Goal: Task Accomplishment & Management: Manage account settings

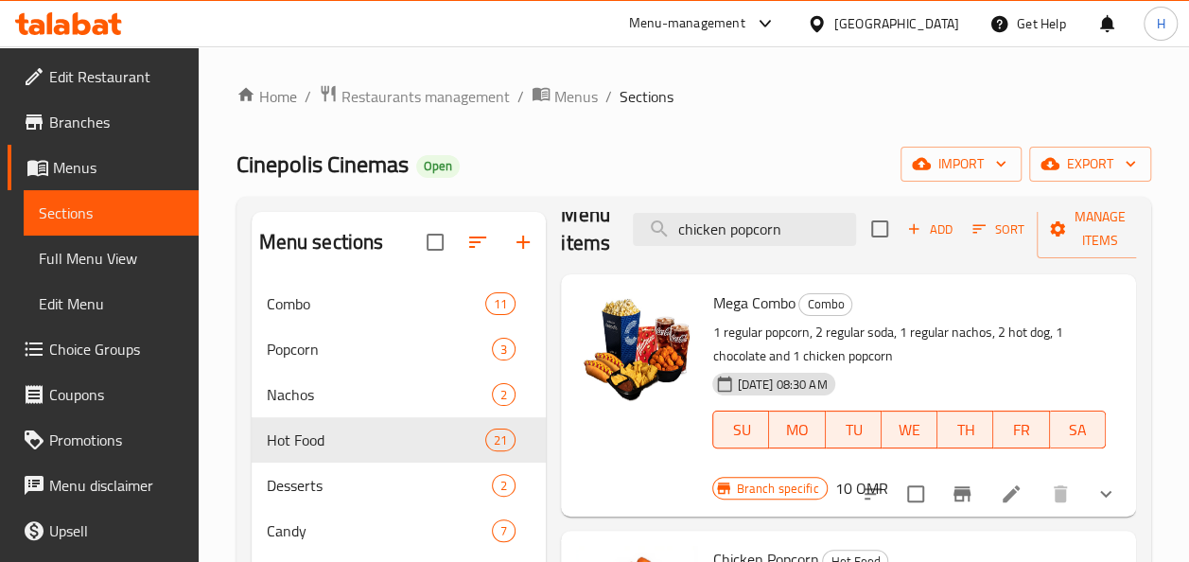
click at [83, 172] on span "Menus" at bounding box center [118, 167] width 130 height 23
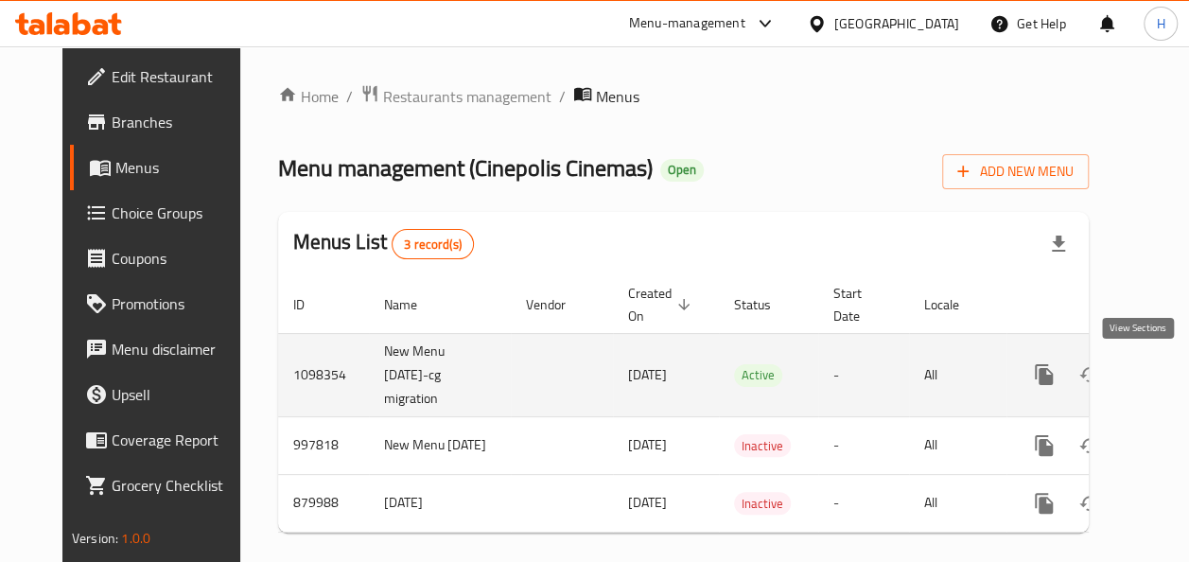
click at [1157, 361] on link "enhanced table" at bounding box center [1179, 374] width 45 height 45
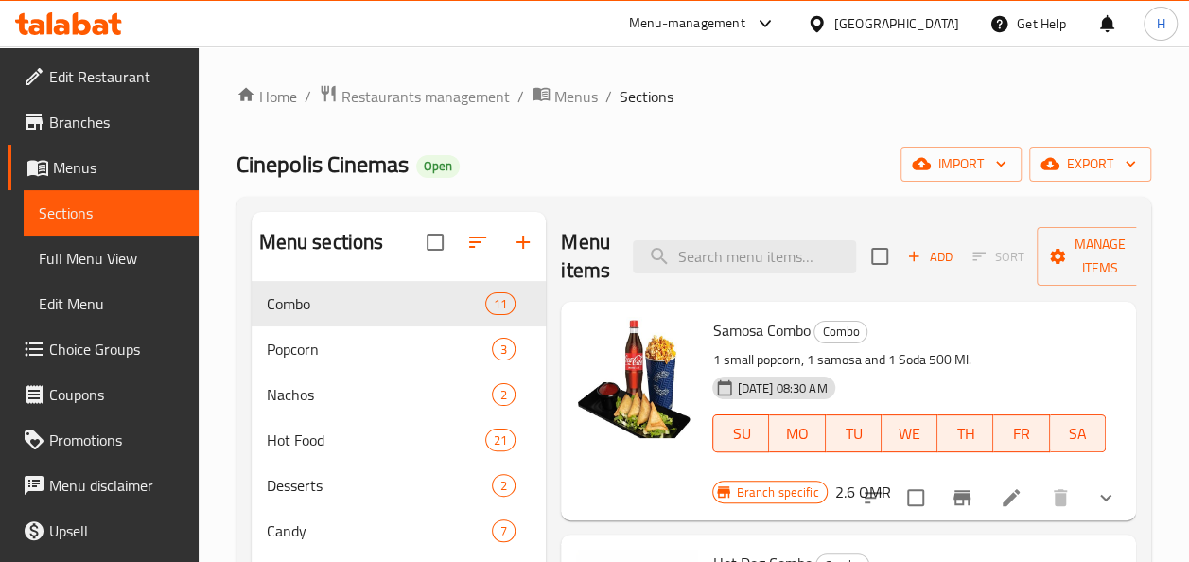
click at [83, 355] on span "Choice Groups" at bounding box center [116, 349] width 134 height 23
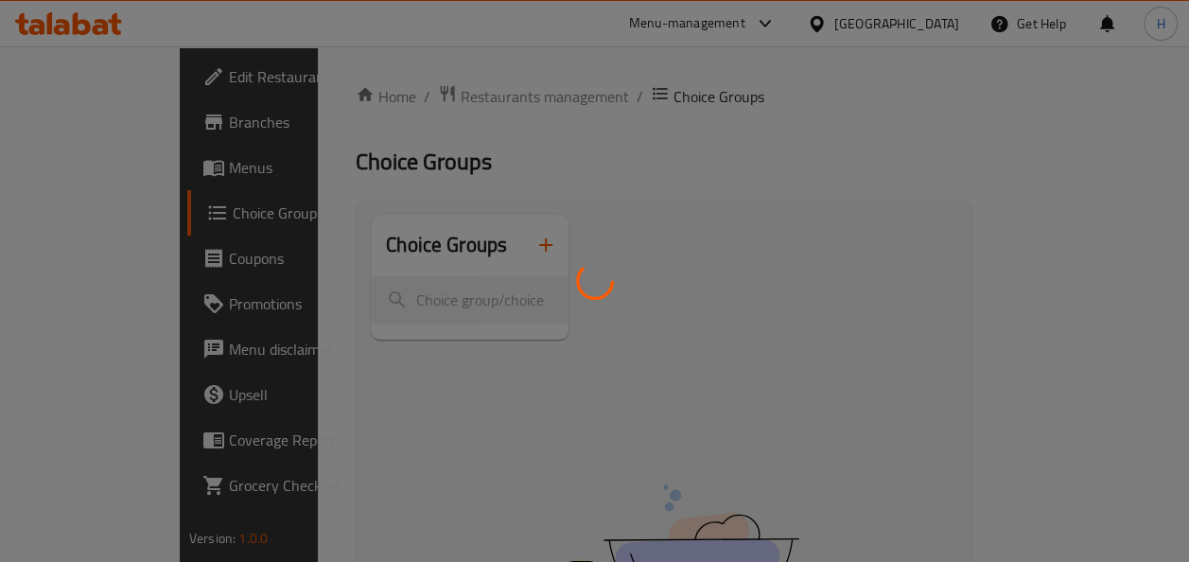
click at [69, 168] on div at bounding box center [594, 281] width 1189 height 562
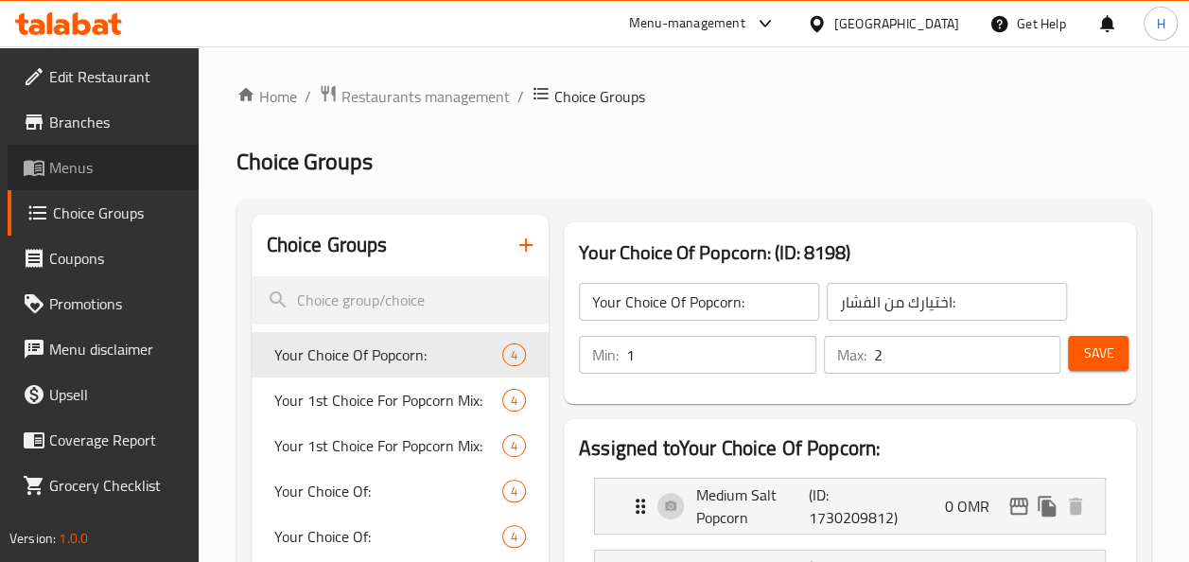
click at [113, 174] on span "Menus" at bounding box center [116, 167] width 134 height 23
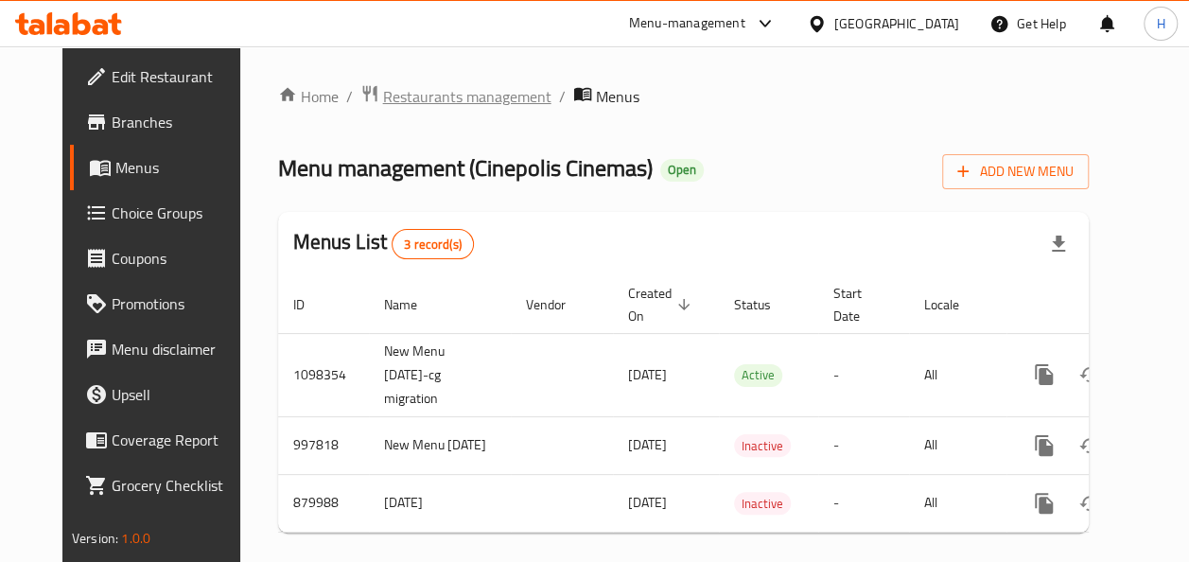
click at [420, 97] on span "Restaurants management" at bounding box center [467, 96] width 168 height 23
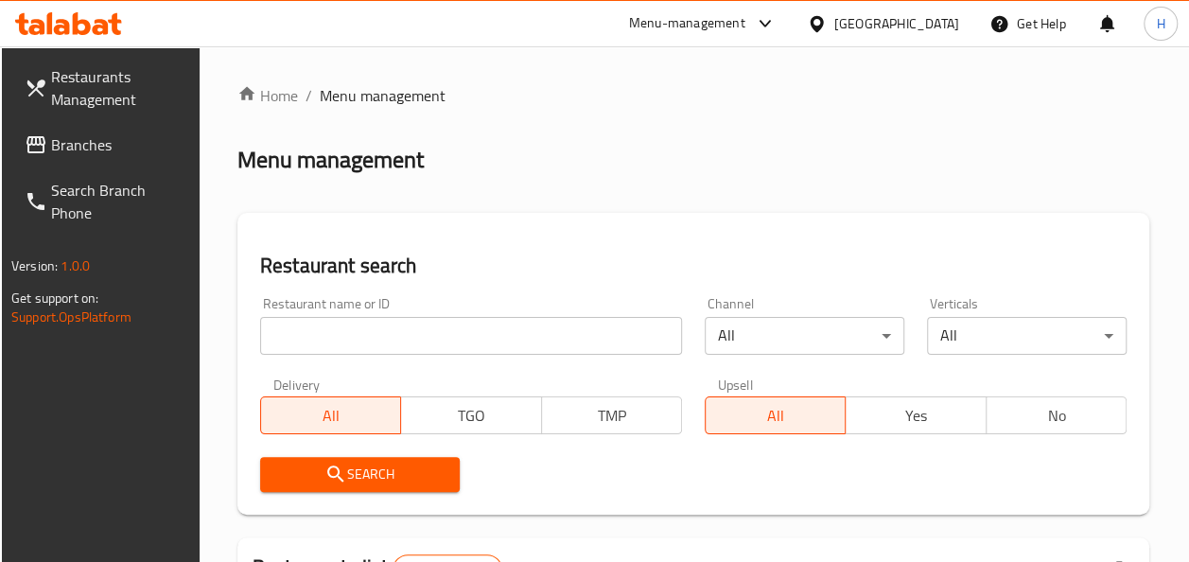
click at [418, 337] on input "search" at bounding box center [471, 336] width 422 height 38
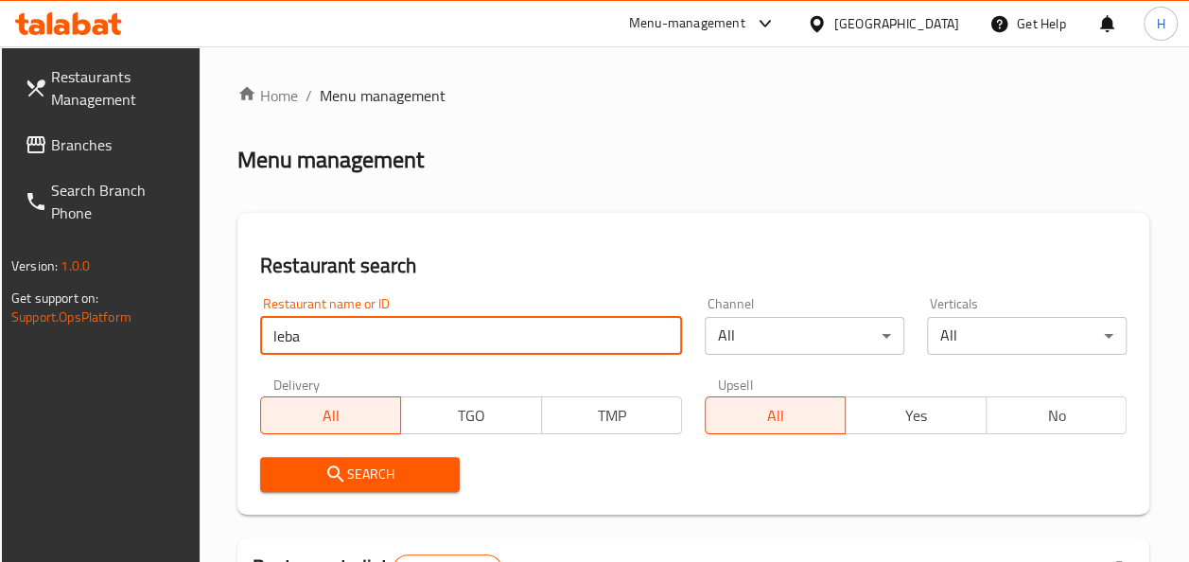
click button "Search" at bounding box center [360, 474] width 200 height 35
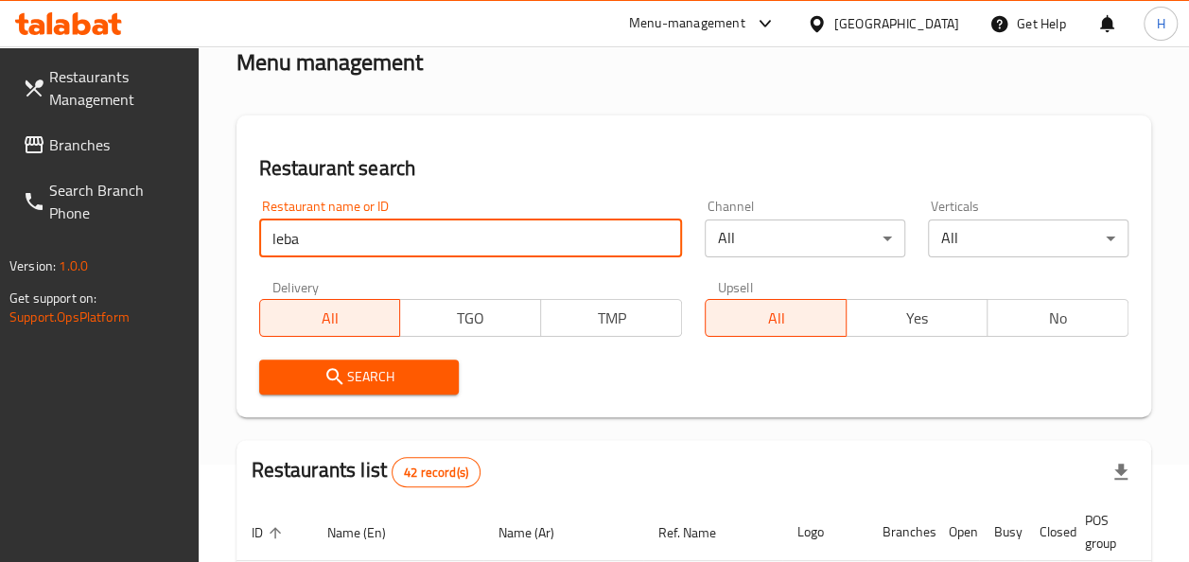
scroll to position [84, 0]
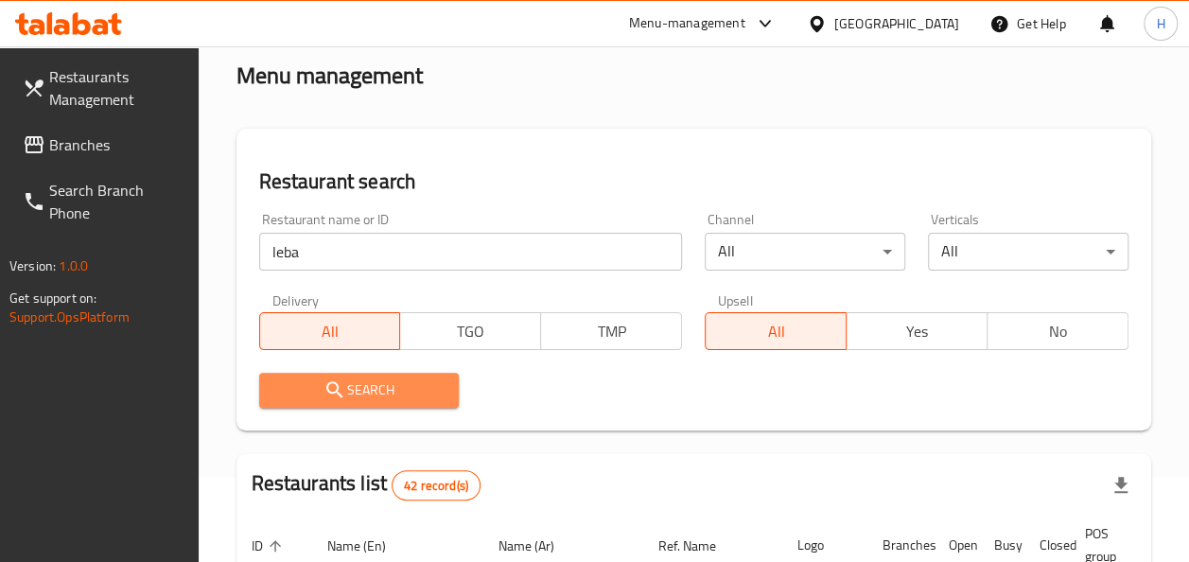
click at [315, 392] on span "Search" at bounding box center [359, 390] width 170 height 24
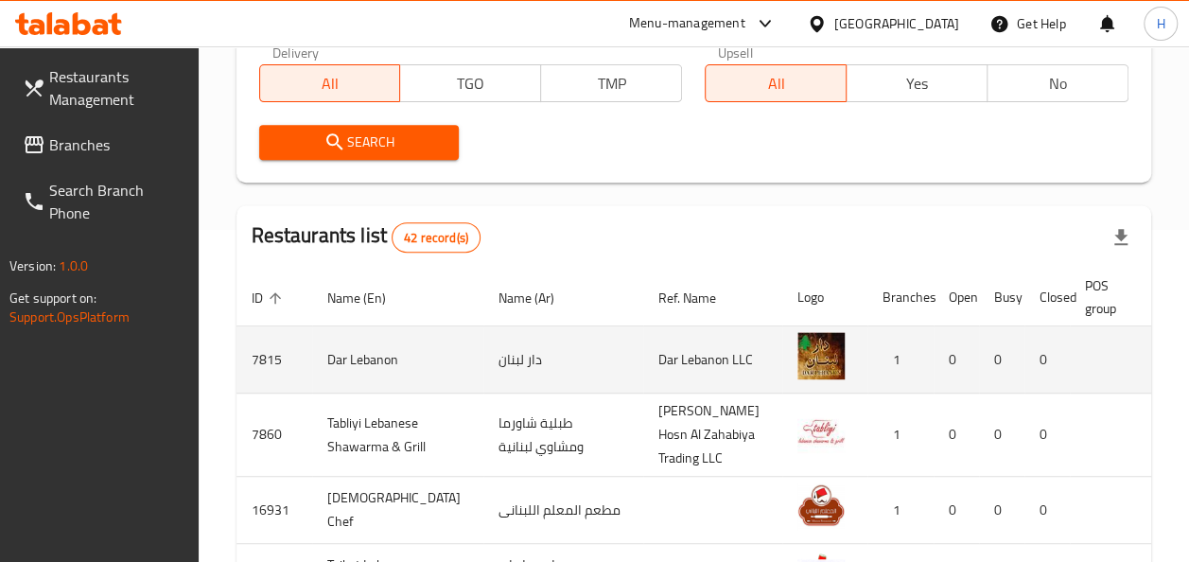
scroll to position [0, 0]
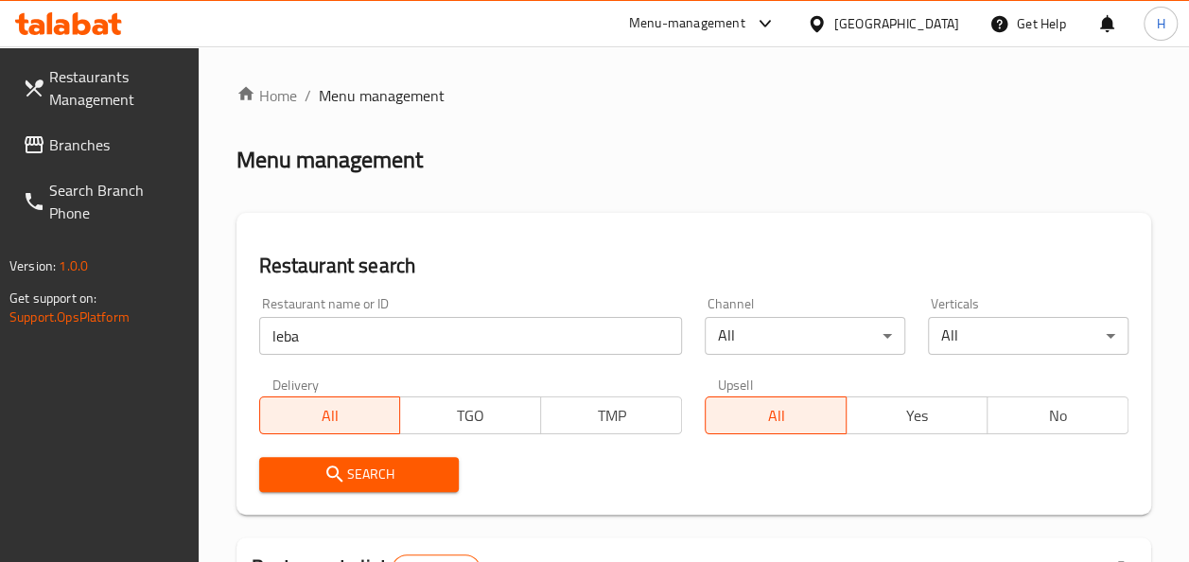
click at [469, 329] on input "leba" at bounding box center [471, 336] width 424 height 38
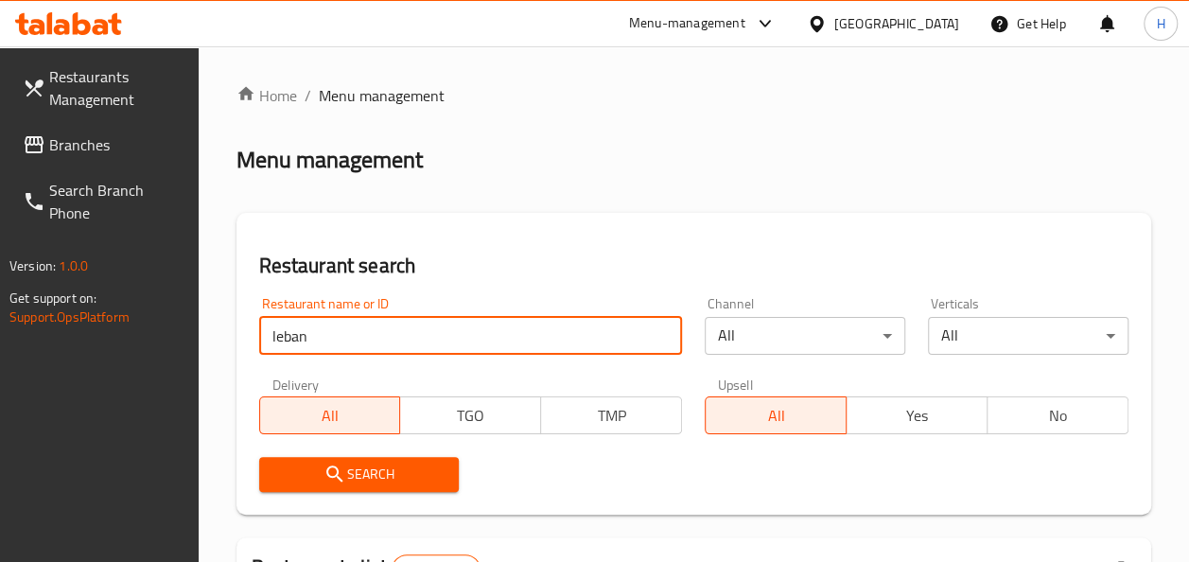
type input "lebanese village"
click at [422, 462] on span "Search" at bounding box center [359, 474] width 170 height 24
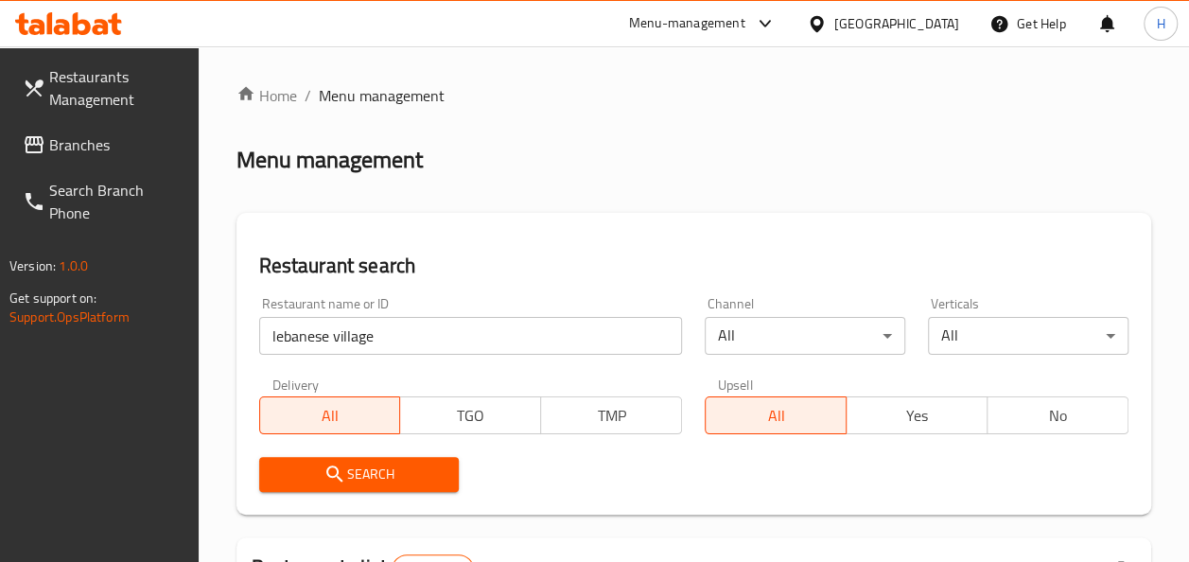
scroll to position [379, 0]
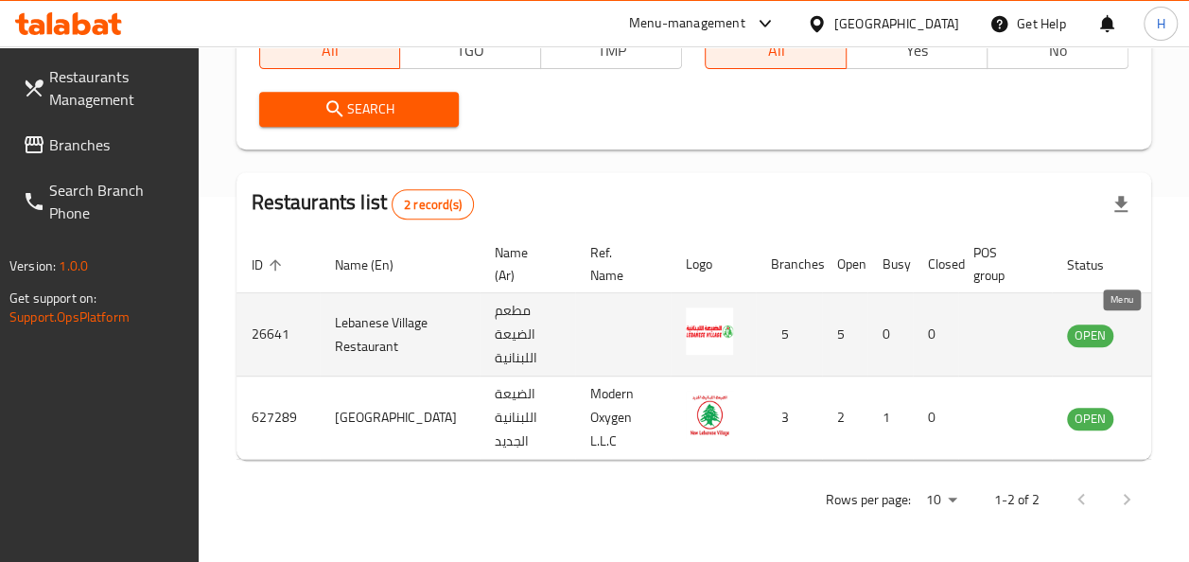
click at [1166, 327] on icon "enhanced table" at bounding box center [1177, 334] width 23 height 23
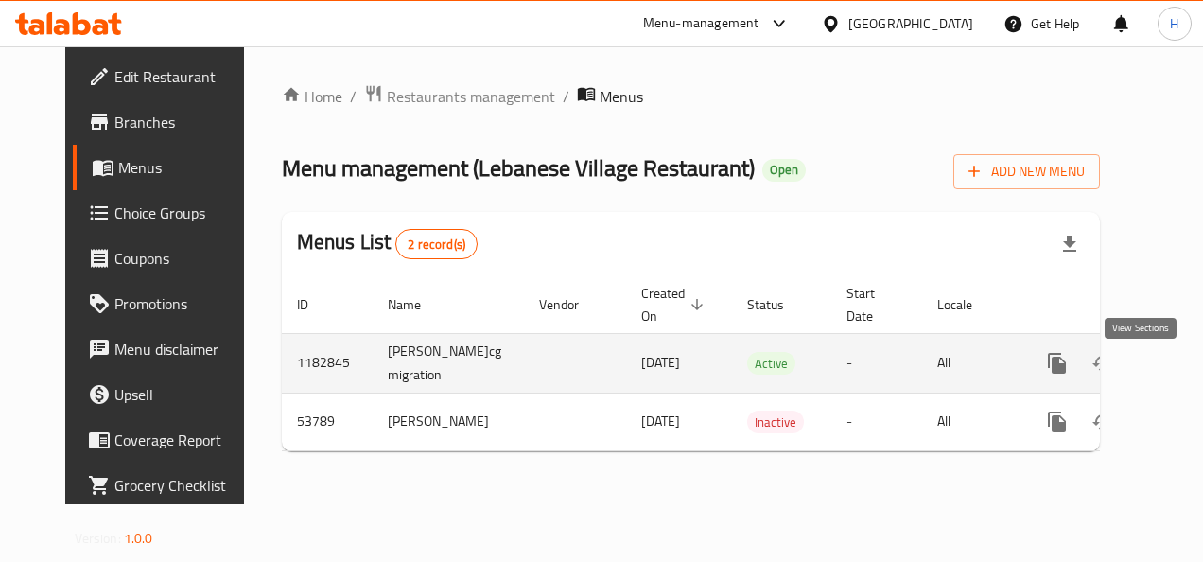
click at [1182, 374] on icon "enhanced table" at bounding box center [1193, 363] width 23 height 23
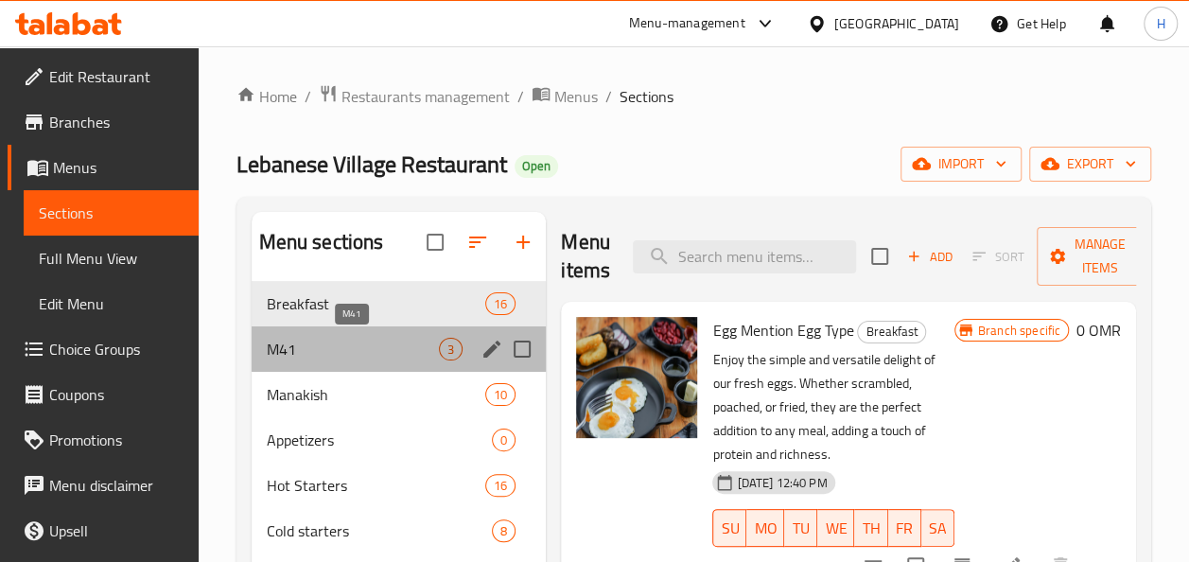
click at [316, 340] on span "M41" at bounding box center [353, 349] width 173 height 23
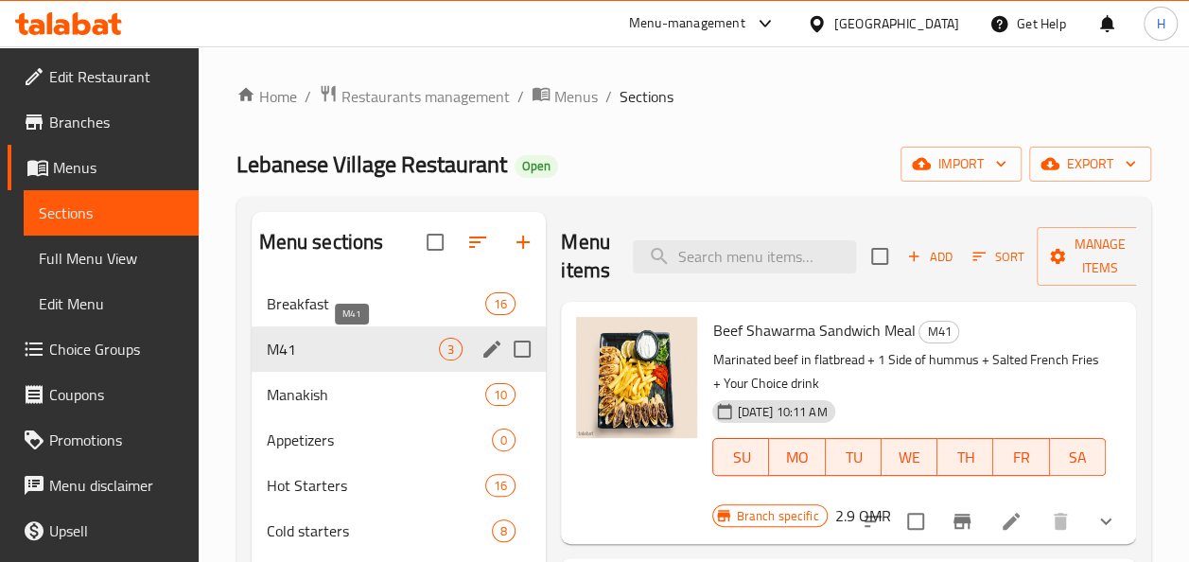
click at [316, 340] on span "M41" at bounding box center [353, 349] width 173 height 23
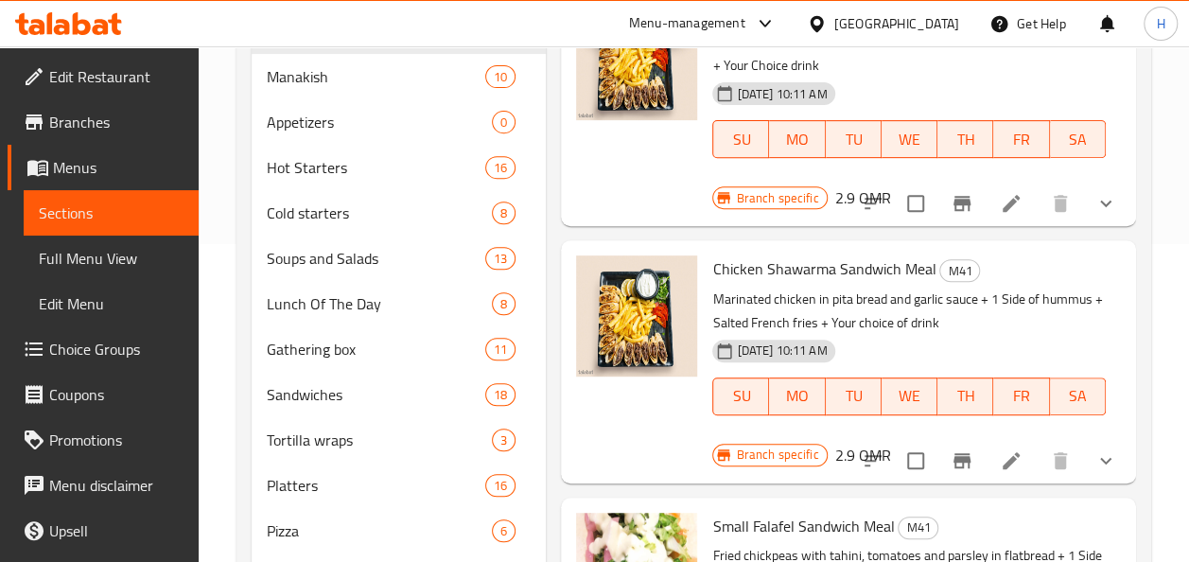
scroll to position [321, 0]
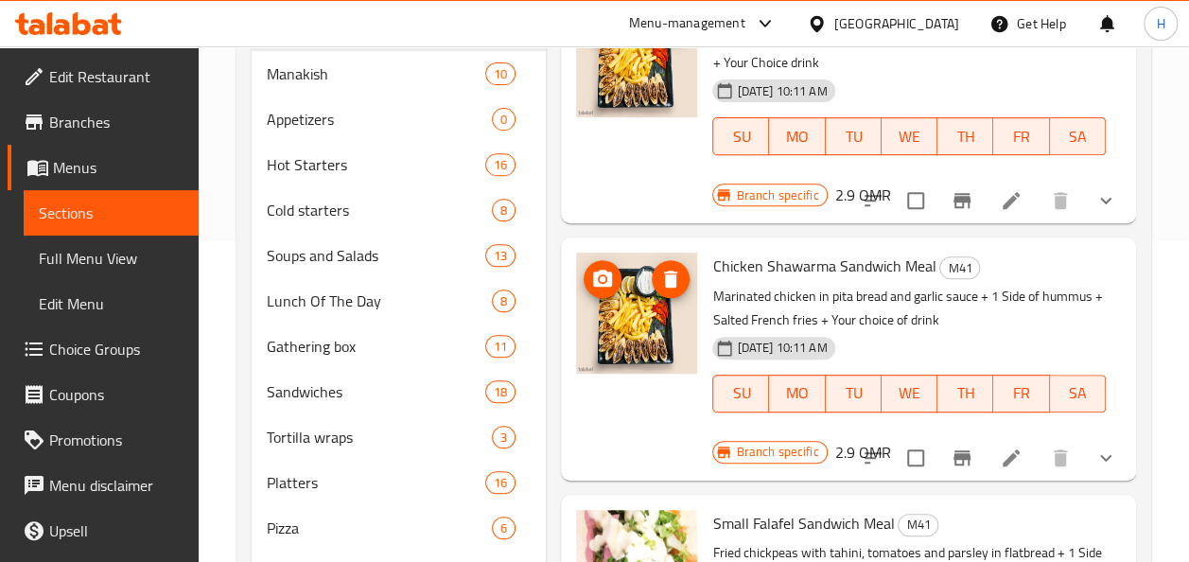
click at [652, 358] on img at bounding box center [636, 312] width 121 height 121
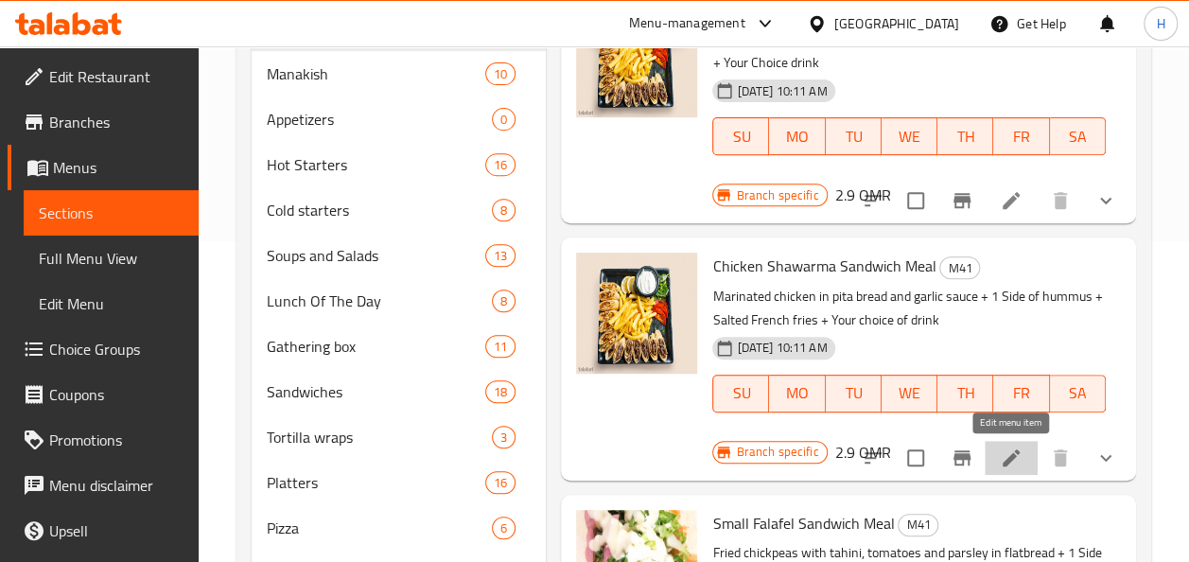
click at [1010, 465] on icon at bounding box center [1011, 457] width 23 height 23
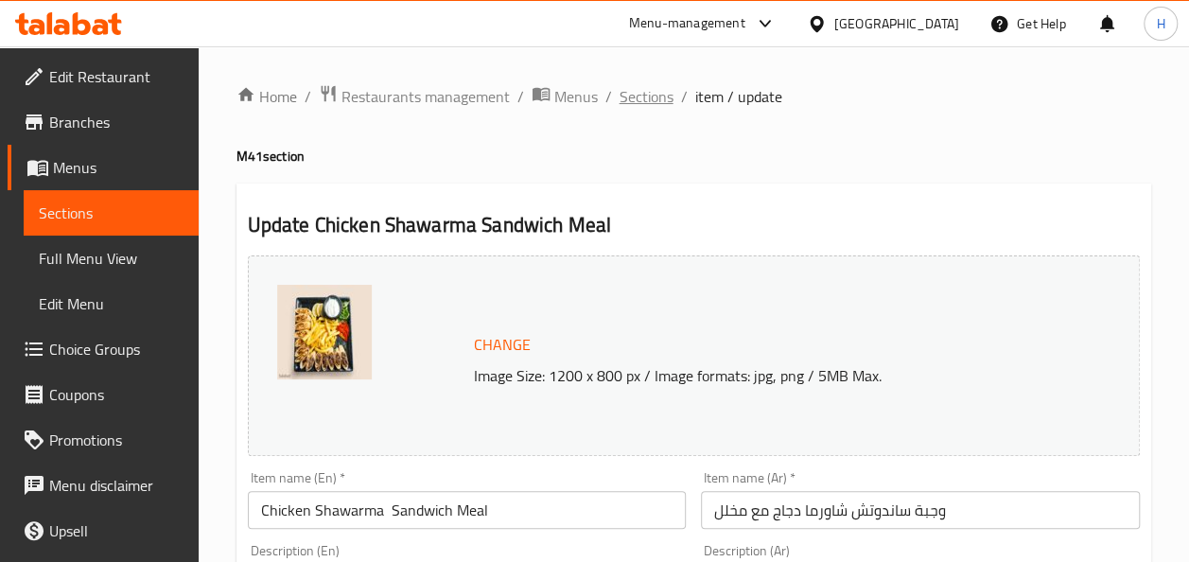
click at [657, 106] on span "Sections" at bounding box center [646, 96] width 54 height 23
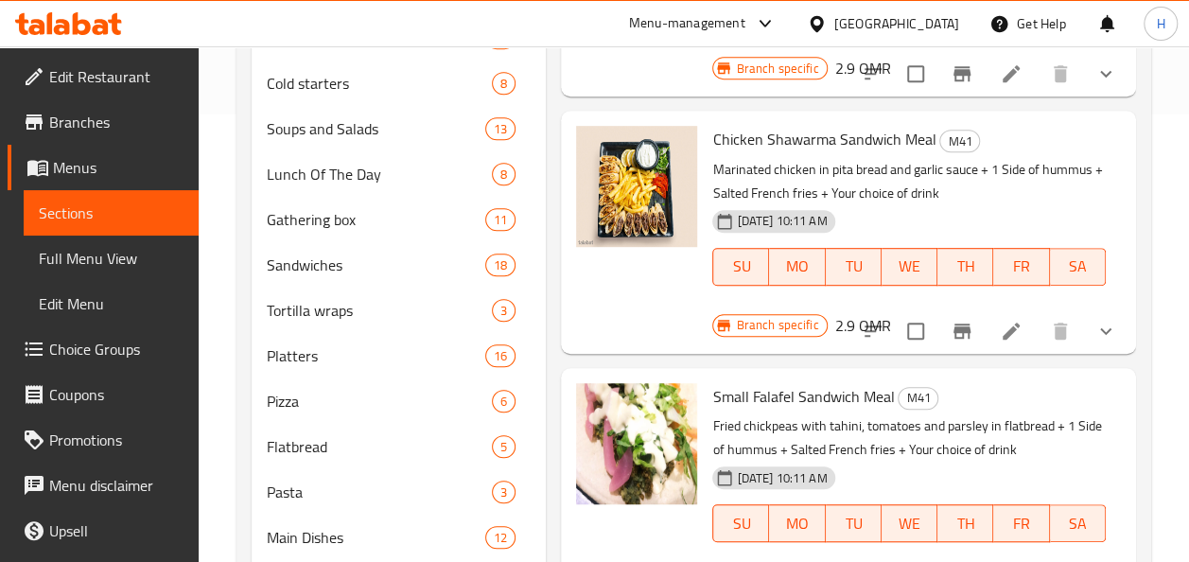
scroll to position [448, 0]
click at [630, 442] on img at bounding box center [636, 442] width 121 height 121
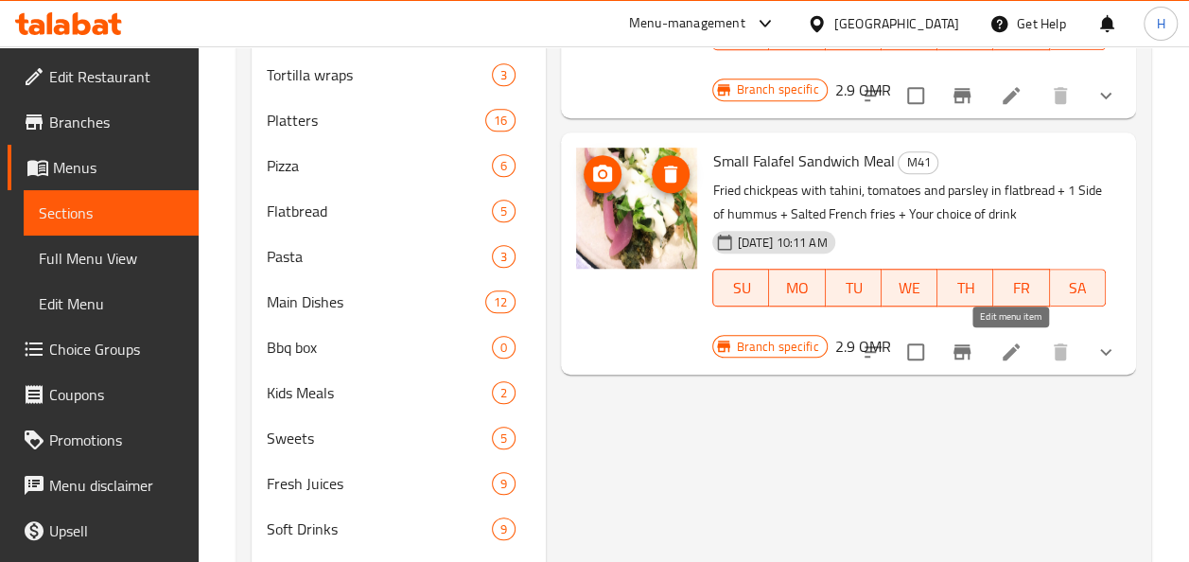
click at [1015, 346] on icon at bounding box center [1010, 351] width 17 height 17
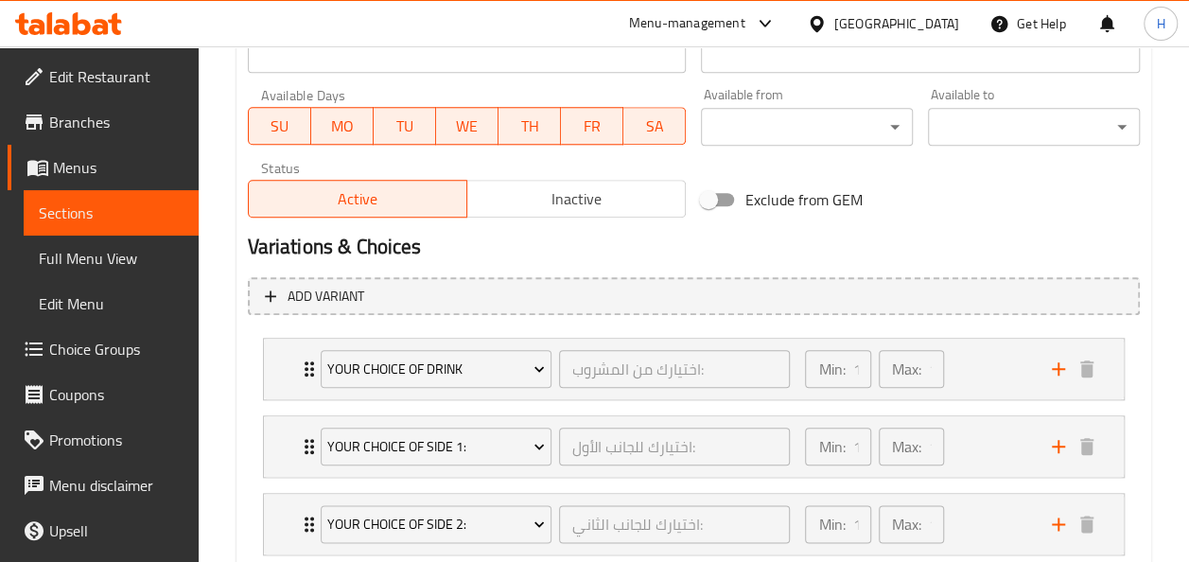
scroll to position [894, 0]
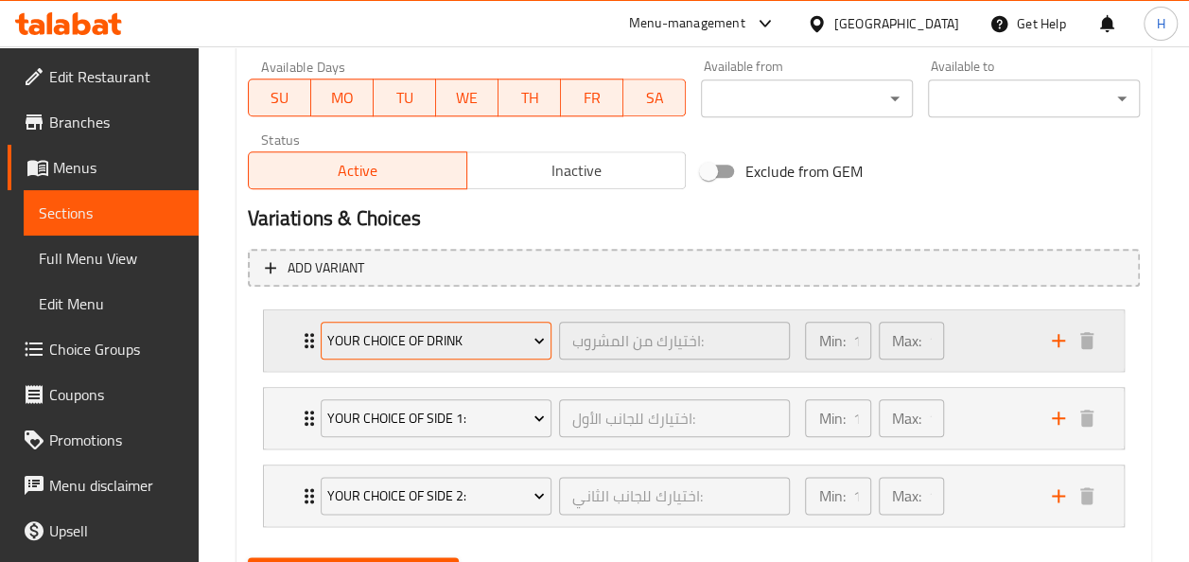
click at [342, 353] on button "your choice of drink" at bounding box center [436, 341] width 231 height 38
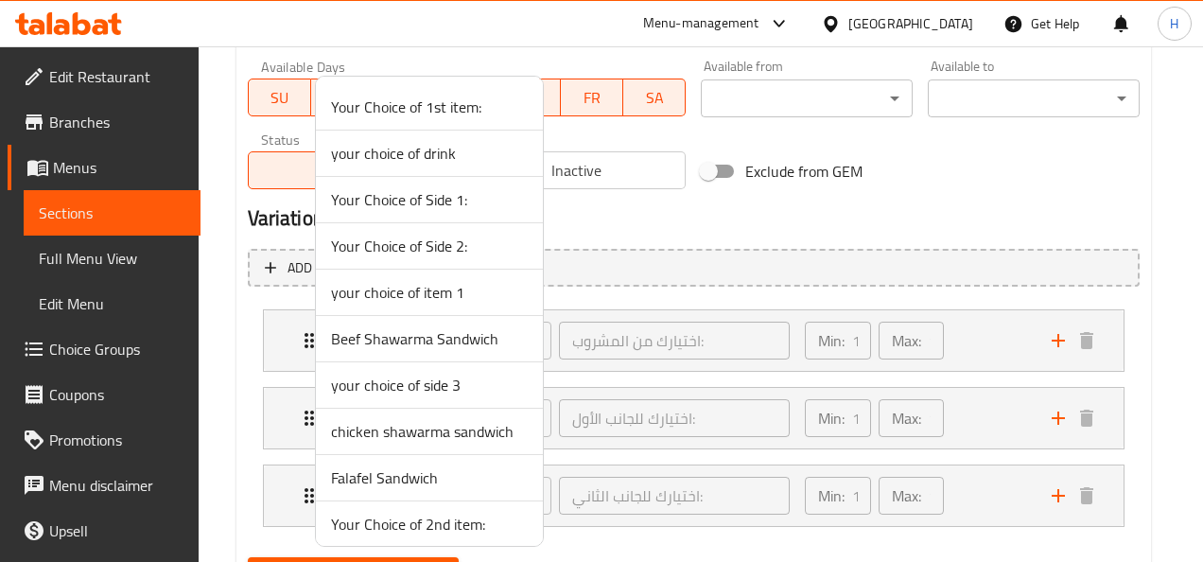
click at [291, 352] on div at bounding box center [601, 281] width 1203 height 562
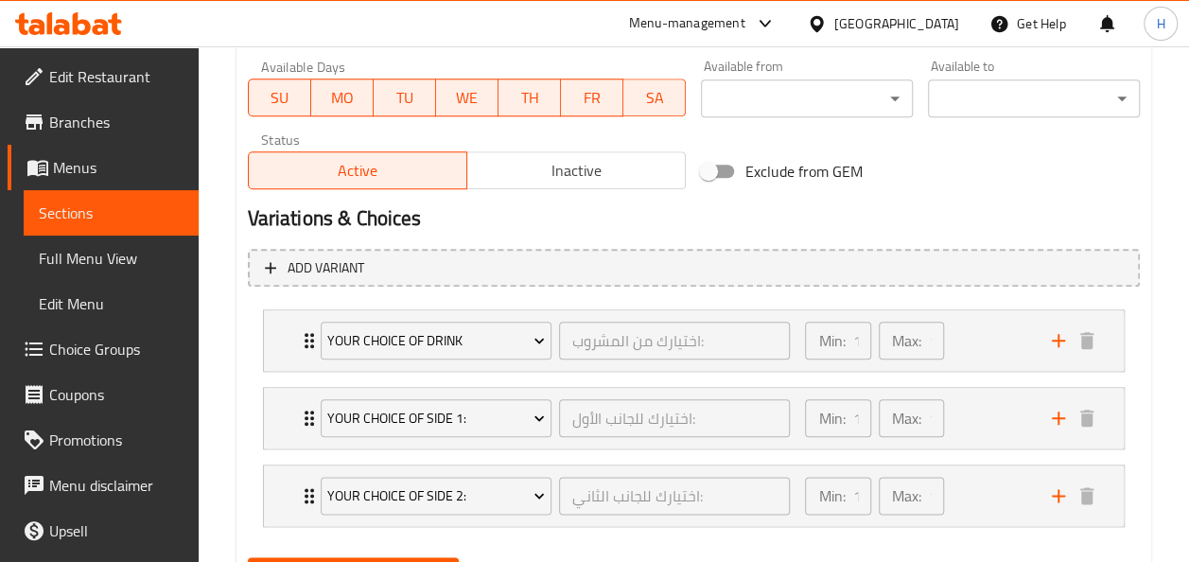
click at [291, 352] on div "your choice of drink اختيارك من المشروب: ​ Min: 1 ​ Max: 1 ​" at bounding box center [694, 340] width 860 height 61
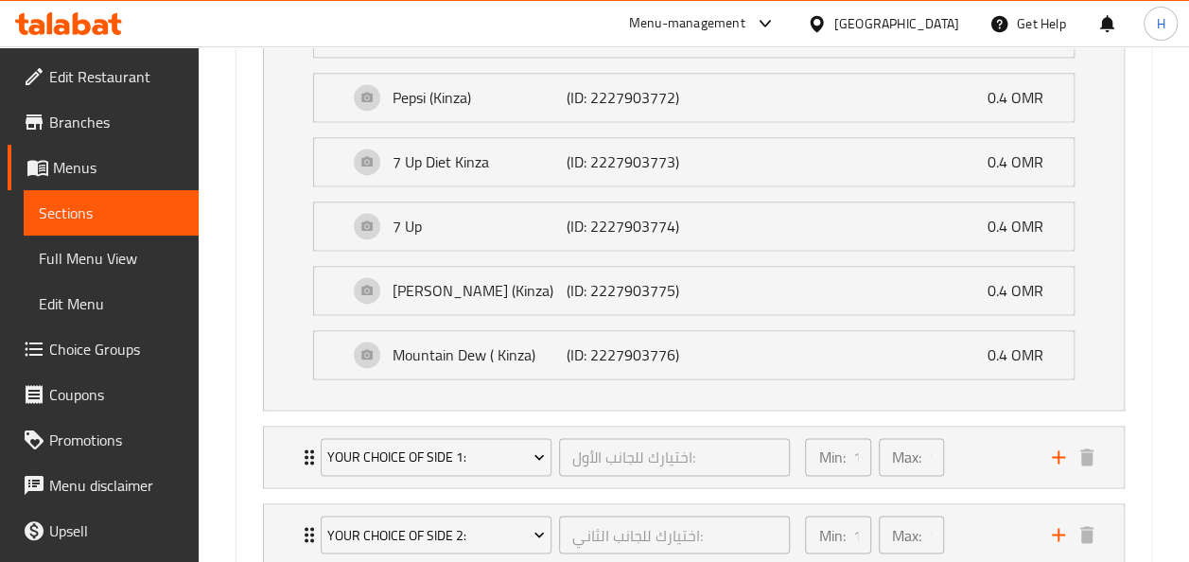
scroll to position [1407, 0]
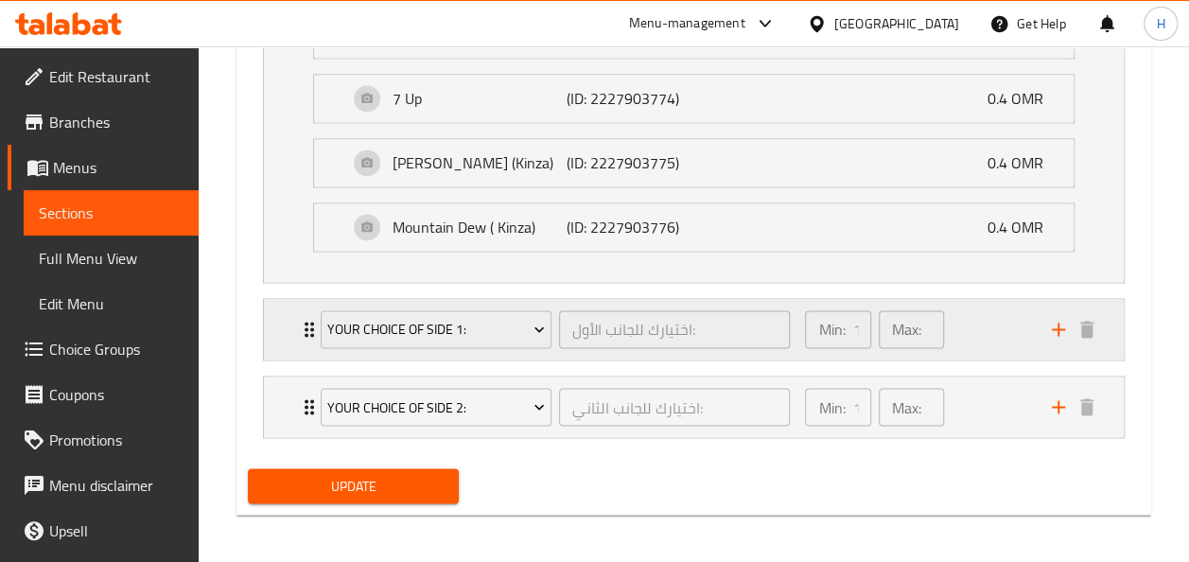
click at [364, 353] on div "Your Choice of Side 1: اختيارك للجانب الأول: ​" at bounding box center [555, 329] width 493 height 61
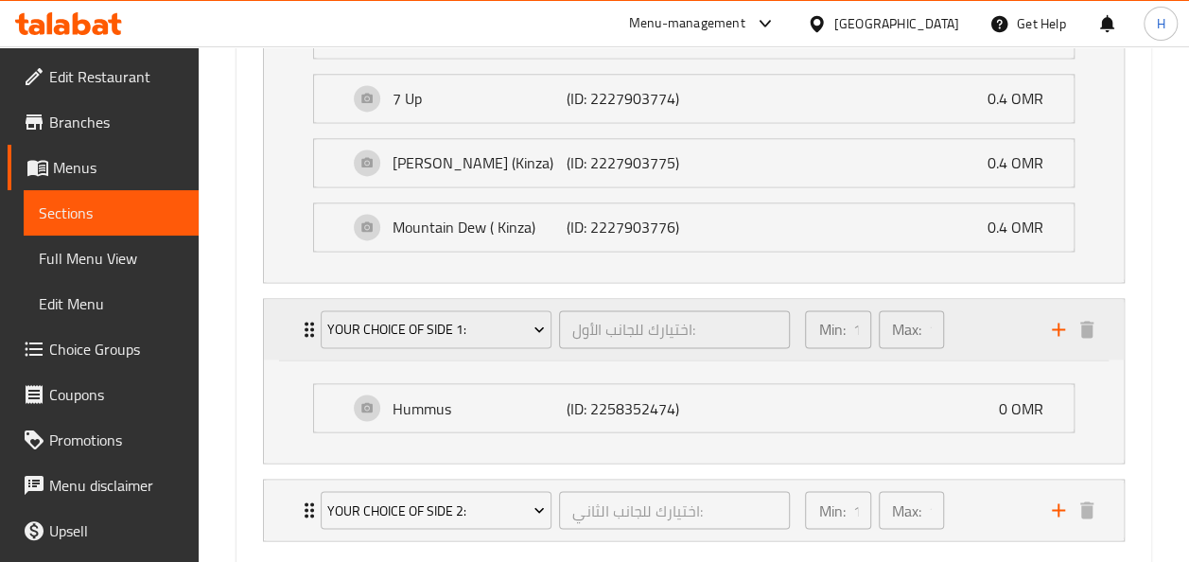
scroll to position [1509, 0]
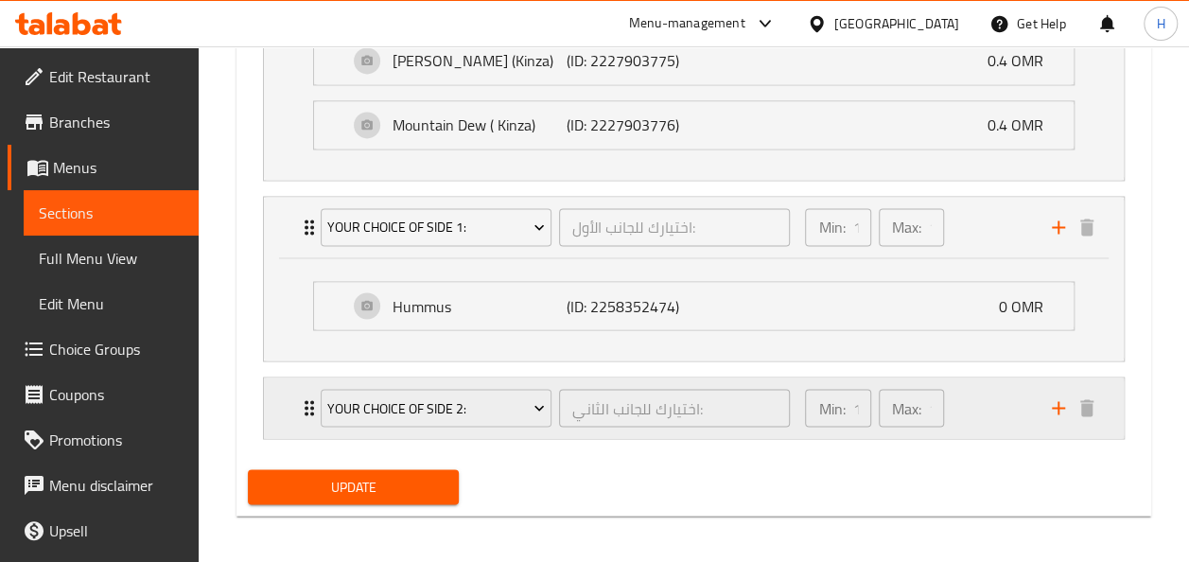
click at [375, 424] on div "Your Choice of Side 2: اختيارك للجانب الثاني: ​" at bounding box center [555, 407] width 493 height 61
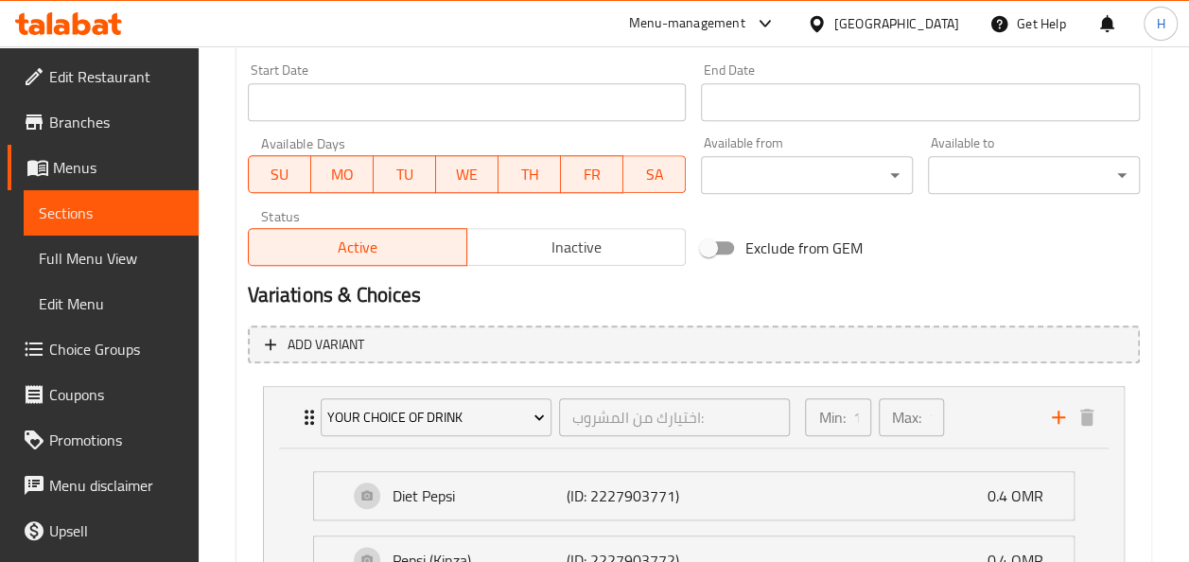
scroll to position [820, 0]
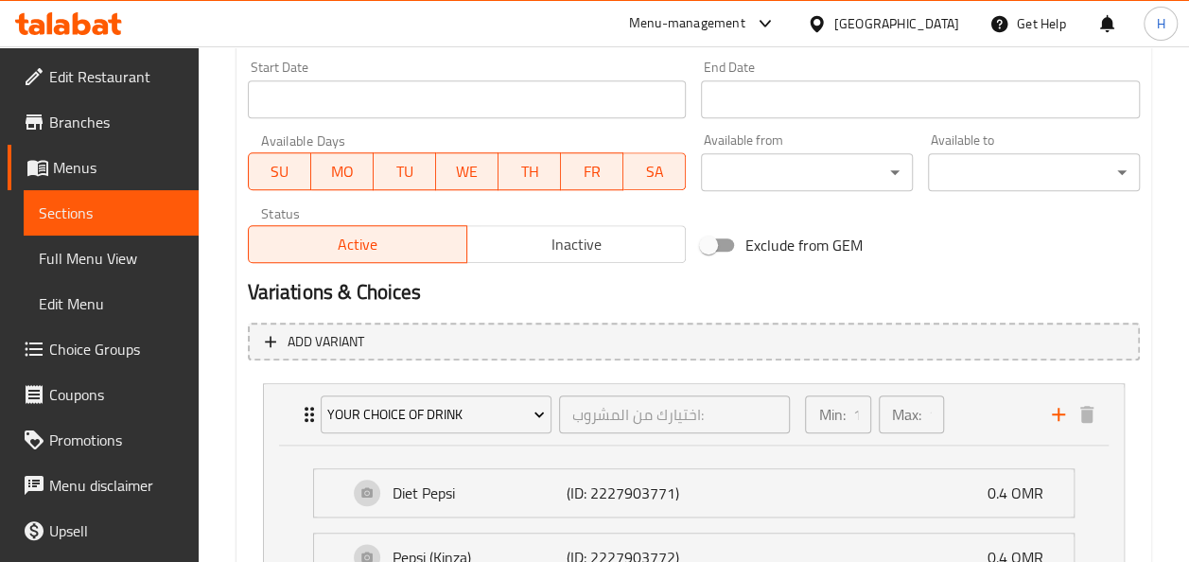
click at [656, 328] on button "Add variant" at bounding box center [694, 341] width 892 height 39
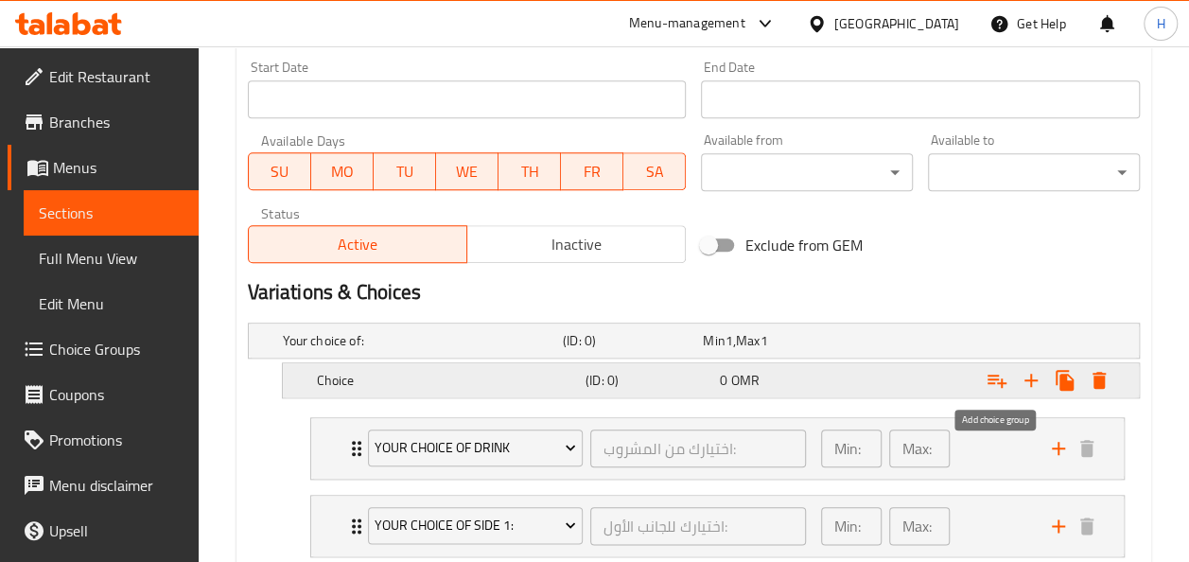
click at [986, 382] on icon "Expand" at bounding box center [996, 380] width 23 height 23
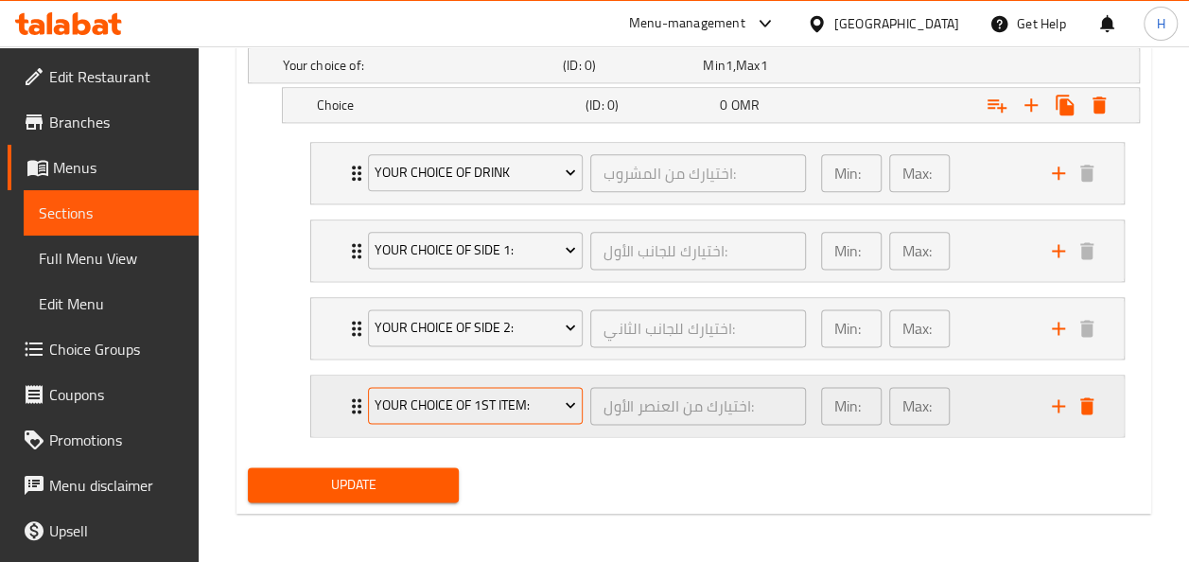
click at [524, 409] on span "Your Choice of 1st item:" at bounding box center [474, 405] width 201 height 24
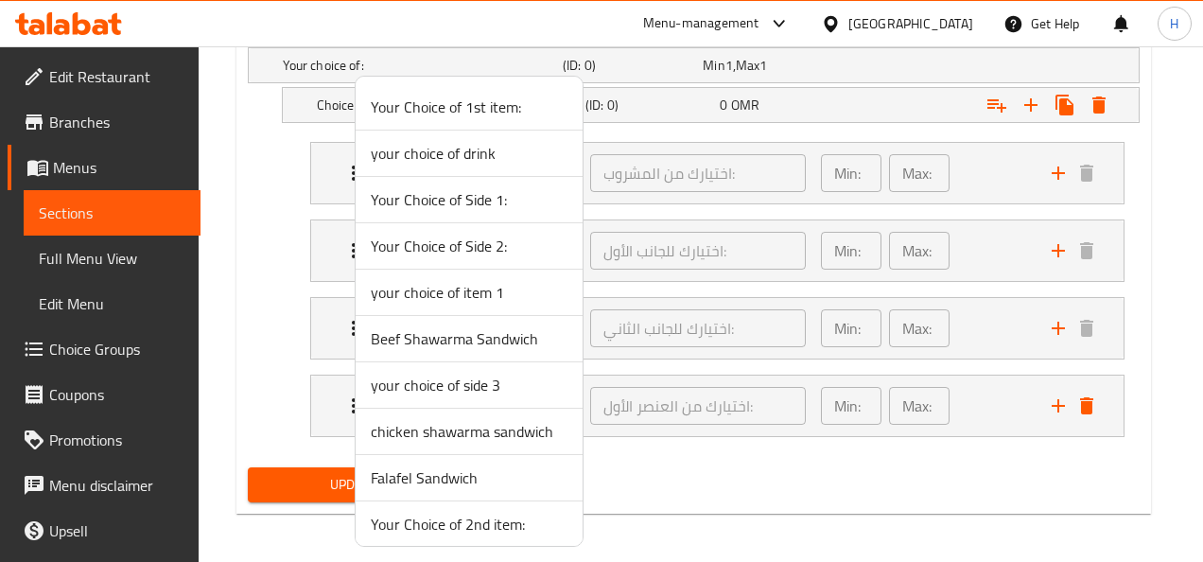
click at [484, 479] on span "Falafel Sandwich" at bounding box center [469, 477] width 197 height 23
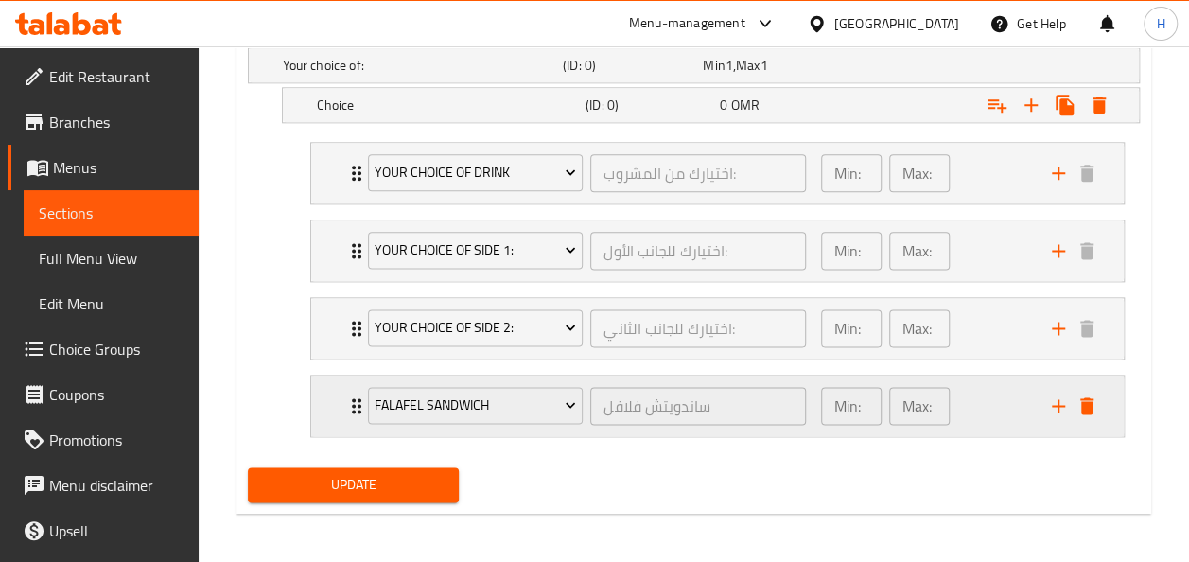
click at [524, 431] on div "Falafel Sandwich ساندويتش فلافل ​" at bounding box center [587, 405] width 461 height 61
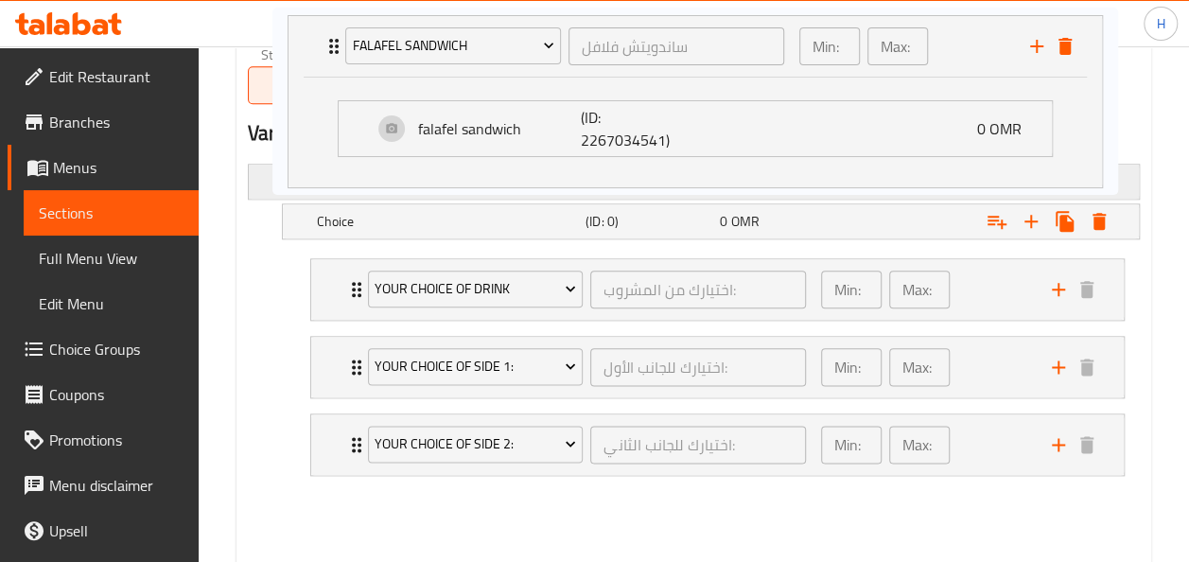
scroll to position [978, 0]
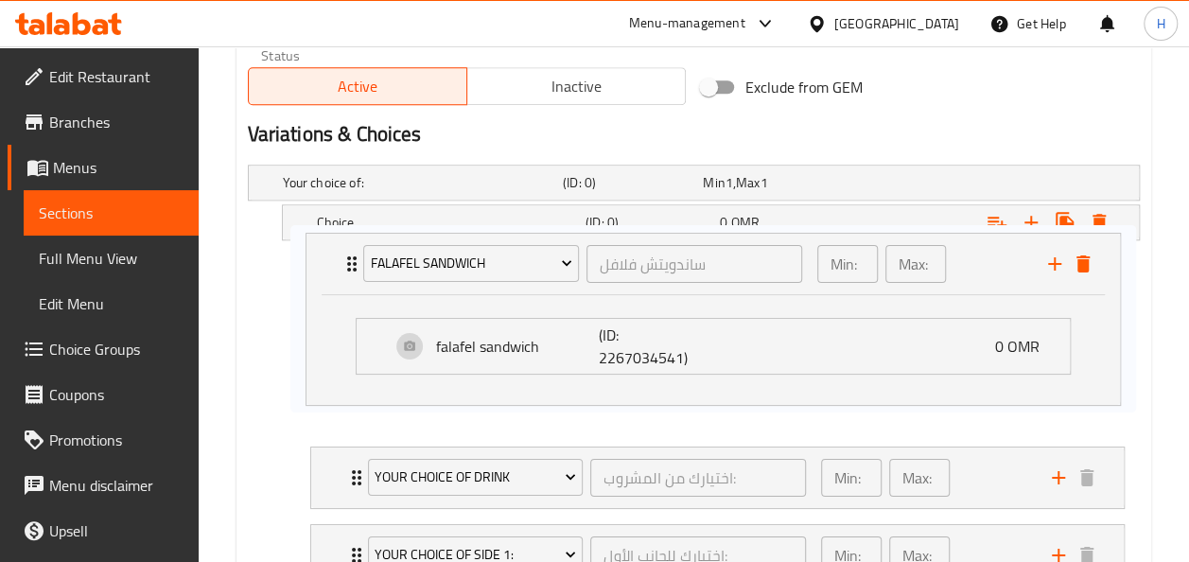
drag, startPoint x: 336, startPoint y: 307, endPoint x: 324, endPoint y: 278, distance: 31.4
click at [324, 278] on div "your choice of drink اختيارك من المشروب: ​ Min: 1 ​ Max: 1 ​ Diet Pepsi (ID: 22…" at bounding box center [717, 462] width 844 height 420
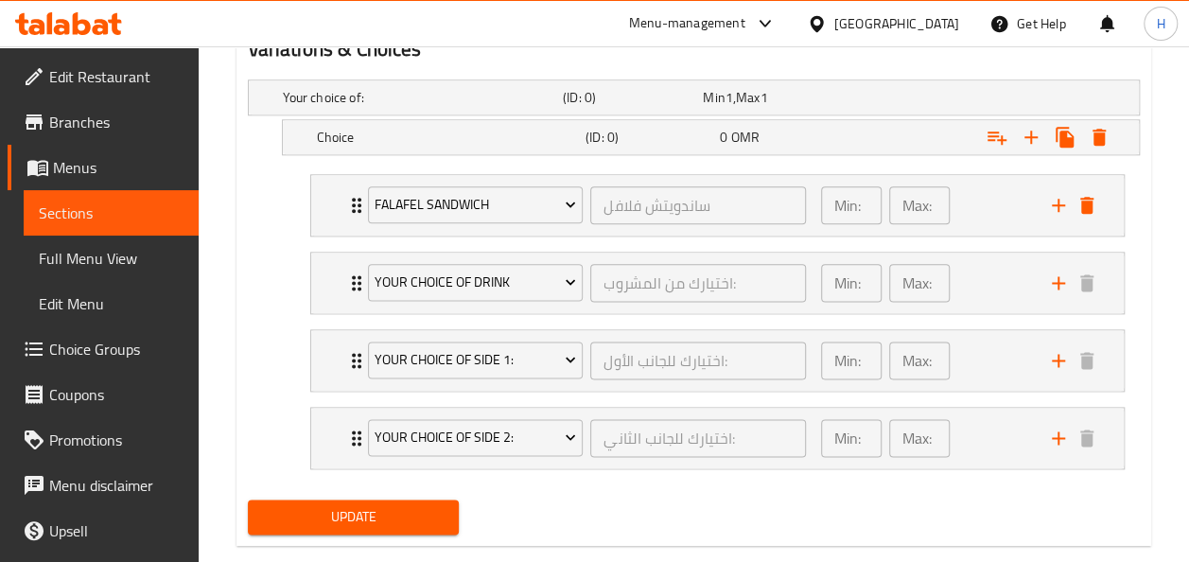
scroll to position [1095, 0]
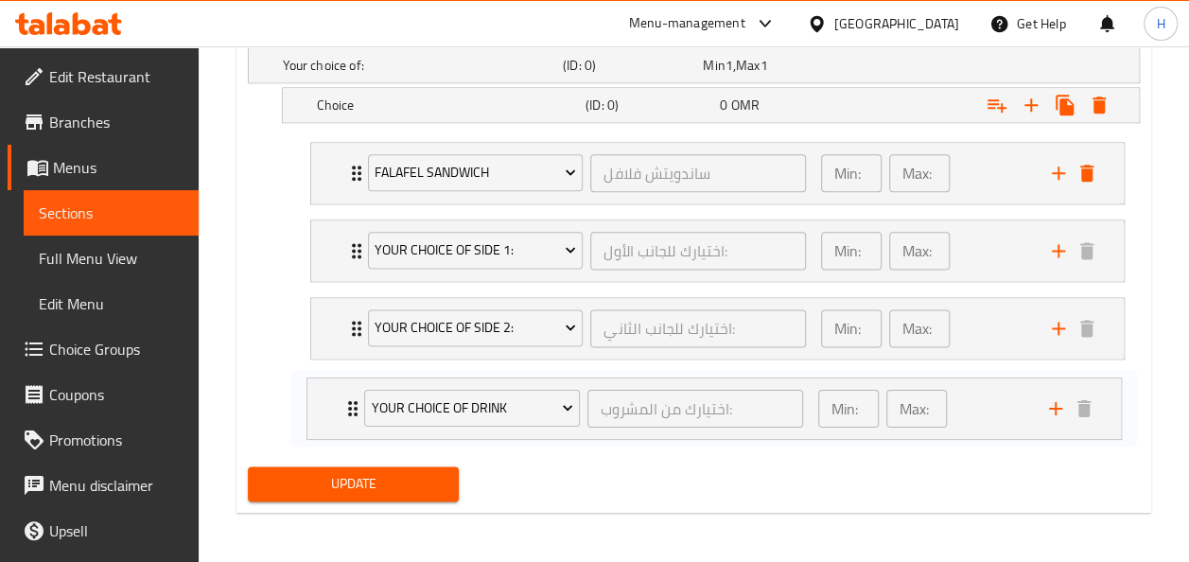
drag, startPoint x: 330, startPoint y: 252, endPoint x: 325, endPoint y: 417, distance: 164.6
click at [325, 417] on div "Falafel Sandwich ساندويتش فلافل ​ Min: 1 ​ Max: 1 ​ falafel sandwich (ID: 22670…" at bounding box center [717, 288] width 844 height 309
click at [329, 482] on span "Update" at bounding box center [354, 485] width 182 height 24
click at [341, 187] on div "Falafel Sandwich ساندويتش فلافل ​ Min: 1 ​ Max: 1 ​" at bounding box center [717, 173] width 812 height 61
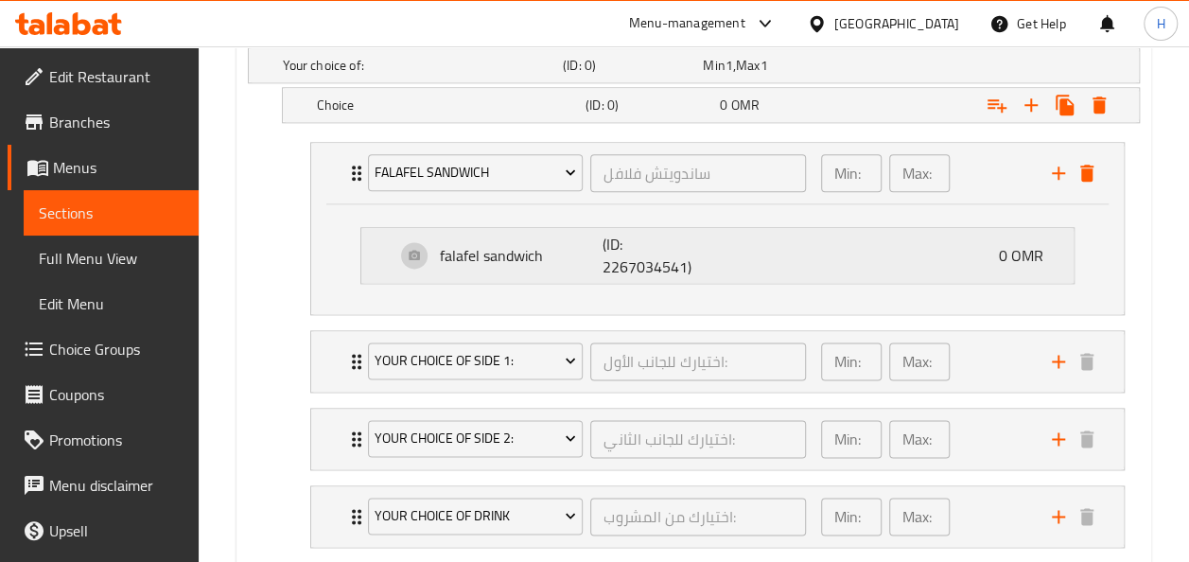
scroll to position [1205, 0]
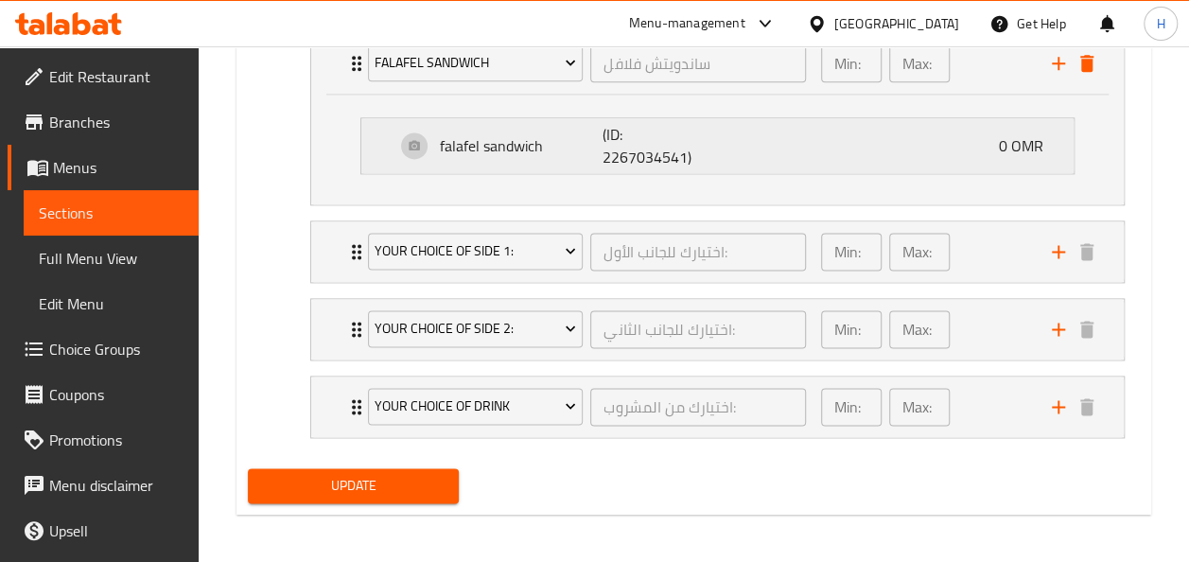
click at [496, 248] on span "Your Choice of Side 1:" at bounding box center [474, 251] width 201 height 24
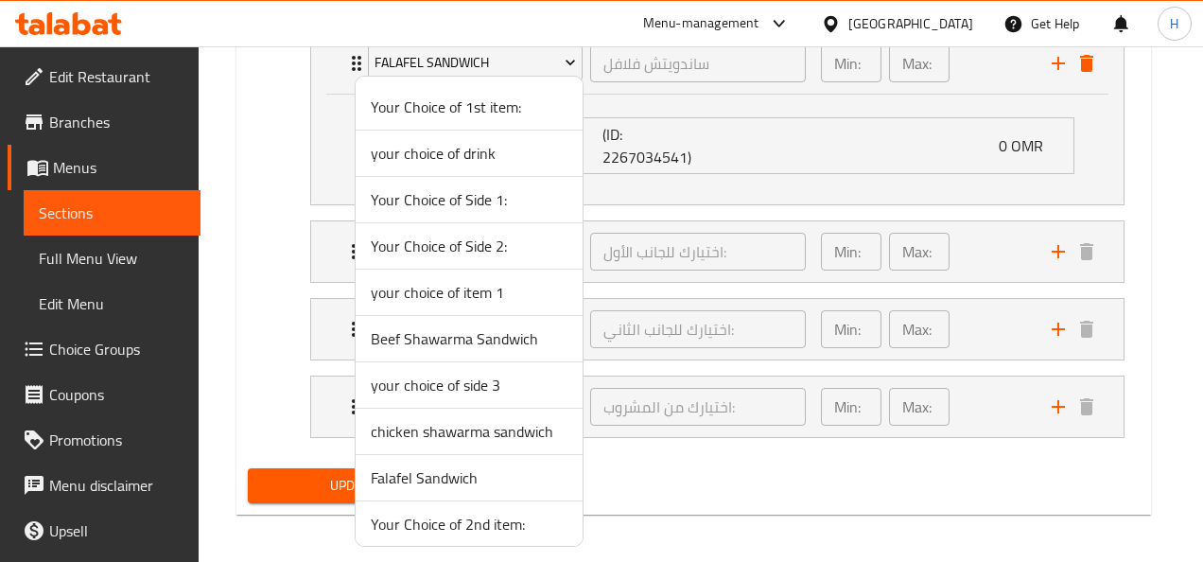
click at [329, 259] on div at bounding box center [601, 281] width 1203 height 562
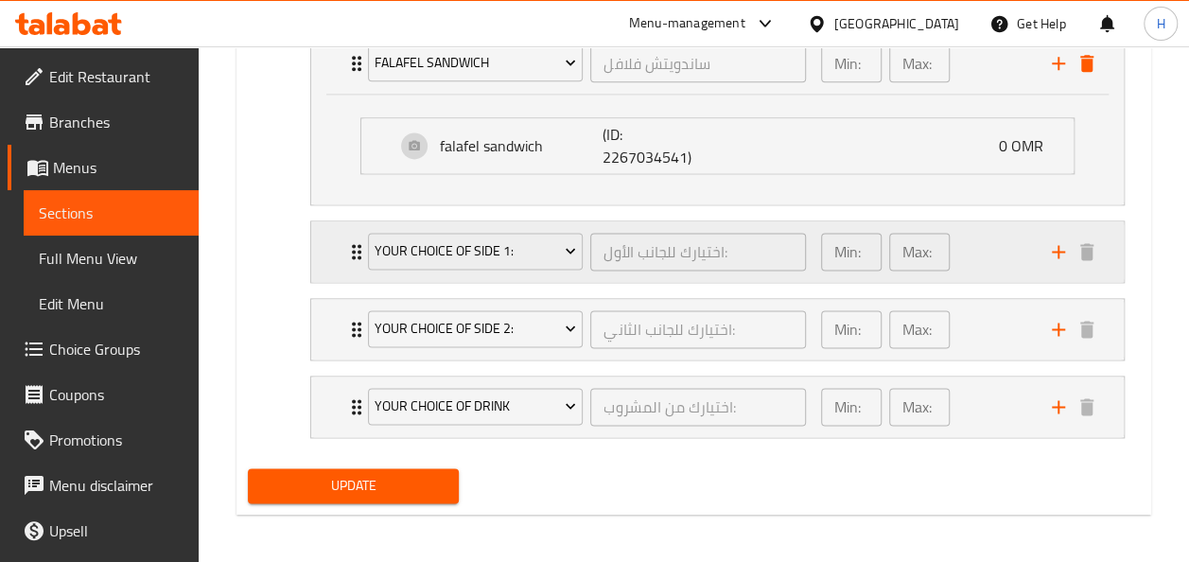
click at [333, 268] on div "Your Choice of Side 1: اختيارك للجانب الأول: ​ Min: 1 ​ Max: 1 ​" at bounding box center [717, 251] width 812 height 61
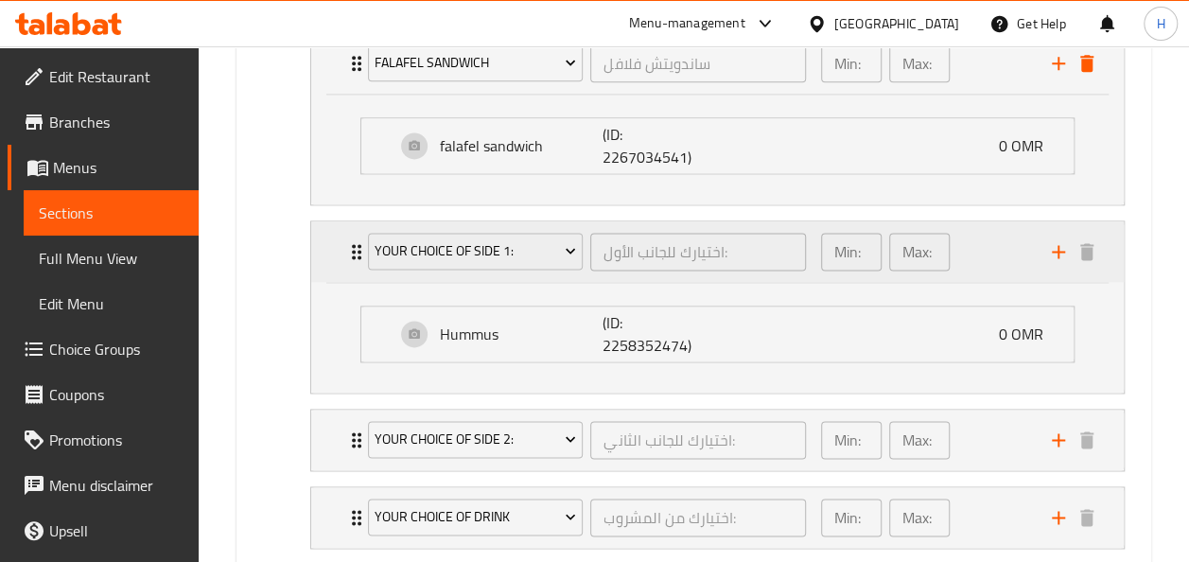
scroll to position [1315, 0]
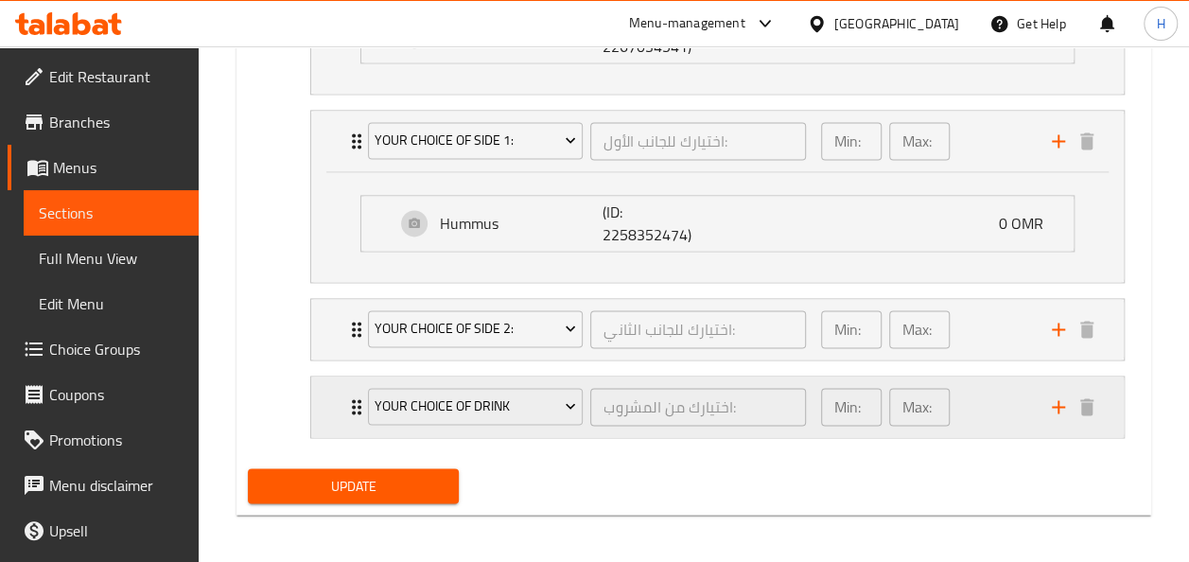
click at [343, 414] on div "your choice of drink اختيارك من المشروب: ​ Min: 1 ​ Max: 1 ​" at bounding box center [717, 406] width 812 height 61
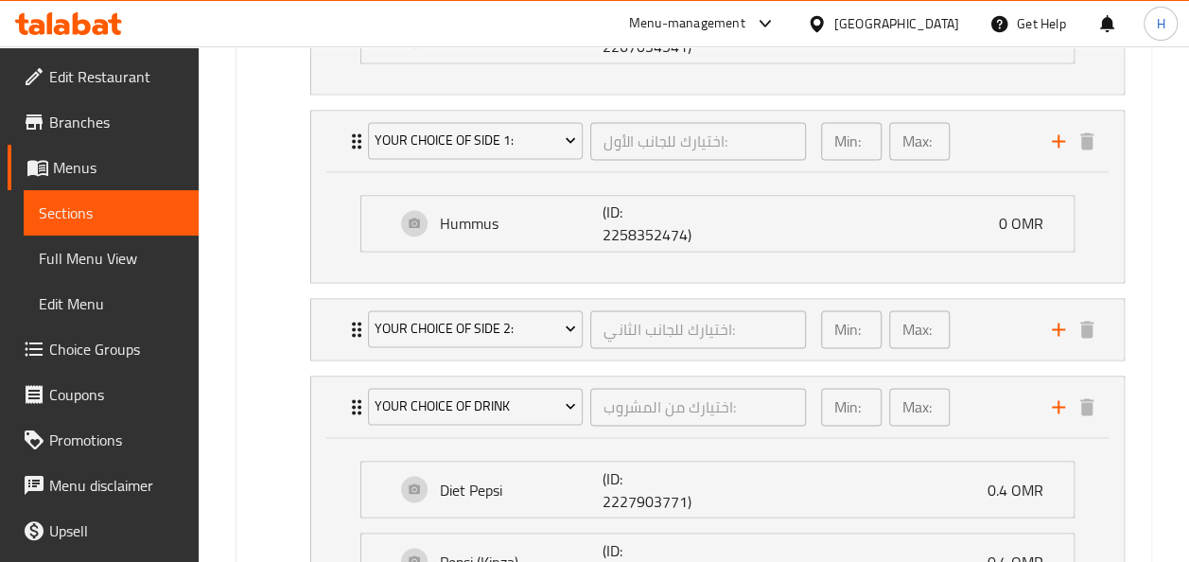
click at [408, 355] on div "Your Choice of Side 2: اختيارك للجانب الثاني: ​ Min: 1 ​ Max: 1 ​ French Fries …" at bounding box center [717, 329] width 814 height 62
click at [416, 351] on div "Your Choice of Side 2: اختيارك للجانب الثاني: ​" at bounding box center [587, 329] width 461 height 61
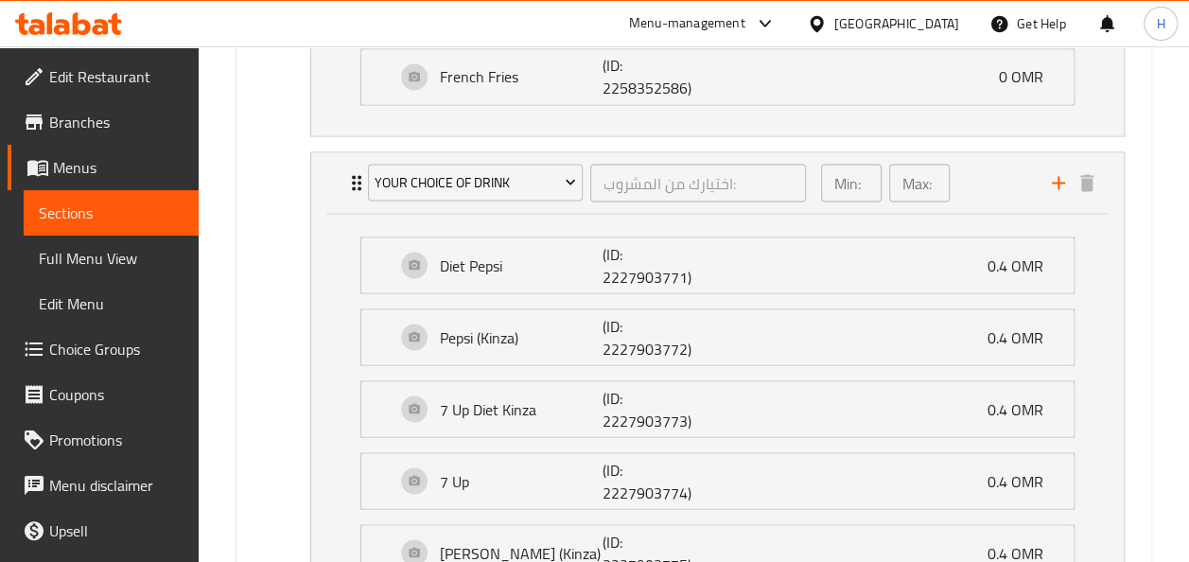
scroll to position [1649, 0]
click at [843, 274] on div "Diet Pepsi (ID: 2227903771) 0.4 OMR" at bounding box center [722, 265] width 655 height 55
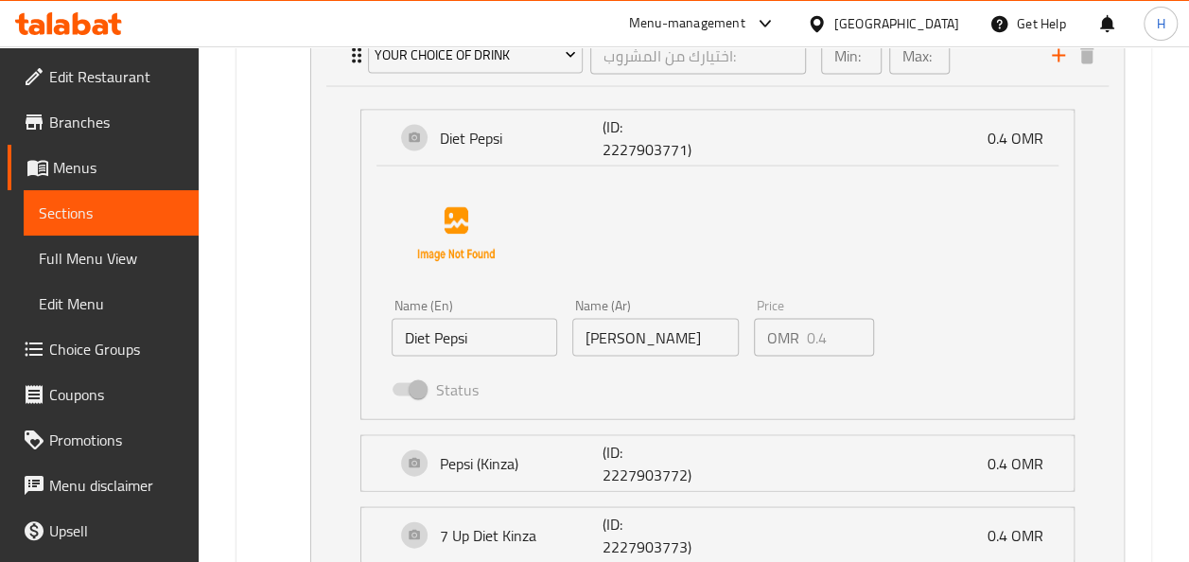
scroll to position [1781, 0]
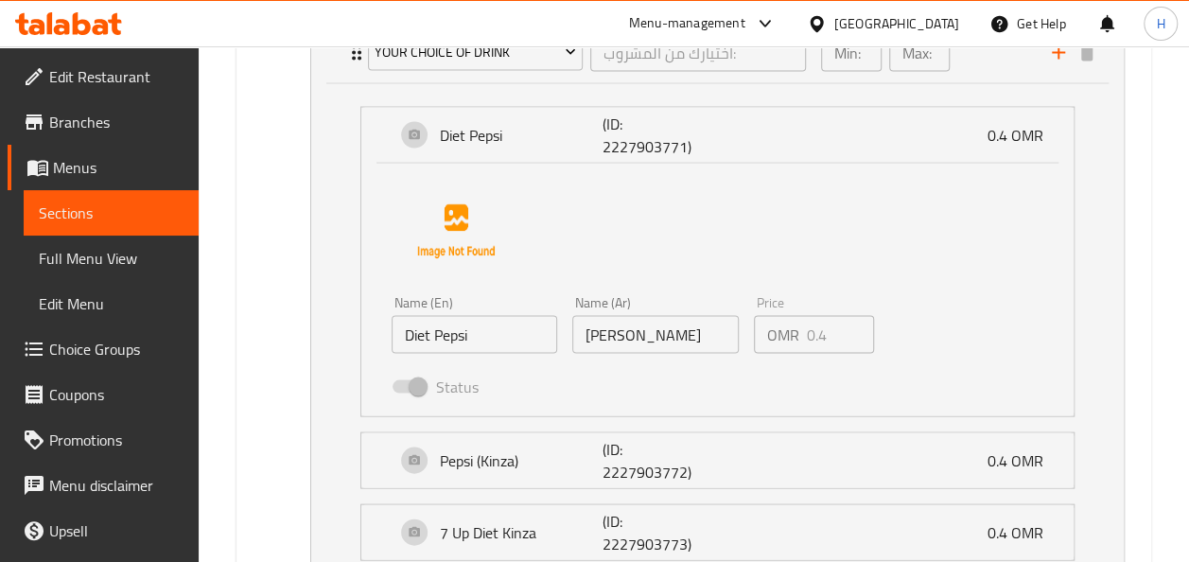
click at [829, 350] on div "Price OMR 0.4 Price" at bounding box center [814, 323] width 136 height 73
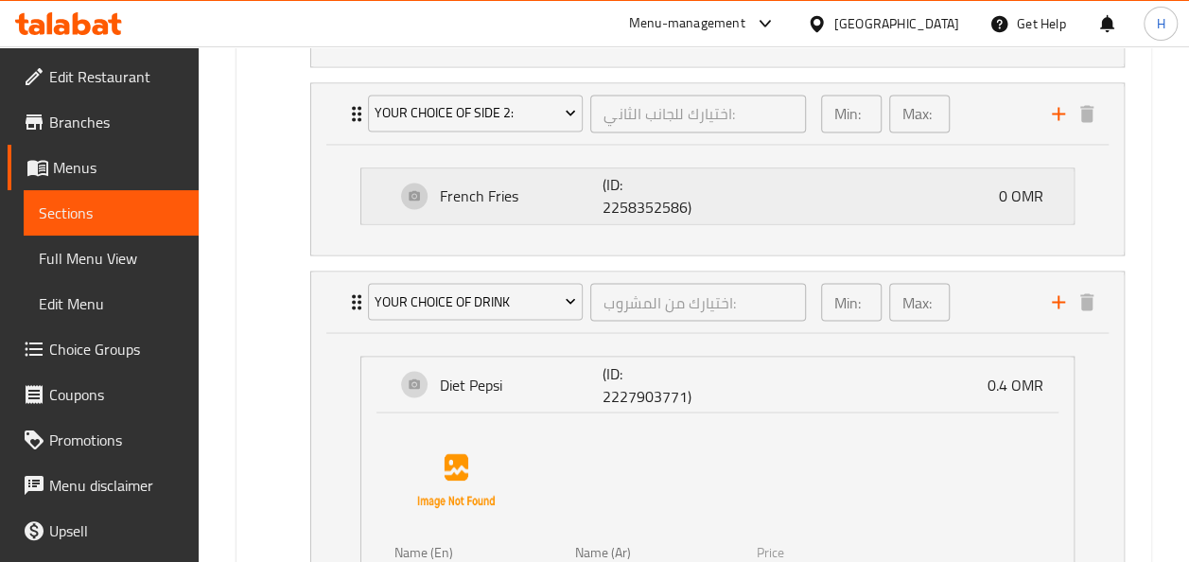
scroll to position [1532, 0]
click at [589, 320] on div "your choice of drink اختيارك من المشروب: ​" at bounding box center [587, 300] width 461 height 61
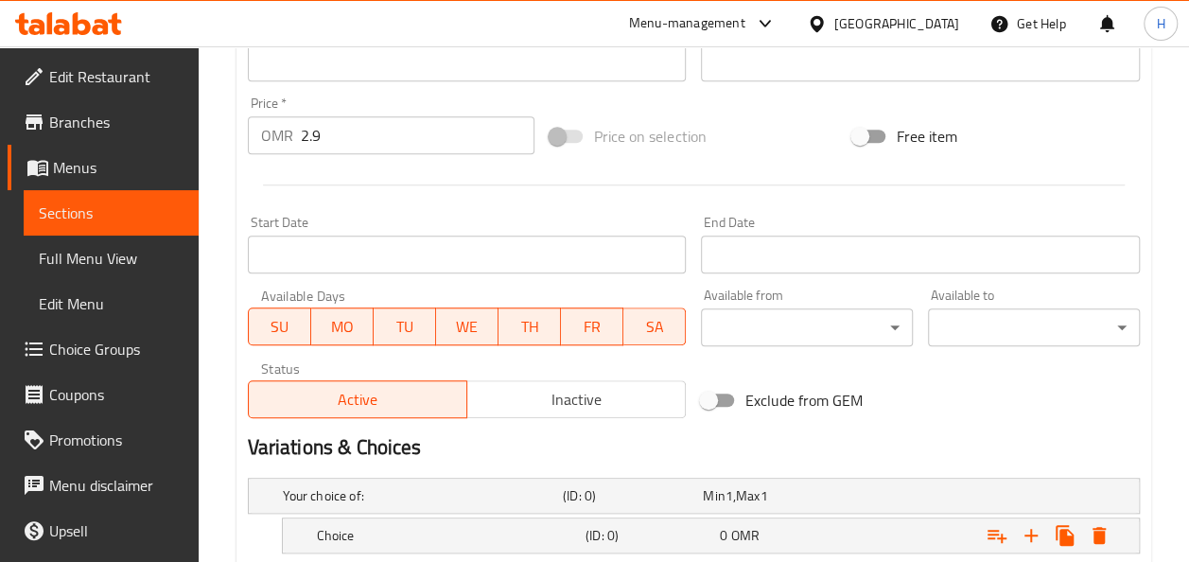
scroll to position [612, 0]
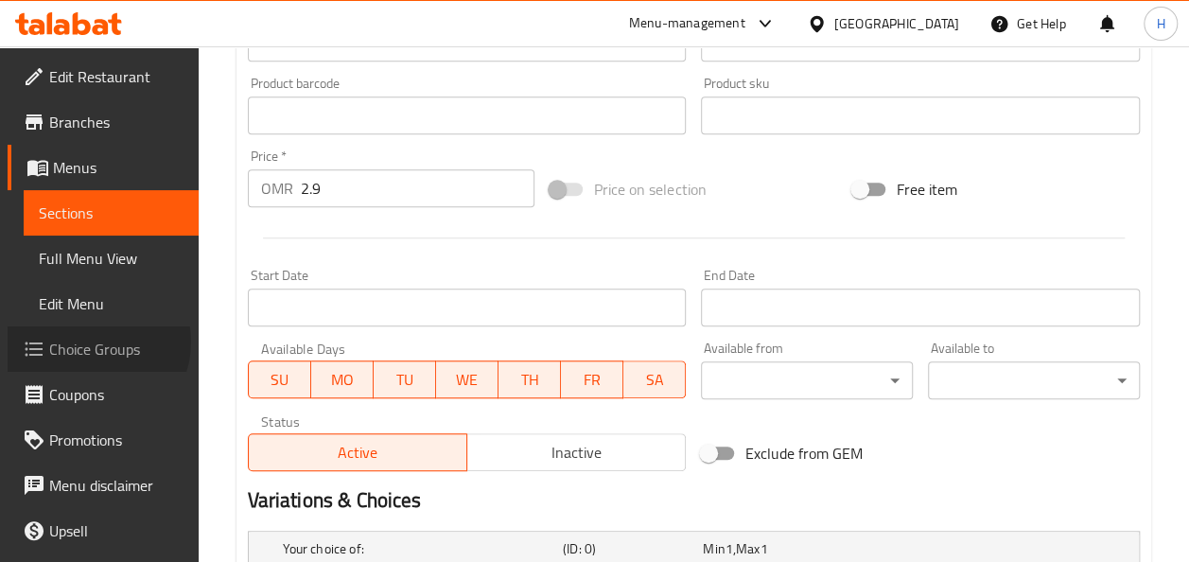
click at [95, 341] on span "Choice Groups" at bounding box center [116, 349] width 134 height 23
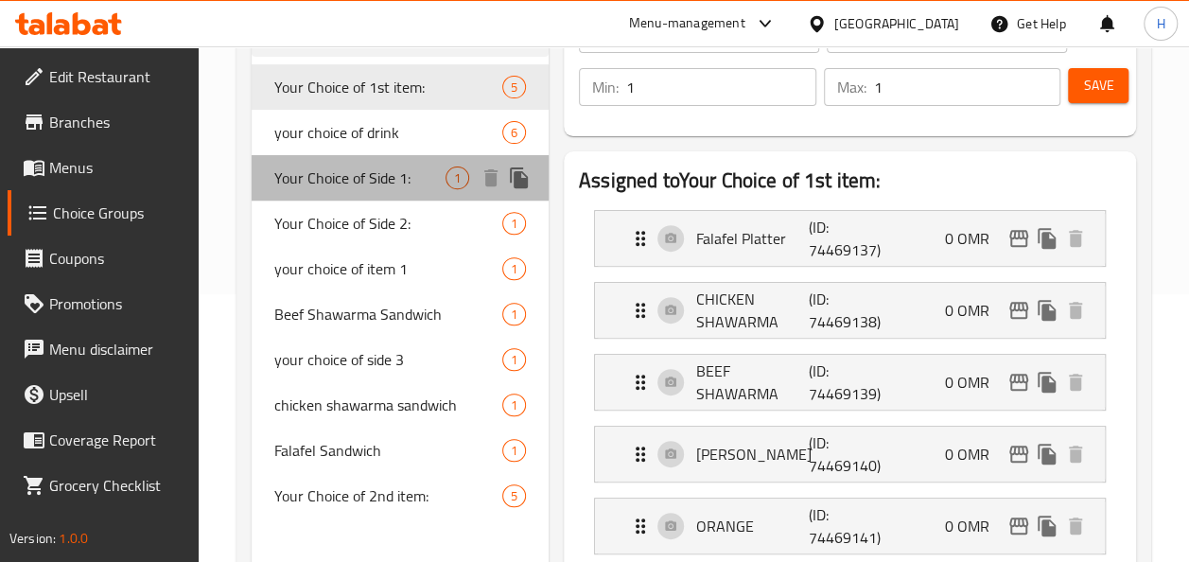
click at [367, 177] on span "Your Choice of Side 1:" at bounding box center [359, 177] width 171 height 23
type input "Your Choice of Side 1:"
type input "اختيارك للجانب الأول:"
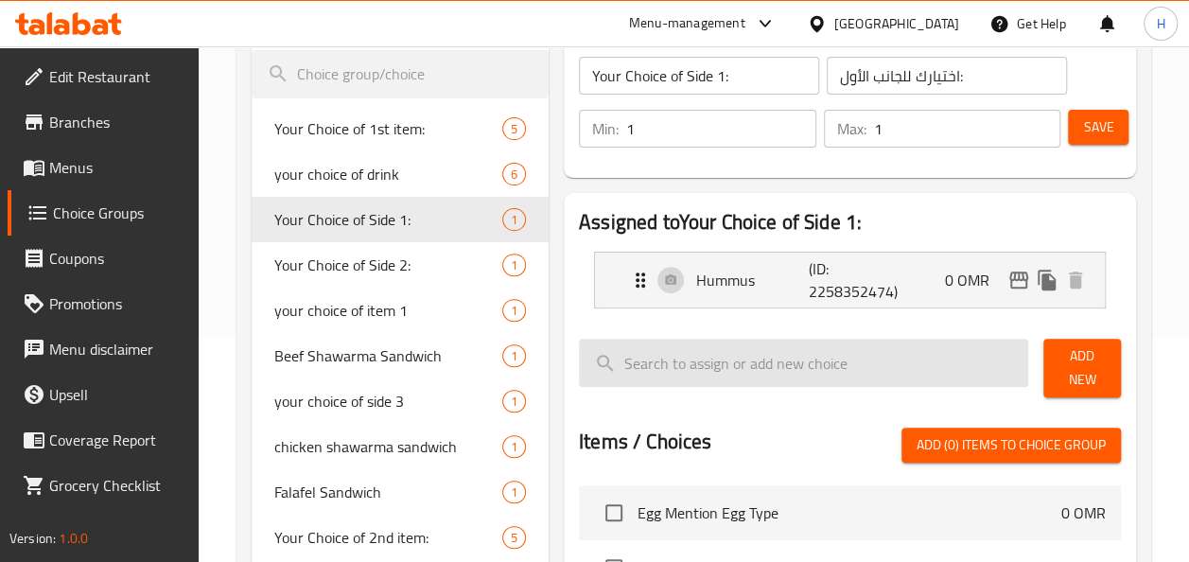
scroll to position [225, 0]
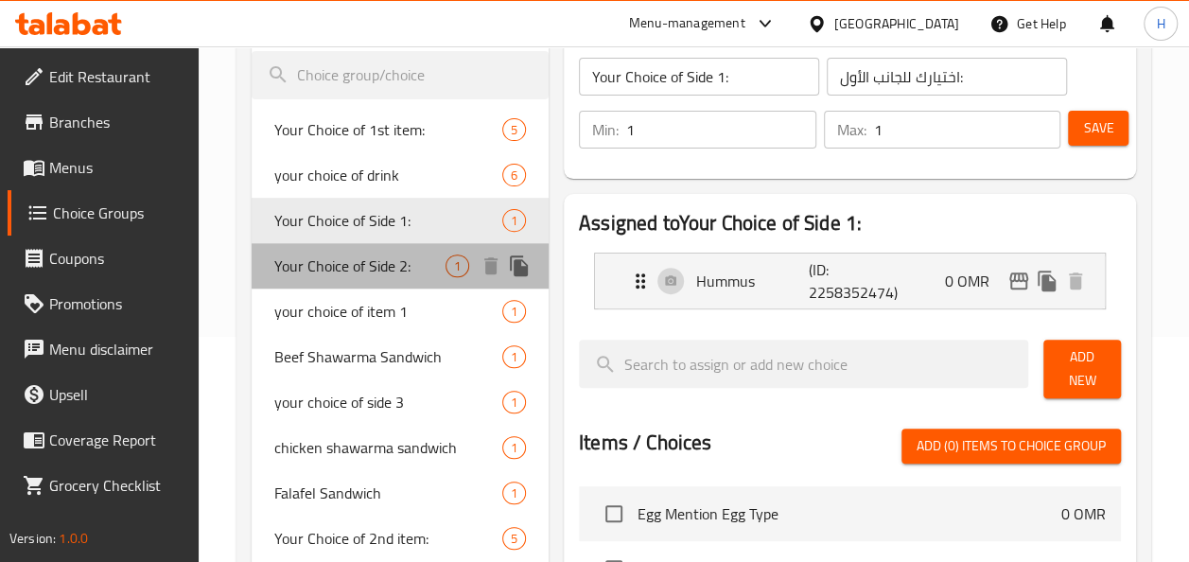
click at [320, 281] on div "Your Choice of Side 2: 1" at bounding box center [400, 265] width 297 height 45
type input "Your Choice of Side 2:"
type input "اختيارك للجانب الثاني:"
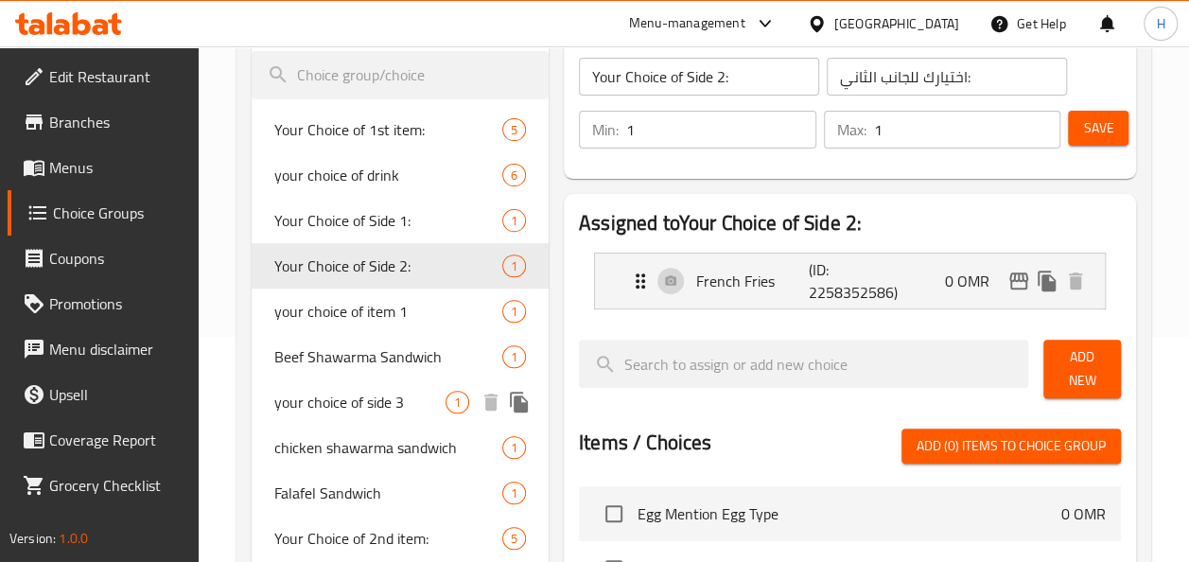
click at [348, 410] on span "your choice of side 3" at bounding box center [359, 402] width 171 height 23
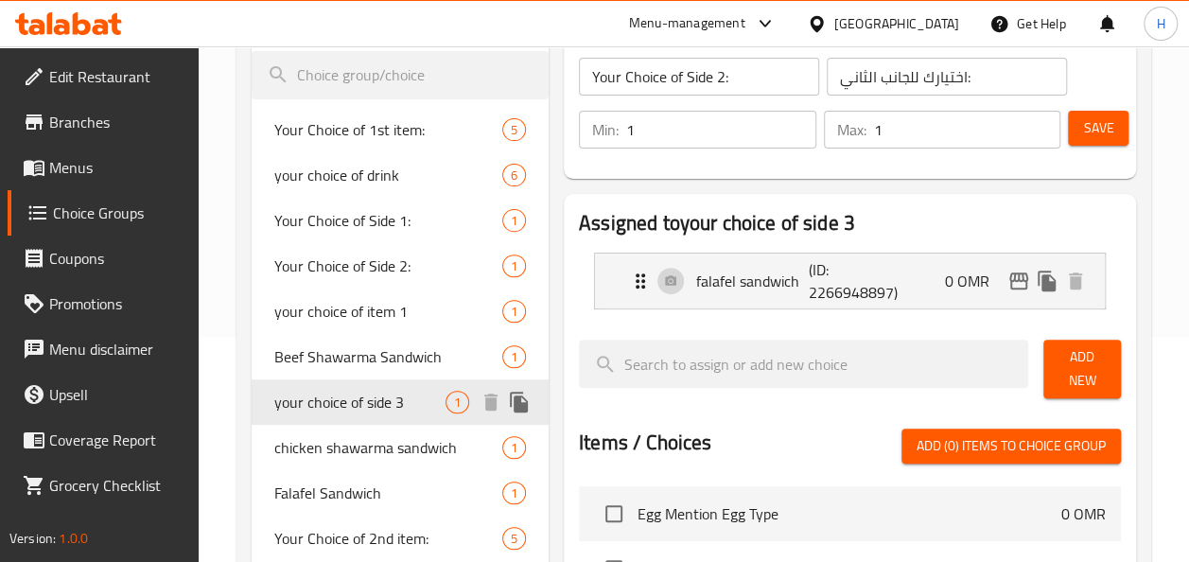
type input "your choice of side 3"
type input "اختيارك للجانب 3"
type input "0"
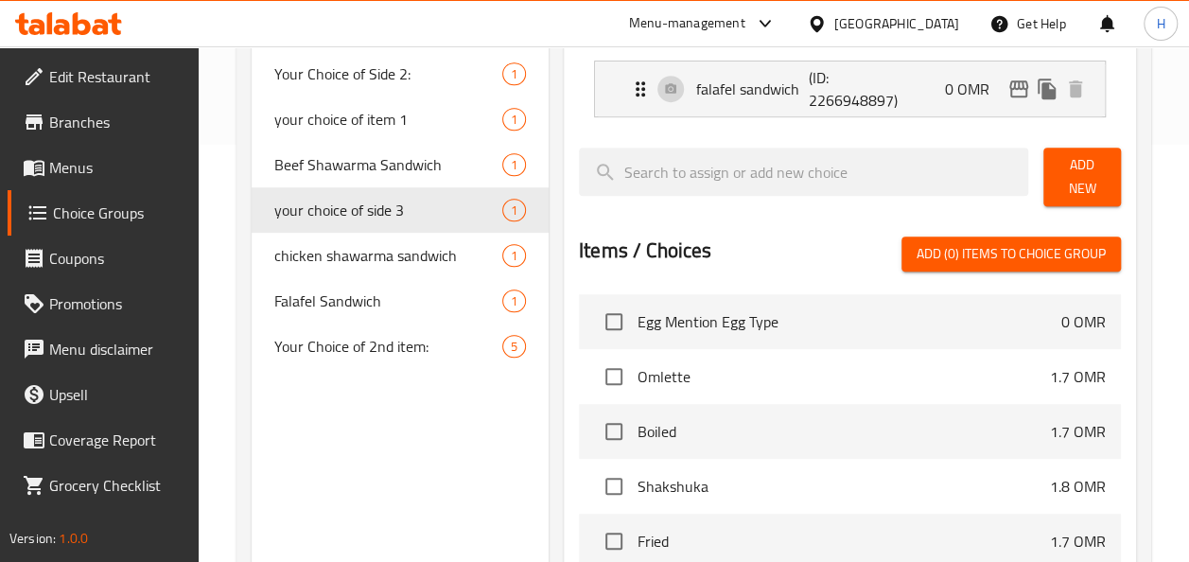
scroll to position [351, 0]
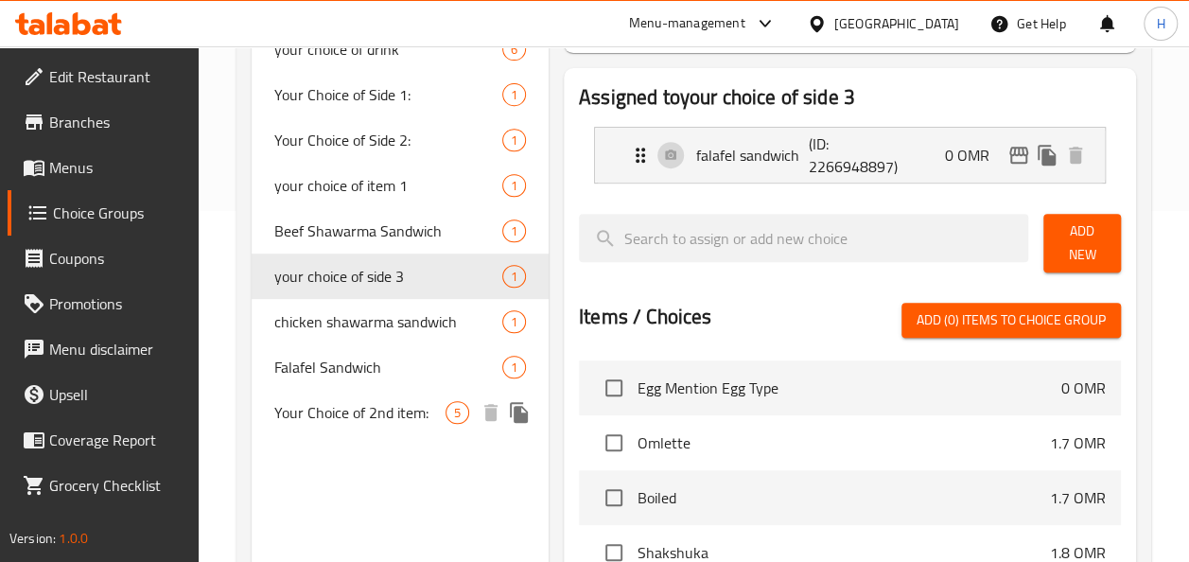
click at [354, 405] on span "Your Choice of 2nd item:" at bounding box center [359, 412] width 171 height 23
type input "Your Choice of 2nd item:"
type input "اختيارك للعنصر الثاني:"
type input "1"
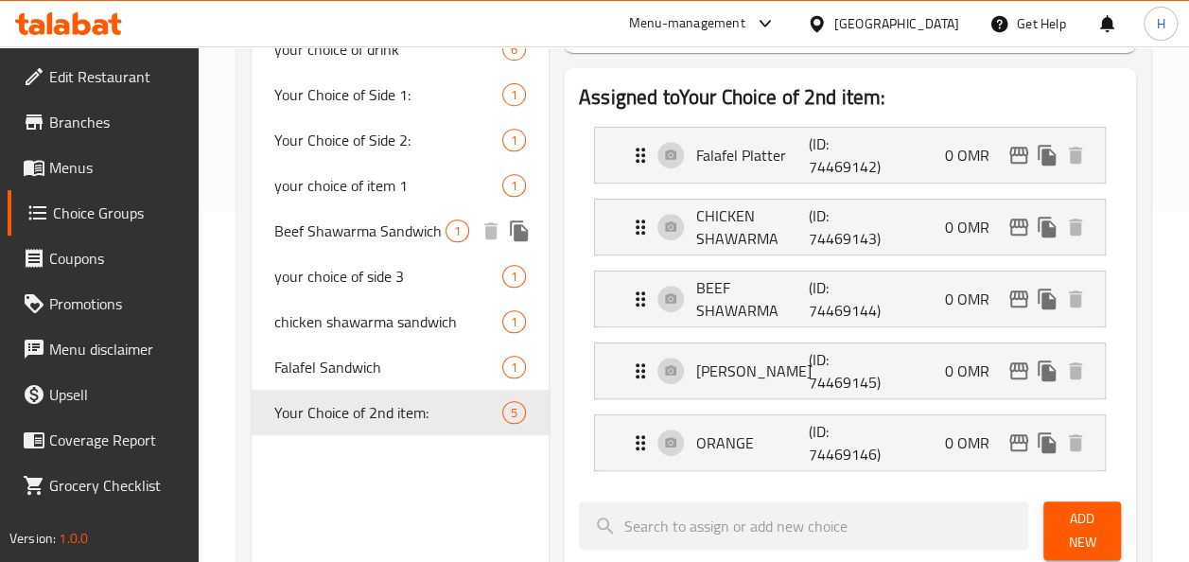
scroll to position [0, 0]
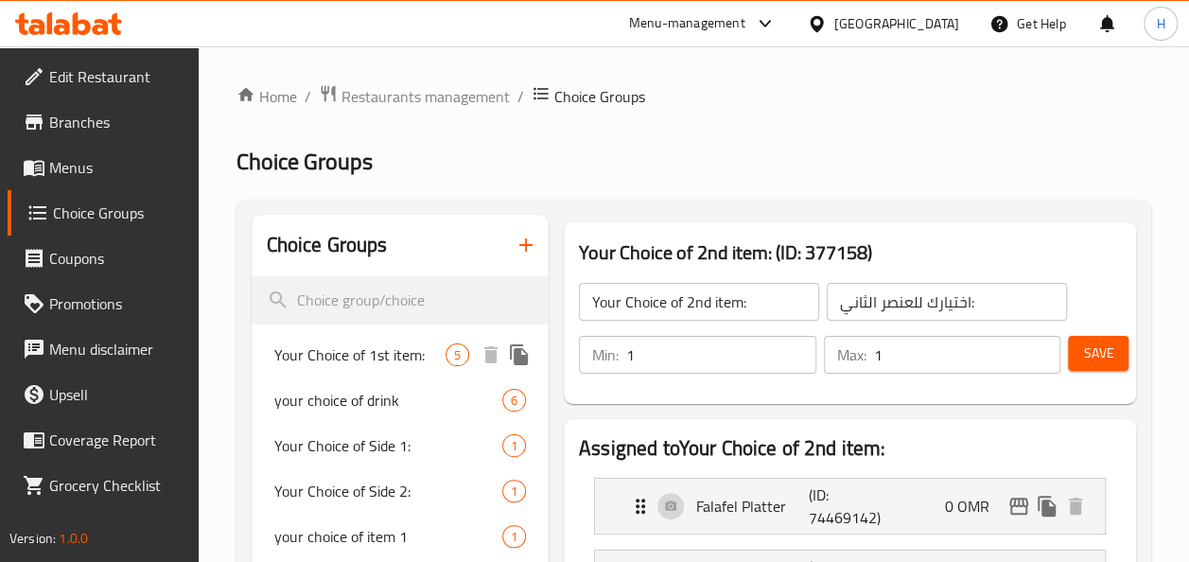
click at [395, 361] on span "Your Choice of 1st item:" at bounding box center [359, 354] width 171 height 23
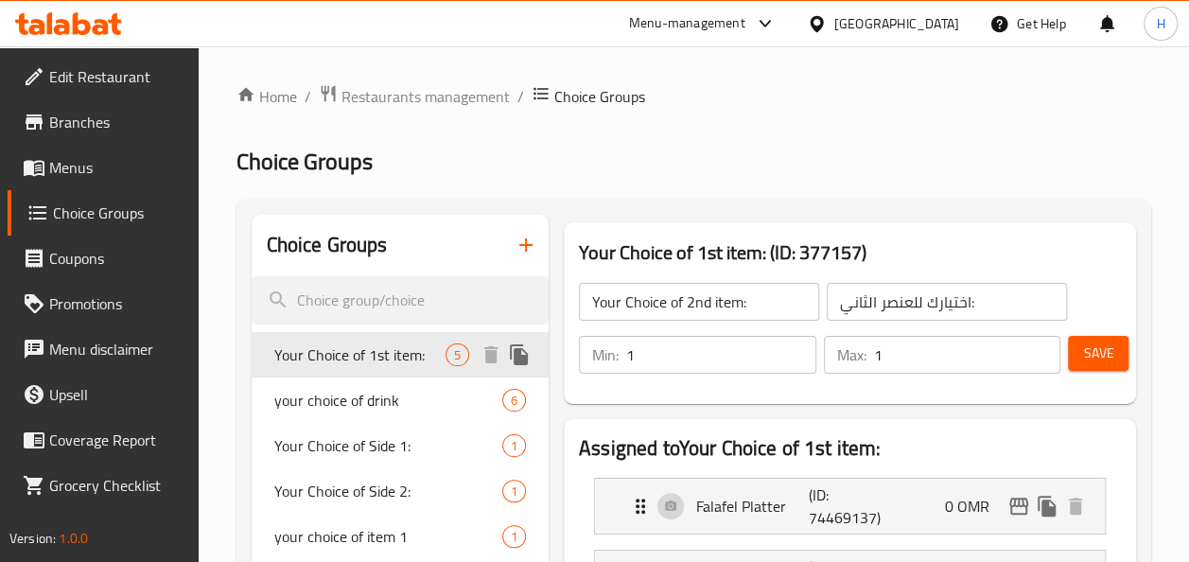
type input "Your Choice of 1st item:"
type input "اختيارك من العنصر الأول:"
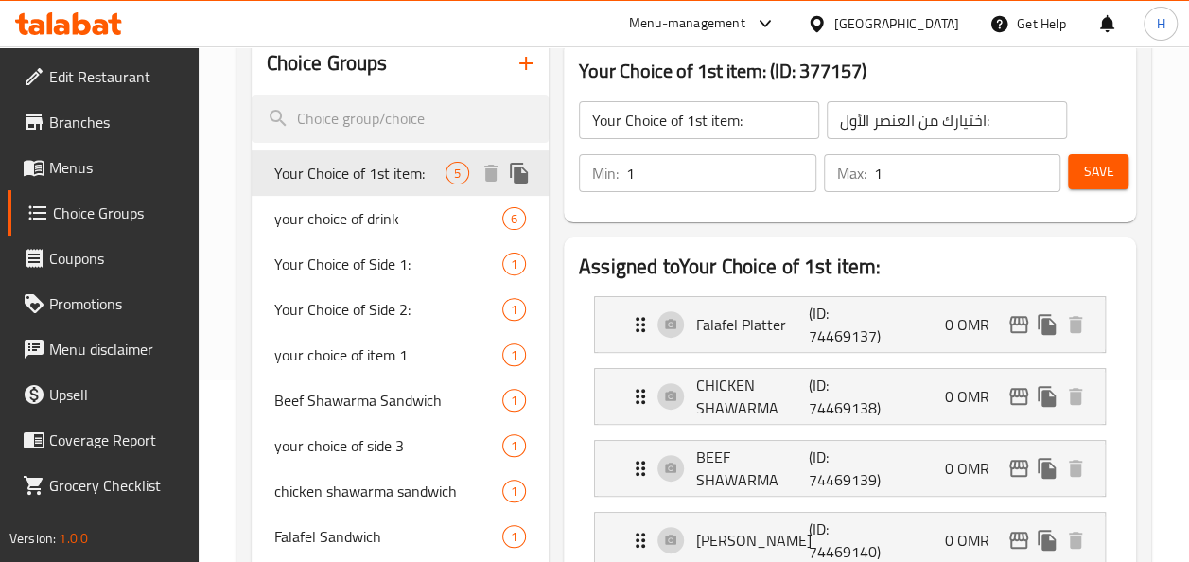
scroll to position [187, 0]
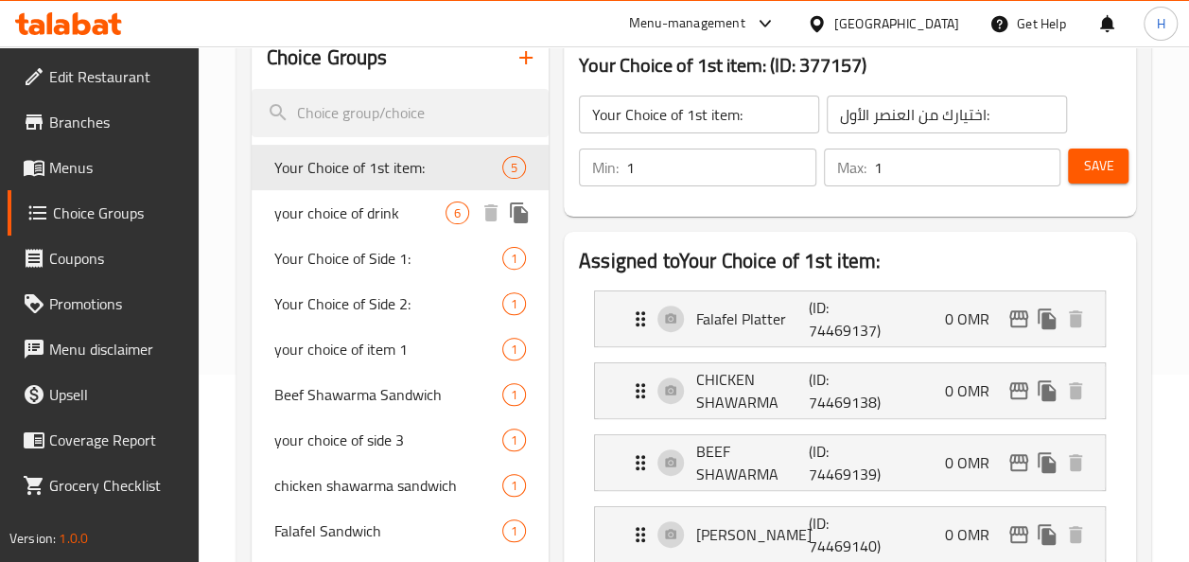
click at [326, 203] on span "your choice of drink" at bounding box center [359, 212] width 171 height 23
type input "your choice of drink"
type input "اختيارك من المشروب:"
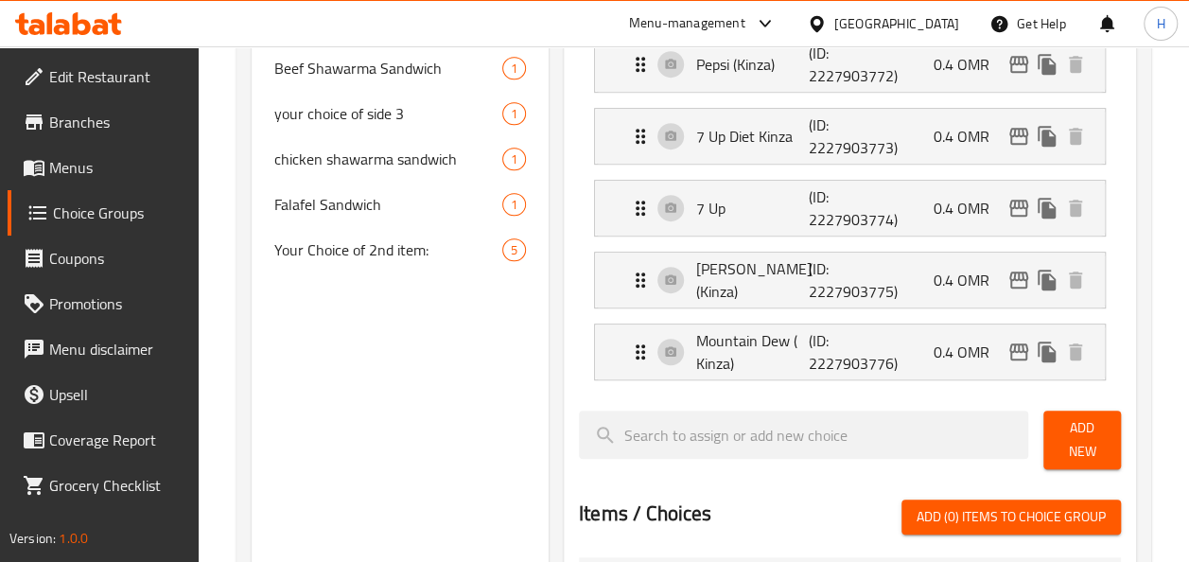
scroll to position [514, 0]
click at [835, 403] on div at bounding box center [803, 439] width 464 height 74
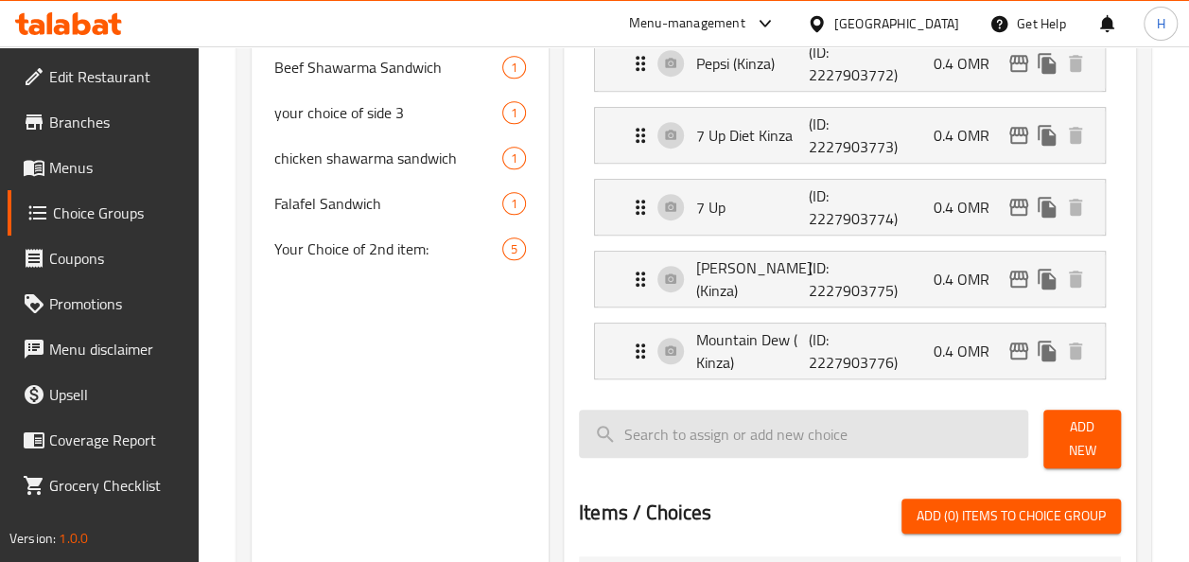
click at [843, 420] on input "search" at bounding box center [803, 433] width 449 height 48
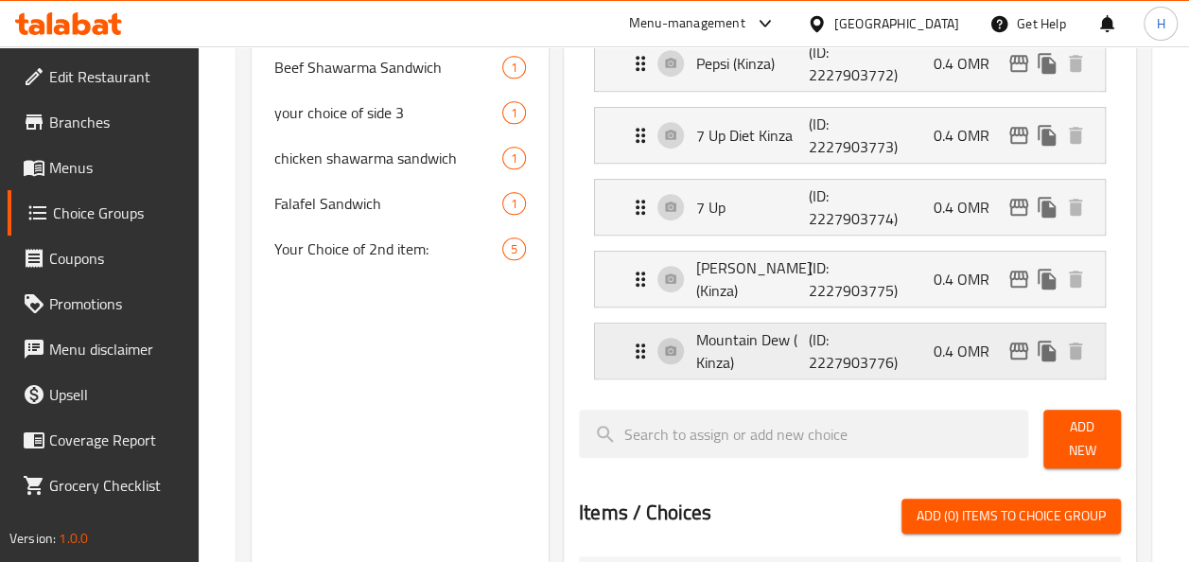
click at [855, 352] on p "(ID: 2227903776)" at bounding box center [845, 350] width 75 height 45
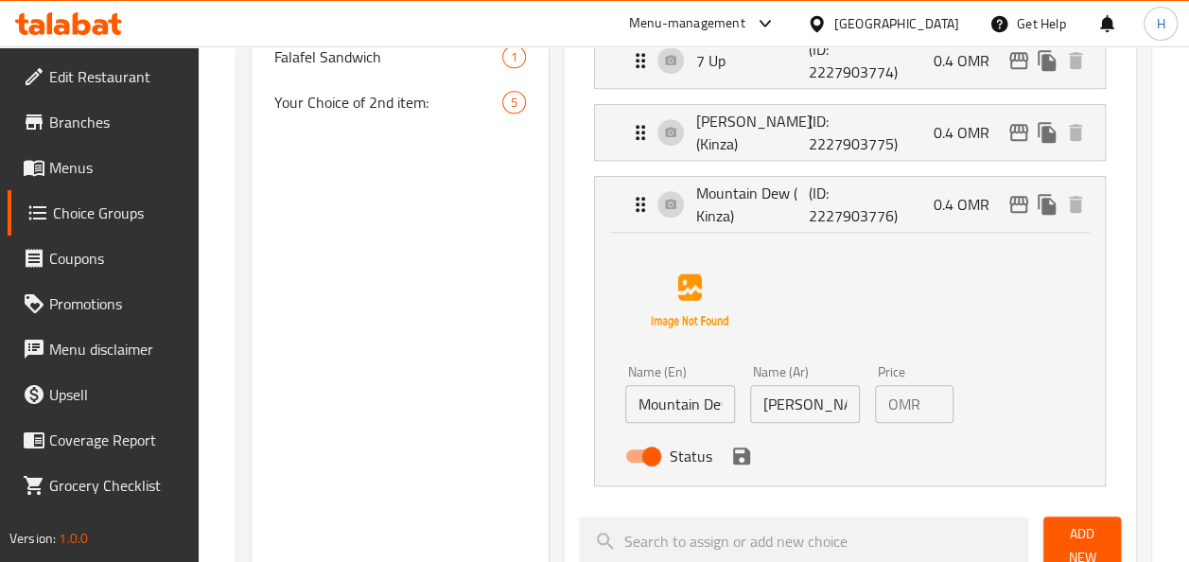
scroll to position [664, 0]
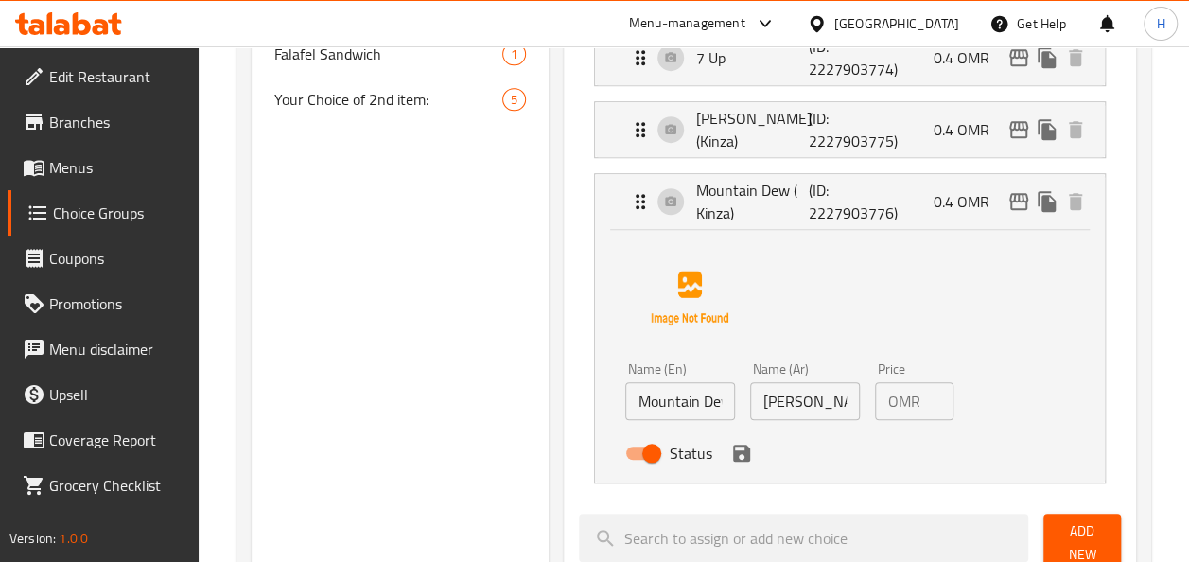
click at [911, 399] on p "OMR" at bounding box center [904, 401] width 32 height 23
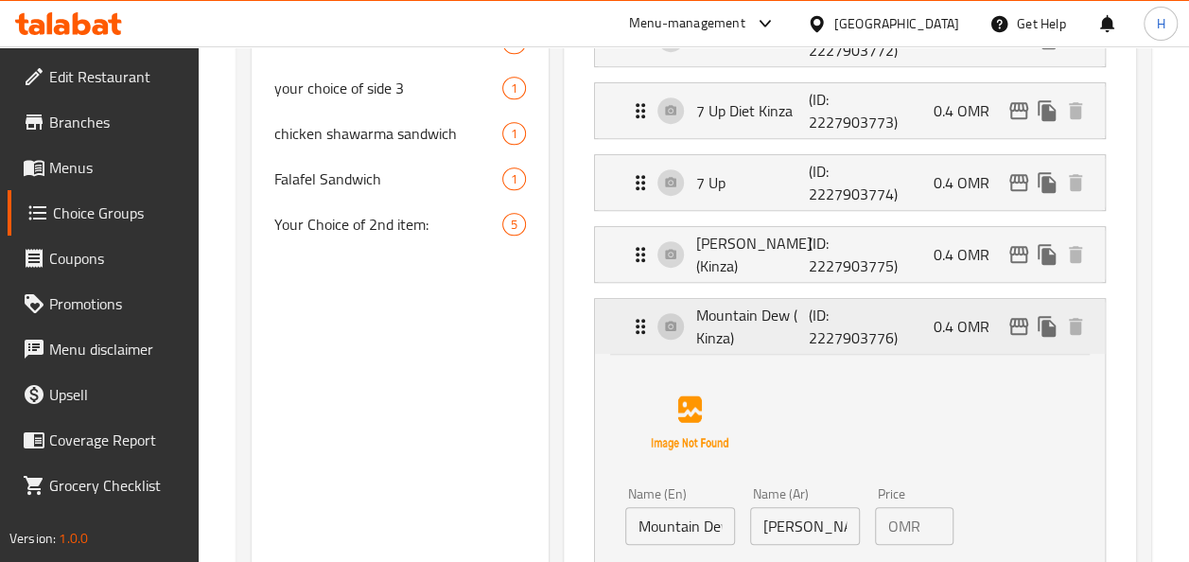
scroll to position [535, 0]
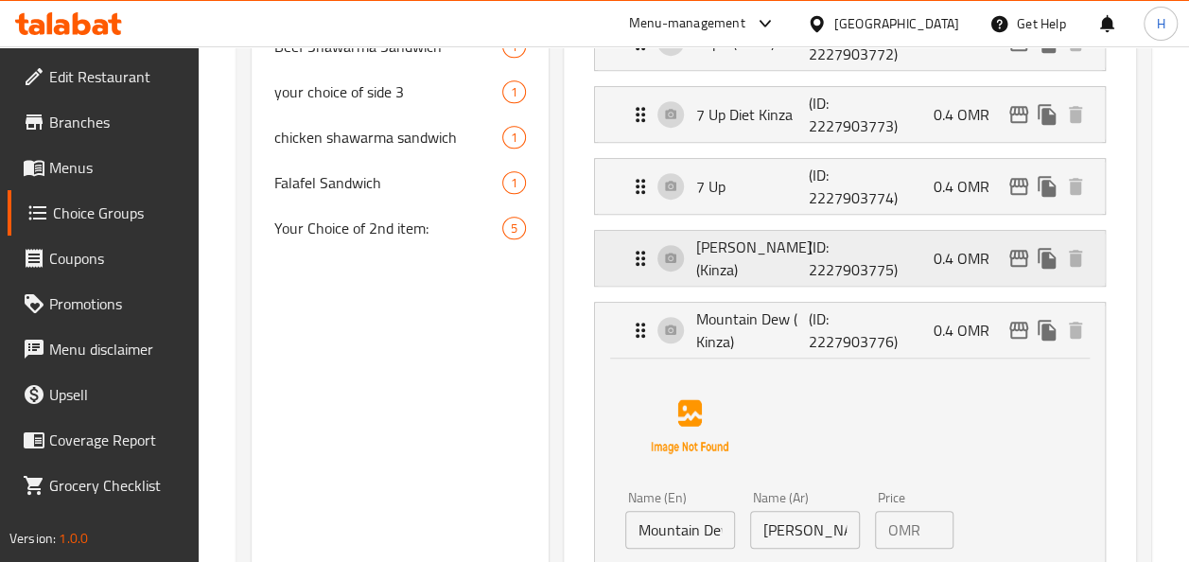
click at [882, 253] on p "(ID: 2227903775)" at bounding box center [845, 257] width 75 height 45
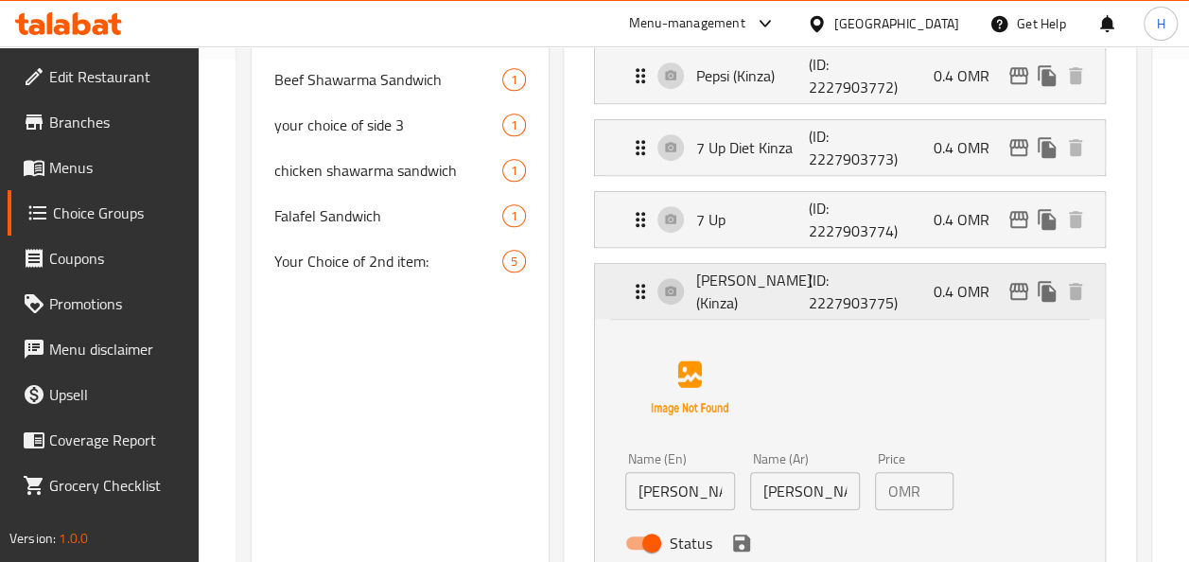
scroll to position [496, 0]
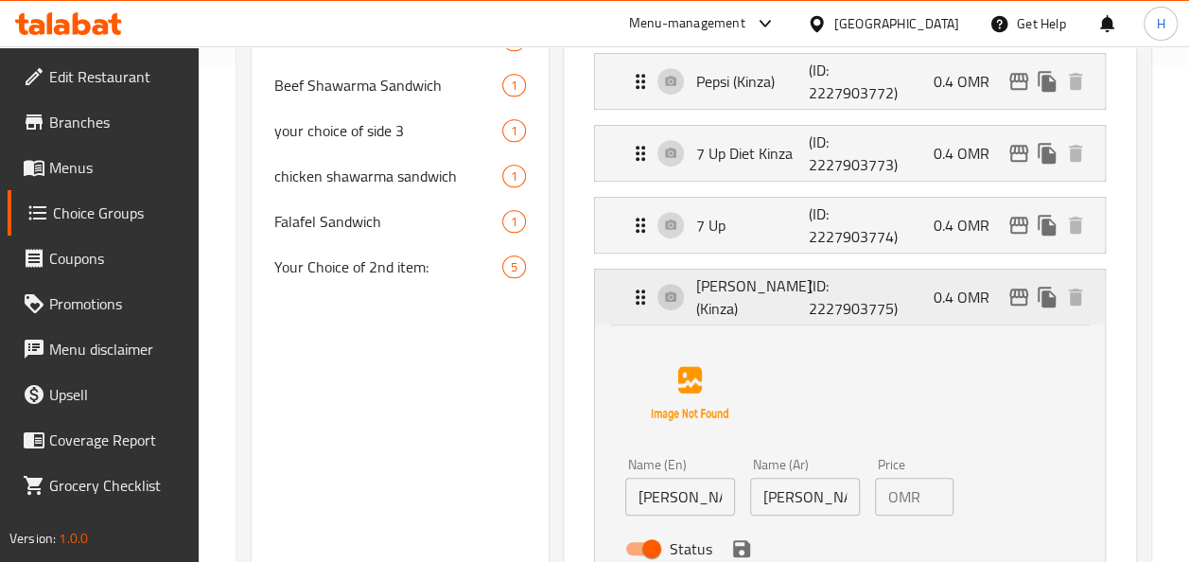
click at [889, 253] on li "7 Up (ID: 2227903774) 0.4 OMR Name (En) 7 Up Name (En) Name (Ar) سفن اب Name (A…" at bounding box center [850, 225] width 542 height 72
click at [882, 244] on p "(ID: 2227903774)" at bounding box center [845, 224] width 75 height 45
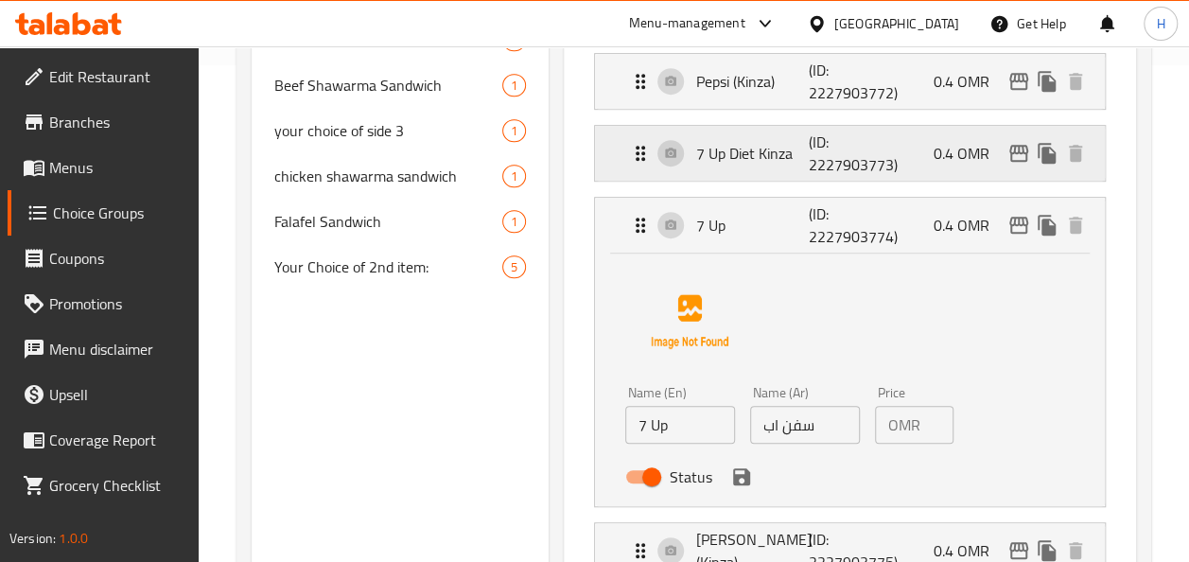
click at [853, 156] on p "(ID: 2227903773)" at bounding box center [845, 152] width 75 height 45
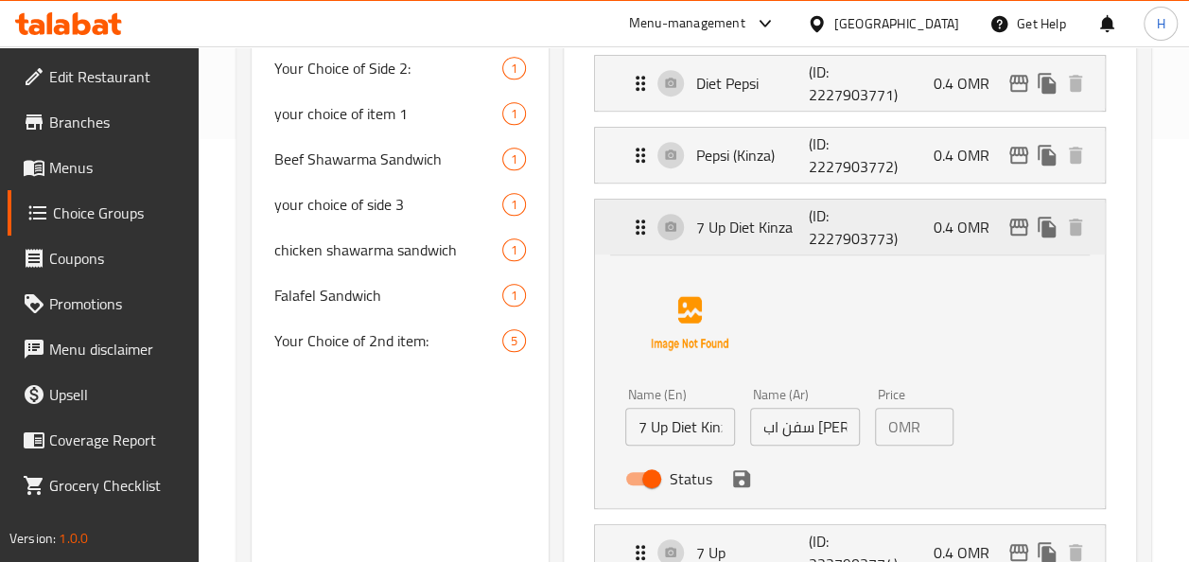
scroll to position [421, 0]
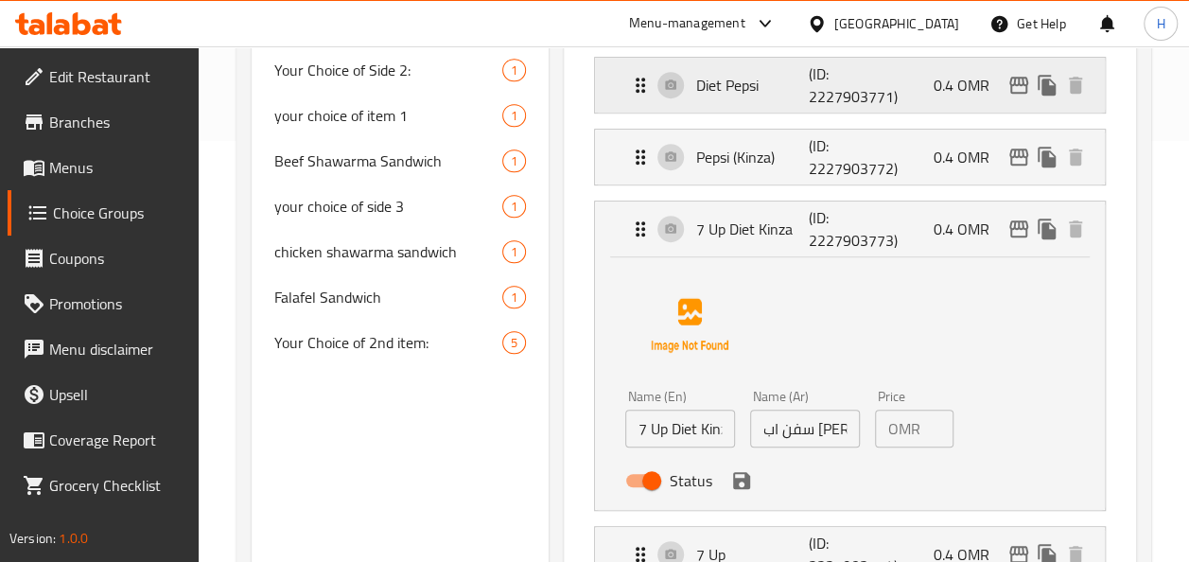
click at [813, 104] on p "(ID: 2227903771)" at bounding box center [845, 84] width 75 height 45
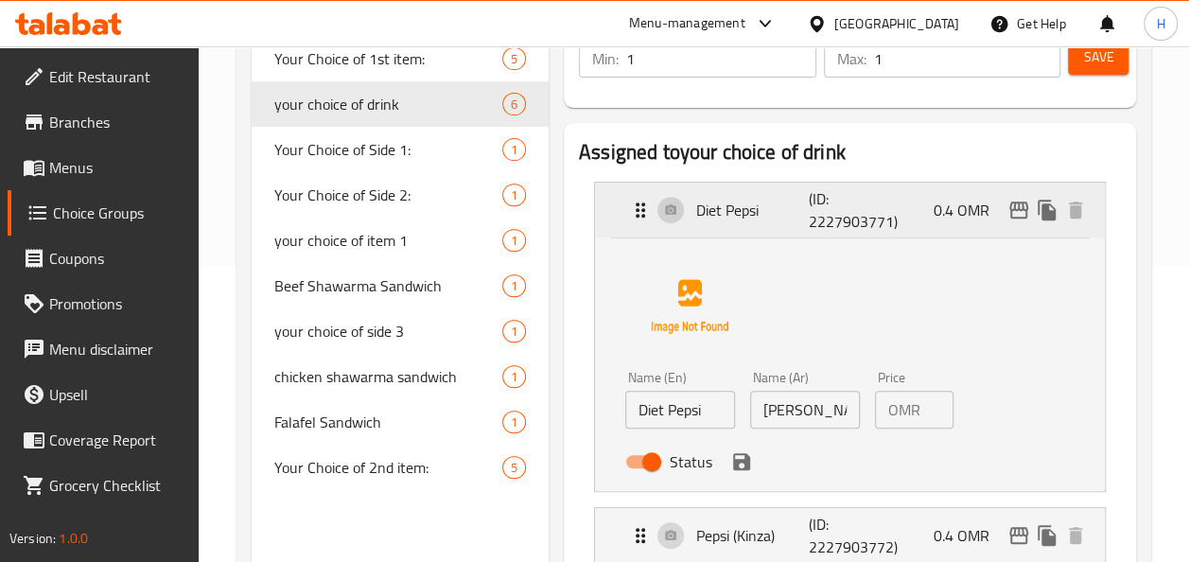
scroll to position [298, 0]
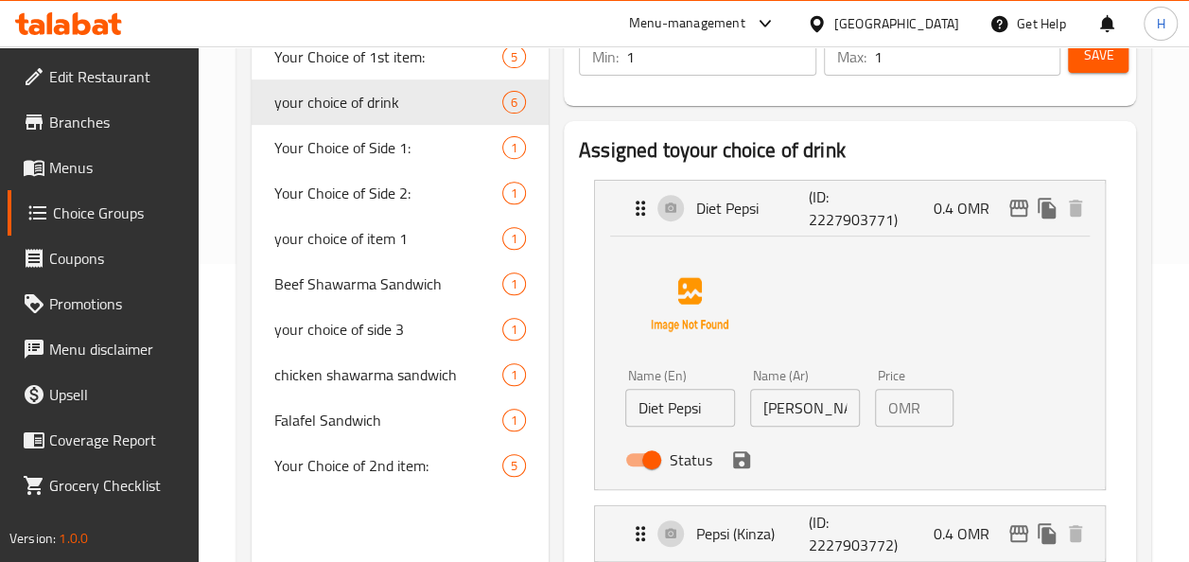
click at [892, 417] on p "OMR" at bounding box center [904, 407] width 32 height 23
type input "0"
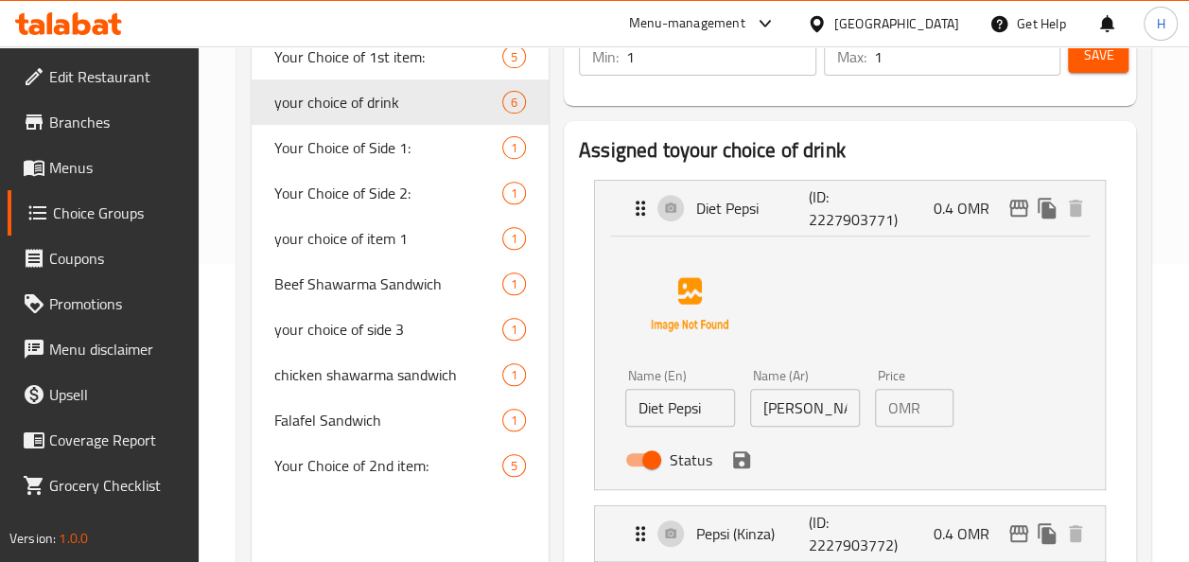
click at [932, 414] on input "0" at bounding box center [941, 408] width 26 height 38
click at [987, 206] on p "0.4 OMR" at bounding box center [968, 208] width 71 height 23
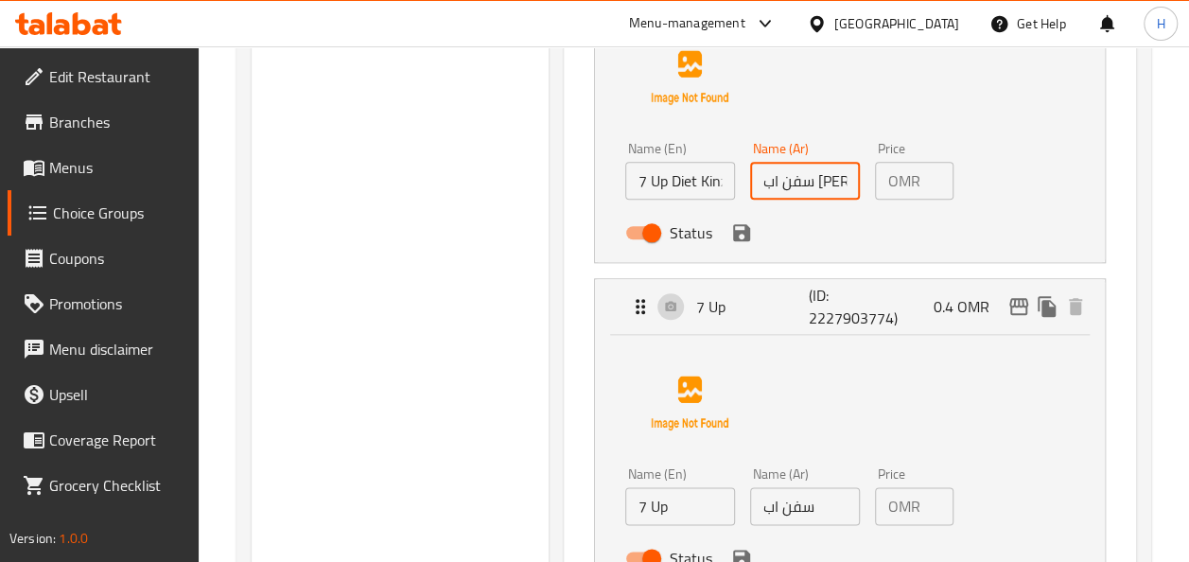
scroll to position [0, 0]
click at [789, 191] on input "سفن اب دايت كينزا" at bounding box center [805, 181] width 110 height 38
click at [781, 230] on div "Status" at bounding box center [804, 232] width 374 height 51
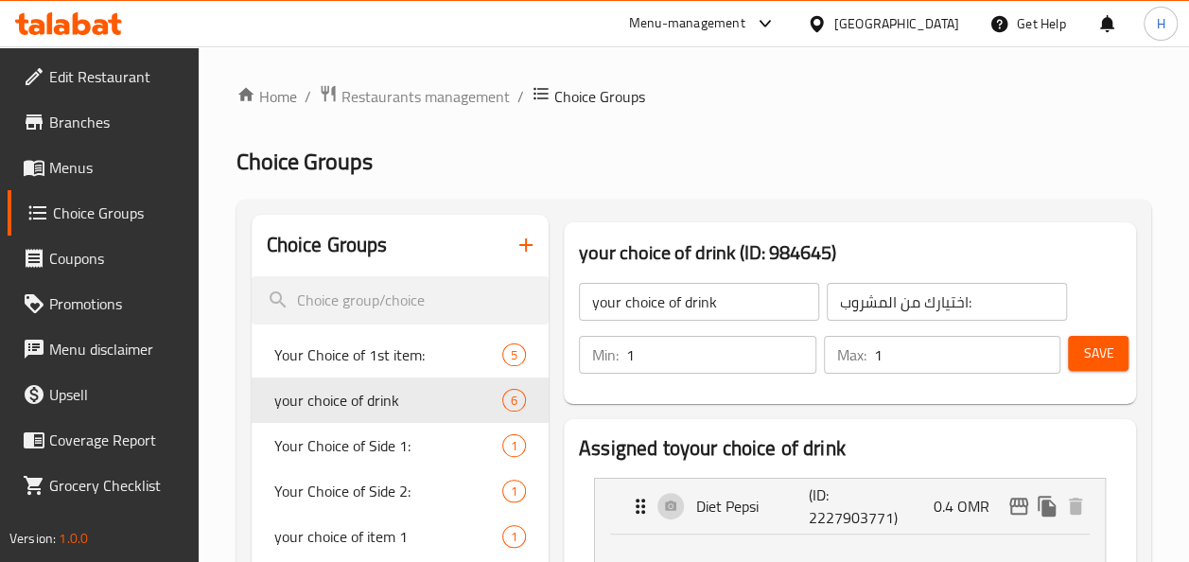
click at [71, 165] on span "Menus" at bounding box center [116, 167] width 134 height 23
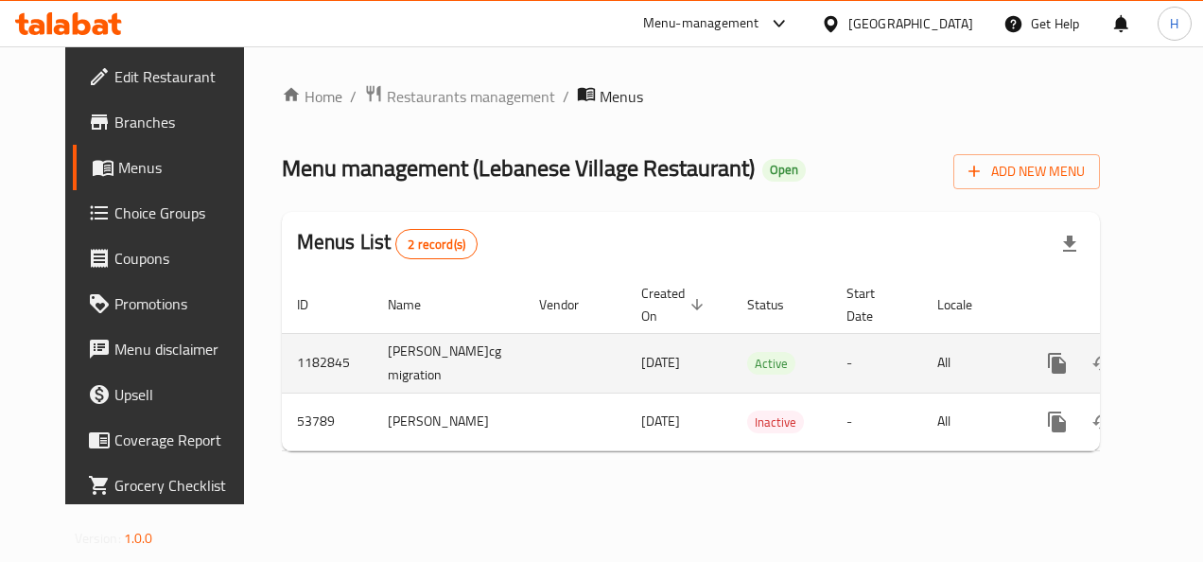
click at [1182, 370] on icon "enhanced table" at bounding box center [1193, 363] width 23 height 23
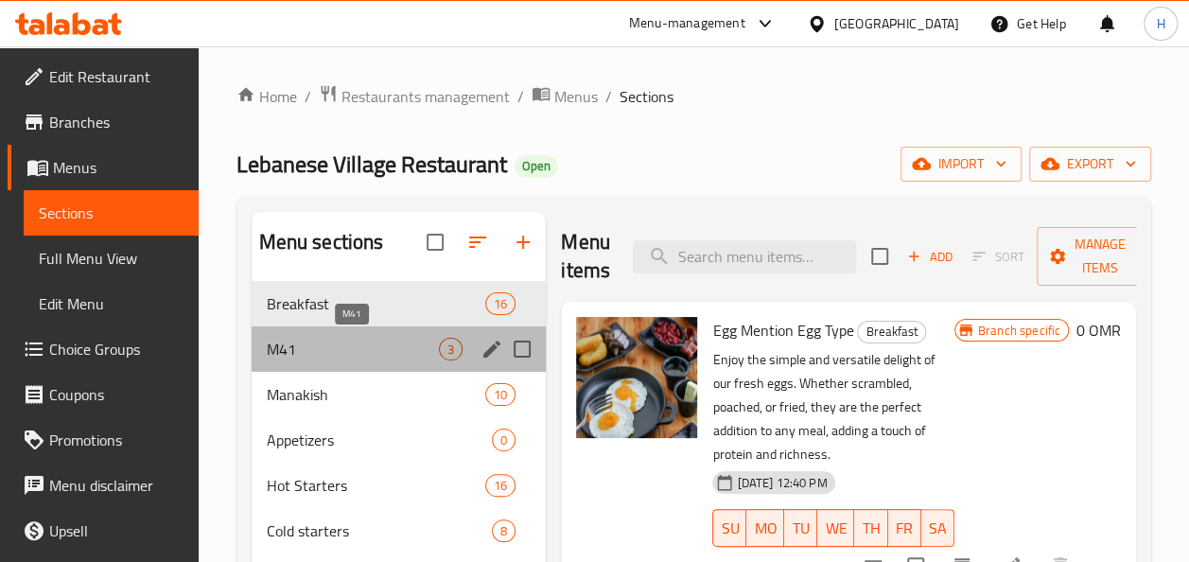
click at [421, 349] on span "M41" at bounding box center [353, 349] width 173 height 23
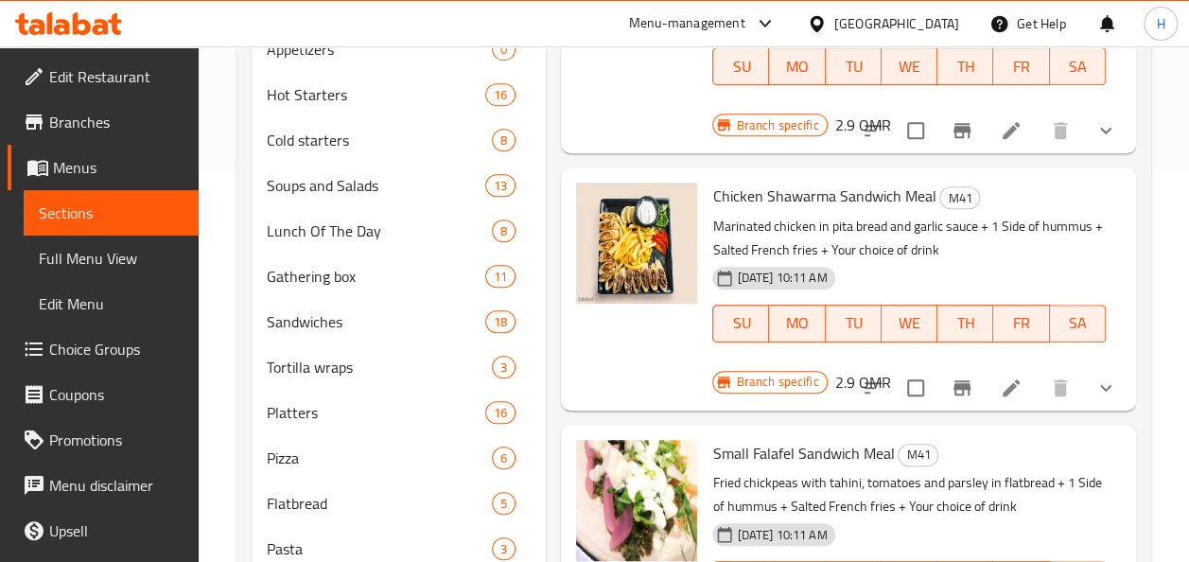
scroll to position [418, 0]
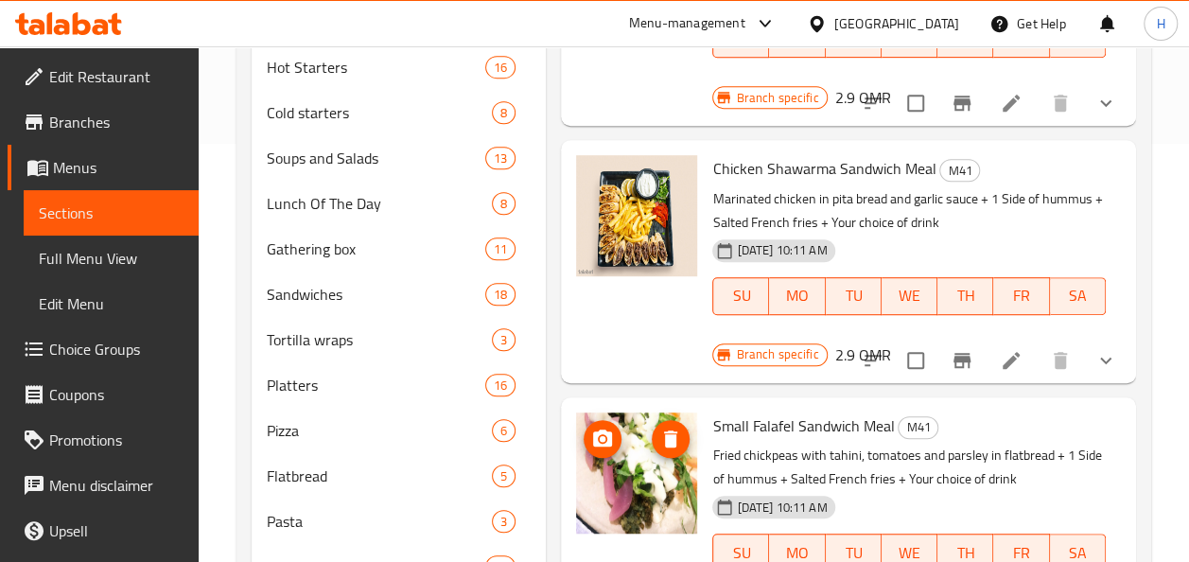
click at [596, 460] on img at bounding box center [636, 472] width 121 height 121
drag, startPoint x: 596, startPoint y: 460, endPoint x: 709, endPoint y: 485, distance: 116.3
click at [709, 485] on div "Small Falafel Sandwich Meal M41 Fried chickpeas with tahini, tomatoes and parsl…" at bounding box center [848, 518] width 560 height 227
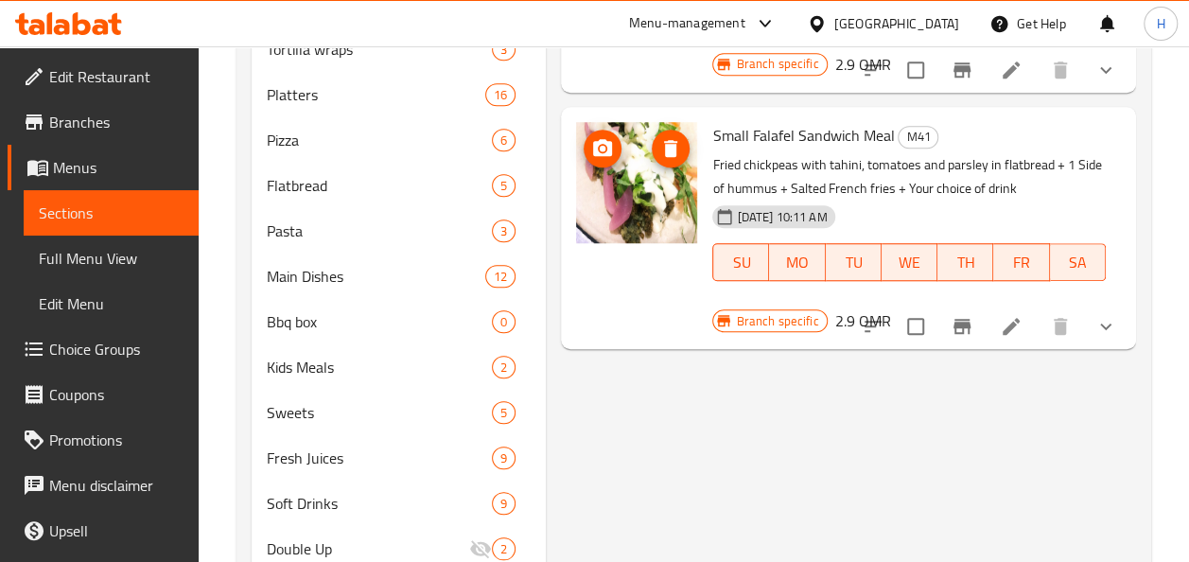
scroll to position [709, 0]
click at [1013, 335] on icon at bounding box center [1011, 325] width 23 height 23
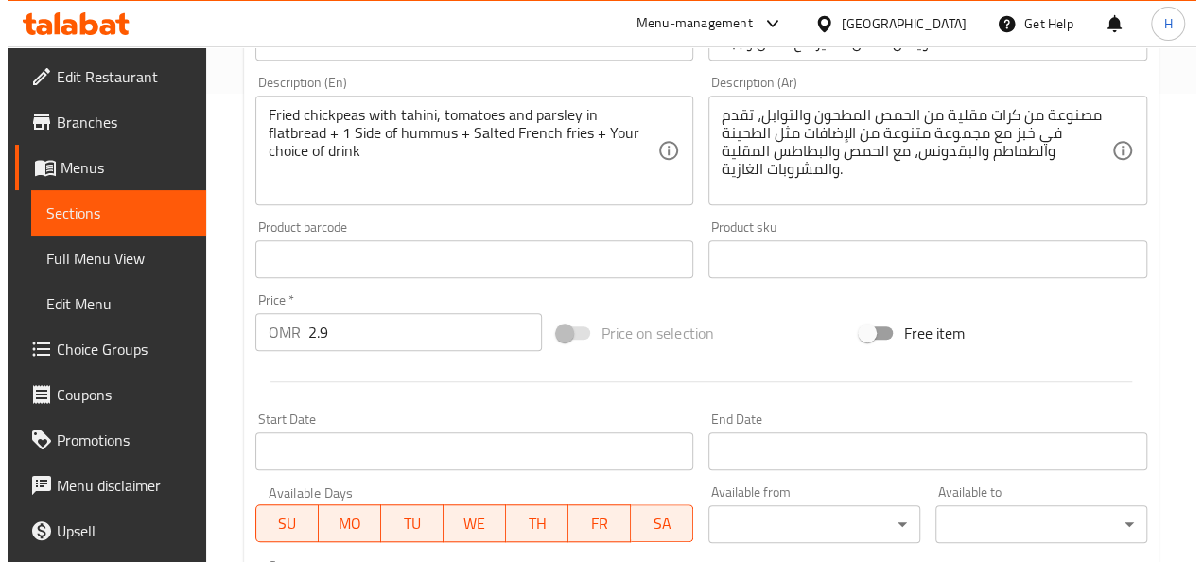
scroll to position [986, 0]
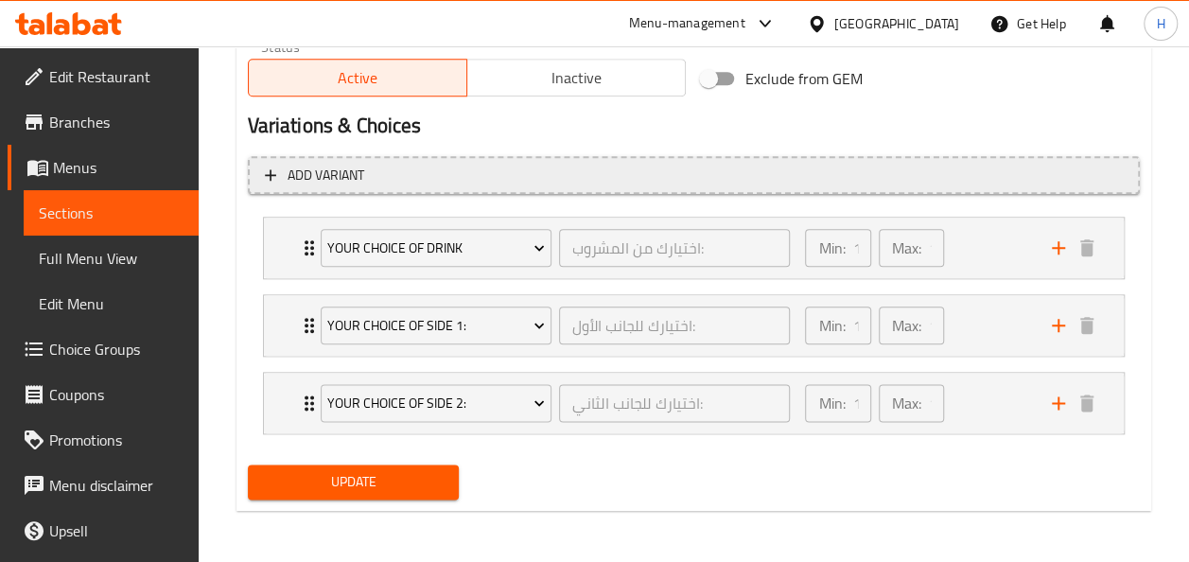
click at [518, 176] on span "Add variant" at bounding box center [694, 176] width 858 height 24
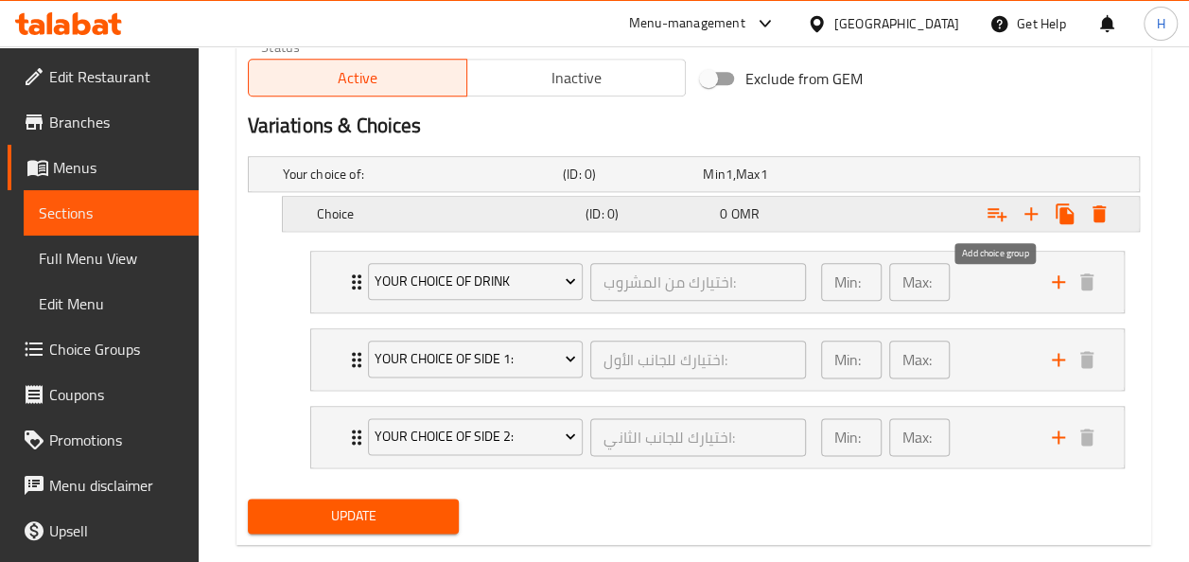
click at [1005, 211] on icon "Expand" at bounding box center [996, 213] width 23 height 23
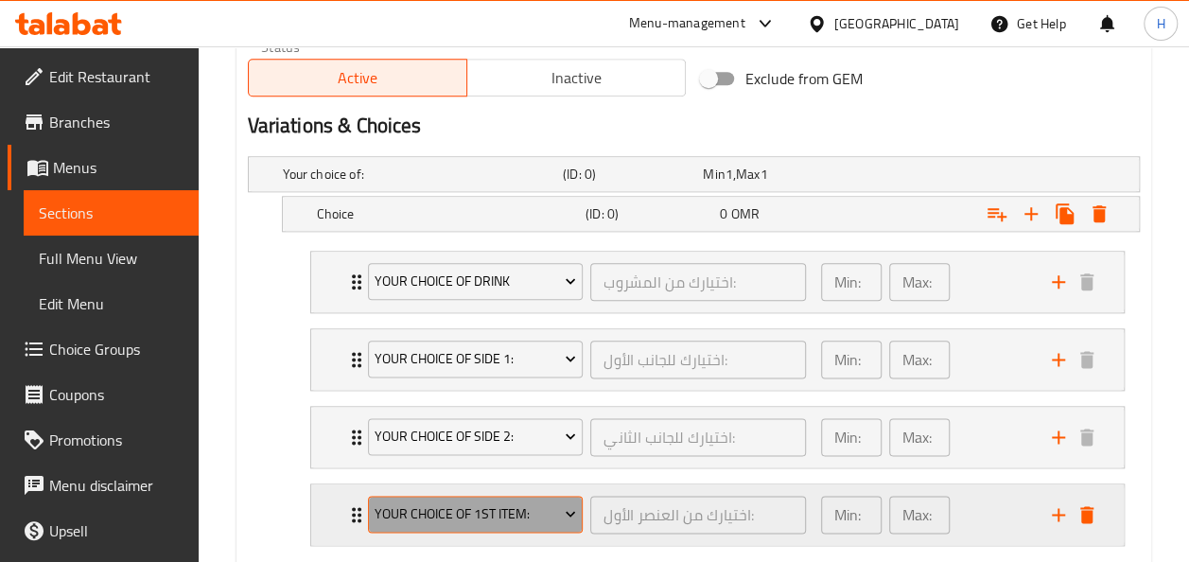
click at [462, 516] on span "Your Choice of 1st item:" at bounding box center [474, 514] width 201 height 24
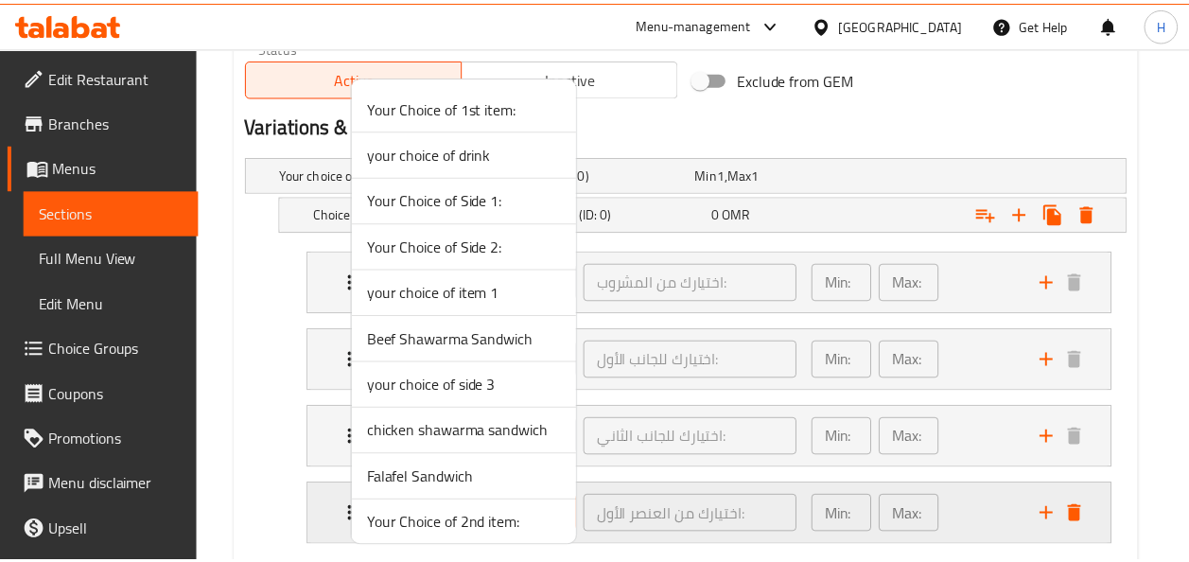
scroll to position [5, 0]
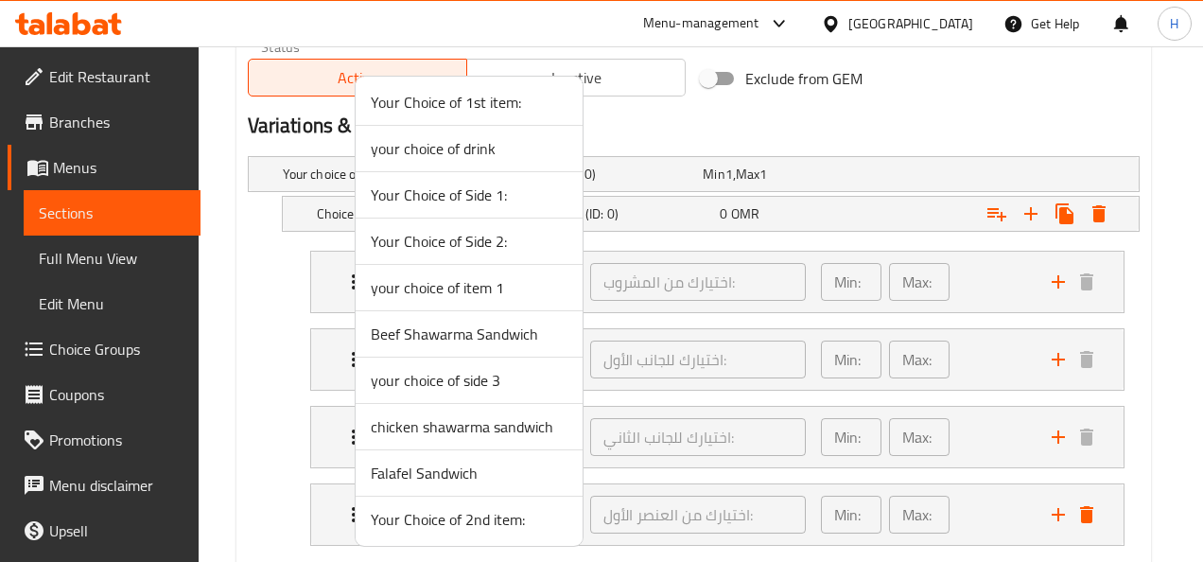
click at [437, 463] on span "Falafel Sandwich" at bounding box center [469, 472] width 197 height 23
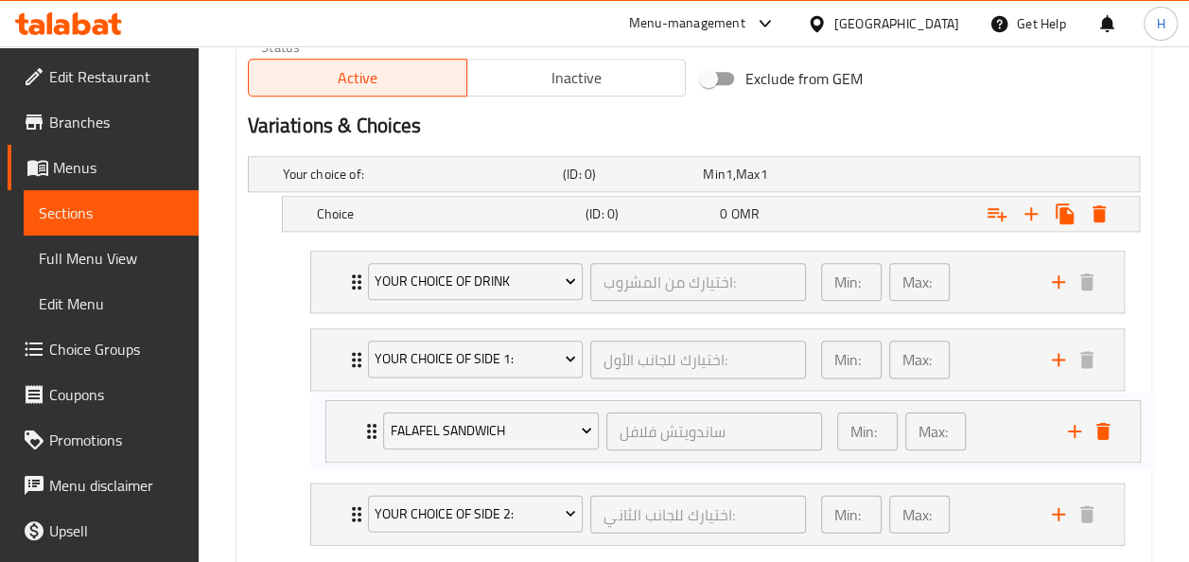
scroll to position [990, 0]
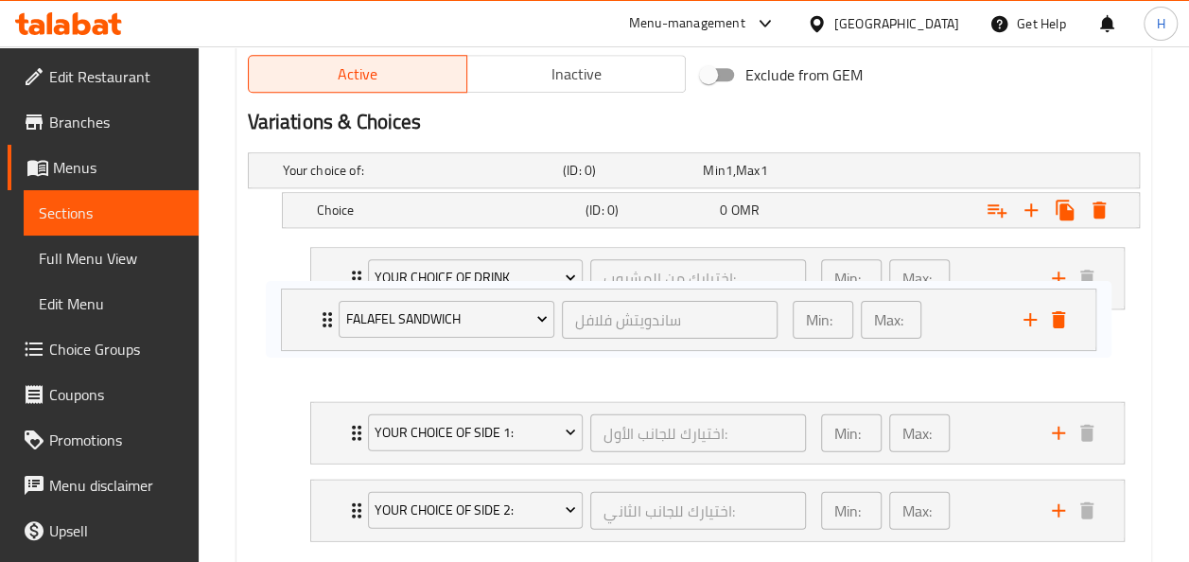
drag, startPoint x: 325, startPoint y: 517, endPoint x: 309, endPoint y: 287, distance: 230.3
click at [309, 287] on div "your choice of drink اختيارك من المشروب: ​ Min: 1 ​ Max: 1 ​ Diet Pepsi (ID: 22…" at bounding box center [717, 393] width 844 height 309
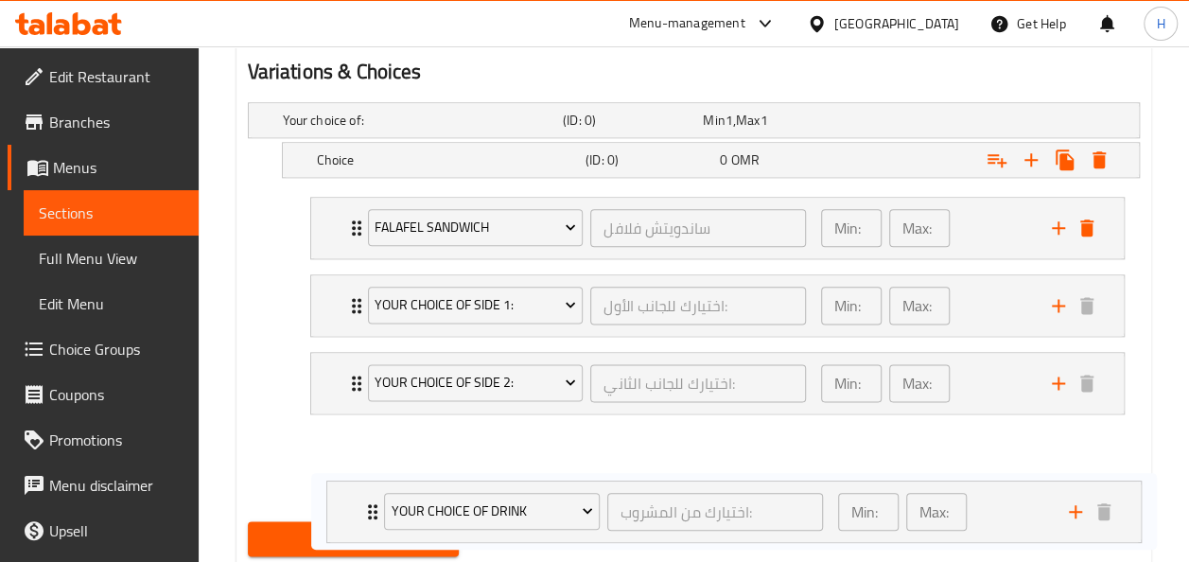
scroll to position [1095, 0]
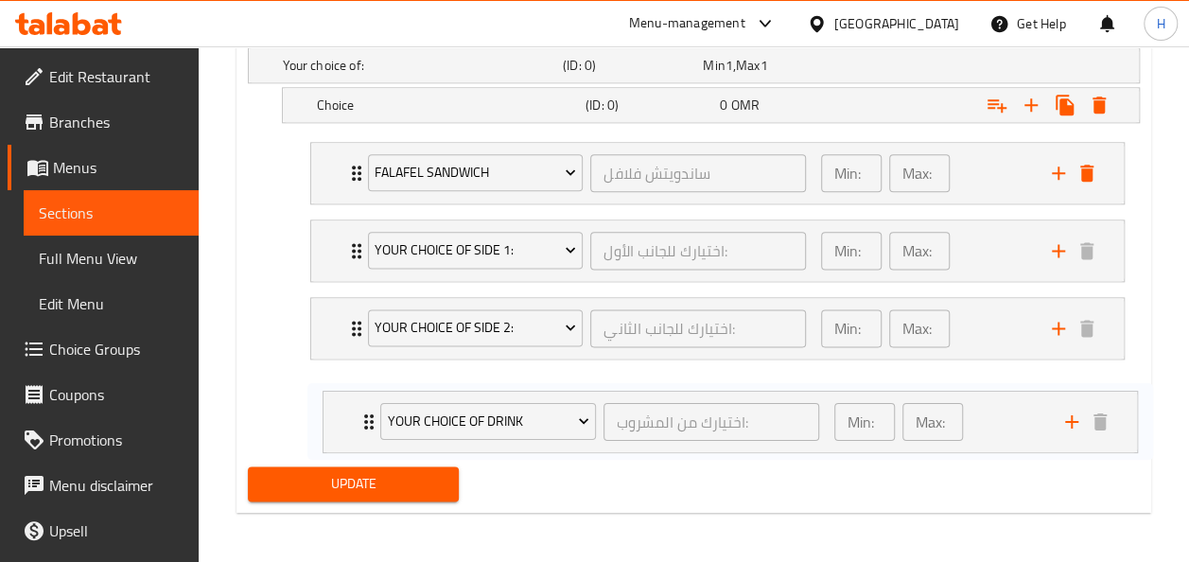
drag, startPoint x: 310, startPoint y: 291, endPoint x: 318, endPoint y: 431, distance: 140.2
click at [318, 431] on div "your choice of drink اختيارك من المشروب: ​ Min: 1 ​ Max: 1 ​ Diet Pepsi (ID: 22…" at bounding box center [717, 288] width 844 height 309
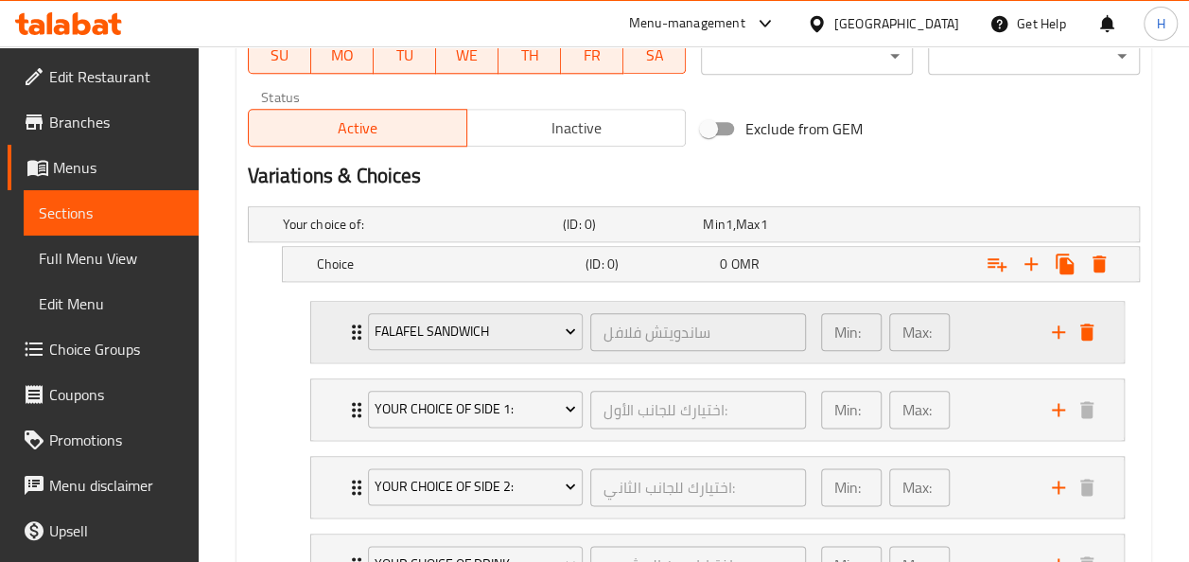
scroll to position [934, 0]
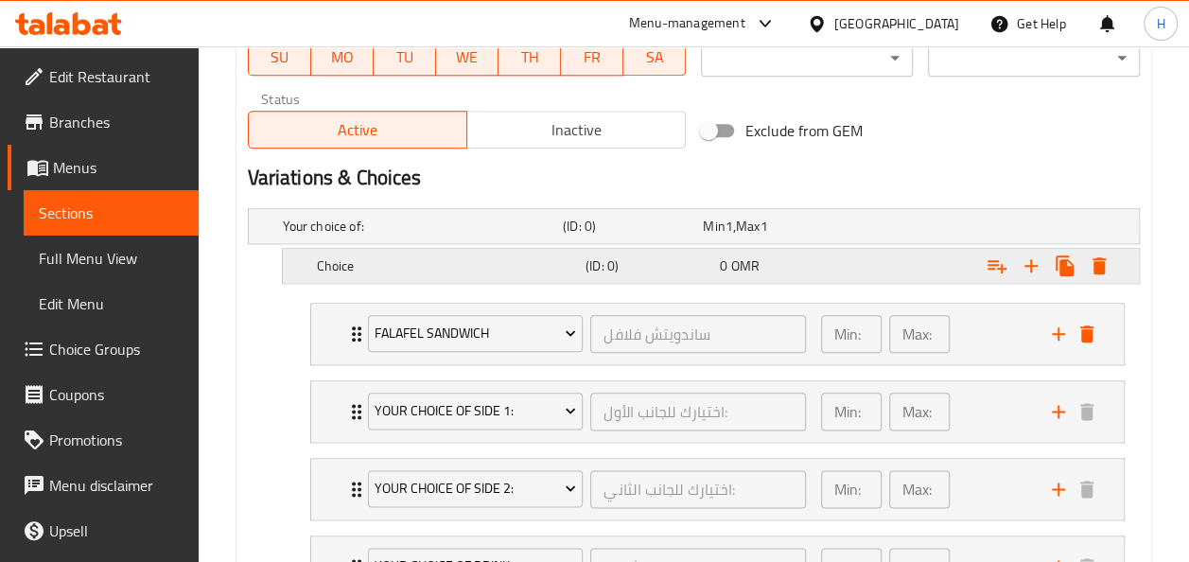
click at [513, 261] on h5 "Choice" at bounding box center [447, 265] width 261 height 19
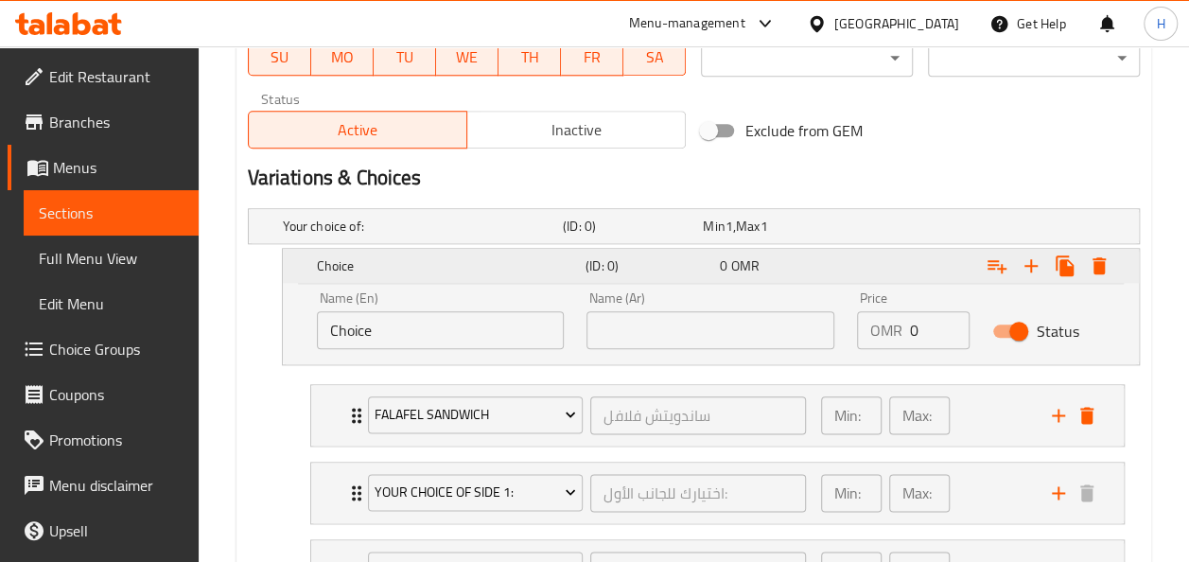
scroll to position [1176, 0]
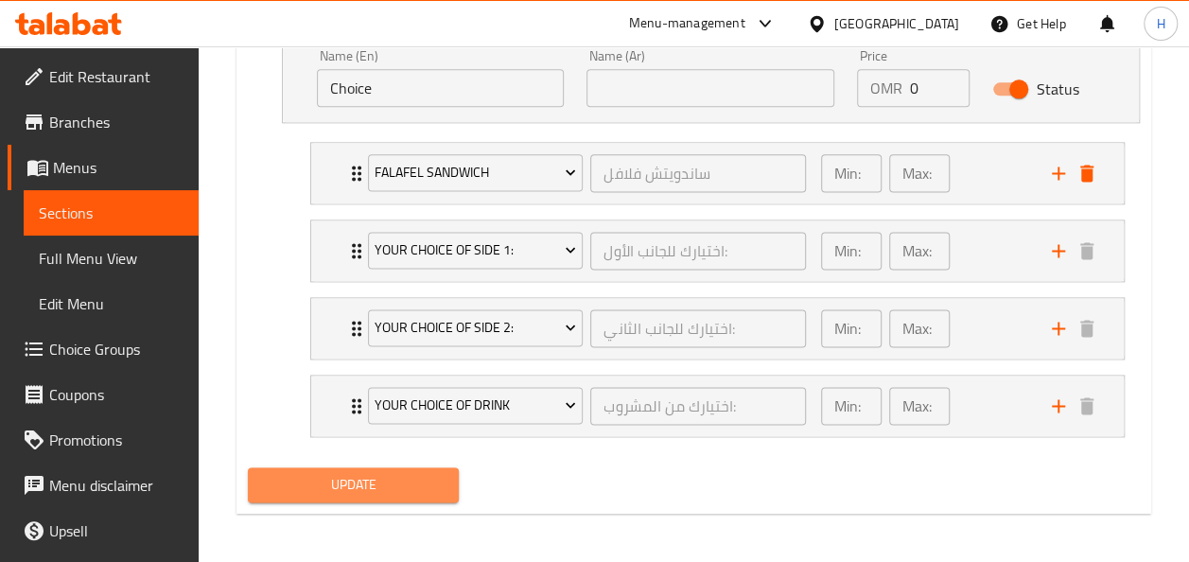
click at [353, 495] on button "Update" at bounding box center [354, 484] width 212 height 35
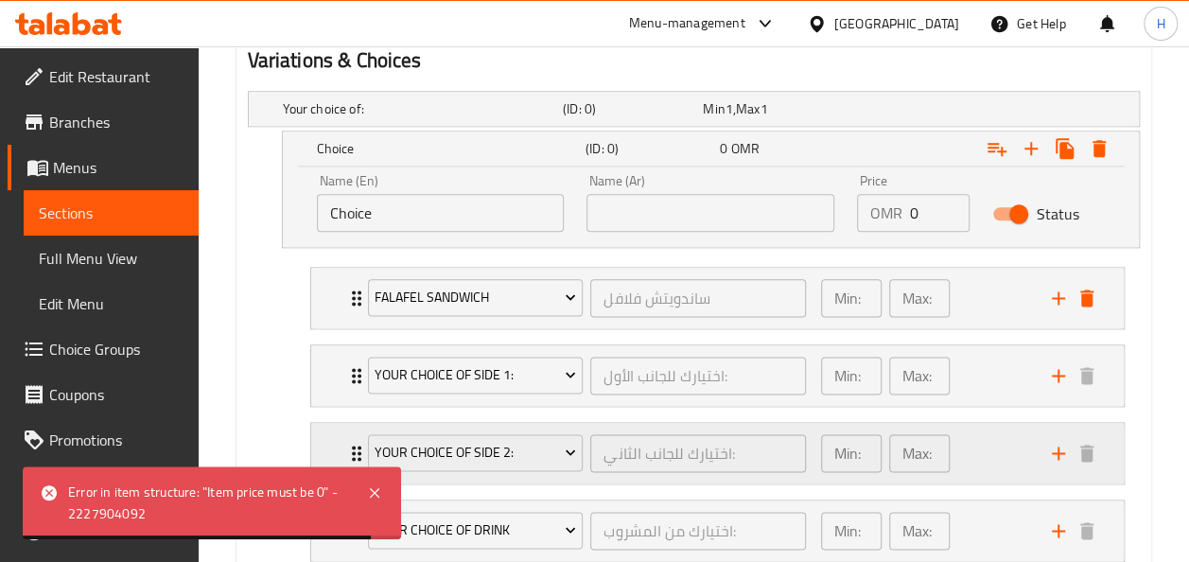
scroll to position [974, 0]
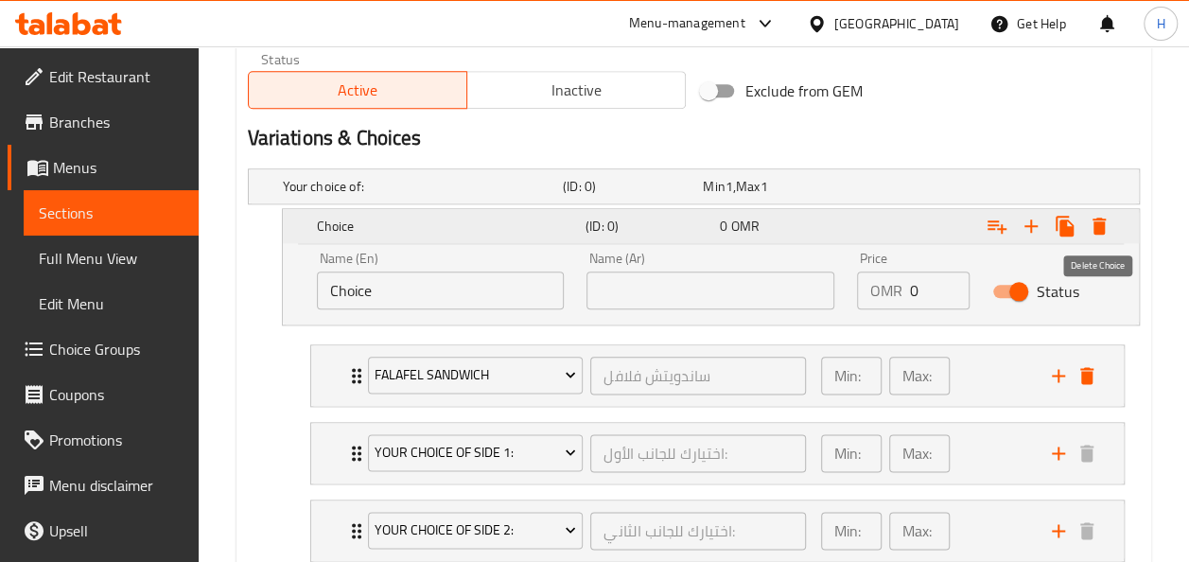
click at [1096, 227] on icon "Expand" at bounding box center [1098, 225] width 13 height 17
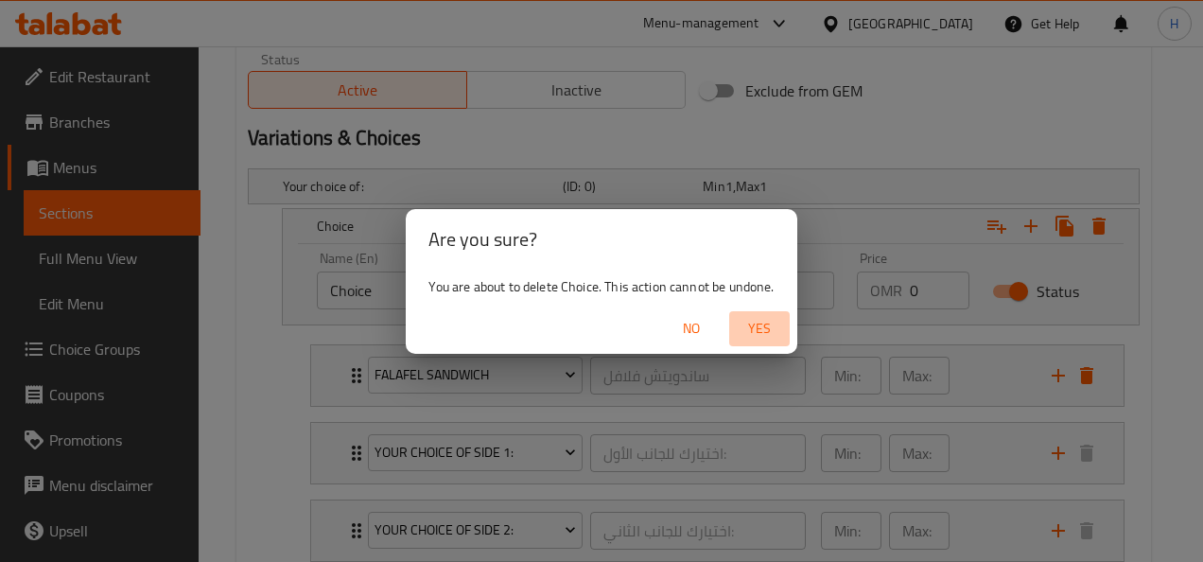
click at [770, 324] on span "Yes" at bounding box center [759, 329] width 45 height 24
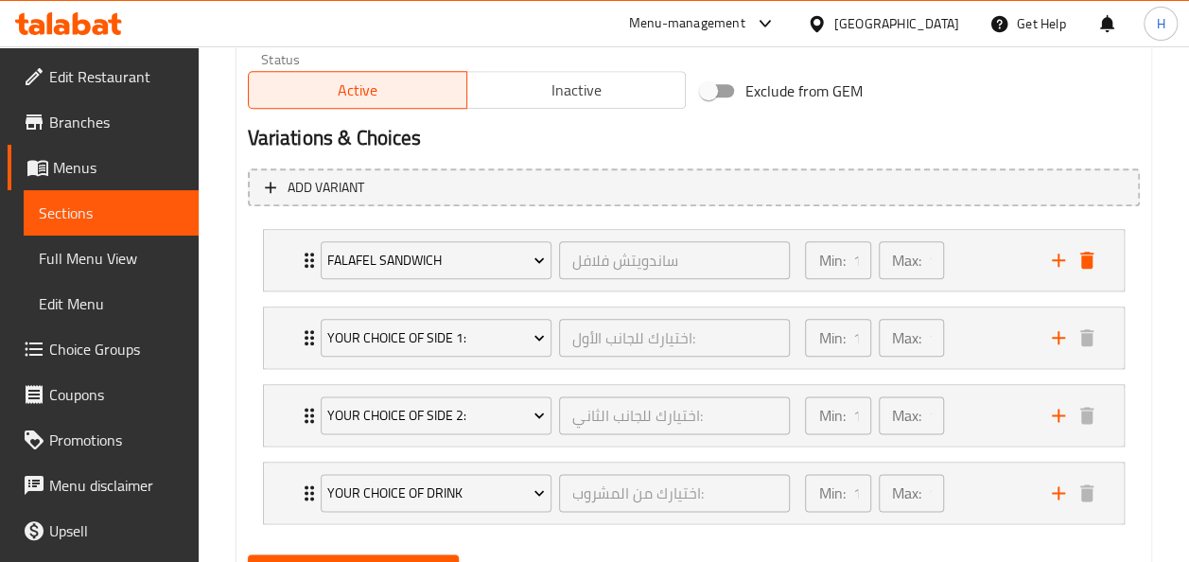
click at [823, 319] on div "Min: 1 ​" at bounding box center [837, 338] width 65 height 38
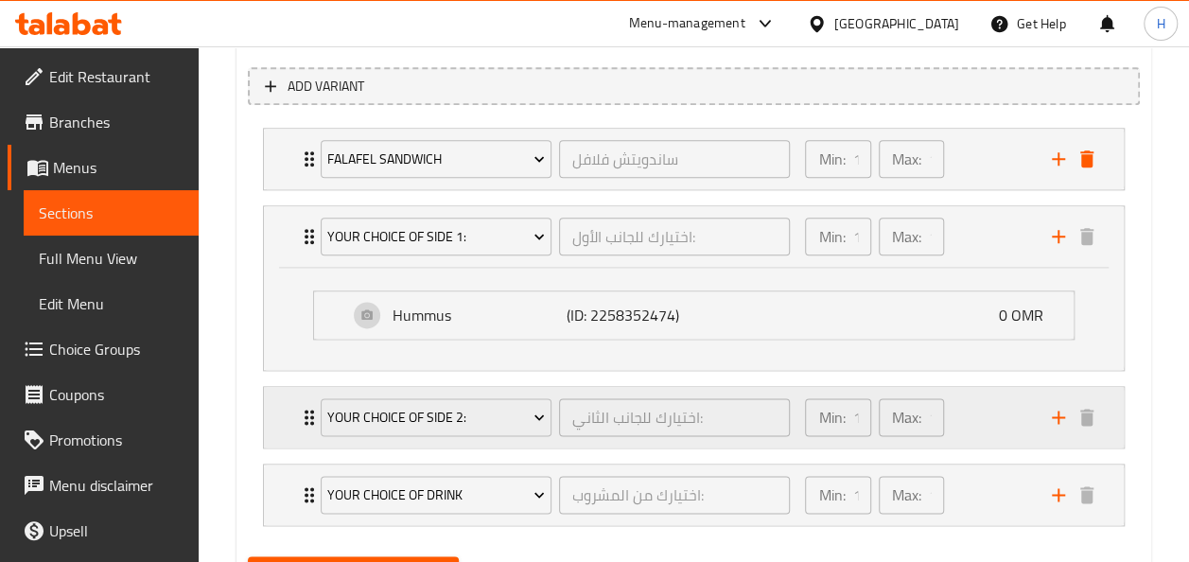
scroll to position [1166, 0]
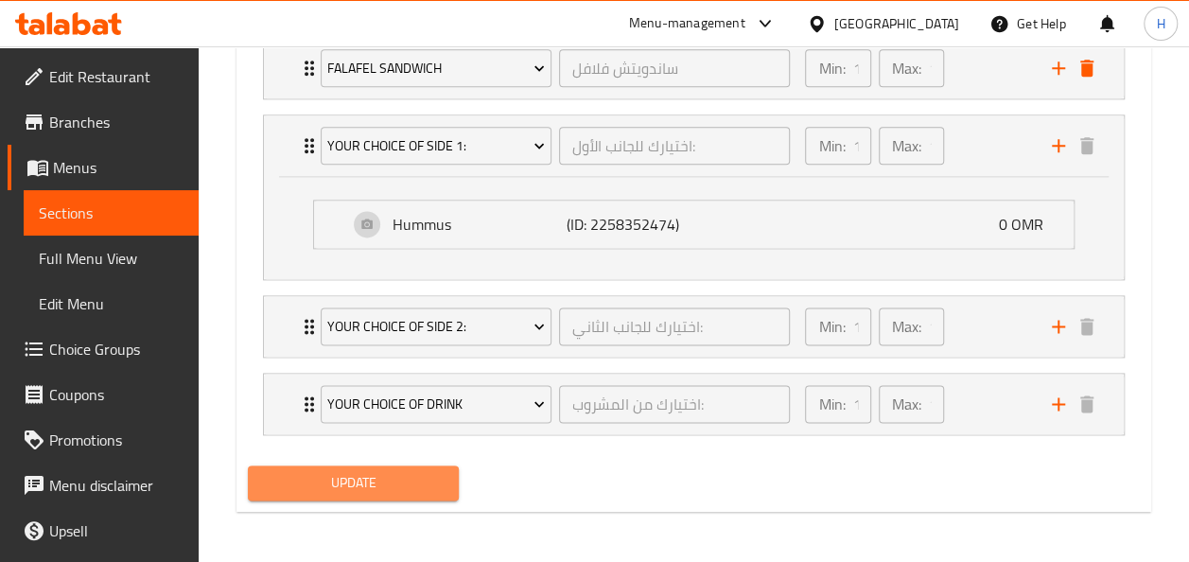
click at [374, 473] on span "Update" at bounding box center [354, 483] width 182 height 24
click at [308, 494] on button "Update" at bounding box center [354, 482] width 212 height 35
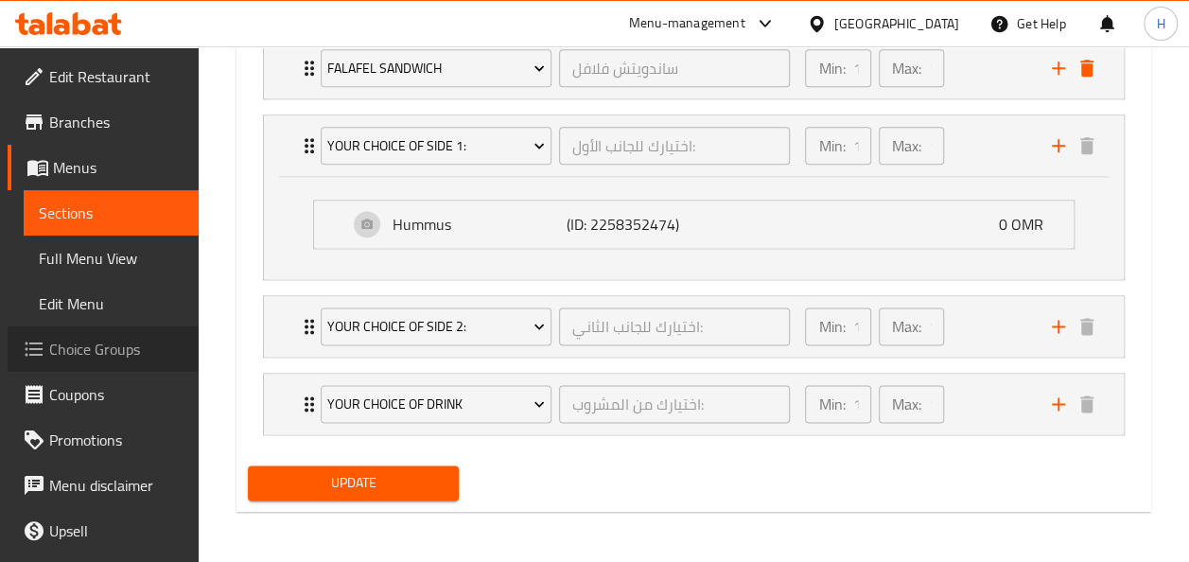
click at [140, 344] on span "Choice Groups" at bounding box center [116, 349] width 134 height 23
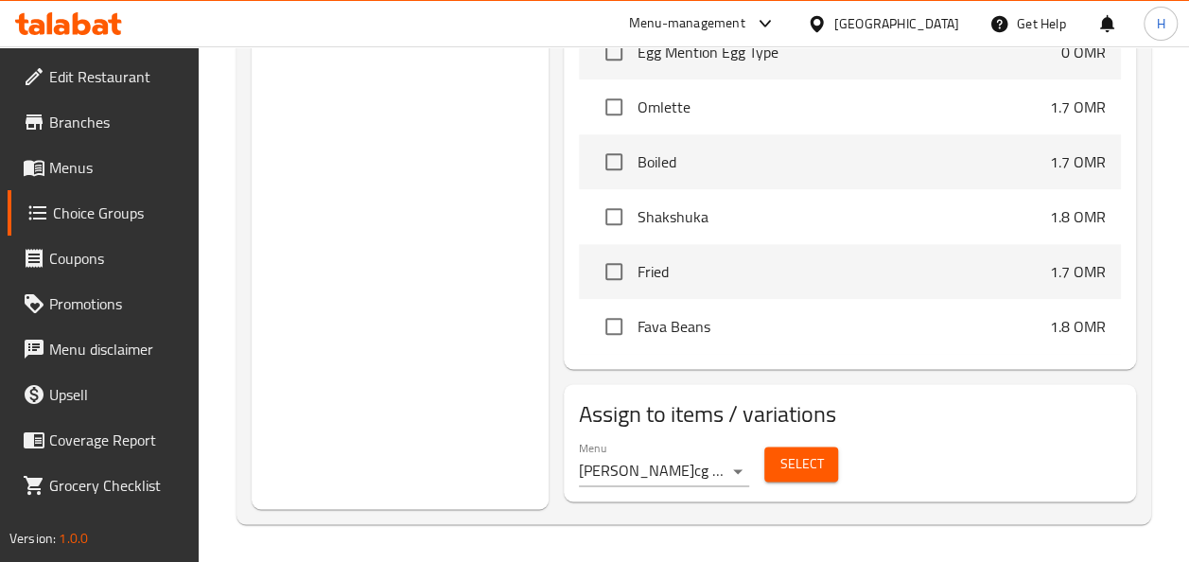
scroll to position [268, 0]
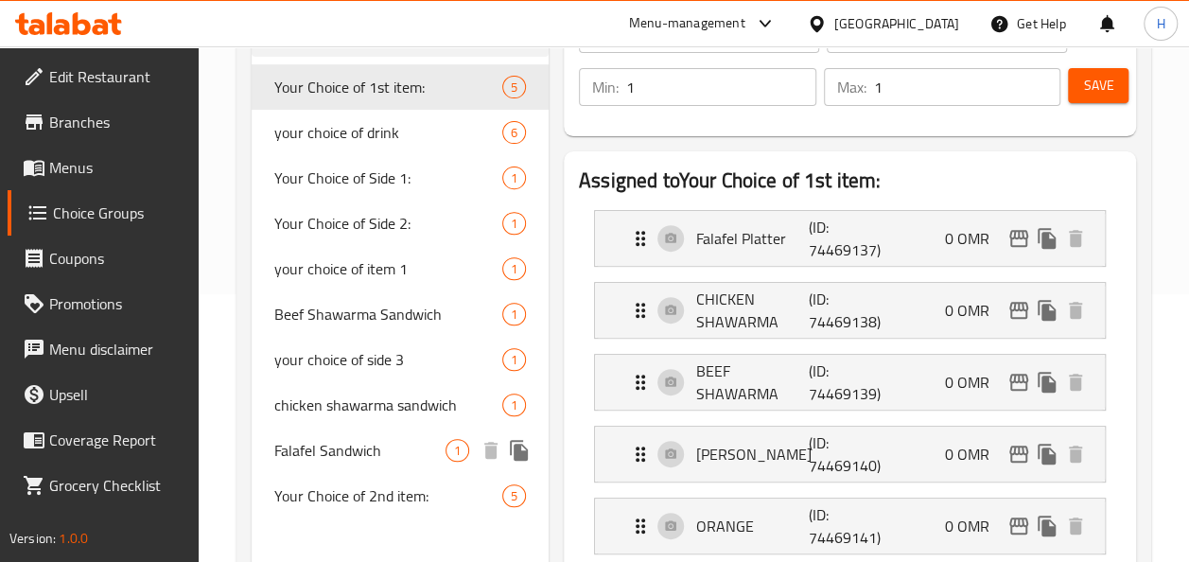
click at [409, 471] on div "Falafel Sandwich 1" at bounding box center [400, 449] width 297 height 45
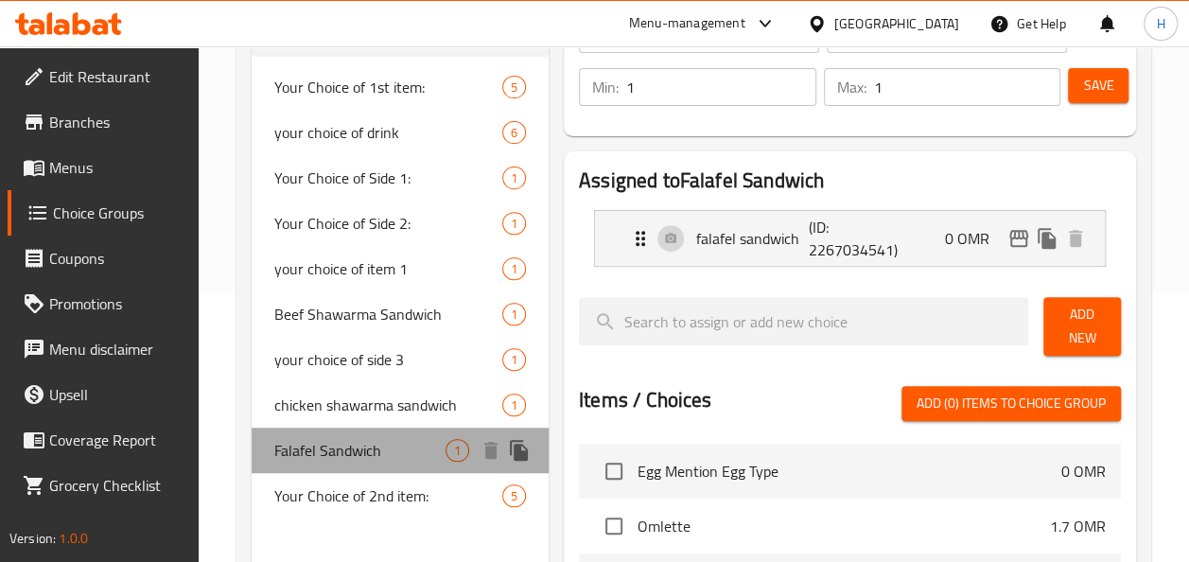
type input "Falafel Sandwich"
type input "ساندويتش فلافل"
click at [409, 471] on div "Falafel Sandwich 1" at bounding box center [400, 449] width 297 height 45
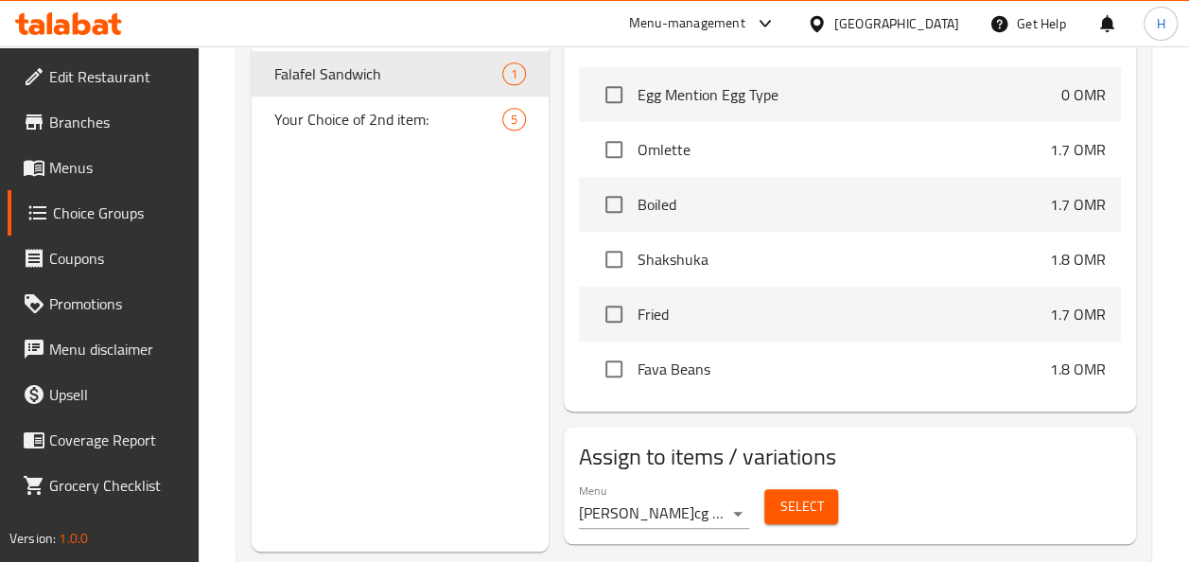
scroll to position [687, 0]
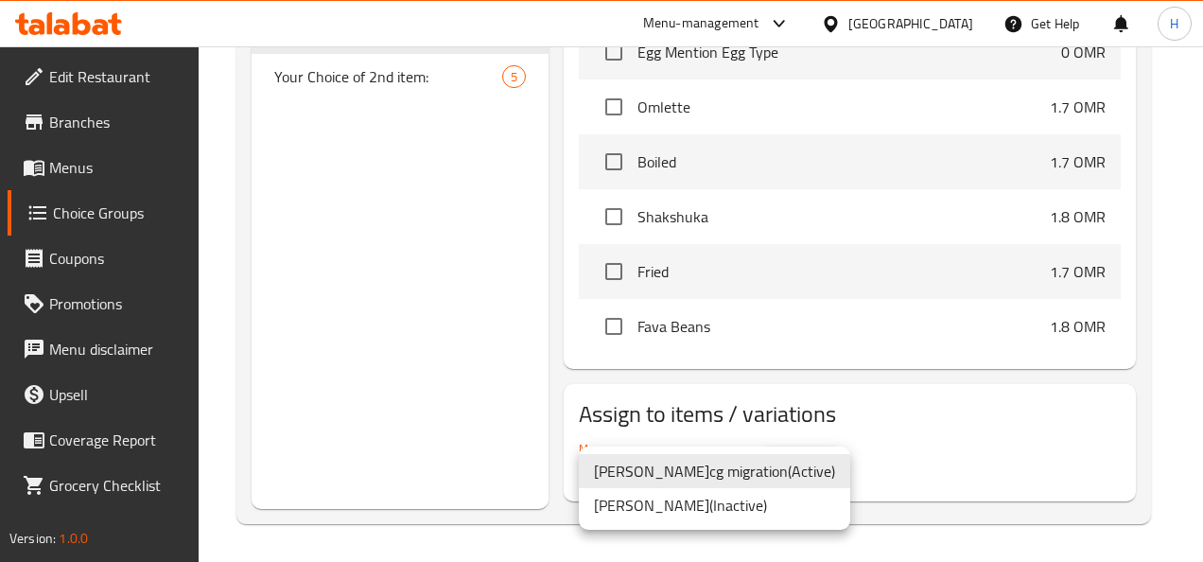
click at [737, 471] on li "Muhammad Hussein-cg migration ( Active )" at bounding box center [714, 471] width 271 height 34
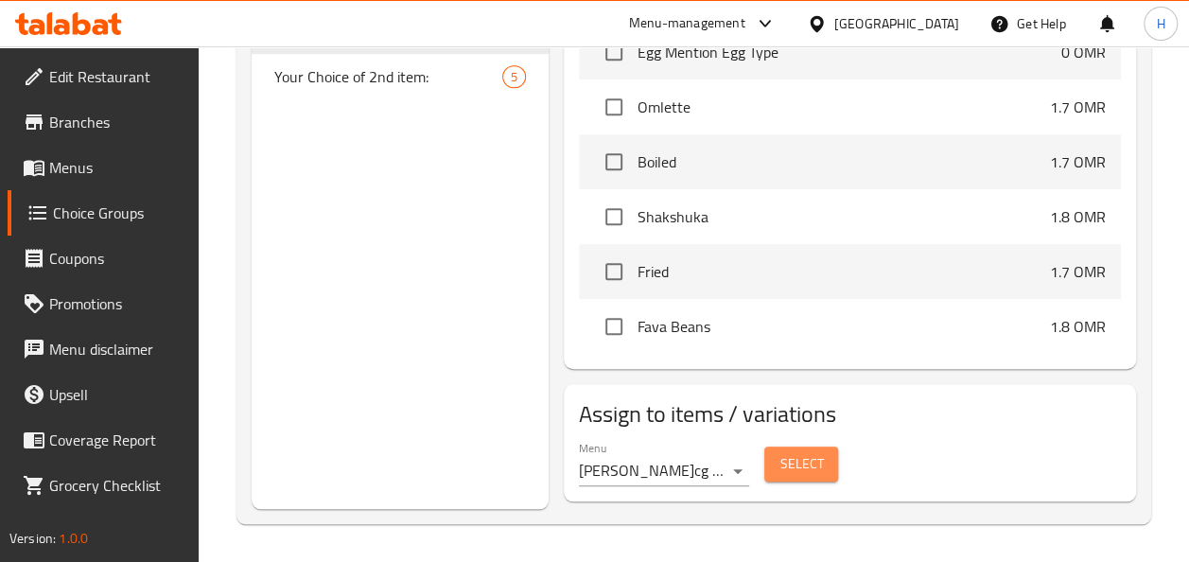
click at [802, 464] on span "Select" at bounding box center [800, 464] width 43 height 24
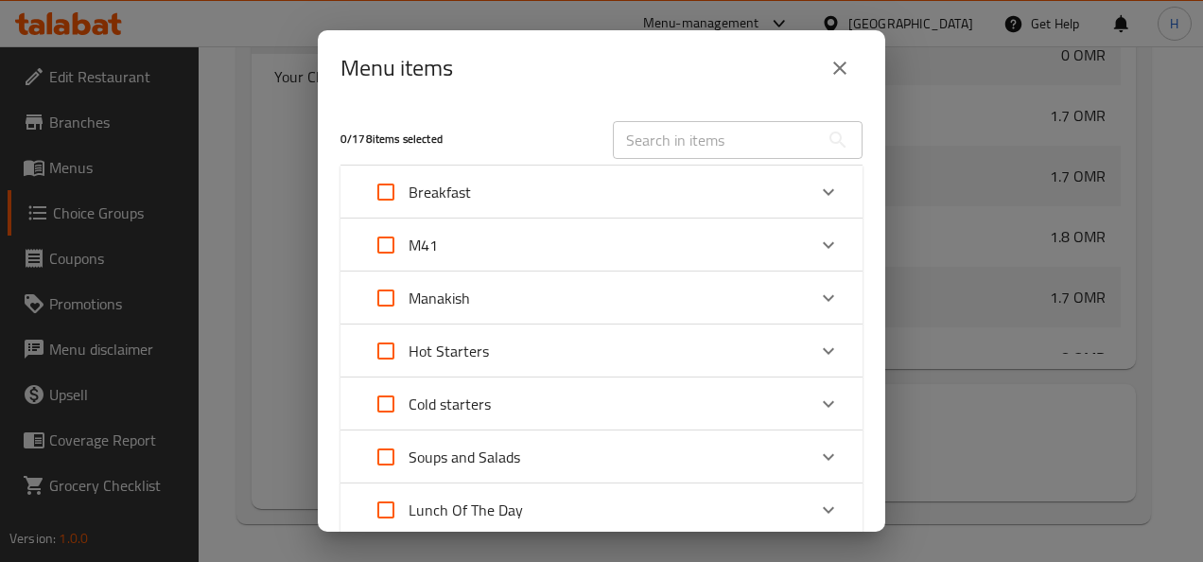
click at [842, 71] on icon "close" at bounding box center [839, 67] width 13 height 13
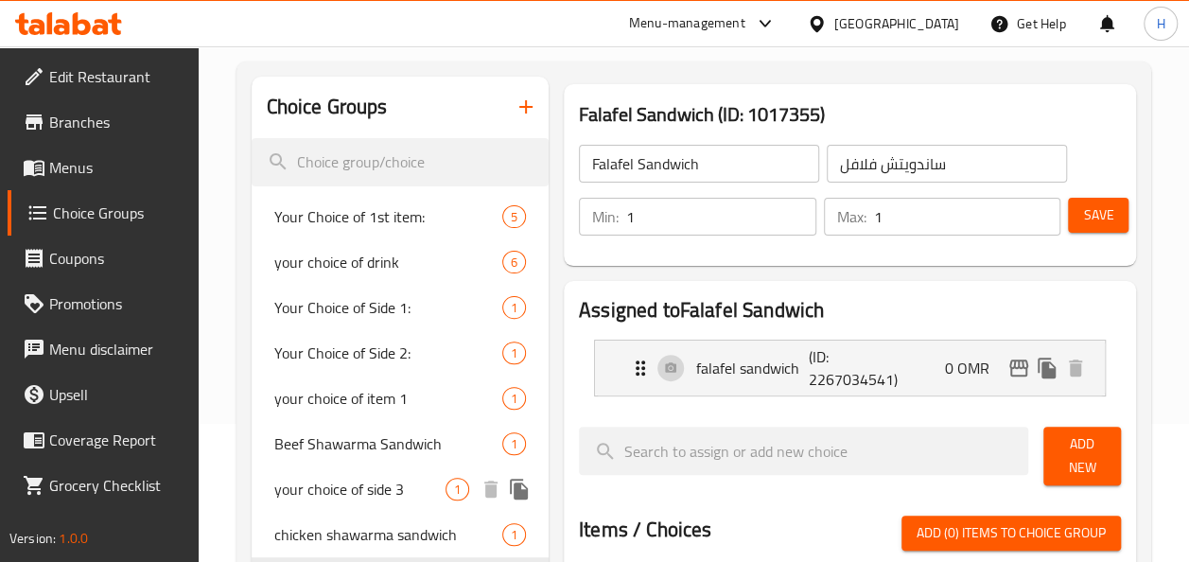
scroll to position [265, 0]
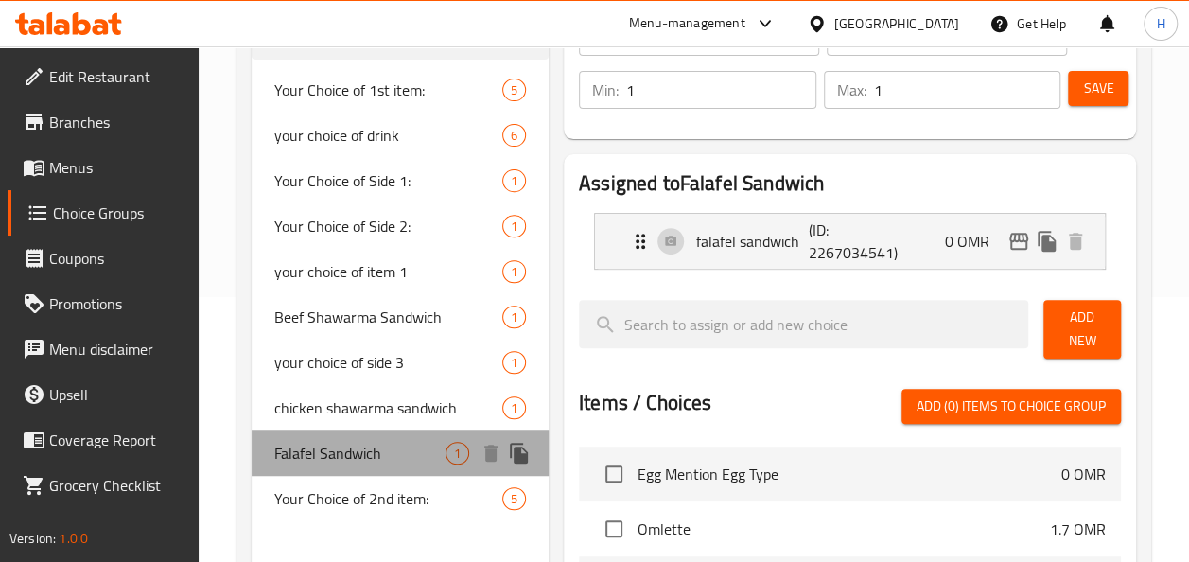
click at [381, 450] on span "Falafel Sandwich" at bounding box center [359, 453] width 171 height 23
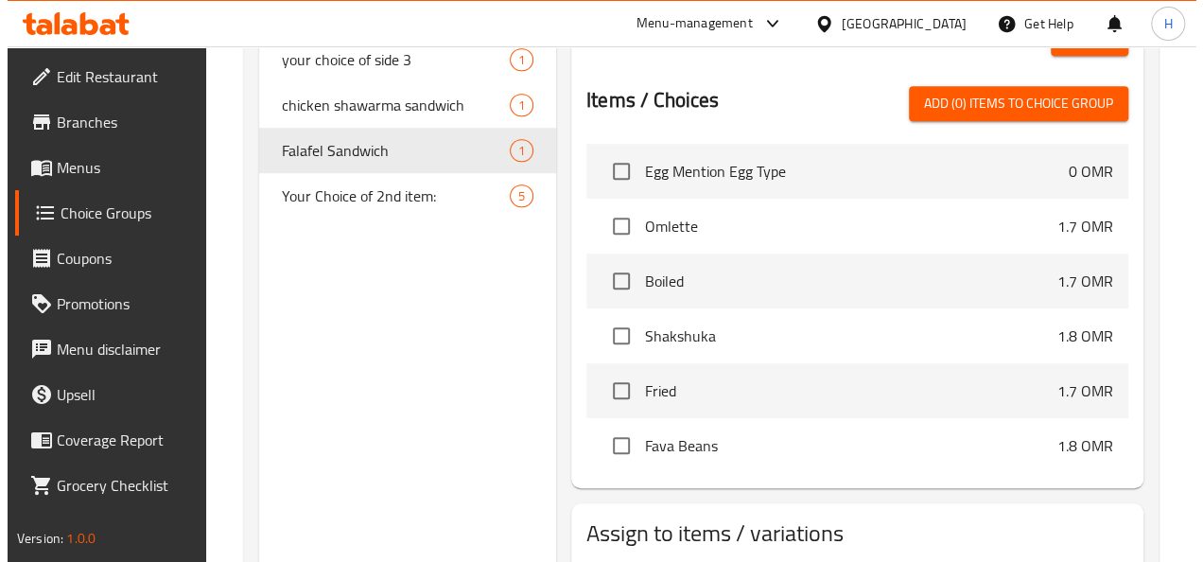
scroll to position [687, 0]
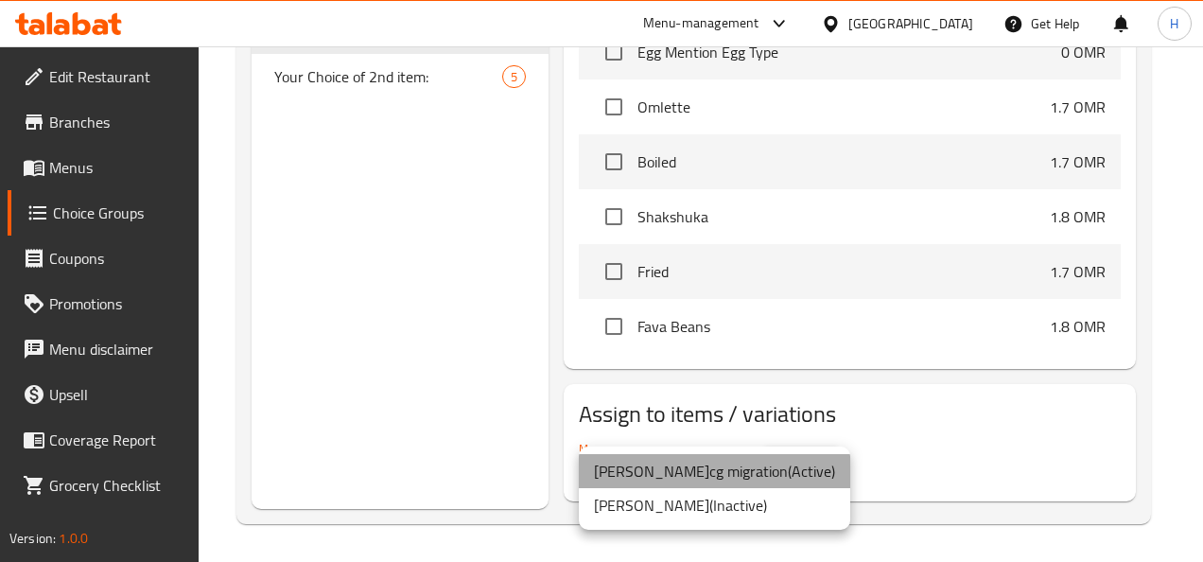
click at [838, 473] on li "Muhammad Hussein-cg migration ( Active )" at bounding box center [714, 471] width 271 height 34
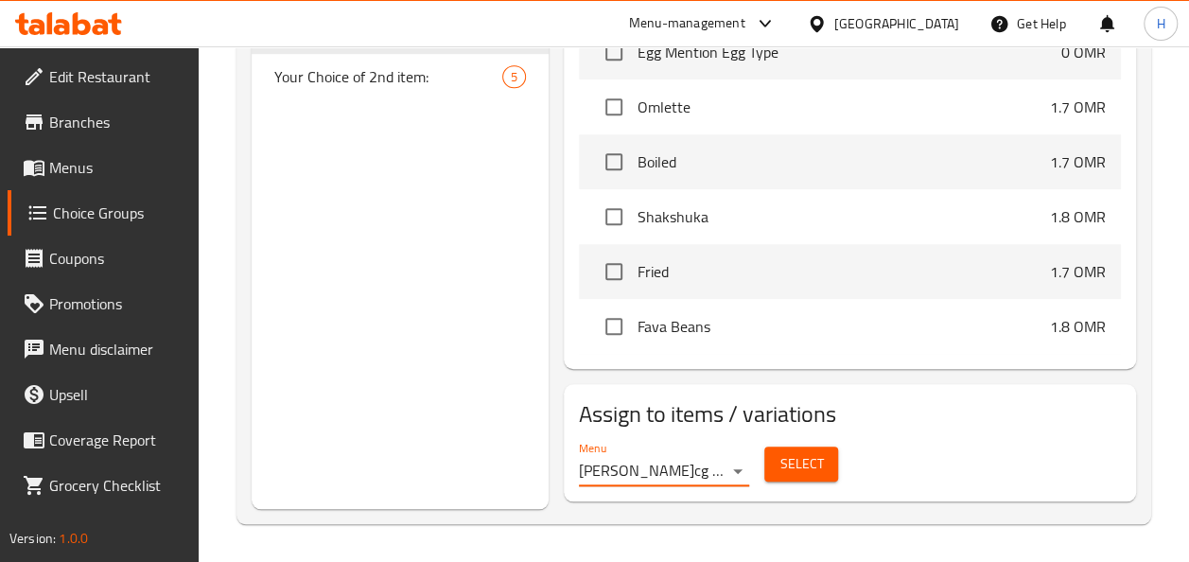
click at [821, 462] on span "Select" at bounding box center [800, 464] width 43 height 24
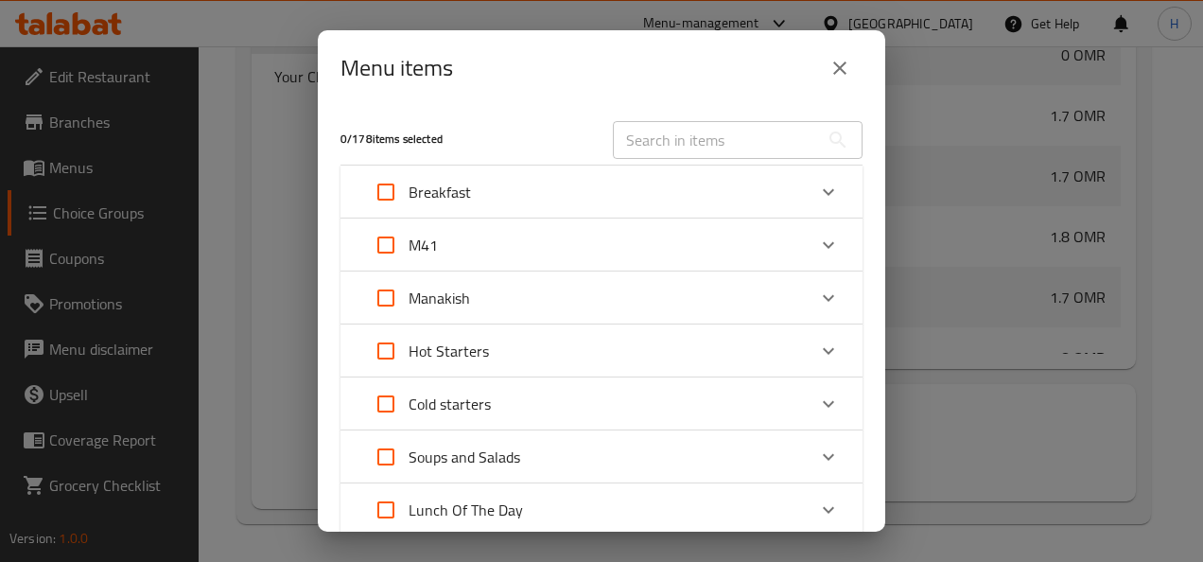
click at [543, 242] on div "M41" at bounding box center [584, 244] width 443 height 45
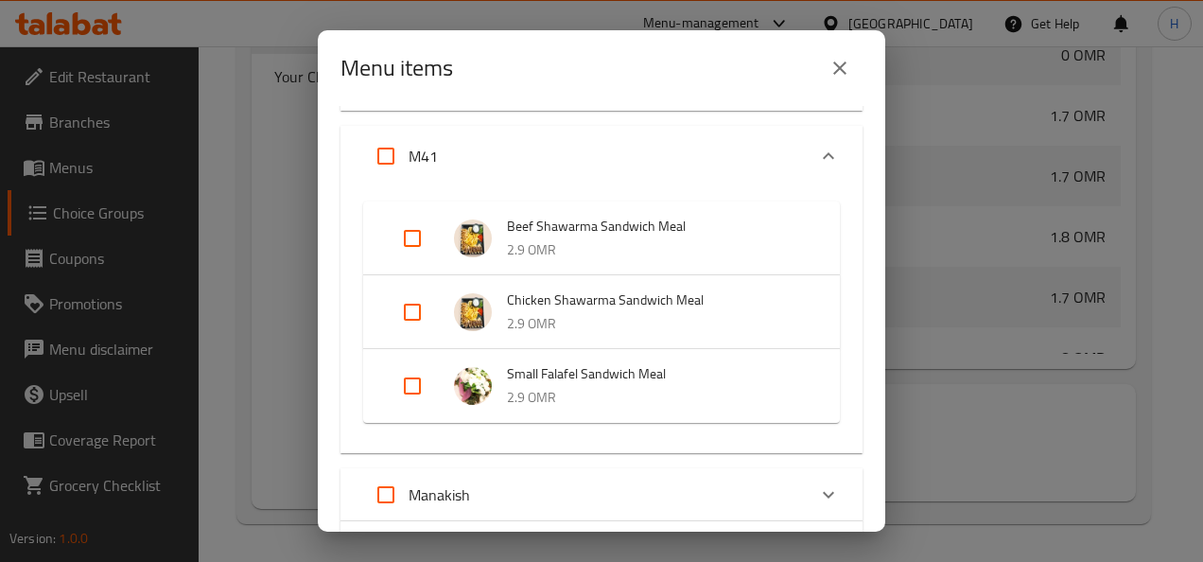
scroll to position [108, 0]
click at [424, 391] on input "Expand" at bounding box center [412, 385] width 45 height 45
checkbox input "true"
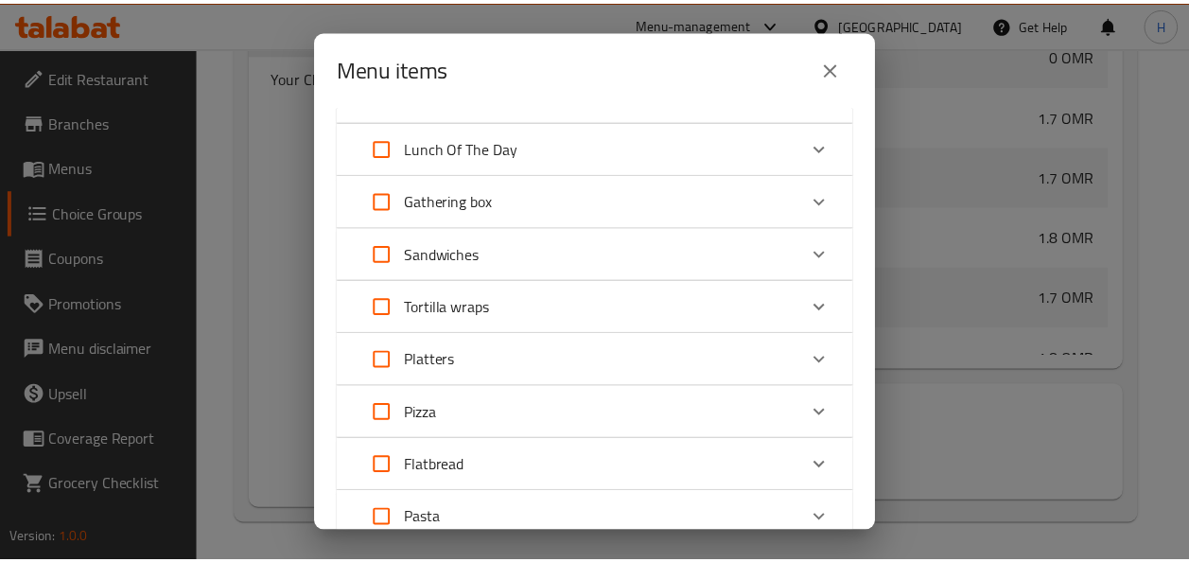
scroll to position [1197, 0]
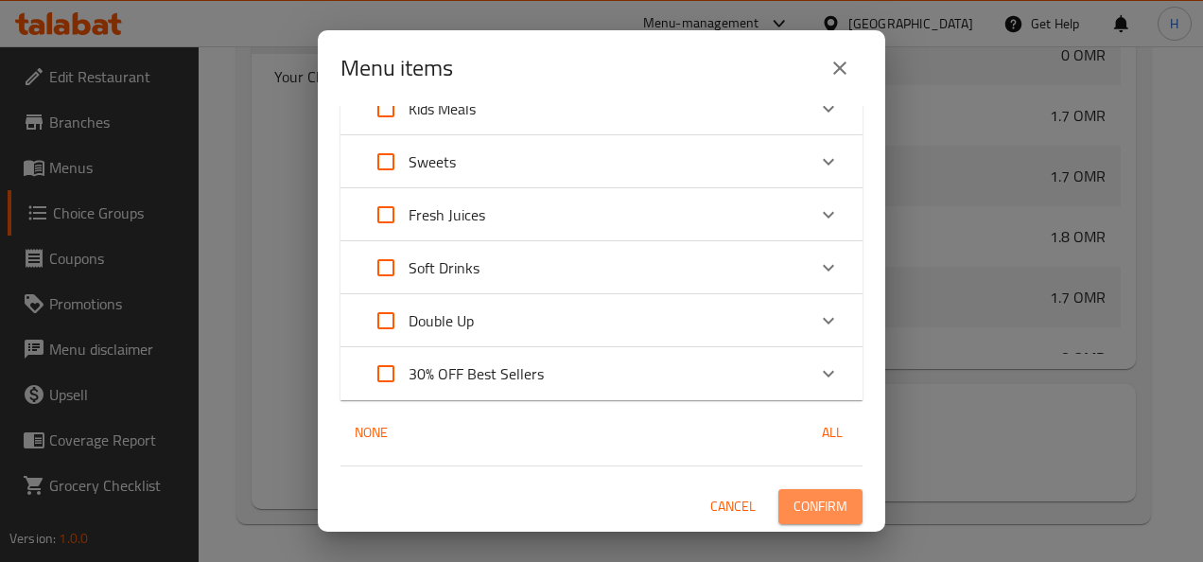
click at [796, 497] on span "Confirm" at bounding box center [820, 507] width 54 height 24
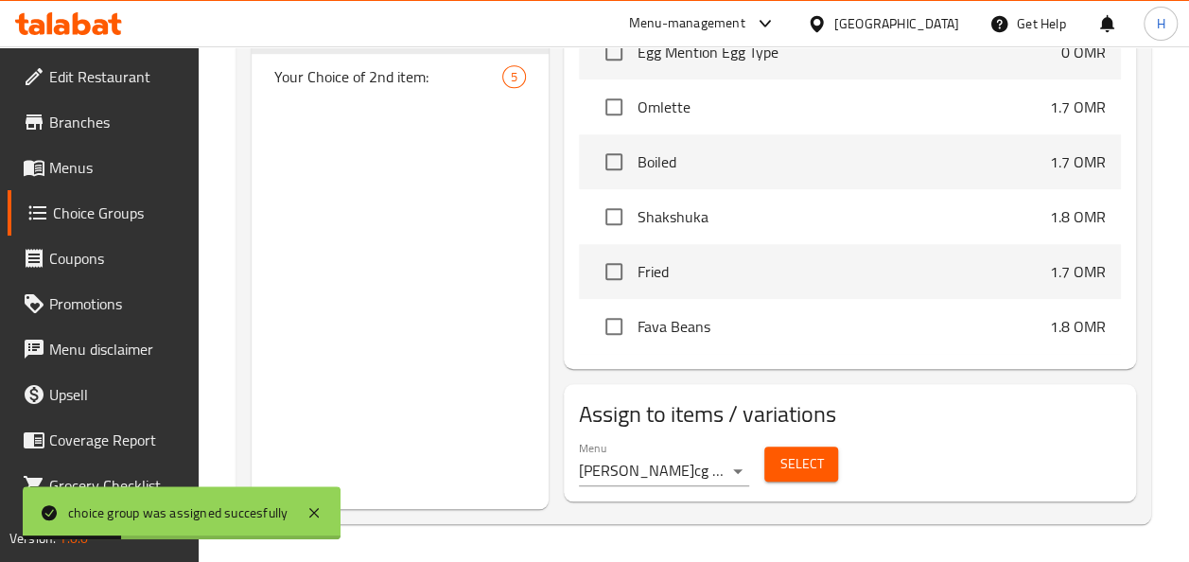
scroll to position [0, 0]
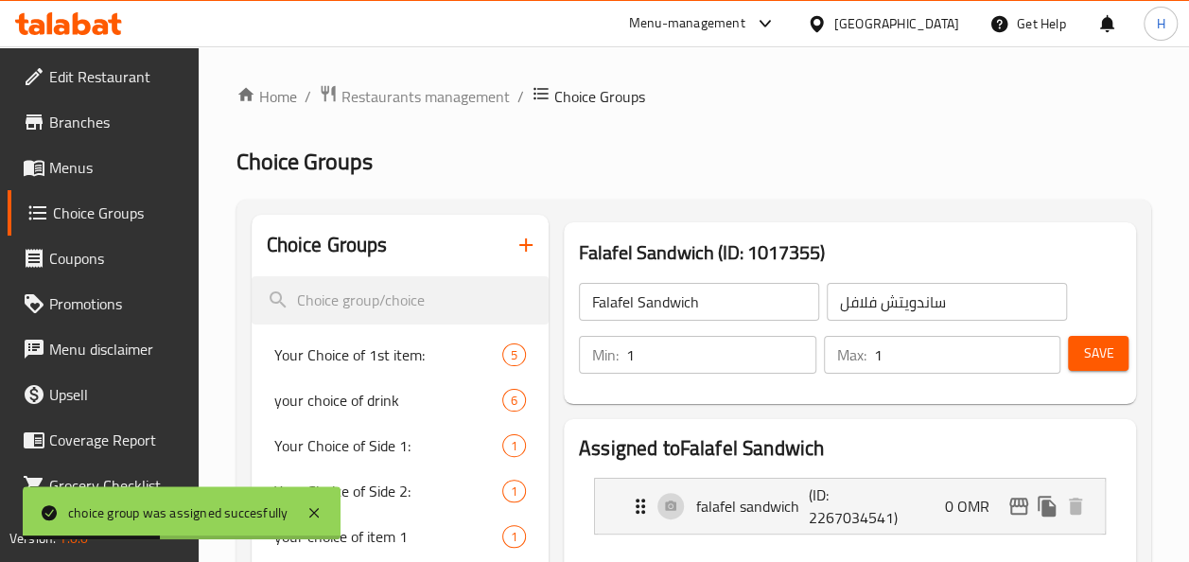
click at [83, 166] on span "Menus" at bounding box center [116, 167] width 134 height 23
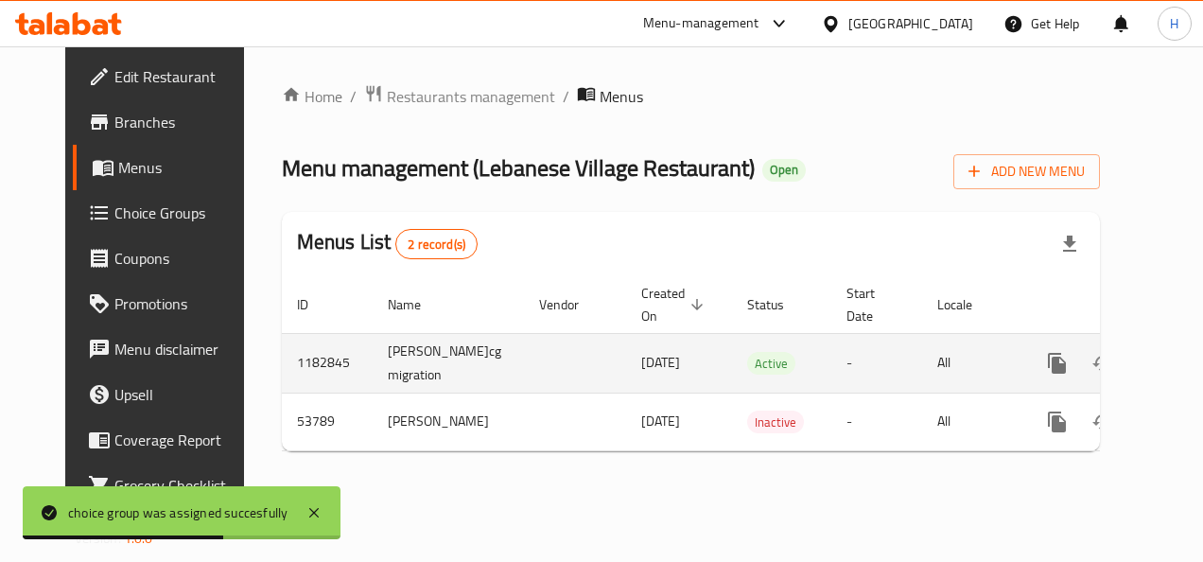
click at [1182, 365] on icon "enhanced table" at bounding box center [1193, 363] width 23 height 23
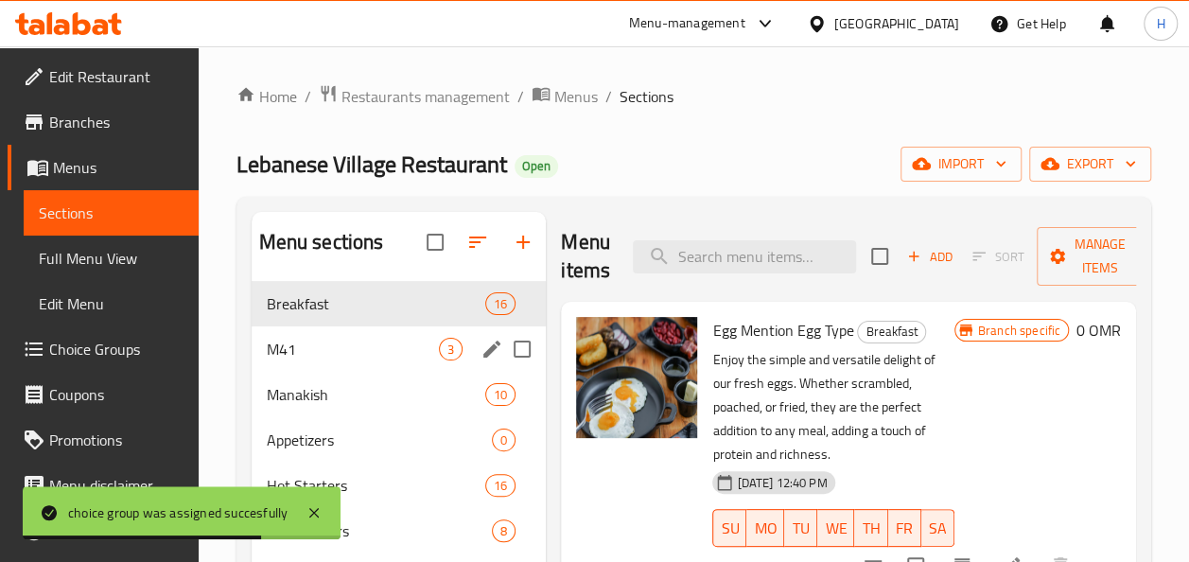
click at [373, 358] on span "M41" at bounding box center [353, 349] width 173 height 23
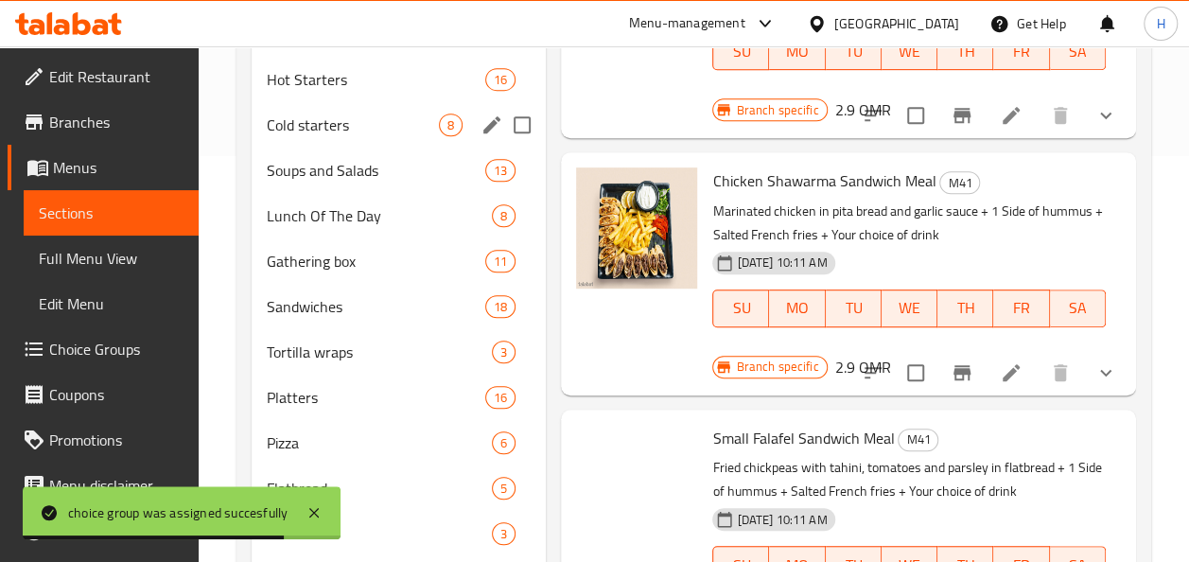
scroll to position [412, 0]
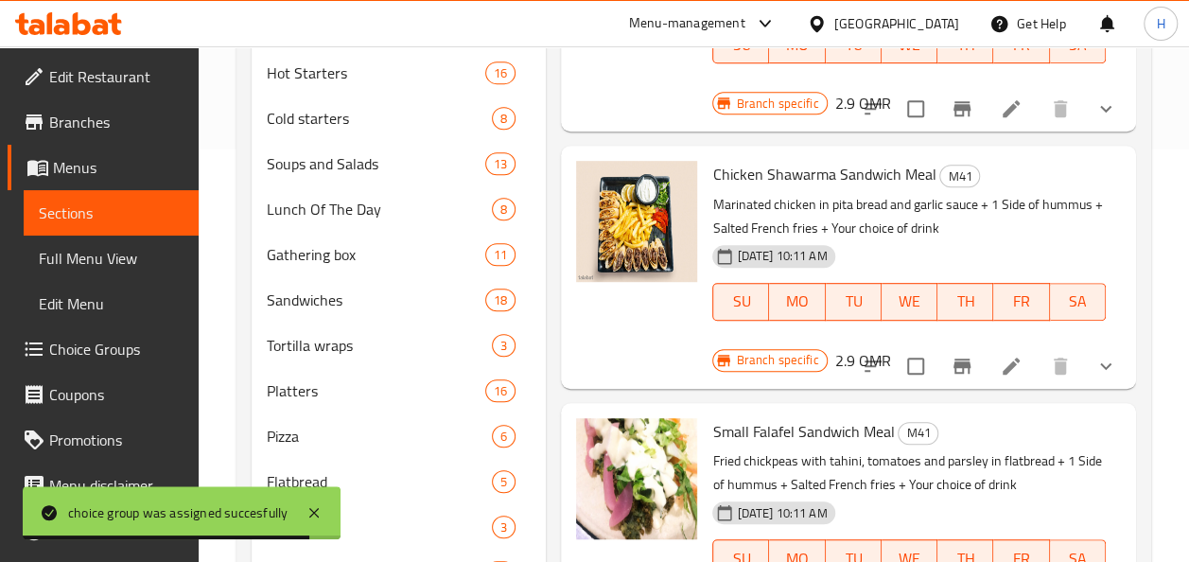
click at [711, 497] on div "11-08-2025 10:11 AM" at bounding box center [755, 513] width 102 height 38
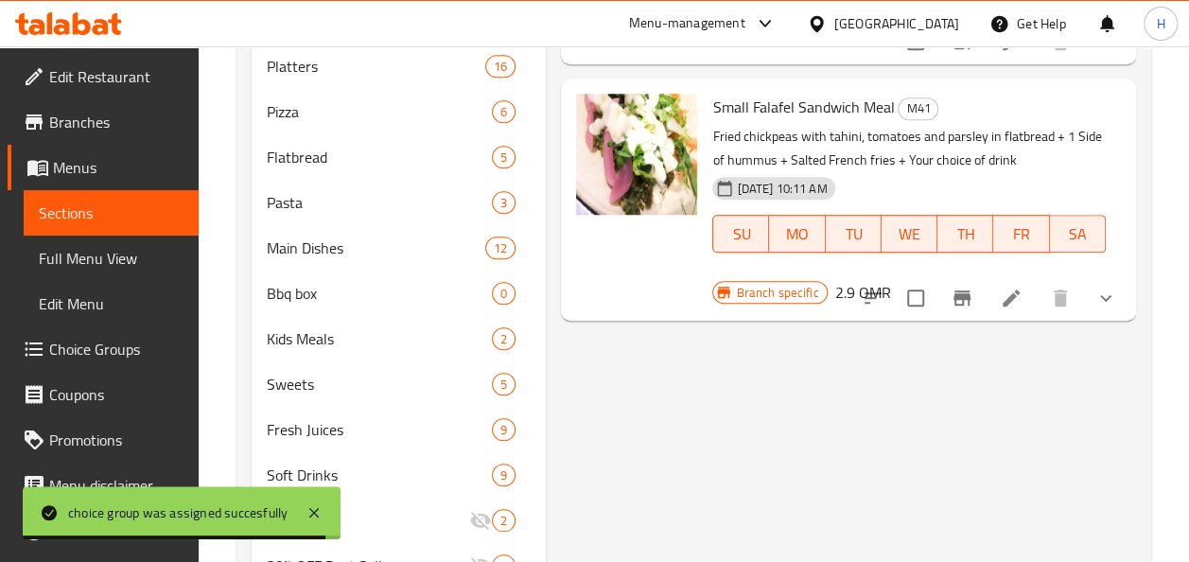
scroll to position [738, 0]
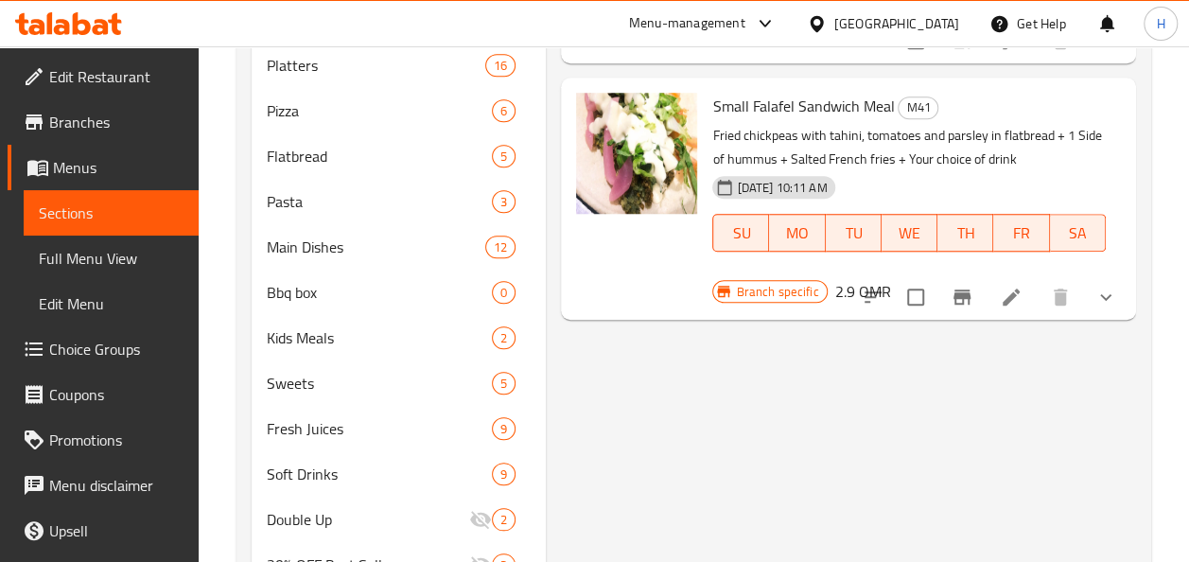
click at [1021, 291] on icon at bounding box center [1011, 297] width 23 height 23
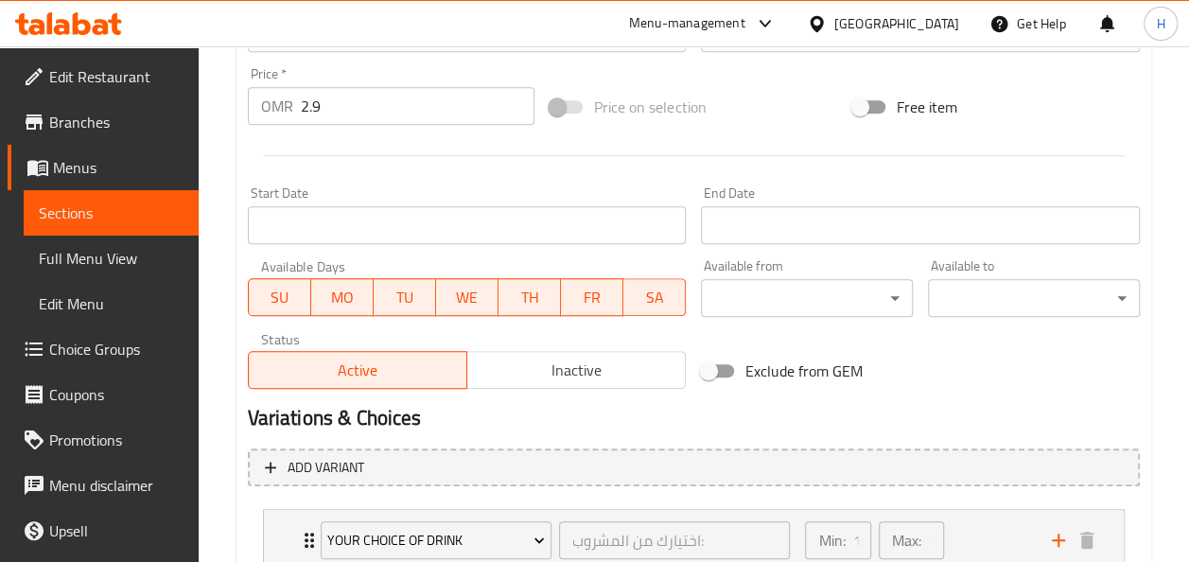
scroll to position [1063, 0]
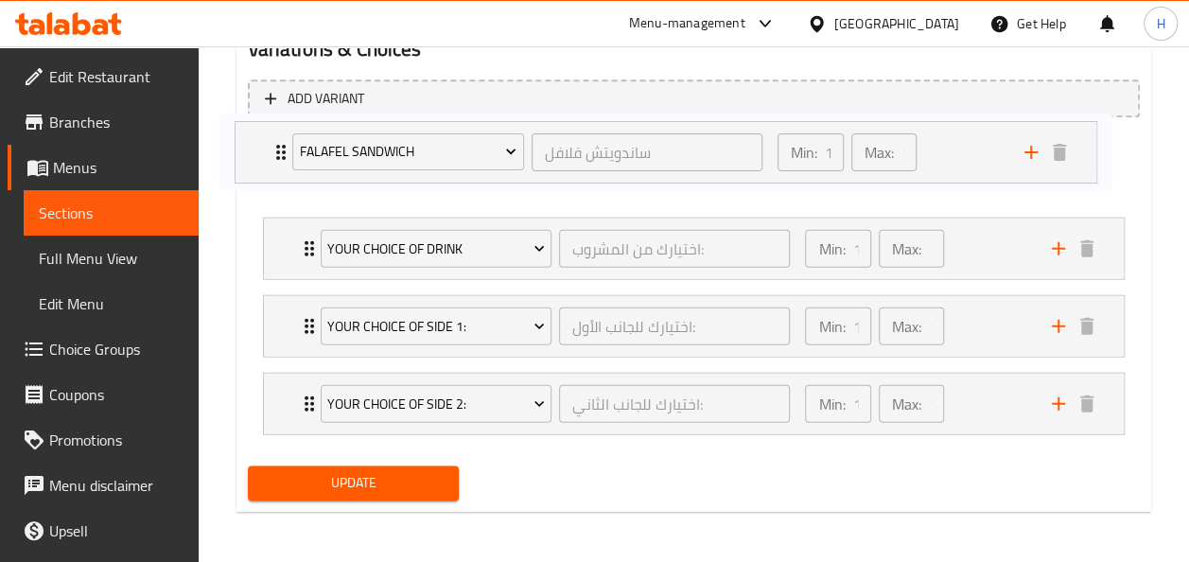
drag, startPoint x: 285, startPoint y: 403, endPoint x: 254, endPoint y: 147, distance: 258.0
click at [254, 147] on div "your choice of drink اختيارك من المشروب: ​ Min: 1 ​ Max: 1 ​ Diet Pepsi (ID: 22…" at bounding box center [694, 286] width 892 height 309
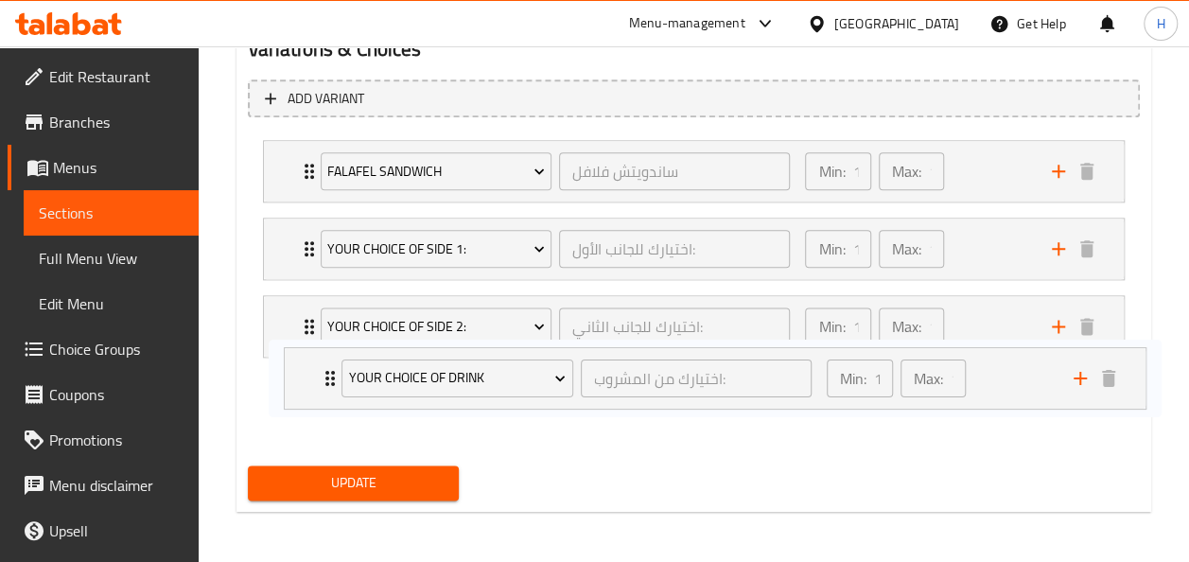
drag, startPoint x: 277, startPoint y: 243, endPoint x: 288, endPoint y: 397, distance: 154.6
click at [288, 397] on div "Falafel Sandwich ساندويتش فلافل ​ Min: 1 ​ Max: 1 ​ falafel sandwich (ID: 22670…" at bounding box center [694, 286] width 892 height 309
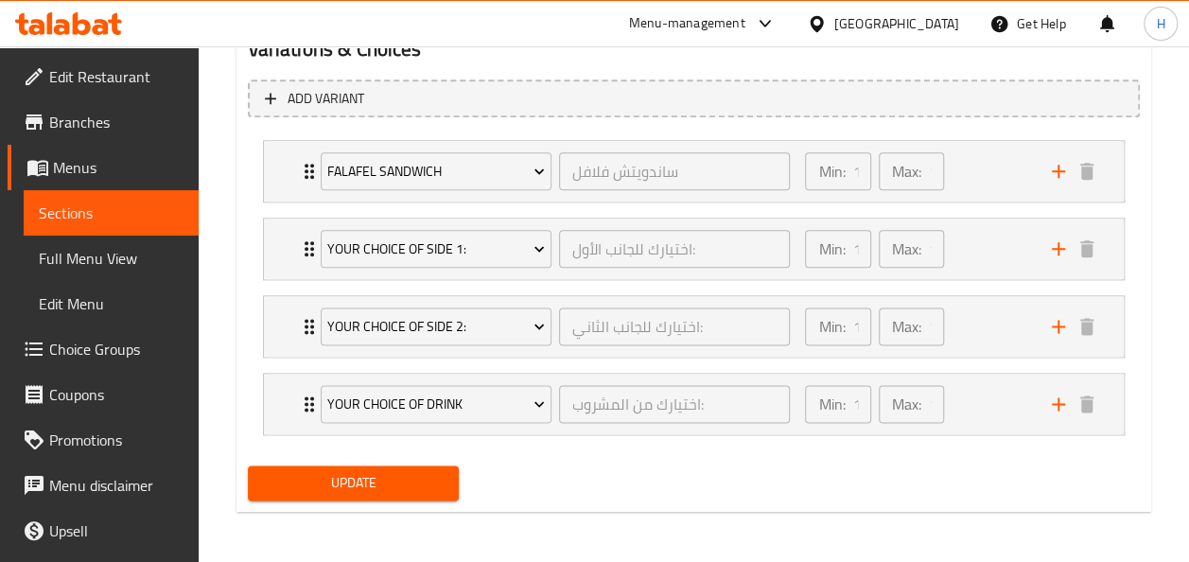
click at [313, 476] on span "Update" at bounding box center [354, 483] width 182 height 24
click at [96, 159] on span "Menus" at bounding box center [118, 167] width 130 height 23
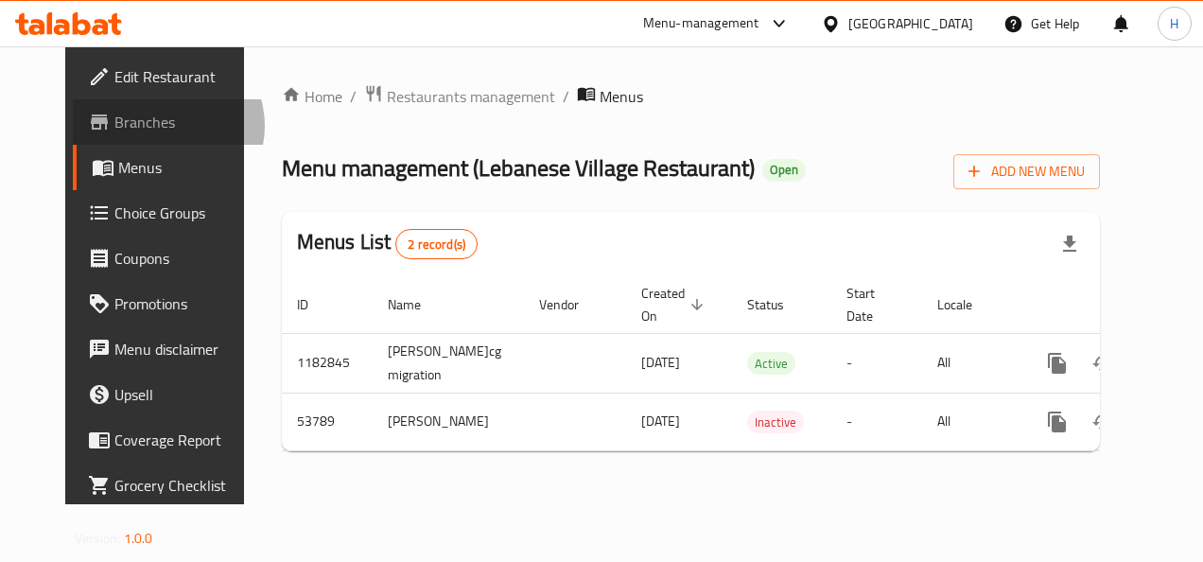
click at [114, 126] on span "Branches" at bounding box center [182, 122] width 136 height 23
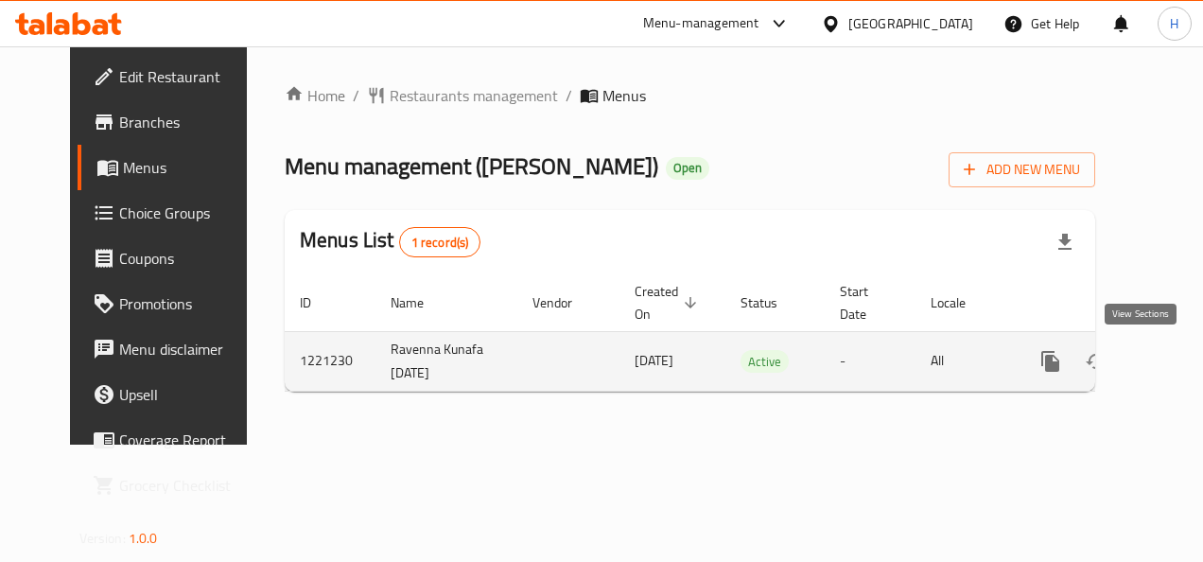
click at [1175, 361] on icon "enhanced table" at bounding box center [1186, 361] width 23 height 23
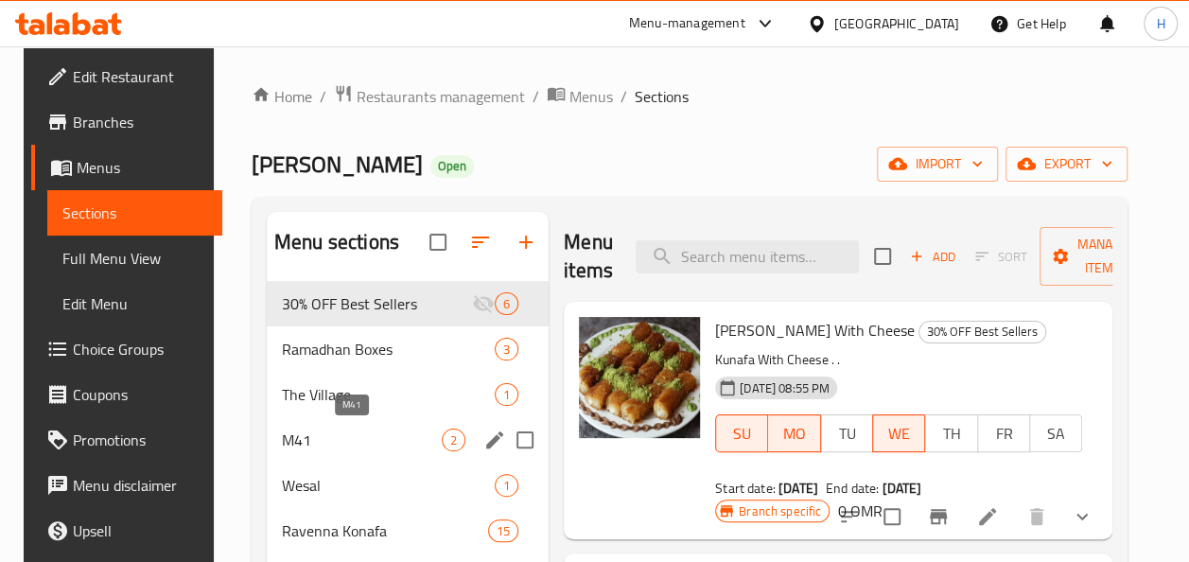
click at [284, 446] on span "M41" at bounding box center [362, 439] width 160 height 23
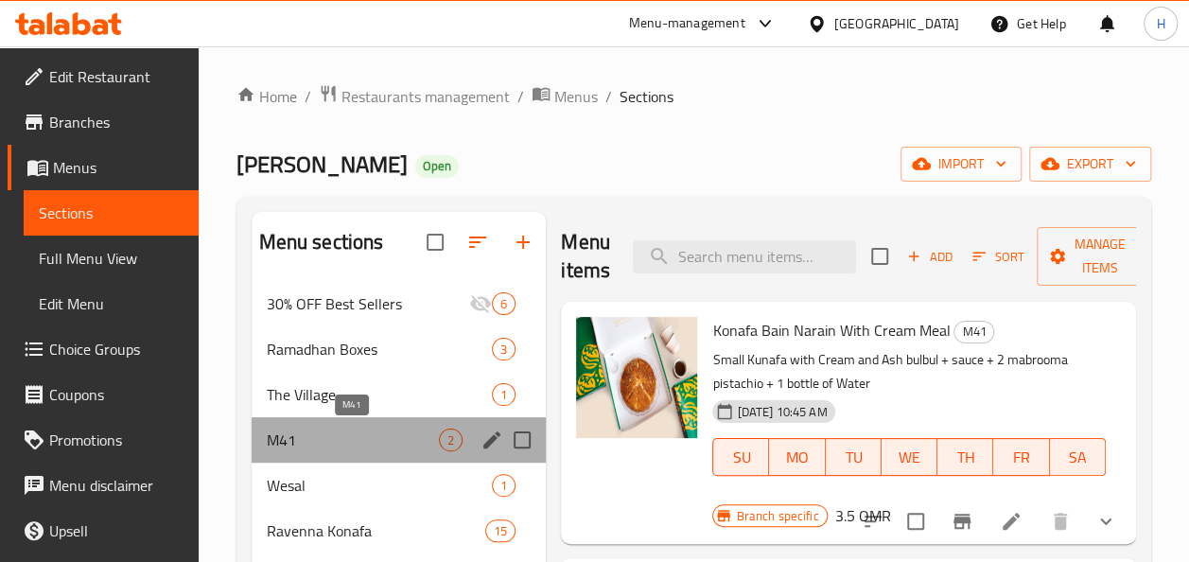
click at [284, 446] on span "M41" at bounding box center [353, 439] width 173 height 23
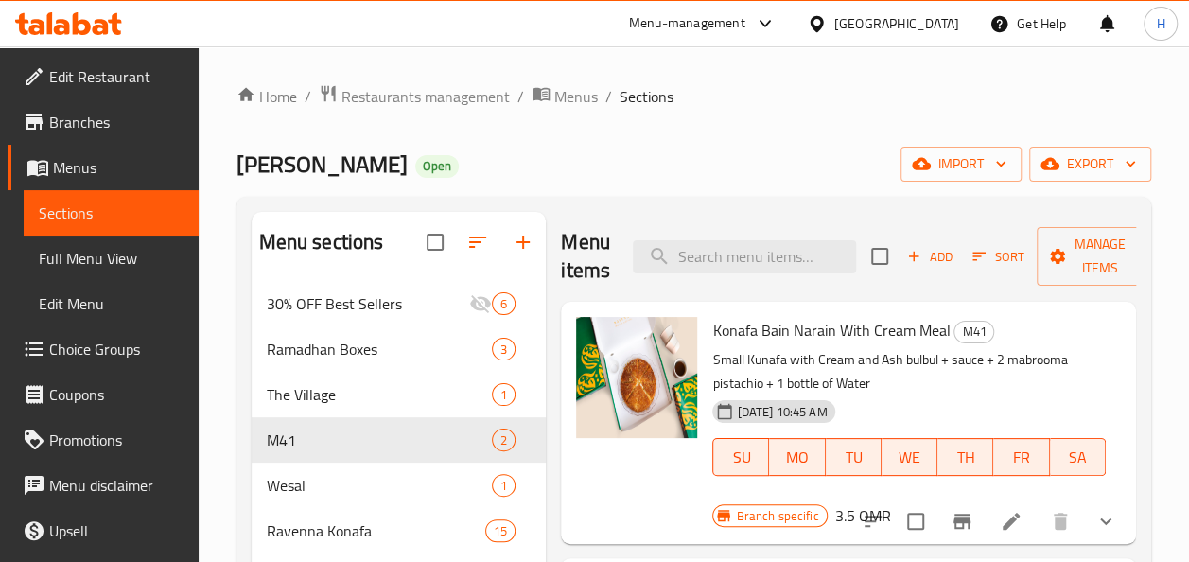
scroll to position [42, 0]
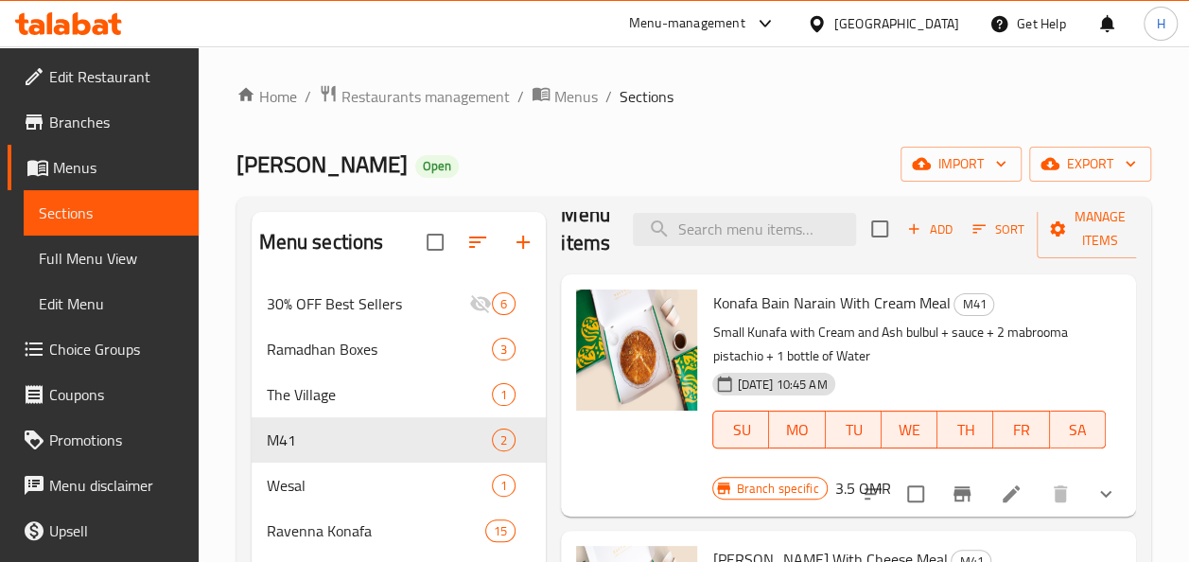
click at [1000, 482] on icon at bounding box center [1011, 493] width 23 height 23
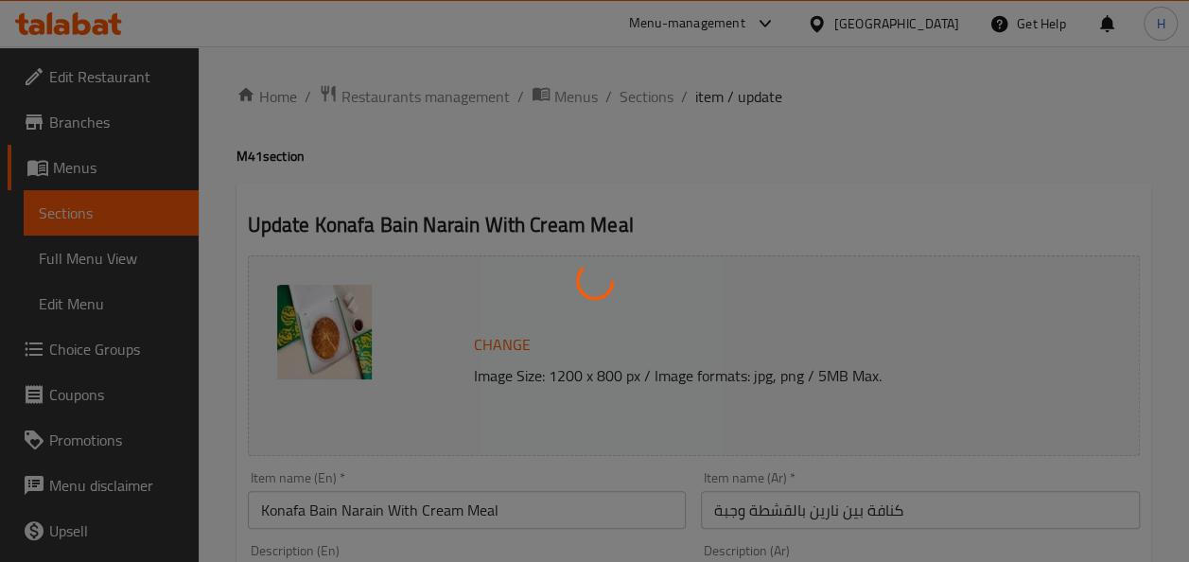
type input "اختيارك من الطبق الجانبي 1"
type input "1"
type input "اختيارك من الطبق الجانبي 2"
type input "1"
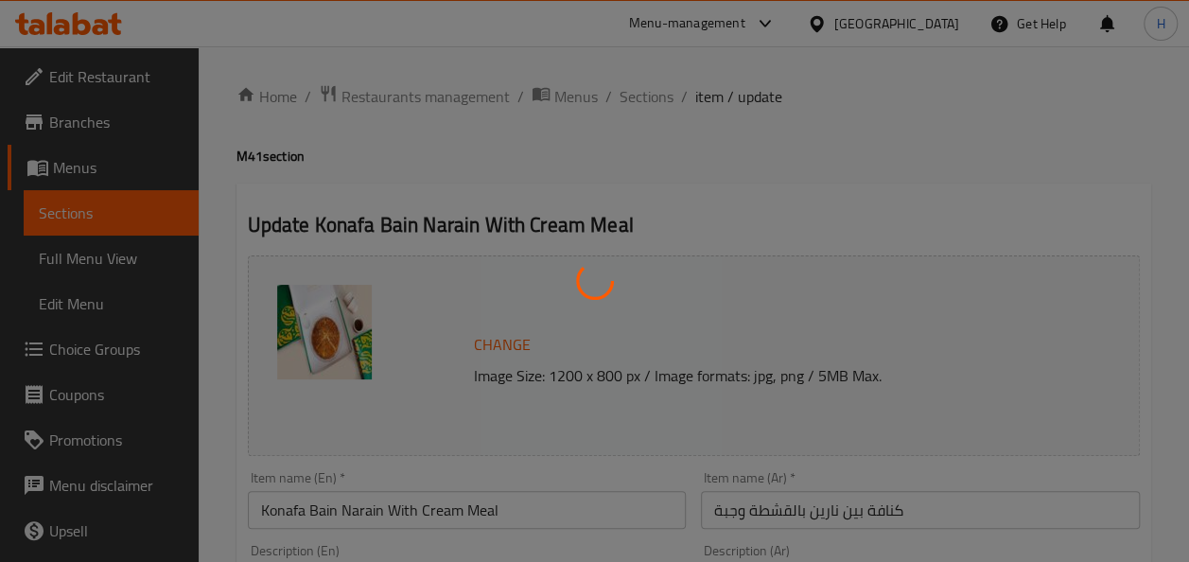
type input "1"
type input "اختيارك من المشروبات"
type input "1"
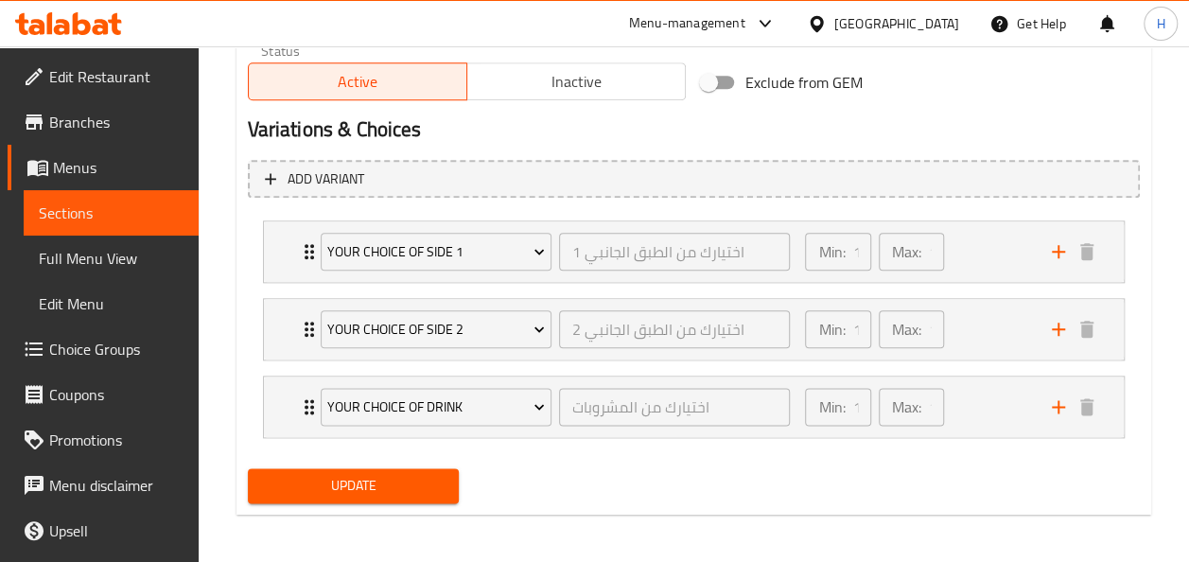
scroll to position [986, 0]
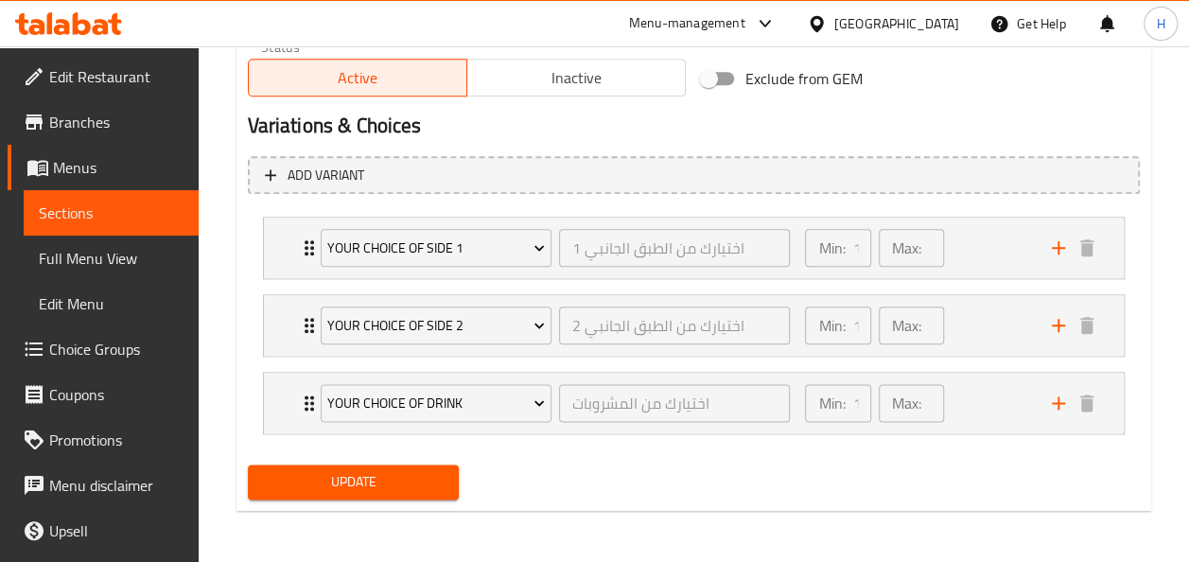
click at [470, 356] on li "Your choice of side 2 اختيارك من الطبق الجانبي 2 ​ Min: 1 ​ Max: 1 ​ 2 mabrooma…" at bounding box center [694, 326] width 892 height 78
click at [465, 348] on div "Your choice of side 2 اختيارك من الطبق الجانبي 2 ​" at bounding box center [555, 325] width 493 height 61
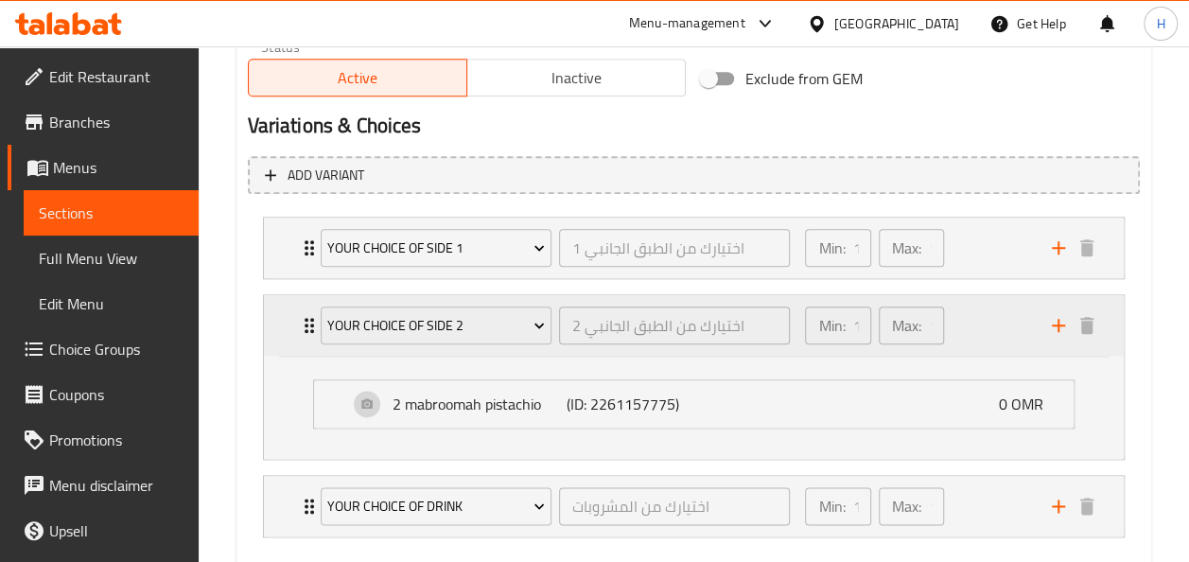
click at [449, 352] on div "Your choice of side 2 اختيارك من الطبق الجانبي 2 ​" at bounding box center [555, 325] width 493 height 61
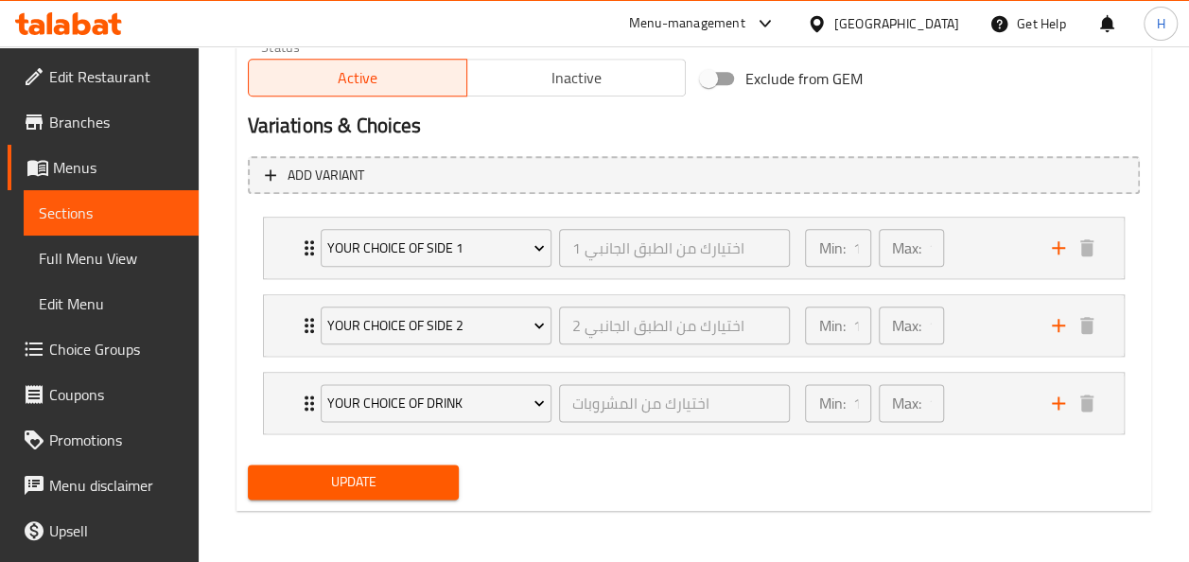
click at [394, 278] on li "Your choice of side 1 اختيارك من الطبق الجانبي 1 ​ Min: 1 ​ Max: 1 ​ Sauce (ID:…" at bounding box center [694, 248] width 892 height 78
click at [391, 270] on div "Your choice of side 1" at bounding box center [436, 247] width 238 height 45
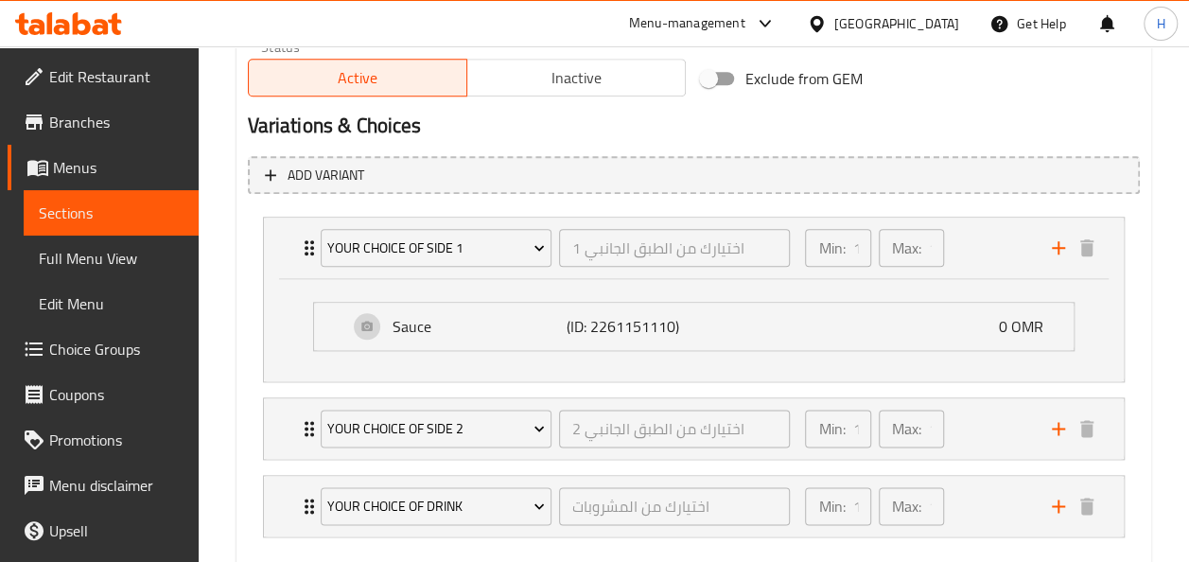
scroll to position [1089, 0]
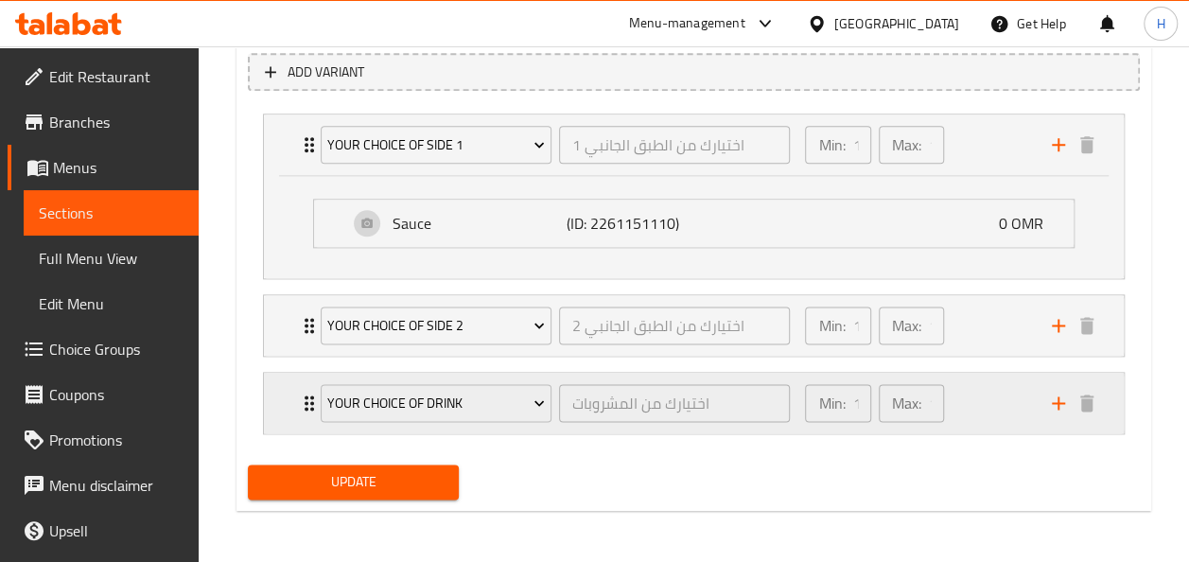
click at [289, 419] on div "Your choice of drink اختيارك من المشروبات ​ Min: 1 ​ Max: 1 ​" at bounding box center [694, 403] width 860 height 61
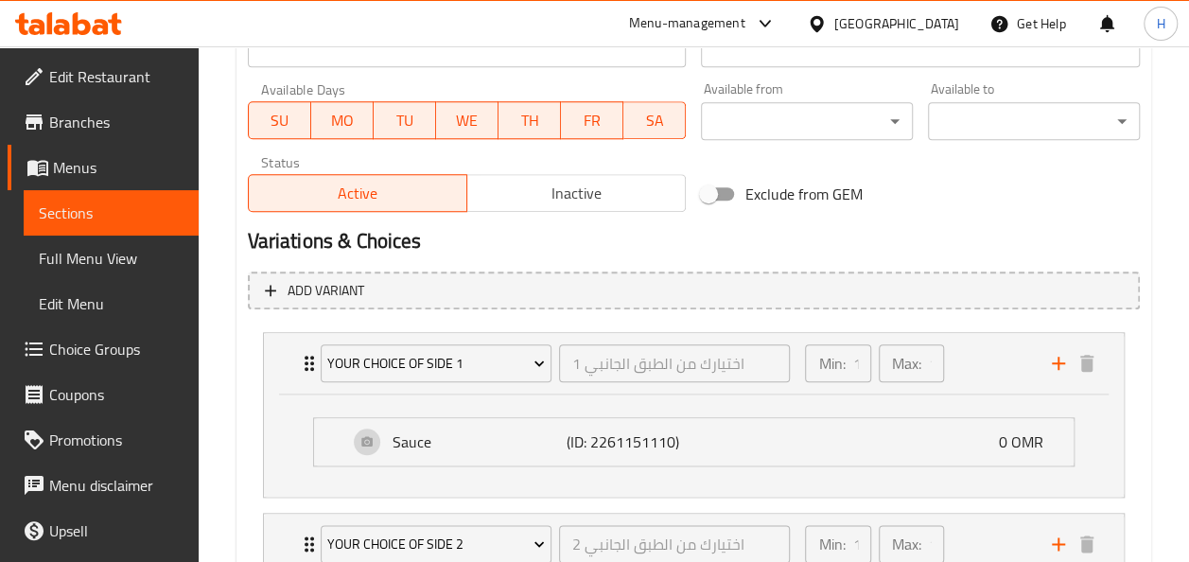
scroll to position [867, 0]
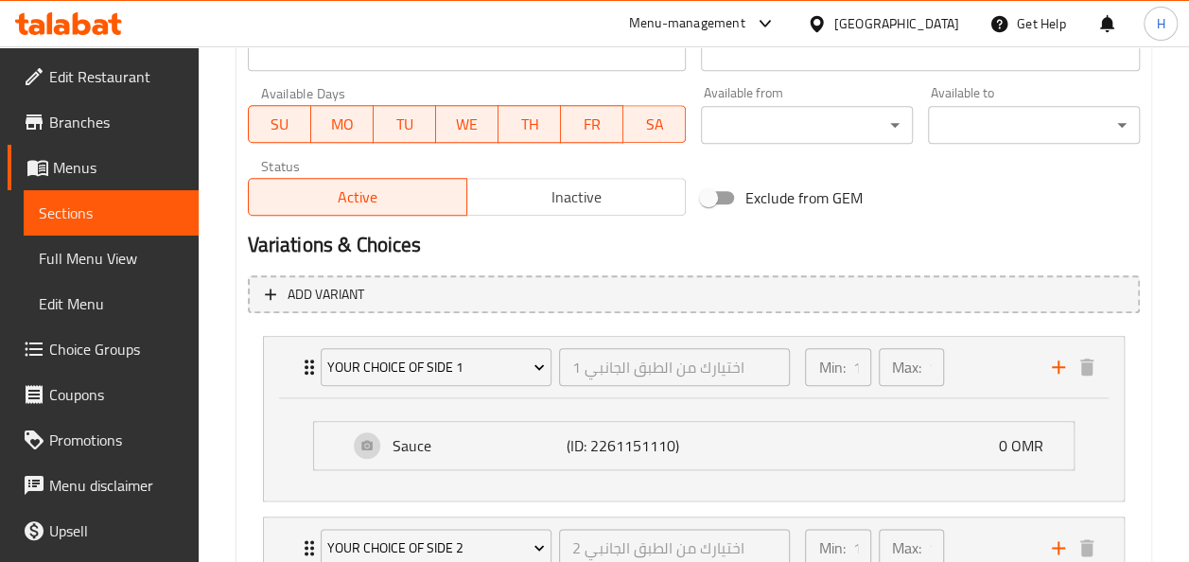
click at [83, 354] on span "Choice Groups" at bounding box center [116, 349] width 134 height 23
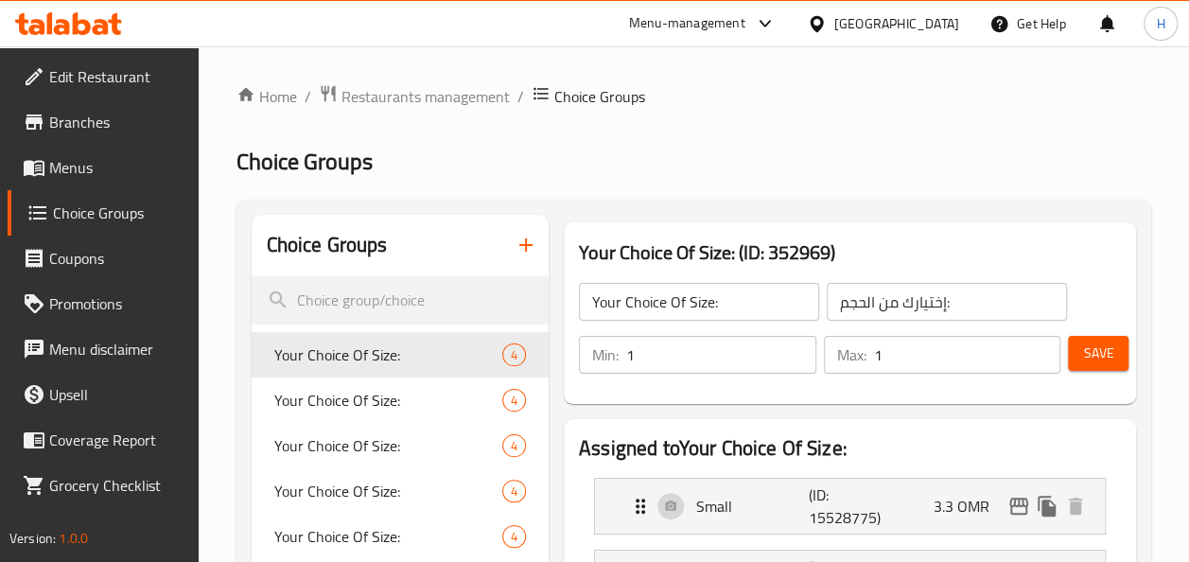
click at [525, 250] on icon "button" at bounding box center [525, 244] width 13 height 13
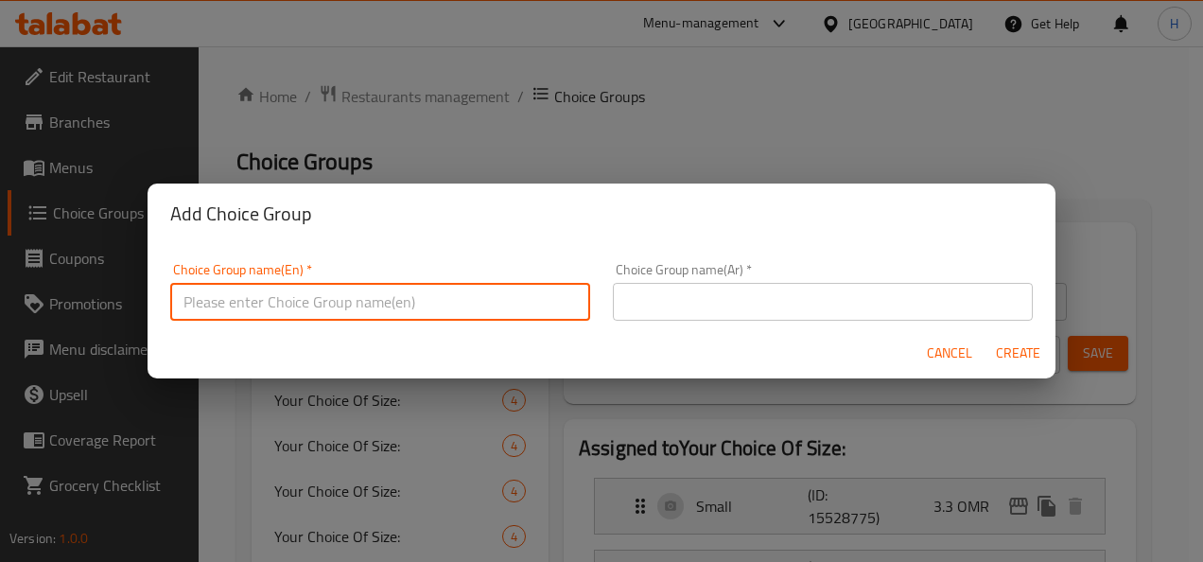
click at [503, 297] on input "text" at bounding box center [380, 302] width 420 height 38
type input "Small kunafa"
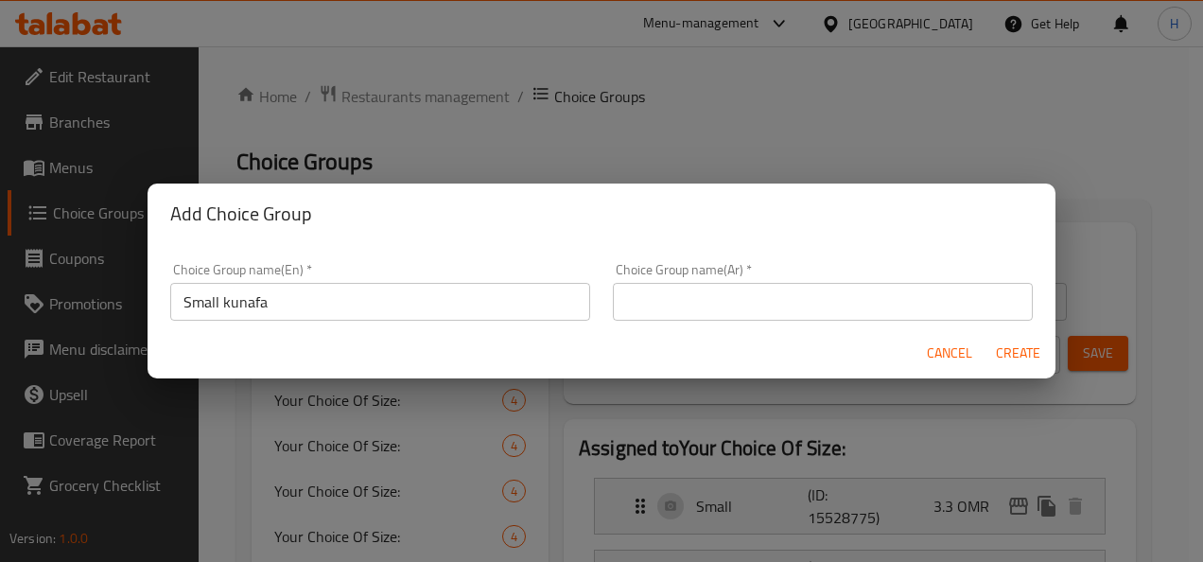
click at [367, 135] on div "Add Choice Group Choice Group name(En)   * Small kunafa Choice Group name(En) *…" at bounding box center [601, 281] width 1203 height 562
click at [949, 359] on span "Cancel" at bounding box center [949, 353] width 45 height 24
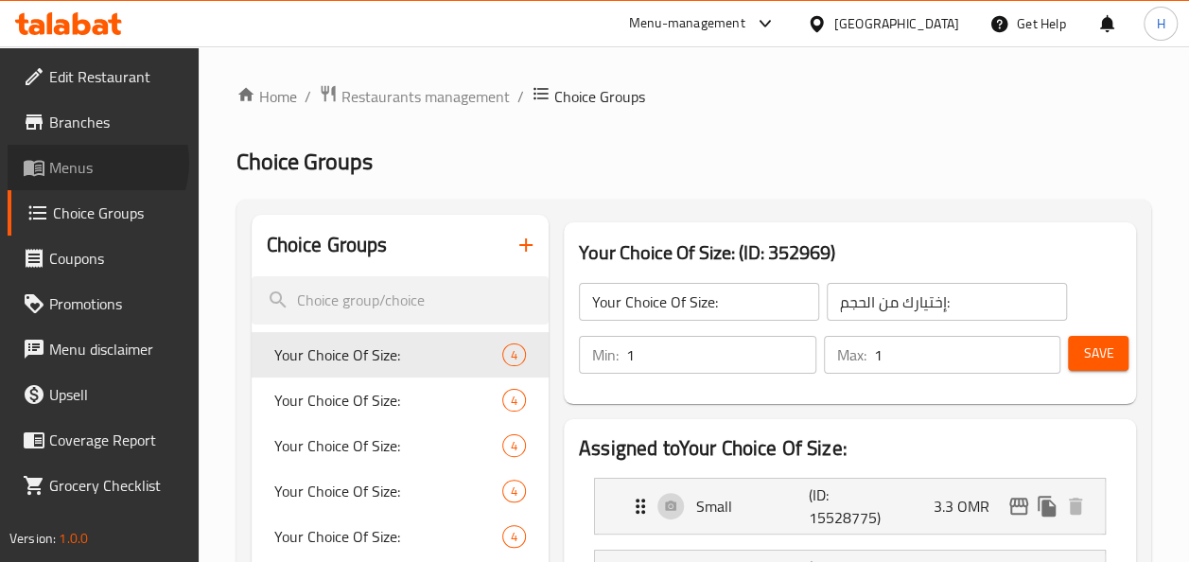
click at [91, 163] on span "Menus" at bounding box center [116, 167] width 134 height 23
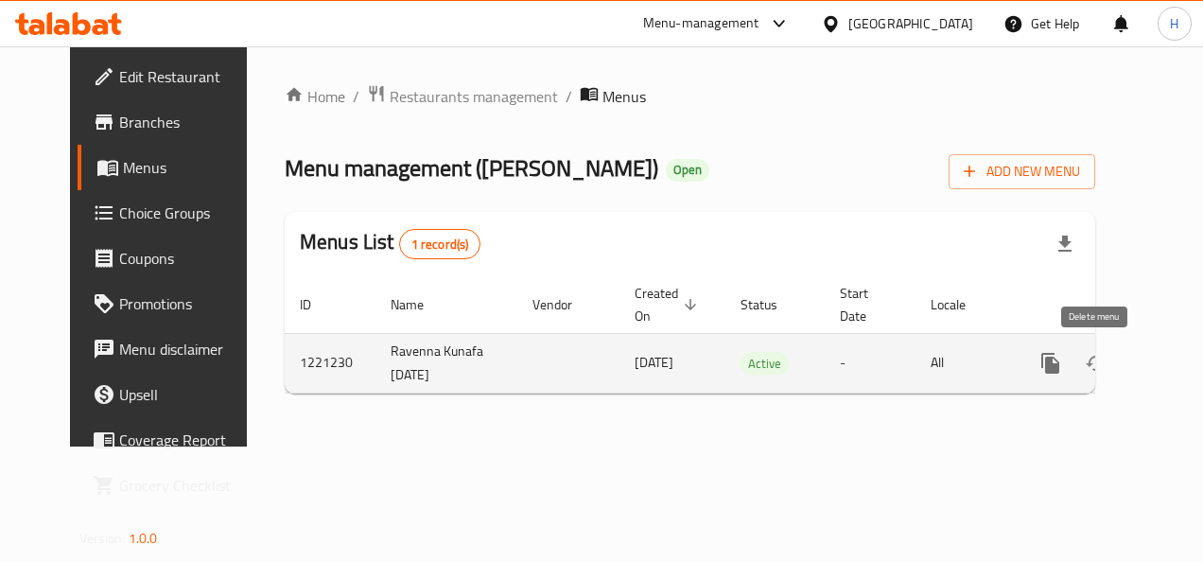
click at [1164, 360] on link "enhanced table" at bounding box center [1186, 362] width 45 height 45
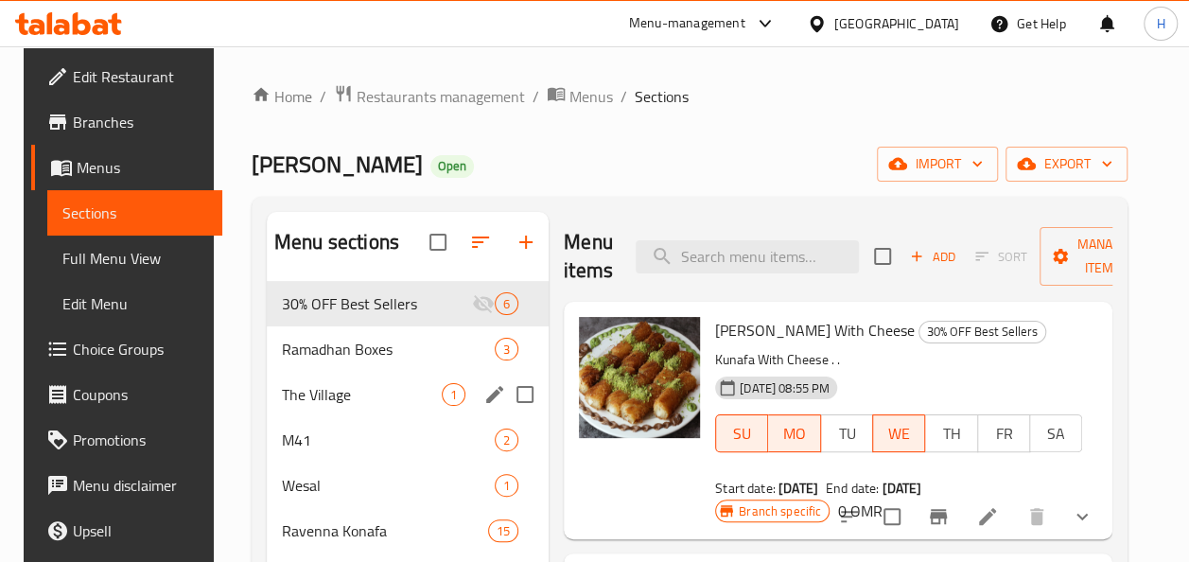
click at [315, 414] on div "The Village 1" at bounding box center [408, 394] width 282 height 45
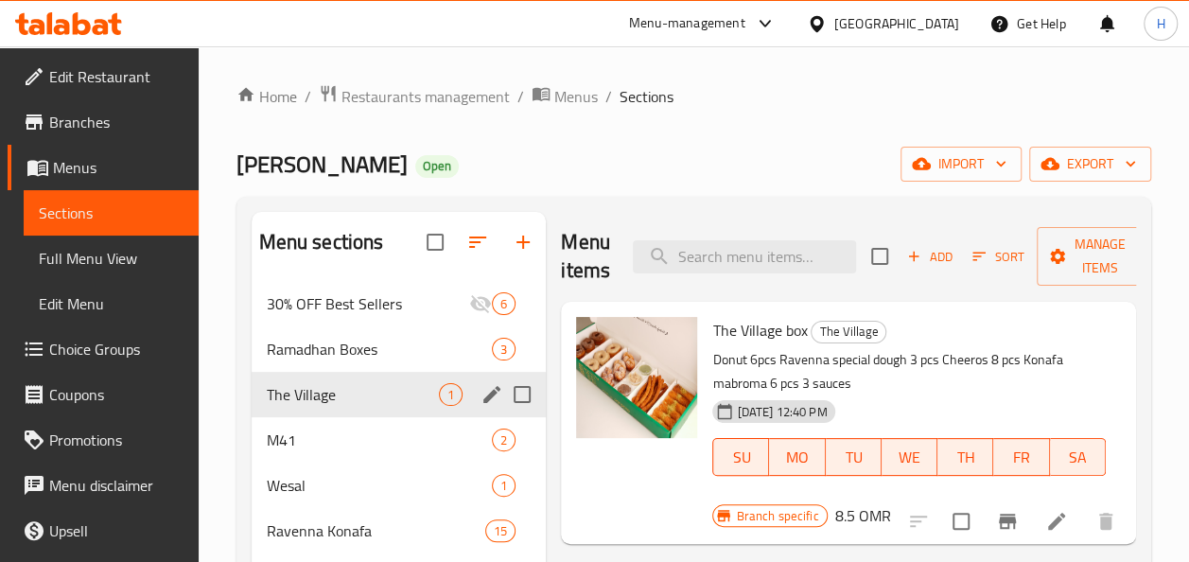
click at [319, 422] on div "M41 2" at bounding box center [399, 439] width 295 height 45
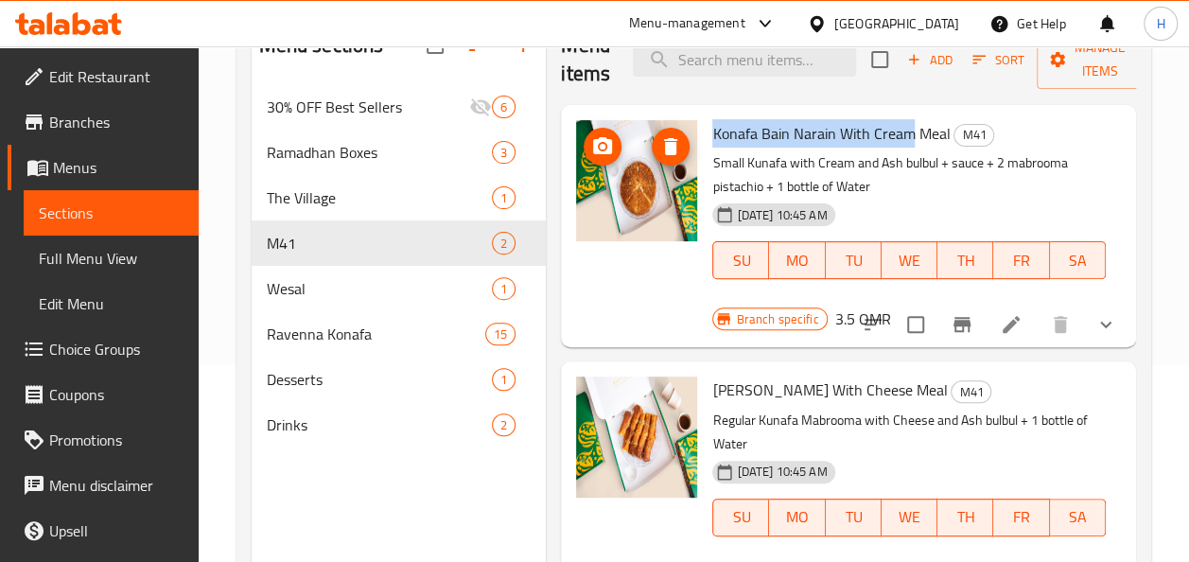
drag, startPoint x: 709, startPoint y: 130, endPoint x: 909, endPoint y: 121, distance: 199.8
click at [909, 121] on div "Konafa Bain Narain With Cream Meal M41 Small Kunafa with Cream and Ash bulbul +…" at bounding box center [908, 213] width 409 height 200
copy span "Konafa Bain Narain With Cream"
click at [94, 343] on span "Choice Groups" at bounding box center [116, 349] width 134 height 23
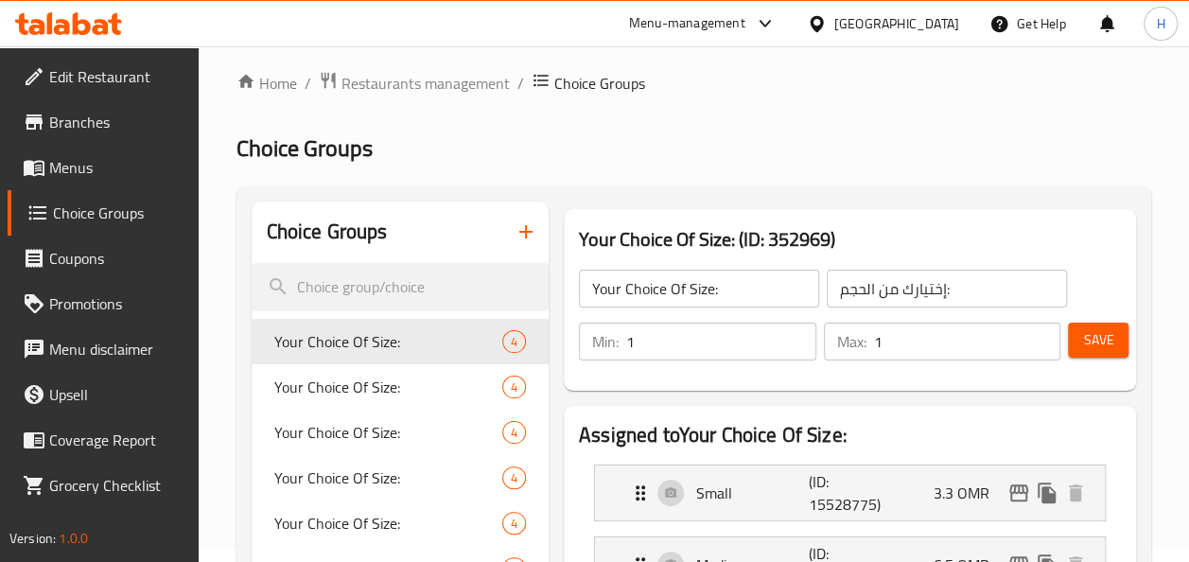
scroll to position [12, 0]
click at [513, 229] on button "button" at bounding box center [525, 232] width 45 height 45
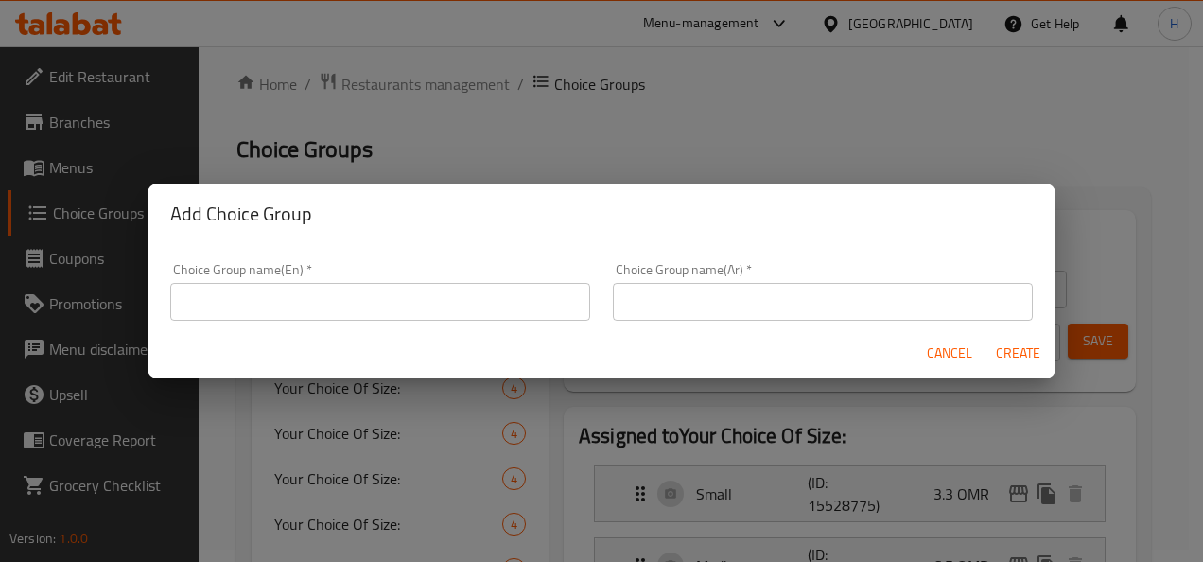
click at [398, 312] on input "text" at bounding box center [380, 302] width 420 height 38
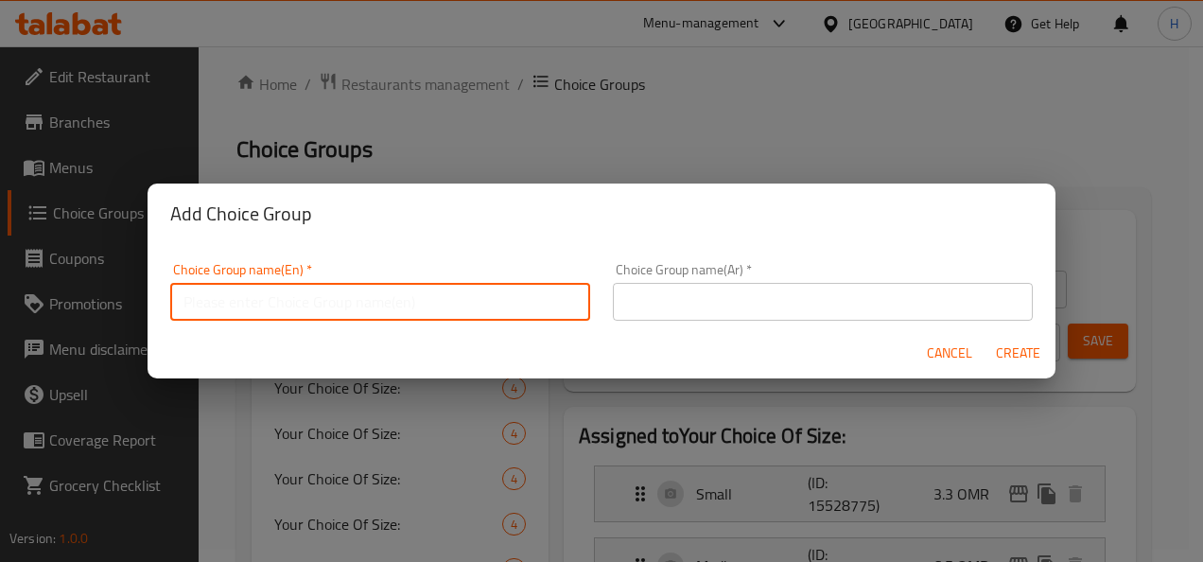
paste input "Konafa Bain Narain With Cream"
click at [387, 310] on input "Konafa Bain Narain With Cream" at bounding box center [380, 302] width 420 height 38
type input "Konafa Bain Narain With Cream"
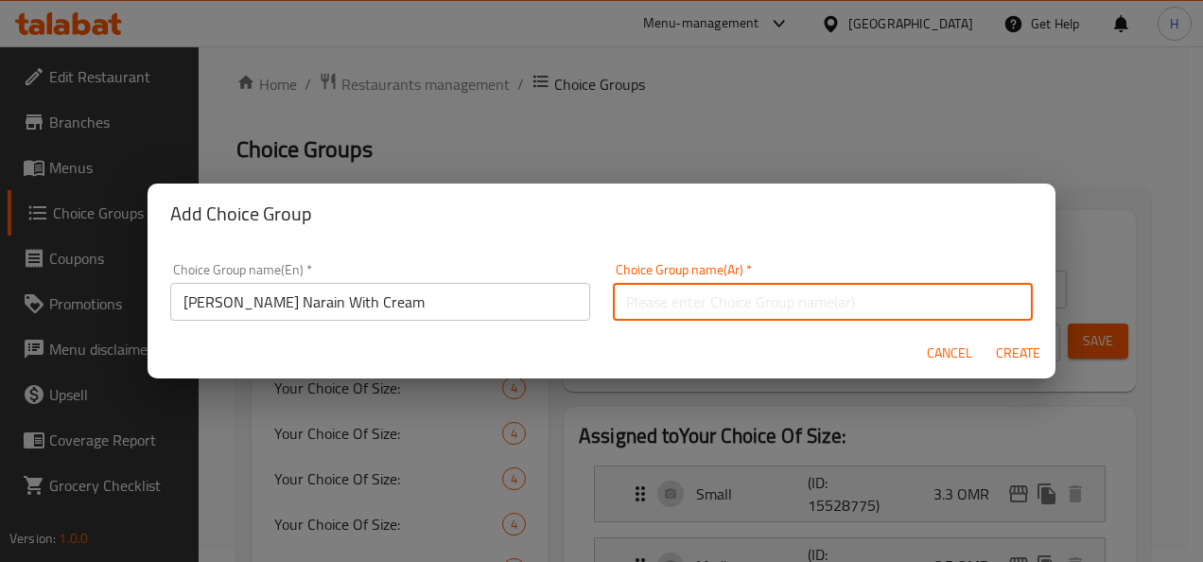
click at [704, 303] on input "text" at bounding box center [823, 302] width 420 height 38
paste input "كُنافة بين نارين مع كريمة"
type input "كُنافة بين نارين مع كريمة"
click at [1023, 357] on span "Create" at bounding box center [1017, 353] width 45 height 24
type input "Konafa Bain Narain With Cream"
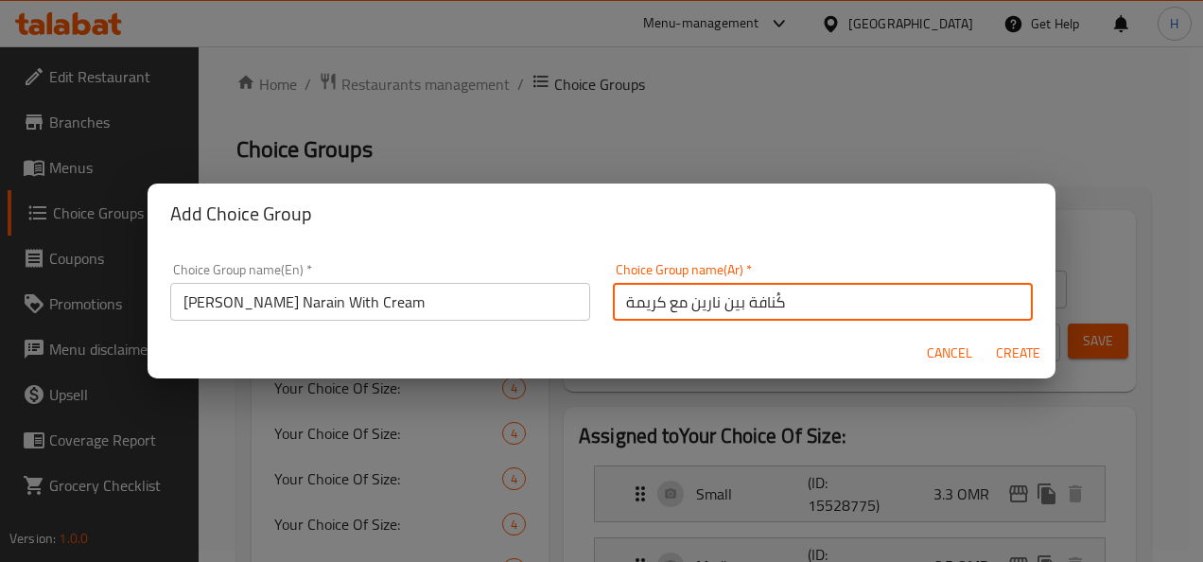
type input "كُنافة بين نارين مع كريمة"
type input "0"
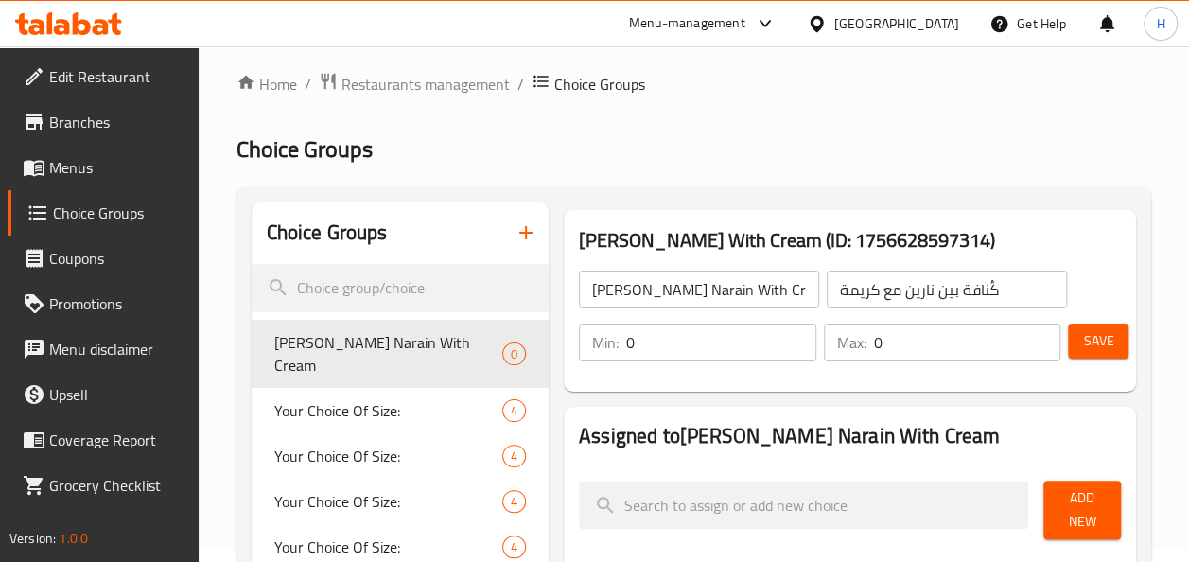
click at [685, 331] on input "0" at bounding box center [721, 342] width 190 height 38
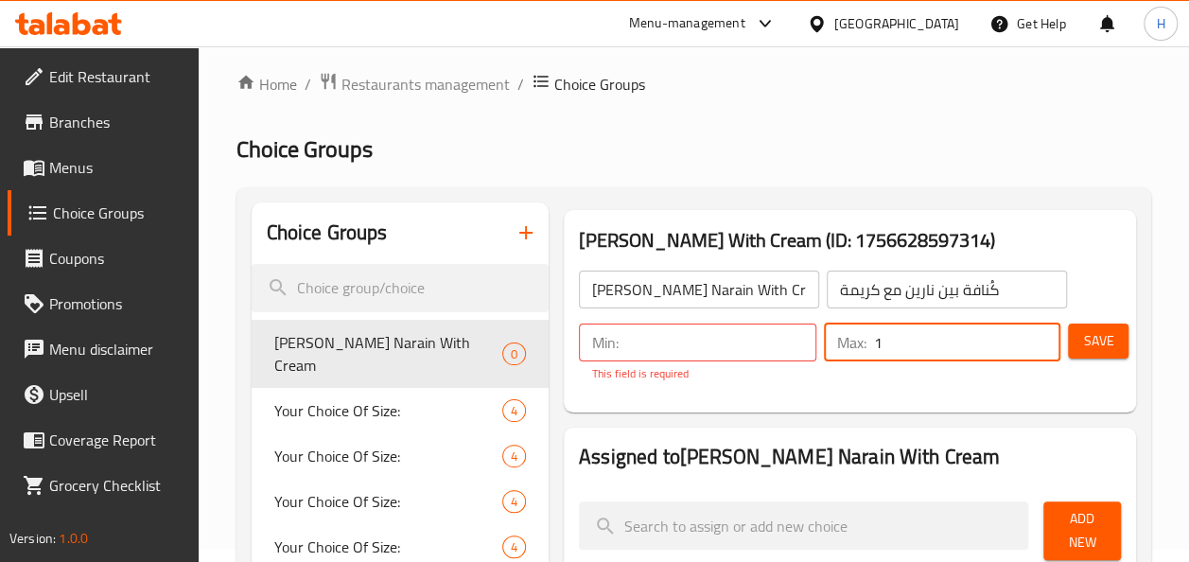
type input "1"
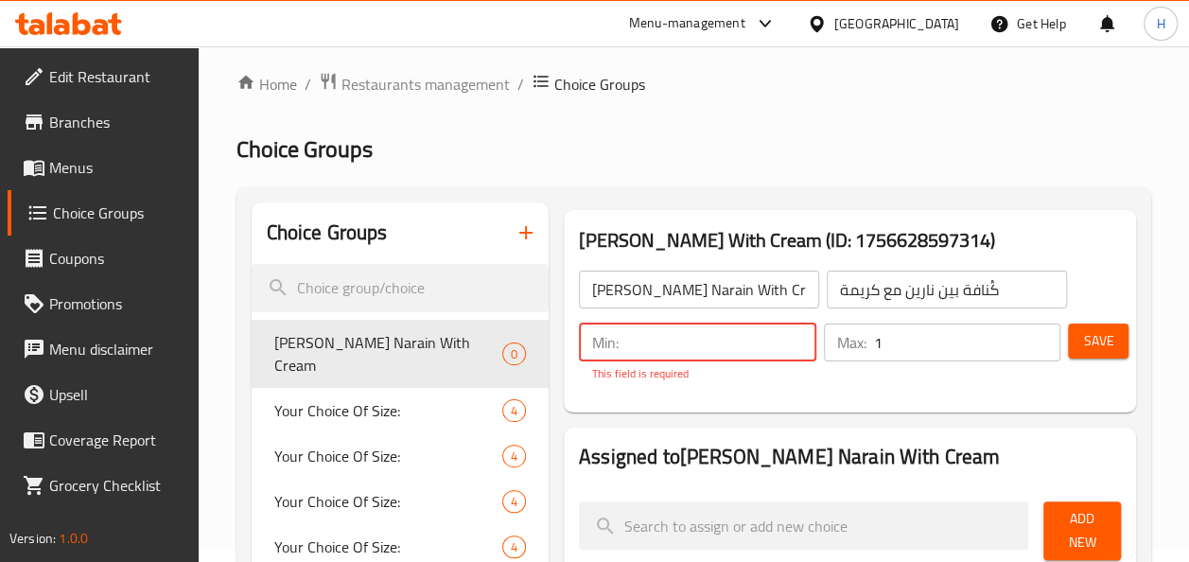
click at [685, 331] on input "number" at bounding box center [721, 342] width 190 height 38
type input "1"
click at [1072, 338] on button "Save" at bounding box center [1098, 340] width 61 height 35
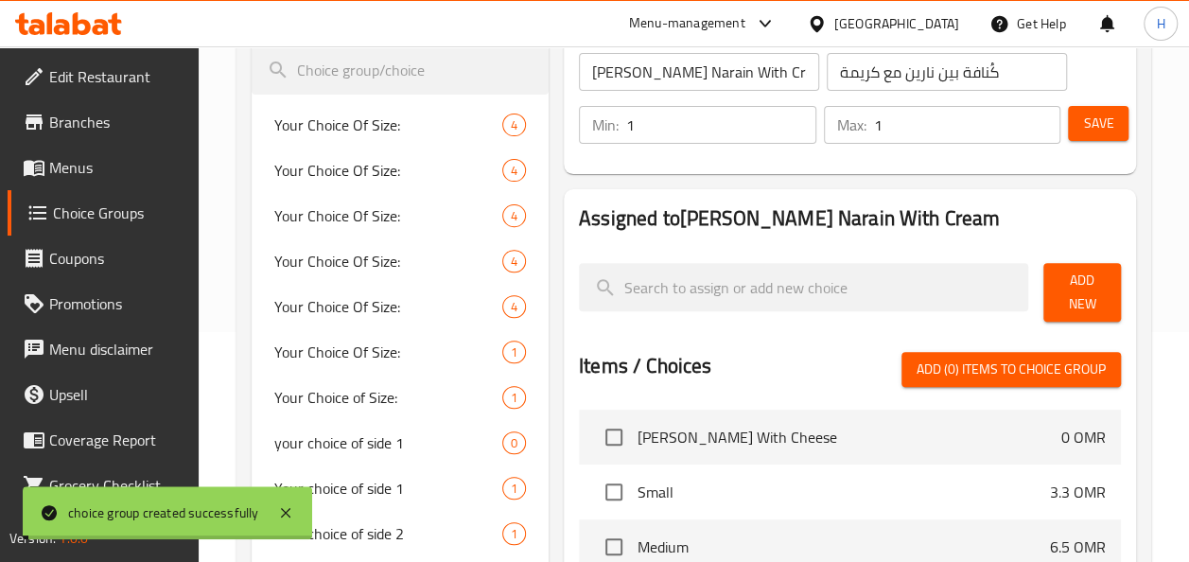
scroll to position [236, 0]
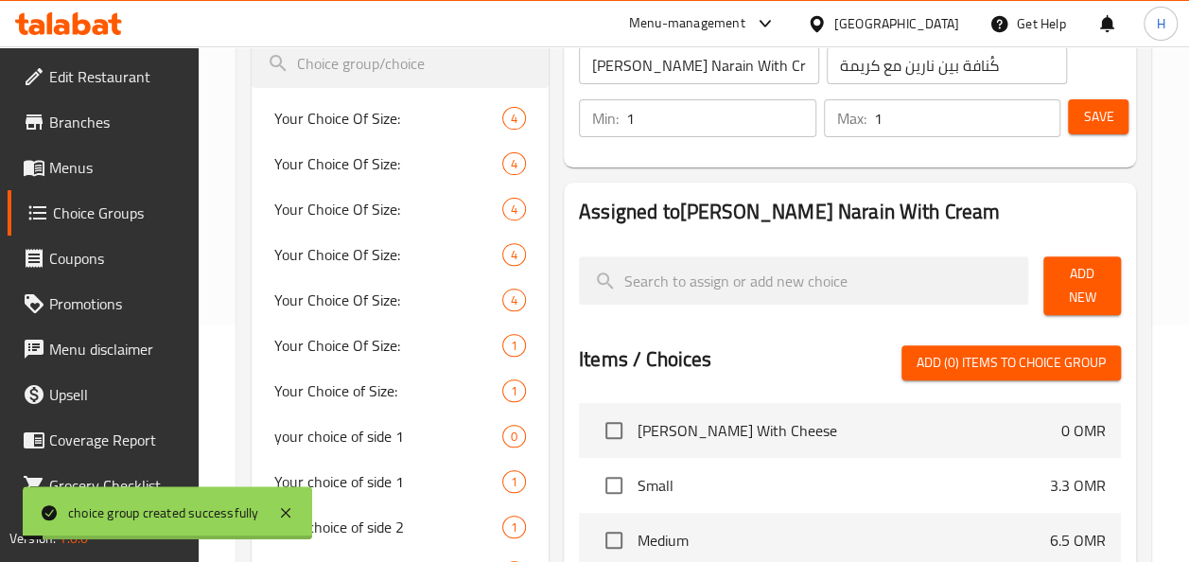
click at [1065, 317] on div "Add New" at bounding box center [1081, 286] width 93 height 74
click at [1055, 299] on button "Add New" at bounding box center [1082, 285] width 78 height 59
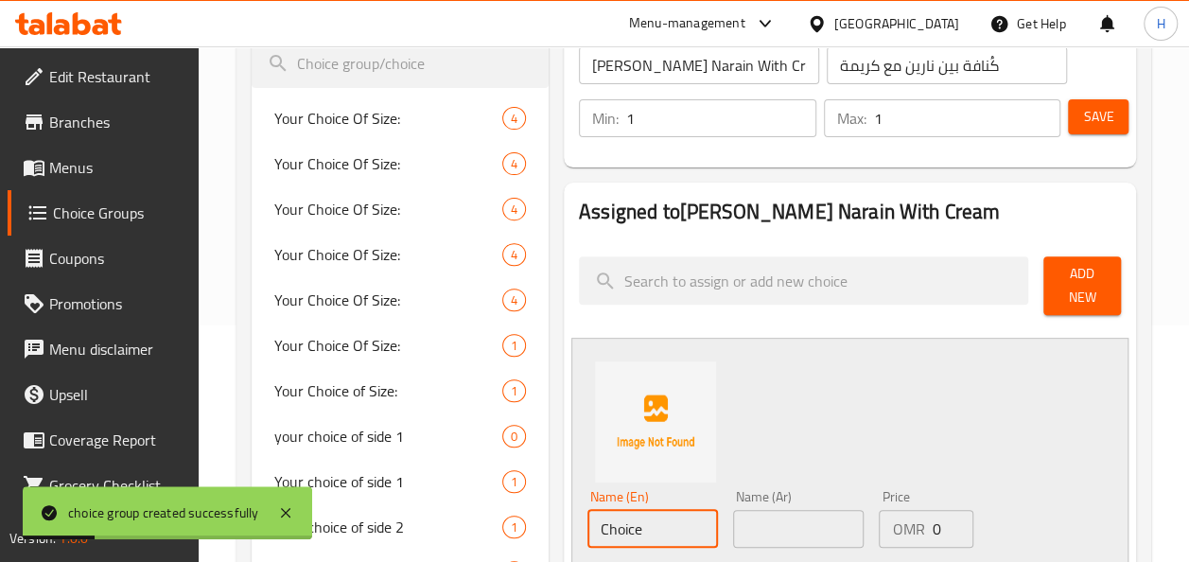
click at [639, 522] on input "Choice" at bounding box center [652, 529] width 130 height 38
paste input "كُنافة بين نارين مع كريمة"
type input "Choice"
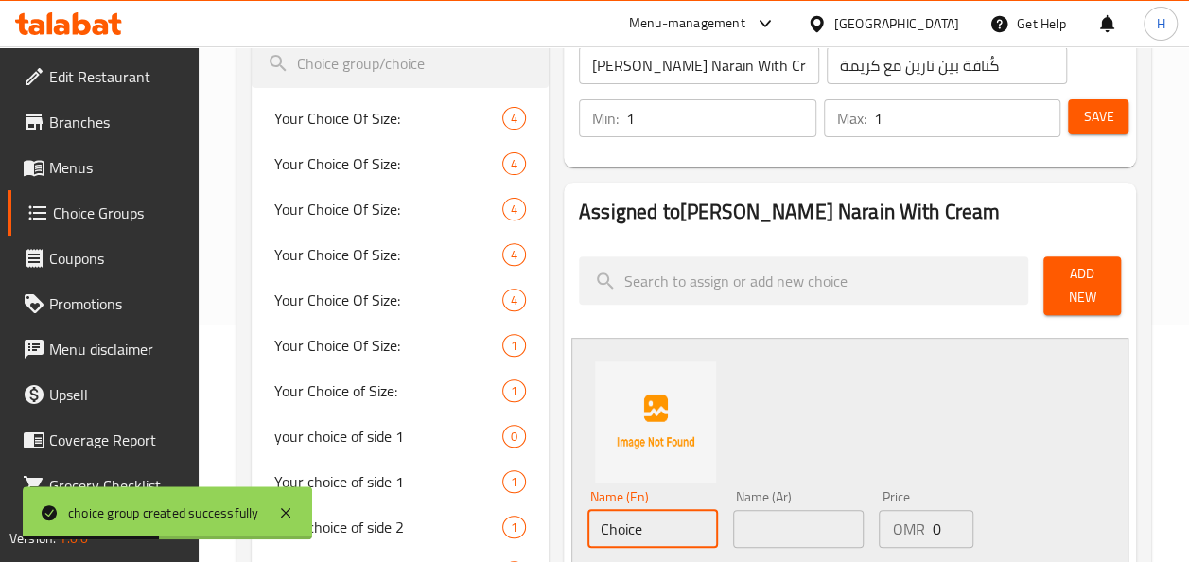
scroll to position [0, 0]
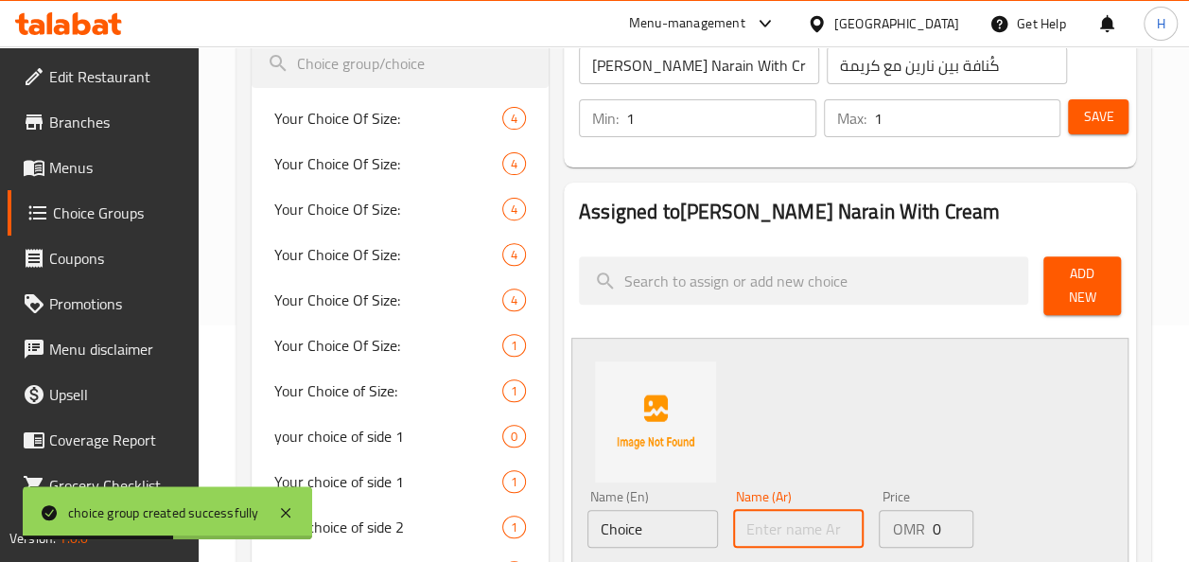
click at [753, 529] on input "text" at bounding box center [798, 529] width 130 height 38
paste input "كُنافة بين نارين مع كريمة"
type input "كُنافة بين نارين مع كريمة"
click at [668, 516] on input "Choice" at bounding box center [652, 529] width 130 height 38
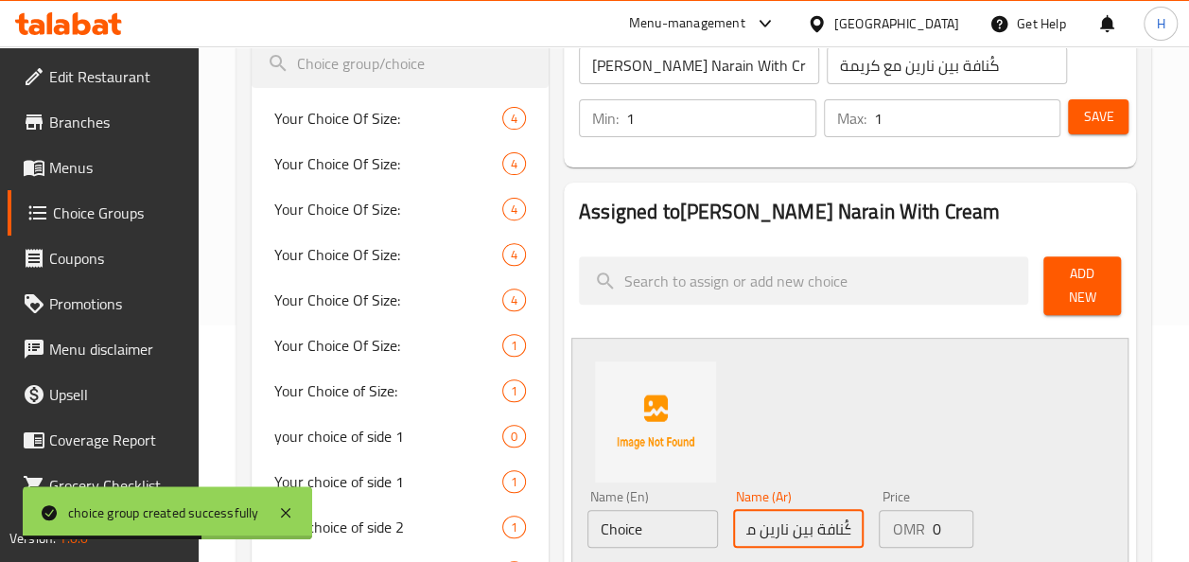
scroll to position [0, 0]
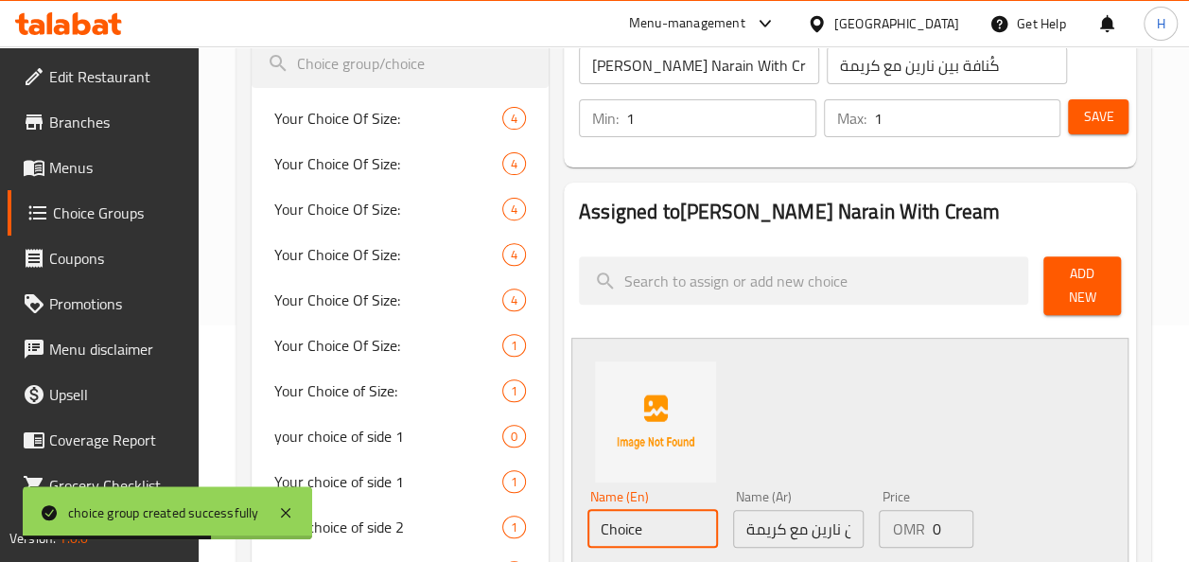
click at [668, 516] on input "Choice" at bounding box center [652, 529] width 130 height 38
click at [604, 54] on input "Konafa Bain Narain With Cream" at bounding box center [699, 65] width 240 height 38
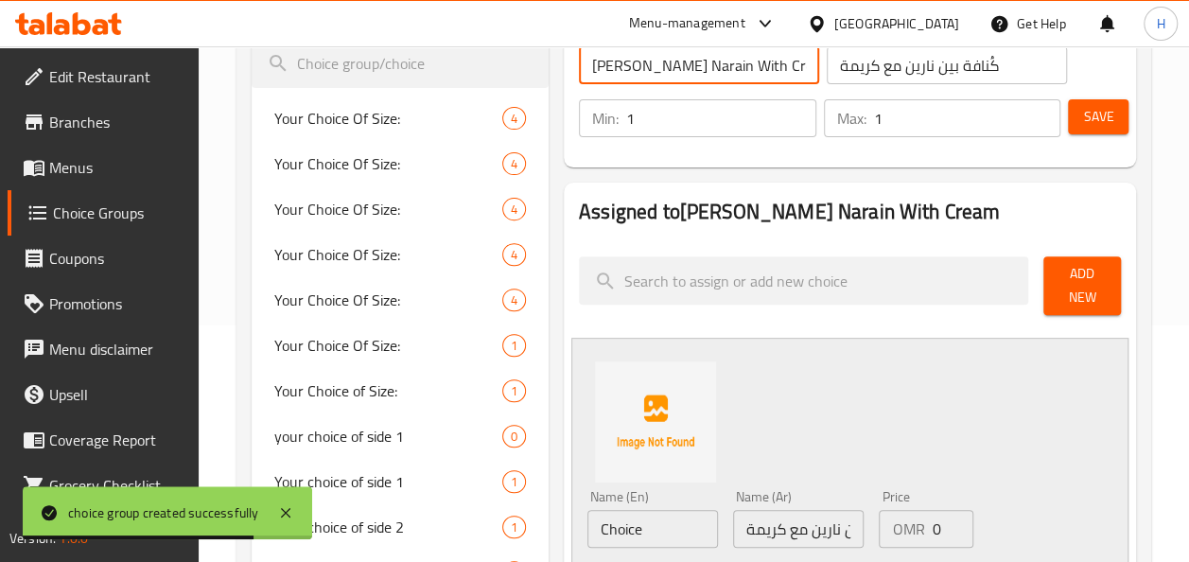
click at [604, 54] on input "Konafa Bain Narain With Cream" at bounding box center [699, 65] width 240 height 38
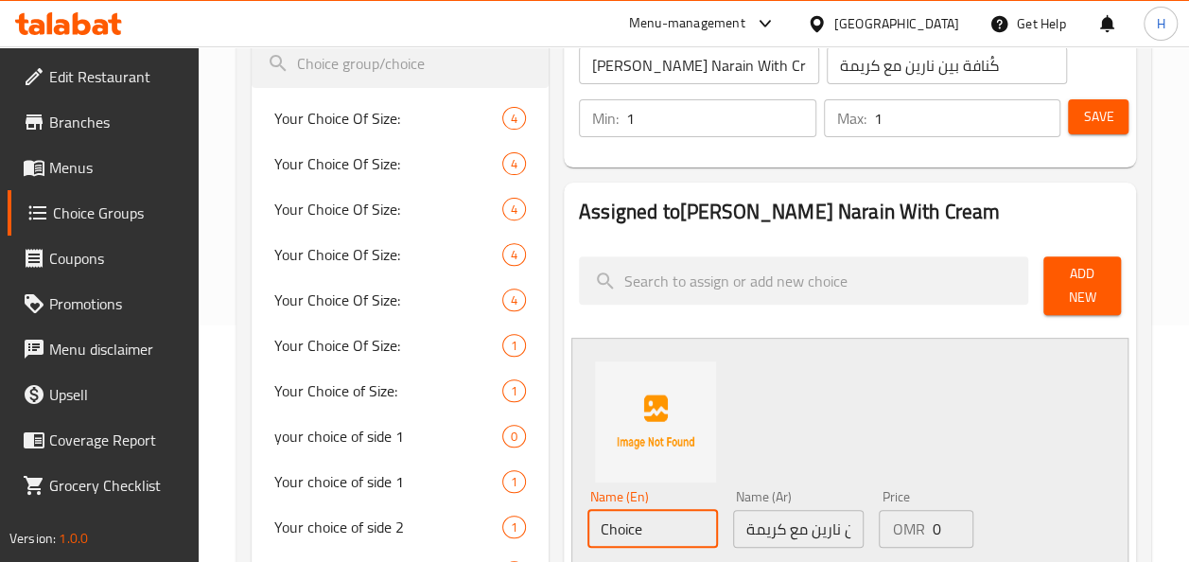
click at [671, 520] on input "Choice" at bounding box center [652, 529] width 130 height 38
type input "small kunafa"
click at [1095, 119] on span "Save" at bounding box center [1098, 117] width 30 height 24
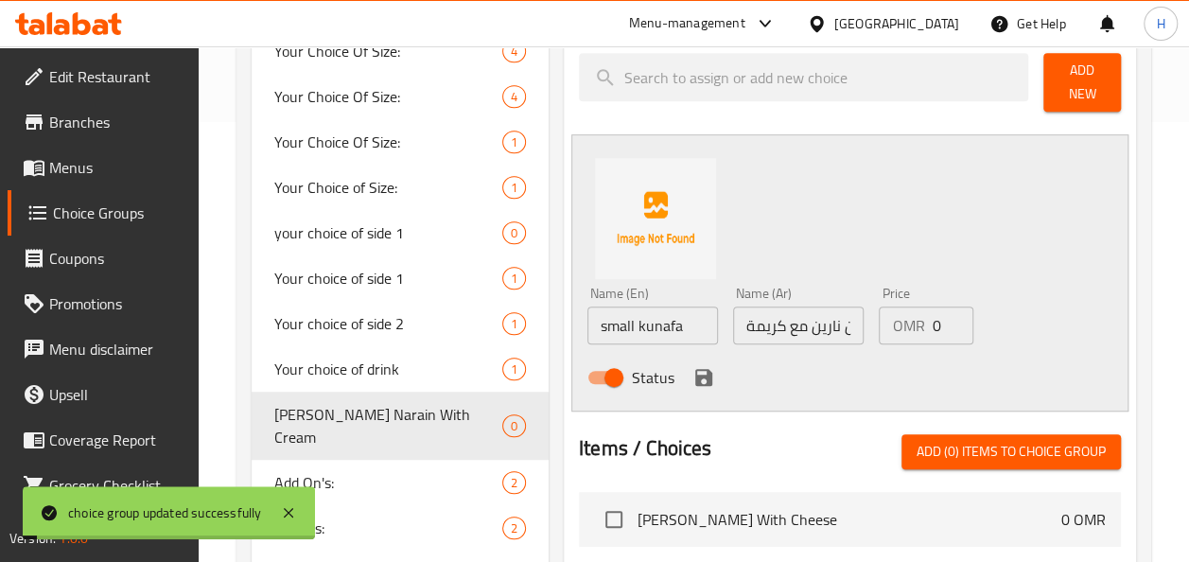
scroll to position [443, 0]
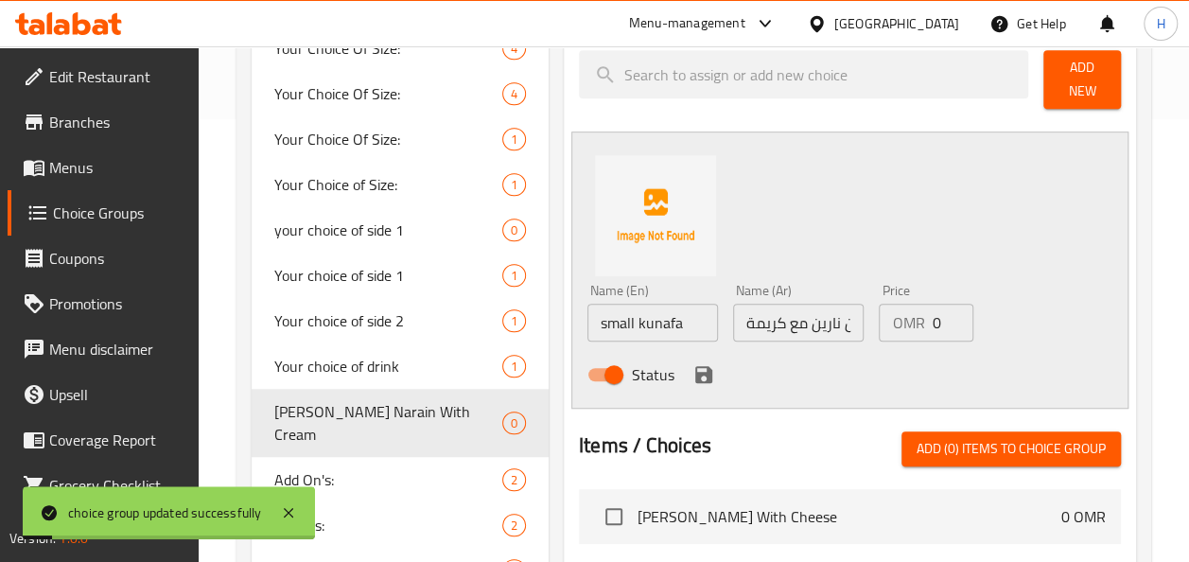
click at [705, 380] on icon "save" at bounding box center [703, 374] width 17 height 17
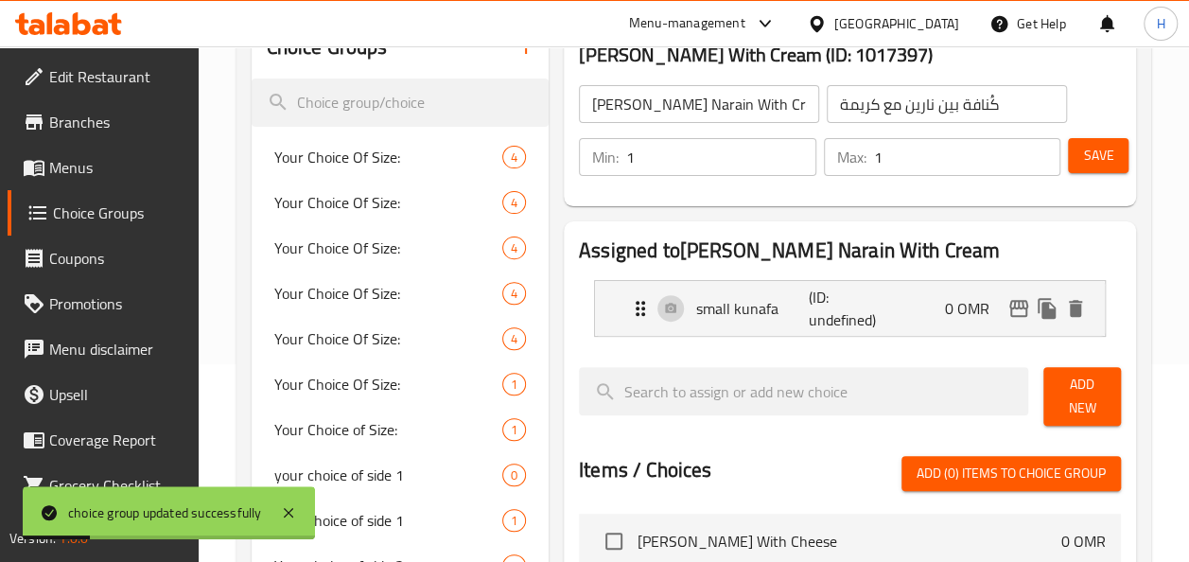
scroll to position [176, 0]
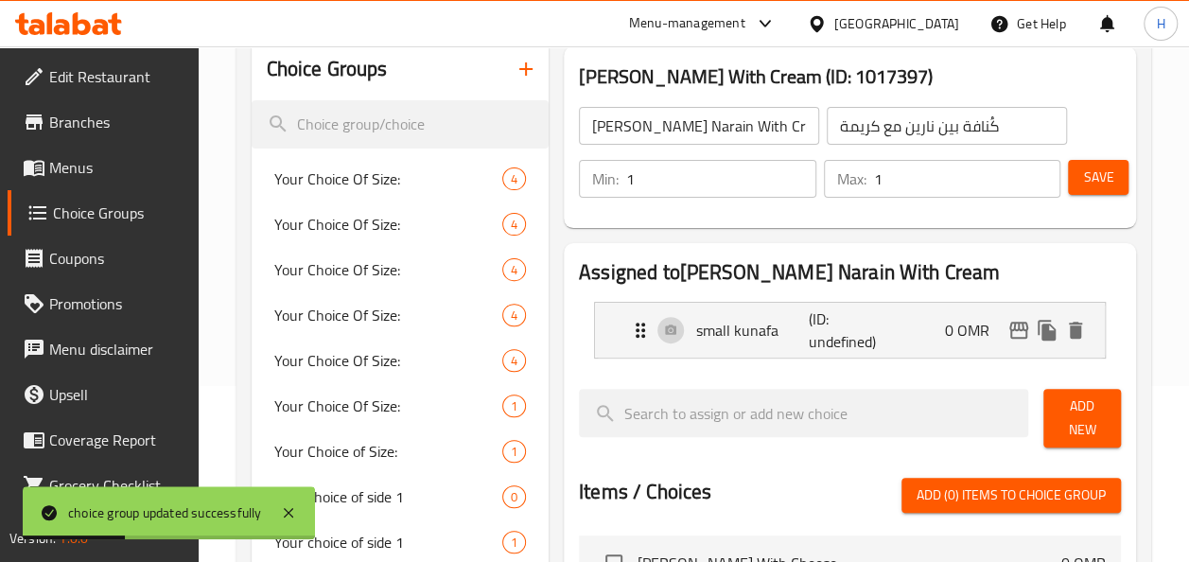
click at [1092, 180] on span "Save" at bounding box center [1098, 177] width 30 height 24
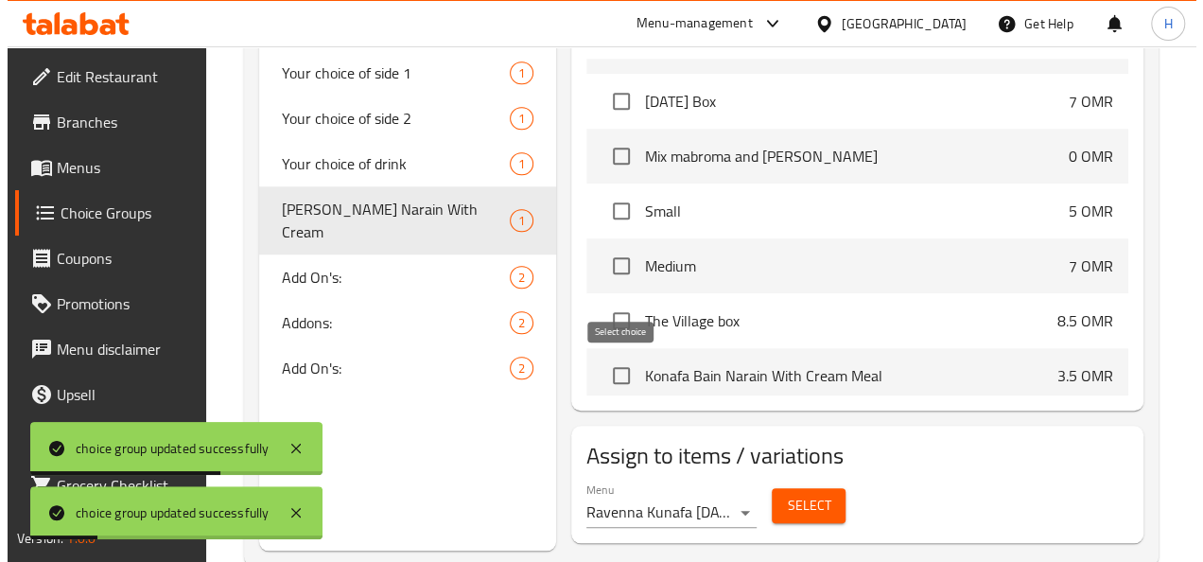
scroll to position [1292, 0]
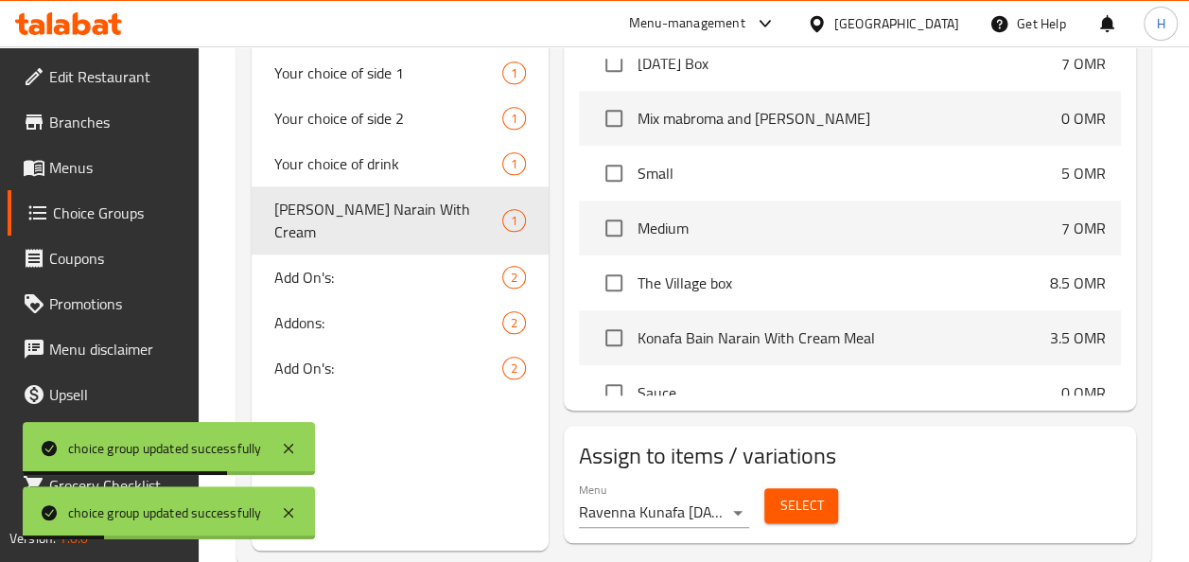
click at [778, 505] on button "Select" at bounding box center [801, 505] width 74 height 35
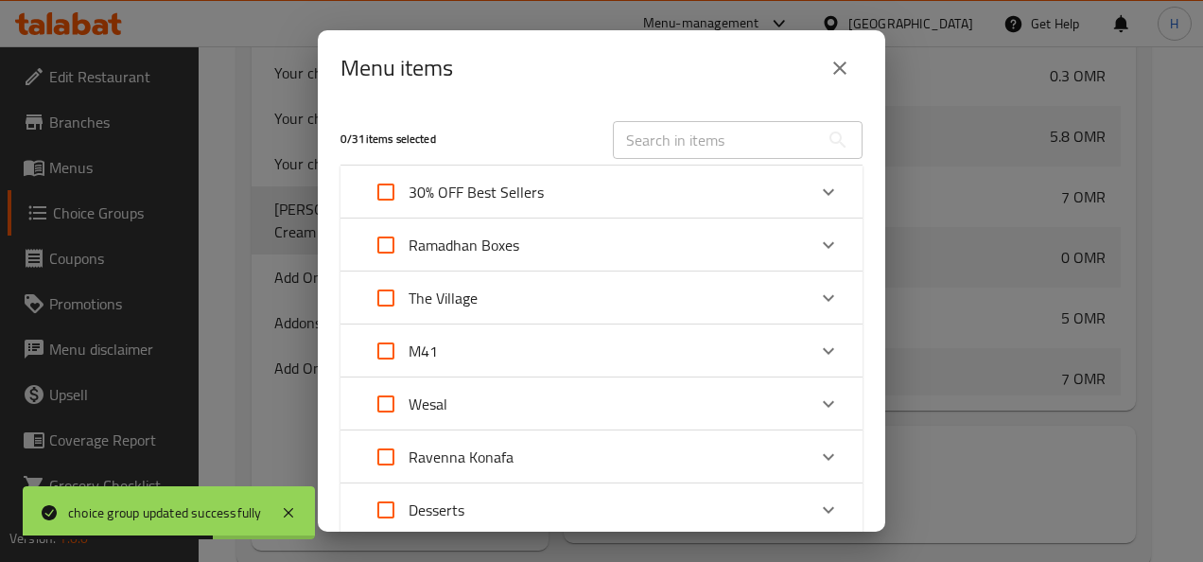
click at [518, 354] on div "M41" at bounding box center [584, 350] width 443 height 45
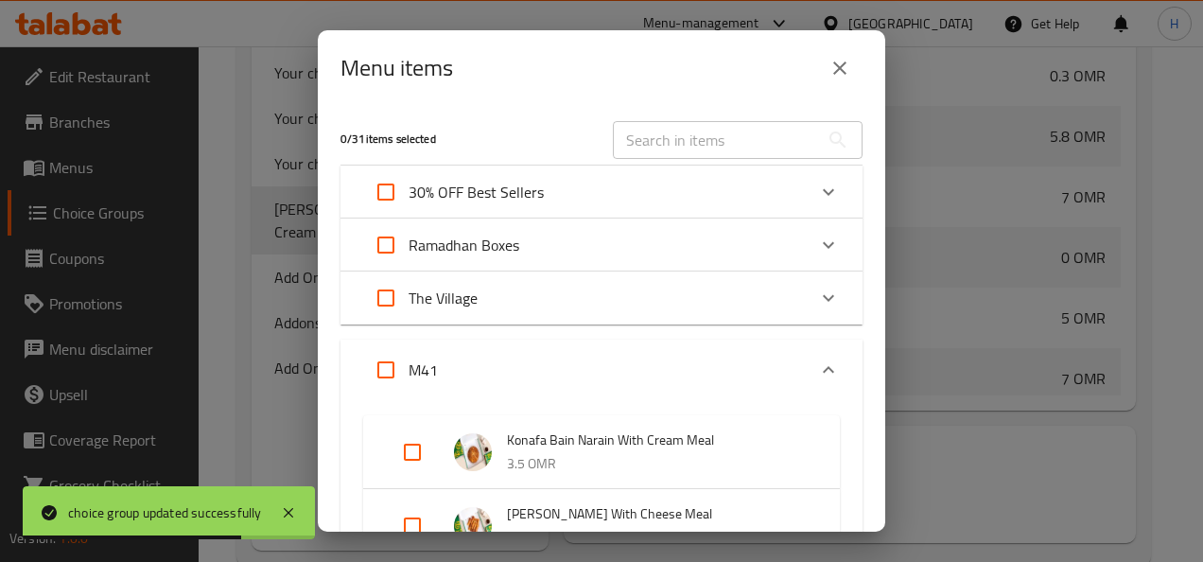
scroll to position [161, 0]
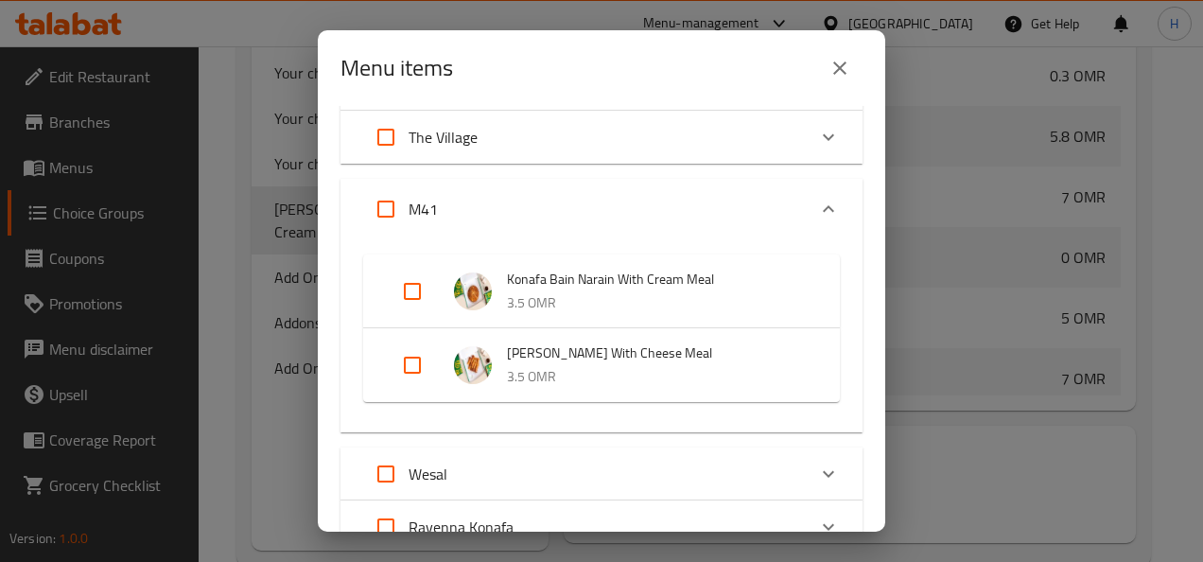
click at [411, 298] on input "Expand" at bounding box center [412, 291] width 45 height 45
checkbox input "true"
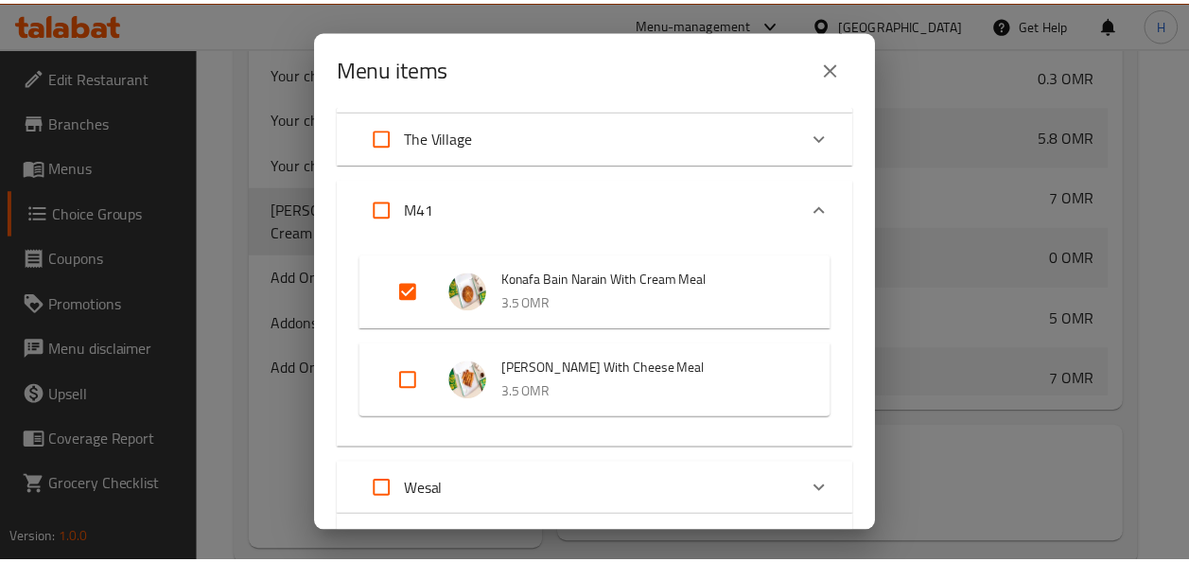
scroll to position [435, 0]
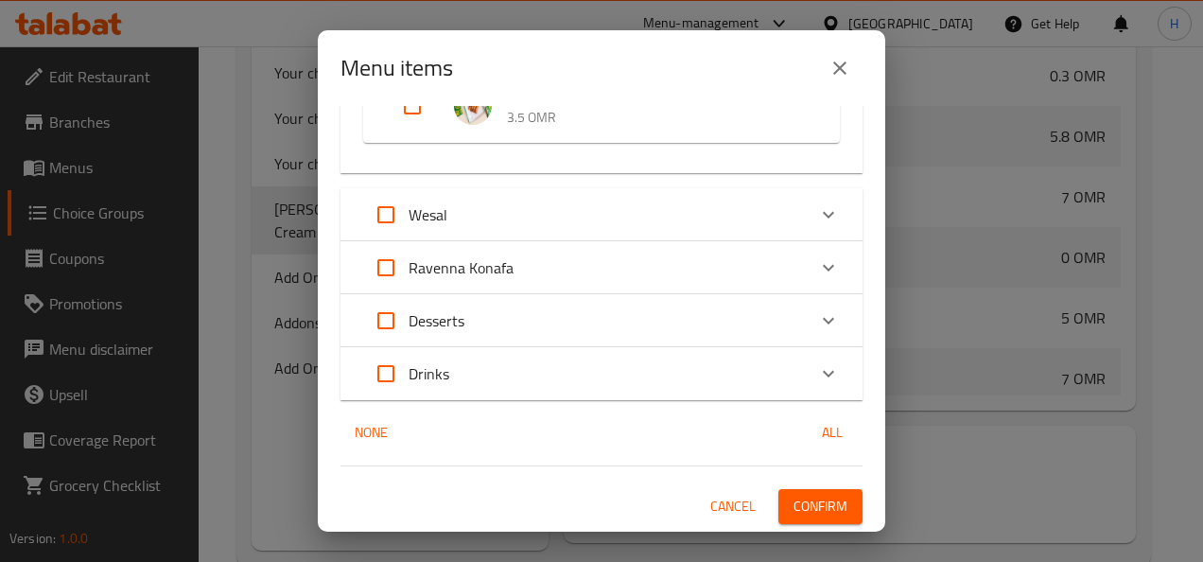
click at [778, 490] on button "Confirm" at bounding box center [820, 506] width 84 height 35
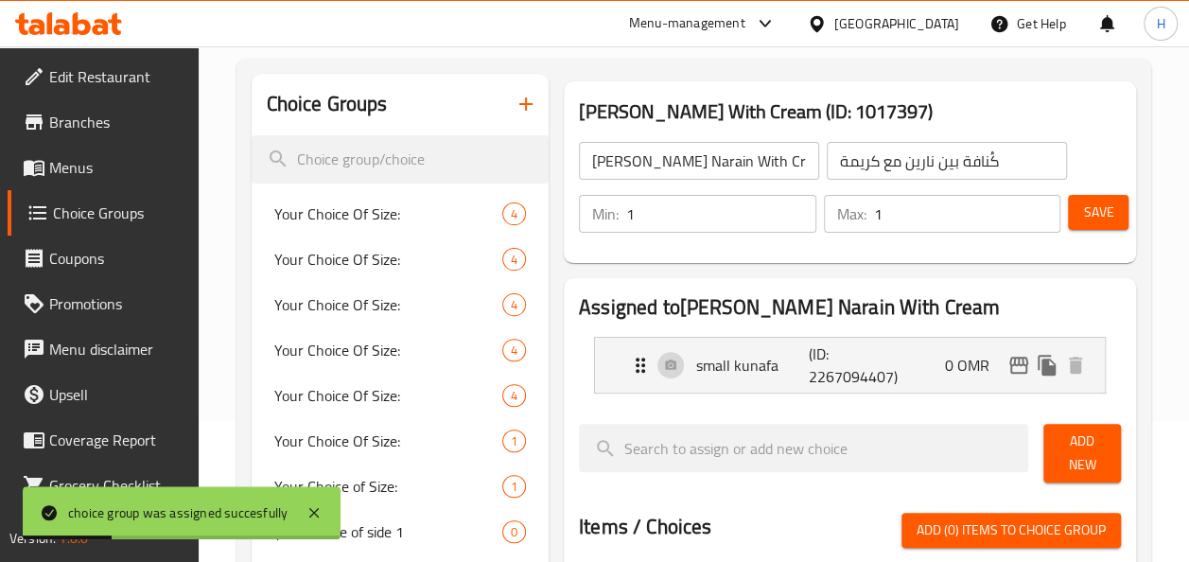
scroll to position [0, 0]
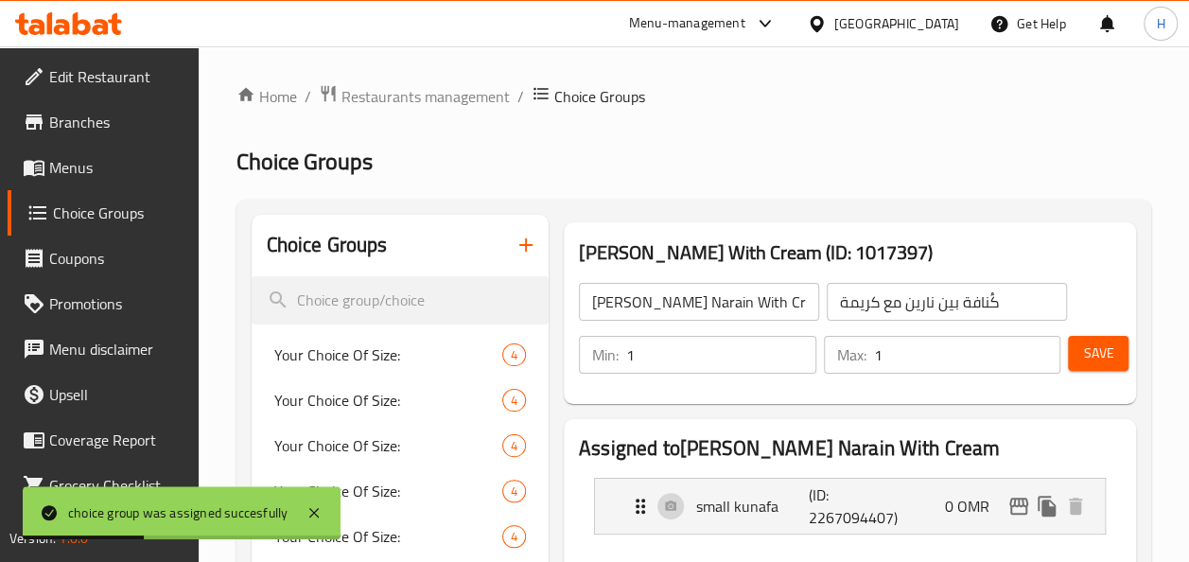
click at [89, 177] on span "Menus" at bounding box center [116, 167] width 134 height 23
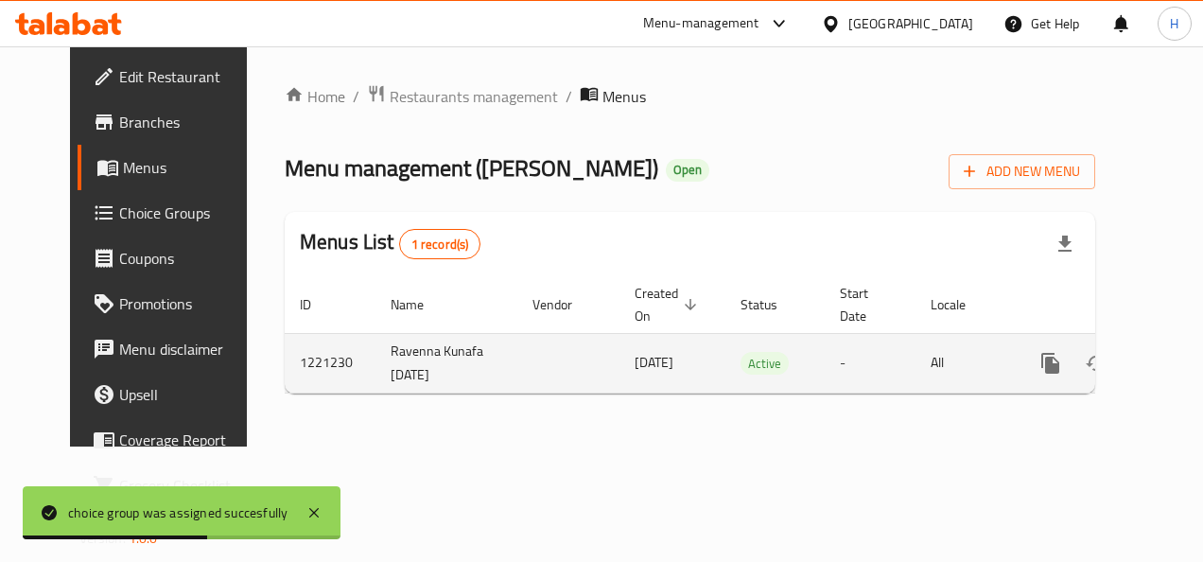
click at [1178, 362] on icon "enhanced table" at bounding box center [1186, 363] width 17 height 17
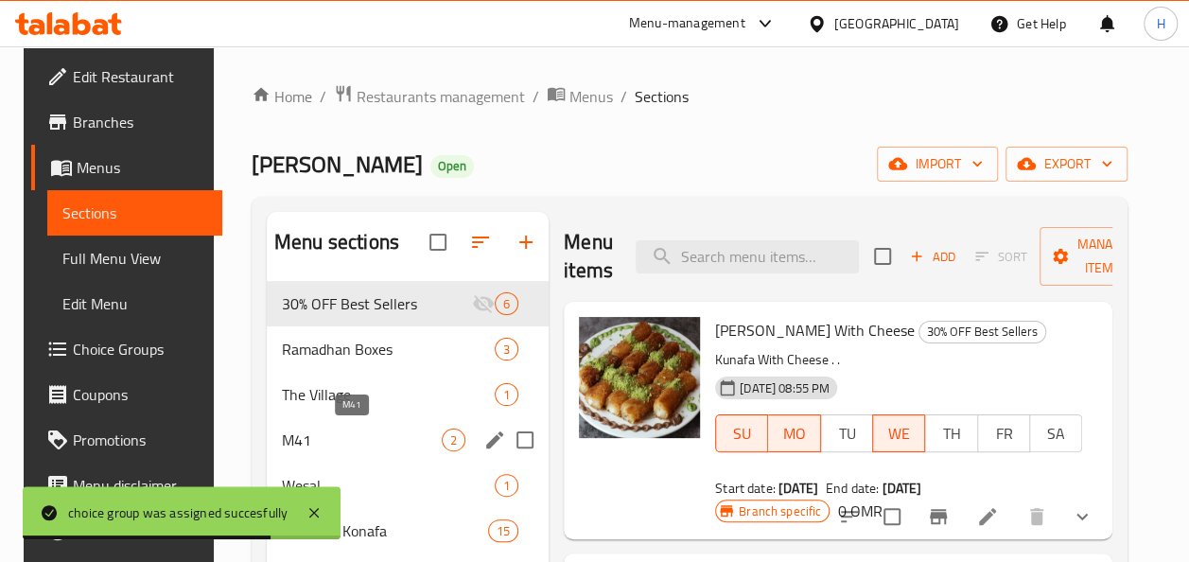
click at [402, 434] on span "M41" at bounding box center [362, 439] width 160 height 23
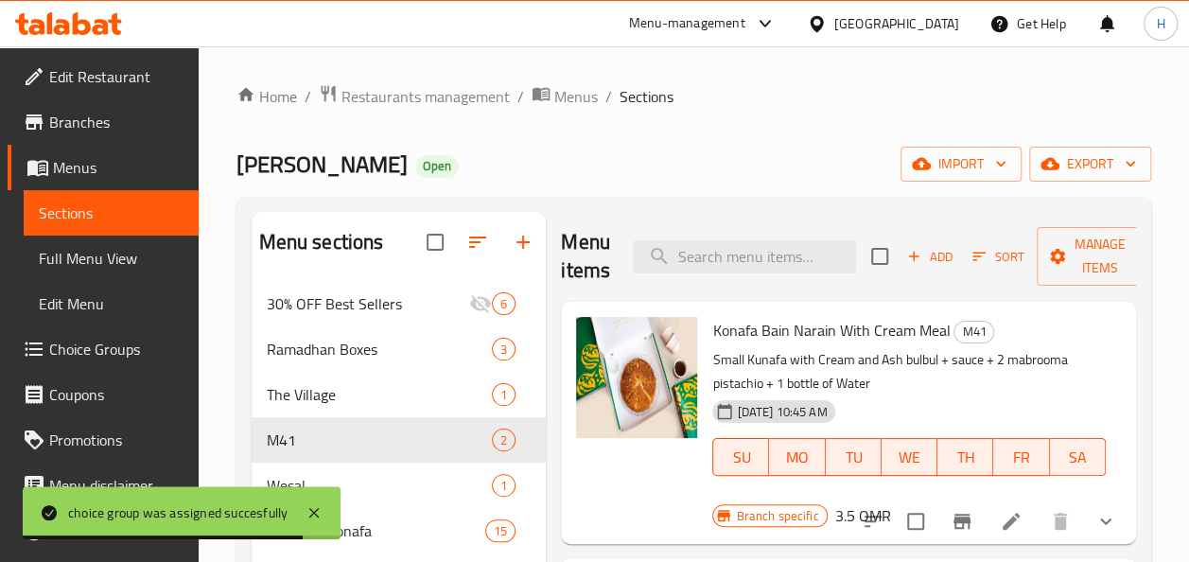
scroll to position [42, 0]
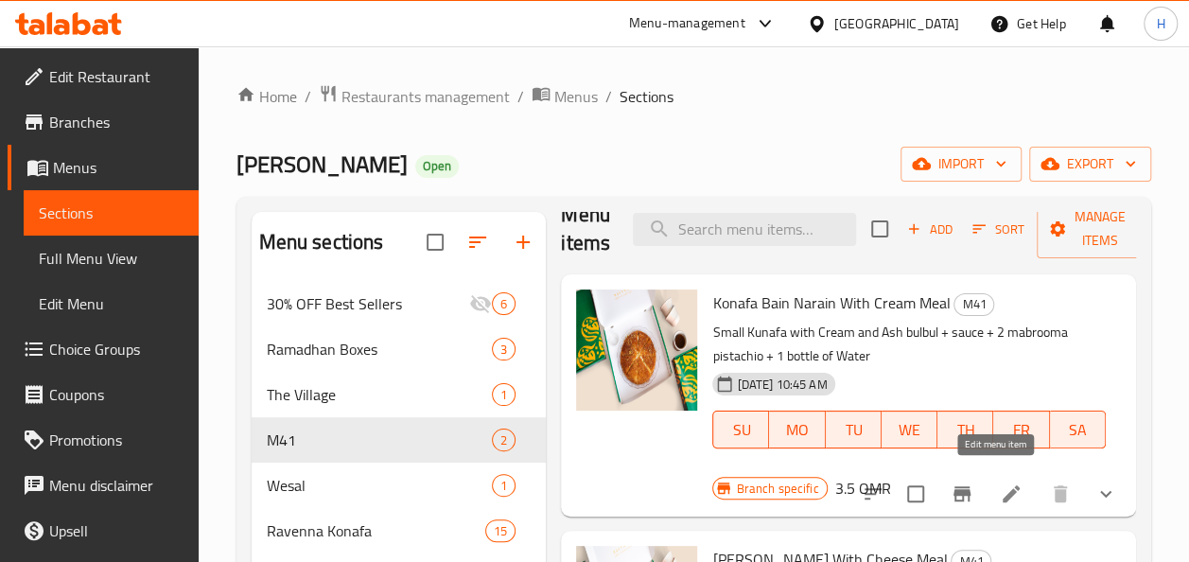
click at [1007, 488] on li at bounding box center [1010, 494] width 53 height 34
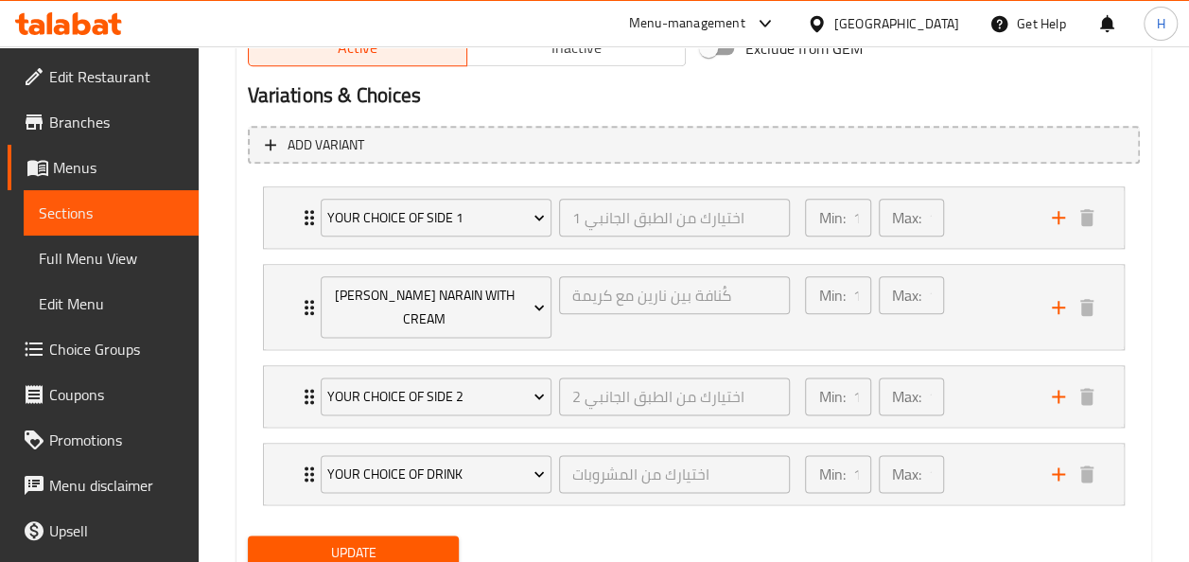
scroll to position [1026, 0]
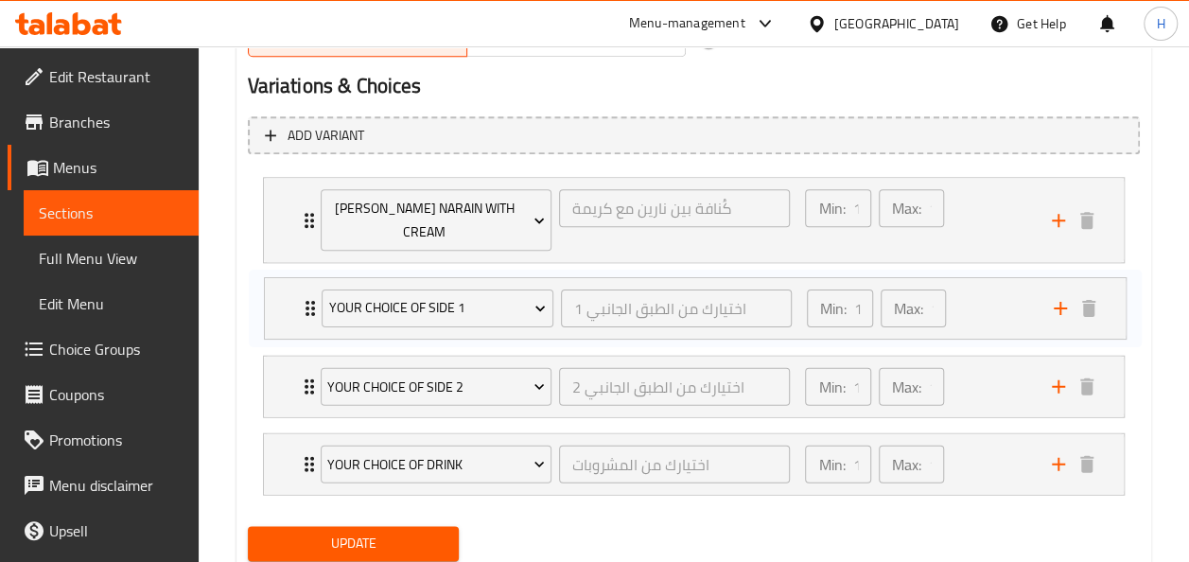
drag, startPoint x: 286, startPoint y: 225, endPoint x: 290, endPoint y: 345, distance: 120.2
click at [290, 345] on div "Your choice of side 1 اختيارك من الطبق الجانبي 1 ​ Min: 1 ​ Max: 1 ​ Sauce (ID:…" at bounding box center [694, 335] width 892 height 333
click at [365, 532] on span "Update" at bounding box center [354, 543] width 182 height 24
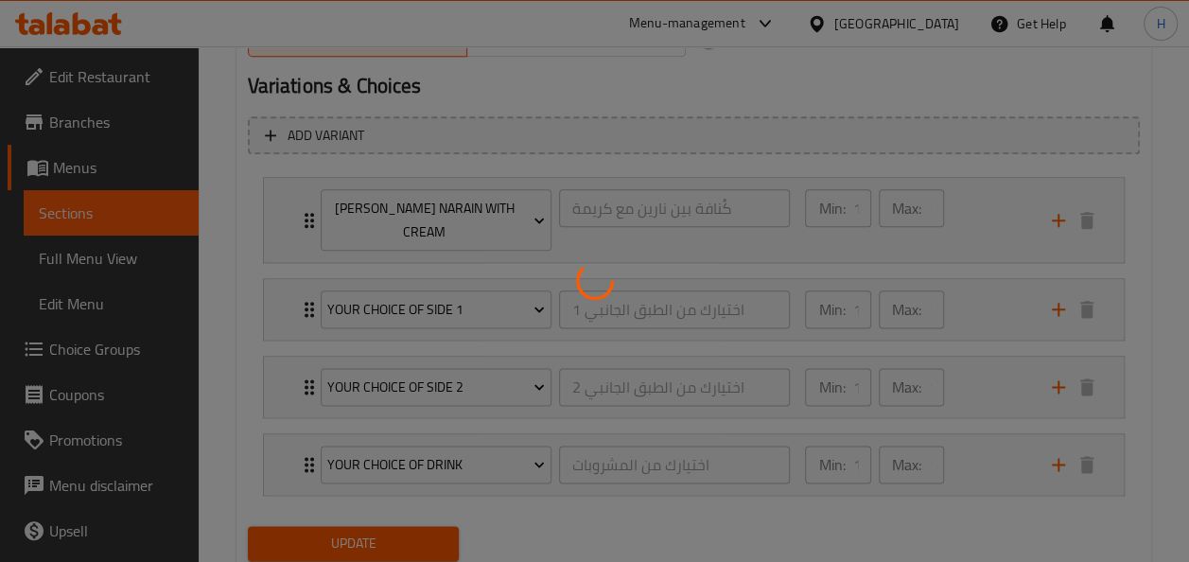
scroll to position [1086, 0]
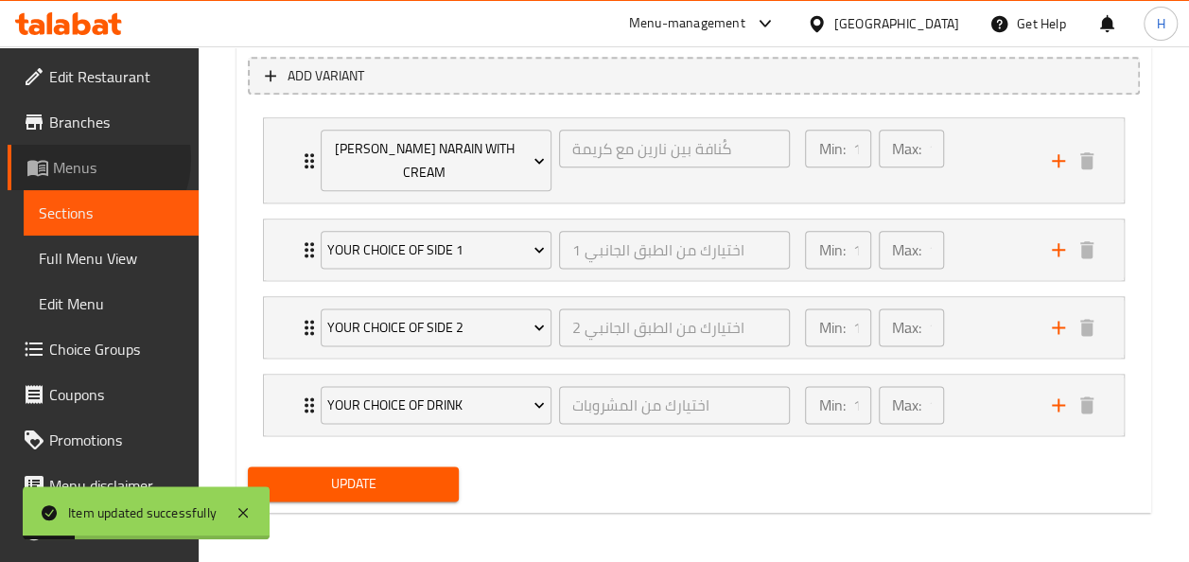
click at [89, 159] on span "Menus" at bounding box center [118, 167] width 130 height 23
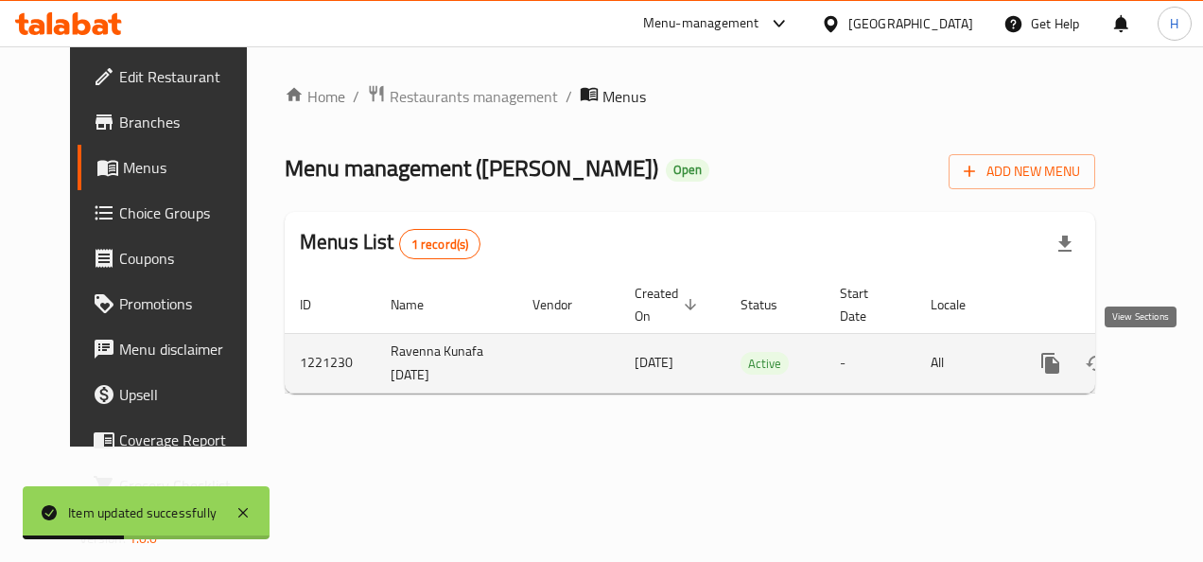
click at [1164, 361] on link "enhanced table" at bounding box center [1186, 362] width 45 height 45
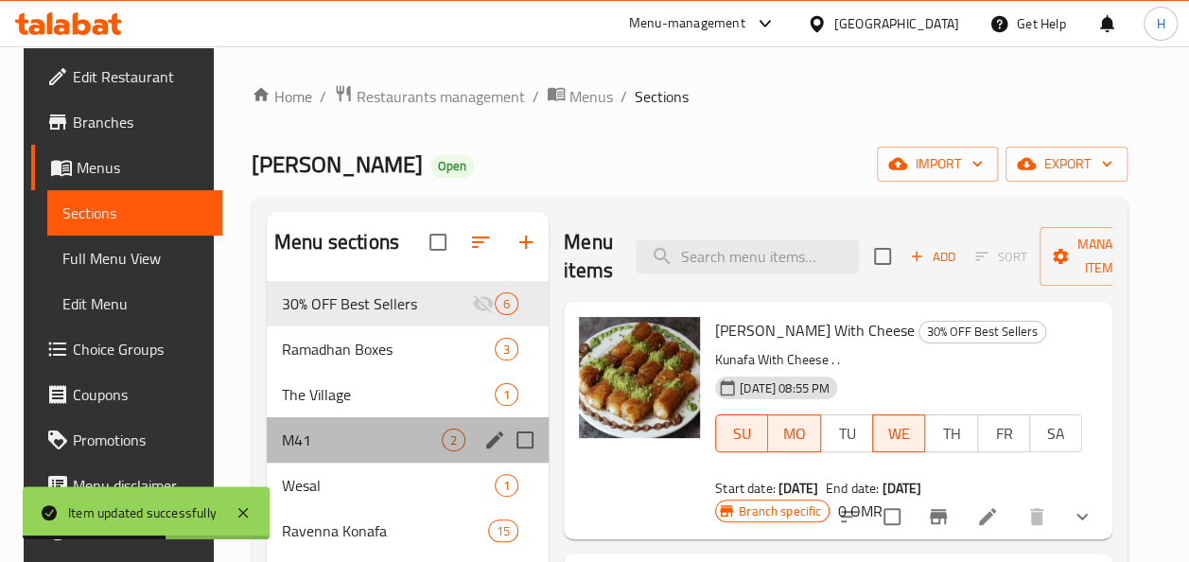
click at [356, 426] on div "M41 2" at bounding box center [408, 439] width 282 height 45
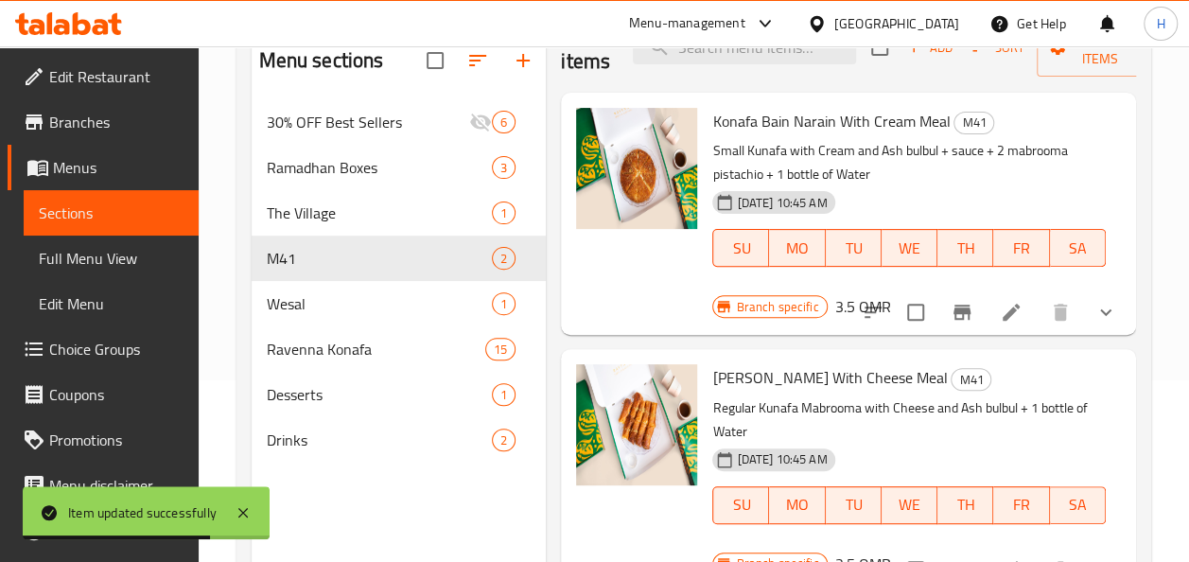
scroll to position [183, 0]
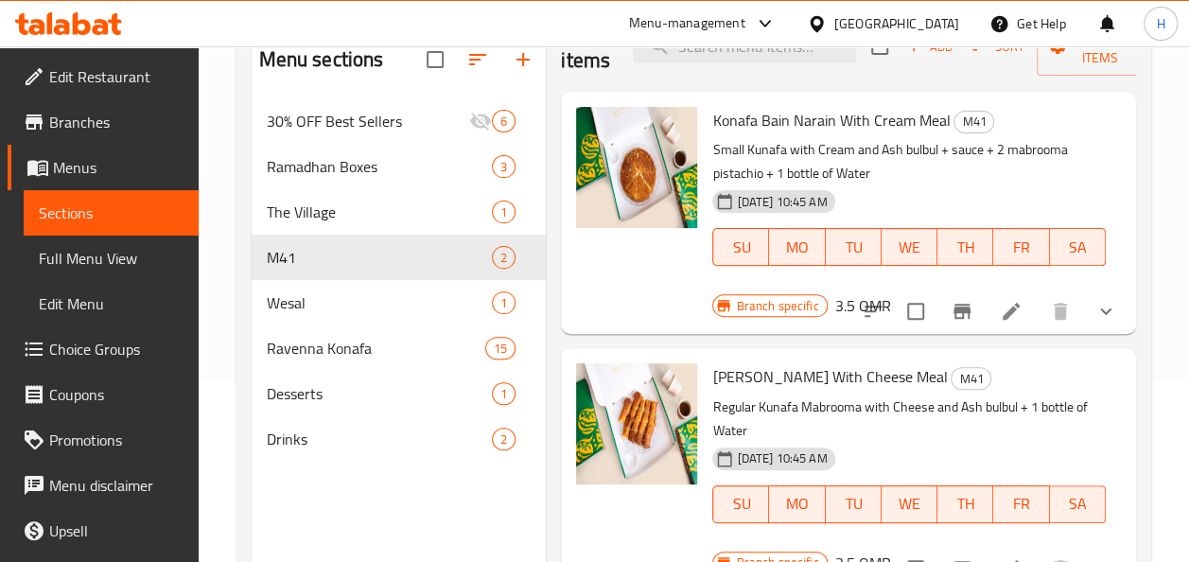
click at [104, 339] on span "Choice Groups" at bounding box center [116, 349] width 134 height 23
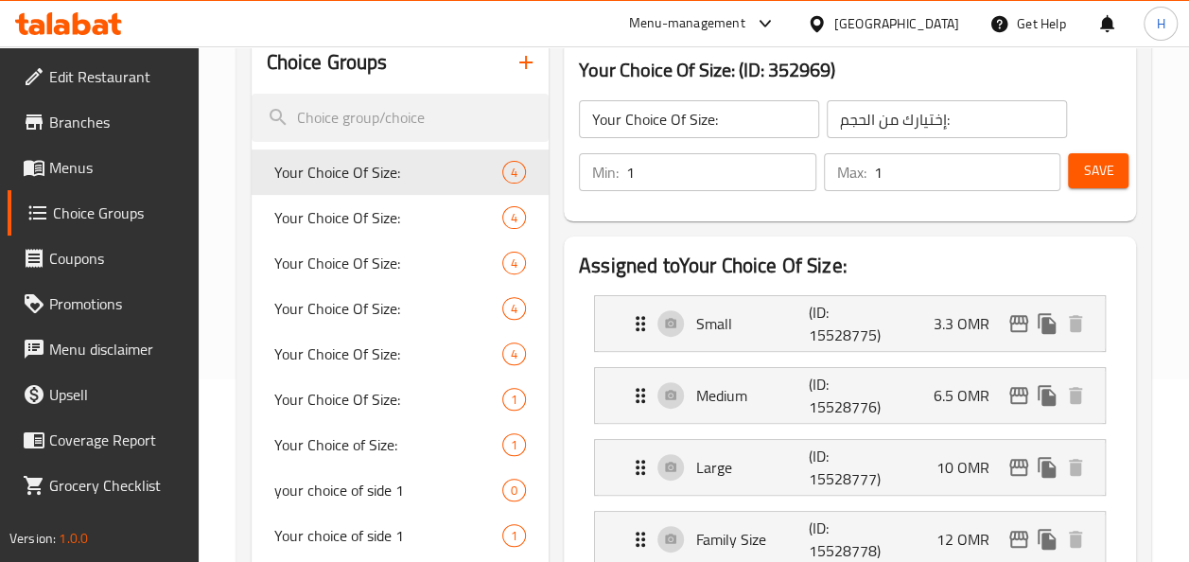
click at [537, 53] on button "button" at bounding box center [525, 62] width 45 height 45
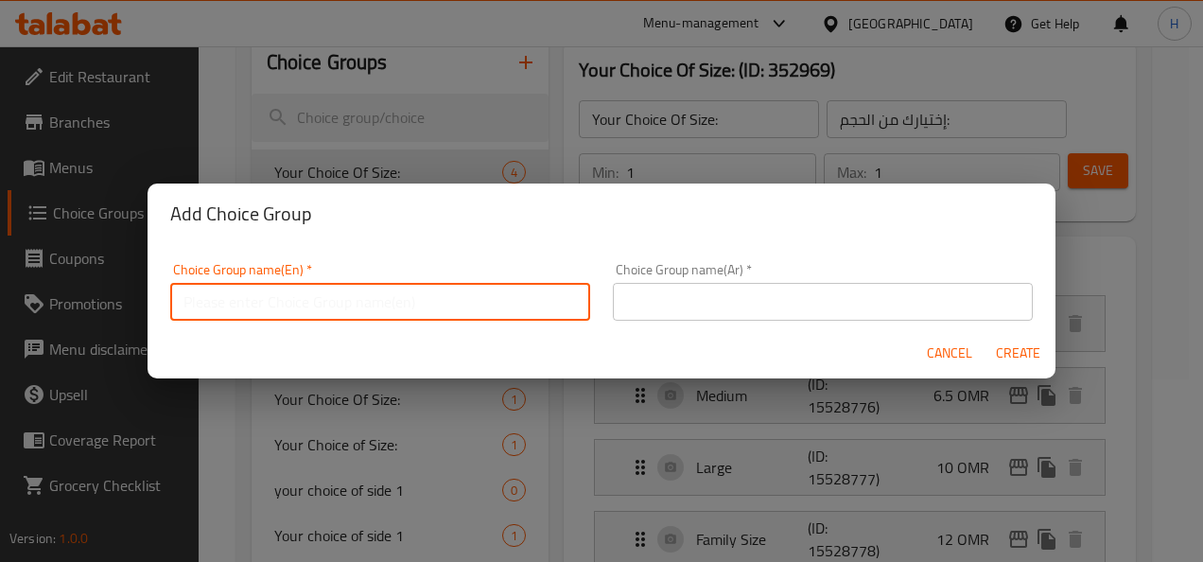
click at [389, 310] on input "text" at bounding box center [380, 302] width 420 height 38
click at [389, 310] on input "Kunafa mabrooma with cheese" at bounding box center [380, 302] width 420 height 38
type input "Kunafa mabrooma with cheese"
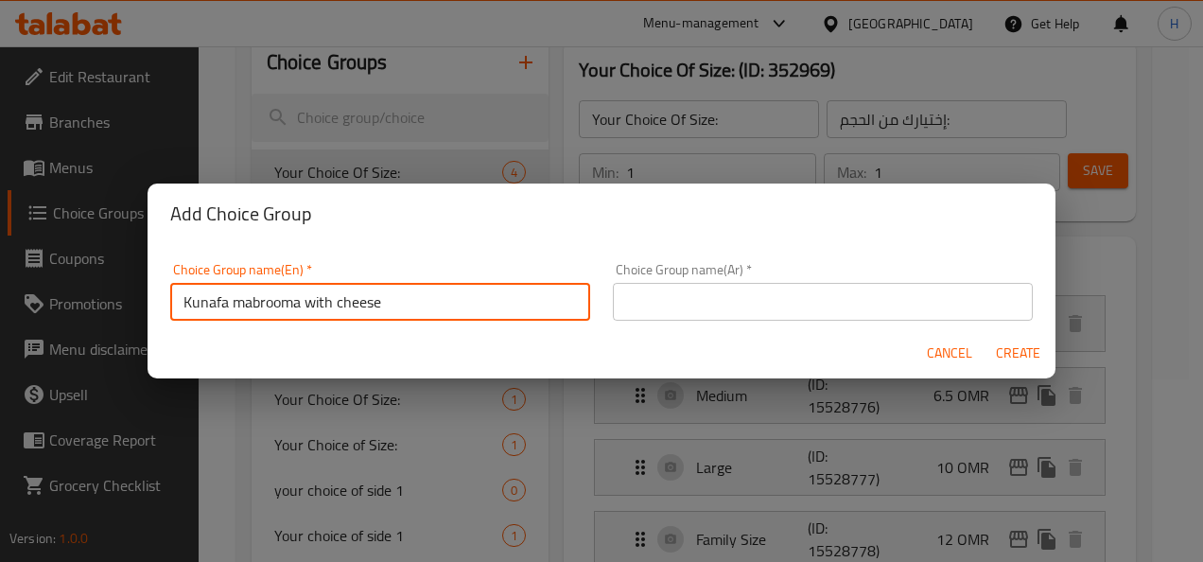
click at [687, 299] on input "text" at bounding box center [823, 302] width 420 height 38
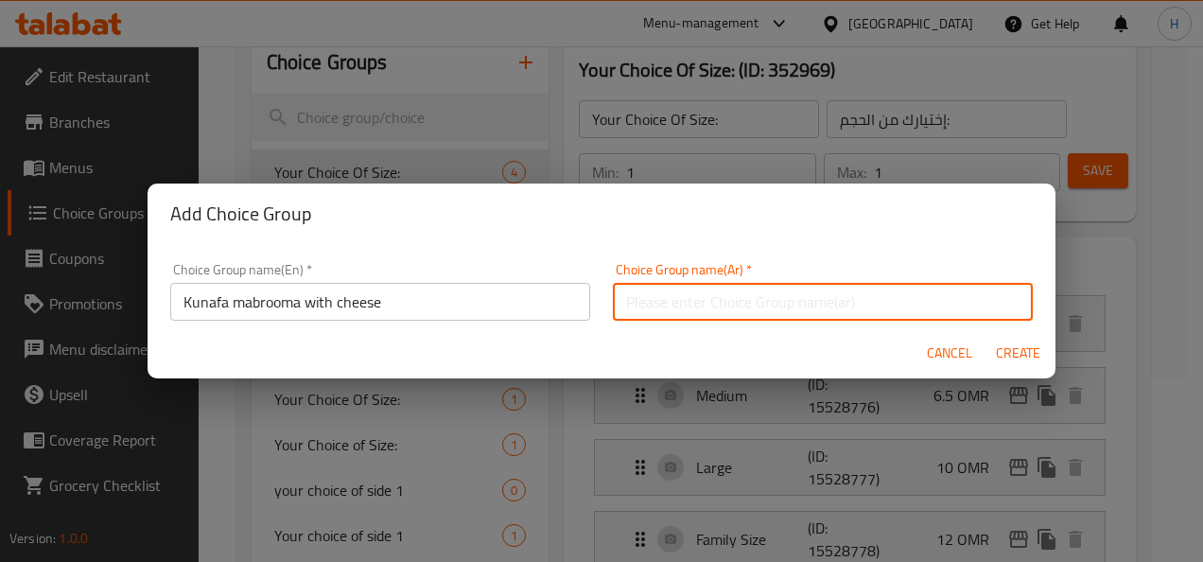
paste input "كُنافة مَبْرُومَة بالجبنة"
type input "كُنافة مَبْرُومَة بالجبنة"
click at [1031, 352] on span "Create" at bounding box center [1017, 353] width 45 height 24
type input "Kunafa mabrooma with cheese"
type input "كُنافة مَبْرُومَة بالجبنة"
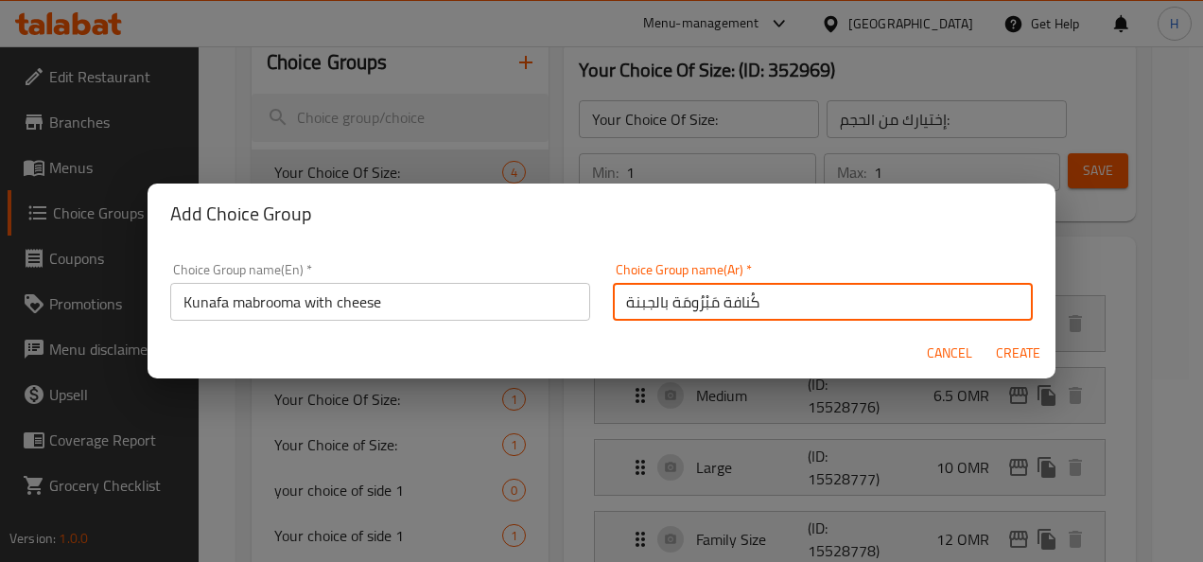
type input "0"
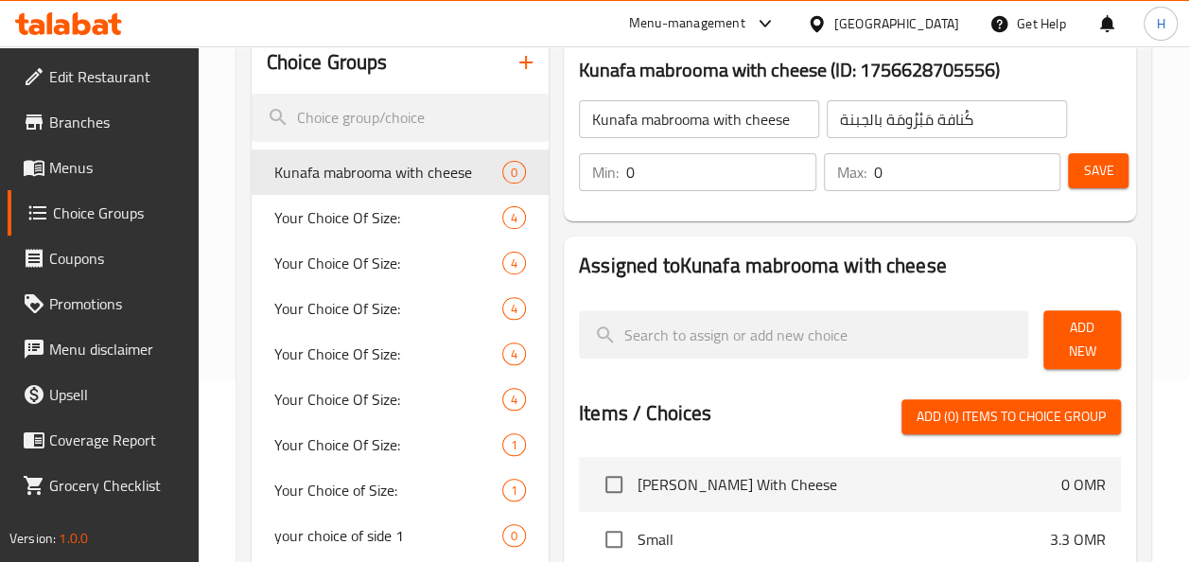
click at [733, 176] on input "0" at bounding box center [721, 172] width 190 height 38
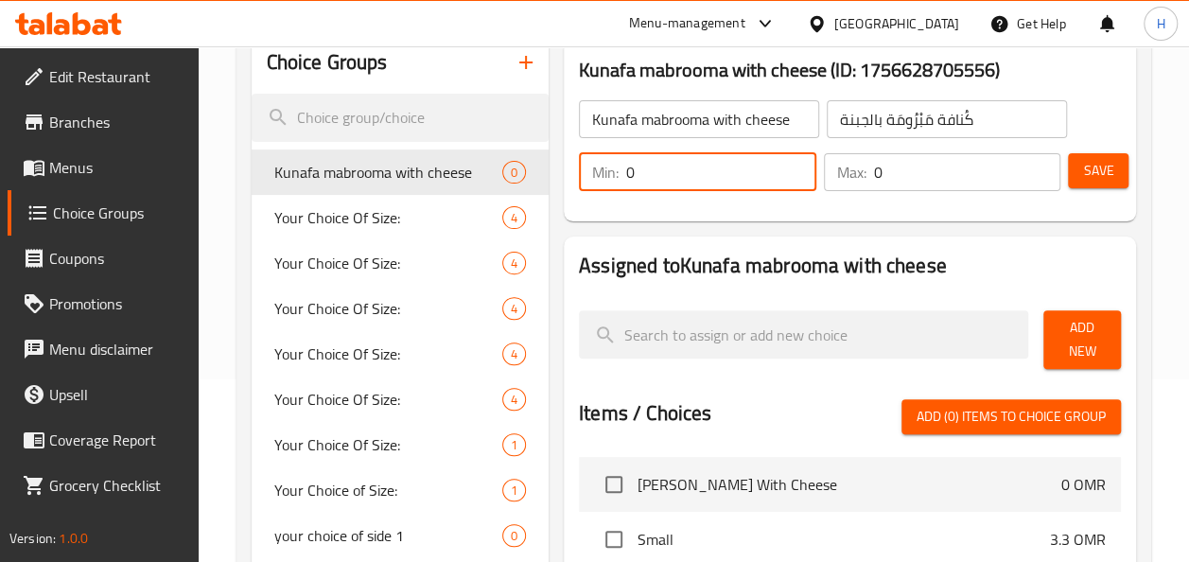
click at [733, 176] on input "0" at bounding box center [721, 172] width 190 height 38
type input "1"
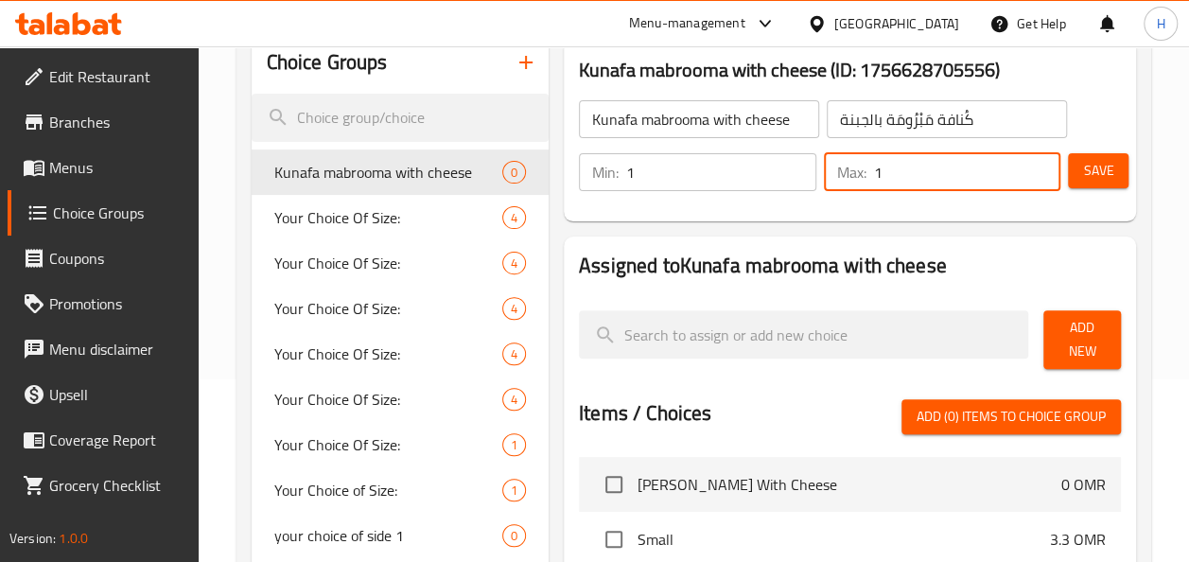
type input "1"
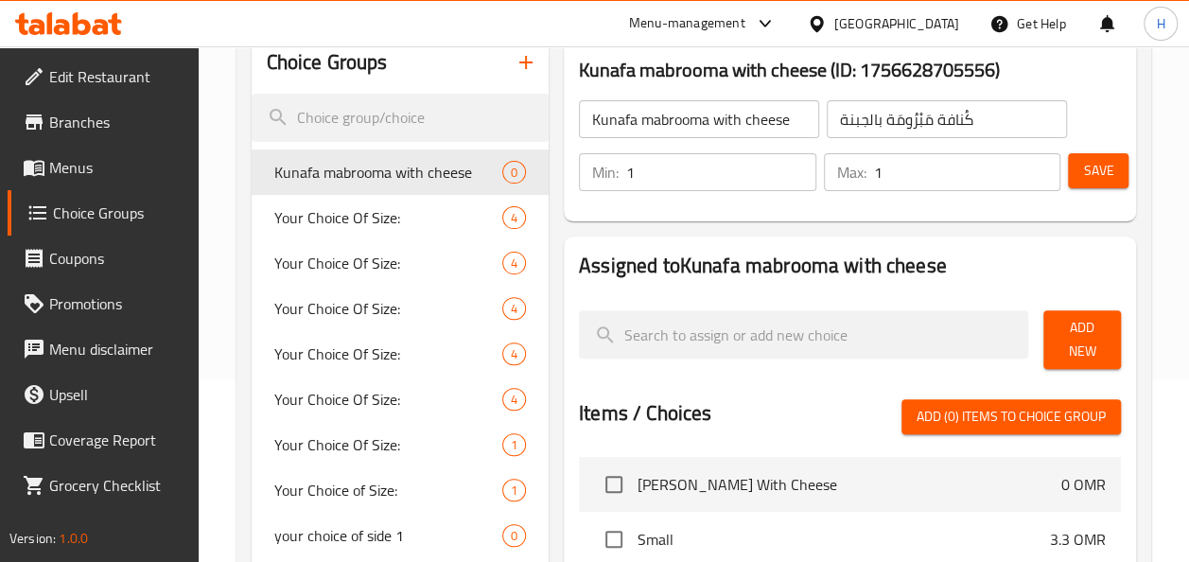
click at [1138, 171] on div "Kunafa mabrooma with cheese (ID: 1756628705556) Kunafa mabrooma with cheese ​ ك…" at bounding box center [849, 130] width 587 height 197
click at [1114, 170] on button "Save" at bounding box center [1098, 170] width 61 height 35
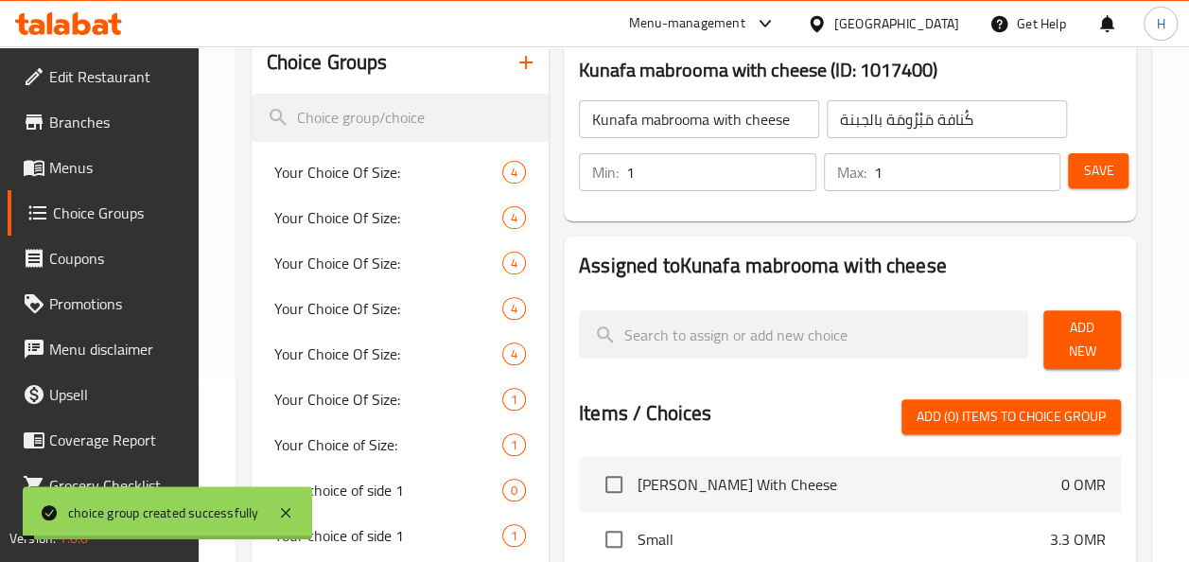
click at [1076, 334] on span "Add New" at bounding box center [1081, 339] width 47 height 47
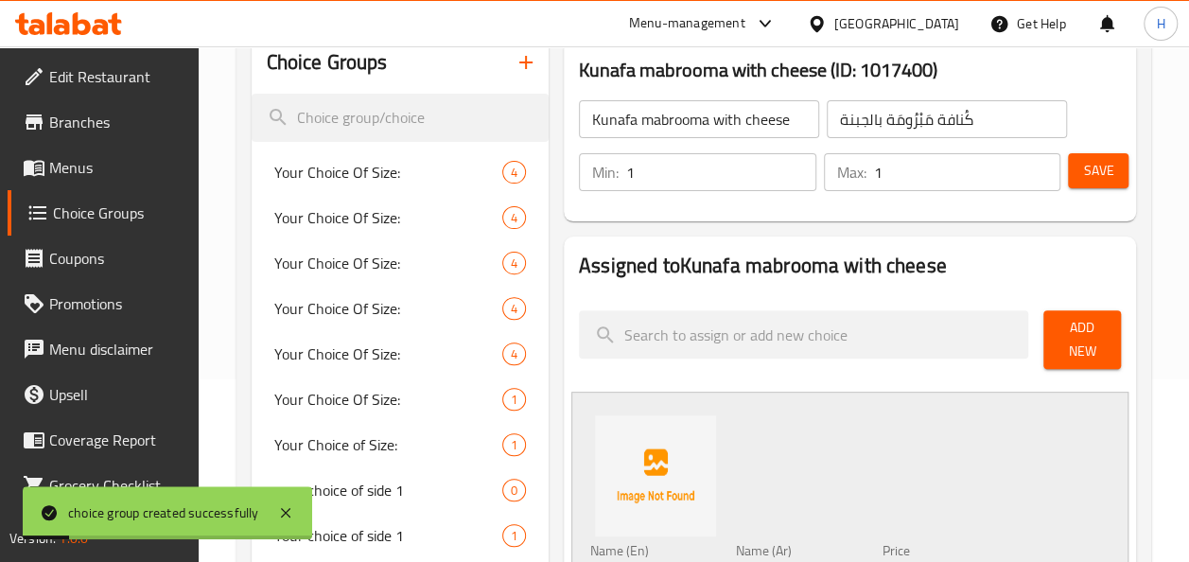
scroll to position [290, 0]
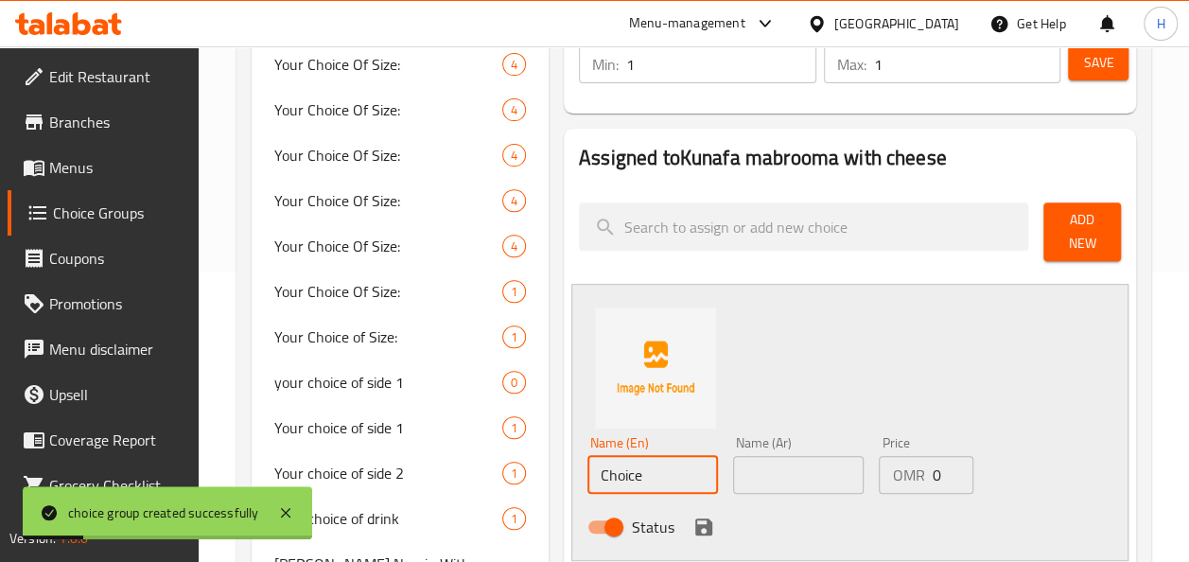
click at [683, 468] on input "Choice" at bounding box center [652, 475] width 130 height 38
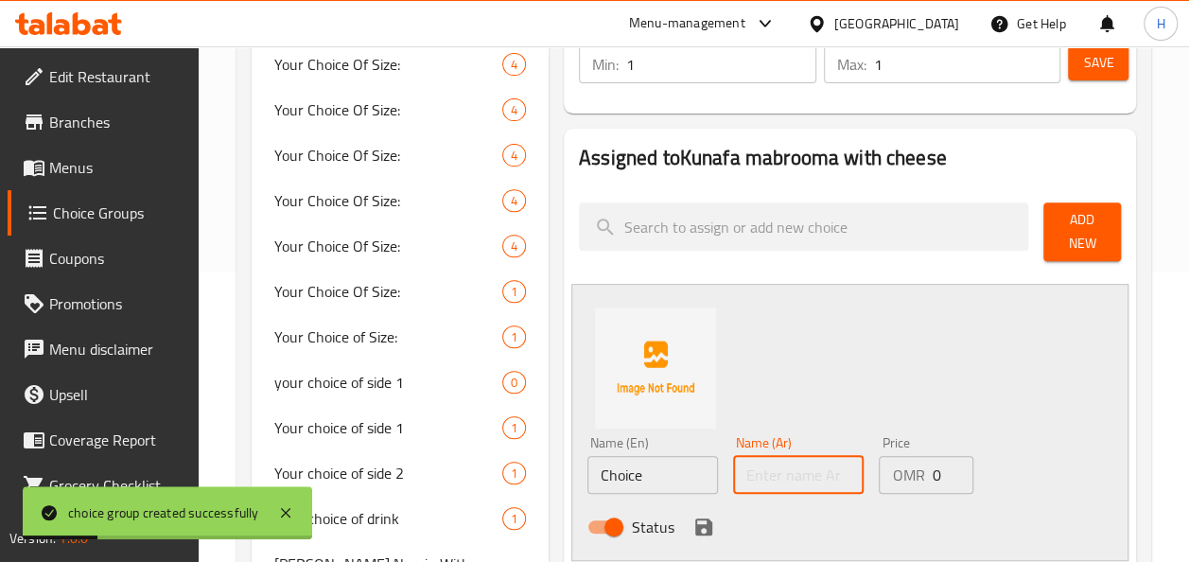
click at [792, 469] on input "text" at bounding box center [798, 475] width 130 height 38
paste input "كُنافة مَبْرُومَة بالجبنة"
type input "كُنافة مَبْرُومَة بالجبنة"
click at [664, 487] on input "Choice" at bounding box center [652, 475] width 130 height 38
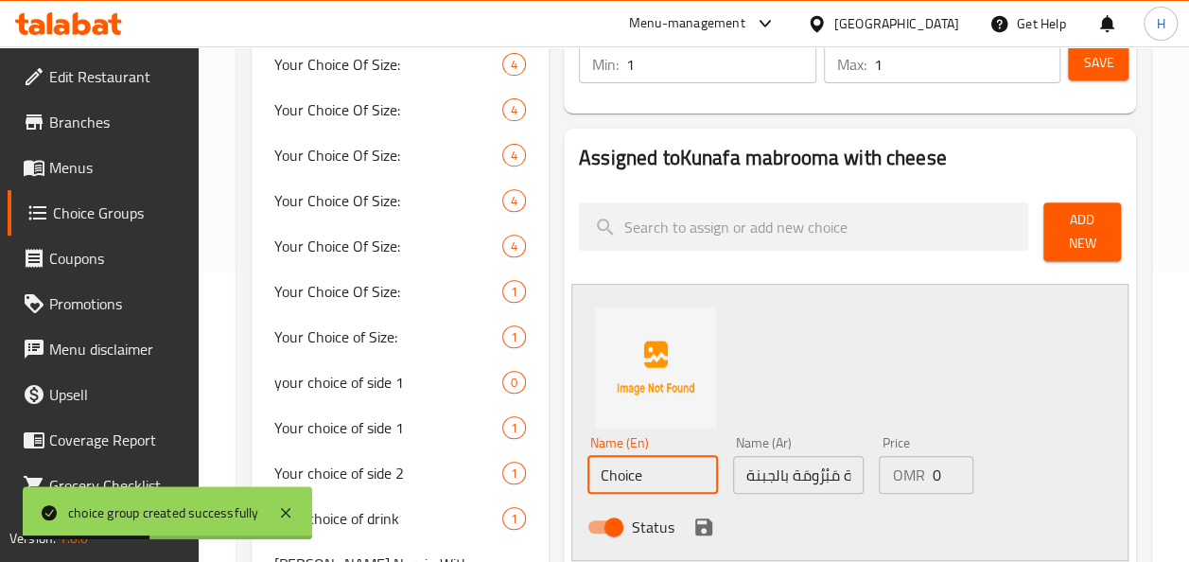
scroll to position [55, 0]
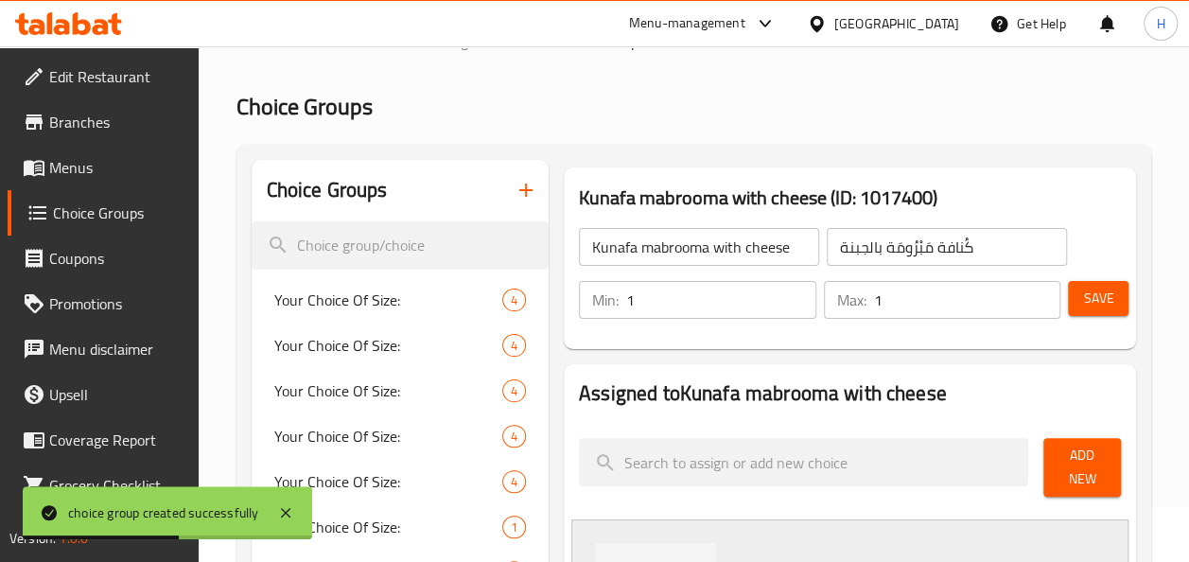
click at [601, 249] on input "Kunafa mabrooma with cheese" at bounding box center [699, 247] width 240 height 38
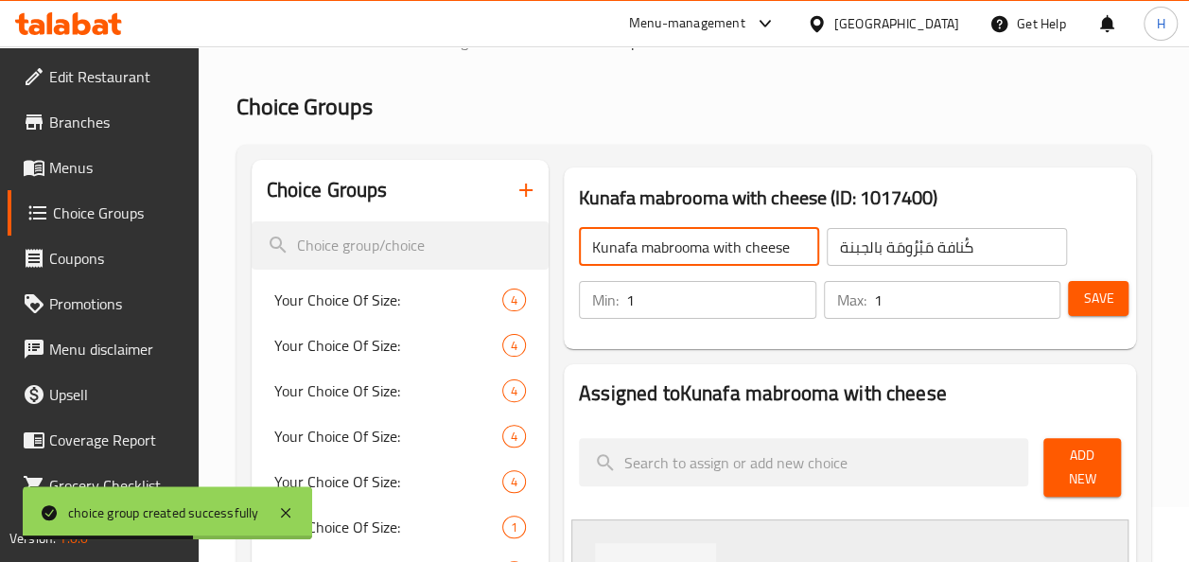
click at [601, 249] on input "Kunafa mabrooma with cheese" at bounding box center [699, 247] width 240 height 38
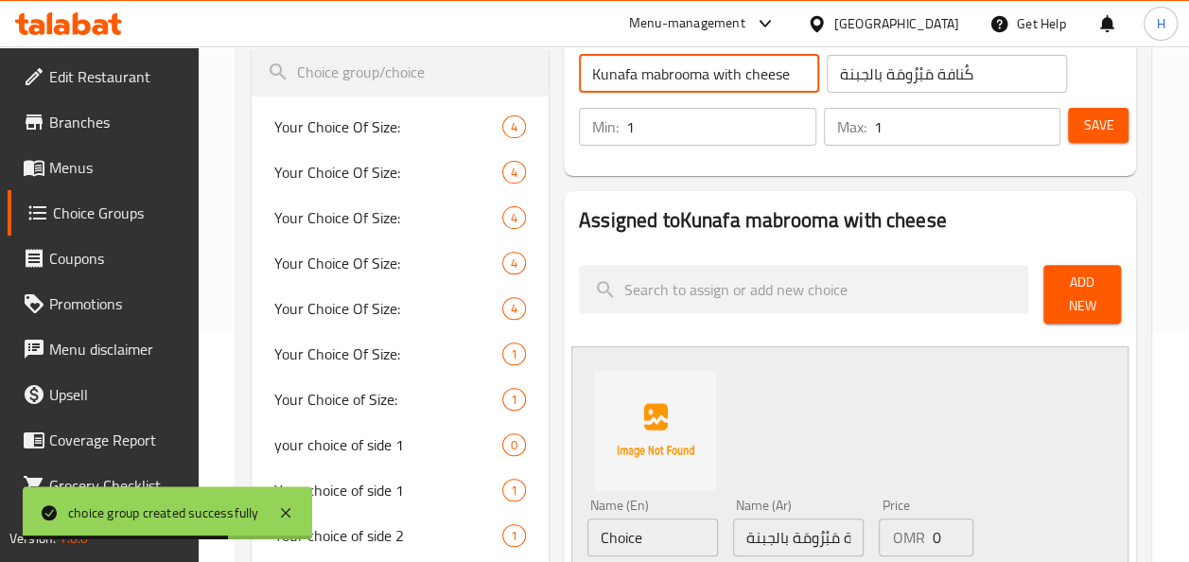
scroll to position [229, 0]
click at [656, 548] on input "Choice" at bounding box center [652, 536] width 130 height 38
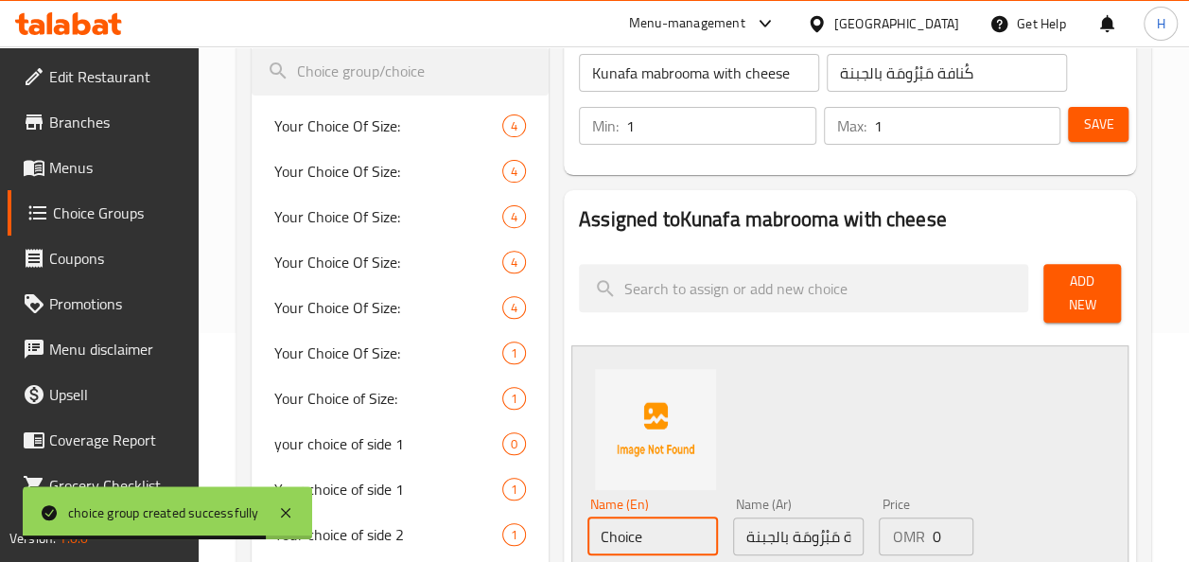
click at [656, 548] on input "Choice" at bounding box center [652, 536] width 130 height 38
paste input "Kunafa mabrooma with cheese"
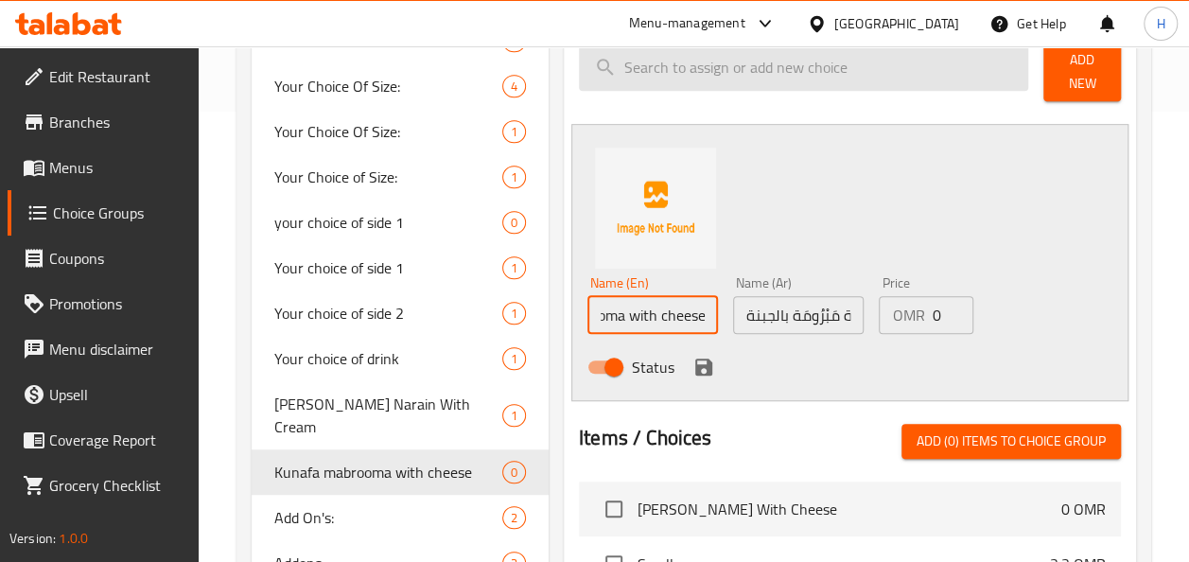
scroll to position [528, 0]
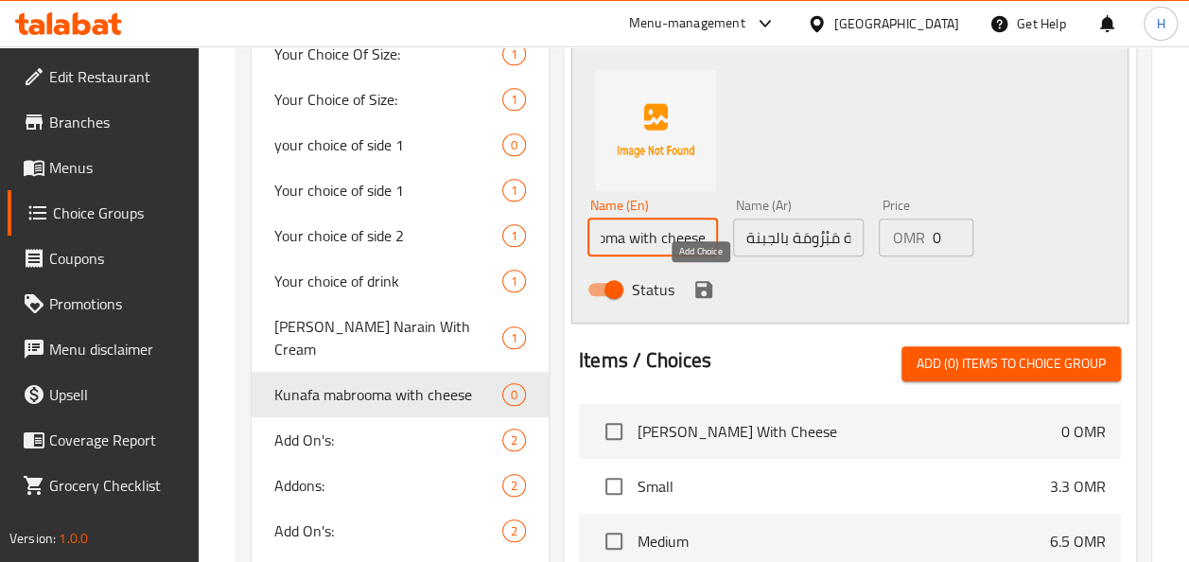
type input "small Kunafa mabrooma with cheese"
click at [695, 289] on icon "save" at bounding box center [703, 289] width 17 height 17
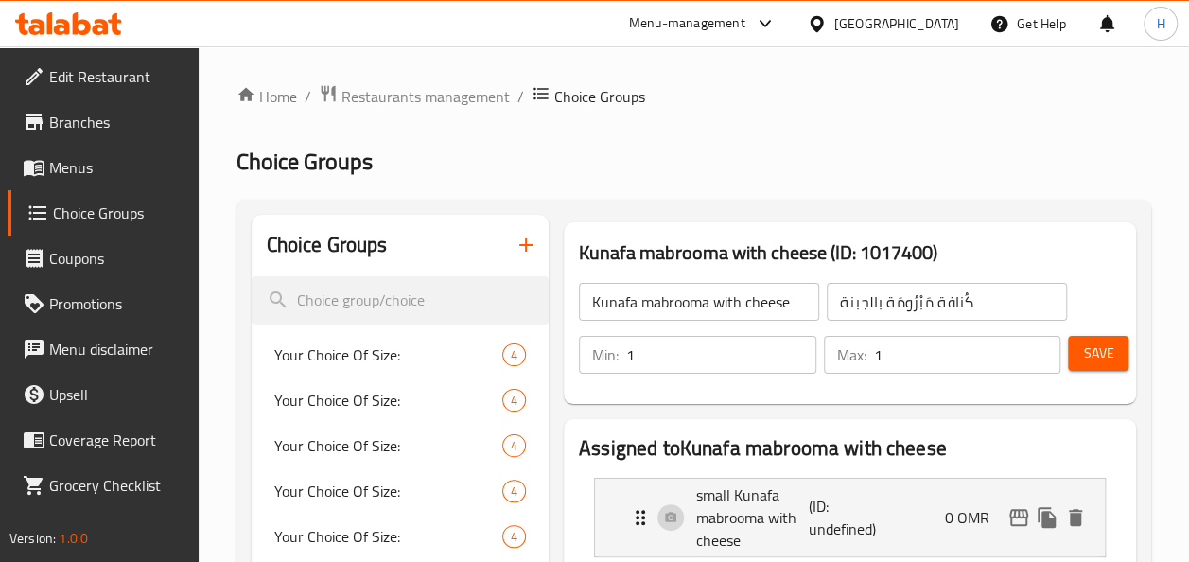
click at [1122, 347] on button "Save" at bounding box center [1098, 353] width 61 height 35
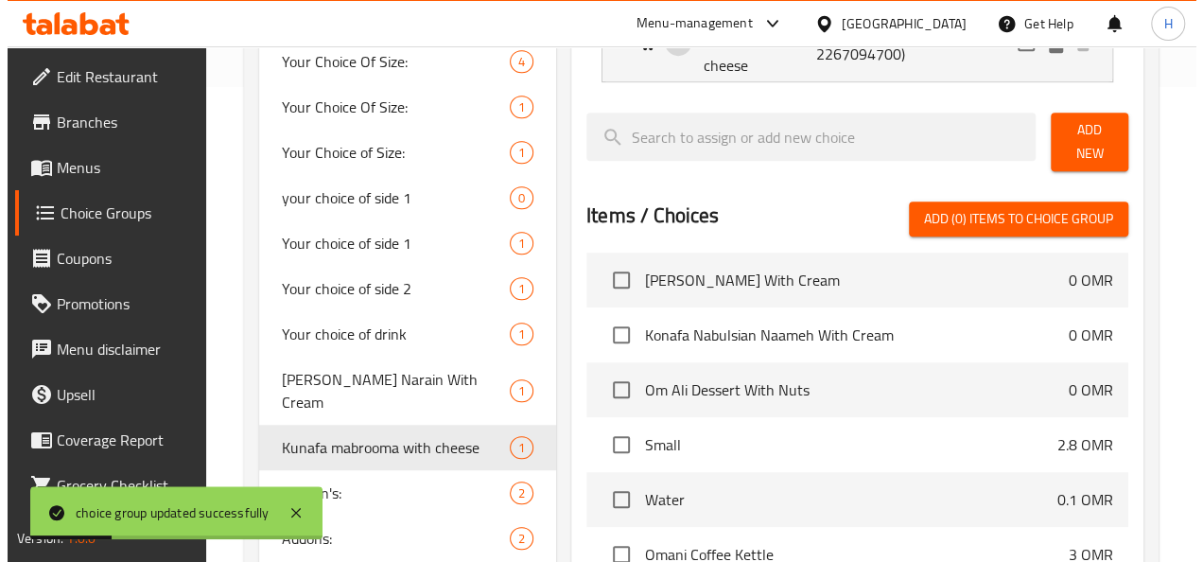
scroll to position [709, 0]
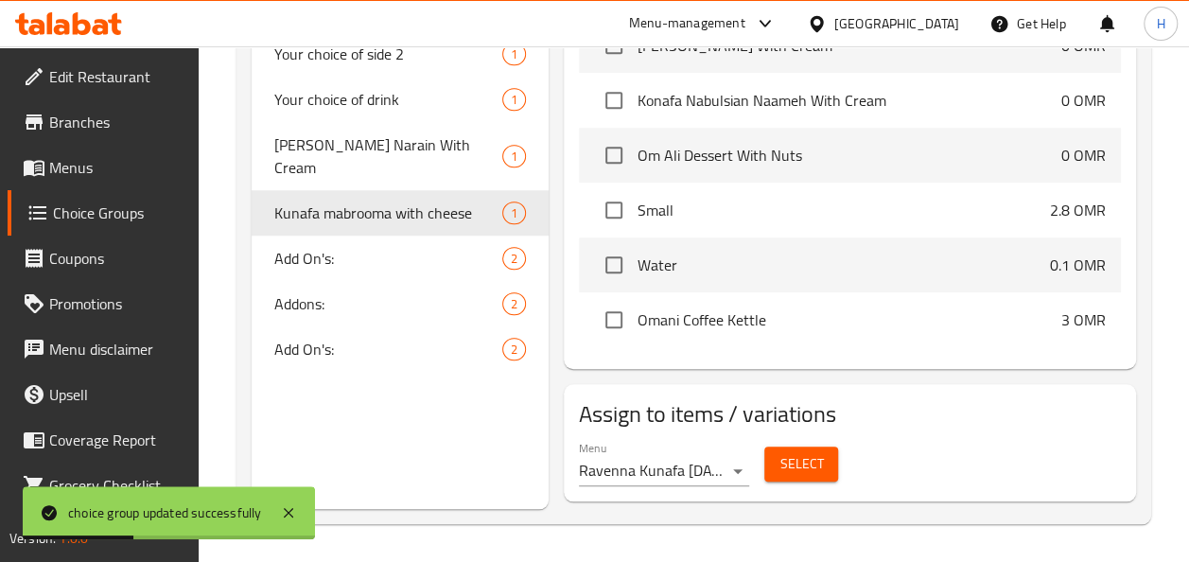
click at [783, 463] on span "Select" at bounding box center [800, 464] width 43 height 24
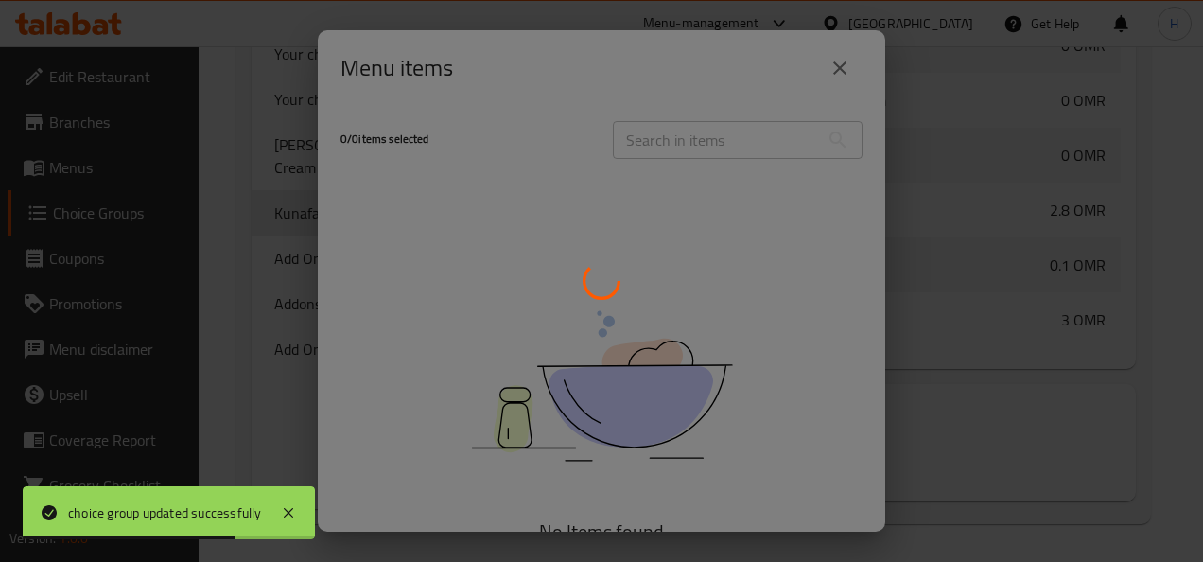
scroll to position [3511, 0]
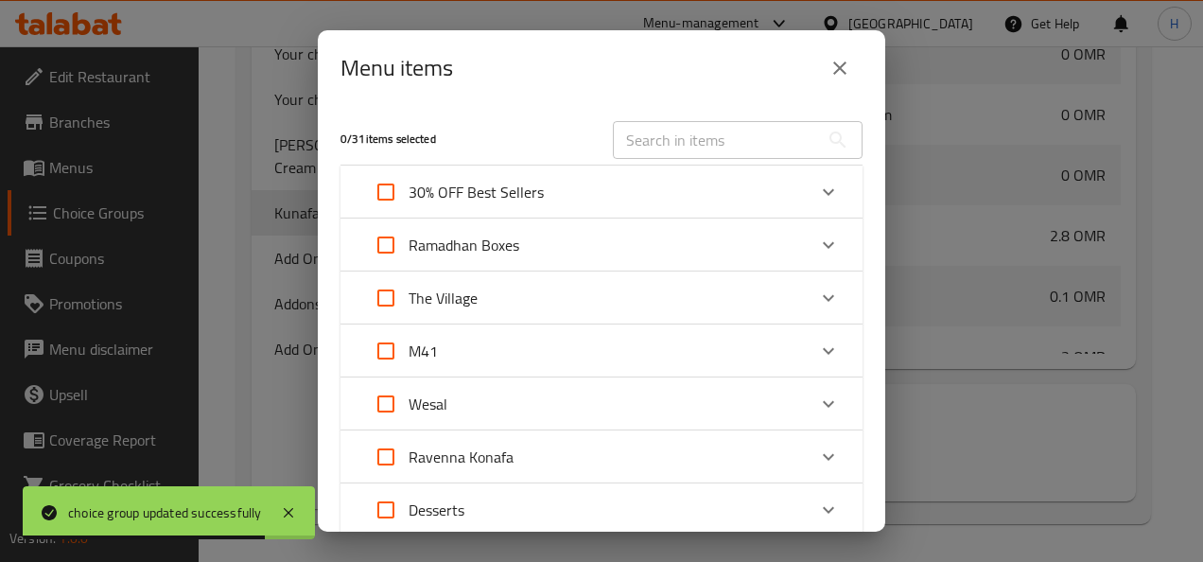
click at [456, 358] on div "M41" at bounding box center [584, 350] width 443 height 45
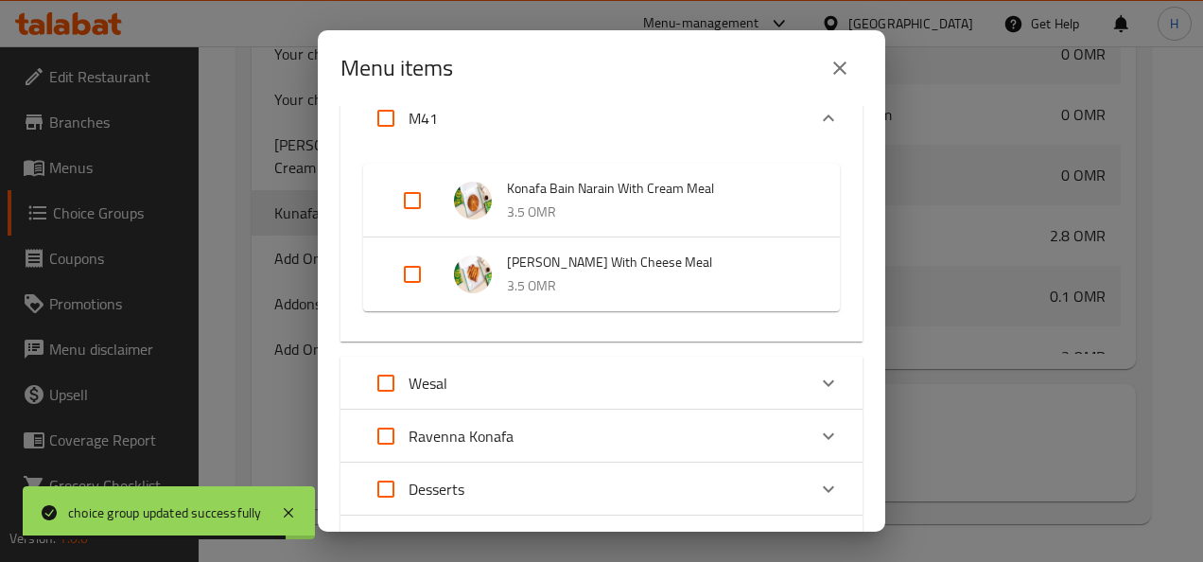
scroll to position [253, 0]
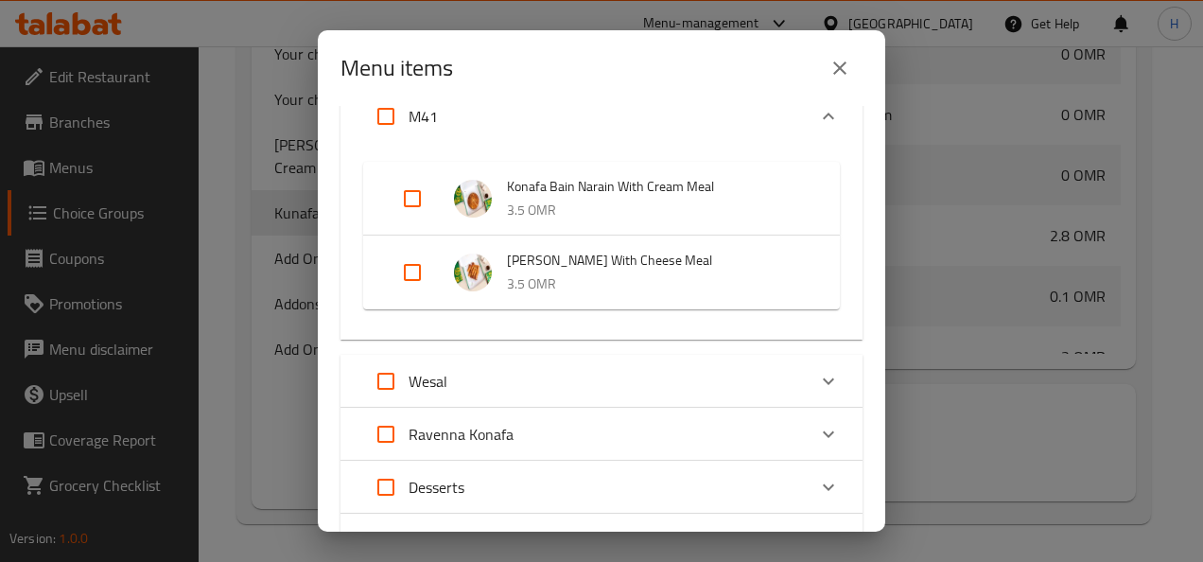
click at [424, 255] on input "Expand" at bounding box center [412, 272] width 45 height 45
checkbox input "true"
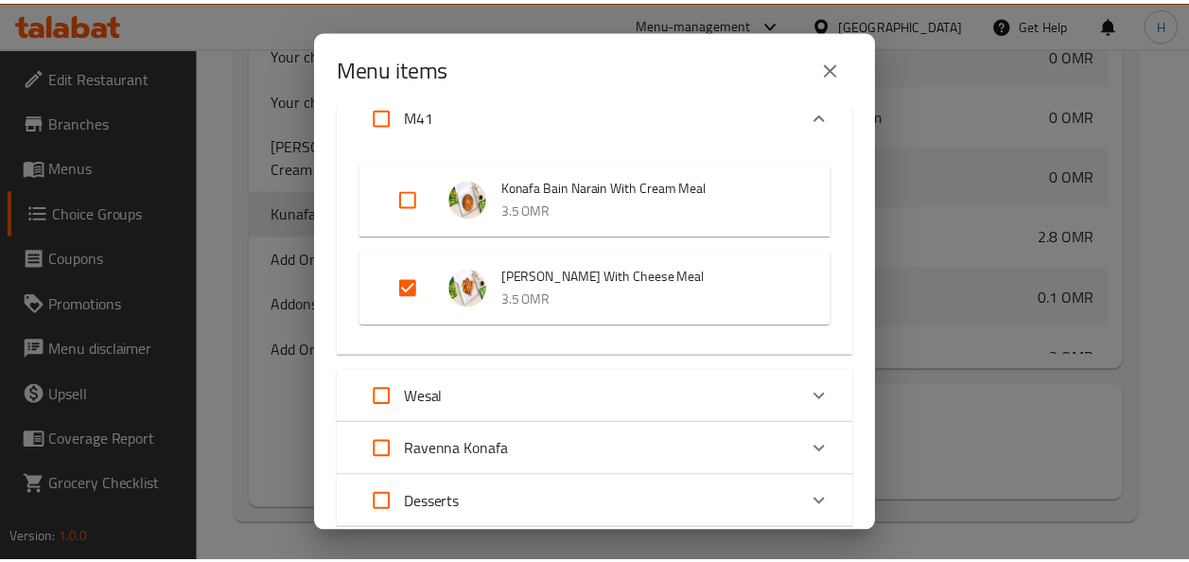
scroll to position [435, 0]
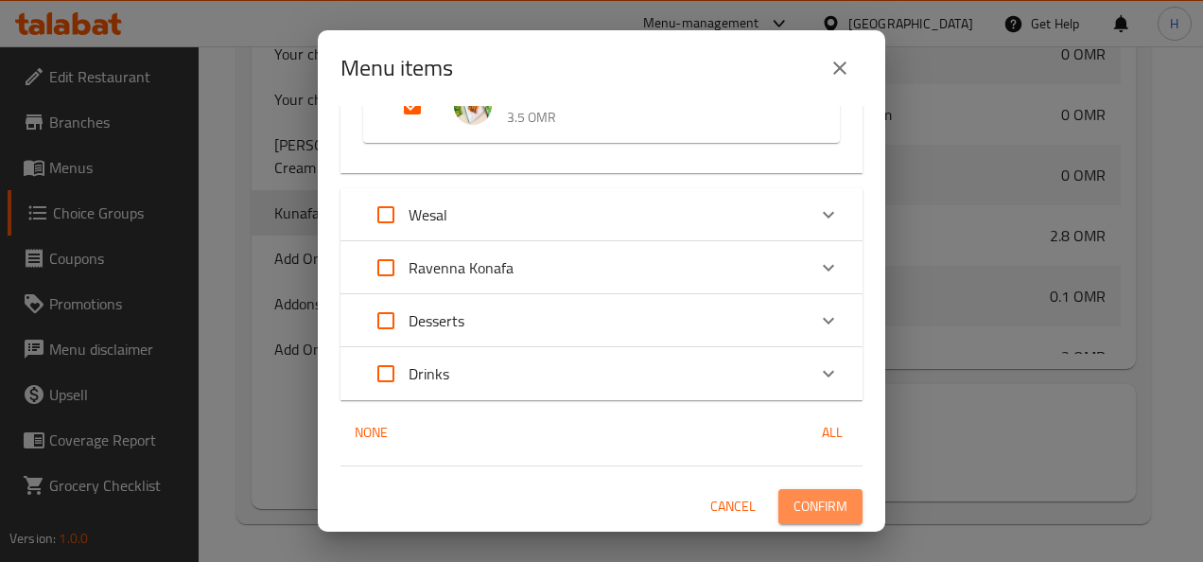
click at [793, 497] on span "Confirm" at bounding box center [820, 507] width 54 height 24
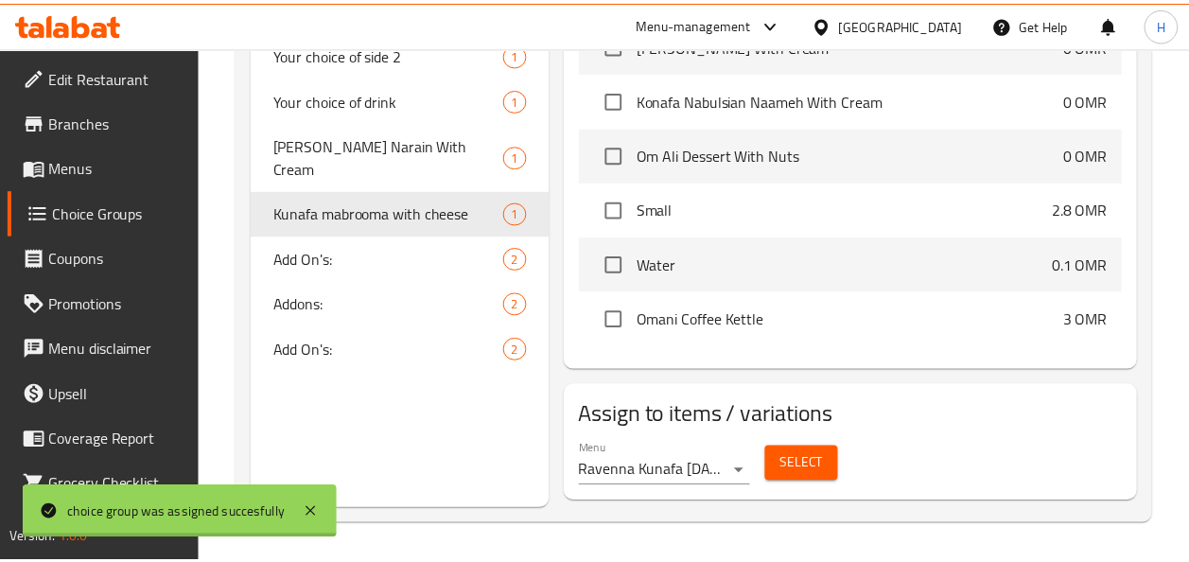
scroll to position [3188, 0]
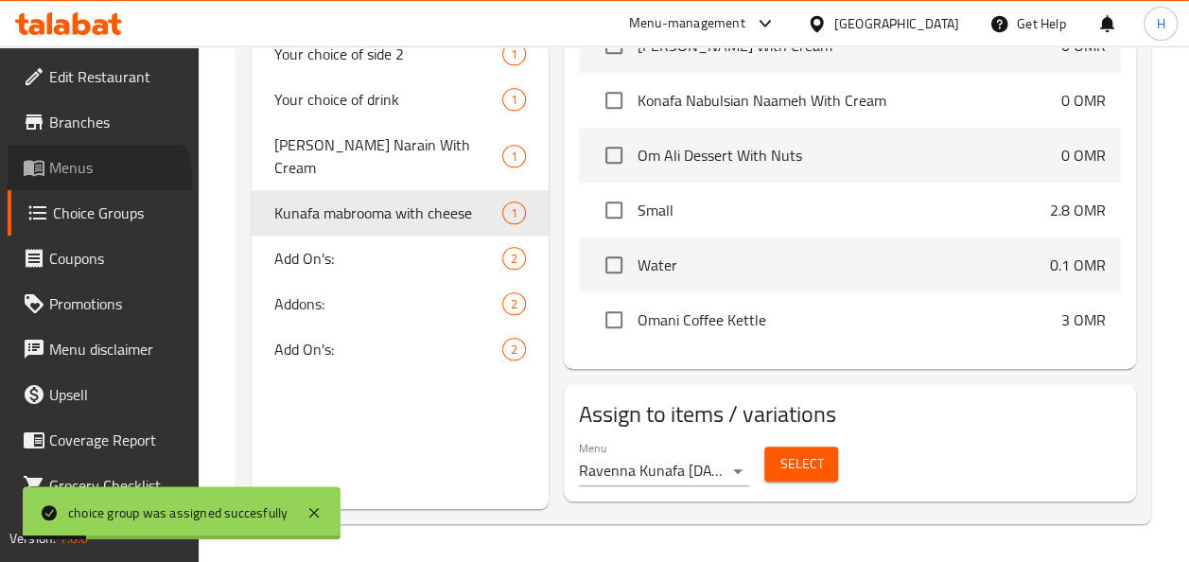
click at [94, 179] on link "Menus" at bounding box center [103, 167] width 191 height 45
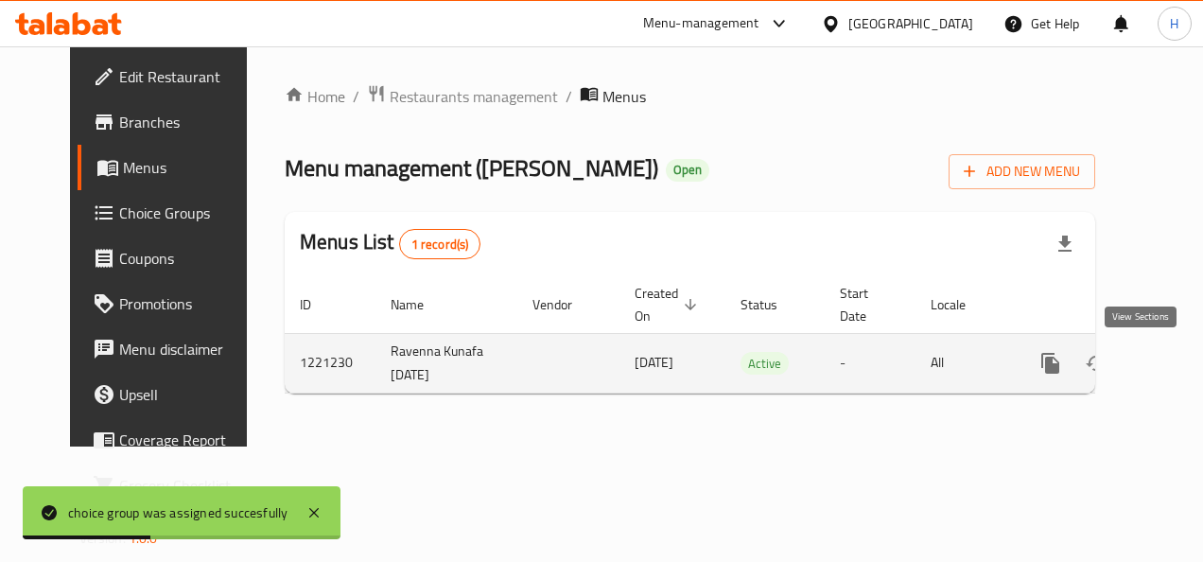
click at [1175, 364] on icon "enhanced table" at bounding box center [1186, 363] width 23 height 23
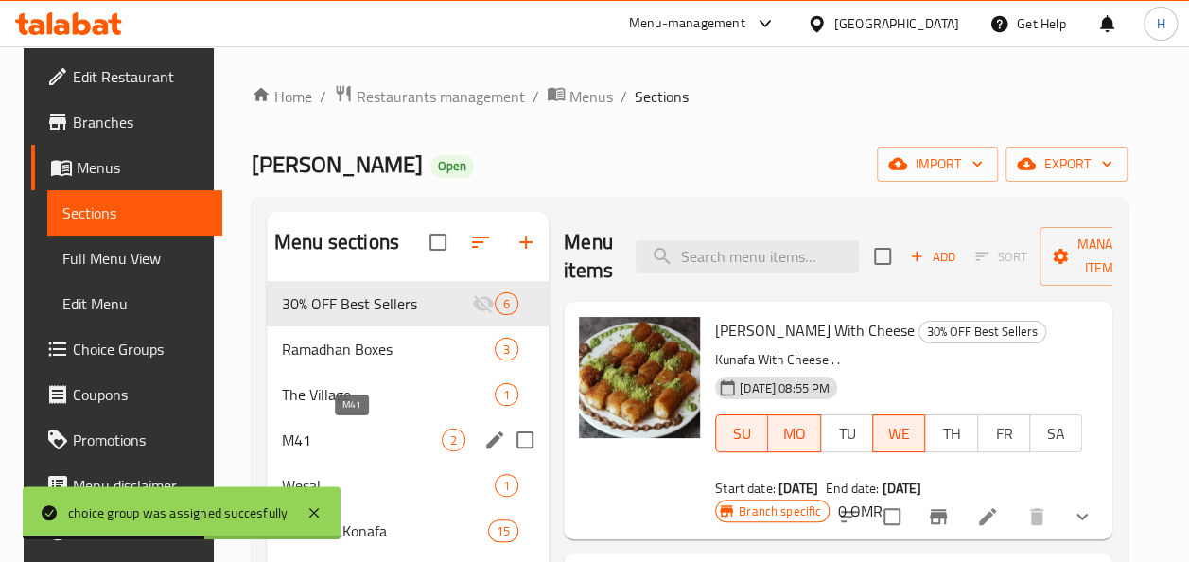
click at [323, 441] on span "M41" at bounding box center [362, 439] width 160 height 23
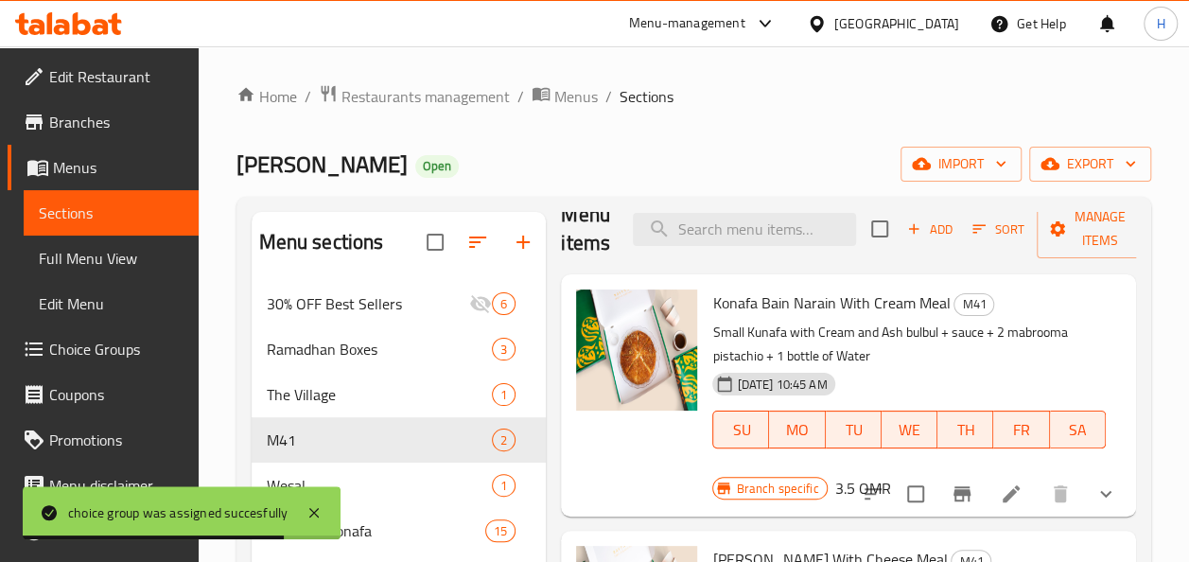
scroll to position [265, 0]
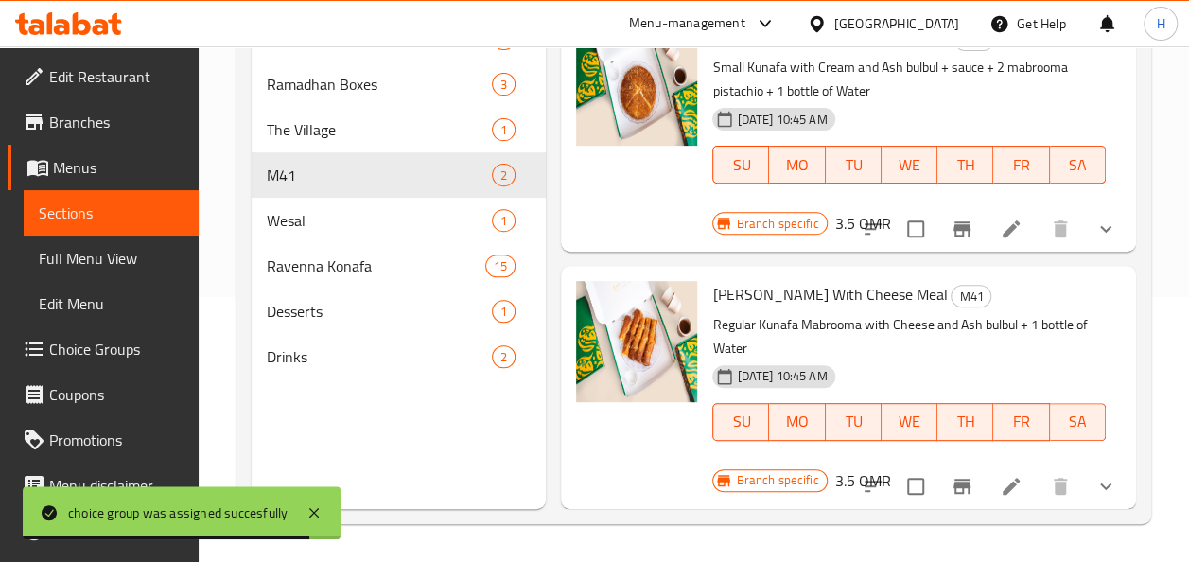
click at [1000, 475] on icon at bounding box center [1011, 486] width 23 height 23
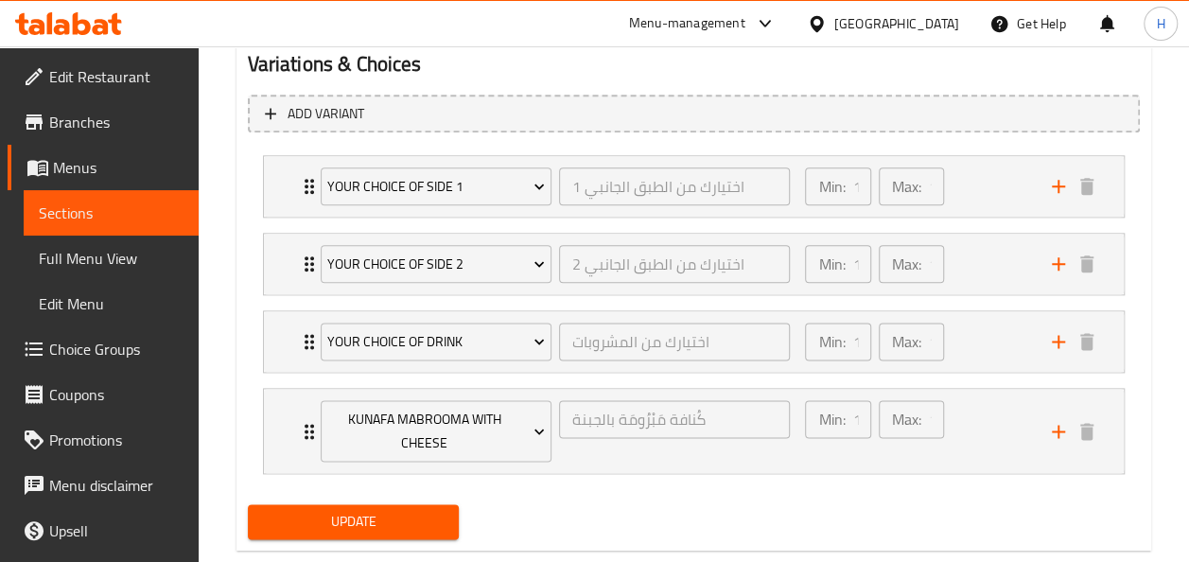
scroll to position [1070, 0]
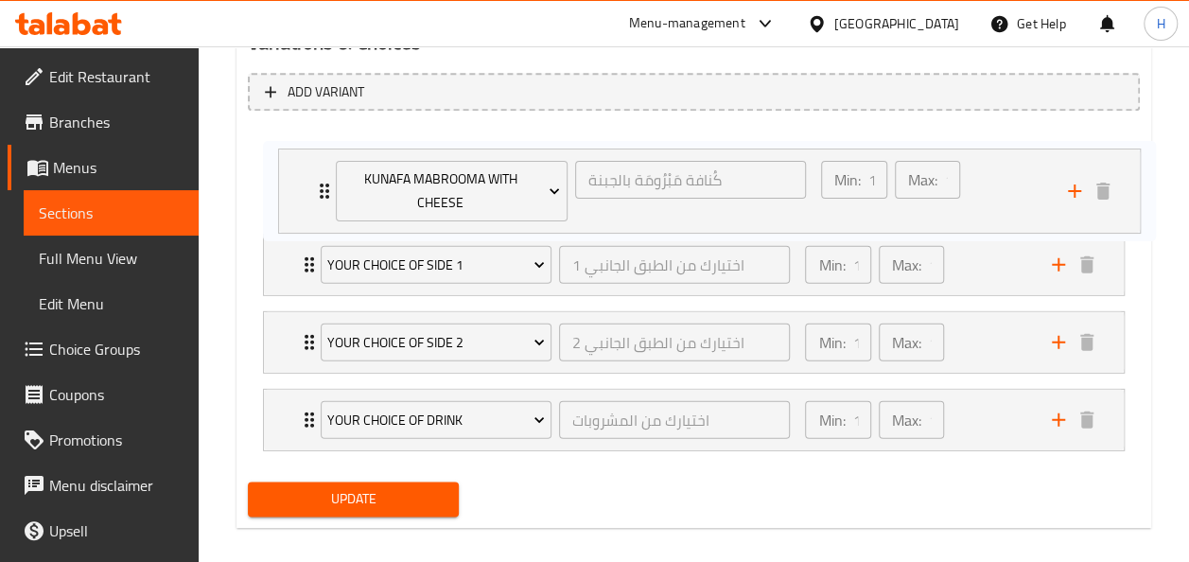
drag, startPoint x: 304, startPoint y: 393, endPoint x: 320, endPoint y: 159, distance: 235.1
click at [320, 159] on div "Your choice of side 1 اختيارك من الطبق الجانبي 1 ​ Min: 1 ​ Max: 1 ​ Sauce (ID:…" at bounding box center [694, 292] width 892 height 332
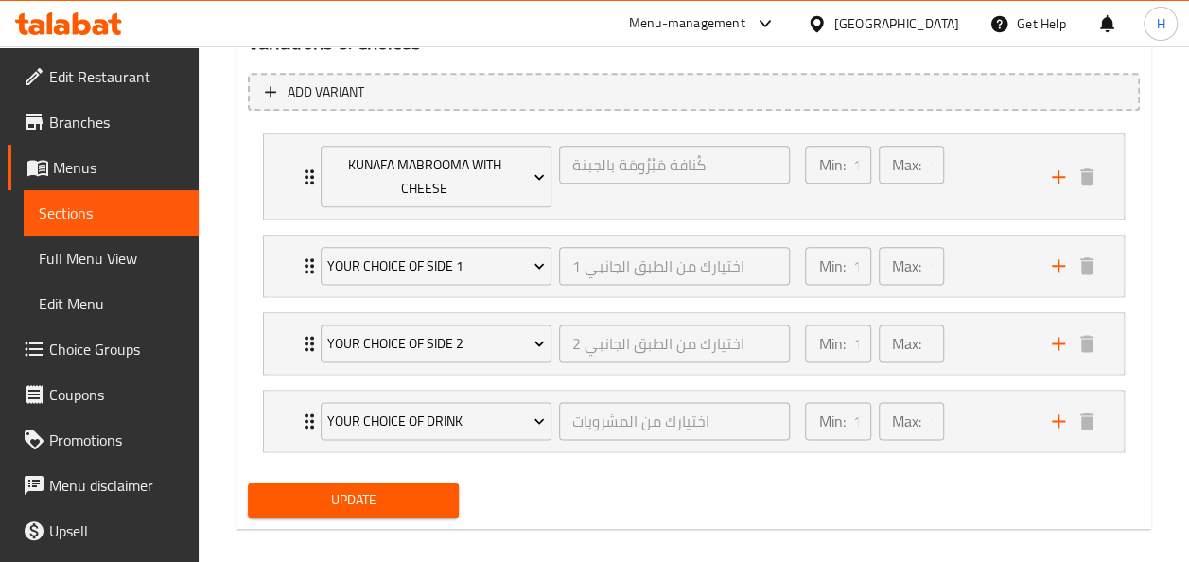
click at [350, 490] on span "Update" at bounding box center [354, 500] width 182 height 24
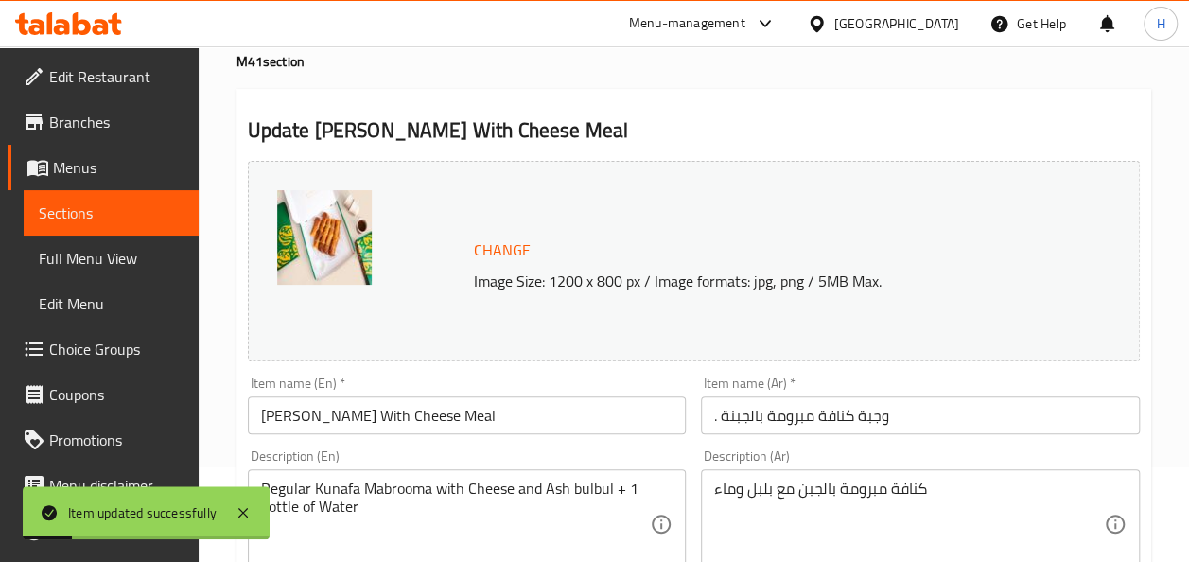
scroll to position [0, 0]
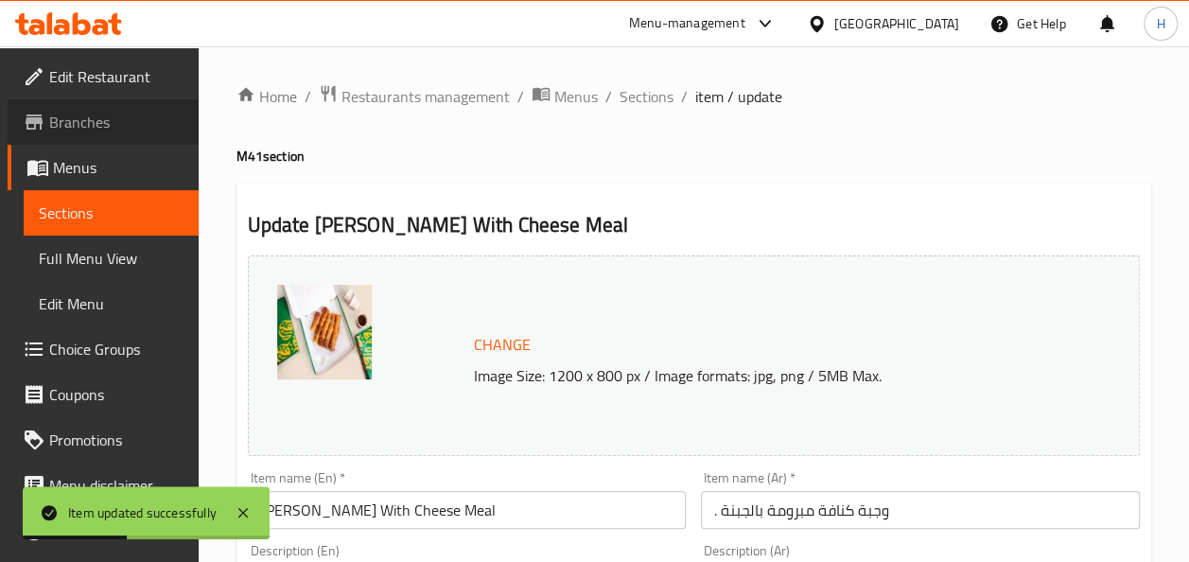
click at [104, 130] on span "Branches" at bounding box center [116, 122] width 134 height 23
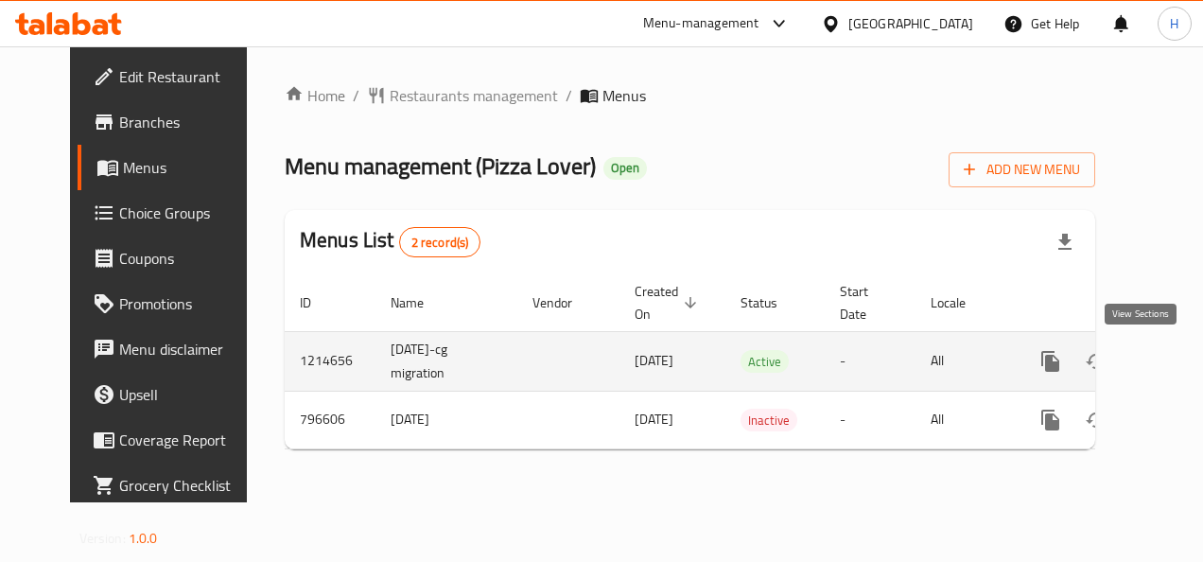
click at [1164, 364] on link "enhanced table" at bounding box center [1186, 361] width 45 height 45
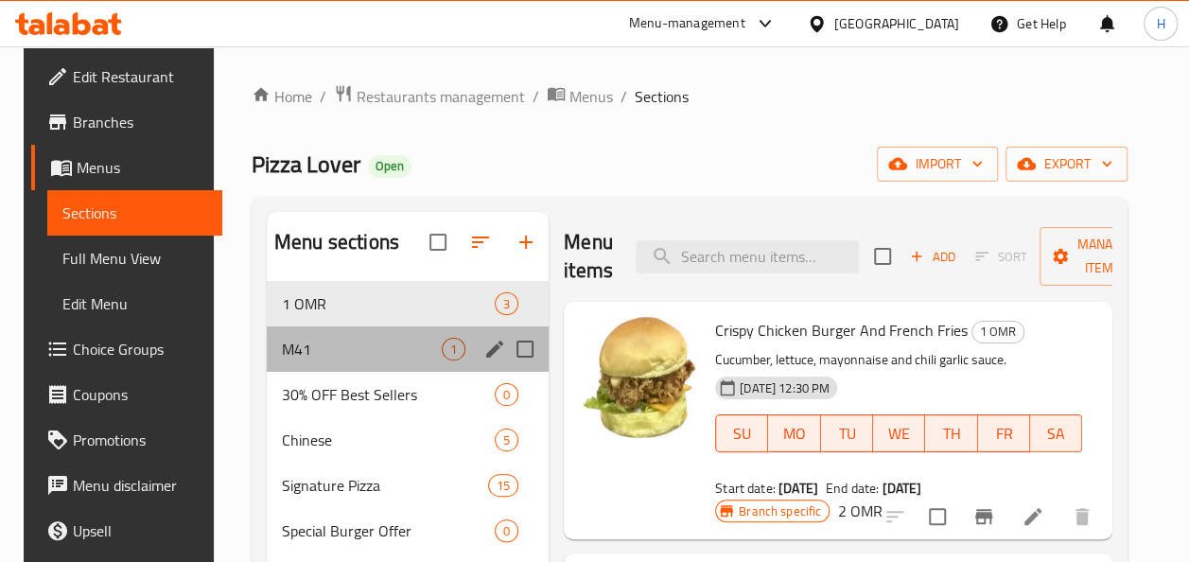
click at [430, 363] on div "M41 1" at bounding box center [408, 348] width 282 height 45
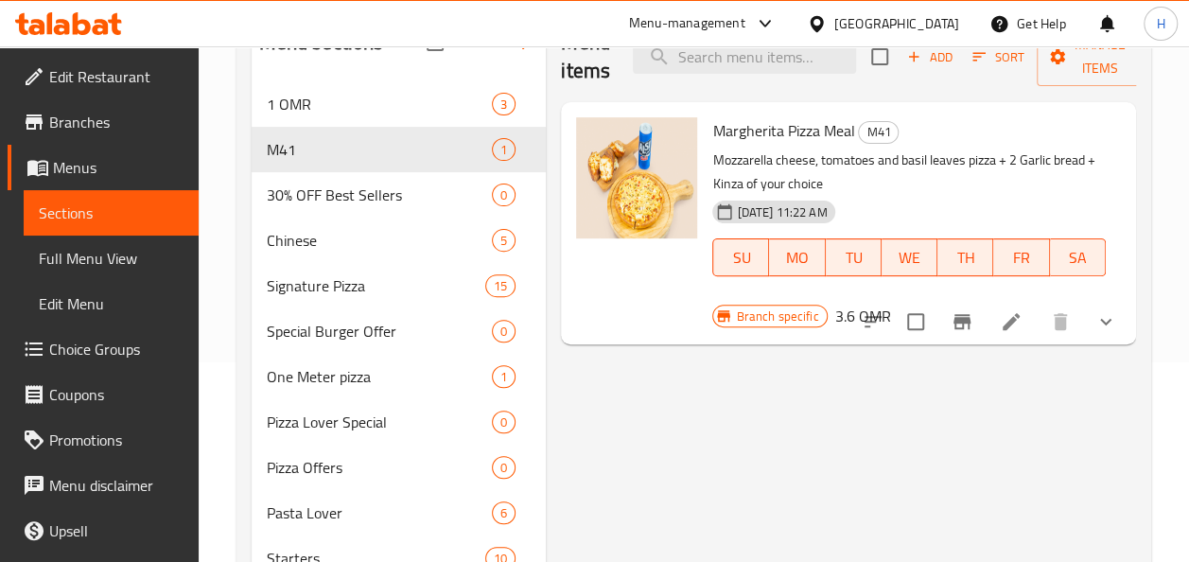
scroll to position [204, 0]
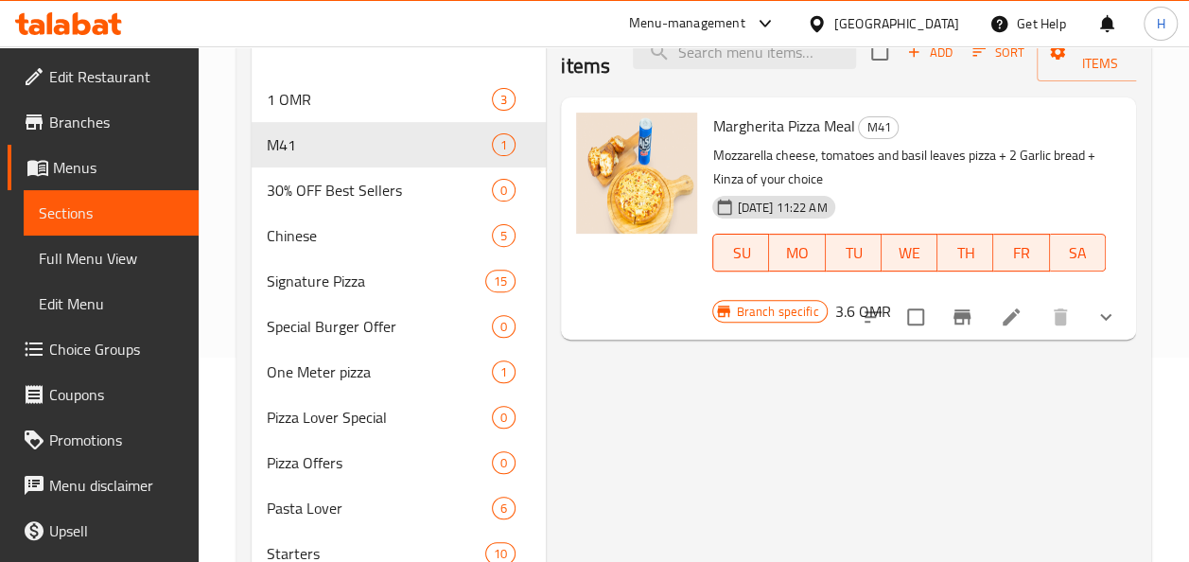
click at [992, 322] on li at bounding box center [1010, 317] width 53 height 34
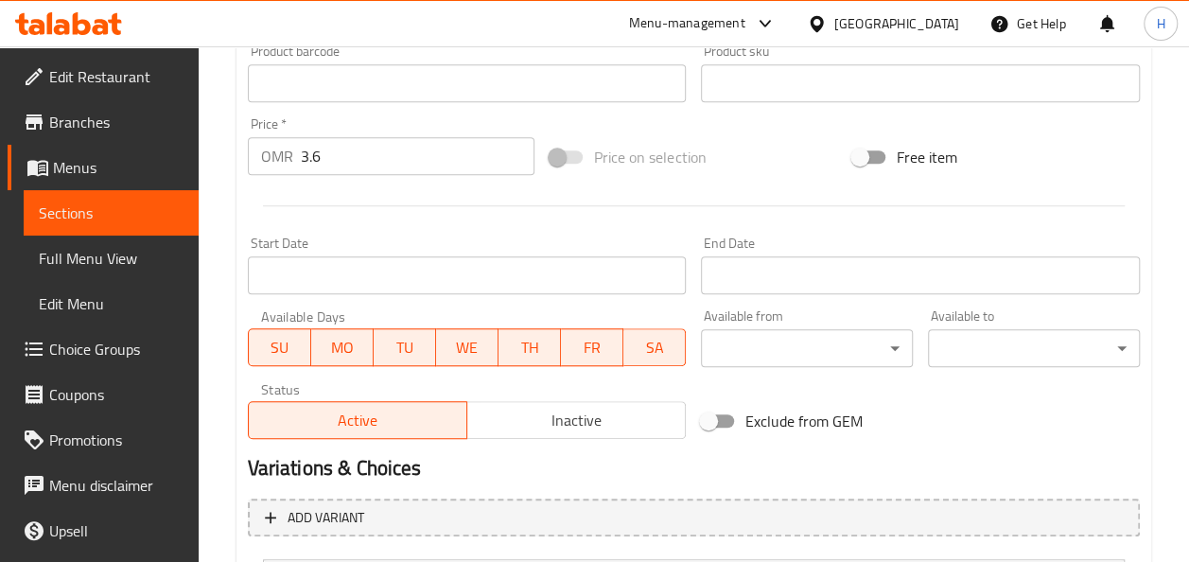
scroll to position [910, 0]
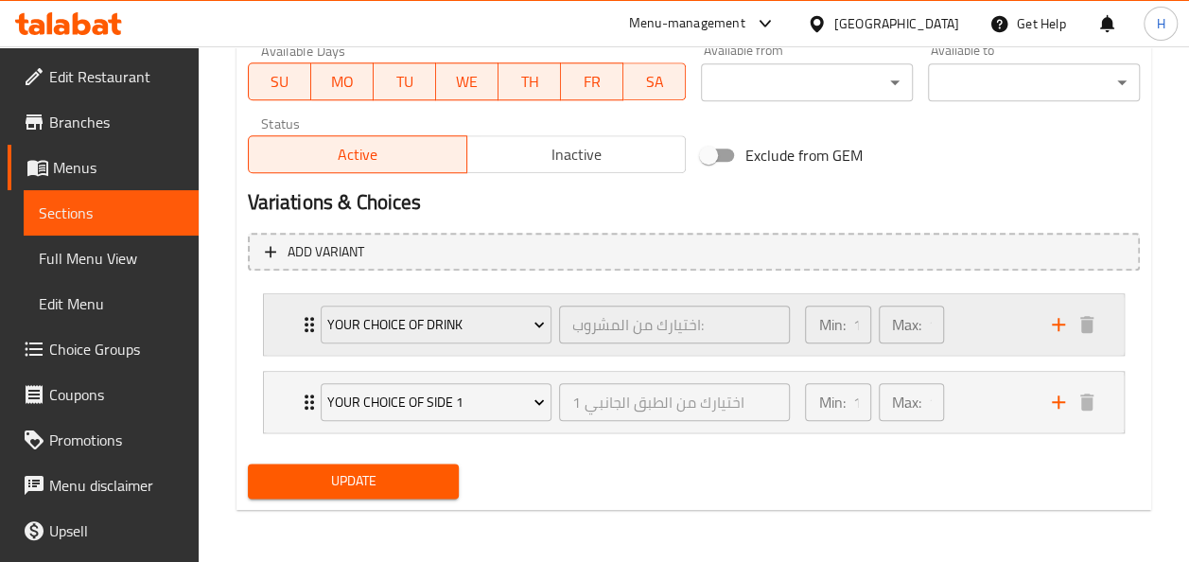
click at [327, 352] on div "your choice of drink اختيارك من المشروب: ​" at bounding box center [555, 324] width 493 height 61
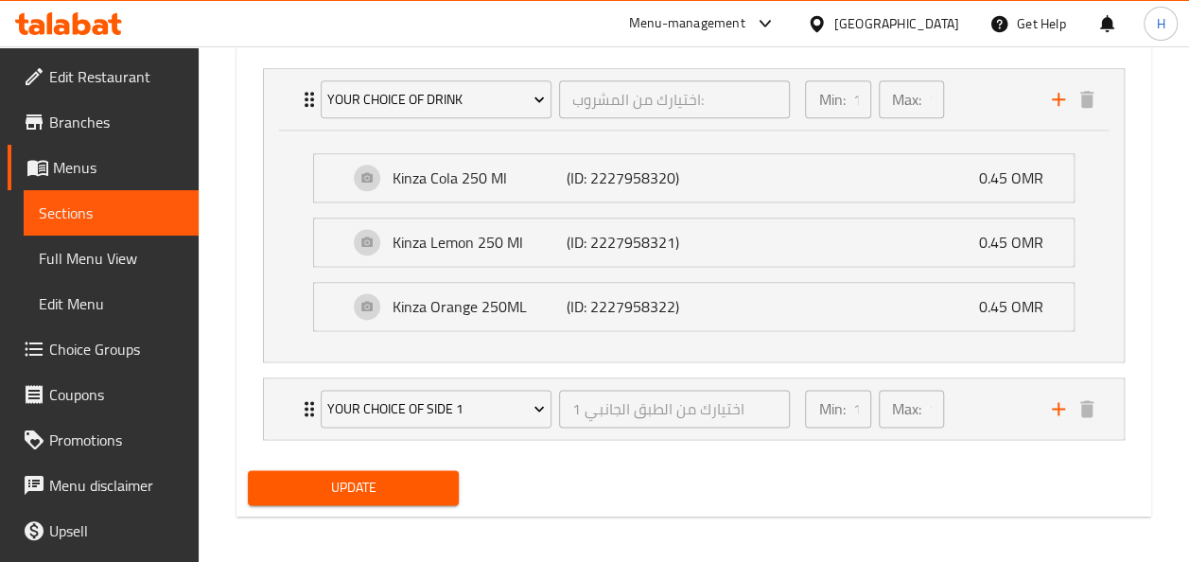
scroll to position [1139, 0]
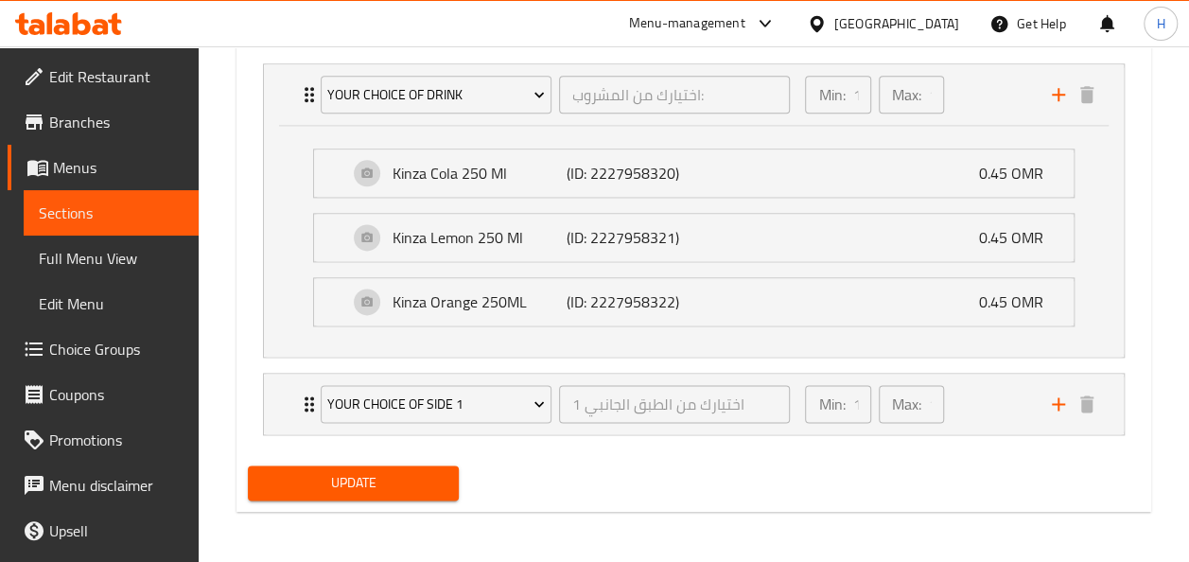
click at [307, 413] on div "Your choice of side 1 اختيارك من الطبق الجانبي 1 ​ Min: 1 ​ Max: 1 ​" at bounding box center [699, 404] width 803 height 61
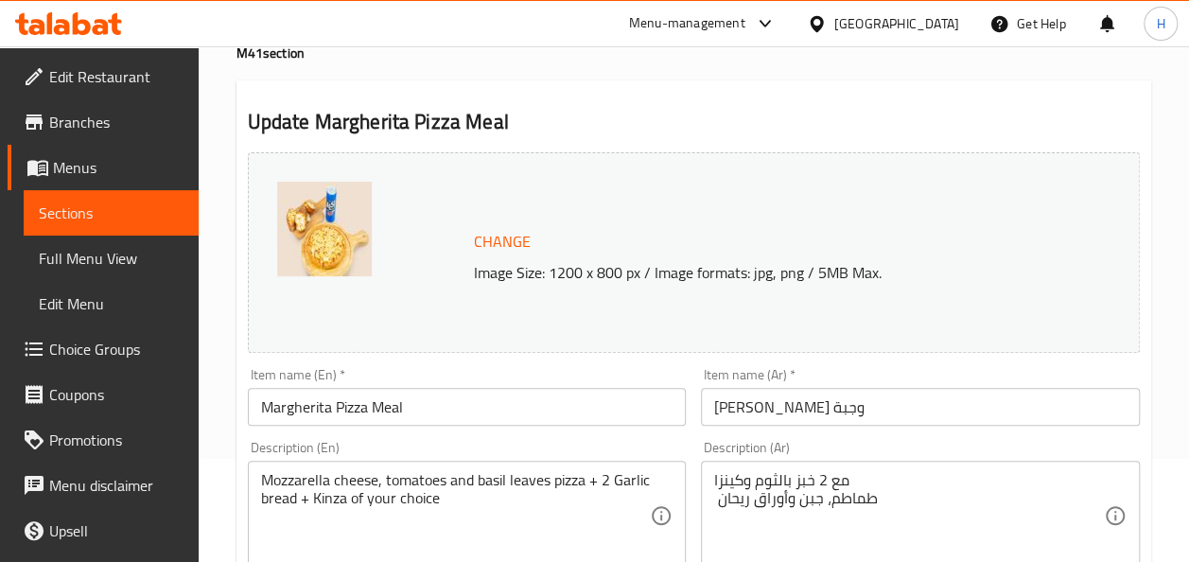
scroll to position [109, 0]
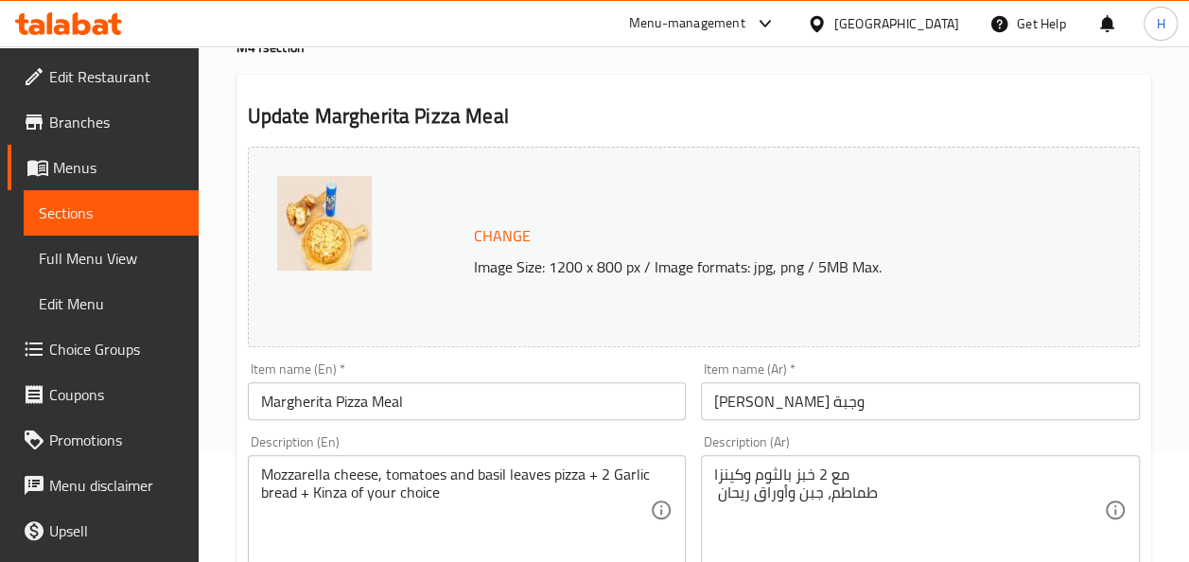
click at [71, 352] on span "Choice Groups" at bounding box center [116, 349] width 134 height 23
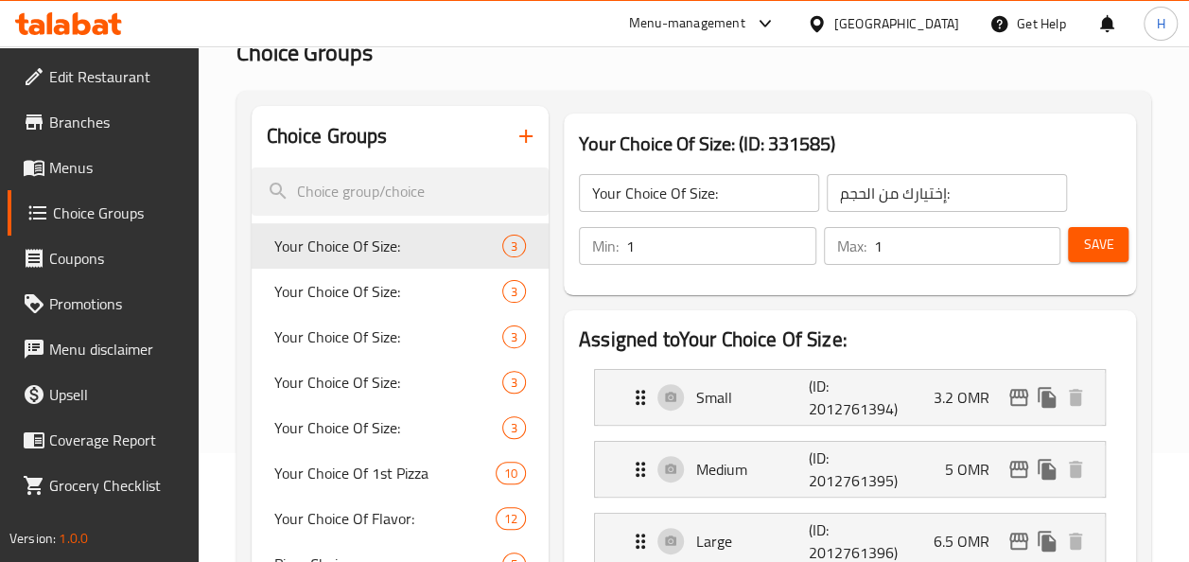
click at [530, 130] on icon "button" at bounding box center [525, 136] width 23 height 23
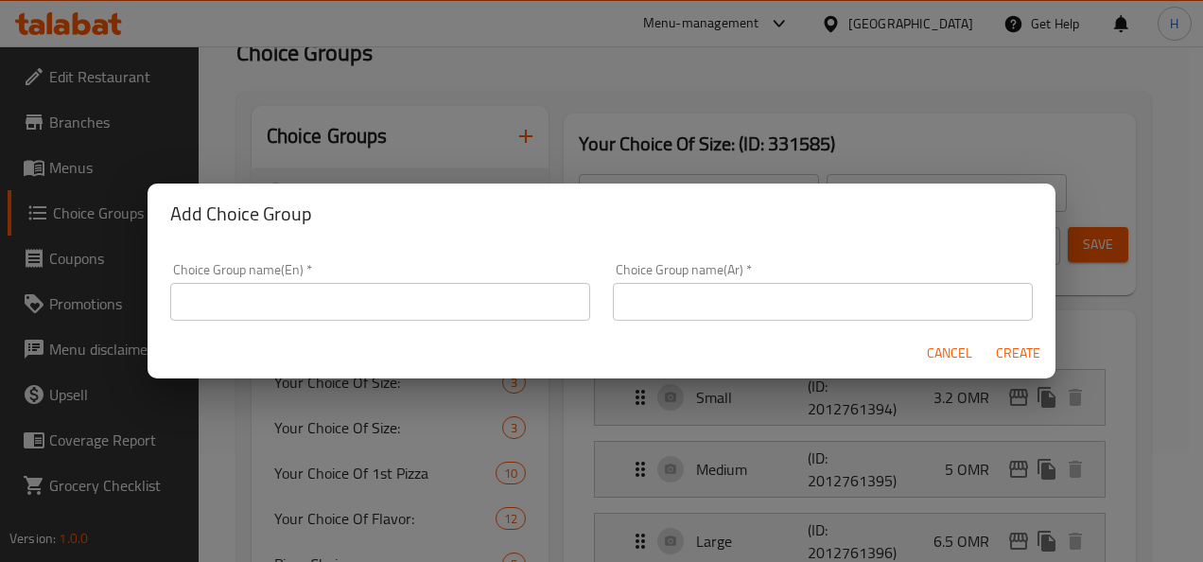
click at [566, 280] on div "Choice Group name(En)   * Choice Group name(En) *" at bounding box center [380, 292] width 420 height 58
click at [549, 289] on input "text" at bounding box center [380, 302] width 420 height 38
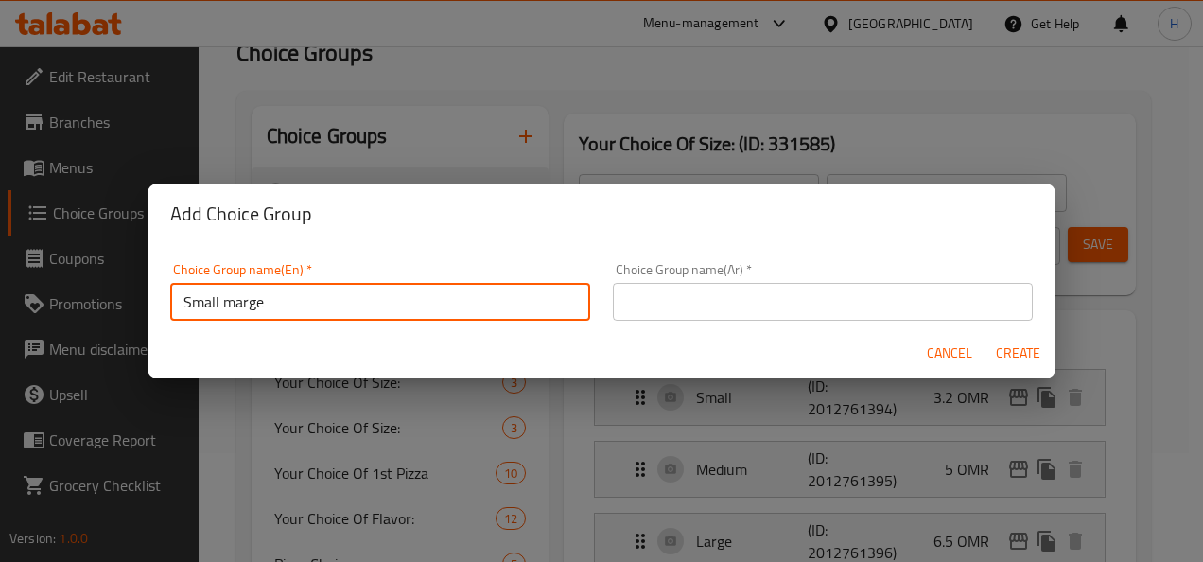
type input "Small marge"
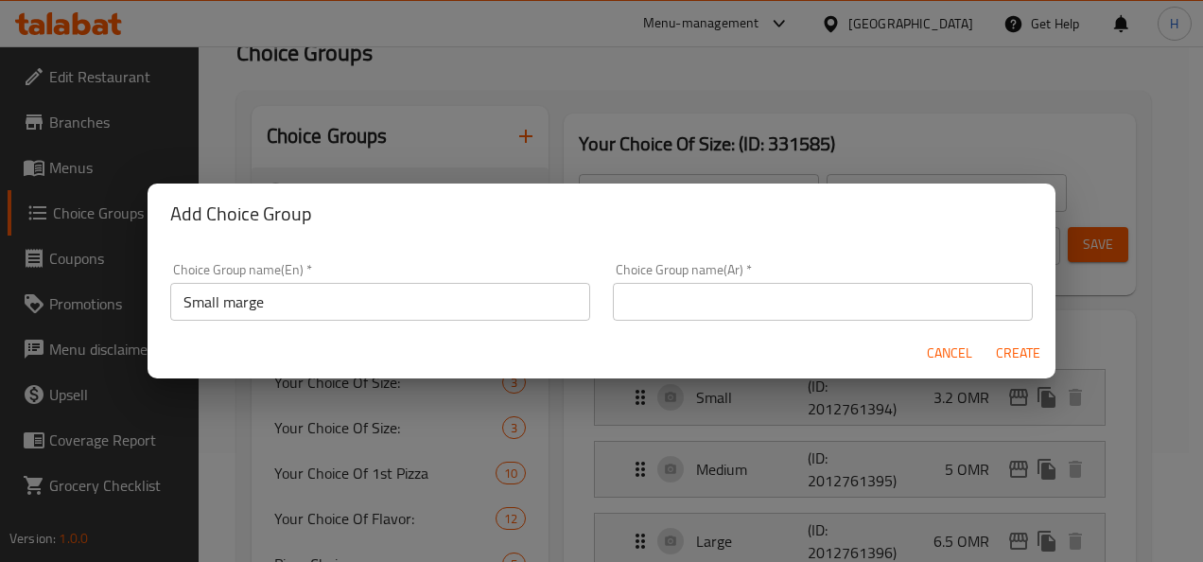
drag, startPoint x: 930, startPoint y: 347, endPoint x: 953, endPoint y: 331, distance: 27.8
click at [953, 331] on div "Cancel Create" at bounding box center [602, 353] width 908 height 50
click at [953, 343] on span "Cancel" at bounding box center [949, 353] width 45 height 24
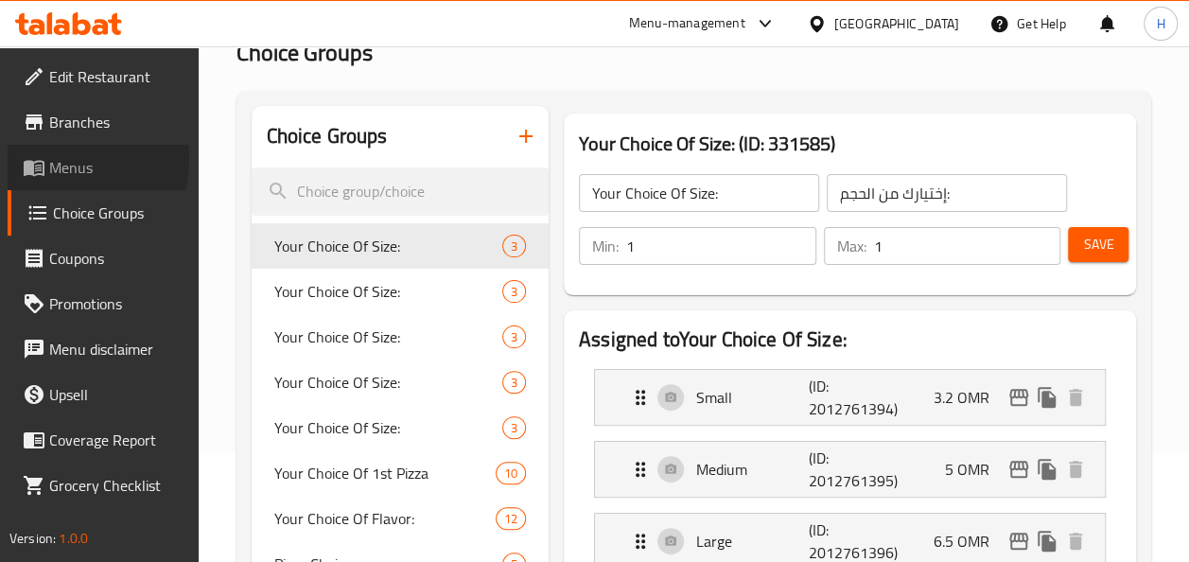
click at [49, 159] on span "Menus" at bounding box center [116, 167] width 134 height 23
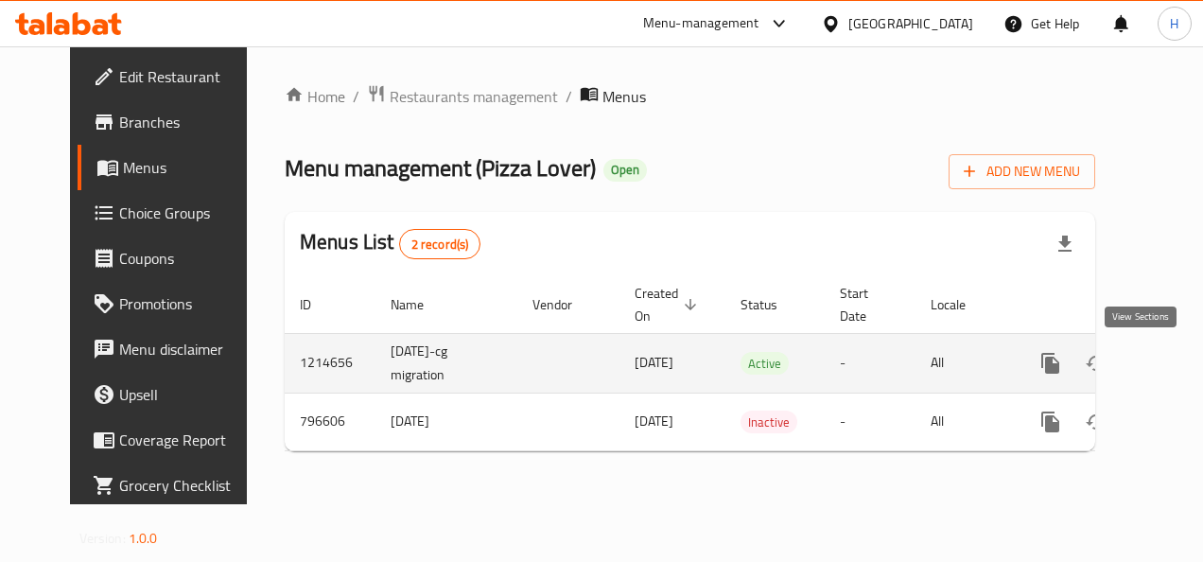
click at [1175, 363] on icon "enhanced table" at bounding box center [1186, 363] width 23 height 23
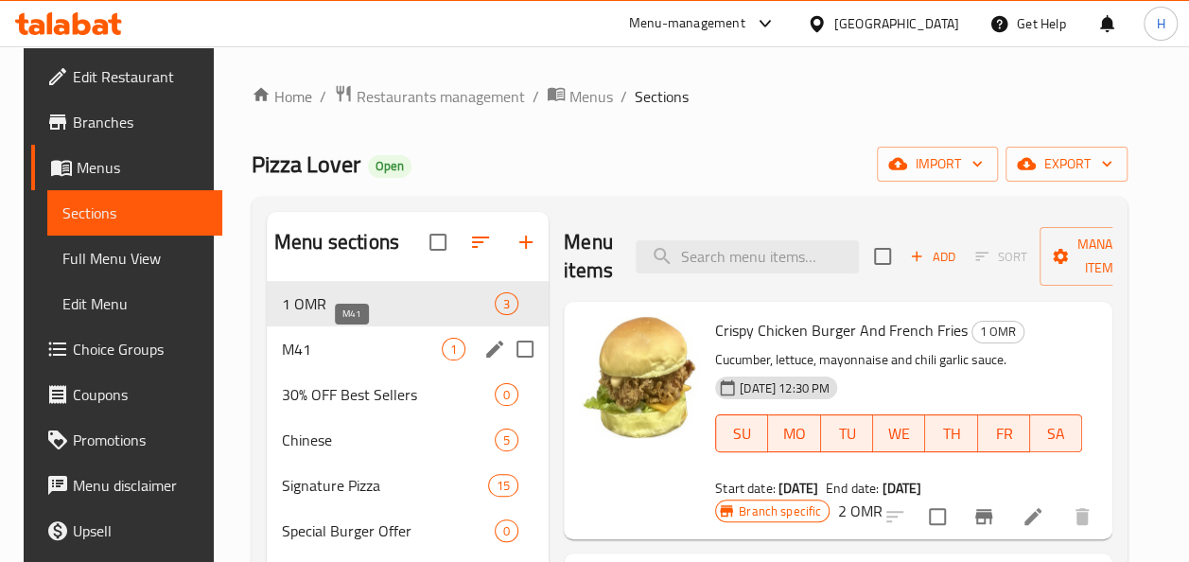
click at [329, 348] on span "M41" at bounding box center [362, 349] width 160 height 23
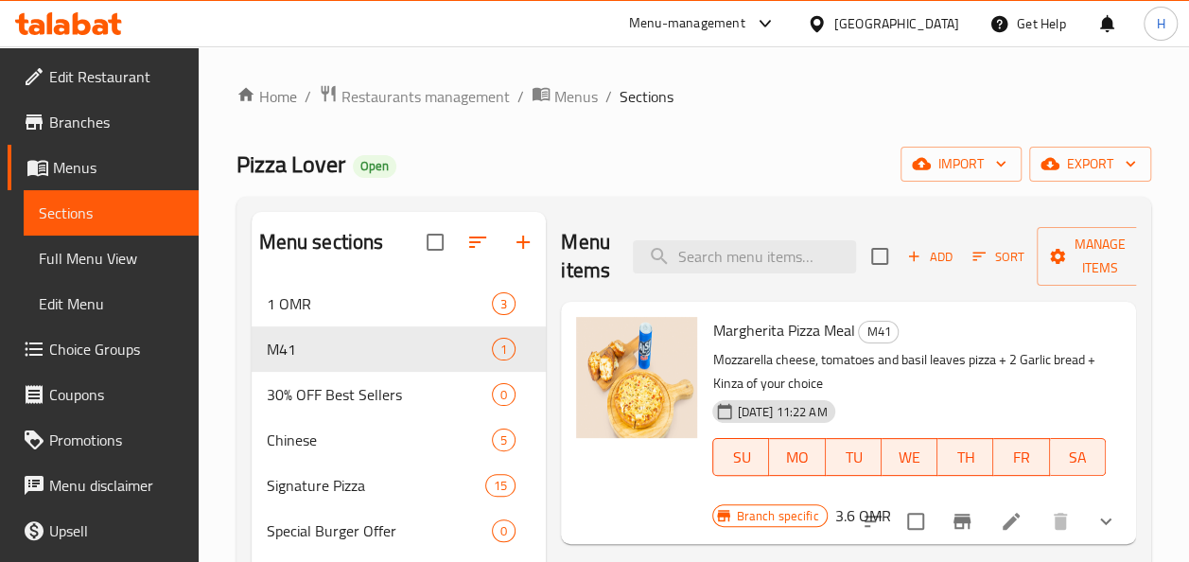
click at [72, 315] on span "Edit Menu" at bounding box center [111, 303] width 145 height 23
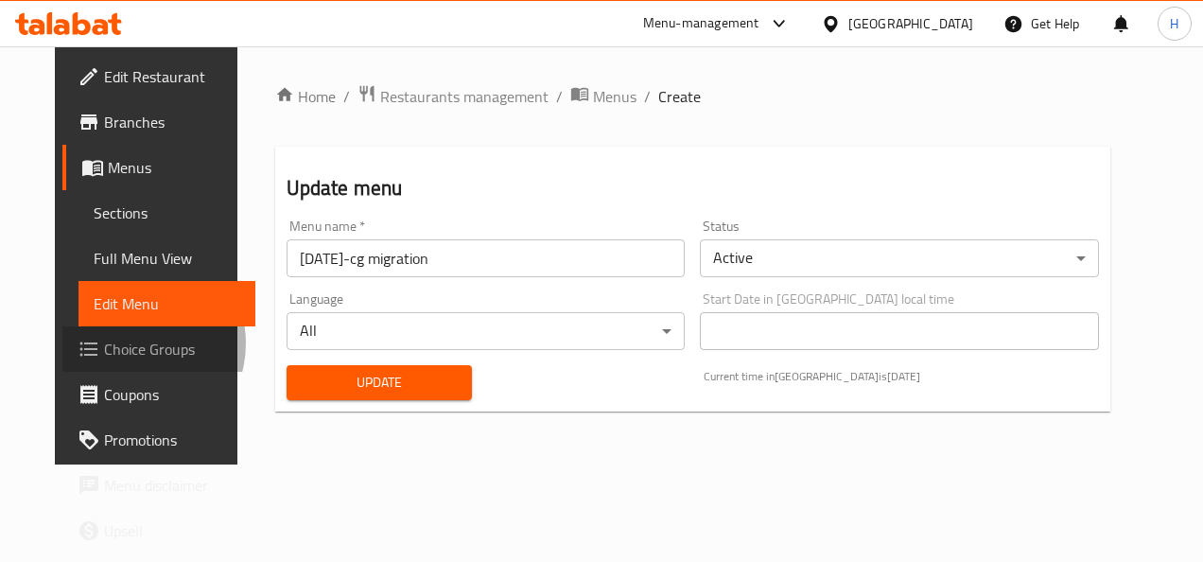
click at [104, 343] on span "Choice Groups" at bounding box center [172, 349] width 136 height 23
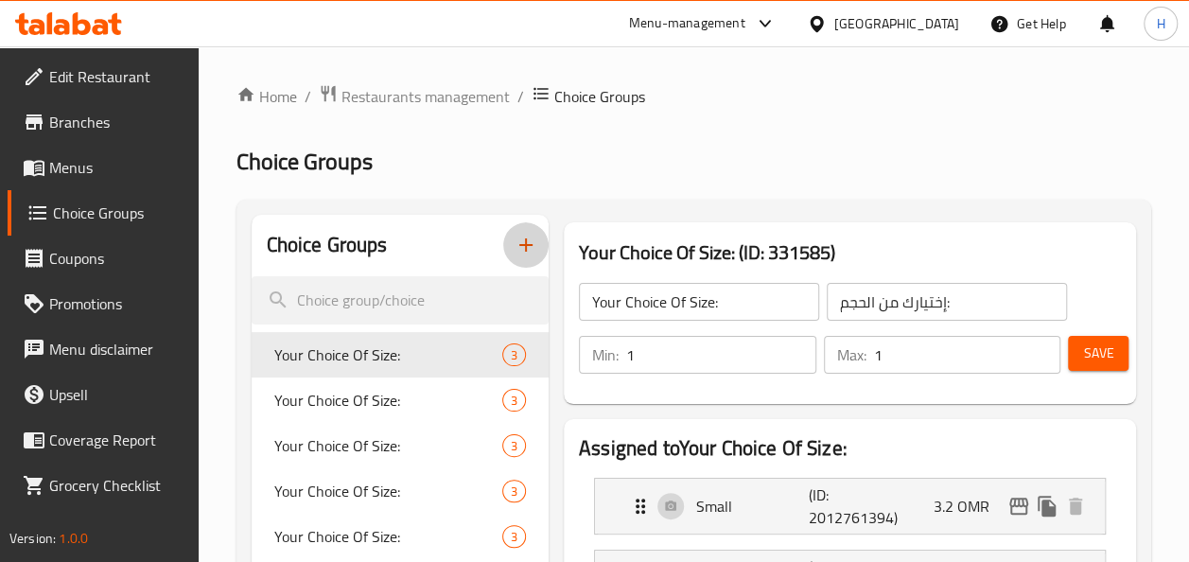
click at [524, 259] on button "button" at bounding box center [525, 244] width 45 height 45
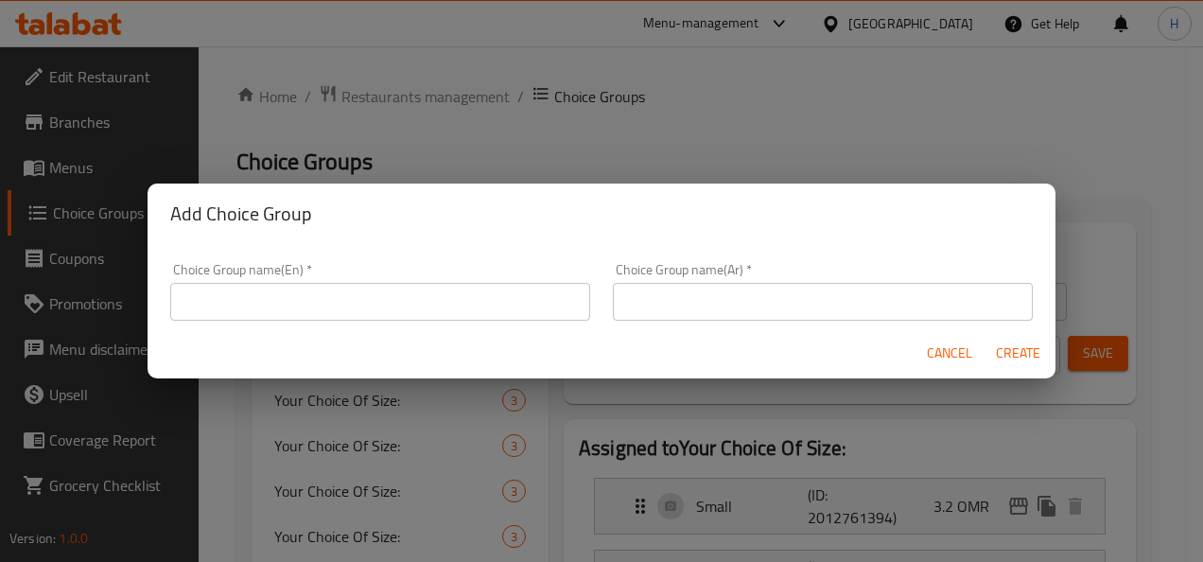
click at [402, 301] on input "text" at bounding box center [380, 302] width 420 height 38
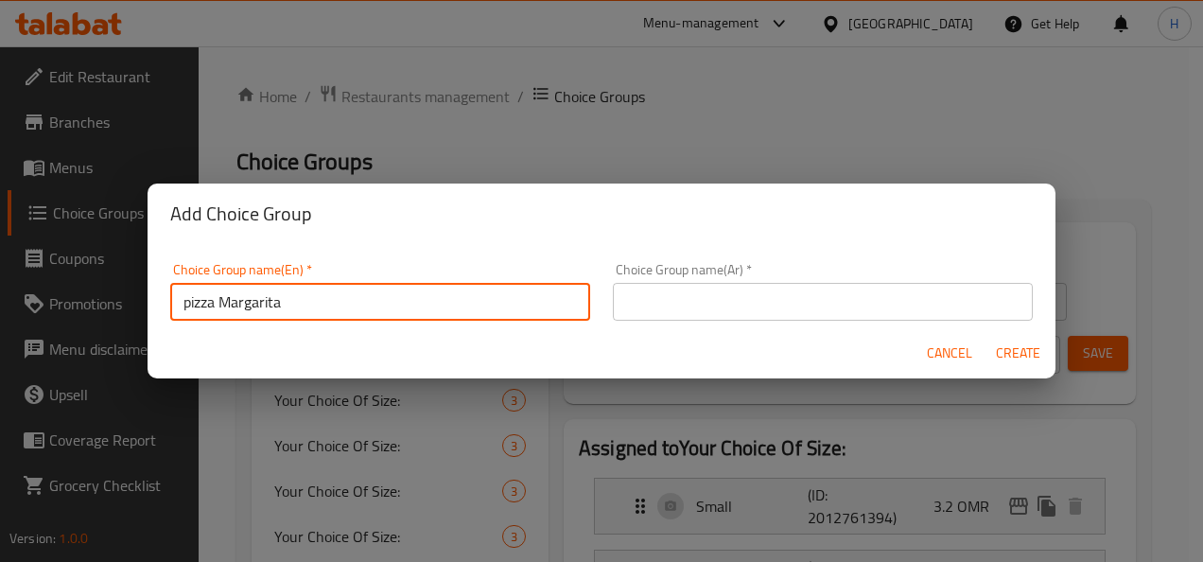
type input "pizza Margarita"
click at [642, 312] on input "text" at bounding box center [823, 302] width 420 height 38
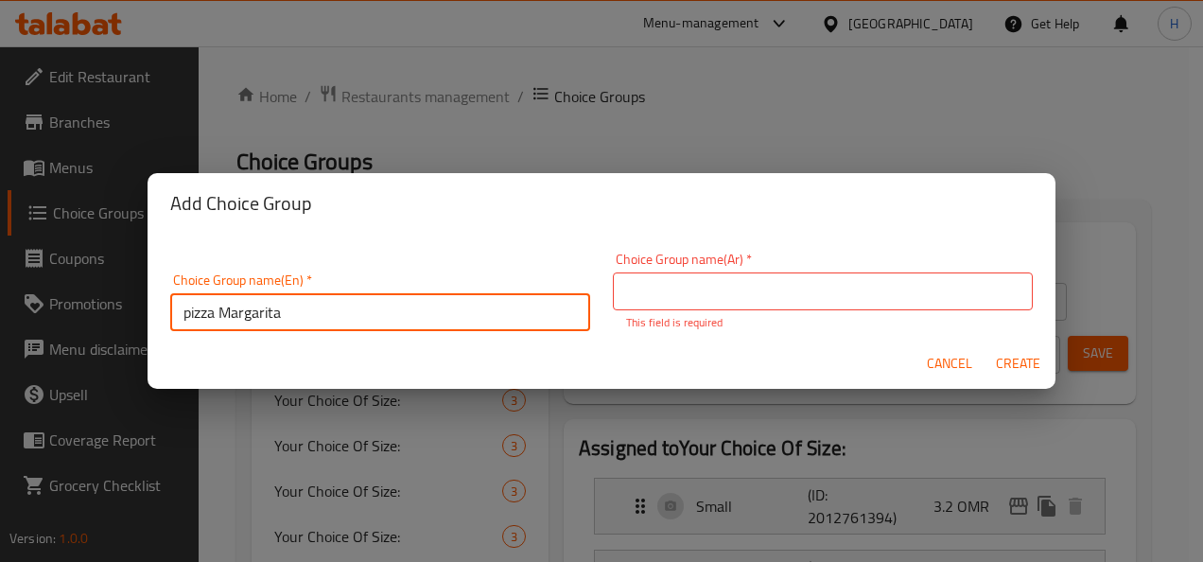
click at [486, 297] on input "pizza Margarita" at bounding box center [380, 312] width 420 height 38
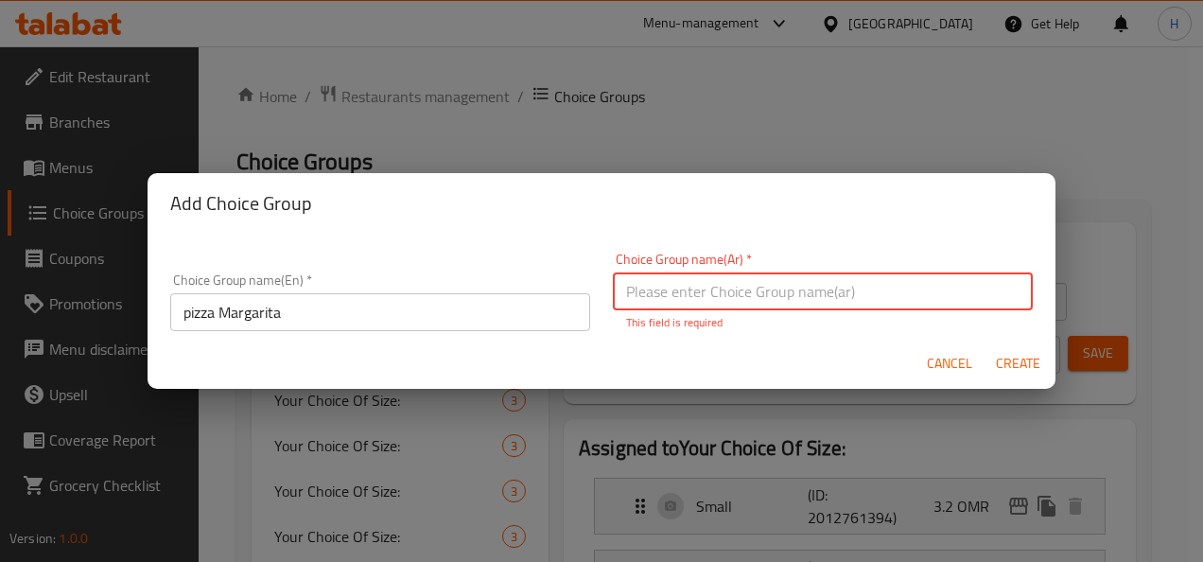
click at [681, 298] on input "text" at bounding box center [823, 291] width 420 height 38
paste input "بيتزا مارغريتا"
type input "بيتزا مارغريتا"
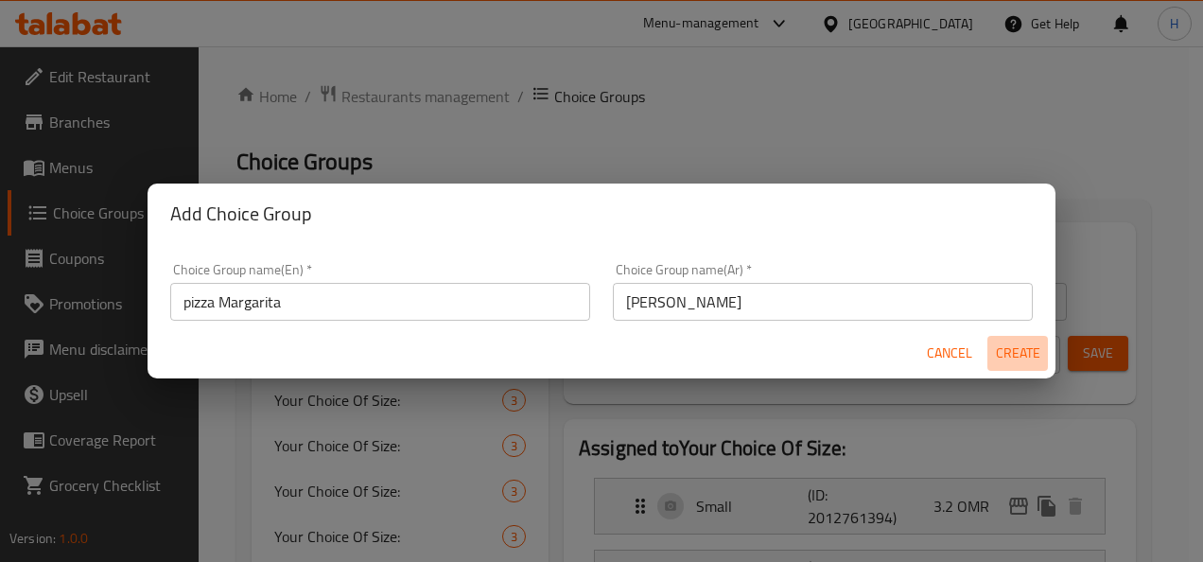
click at [1002, 360] on span "Create" at bounding box center [1017, 353] width 45 height 24
type input "pizza Margarita"
type input "بيتزا مارغريتا"
type input "0"
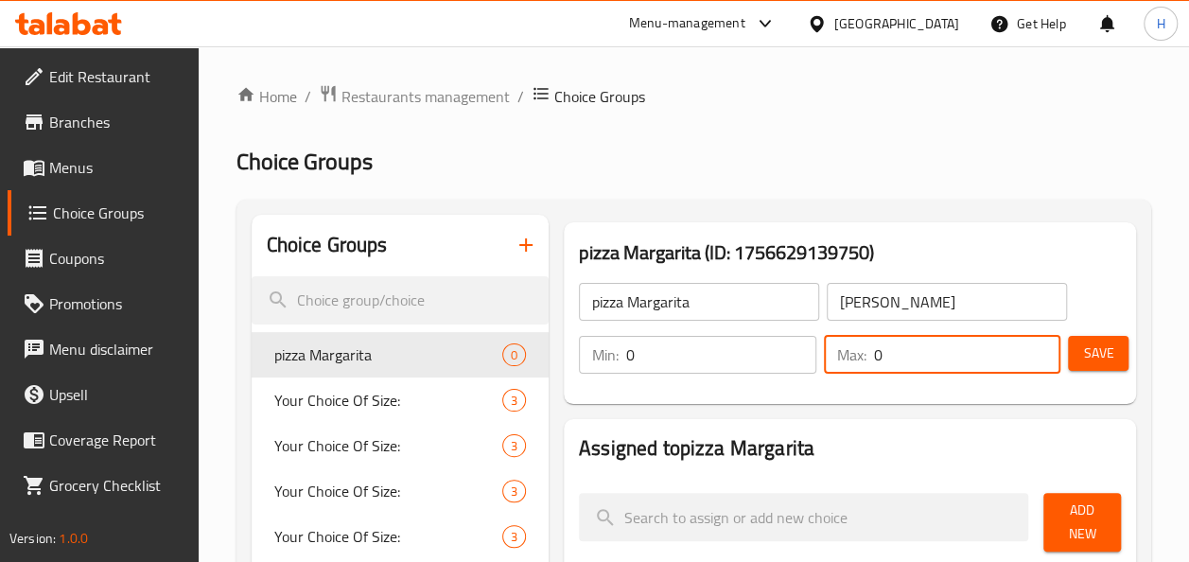
click at [906, 344] on input "0" at bounding box center [967, 355] width 187 height 38
type input "1"
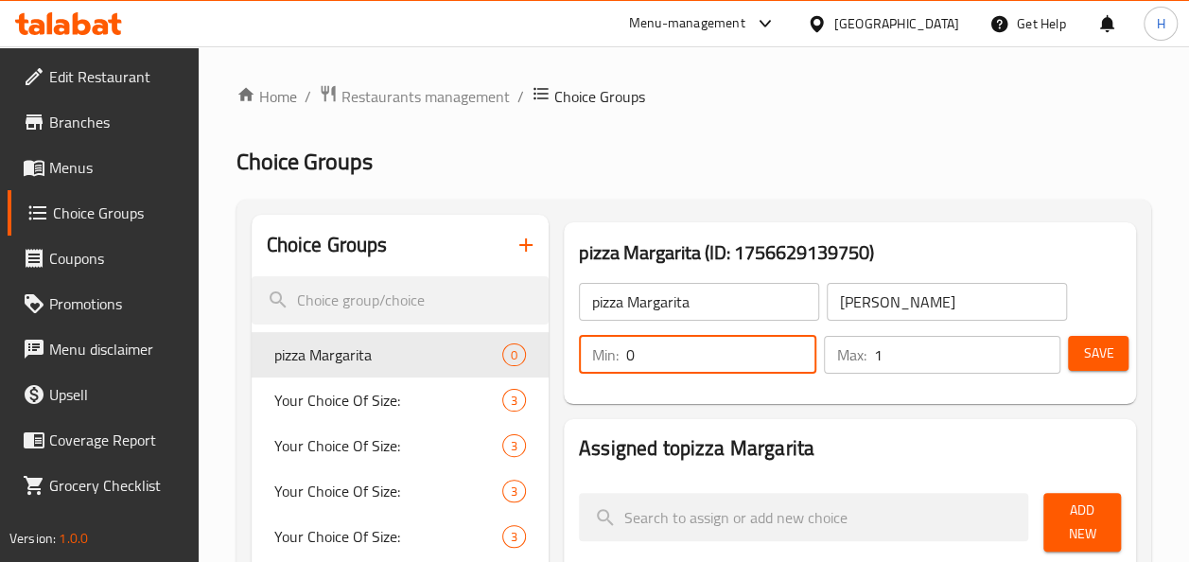
click at [628, 357] on input "0" at bounding box center [721, 355] width 190 height 38
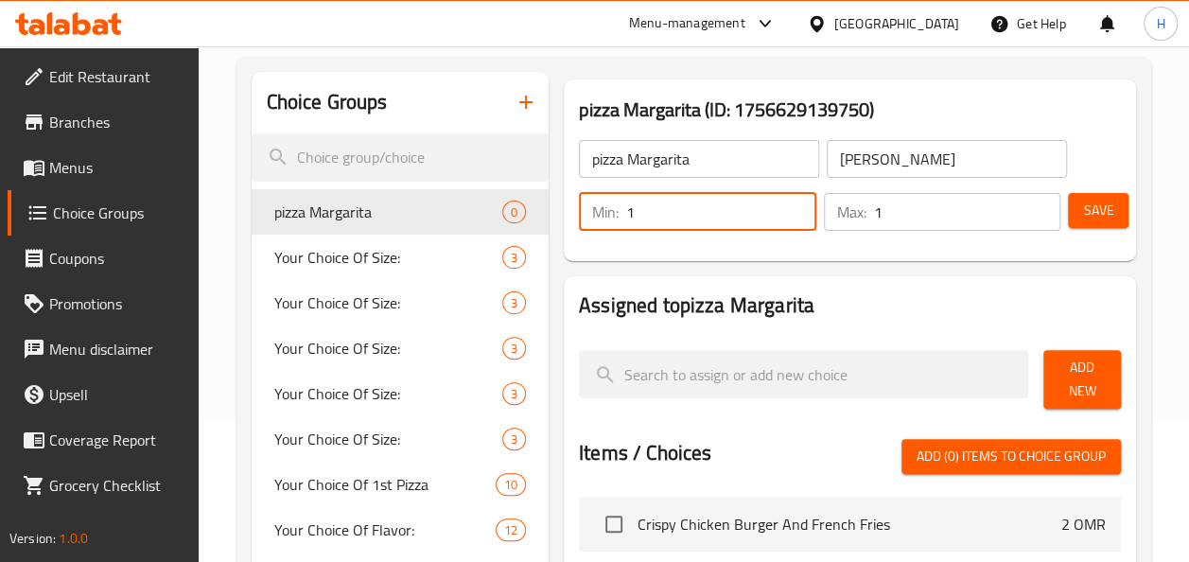
scroll to position [146, 0]
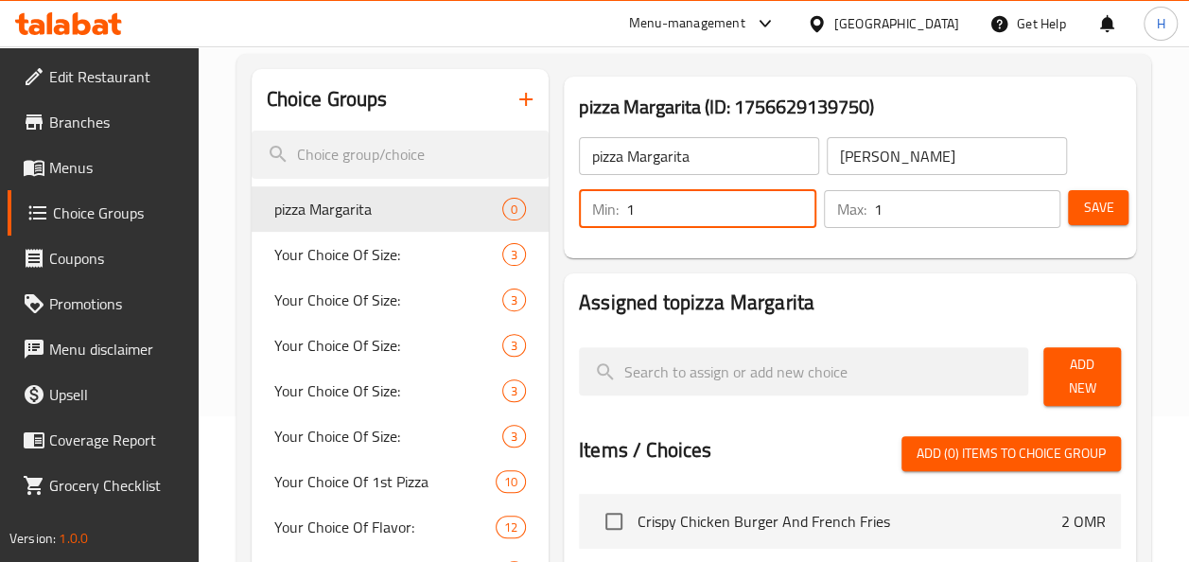
type input "1"
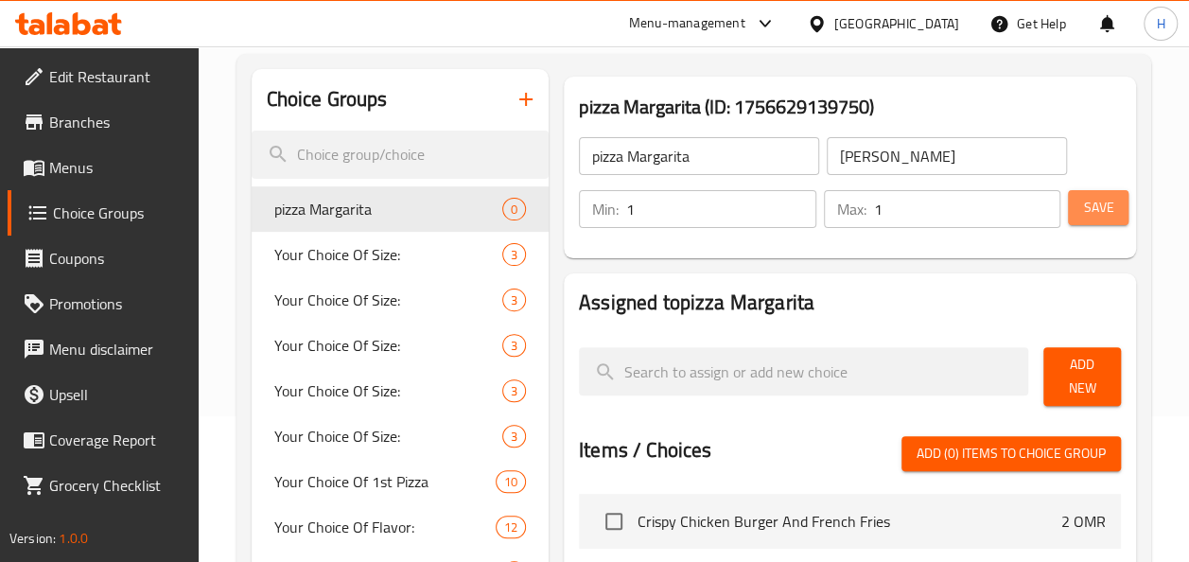
click at [1089, 204] on span "Save" at bounding box center [1098, 208] width 30 height 24
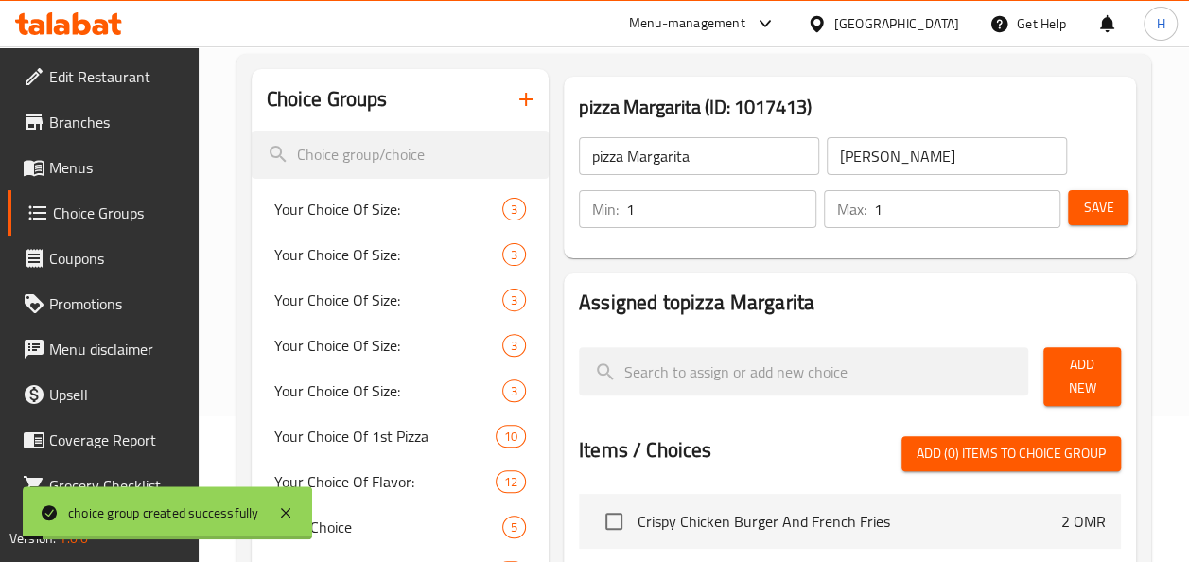
click at [1069, 359] on span "Add New" at bounding box center [1081, 376] width 47 height 47
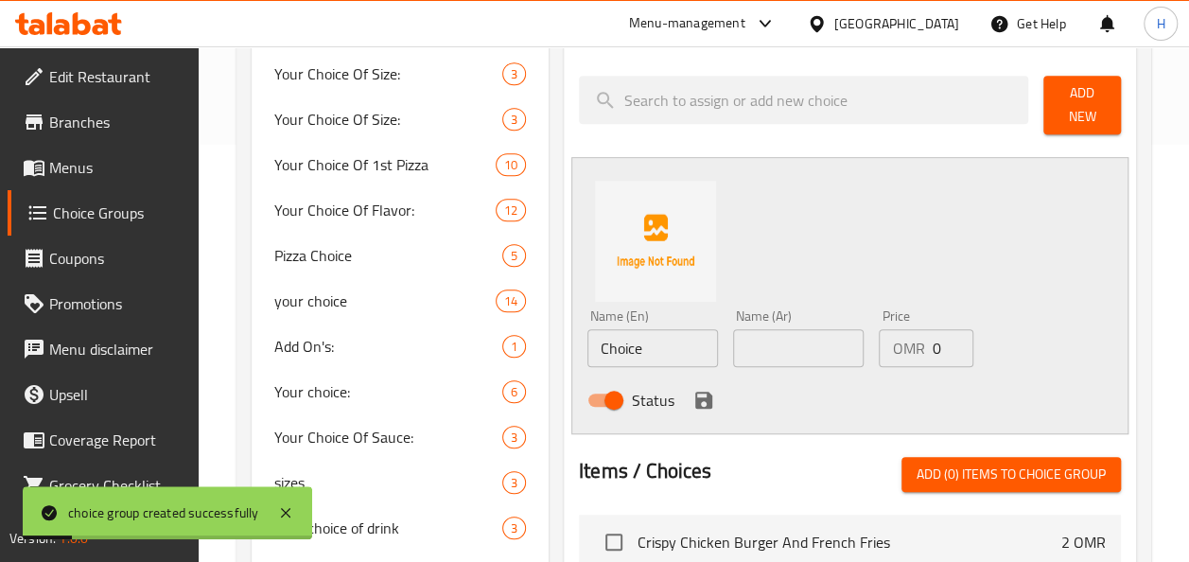
scroll to position [418, 0]
click at [765, 361] on input "text" at bounding box center [798, 347] width 130 height 38
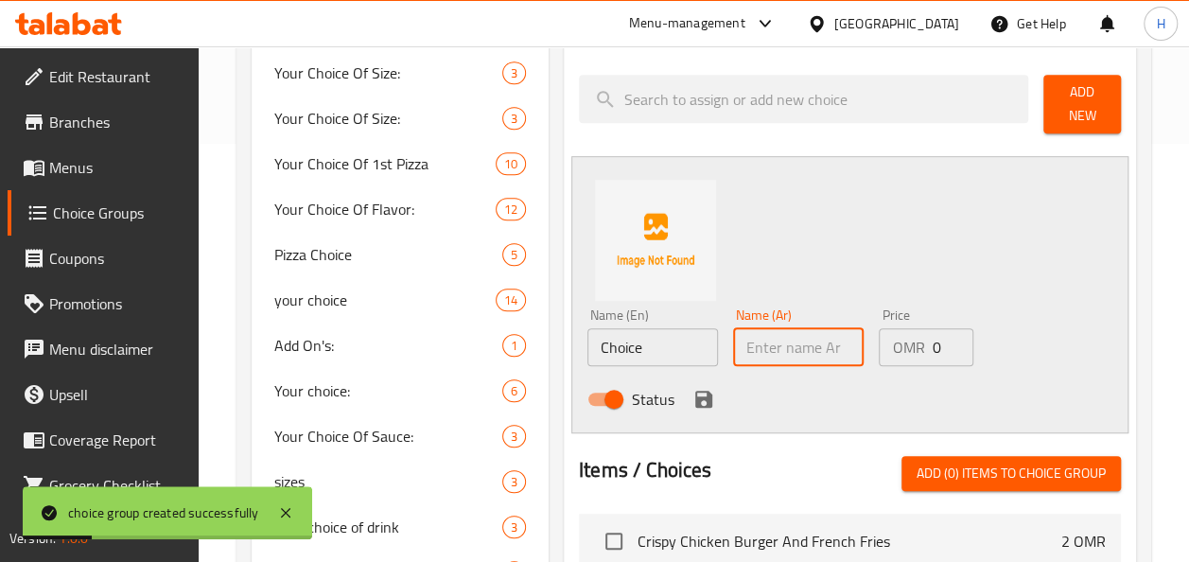
paste input "بيتزا مارغريتا"
type input "بيتزا مارغريتا"
click at [650, 339] on input "Choice" at bounding box center [652, 347] width 130 height 38
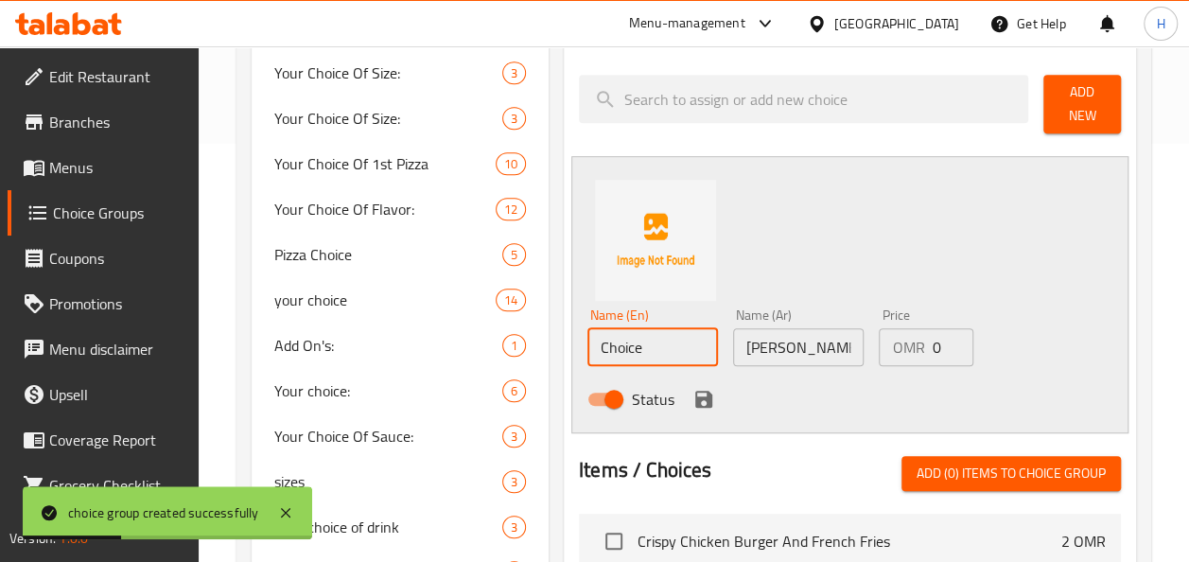
click at [650, 339] on input "Choice" at bounding box center [652, 347] width 130 height 38
type input "pizza margarita"
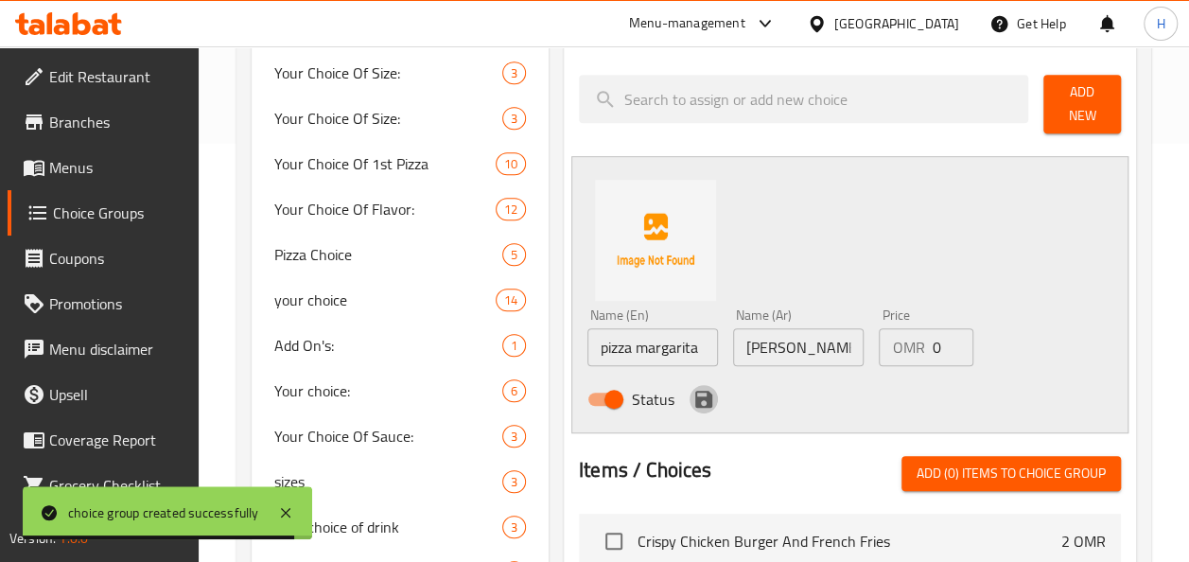
click at [708, 406] on icon "save" at bounding box center [703, 399] width 17 height 17
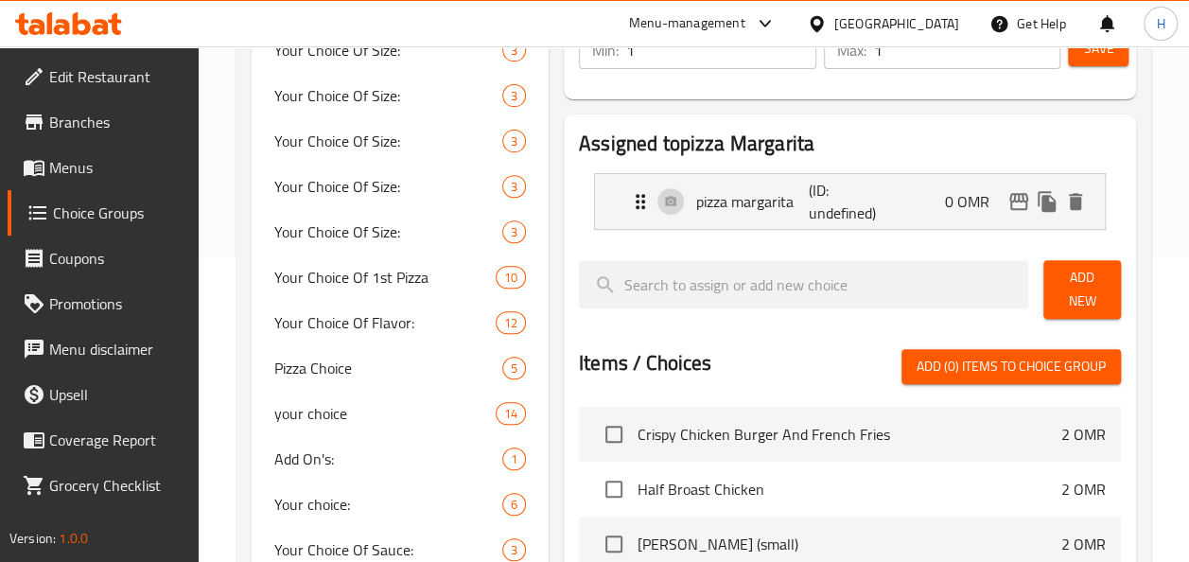
scroll to position [298, 0]
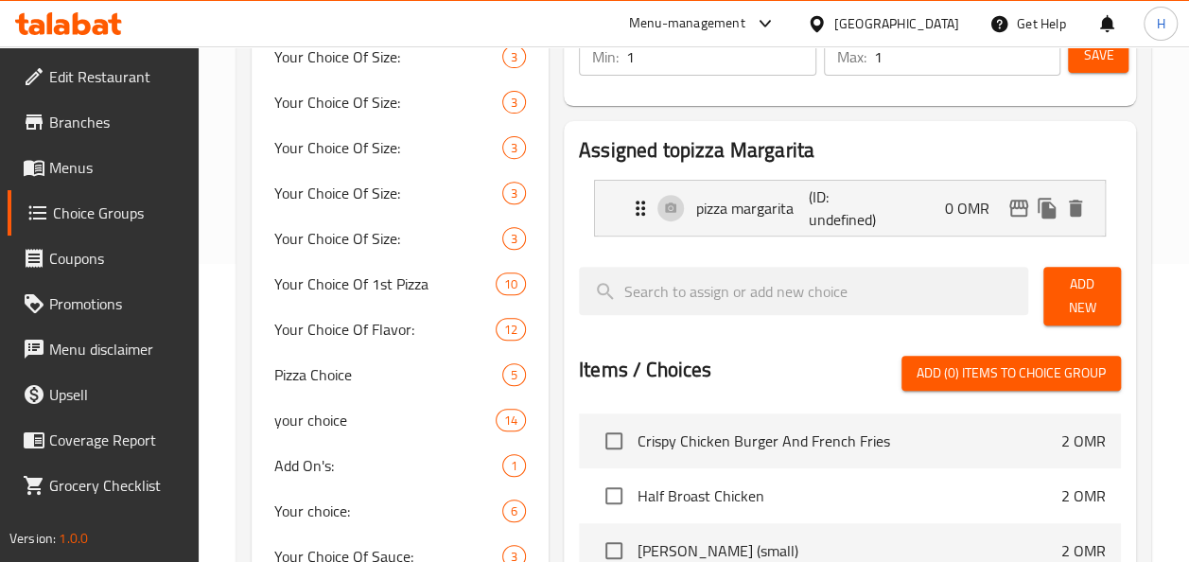
click at [1093, 50] on span "Save" at bounding box center [1098, 55] width 30 height 24
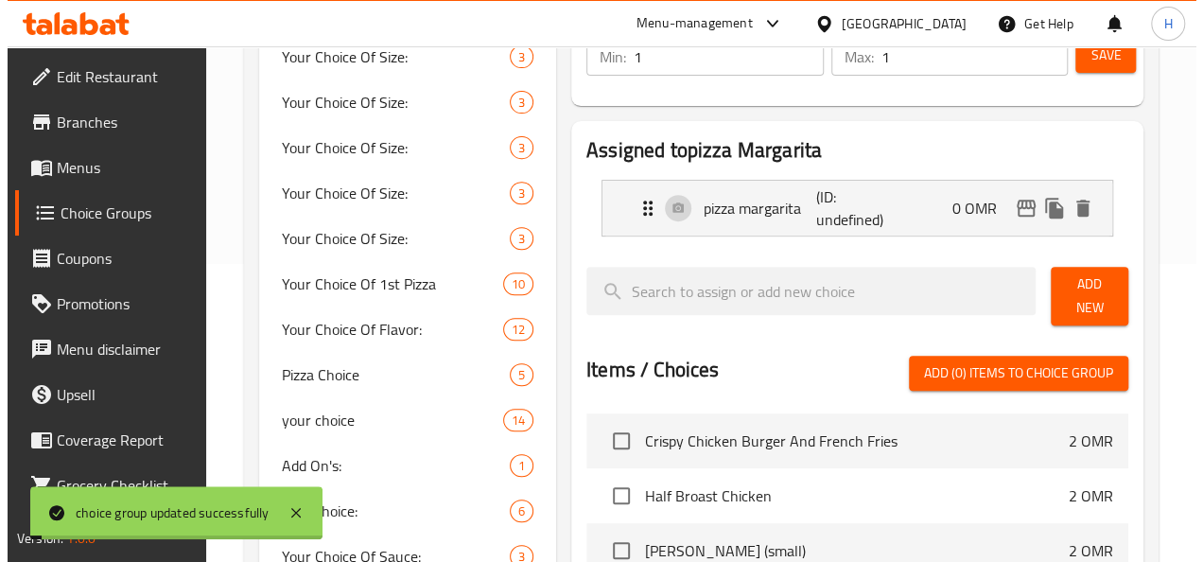
scroll to position [1011, 0]
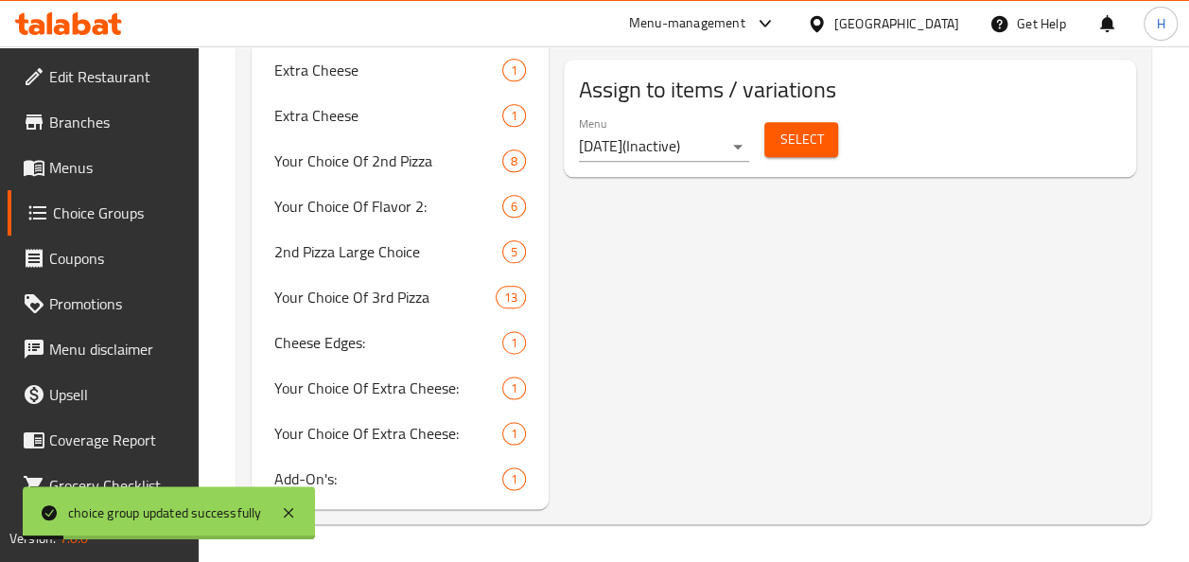
click at [775, 126] on button "Select" at bounding box center [801, 139] width 74 height 35
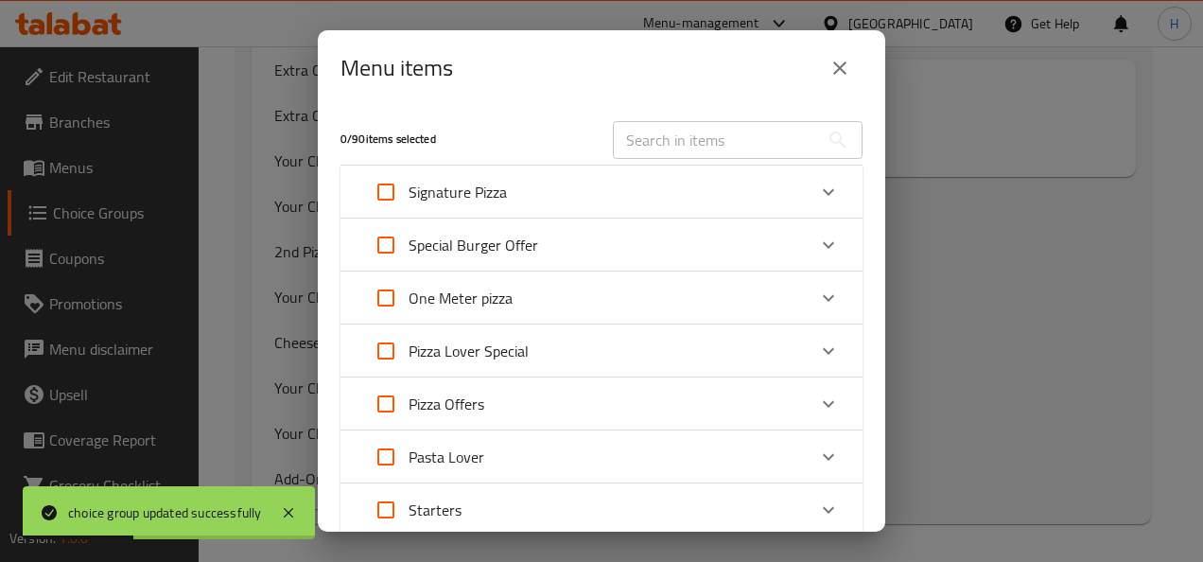
click at [1042, 217] on div "Menu items 0 / 90 items selected ​ Signature Pizza Spicy Chicken Ranch Pizza 0 …" at bounding box center [601, 281] width 1203 height 562
click at [820, 61] on button "close" at bounding box center [839, 67] width 45 height 45
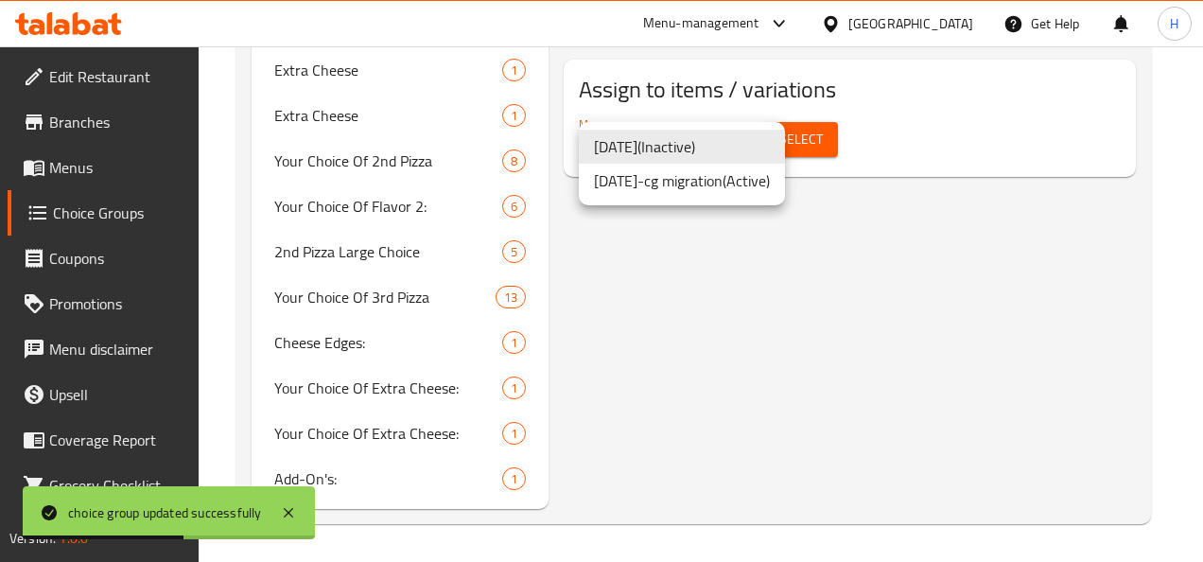
click at [730, 174] on li "8-9-2022-cg migration ( Active )" at bounding box center [682, 181] width 206 height 34
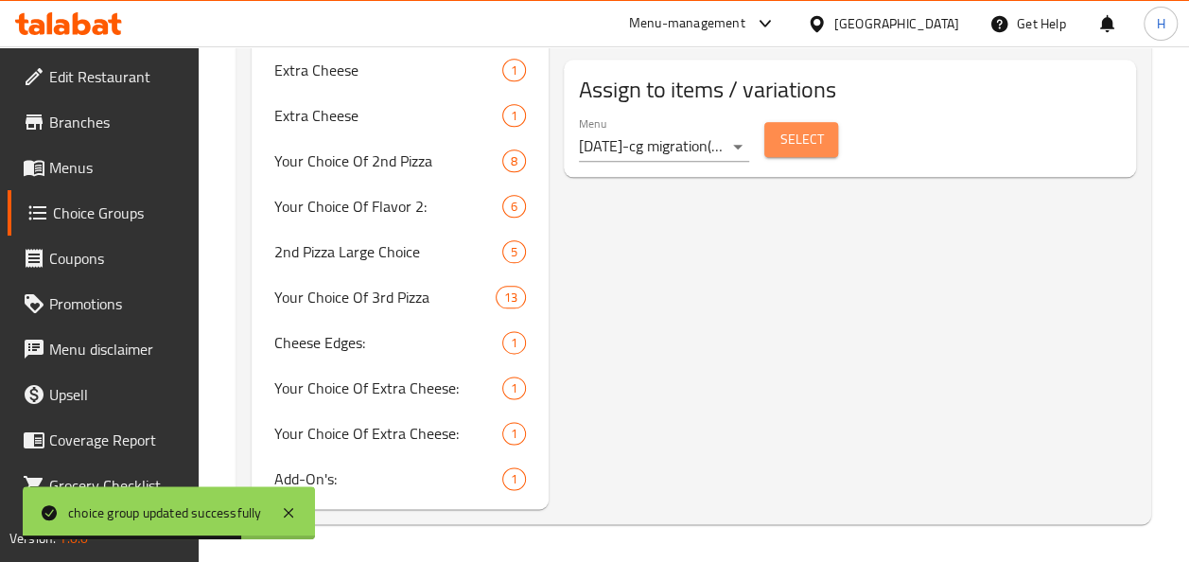
click at [784, 151] on button "Select" at bounding box center [801, 139] width 74 height 35
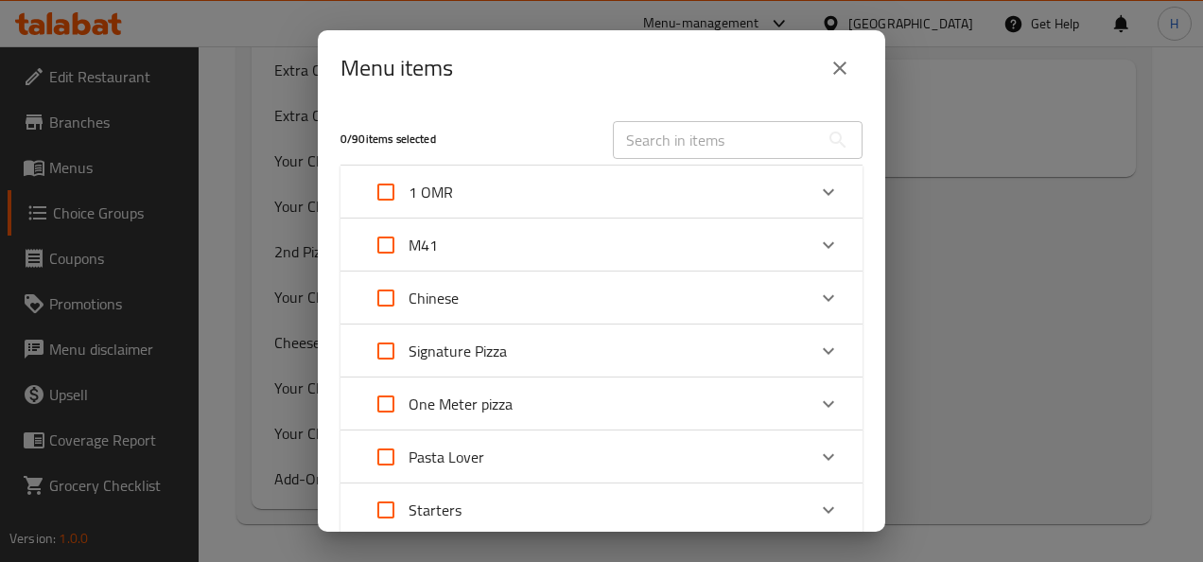
click at [441, 233] on div "M41" at bounding box center [584, 244] width 443 height 45
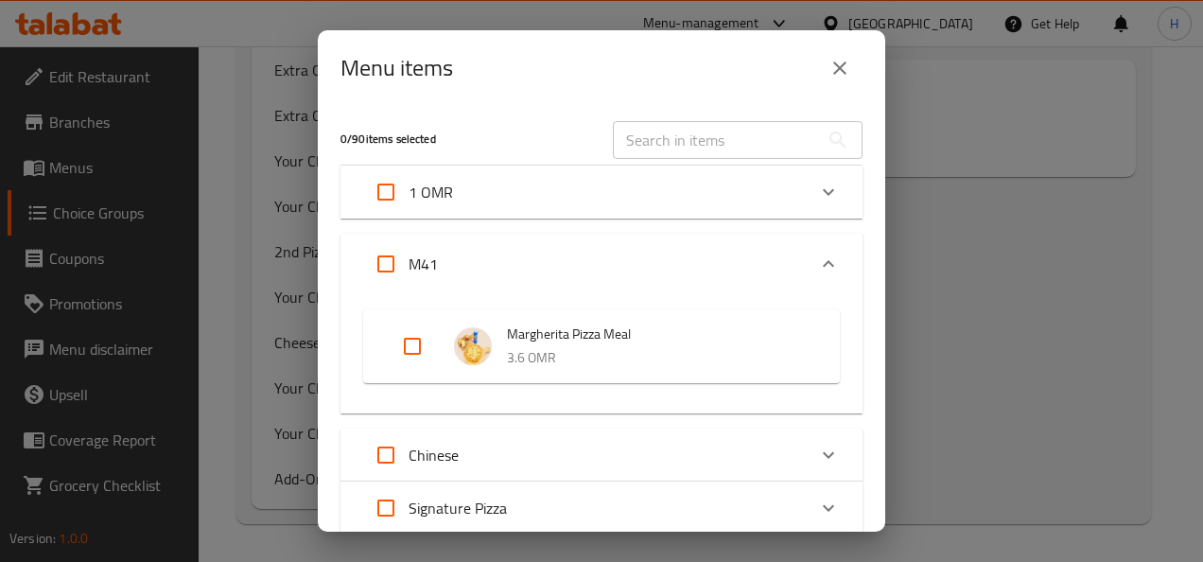
click at [393, 349] on input "Expand" at bounding box center [412, 345] width 45 height 45
checkbox input "true"
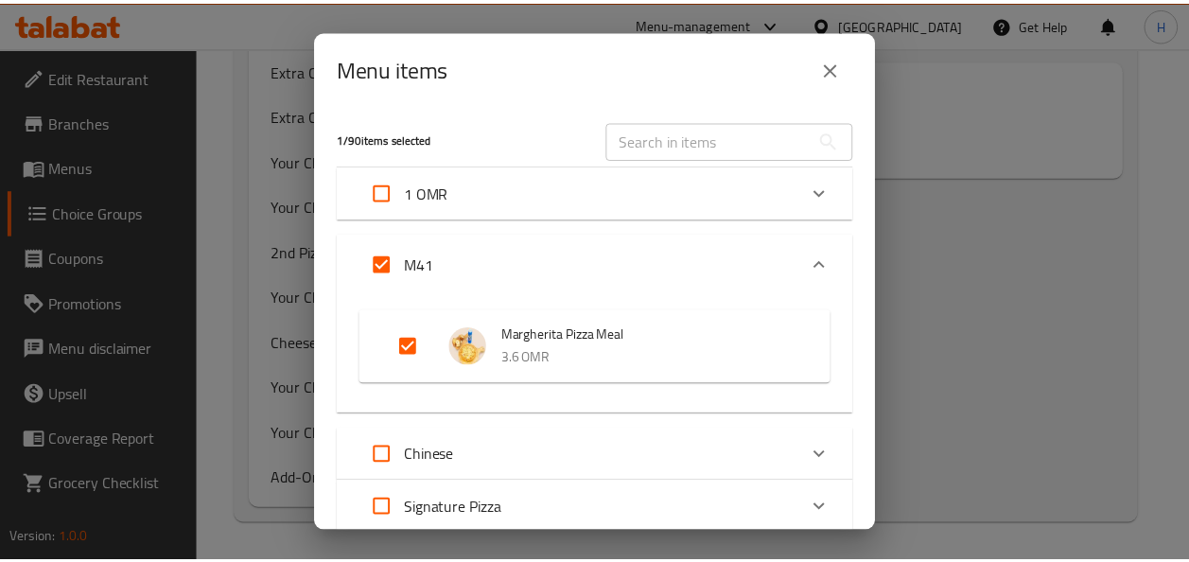
scroll to position [664, 0]
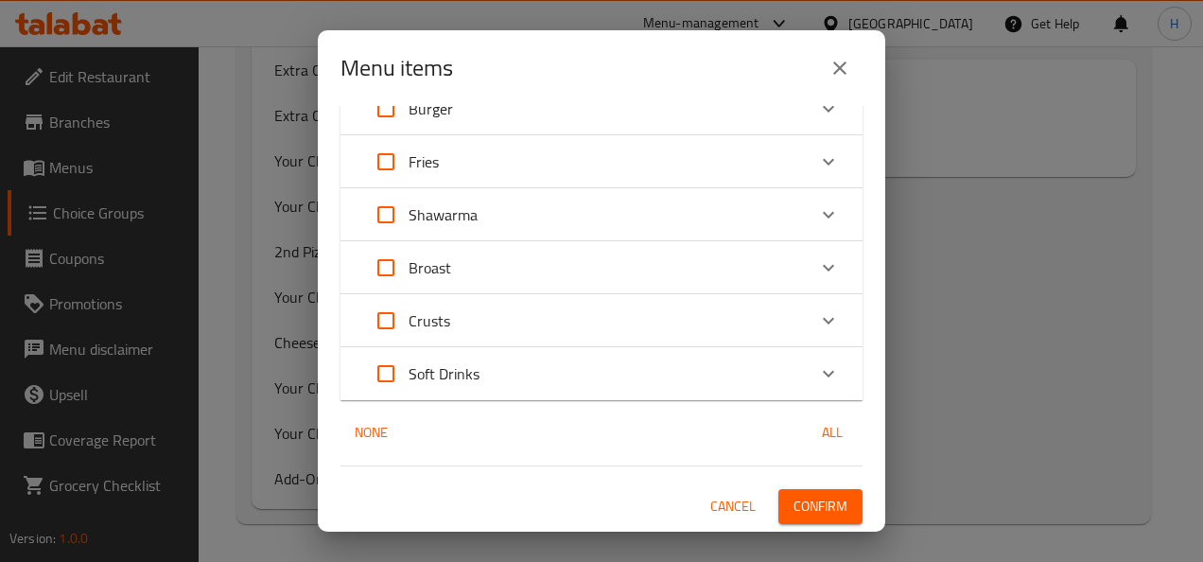
click at [798, 501] on span "Confirm" at bounding box center [820, 507] width 54 height 24
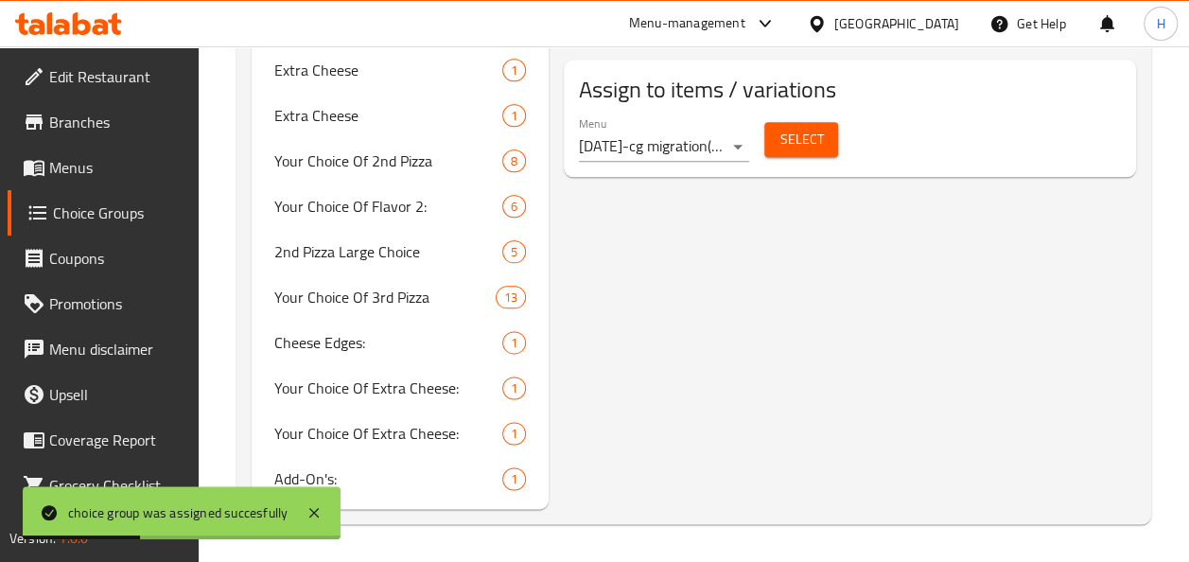
click at [72, 168] on span "Menus" at bounding box center [116, 167] width 134 height 23
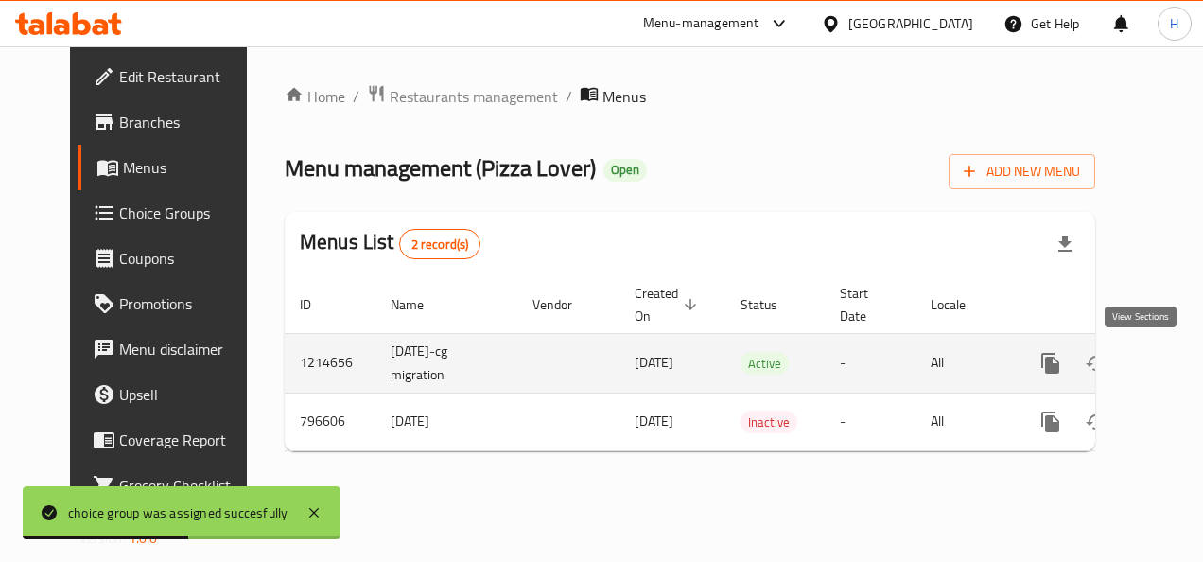
click at [1178, 359] on icon "enhanced table" at bounding box center [1186, 363] width 17 height 17
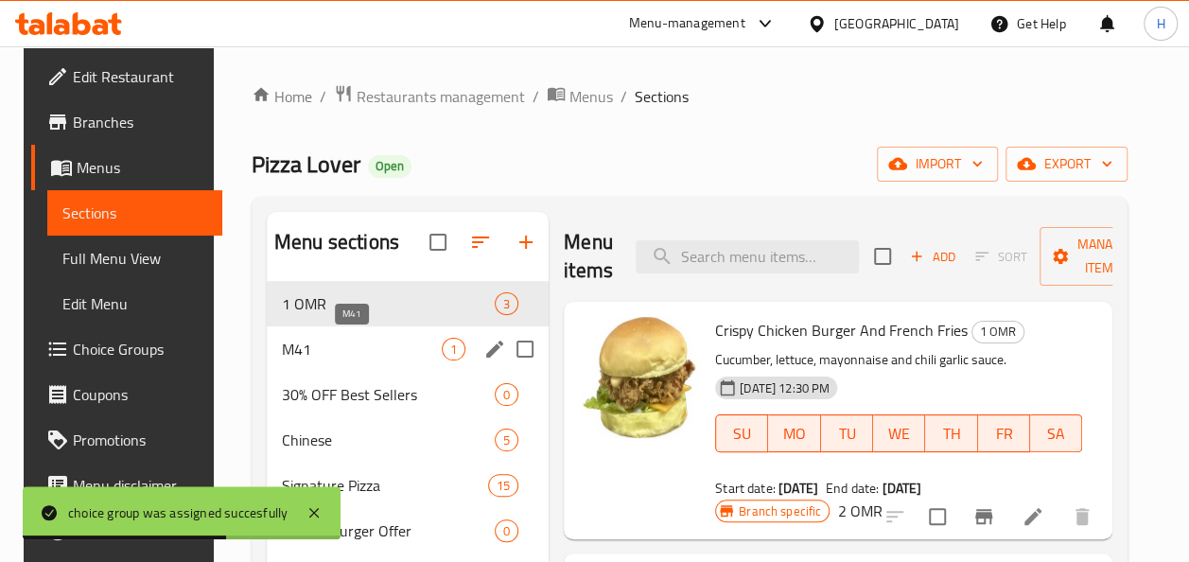
click at [410, 357] on span "M41" at bounding box center [362, 349] width 160 height 23
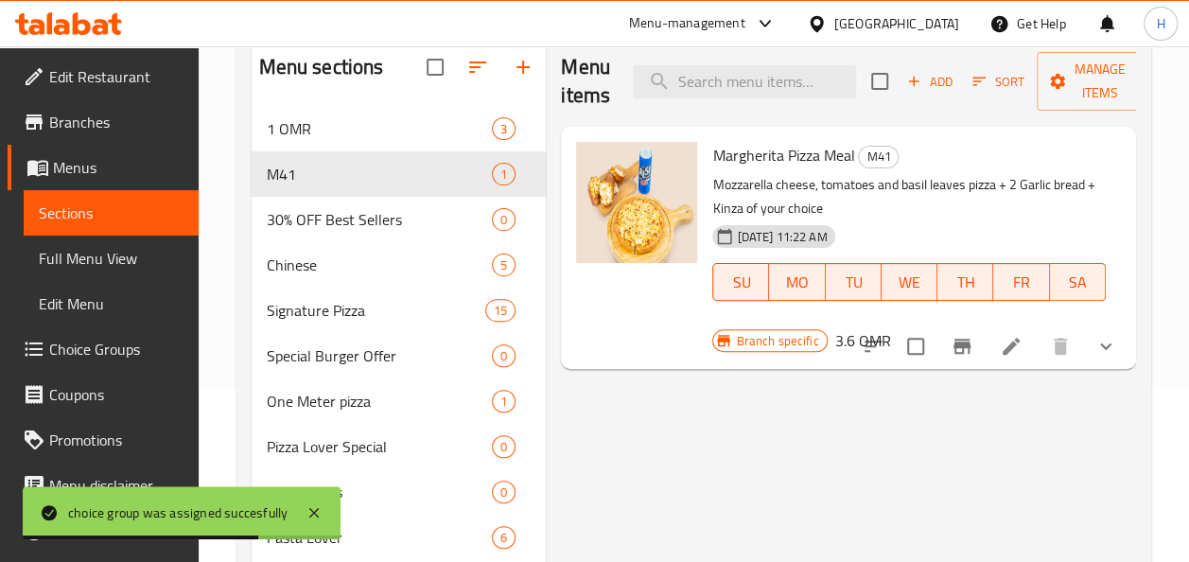
scroll to position [176, 0]
click at [1006, 358] on li at bounding box center [1010, 345] width 53 height 34
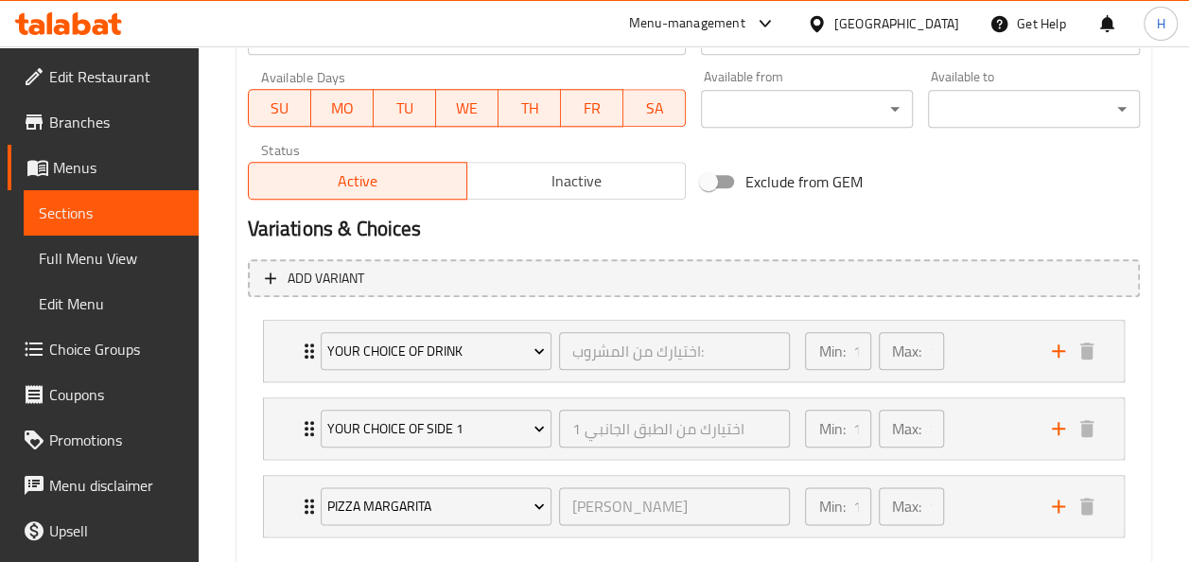
scroll to position [986, 0]
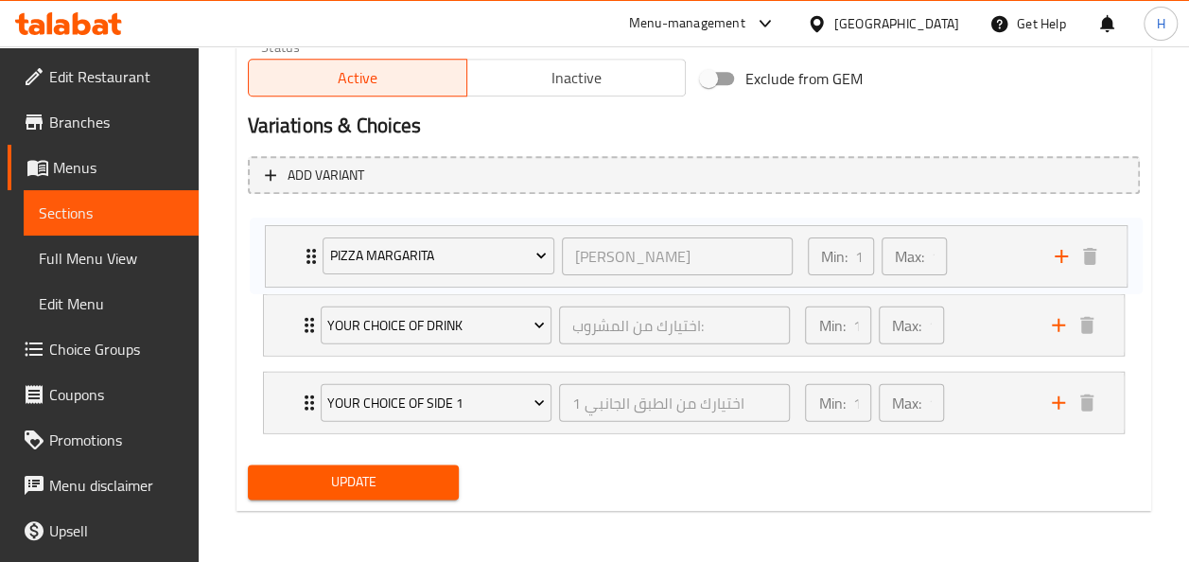
drag, startPoint x: 283, startPoint y: 412, endPoint x: 286, endPoint y: 257, distance: 155.1
click at [286, 257] on div "your choice of drink اختيارك من المشروب: ​ Min: 1 ​ Max: 1 ​ Kinza Cola 250 Ml …" at bounding box center [694, 325] width 892 height 232
drag, startPoint x: 286, startPoint y: 395, endPoint x: 287, endPoint y: 304, distance: 90.8
click at [287, 304] on div "pizza Margarita بيتزا مارغريتا ​ Min: 1 ​ Max: 1 ​ pizza margarita (ID: 2267094…" at bounding box center [694, 325] width 892 height 232
click at [357, 476] on span "Update" at bounding box center [354, 482] width 182 height 24
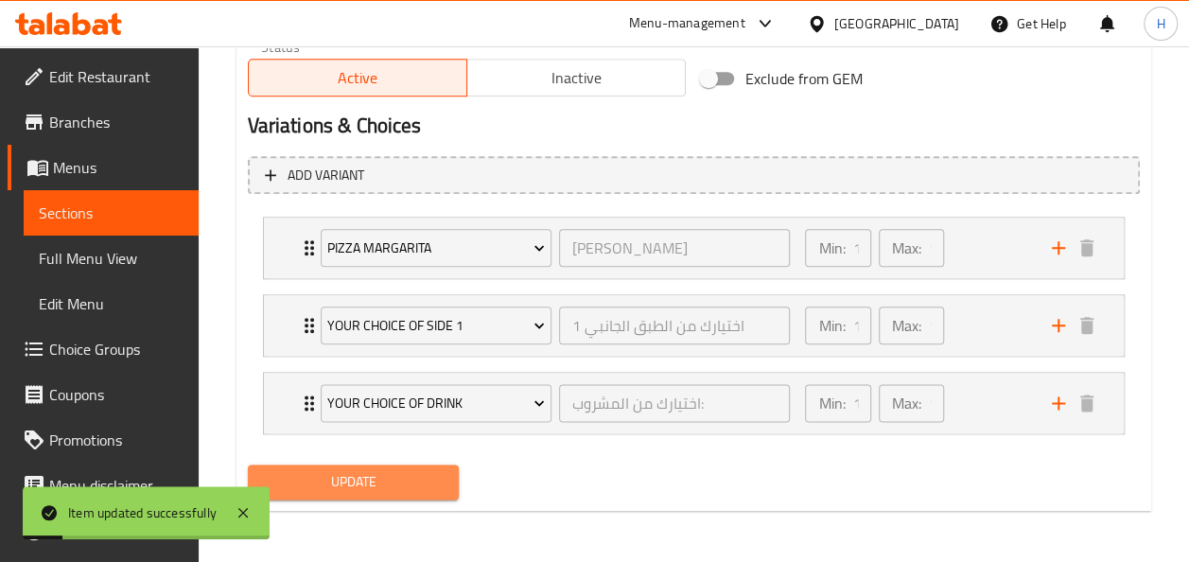
click at [418, 475] on span "Update" at bounding box center [354, 482] width 182 height 24
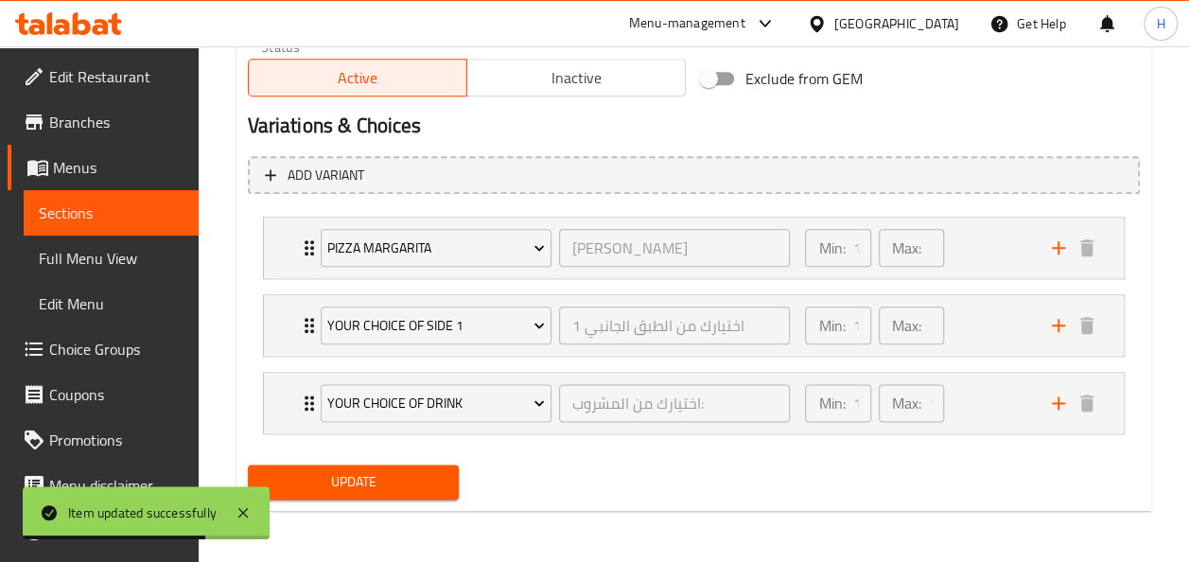
click at [118, 165] on span "Menus" at bounding box center [118, 167] width 130 height 23
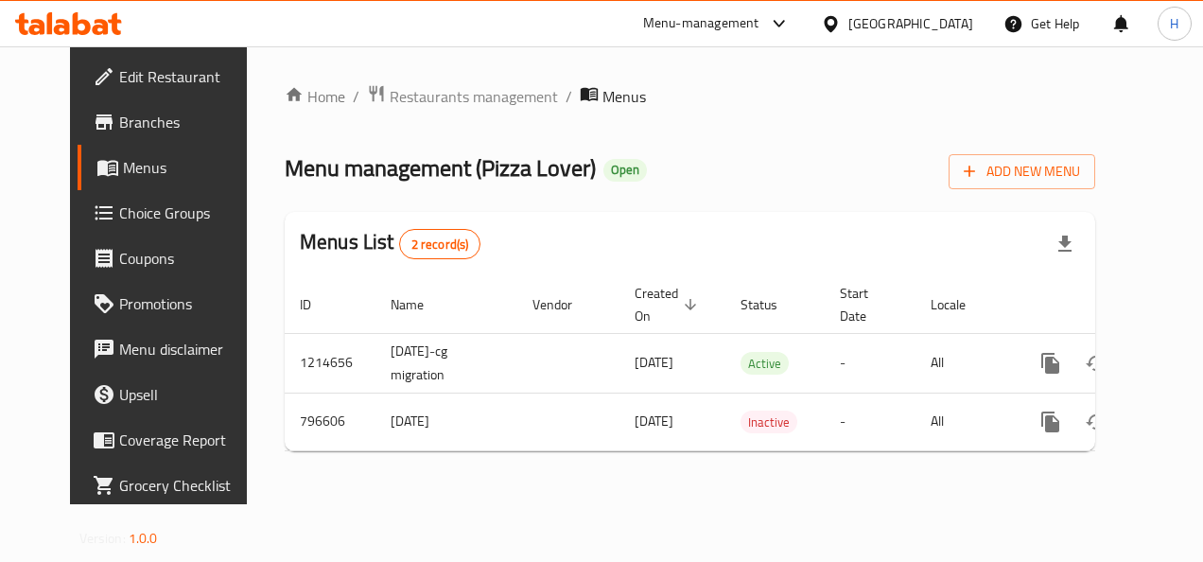
click at [123, 179] on span "Menus" at bounding box center [189, 167] width 132 height 23
click at [390, 102] on span "Restaurants management" at bounding box center [474, 96] width 168 height 23
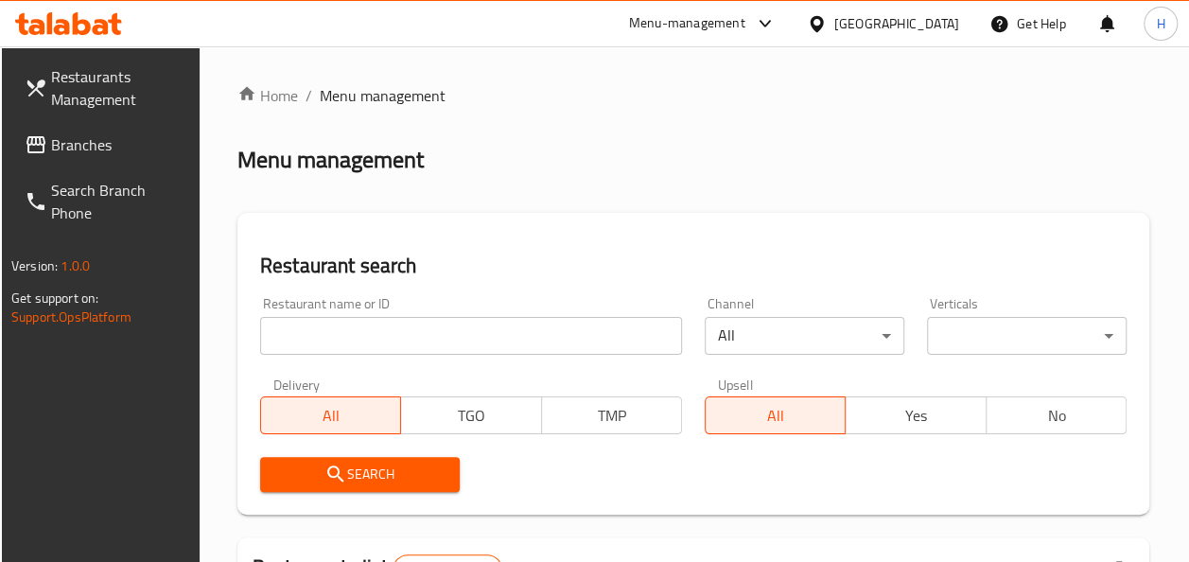
click at [418, 333] on input "search" at bounding box center [471, 336] width 422 height 38
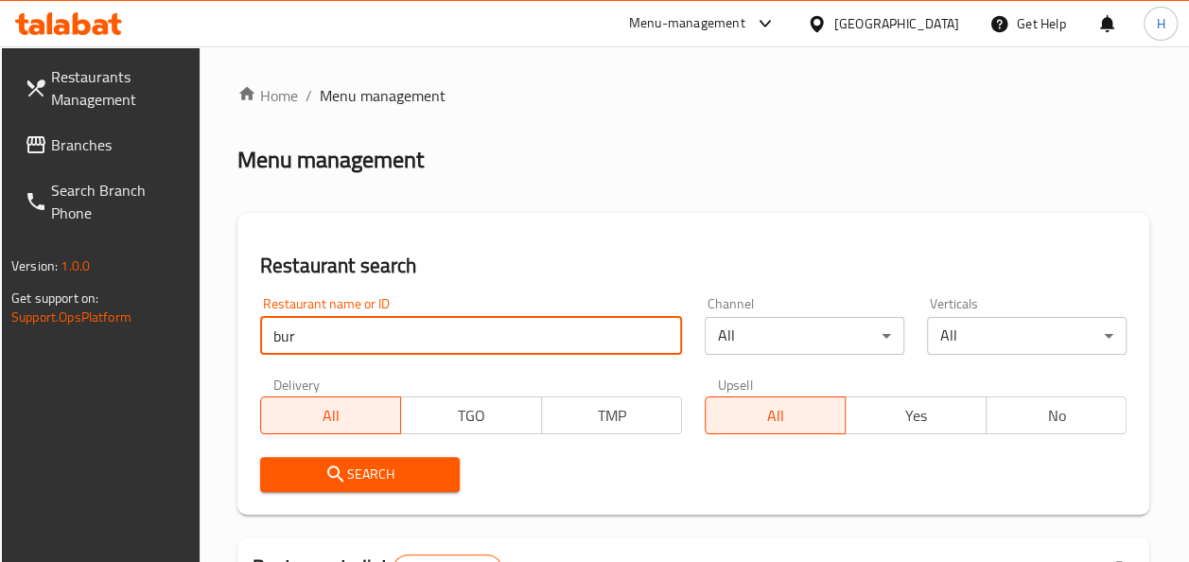
type input "burger garage"
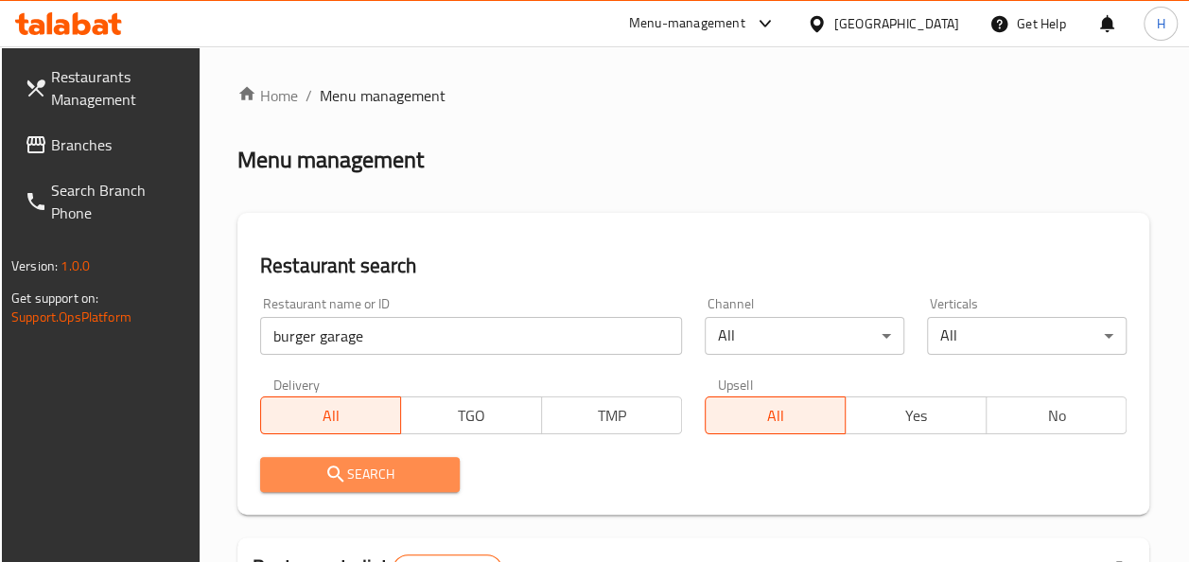
click at [386, 471] on span "Search" at bounding box center [359, 474] width 169 height 24
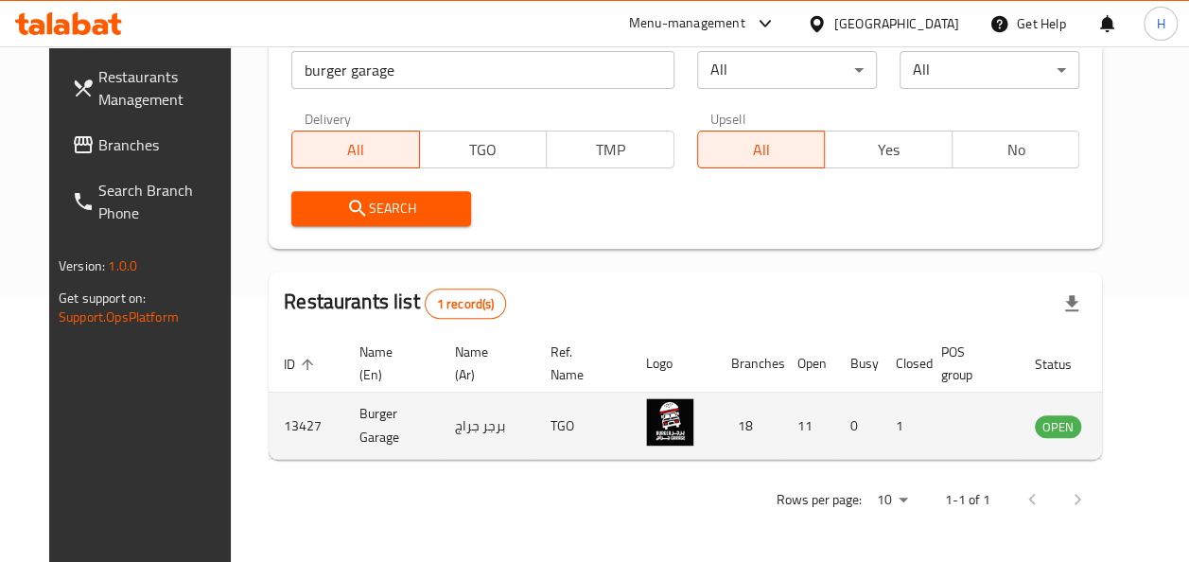
click at [1135, 419] on icon "enhanced table" at bounding box center [1145, 427] width 21 height 16
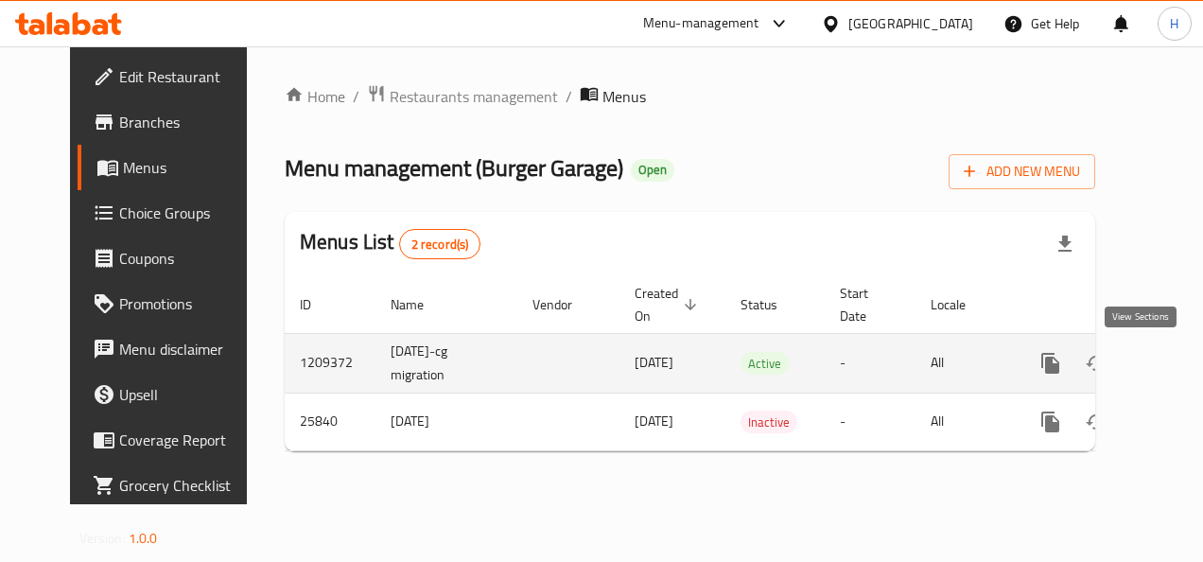
click at [1175, 356] on icon "enhanced table" at bounding box center [1186, 363] width 23 height 23
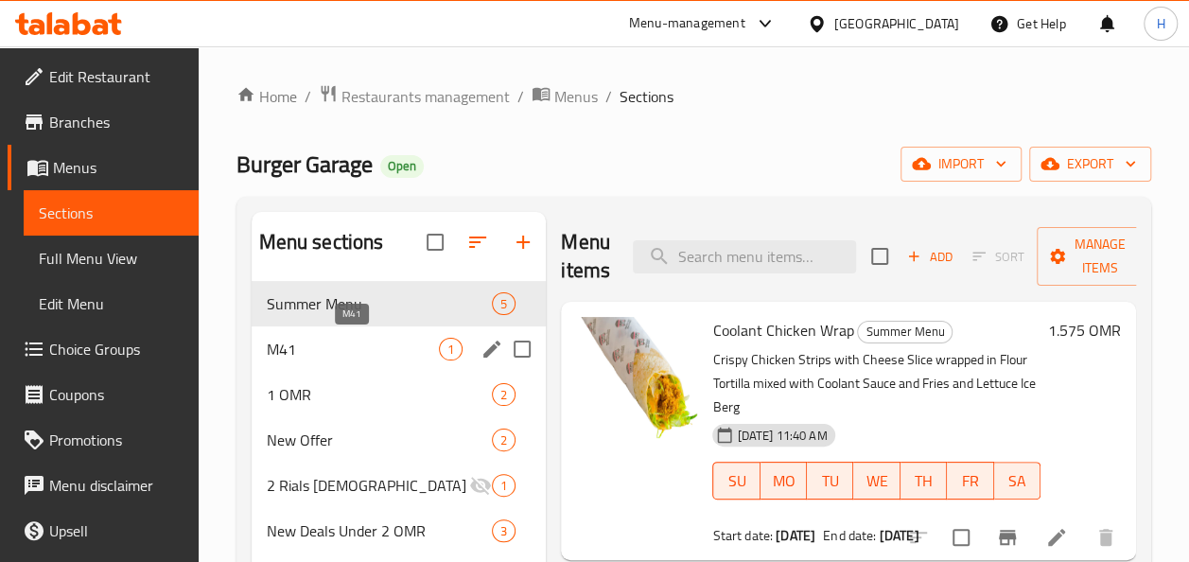
click at [336, 339] on span "M41" at bounding box center [353, 349] width 173 height 23
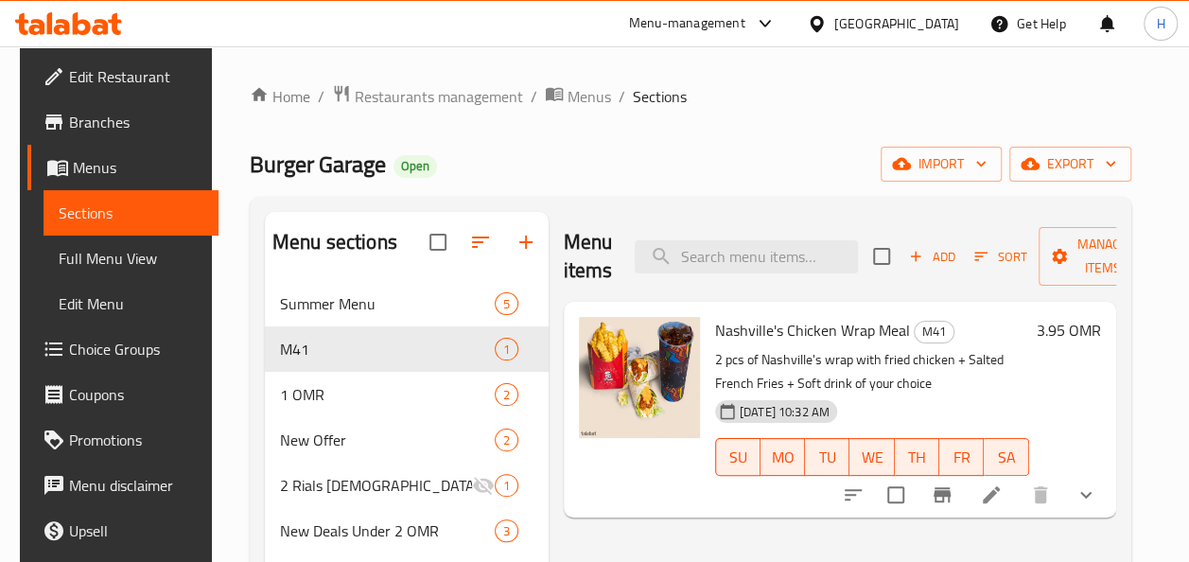
scroll to position [124, 0]
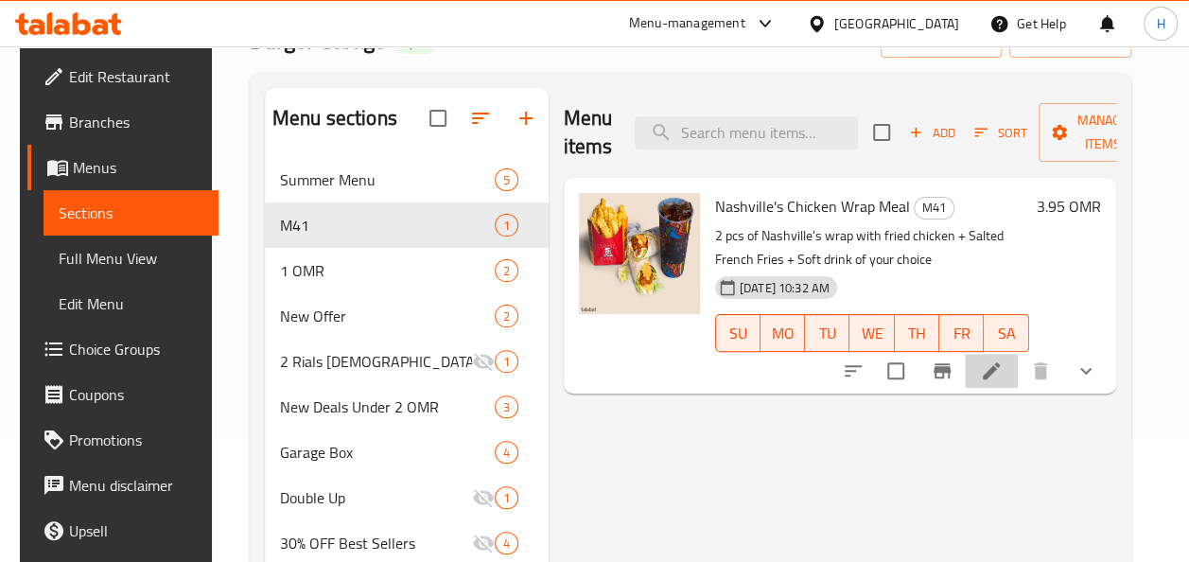
click at [998, 375] on li at bounding box center [991, 371] width 53 height 34
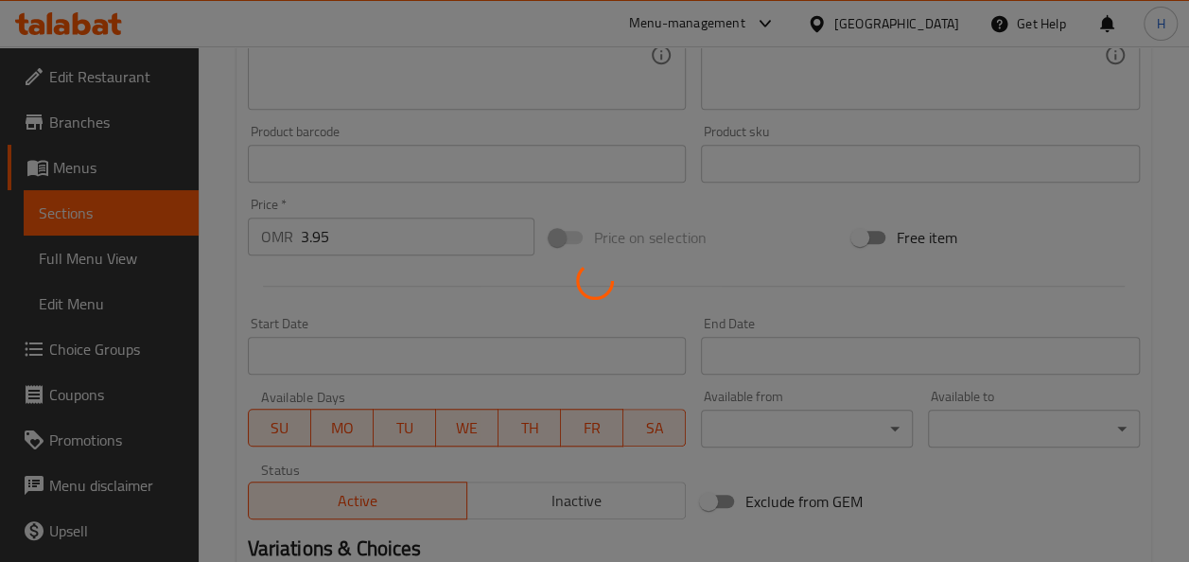
scroll to position [910, 0]
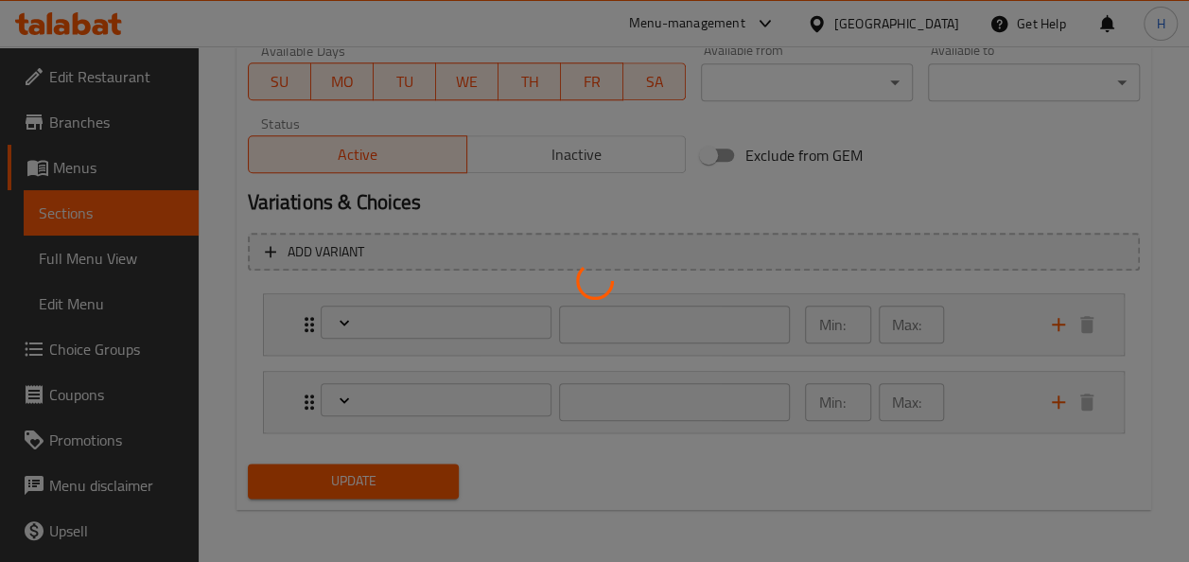
type input "اختيارك للجانب 1"
type input "1"
type input "اختيارك للطبق الجانبي:"
type input "1"
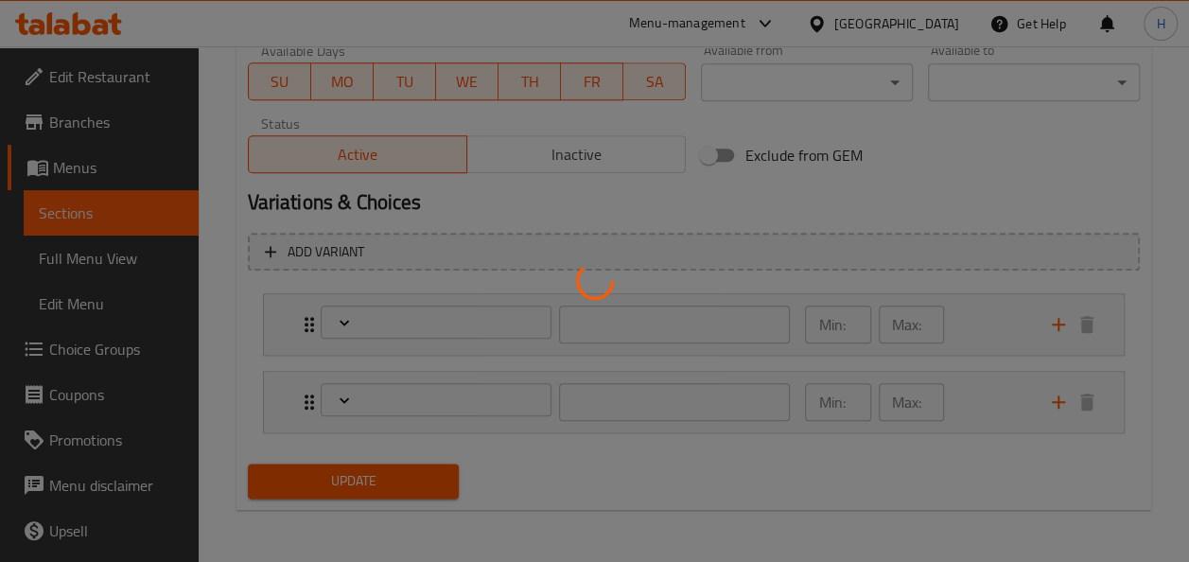
type input "1"
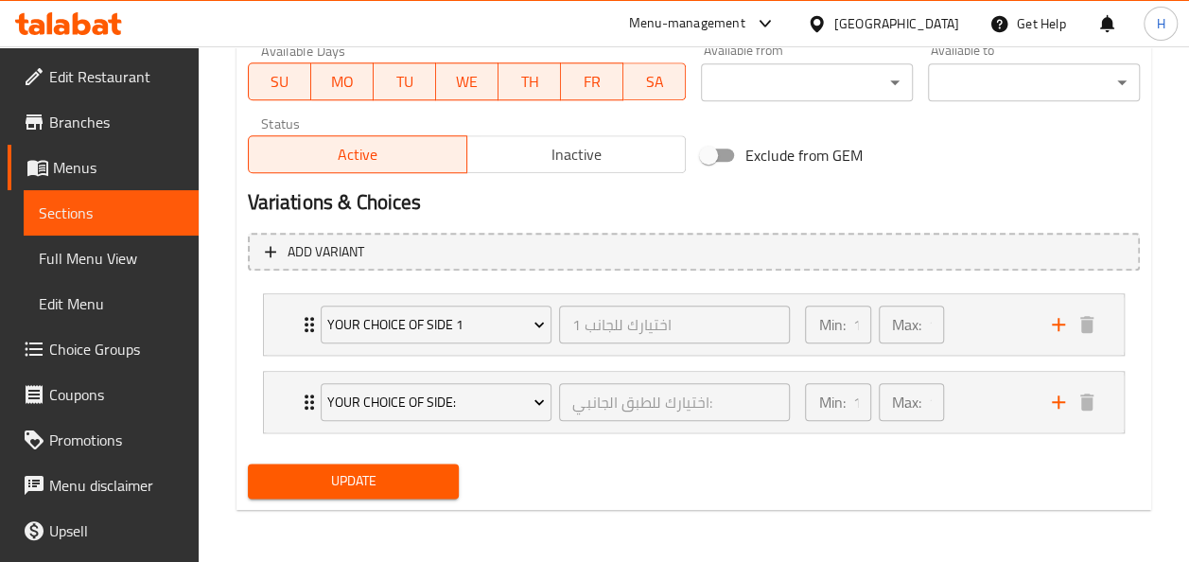
click at [324, 360] on li "your choice of side 1 اختيارك للجانب 1 ​ Min: 1 ​ Max: 1 ​ Alsi Cola (ID: 22279…" at bounding box center [694, 325] width 892 height 78
click at [292, 343] on div "your choice of side 1 اختيارك للجانب 1 ​ Min: 1 ​ Max: 1 ​" at bounding box center [694, 324] width 860 height 61
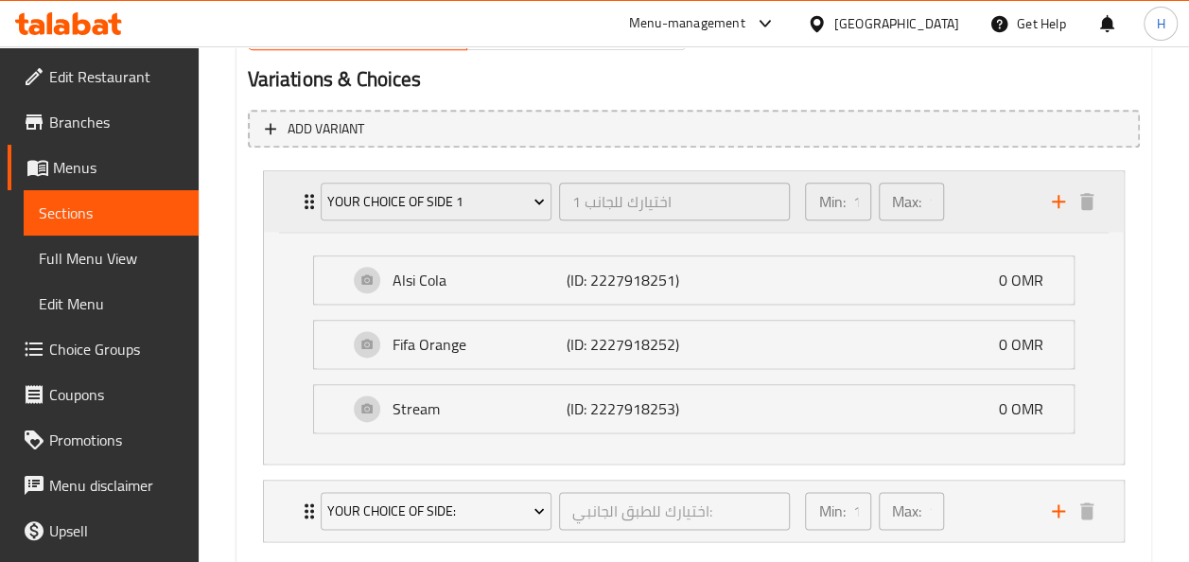
scroll to position [1098, 0]
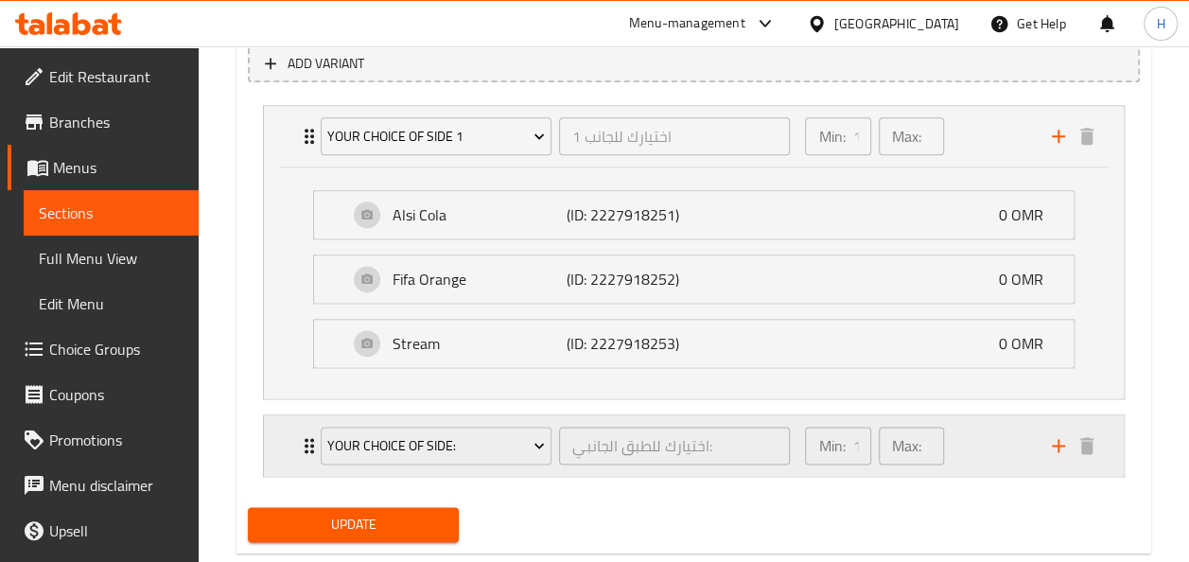
click at [310, 468] on div "Your Choice of Side: اختيارك للطبق الجانبي: ​" at bounding box center [555, 445] width 493 height 61
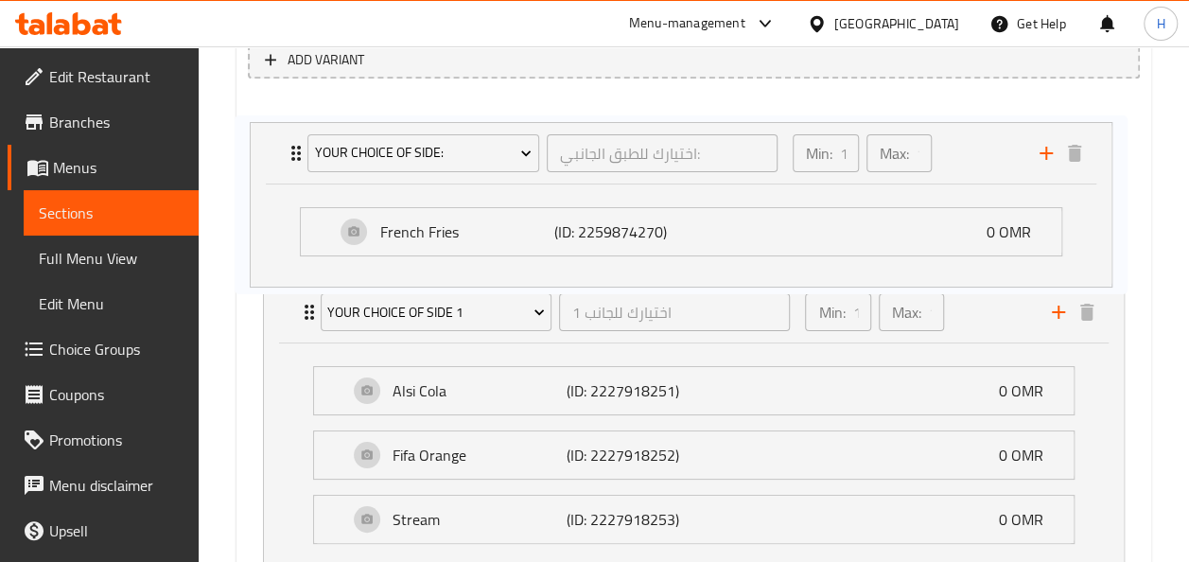
drag, startPoint x: 288, startPoint y: 452, endPoint x: 272, endPoint y: 156, distance: 296.4
click at [272, 156] on div "your choice of side 1 اختيارك للجانب 1 ​ Min: 1 ​ Max: 1 ​ Alsi Cola (ID: 22279…" at bounding box center [694, 338] width 892 height 489
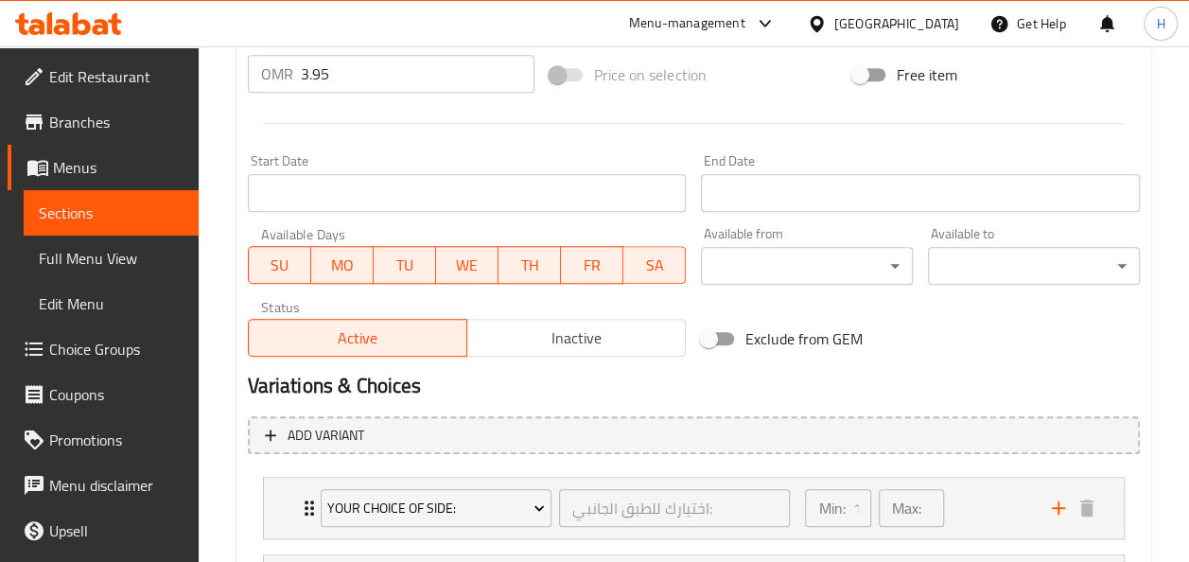
scroll to position [910, 0]
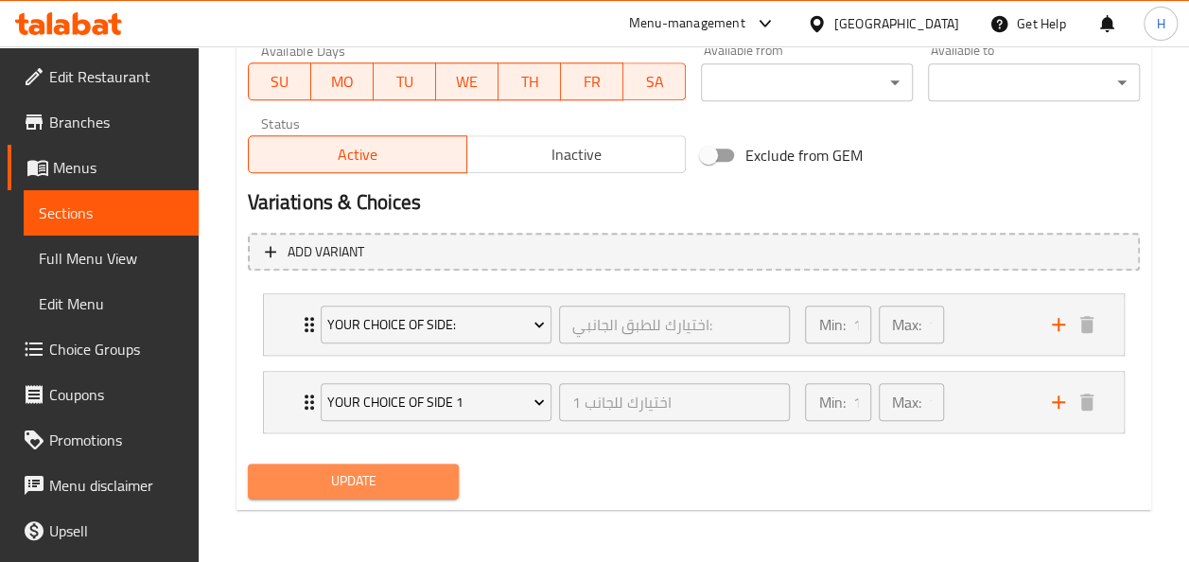
drag, startPoint x: 310, startPoint y: 501, endPoint x: 310, endPoint y: 488, distance: 13.2
click at [310, 488] on span "Update" at bounding box center [354, 481] width 182 height 24
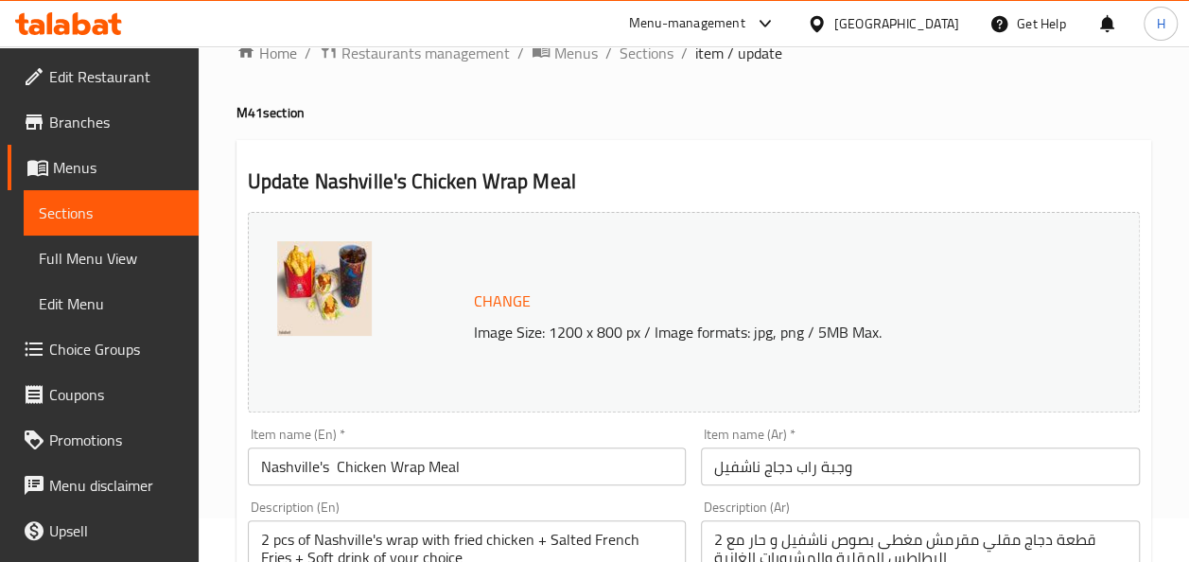
scroll to position [0, 0]
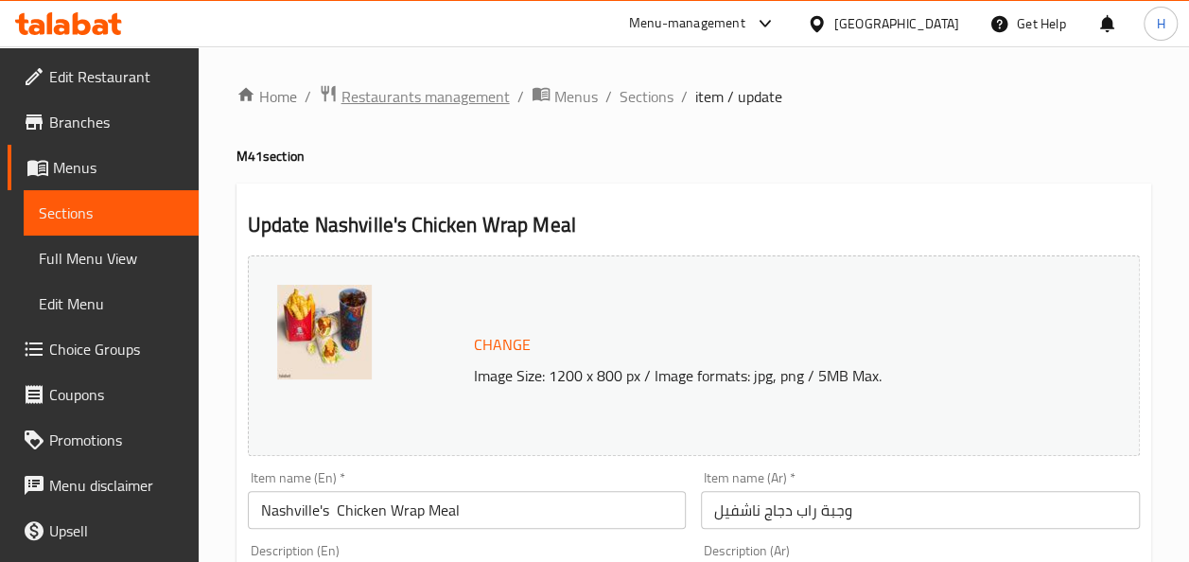
click at [467, 108] on span "Restaurants management" at bounding box center [425, 96] width 168 height 23
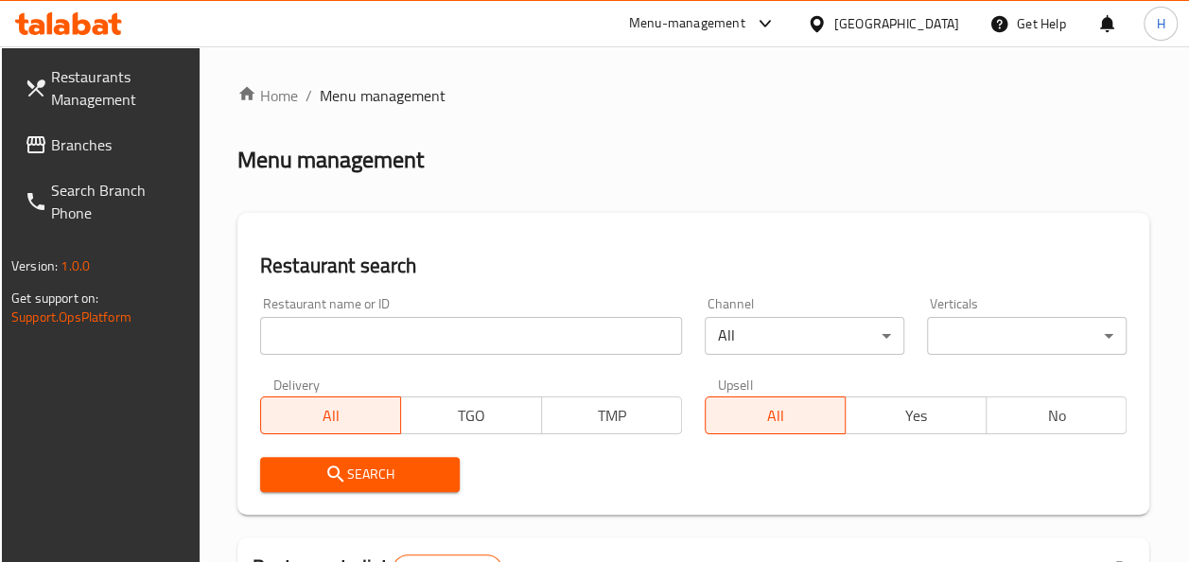
click at [499, 343] on input "search" at bounding box center [471, 336] width 422 height 38
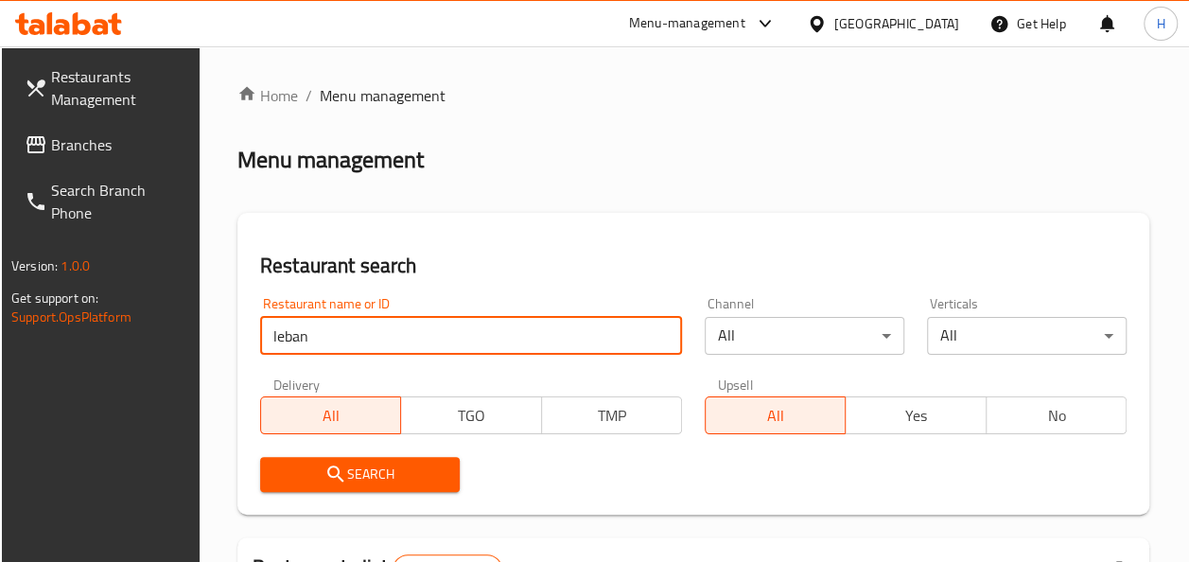
type input "lebanese village"
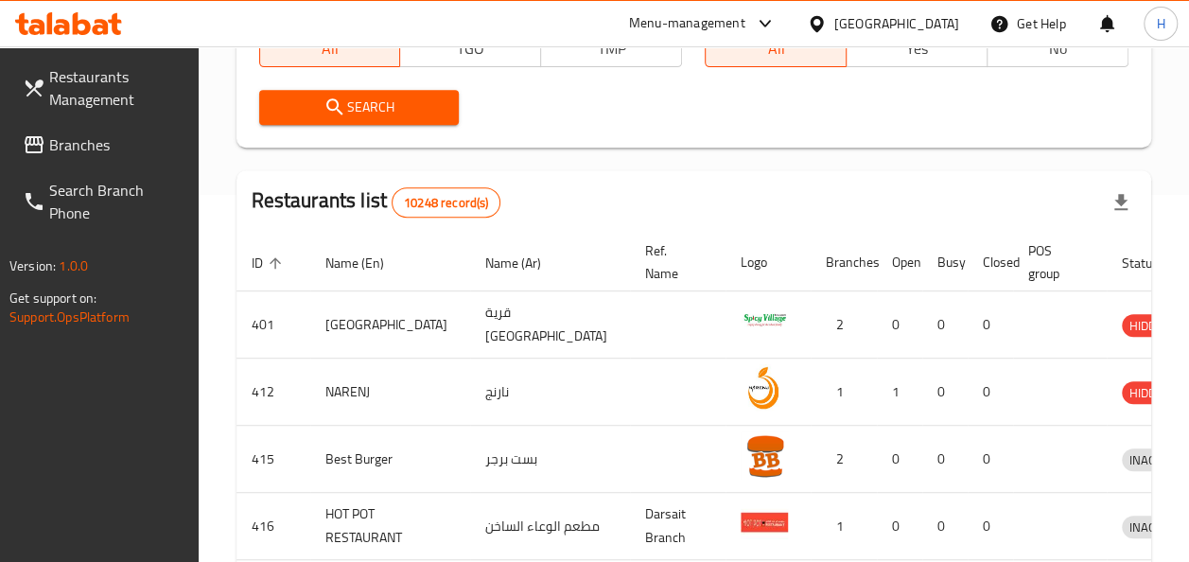
scroll to position [375, 0]
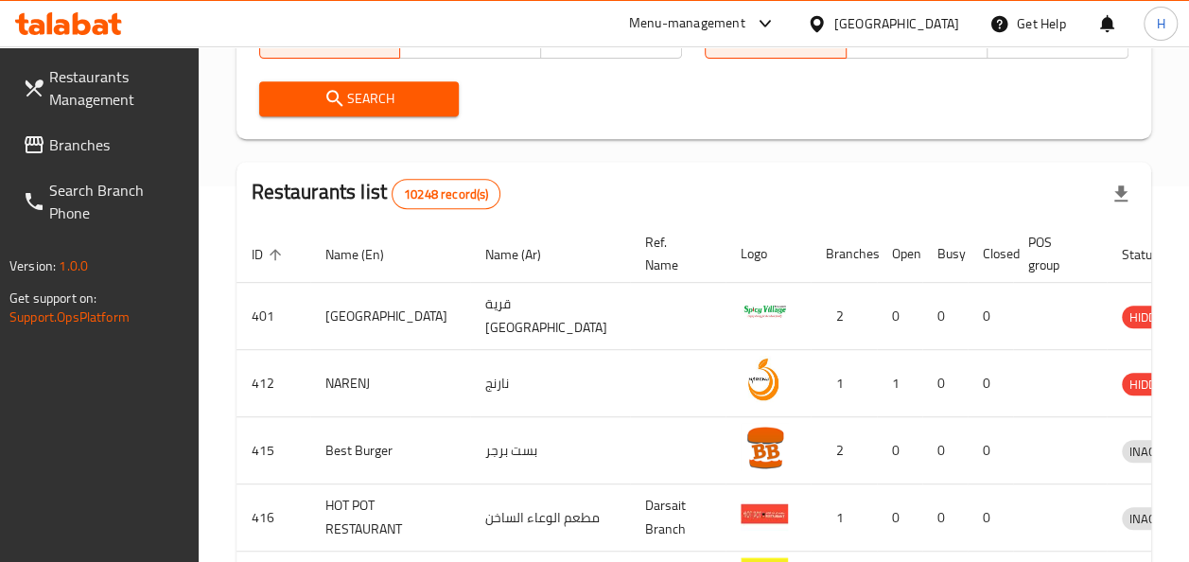
click at [341, 79] on div "Search" at bounding box center [359, 99] width 223 height 58
click at [357, 97] on span "Search" at bounding box center [359, 99] width 170 height 24
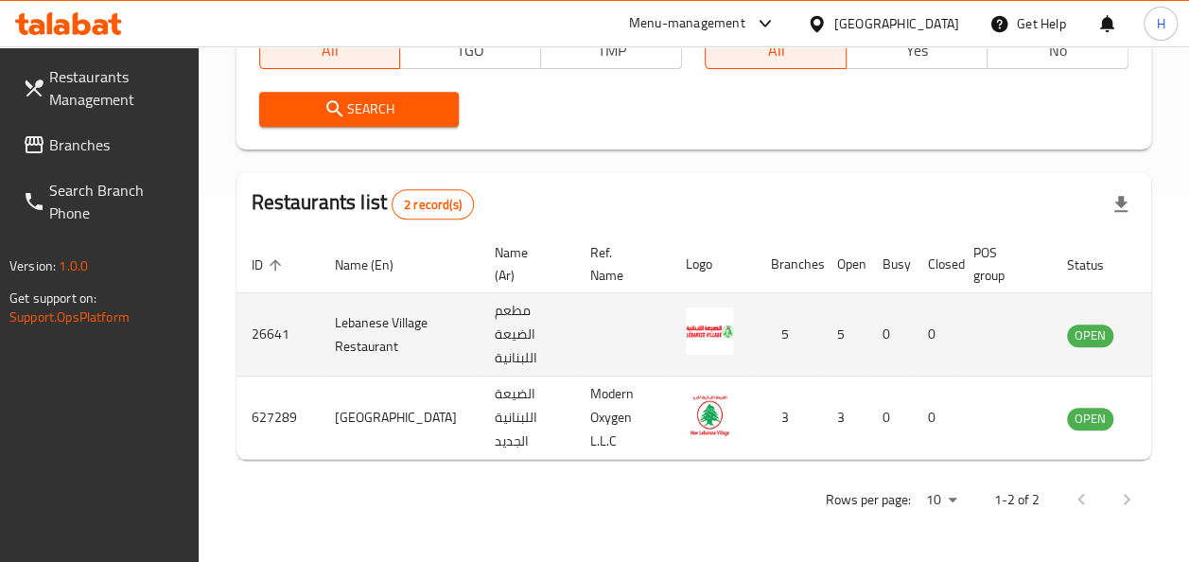
click at [1166, 323] on icon "enhanced table" at bounding box center [1177, 334] width 23 height 23
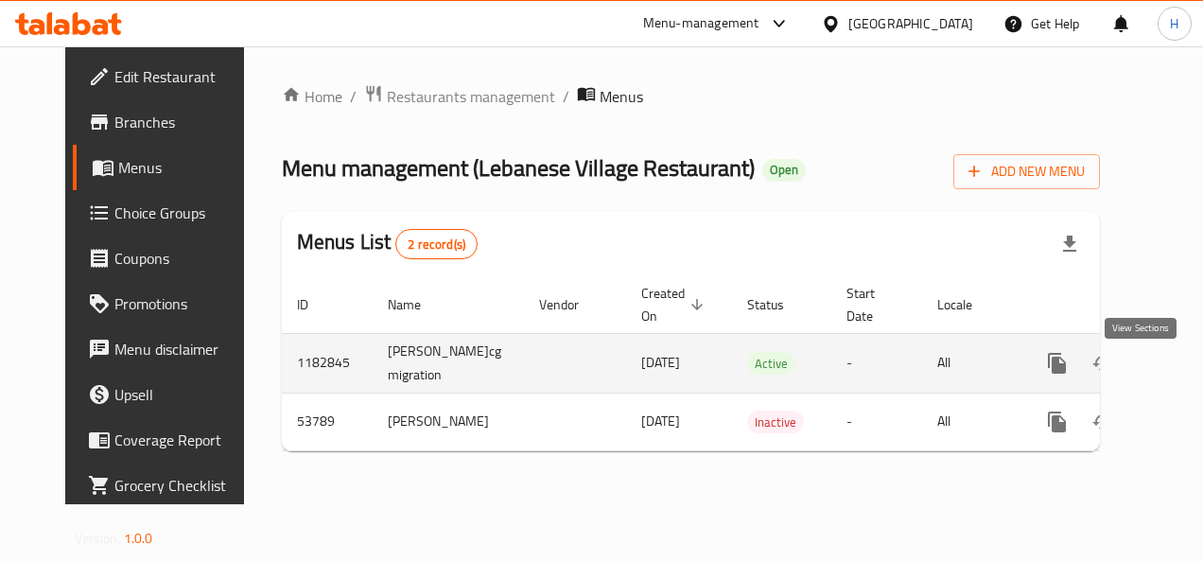
click at [1171, 384] on link "enhanced table" at bounding box center [1193, 362] width 45 height 45
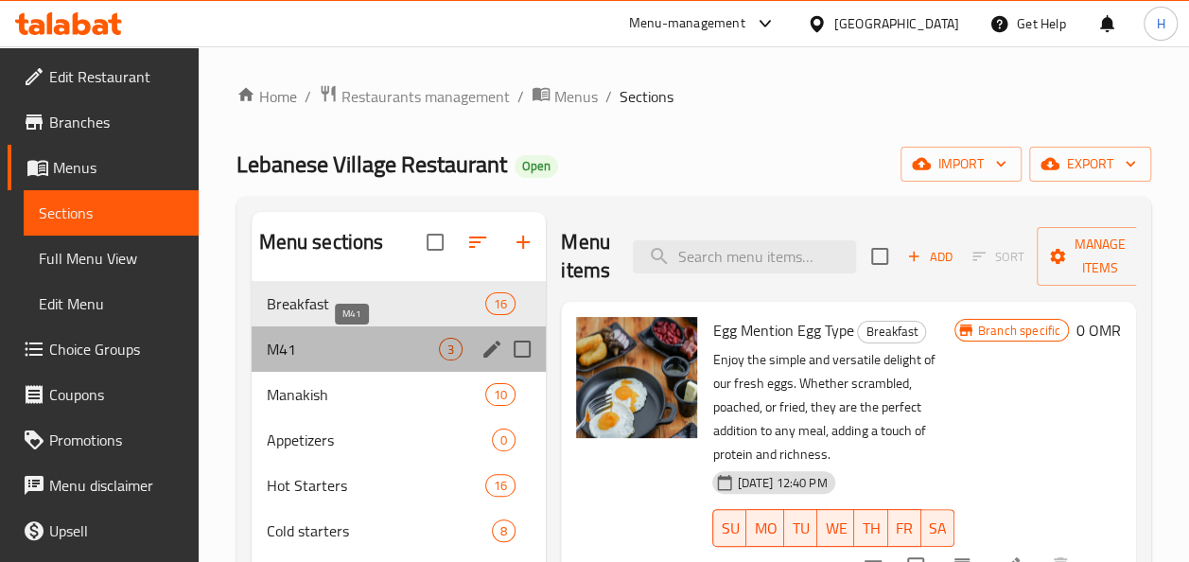
click at [350, 346] on span "M41" at bounding box center [353, 349] width 173 height 23
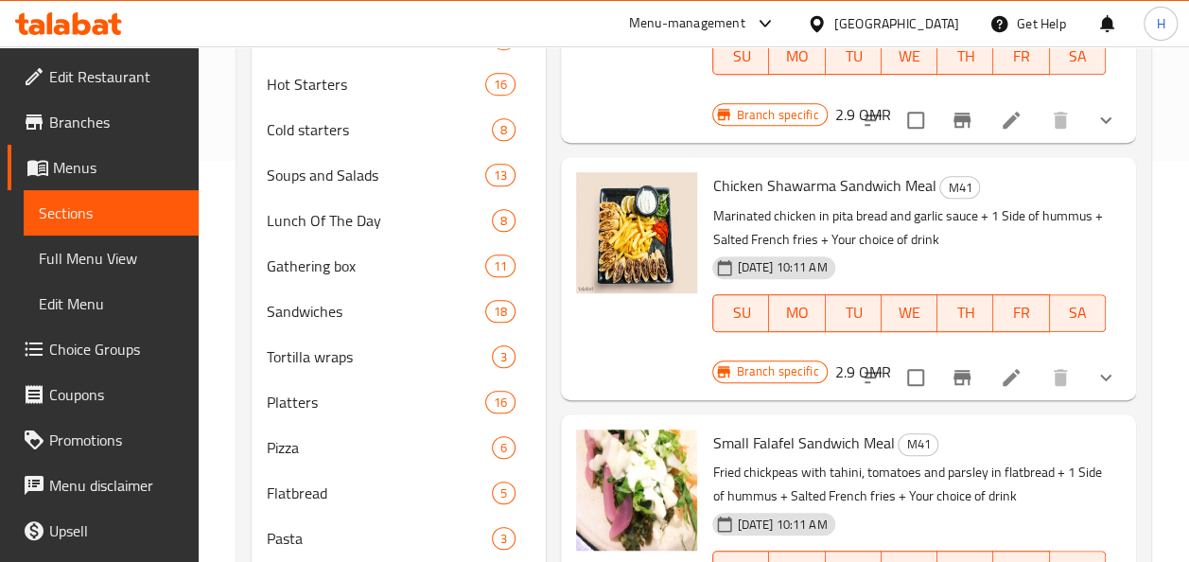
scroll to position [410, 0]
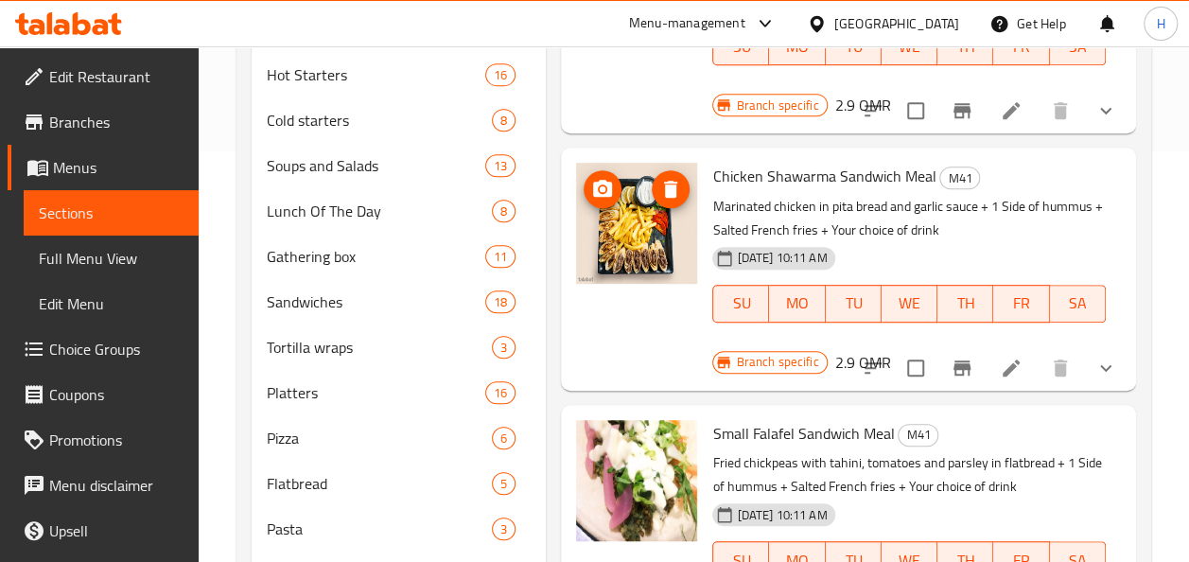
click at [625, 255] on img at bounding box center [636, 223] width 121 height 121
click at [1016, 382] on li at bounding box center [1010, 368] width 53 height 34
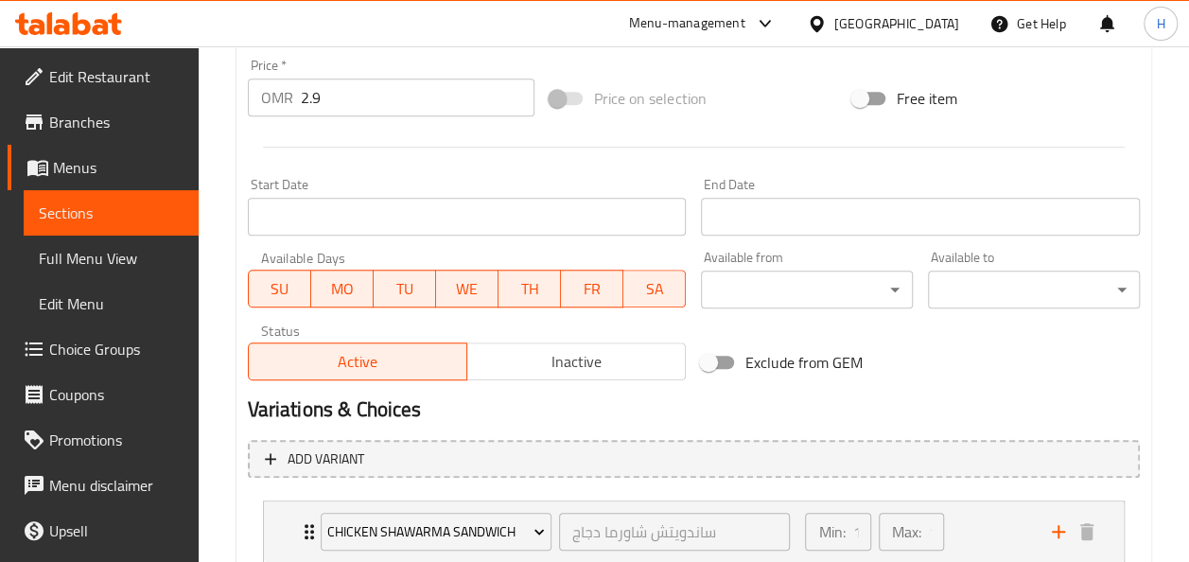
scroll to position [986, 0]
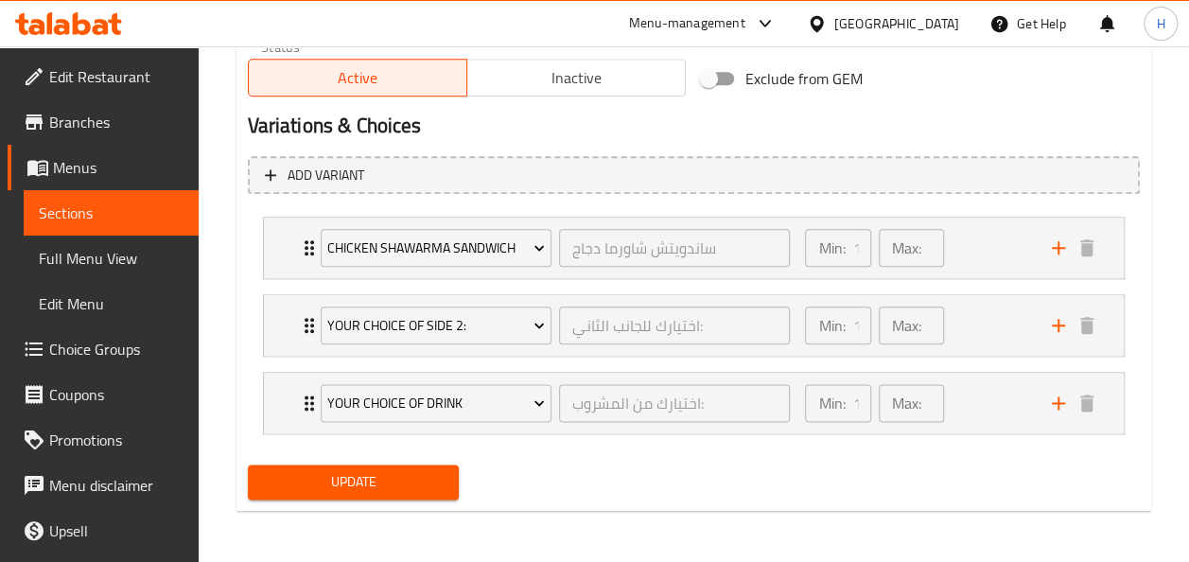
click at [111, 354] on span "Choice Groups" at bounding box center [116, 349] width 134 height 23
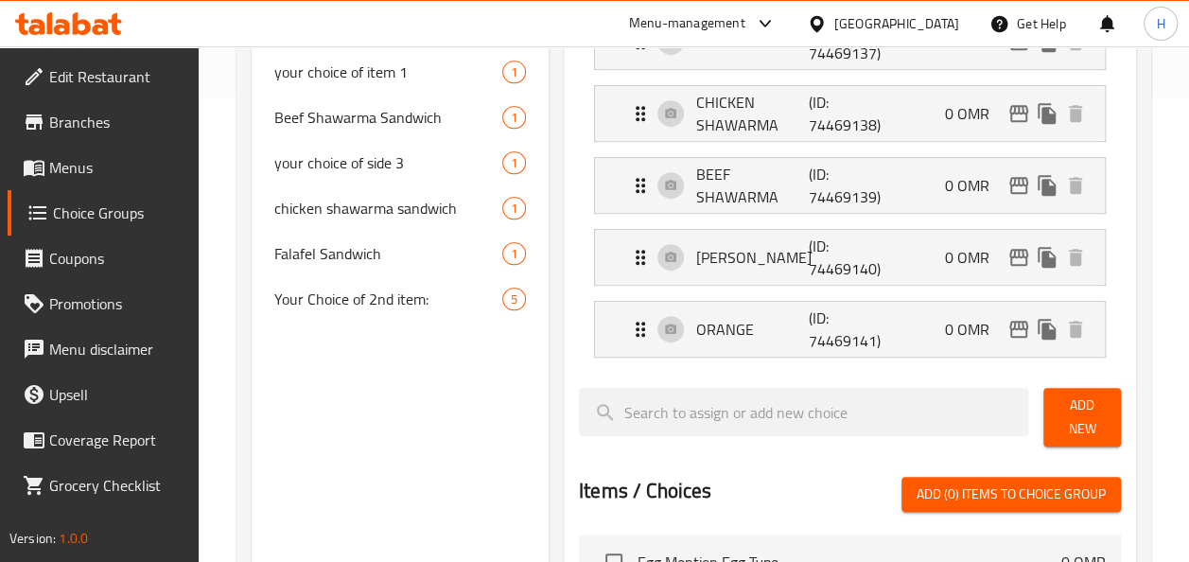
scroll to position [471, 0]
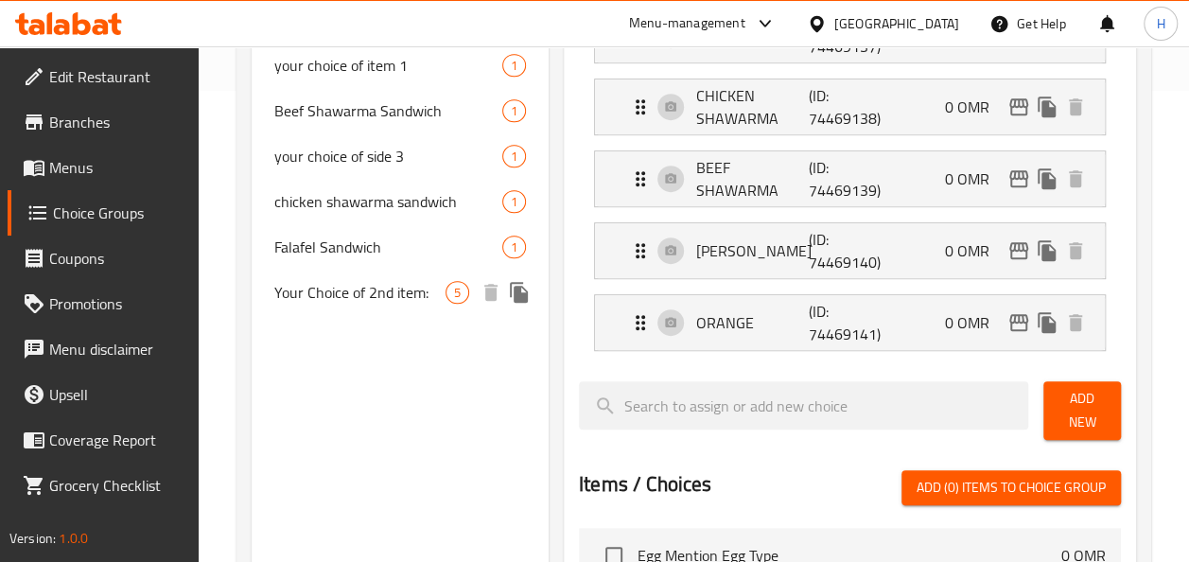
click at [340, 308] on div "Your Choice of 2nd item: 5" at bounding box center [400, 292] width 297 height 45
type input "Your Choice of 2nd item:"
type input "اختيارك للعنصر الثاني:"
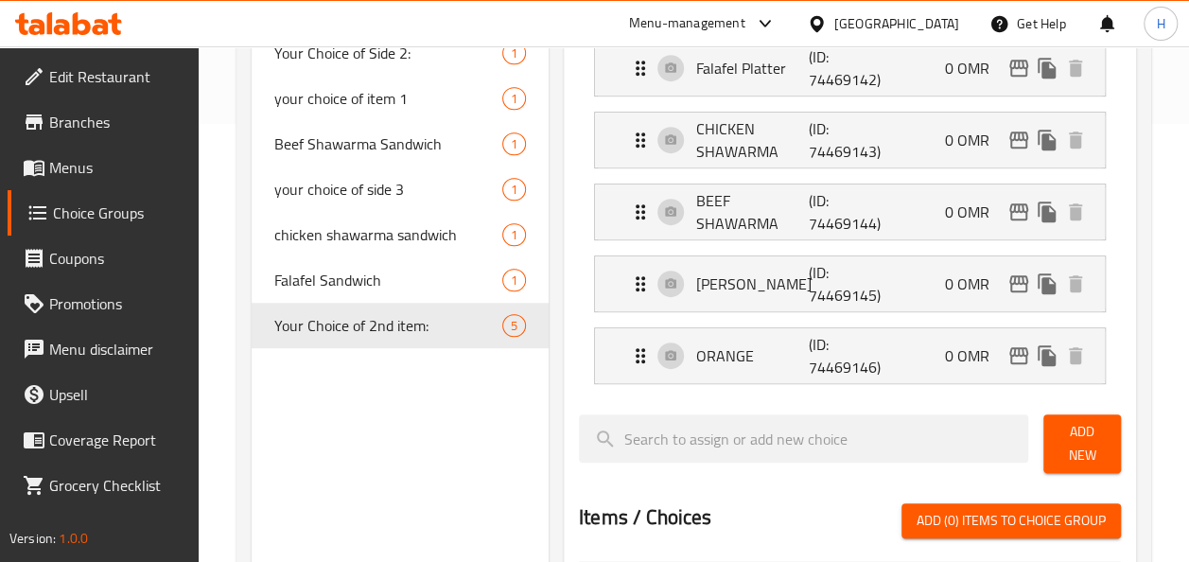
scroll to position [286, 0]
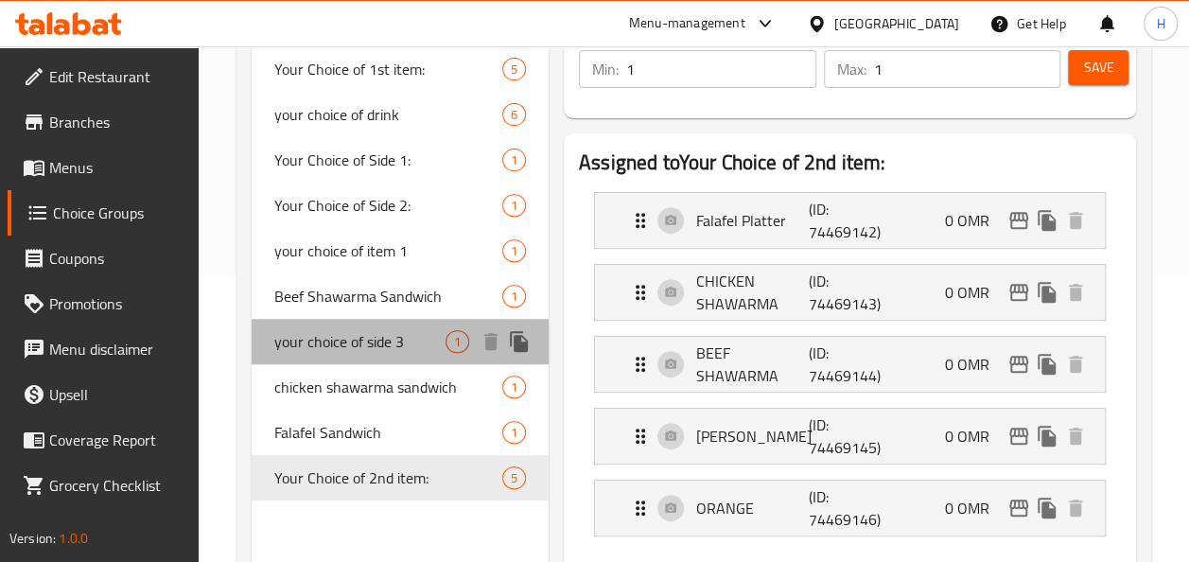
click at [355, 337] on span "your choice of side 3" at bounding box center [359, 341] width 171 height 23
type input "your choice of side 3"
type input "اختيارك للجانب 3"
type input "0"
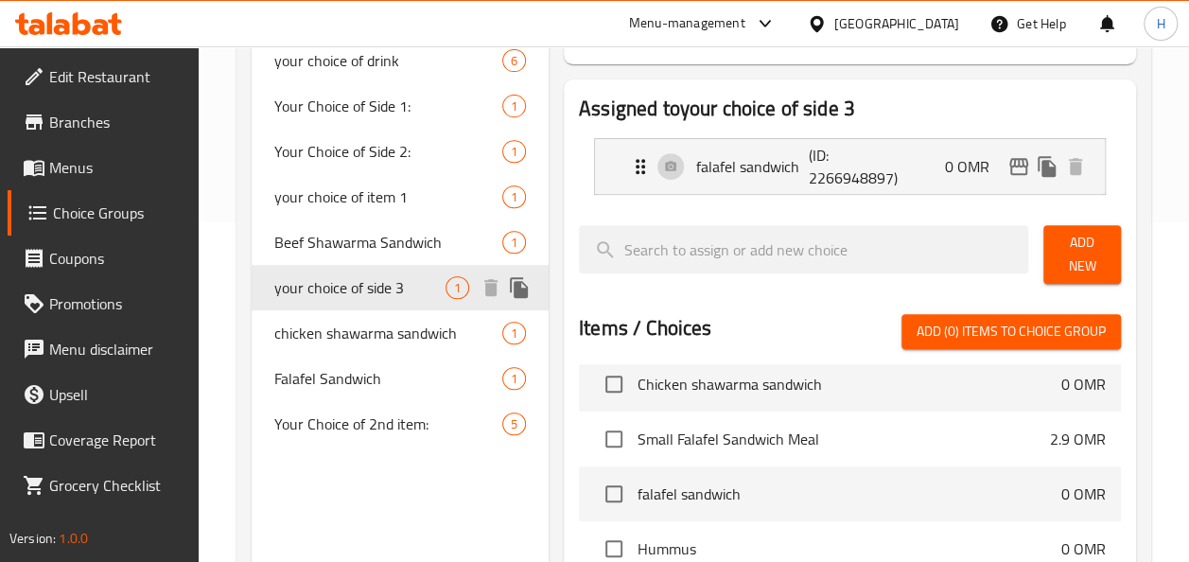
scroll to position [0, 0]
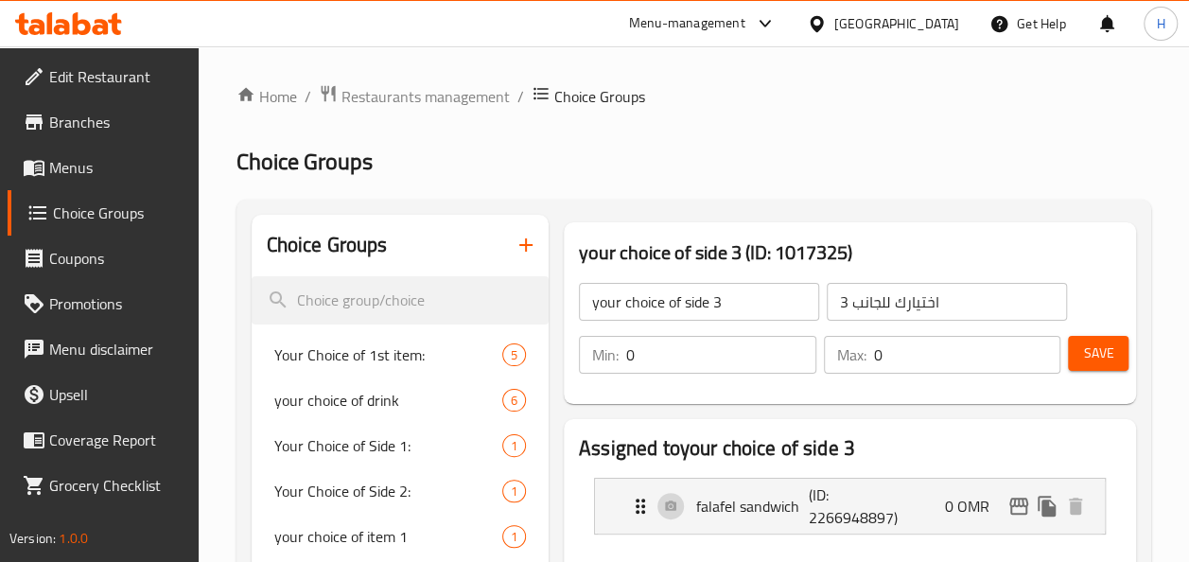
click at [104, 165] on span "Menus" at bounding box center [116, 167] width 134 height 23
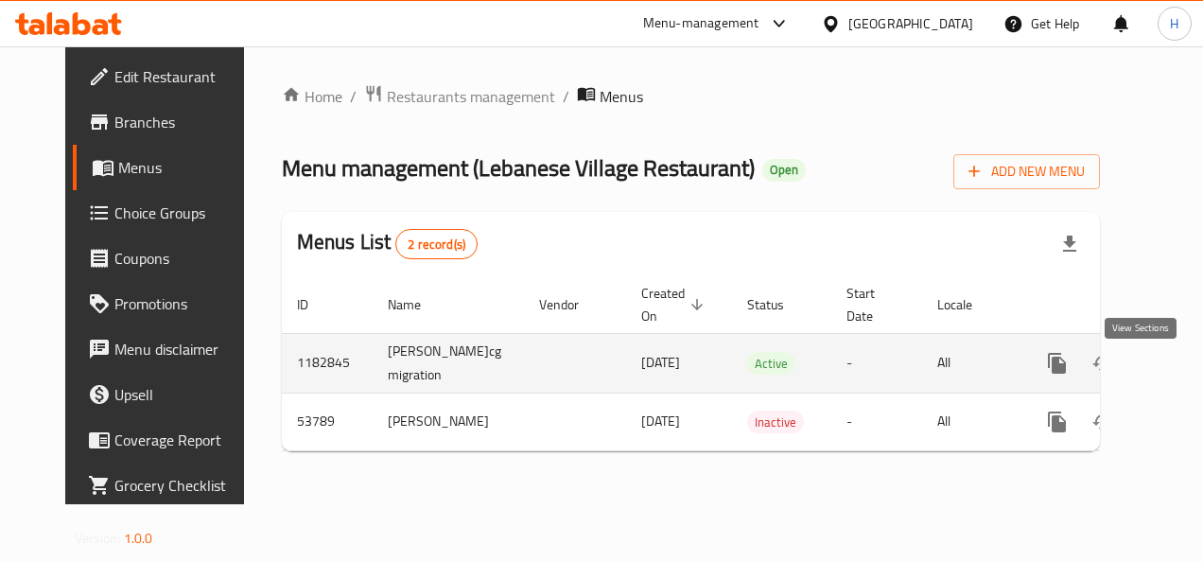
click at [1171, 386] on link "enhanced table" at bounding box center [1193, 362] width 45 height 45
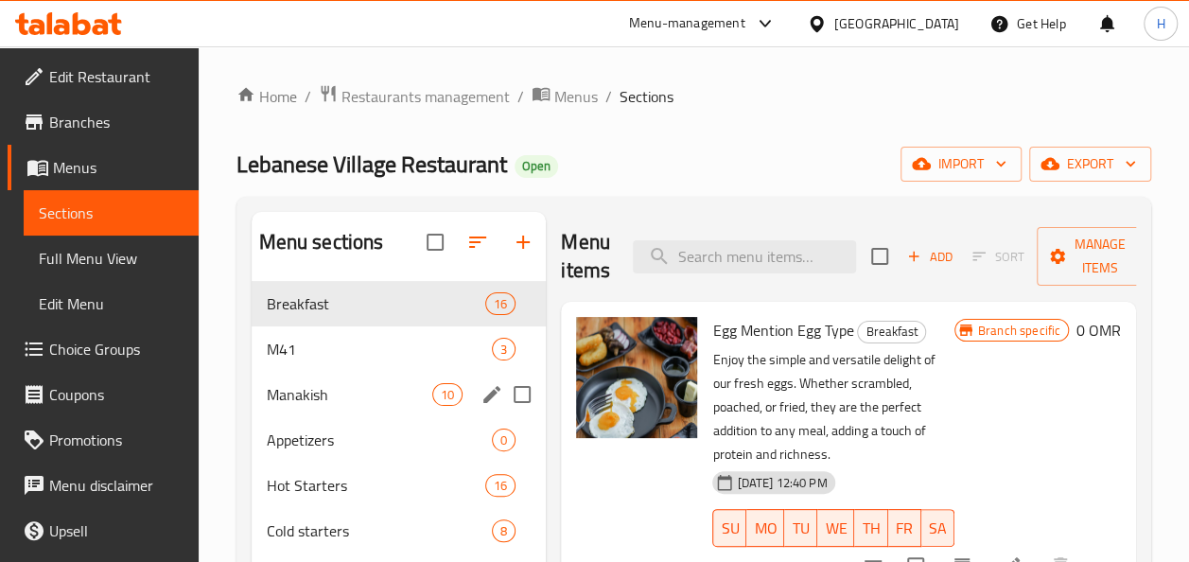
click at [294, 374] on div "Manakish 10" at bounding box center [399, 394] width 295 height 45
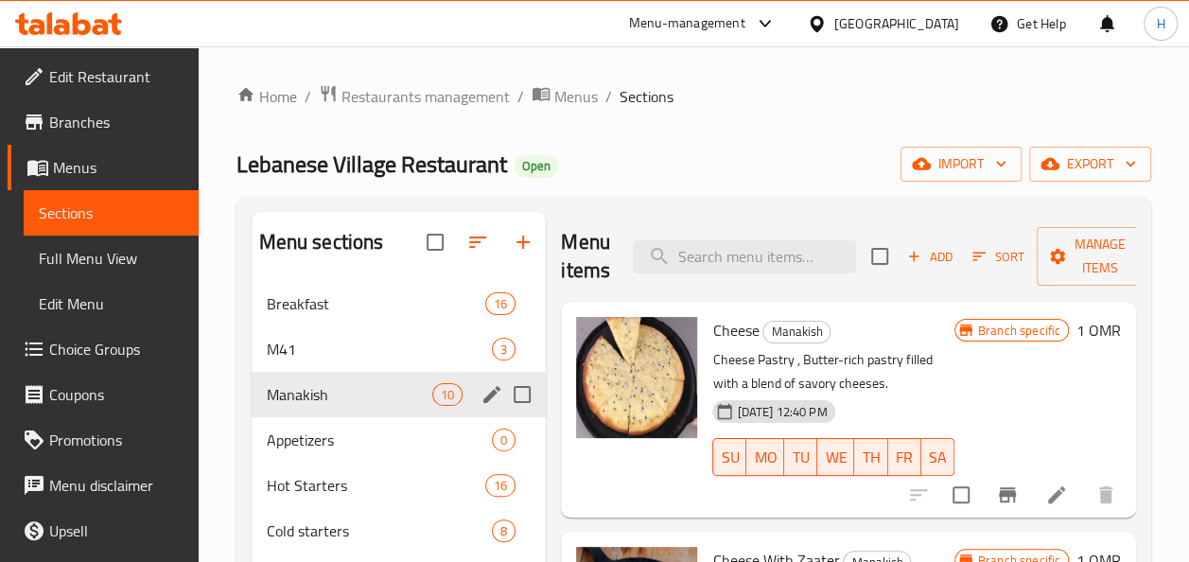
click at [306, 363] on div "M41 3" at bounding box center [399, 348] width 295 height 45
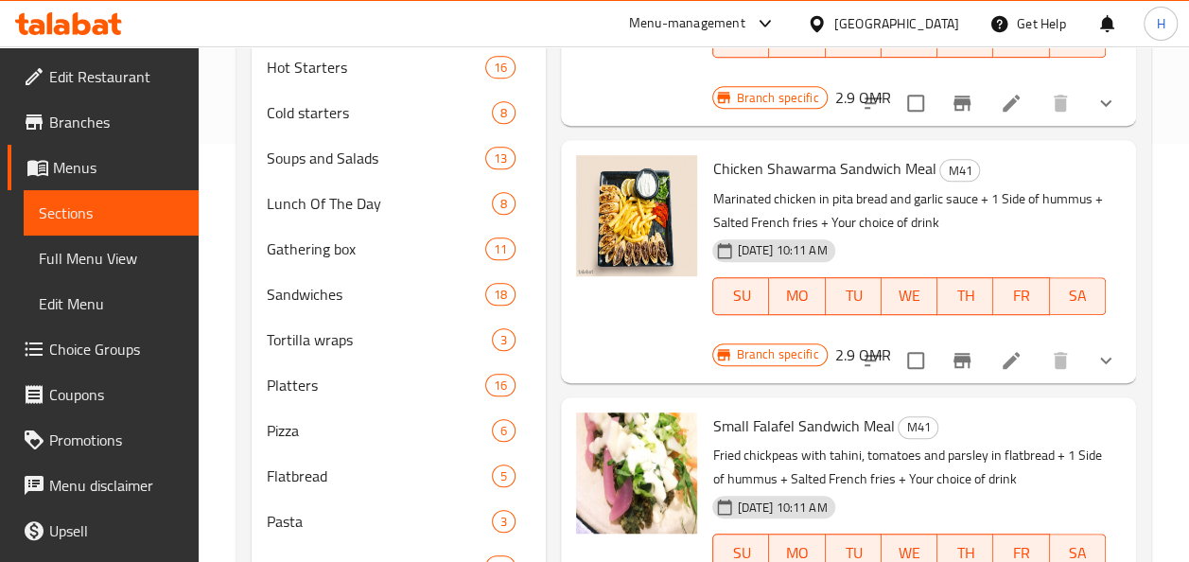
scroll to position [419, 0]
click at [1010, 352] on icon at bounding box center [1011, 359] width 23 height 23
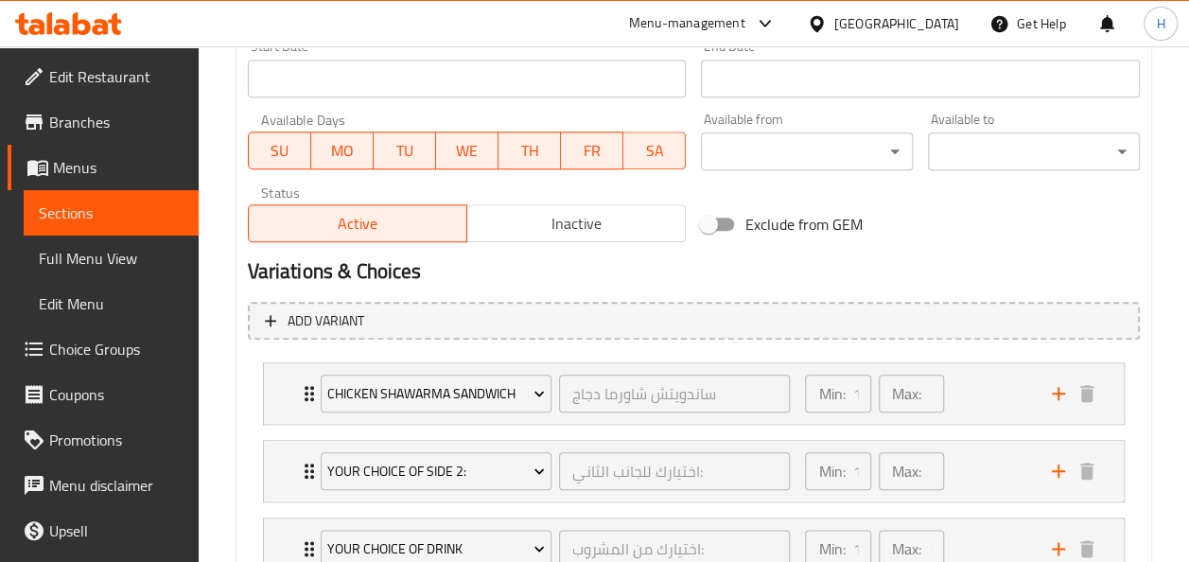
scroll to position [986, 0]
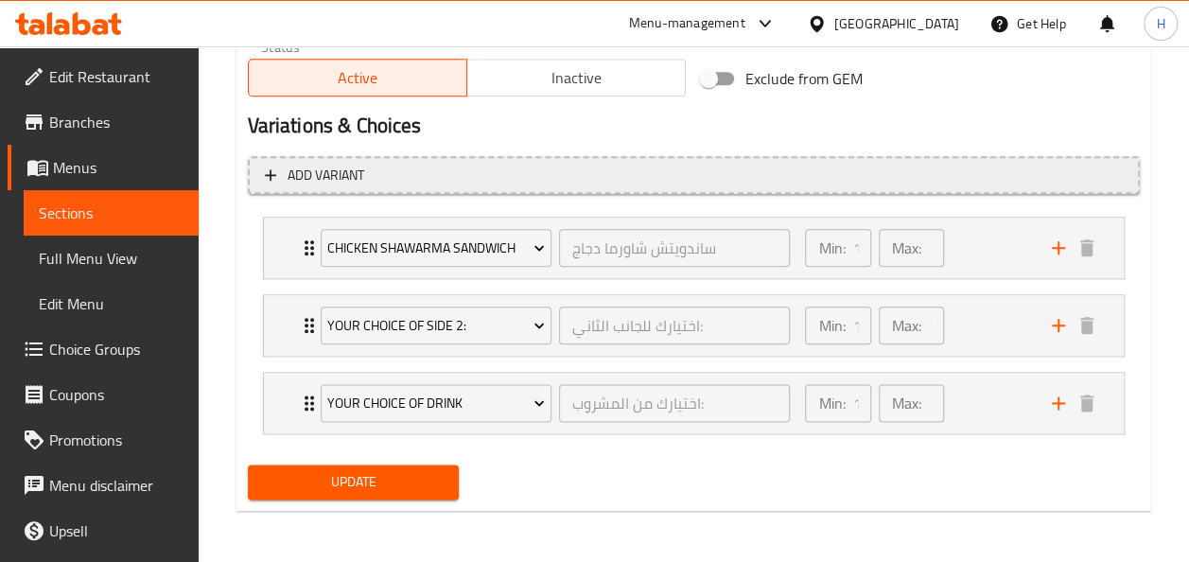
click at [257, 166] on button "Add variant" at bounding box center [694, 175] width 892 height 39
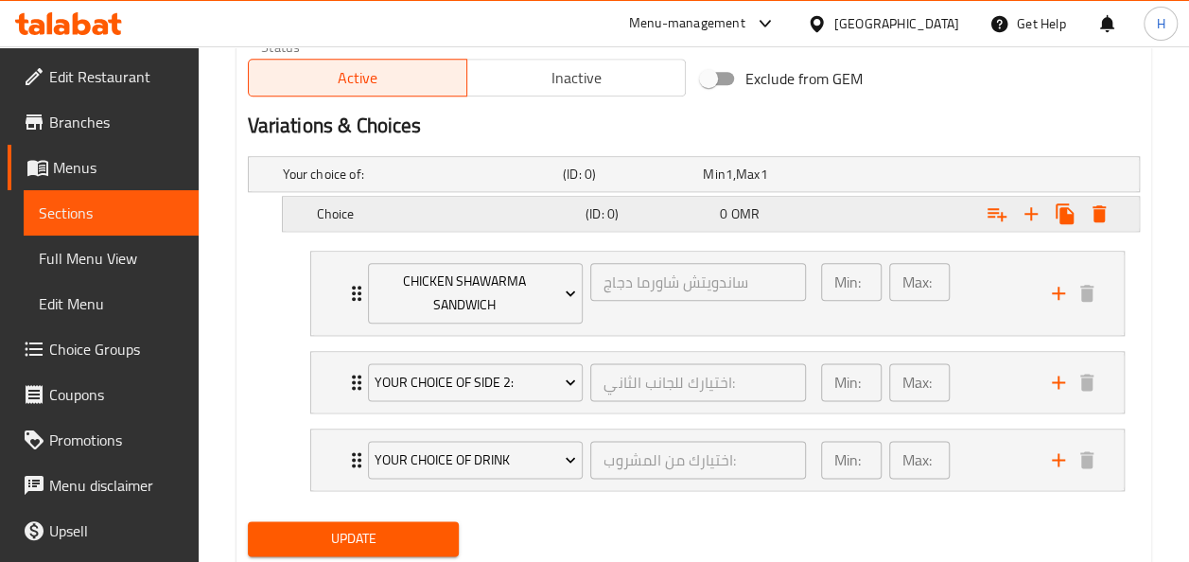
click at [492, 227] on div "Choice (ID: 0) 0 OMR" at bounding box center [716, 214] width 807 height 42
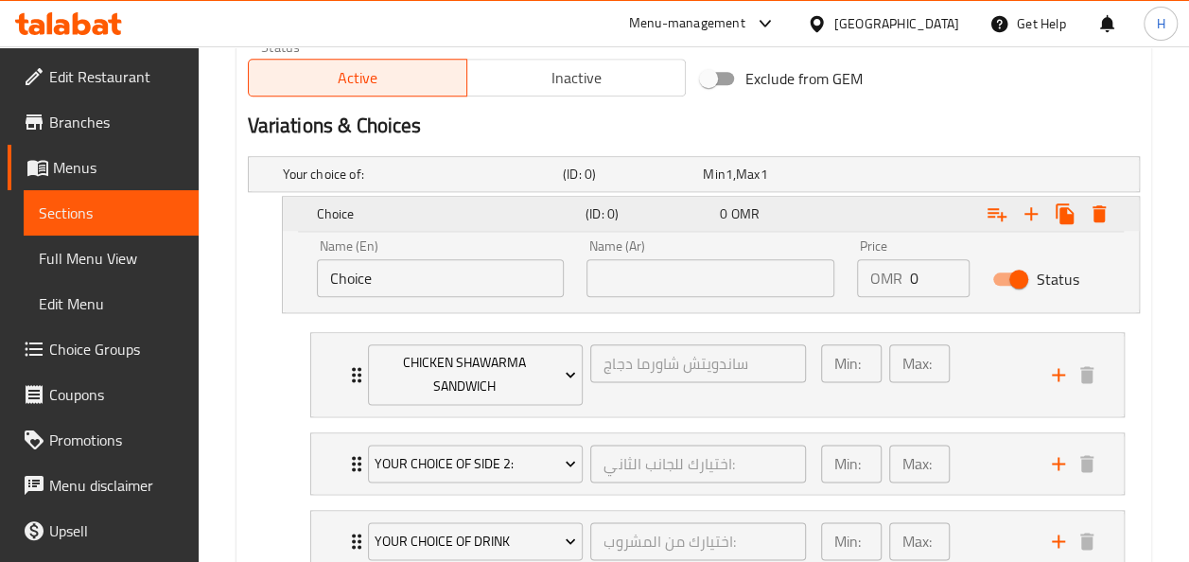
click at [492, 227] on div "Choice (ID: 0) 0 OMR" at bounding box center [716, 214] width 807 height 42
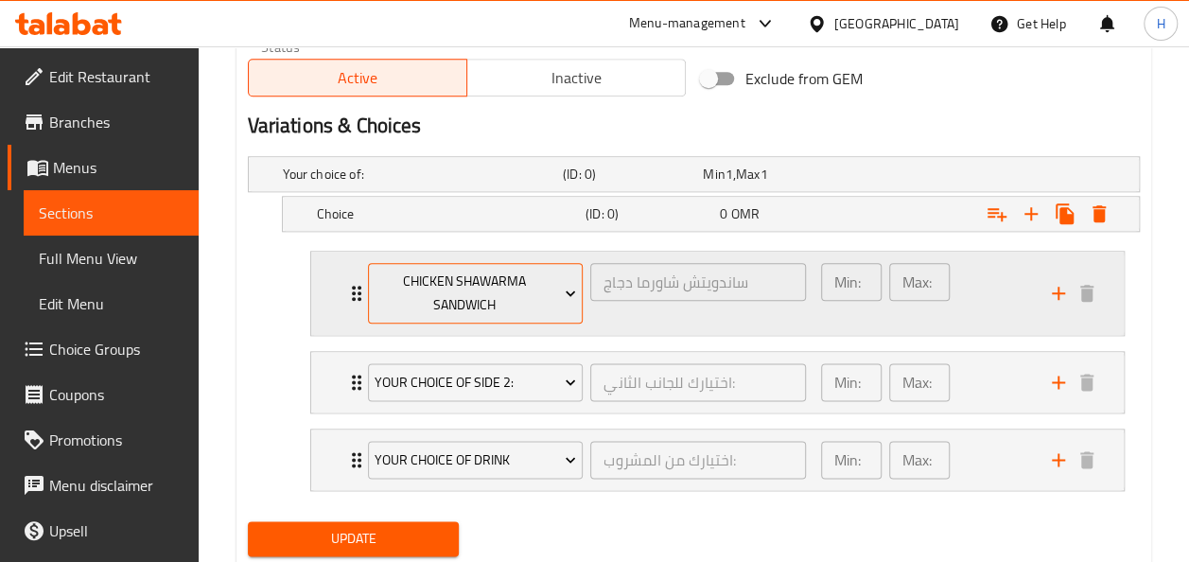
scroll to position [973, 0]
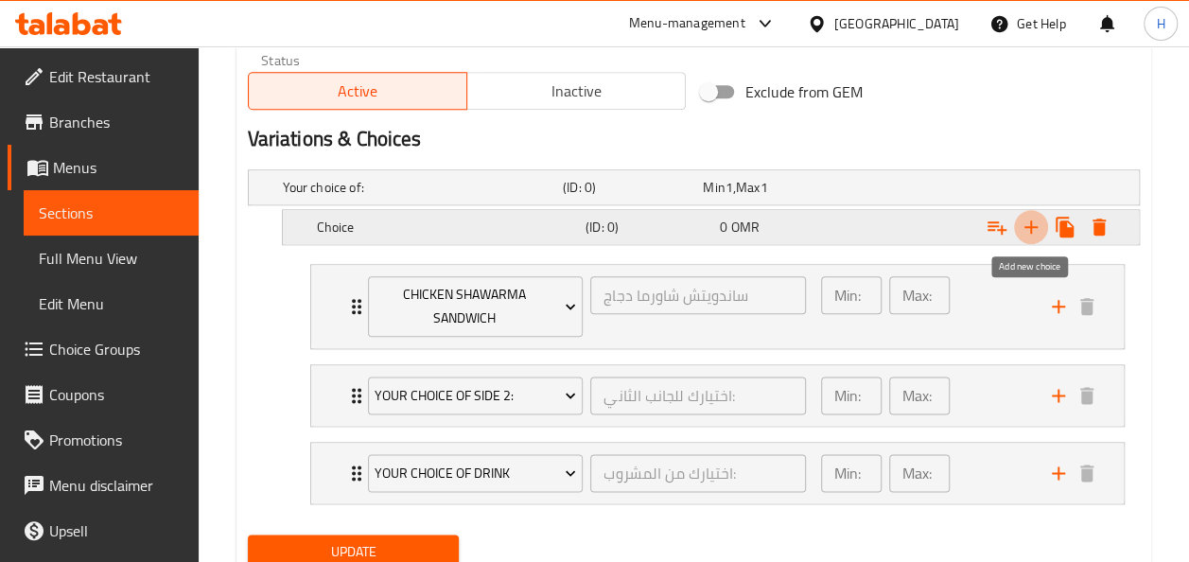
click at [1027, 216] on icon "Expand" at bounding box center [1030, 227] width 23 height 23
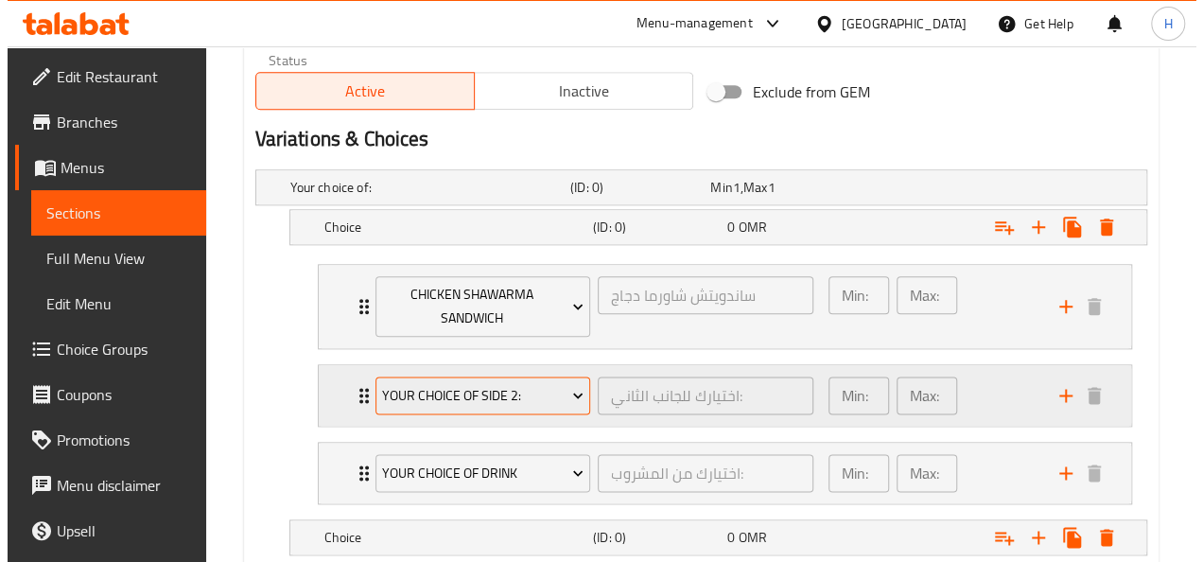
scroll to position [1095, 0]
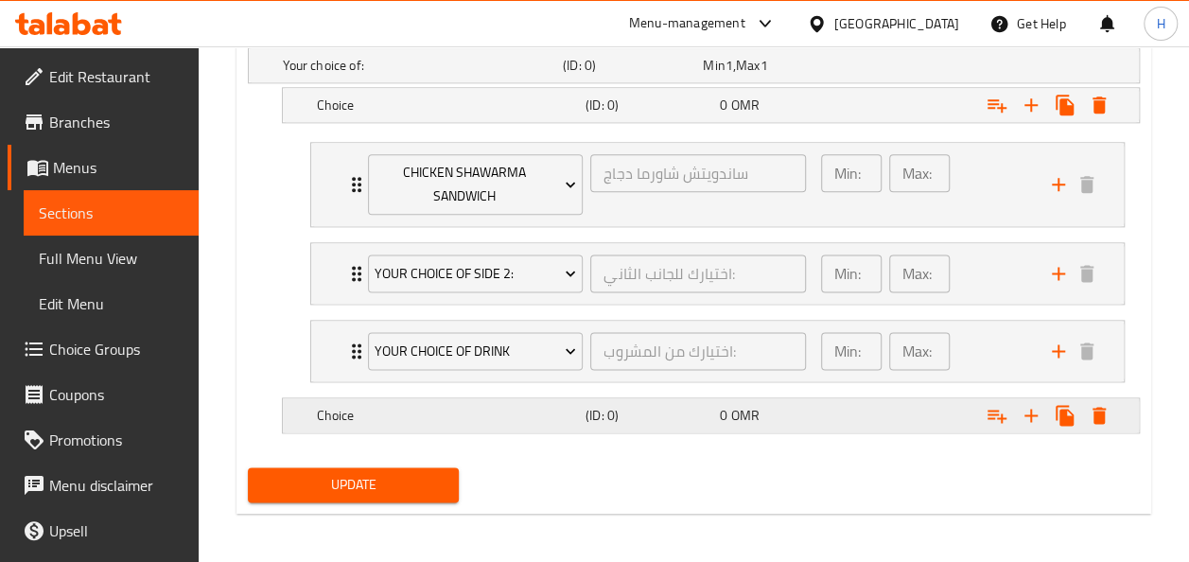
click at [462, 414] on h5 "Choice" at bounding box center [447, 415] width 261 height 19
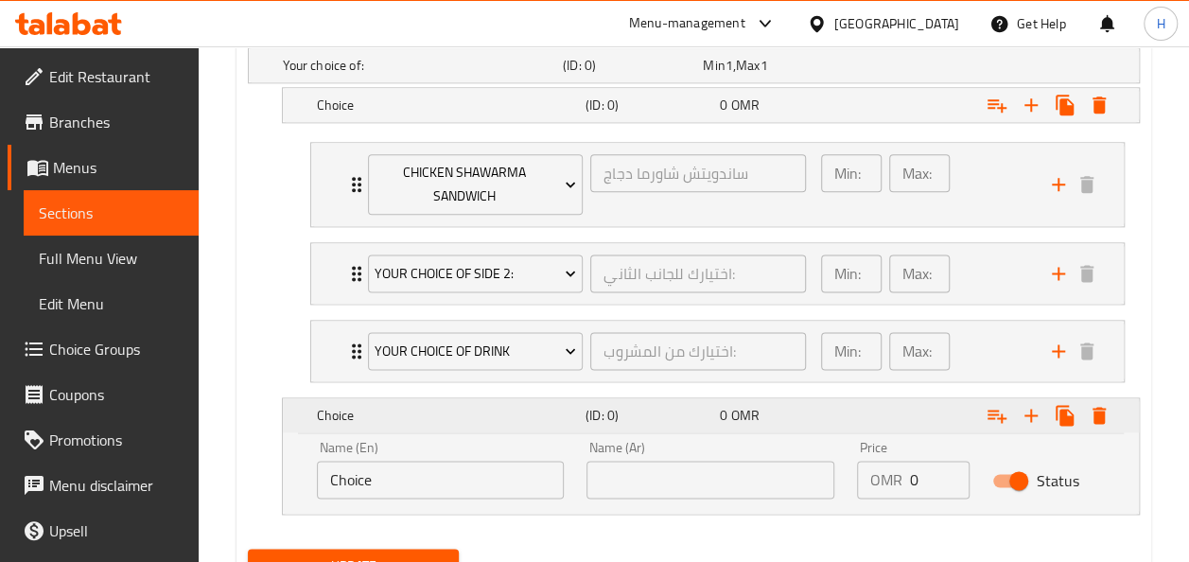
click at [462, 414] on h5 "Choice" at bounding box center [447, 415] width 261 height 19
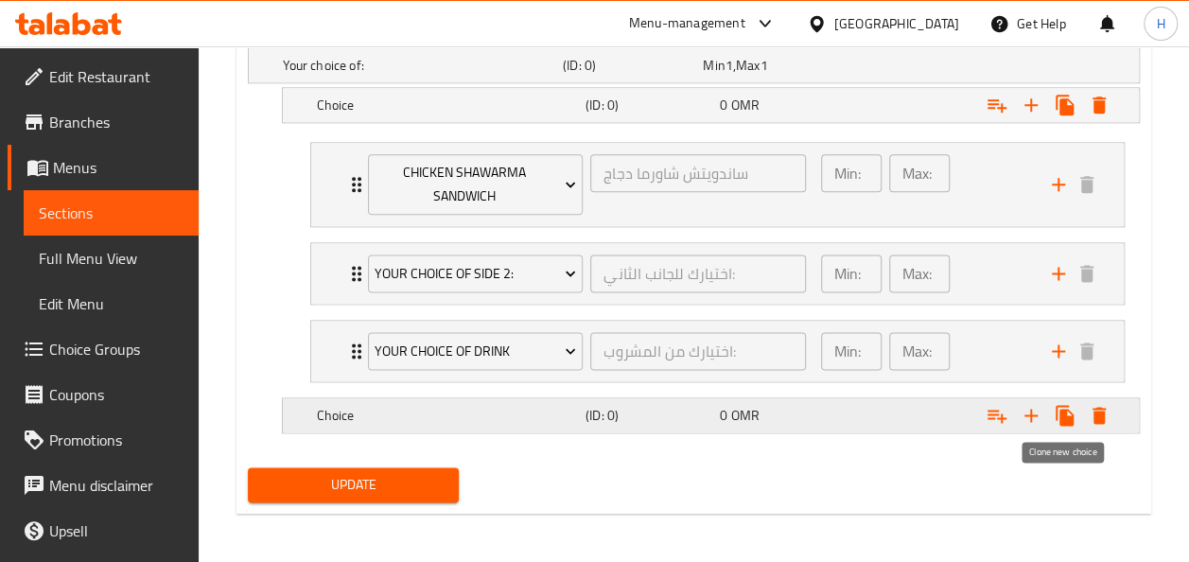
click at [1059, 418] on icon "Expand" at bounding box center [1064, 415] width 18 height 21
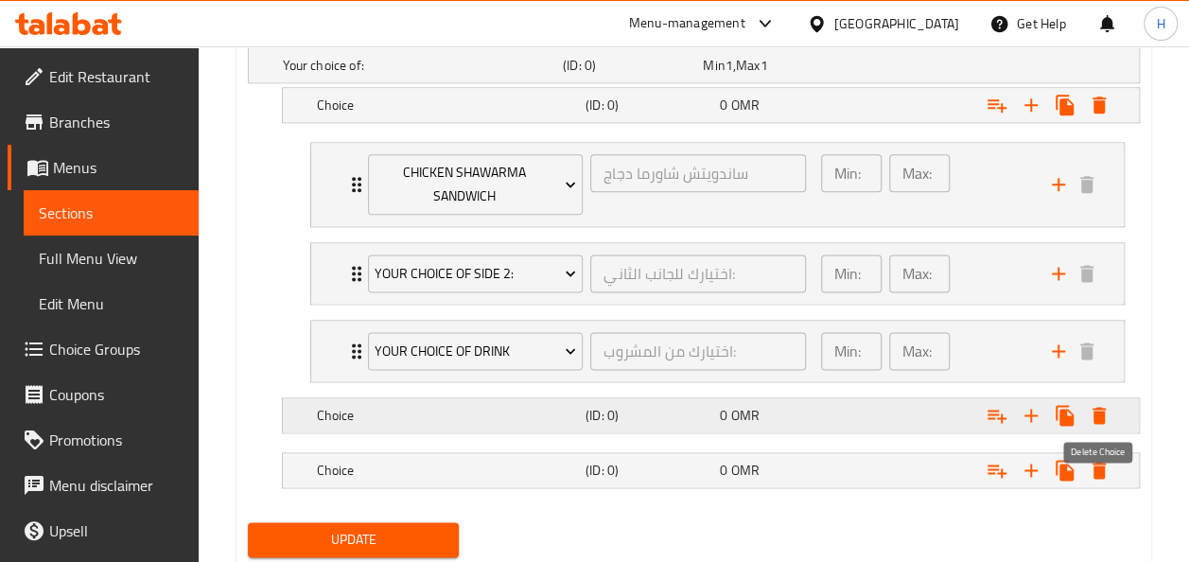
click at [1099, 414] on icon "Expand" at bounding box center [1098, 415] width 13 height 17
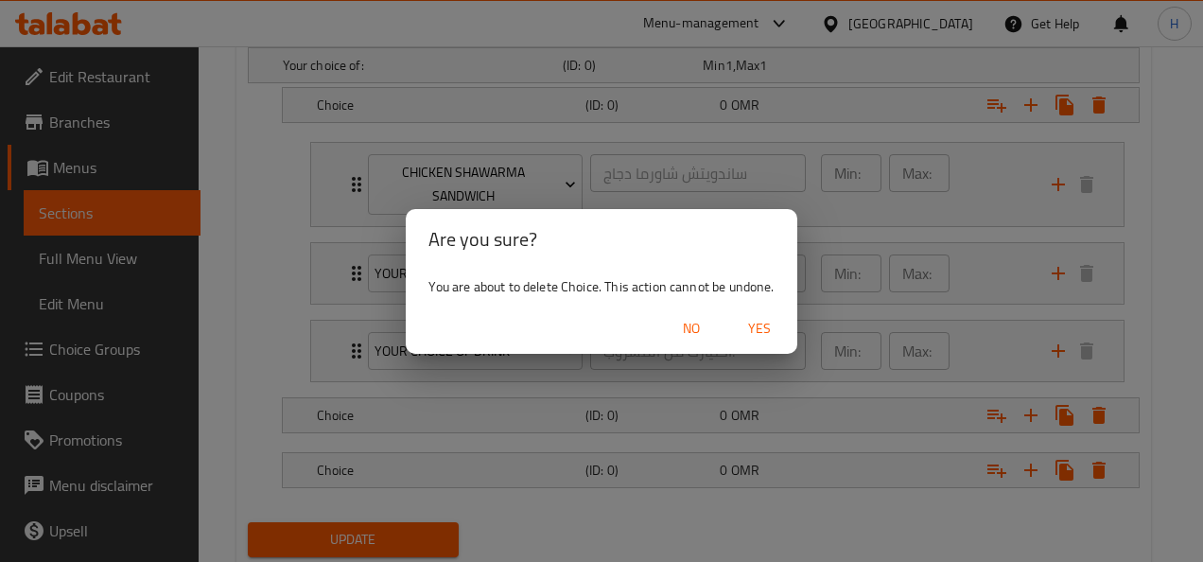
click at [751, 334] on span "Yes" at bounding box center [759, 329] width 45 height 24
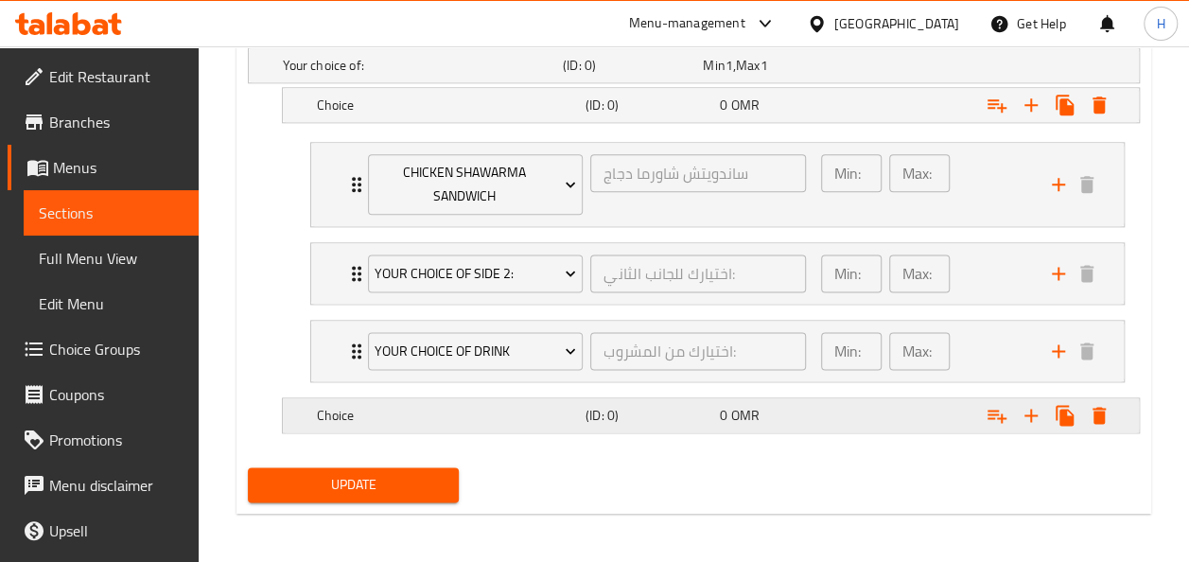
click at [1104, 412] on icon "Expand" at bounding box center [1098, 415] width 13 height 17
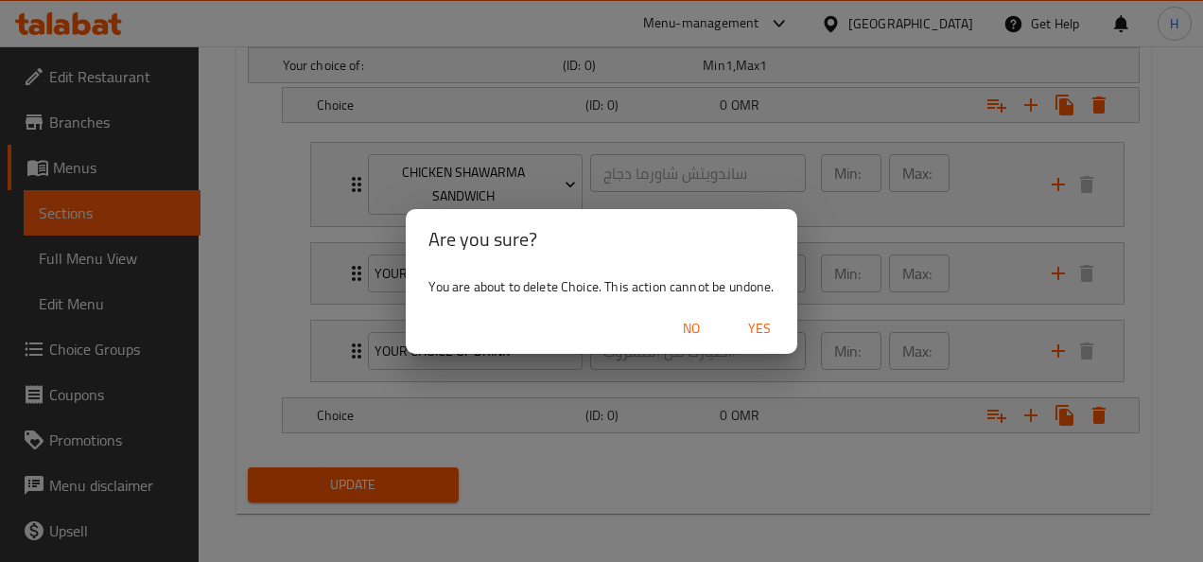
click at [760, 325] on span "Yes" at bounding box center [759, 329] width 45 height 24
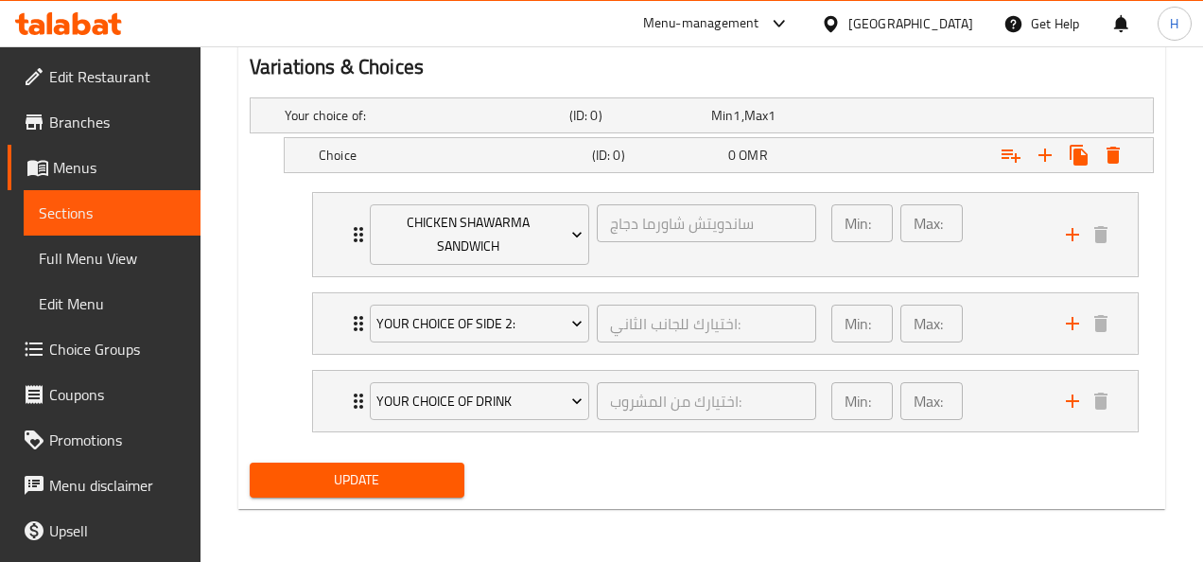
scroll to position [1041, 0]
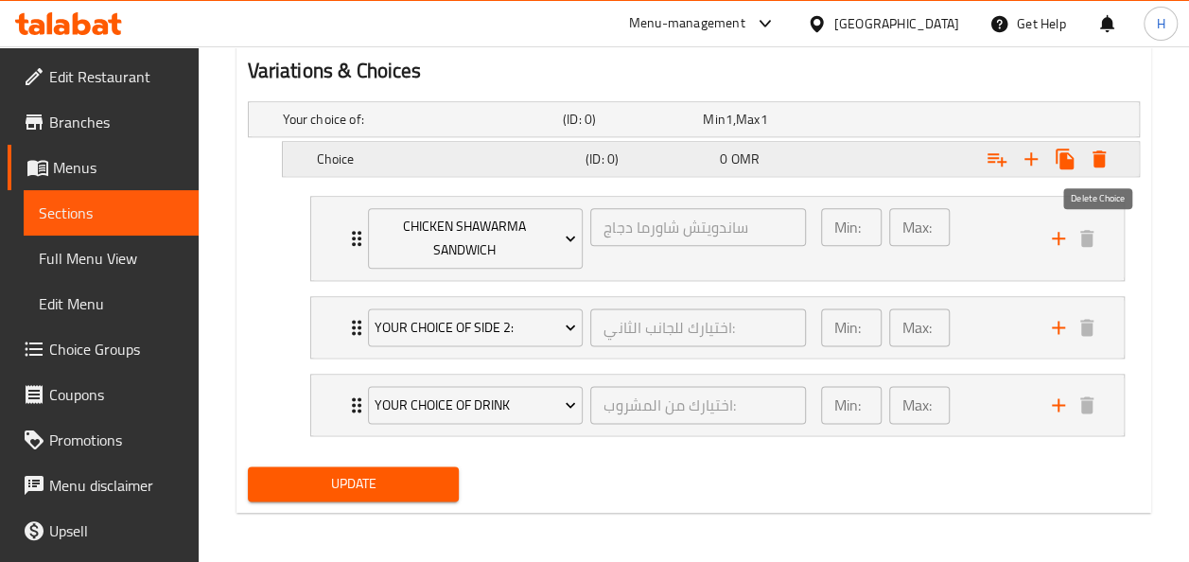
click at [1101, 159] on icon "Expand" at bounding box center [1098, 158] width 13 height 17
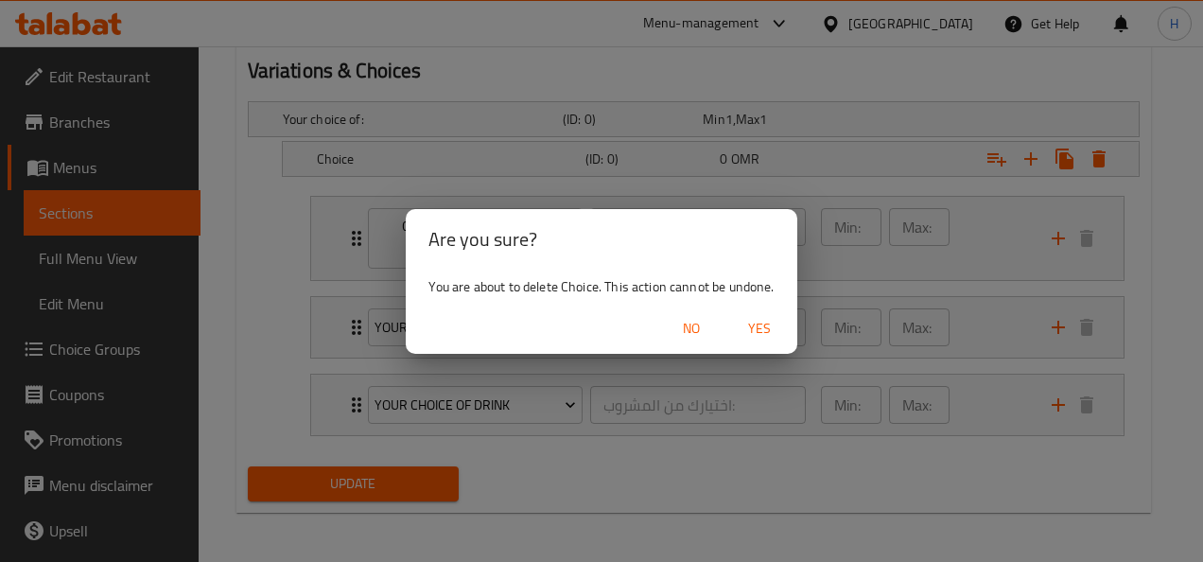
click at [775, 335] on span "Yes" at bounding box center [759, 329] width 45 height 24
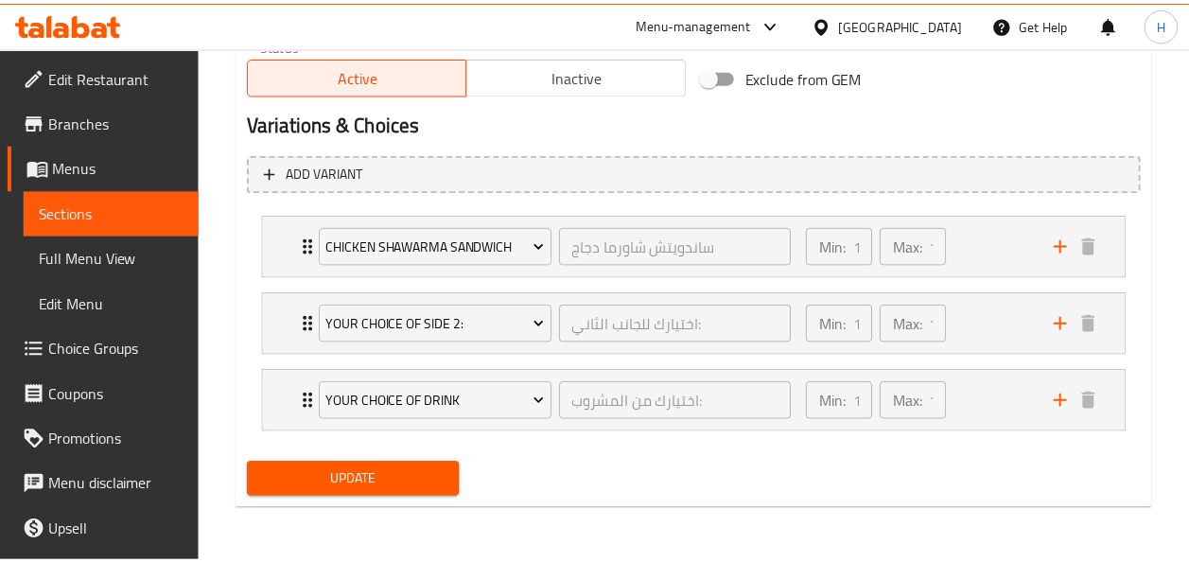
scroll to position [986, 0]
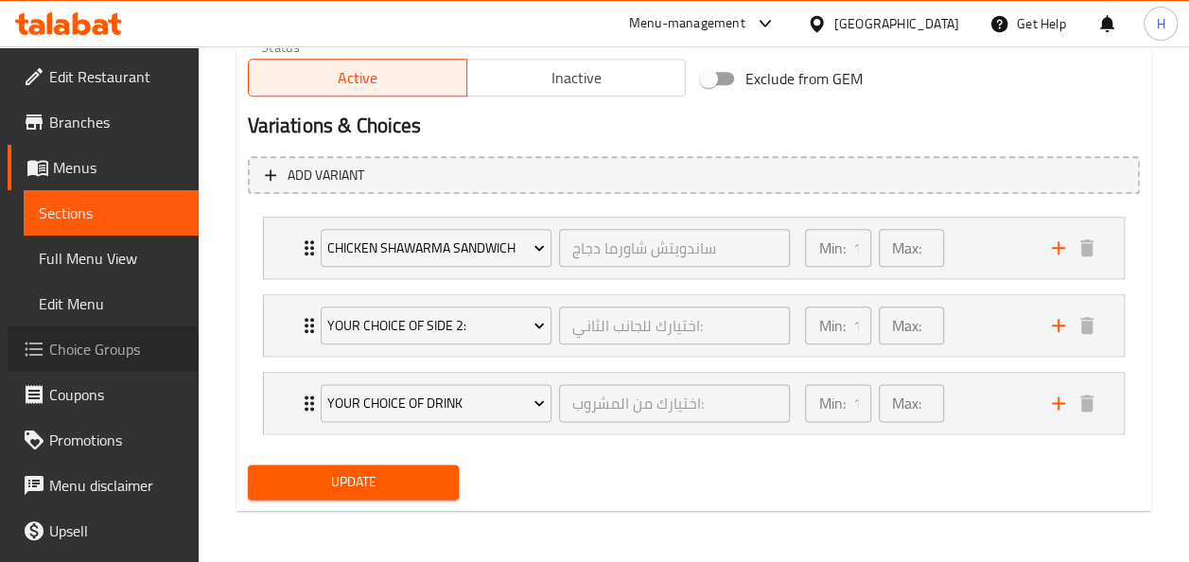
click at [101, 351] on span "Choice Groups" at bounding box center [116, 349] width 134 height 23
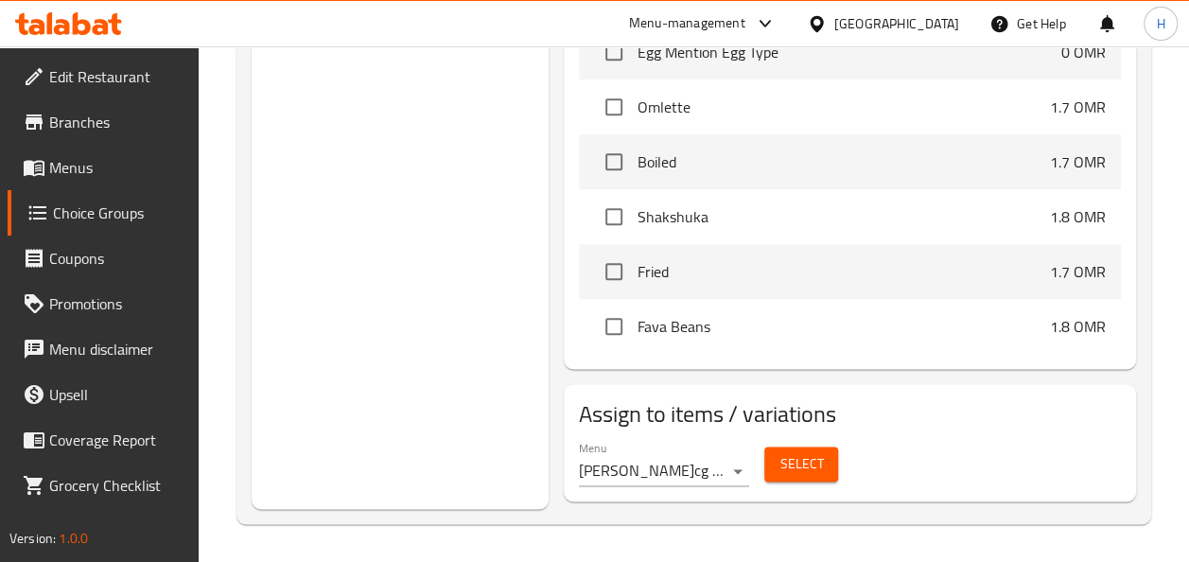
scroll to position [268, 0]
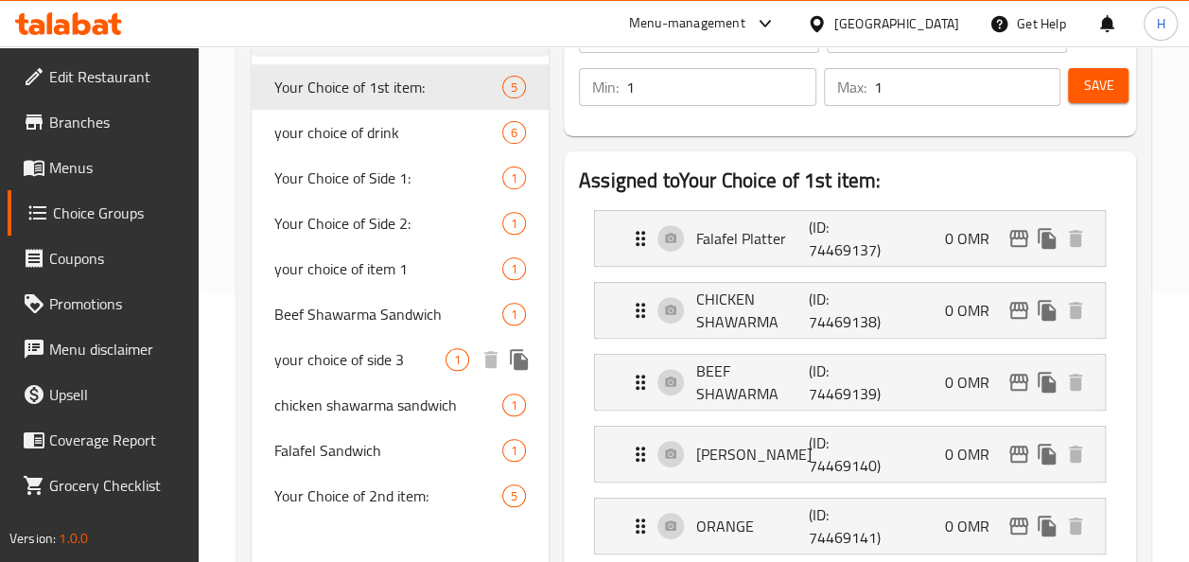
click at [274, 364] on span "your choice of side 3" at bounding box center [359, 359] width 171 height 23
type input "your choice of side 3"
type input "اختيارك للجانب 3"
type input "0"
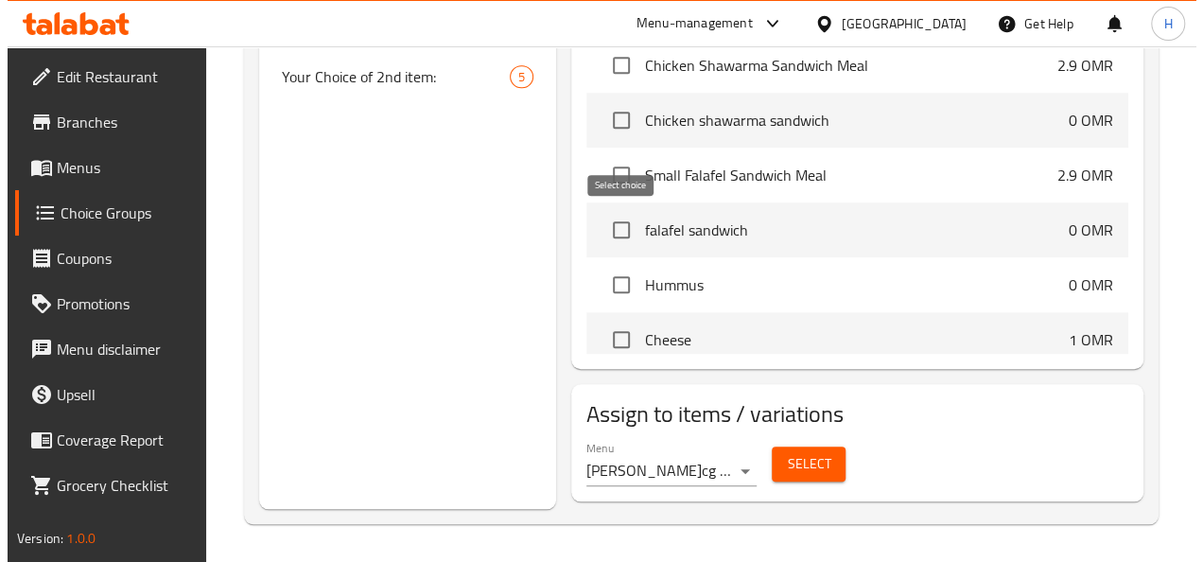
scroll to position [1576, 0]
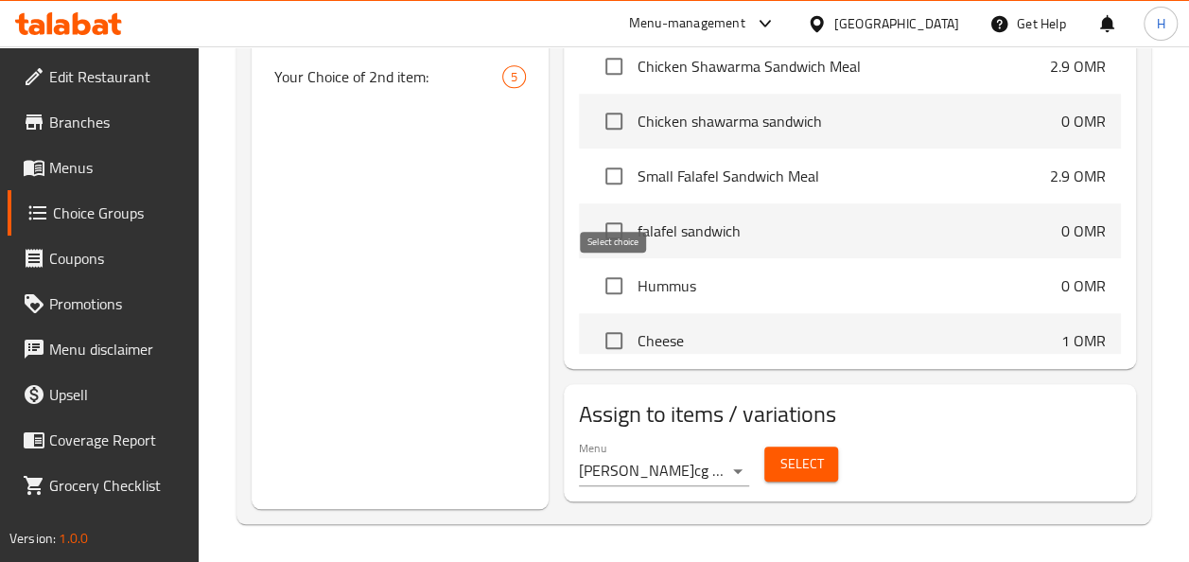
click at [619, 285] on input "checkbox" at bounding box center [614, 286] width 40 height 40
checkbox input "true"
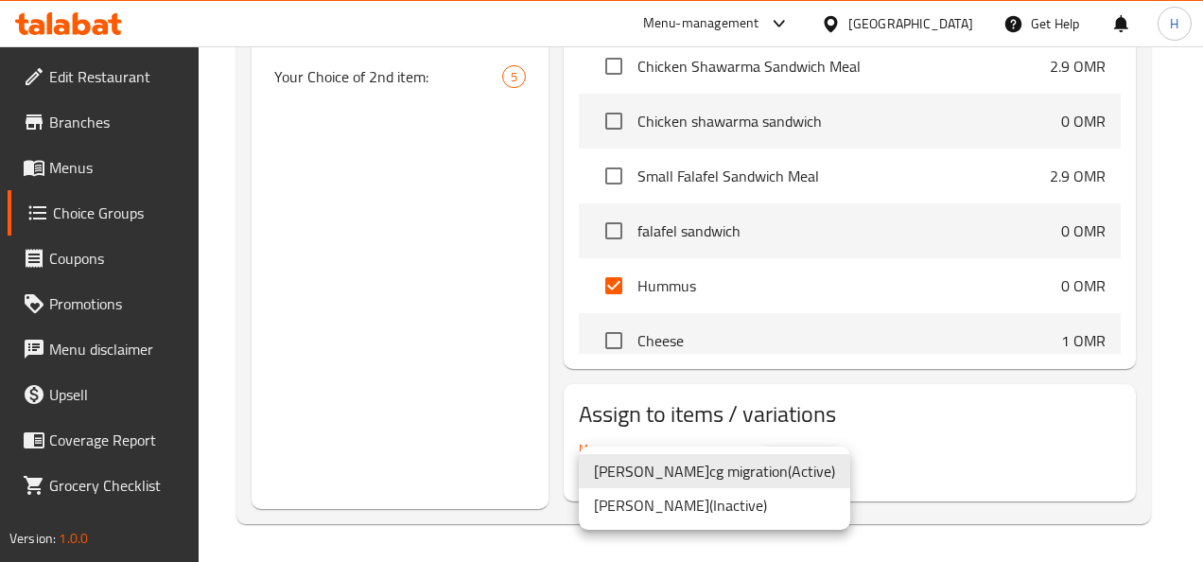
click at [739, 469] on li "Muhammad Hussein-cg migration ( Active )" at bounding box center [714, 471] width 271 height 34
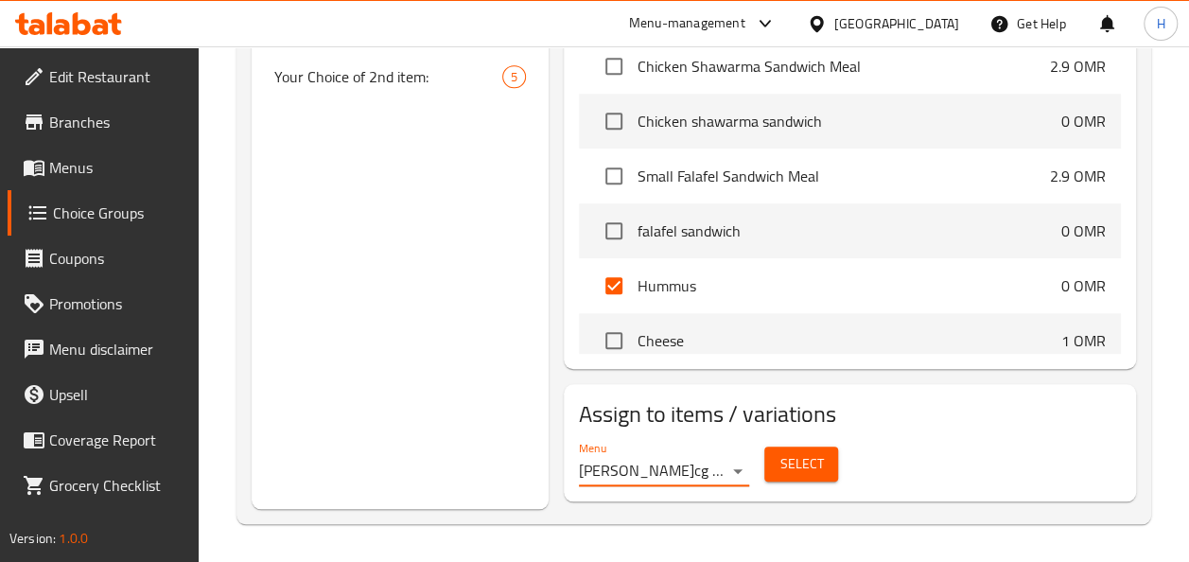
click at [800, 461] on span "Select" at bounding box center [800, 464] width 43 height 24
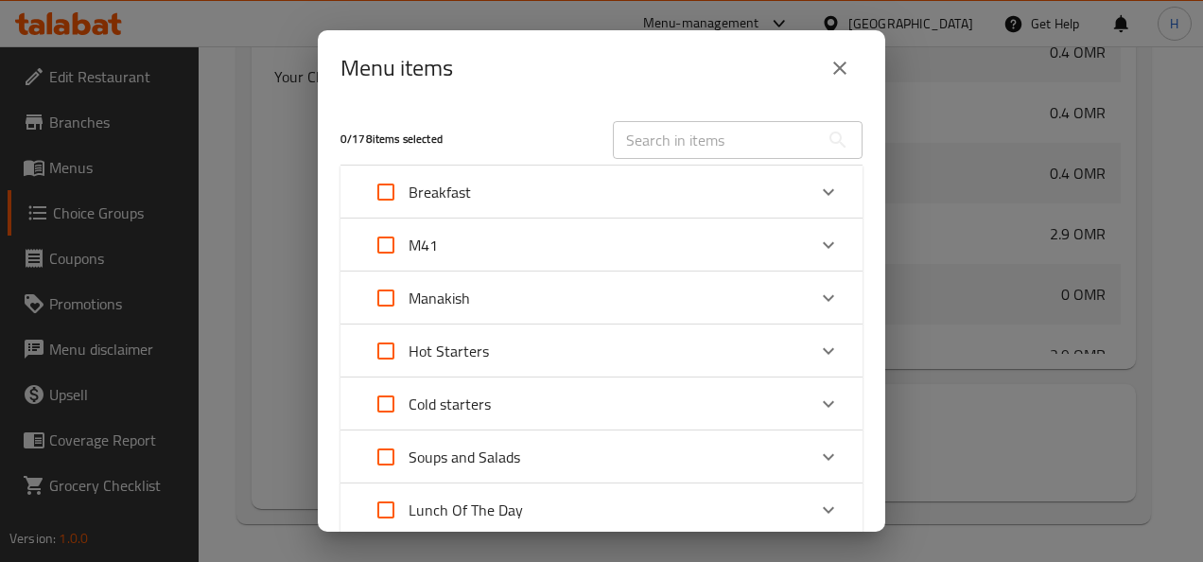
click at [428, 263] on div "M41" at bounding box center [400, 244] width 75 height 45
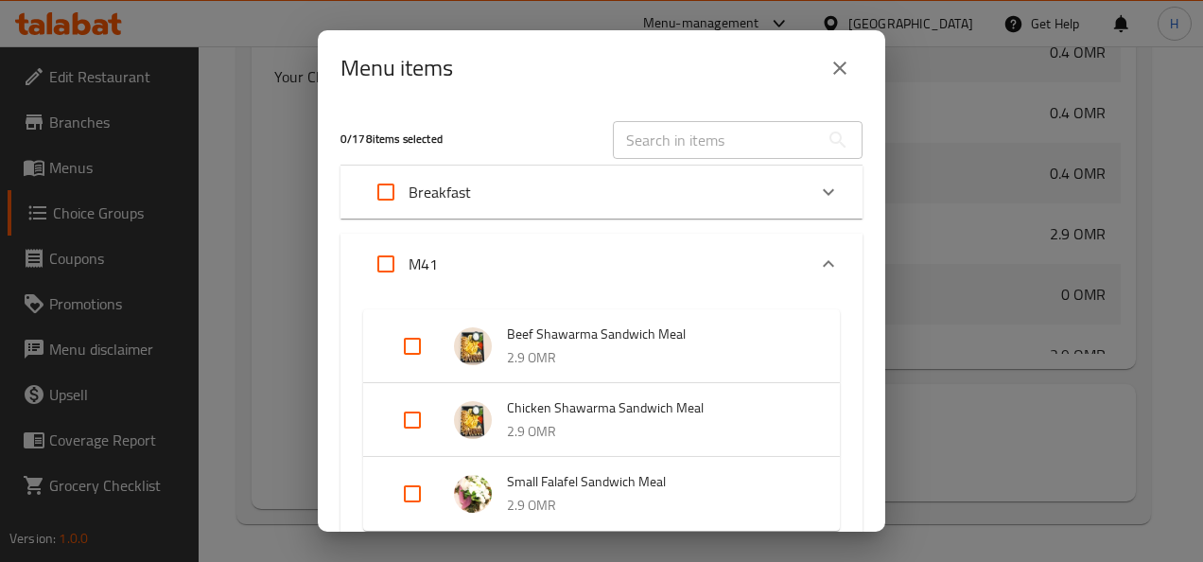
click at [418, 415] on input "Expand" at bounding box center [412, 419] width 45 height 45
checkbox input "true"
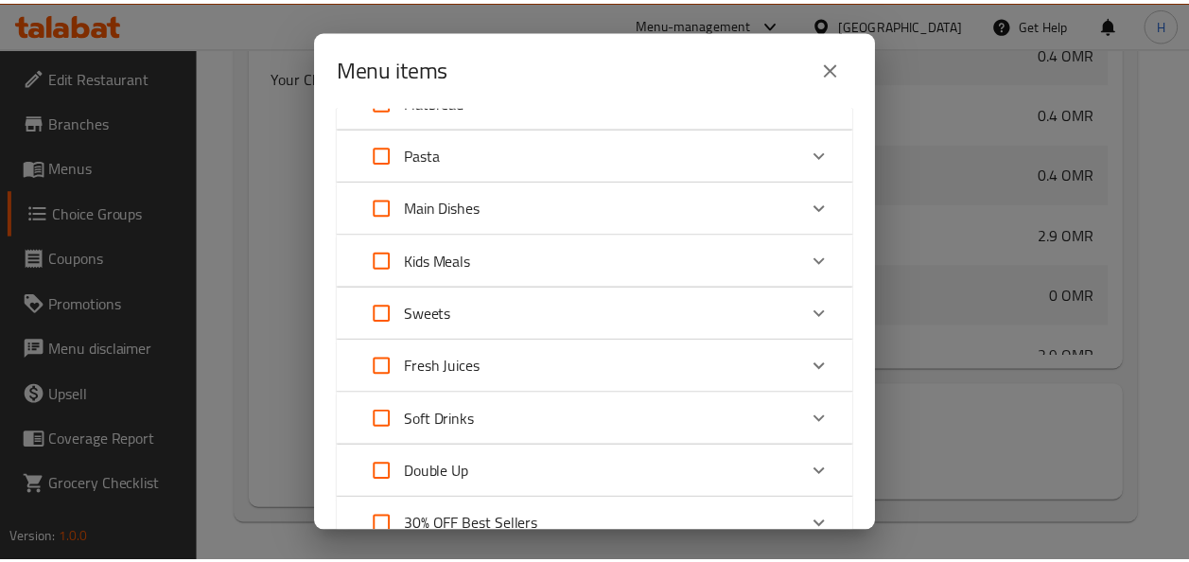
scroll to position [1212, 0]
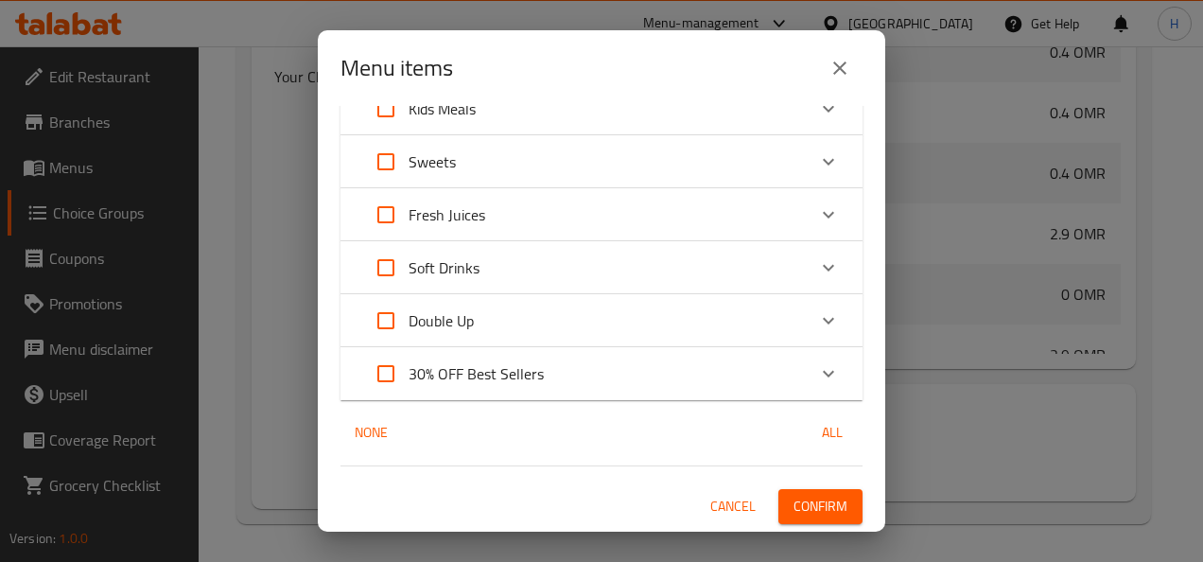
click at [798, 519] on button "Confirm" at bounding box center [820, 506] width 84 height 35
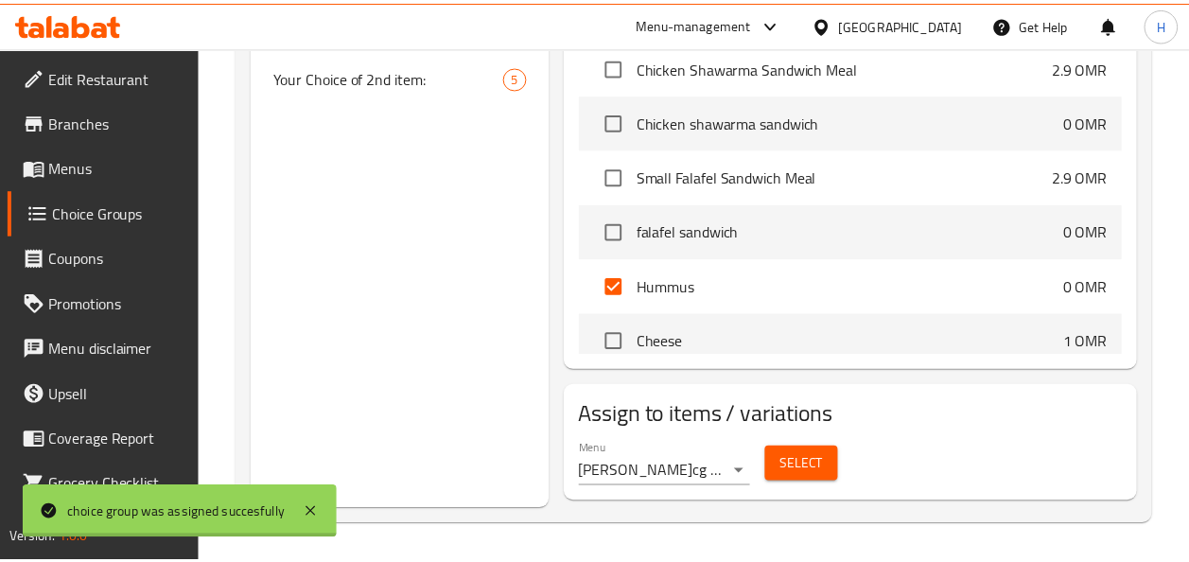
scroll to position [1435, 0]
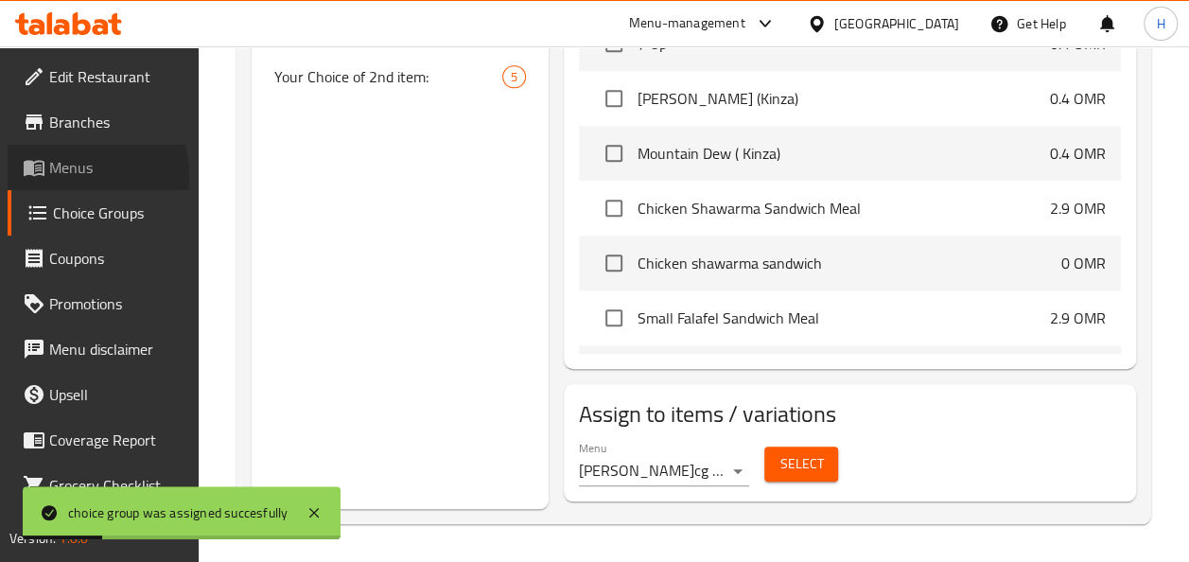
click at [73, 175] on span "Menus" at bounding box center [116, 167] width 134 height 23
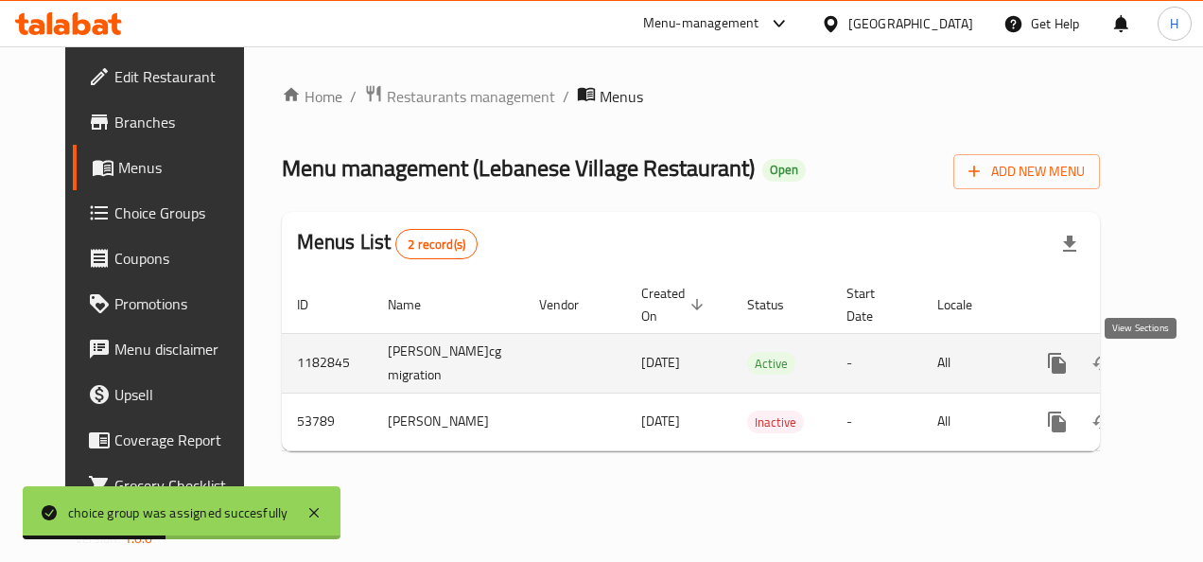
click at [1182, 373] on icon "enhanced table" at bounding box center [1193, 363] width 23 height 23
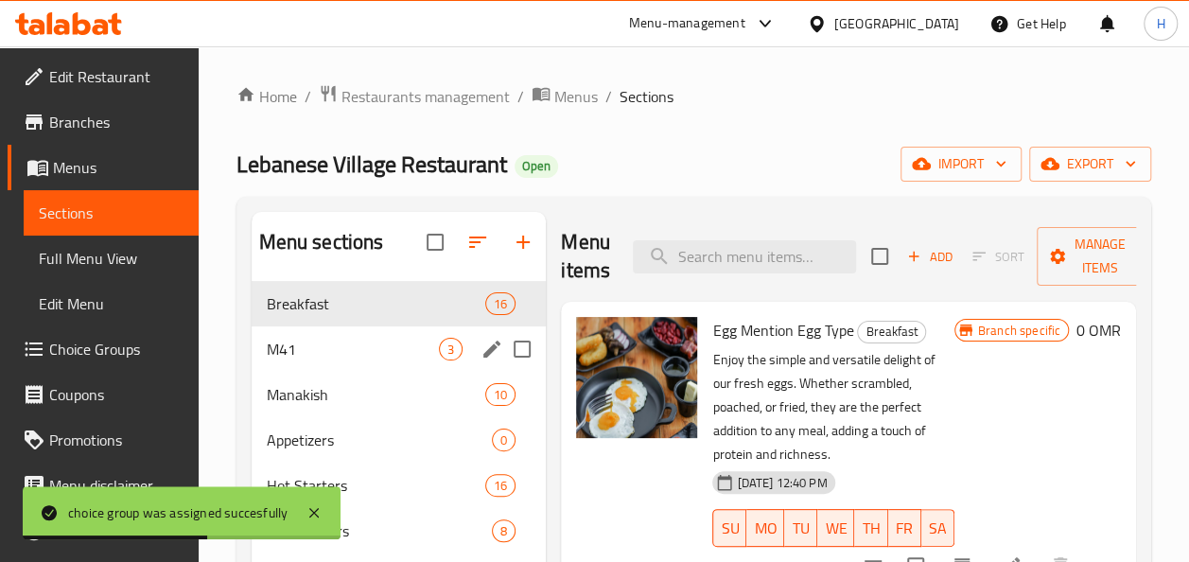
click at [402, 355] on span "M41" at bounding box center [353, 349] width 173 height 23
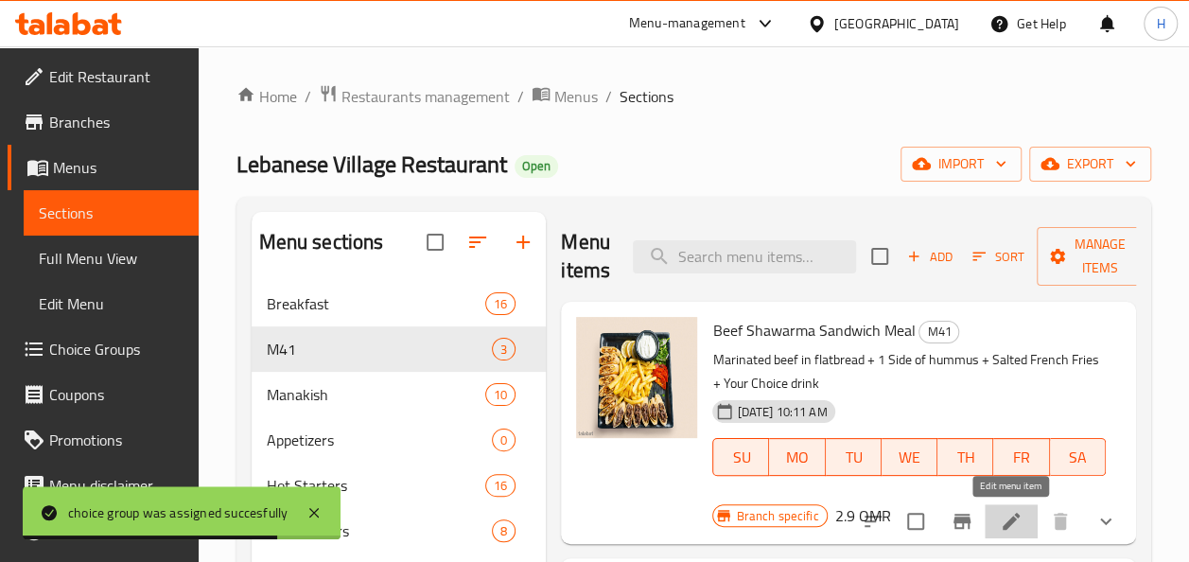
click at [1017, 526] on icon at bounding box center [1011, 521] width 23 height 23
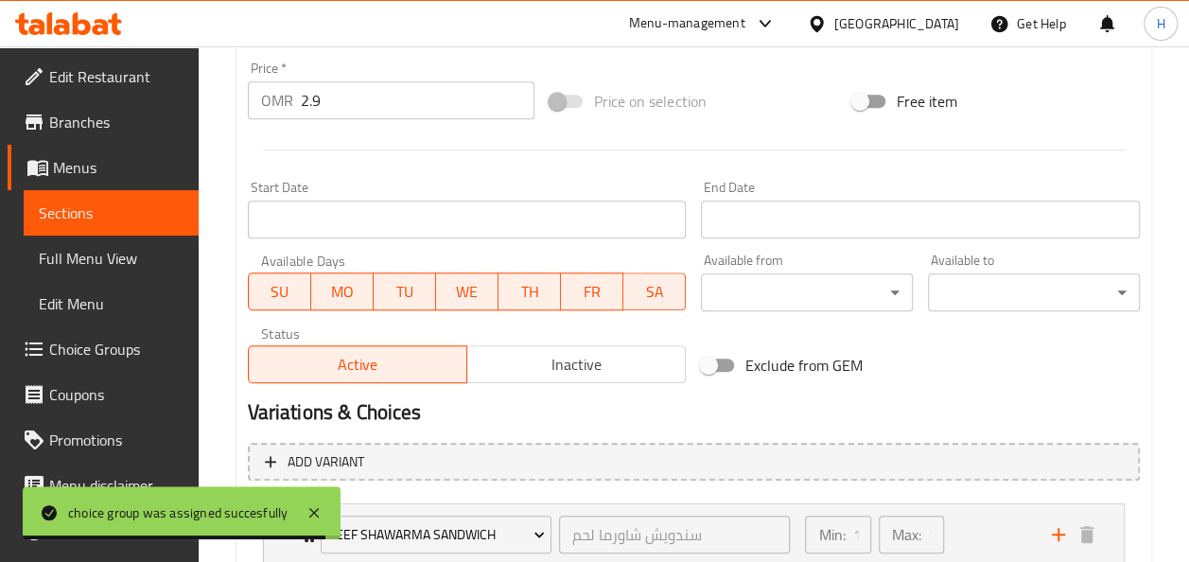
scroll to position [986, 0]
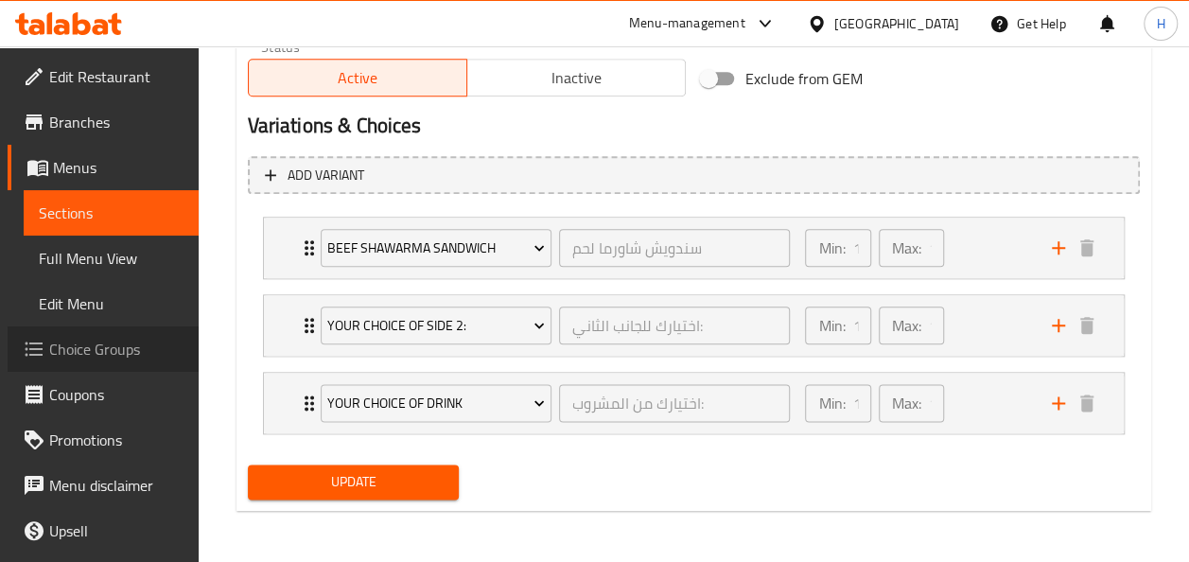
click at [108, 353] on span "Choice Groups" at bounding box center [116, 349] width 134 height 23
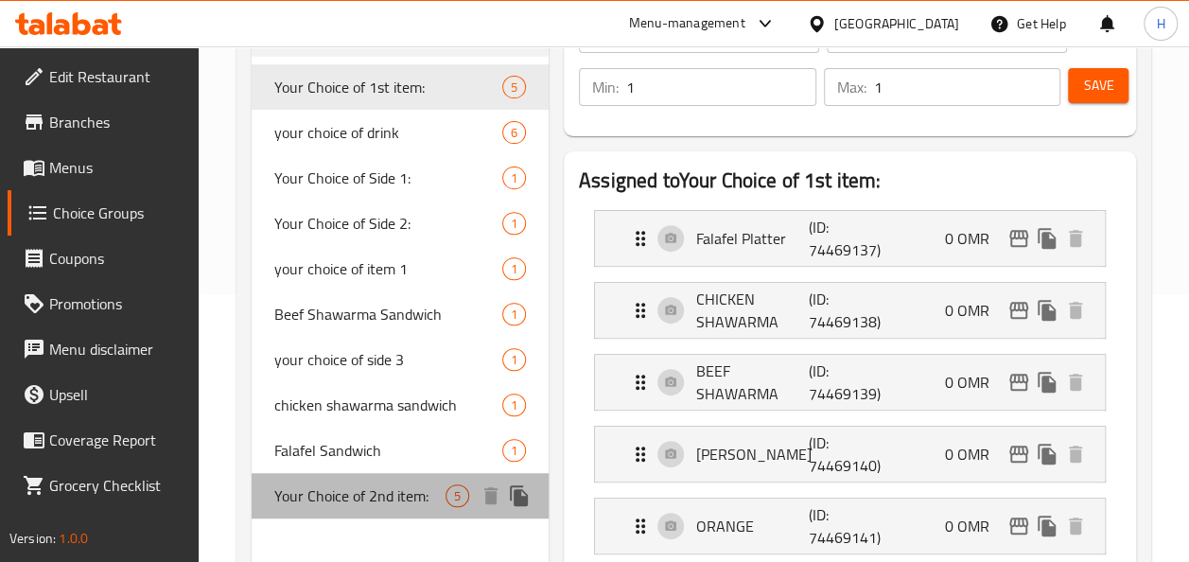
click at [346, 507] on span "Your Choice of 2nd item:" at bounding box center [359, 495] width 171 height 23
type input "Your Choice of 2nd item:"
type input "اختيارك للعنصر الثاني:"
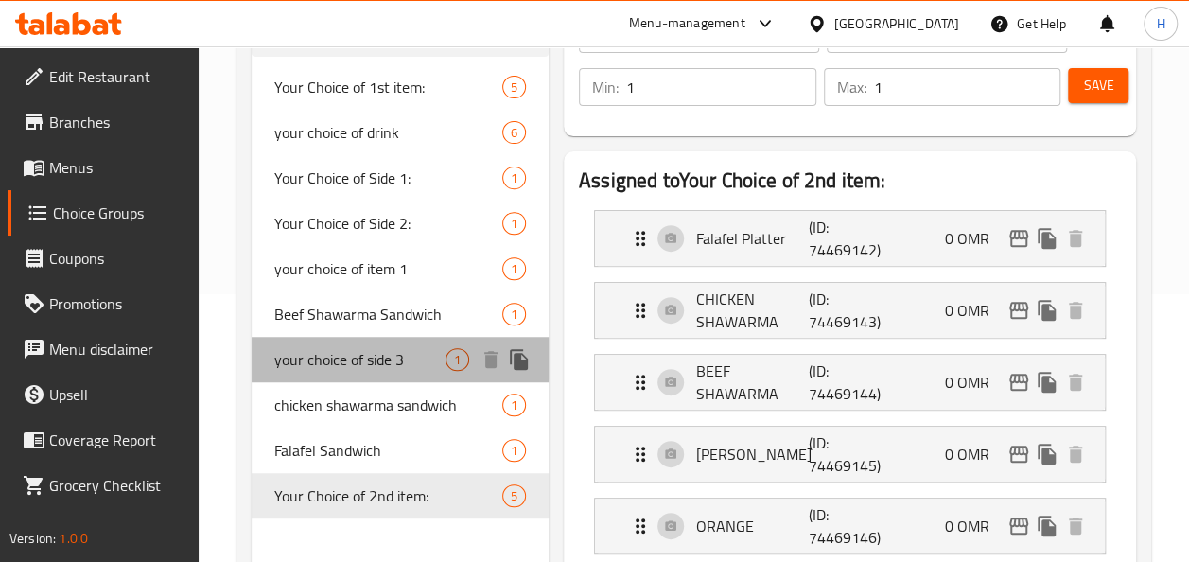
click at [357, 357] on span "your choice of side 3" at bounding box center [359, 359] width 171 height 23
type input "your choice of side 3"
type input "اختيارك للجانب 3"
type input "0"
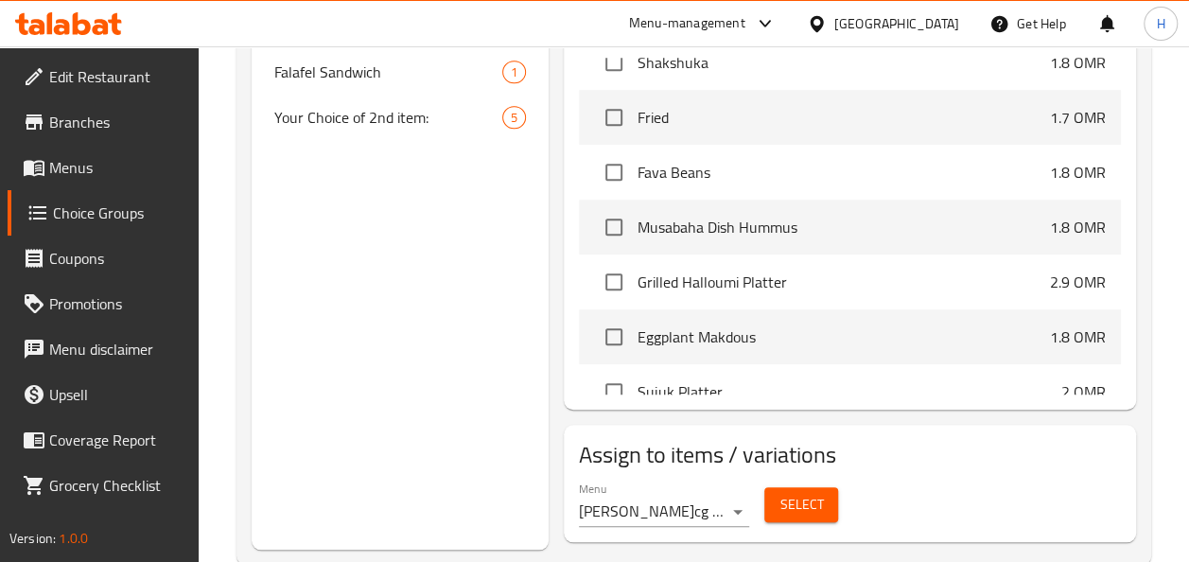
scroll to position [1730, 0]
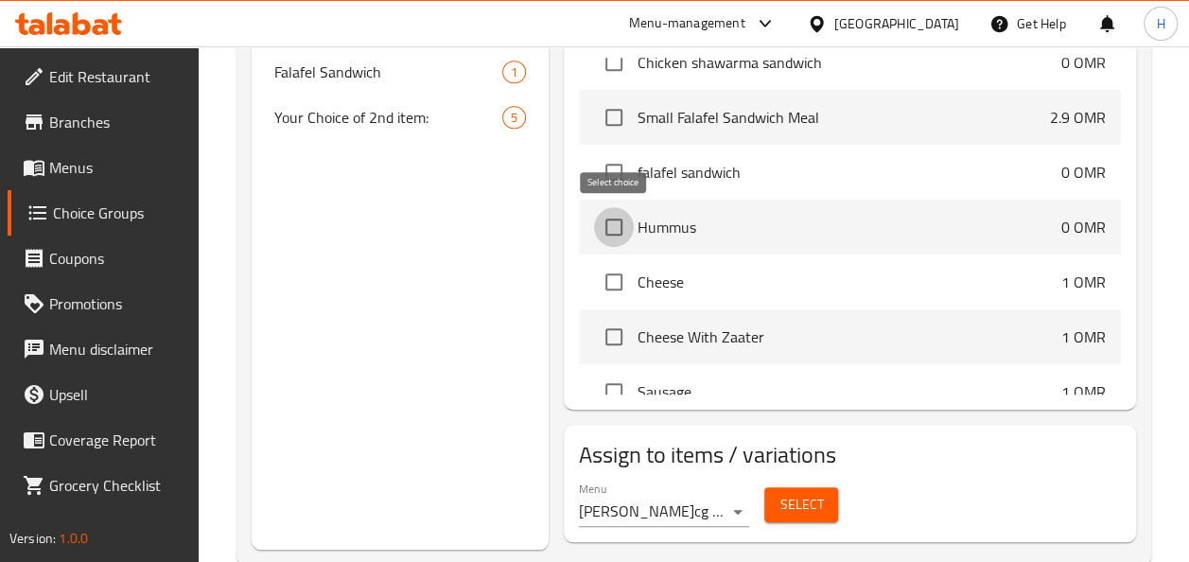
click at [618, 230] on input "checkbox" at bounding box center [614, 227] width 40 height 40
checkbox input "true"
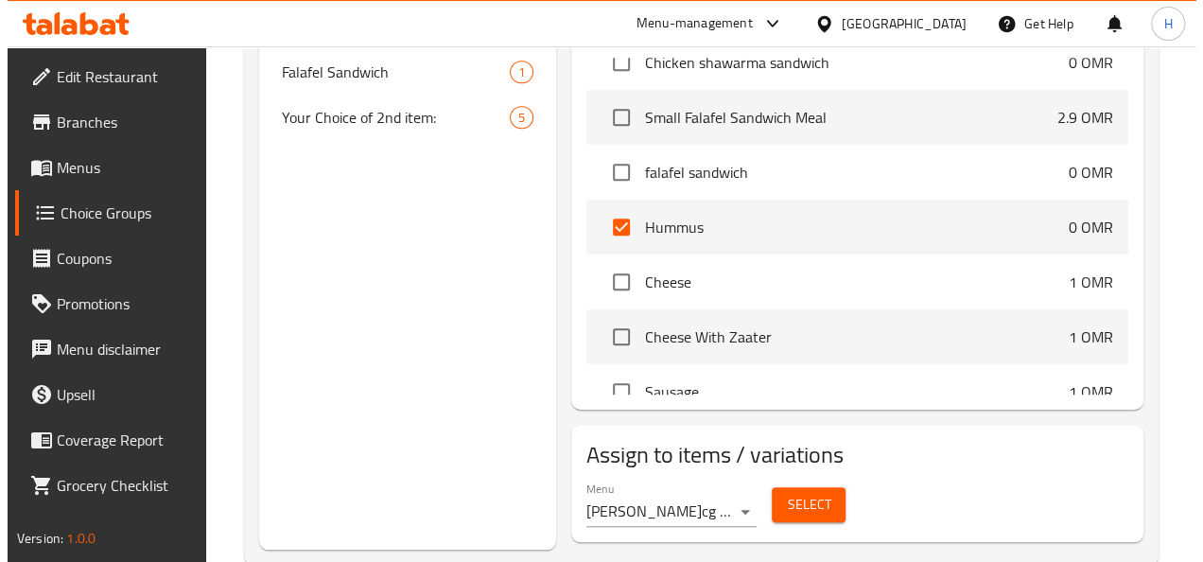
scroll to position [687, 0]
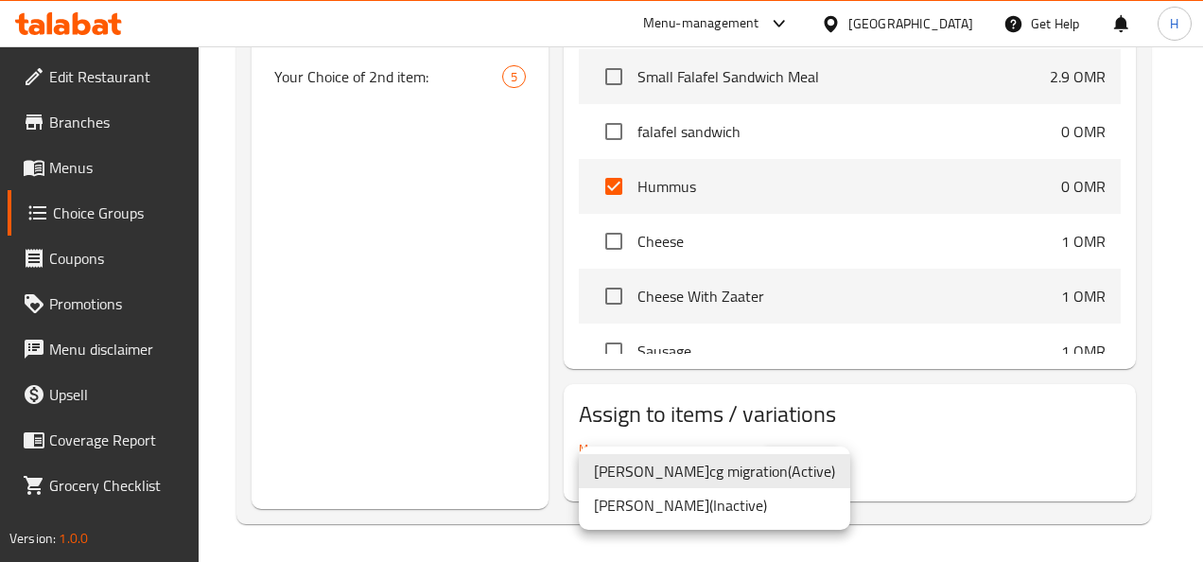
click at [734, 478] on li "Muhammad Hussein-cg migration ( Active )" at bounding box center [714, 471] width 271 height 34
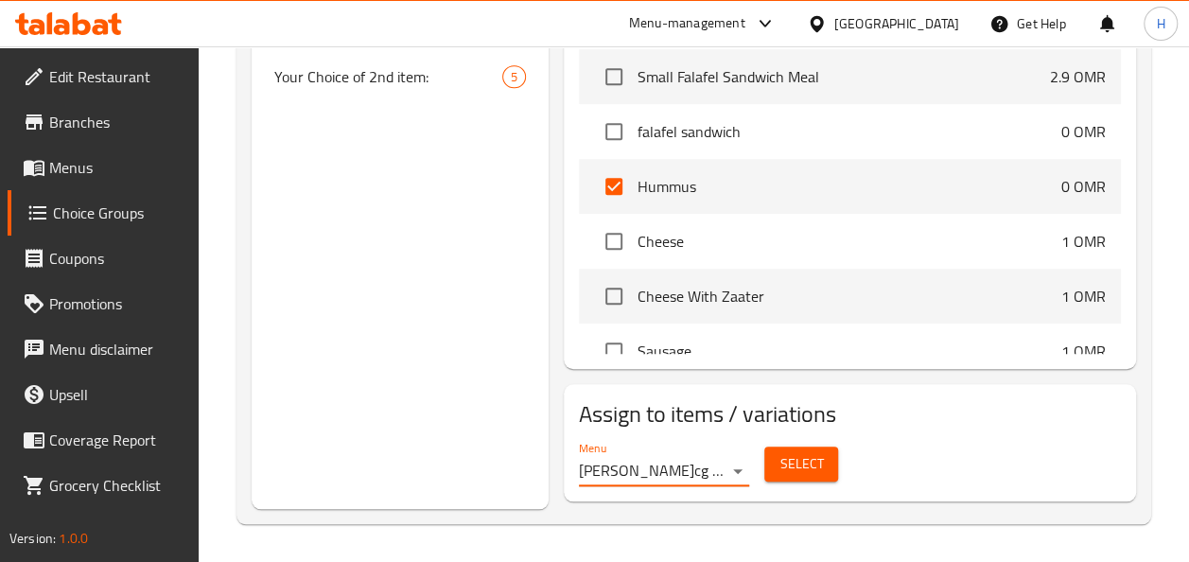
click at [795, 467] on span "Select" at bounding box center [800, 464] width 43 height 24
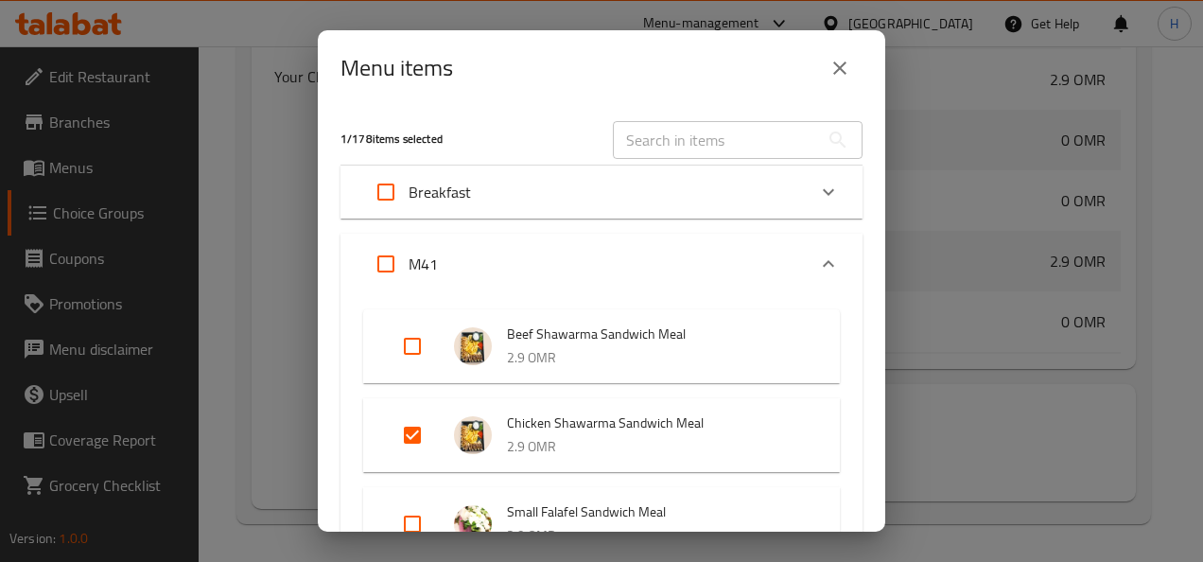
scroll to position [1926, 0]
click at [382, 263] on input "Expand" at bounding box center [385, 263] width 45 height 45
checkbox input "true"
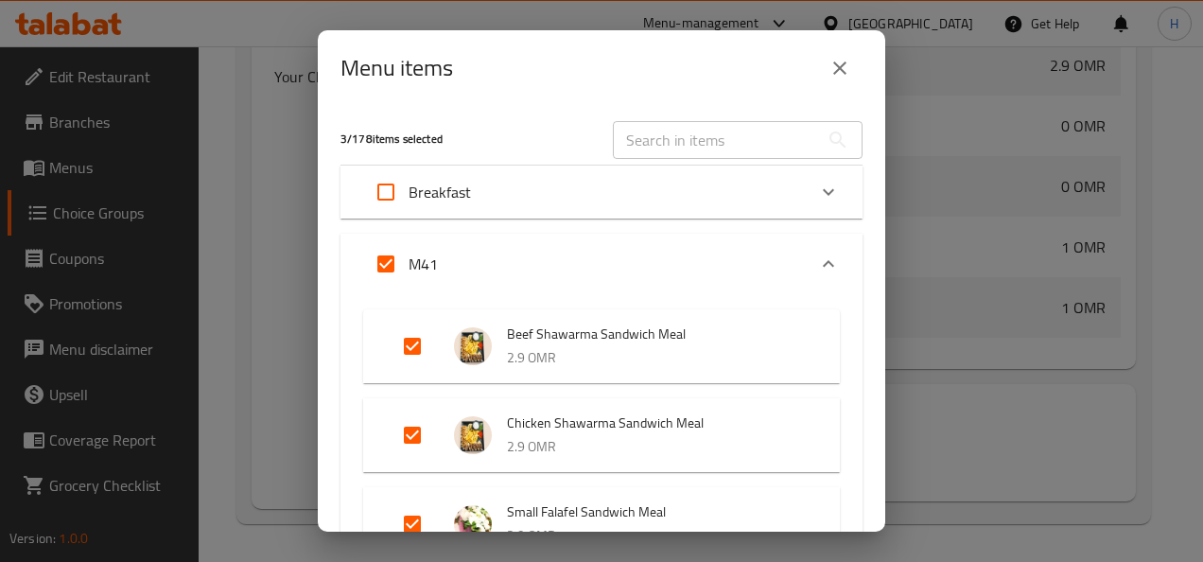
click at [382, 263] on input "Expand" at bounding box center [385, 263] width 45 height 45
checkbox input "false"
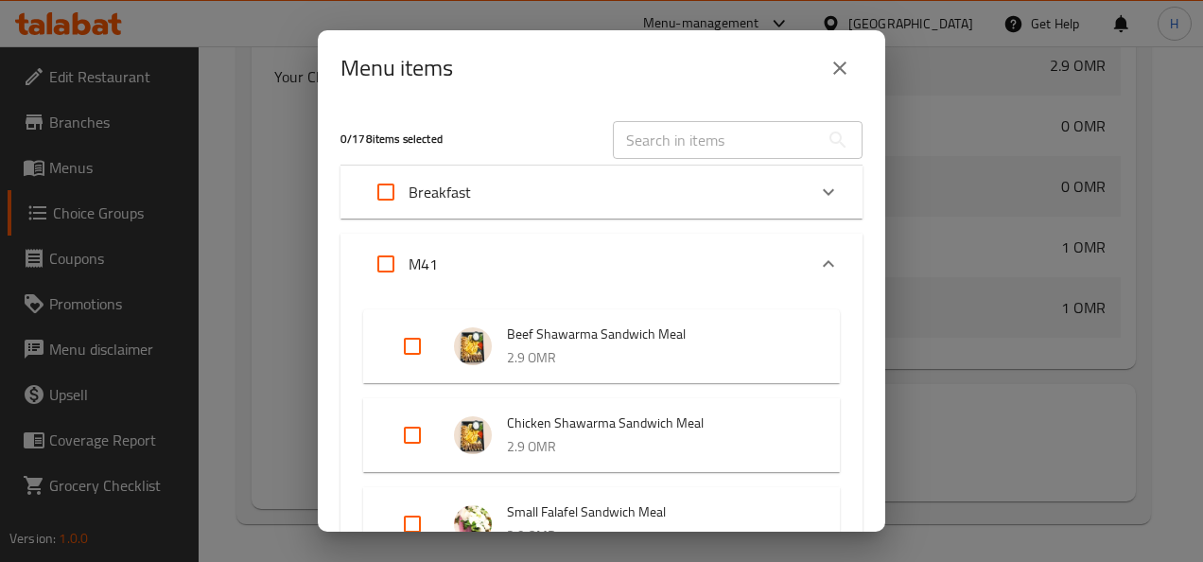
click at [423, 346] on input "Expand" at bounding box center [412, 345] width 45 height 45
checkbox input "true"
click at [415, 407] on li "Chicken Shawarma Sandwich Meal 2.9 OMR" at bounding box center [601, 435] width 431 height 66
click at [415, 441] on input "Expand" at bounding box center [412, 434] width 45 height 45
checkbox input "true"
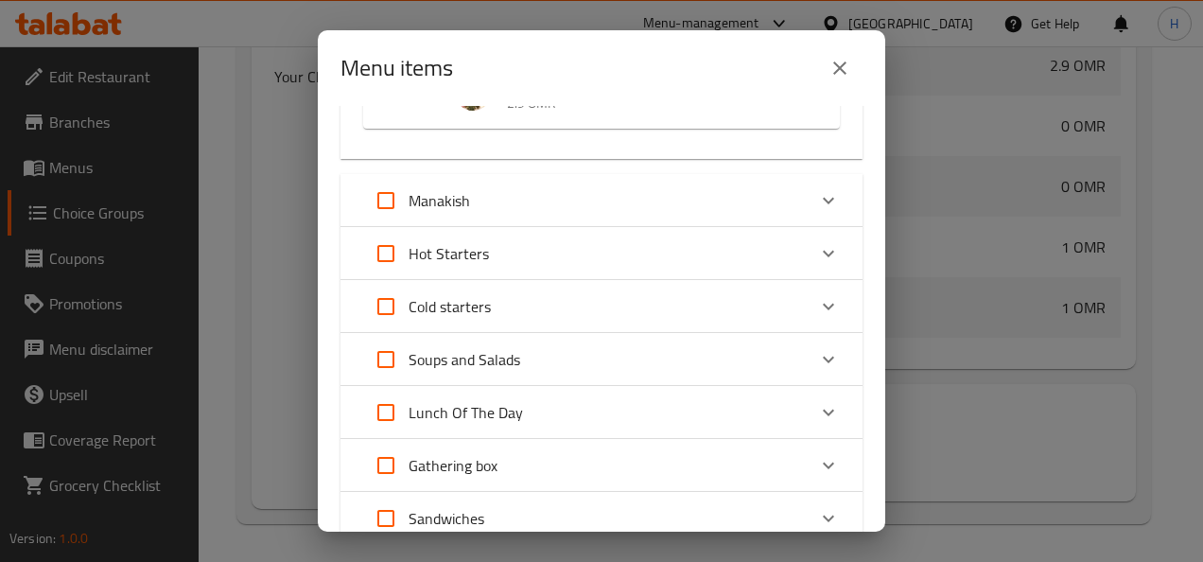
scroll to position [1212, 0]
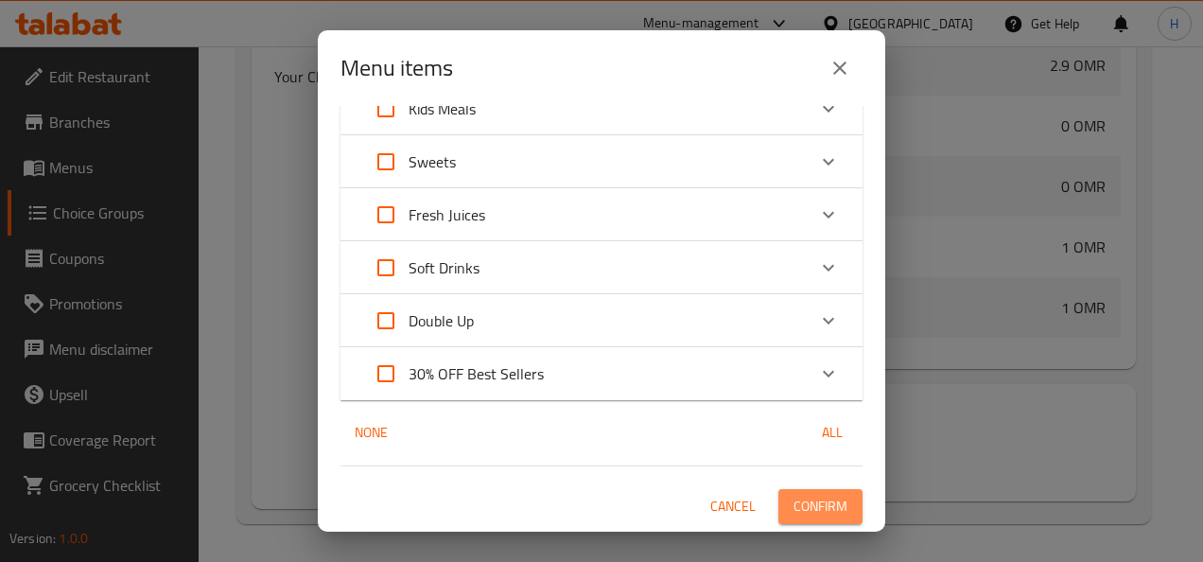
click at [806, 503] on span "Confirm" at bounding box center [820, 507] width 54 height 24
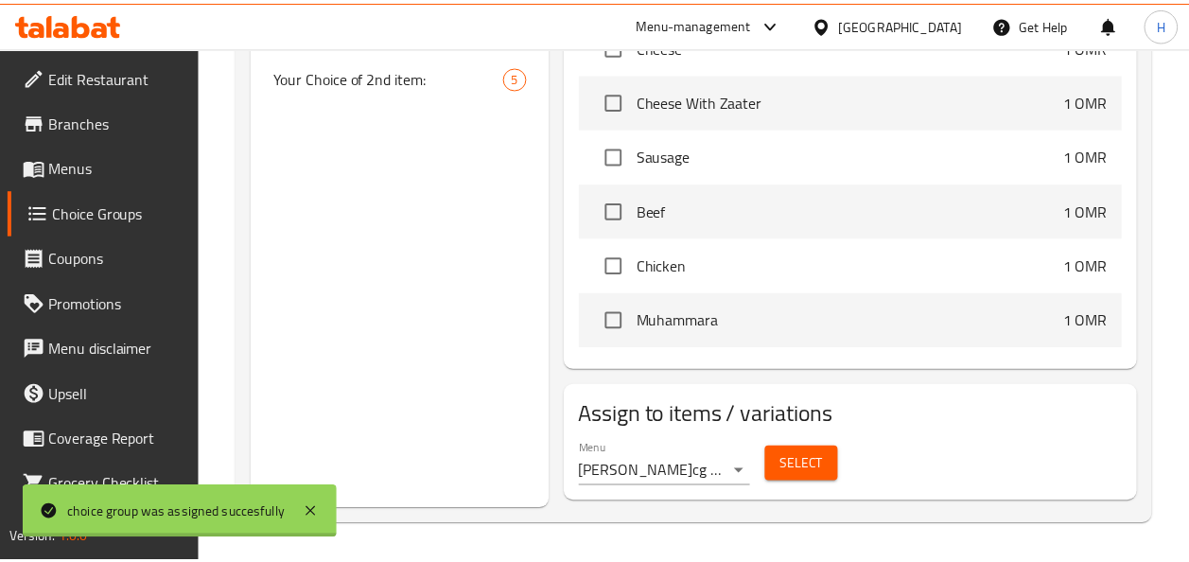
scroll to position [1730, 0]
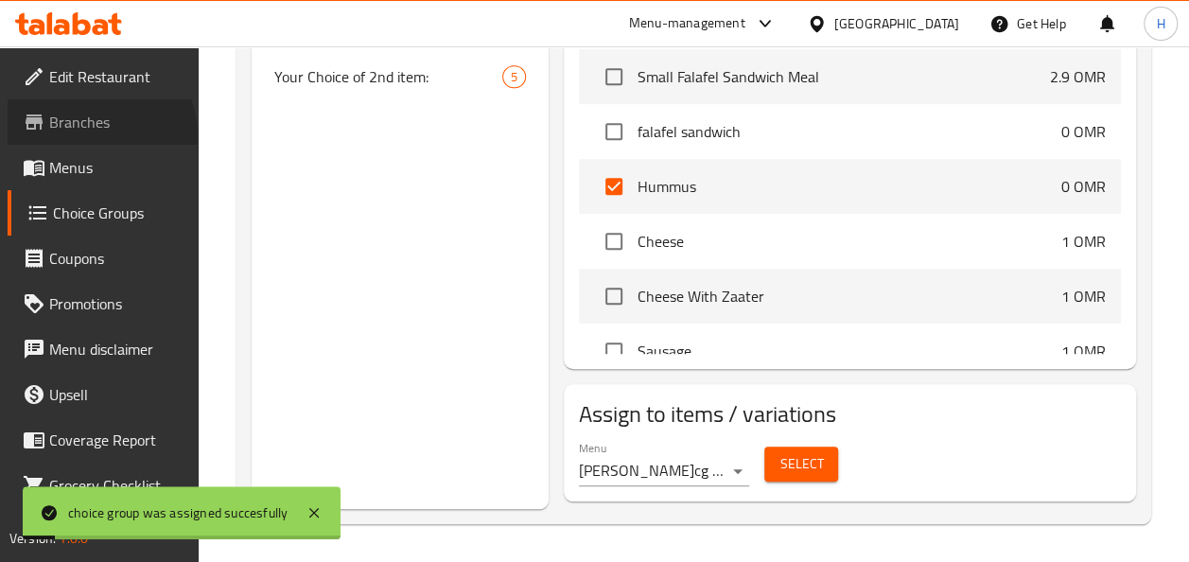
click at [98, 133] on span "Branches" at bounding box center [116, 122] width 134 height 23
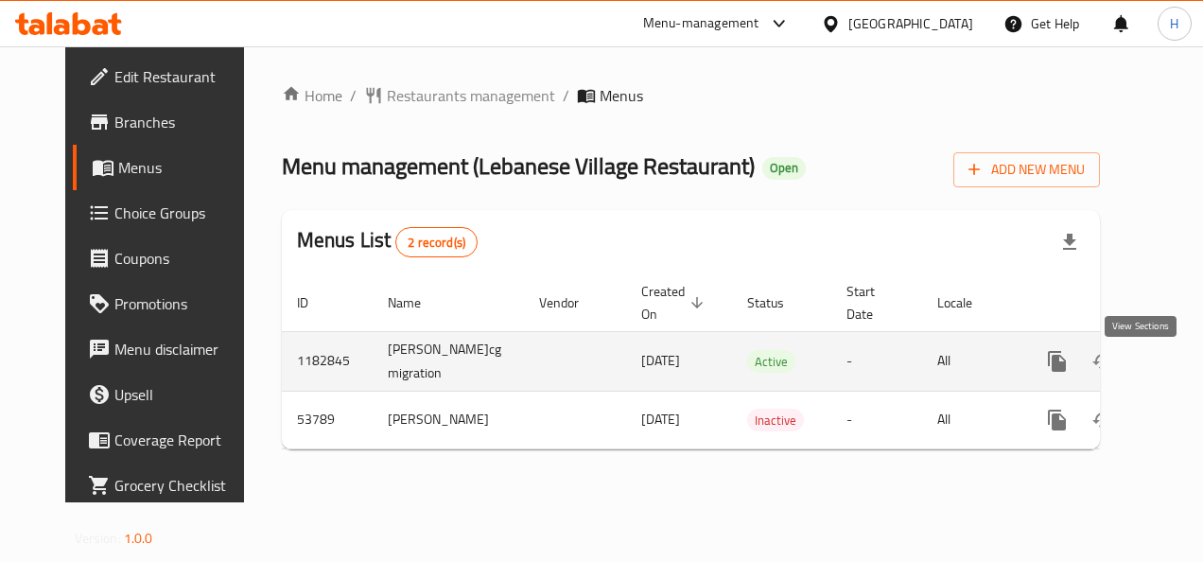
click at [1182, 373] on icon "enhanced table" at bounding box center [1193, 361] width 23 height 23
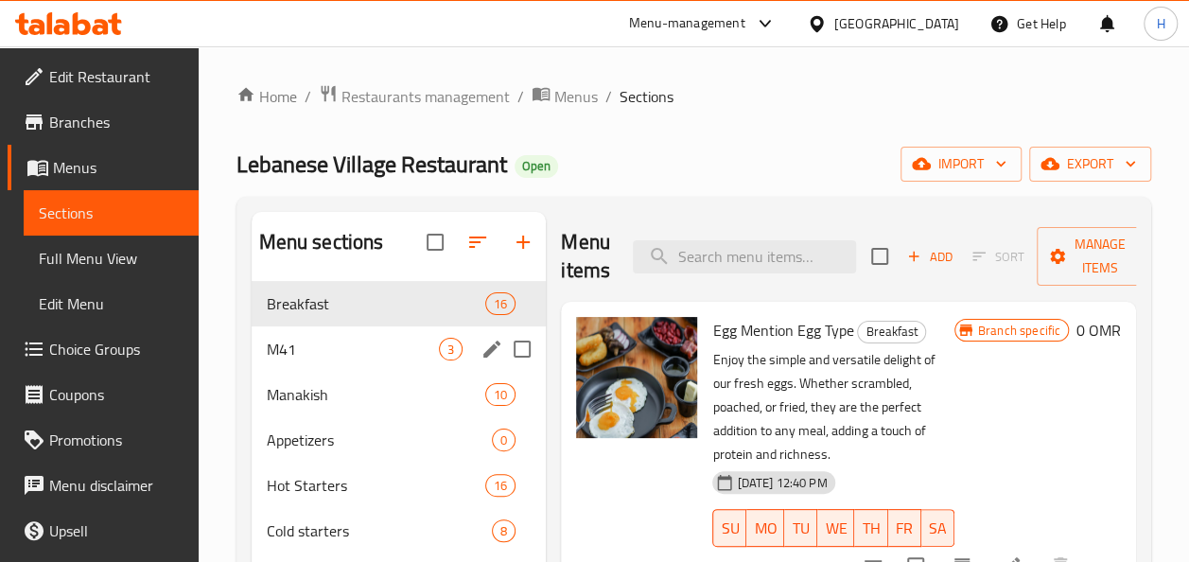
click at [314, 339] on span "M41" at bounding box center [353, 349] width 173 height 23
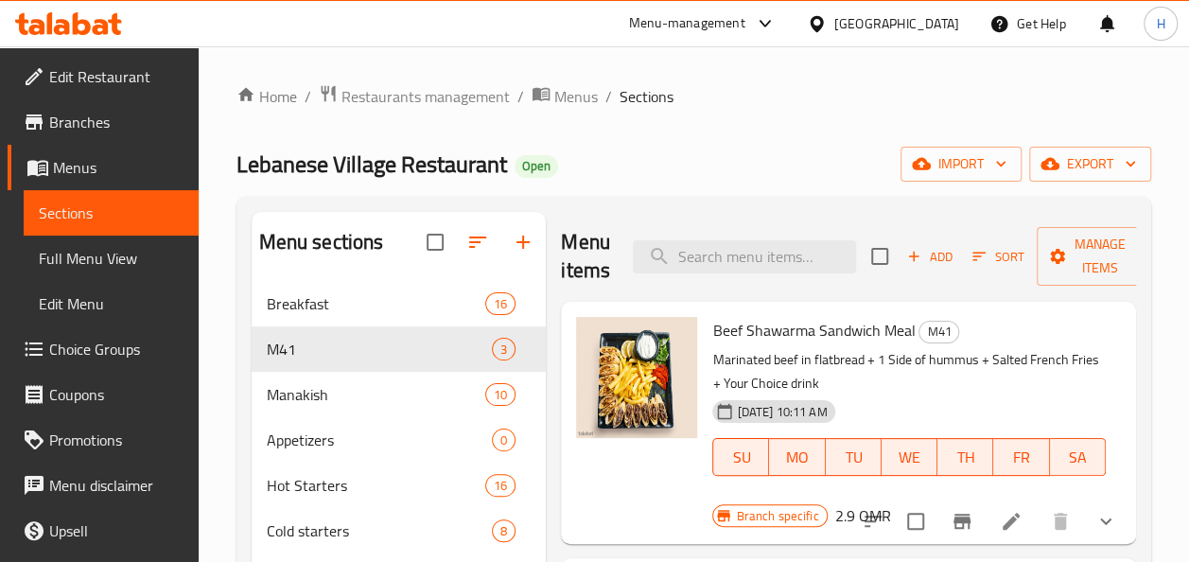
click at [996, 534] on li at bounding box center [1010, 521] width 53 height 34
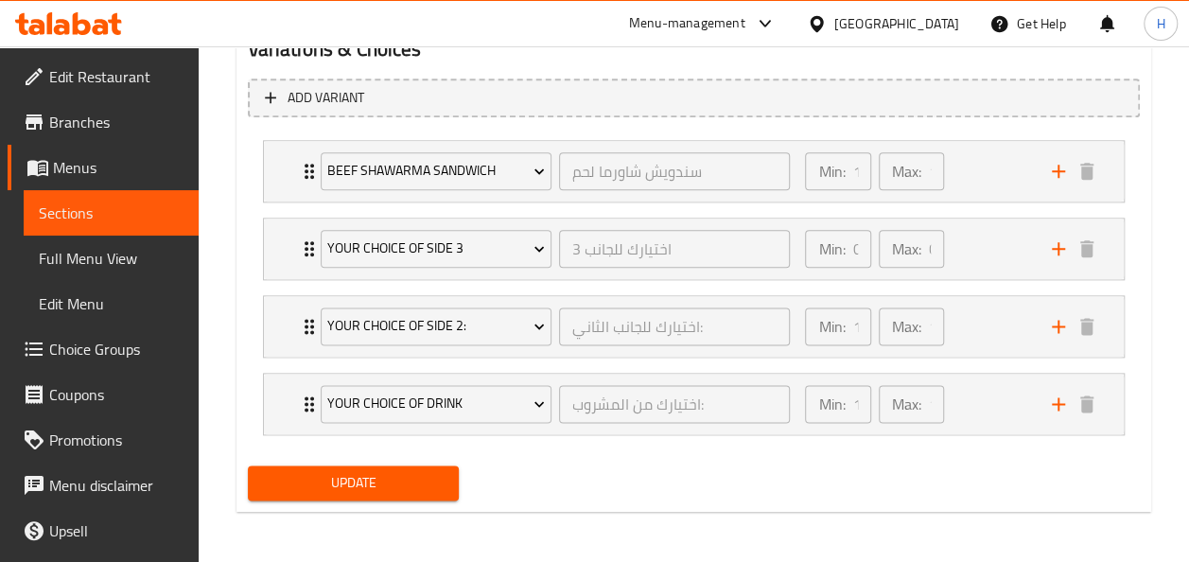
scroll to position [1063, 0]
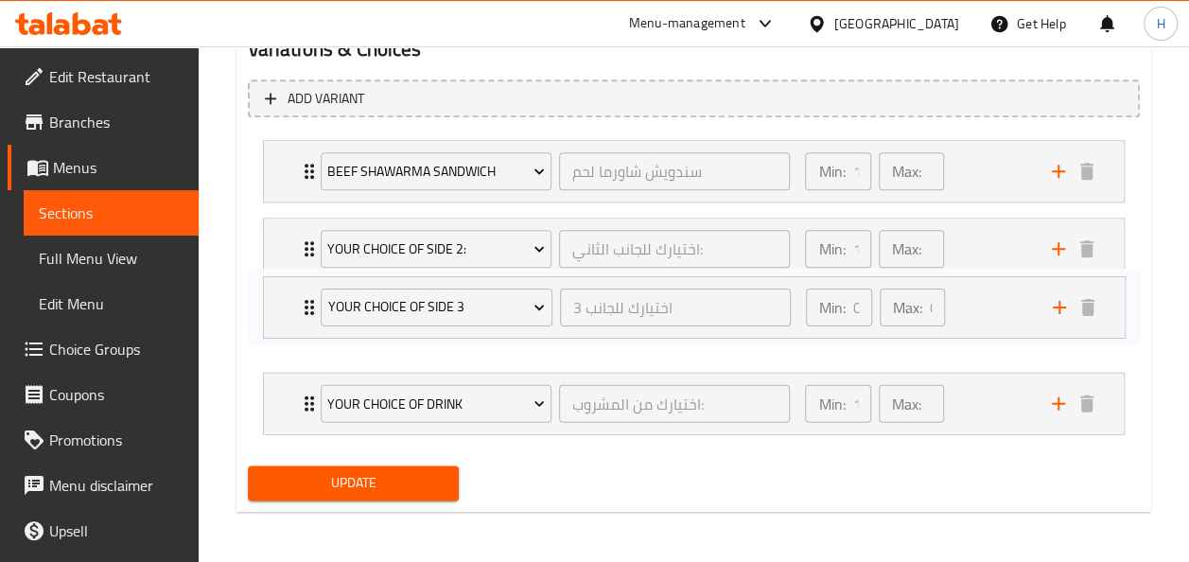
drag, startPoint x: 300, startPoint y: 270, endPoint x: 301, endPoint y: 340, distance: 70.0
click at [301, 340] on div "Beef Shawarma Sandwich سندويش شاورما لحم ​ Min: 1 ​ Max: 1 ​ beef shawarma sand…" at bounding box center [694, 286] width 892 height 309
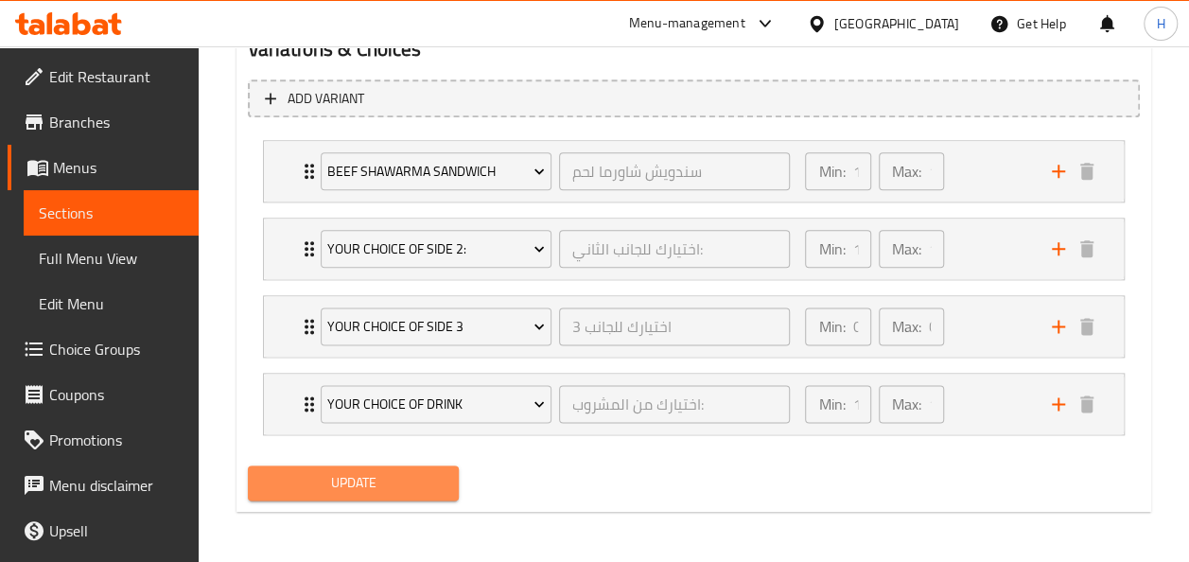
click at [322, 497] on button "Update" at bounding box center [354, 482] width 212 height 35
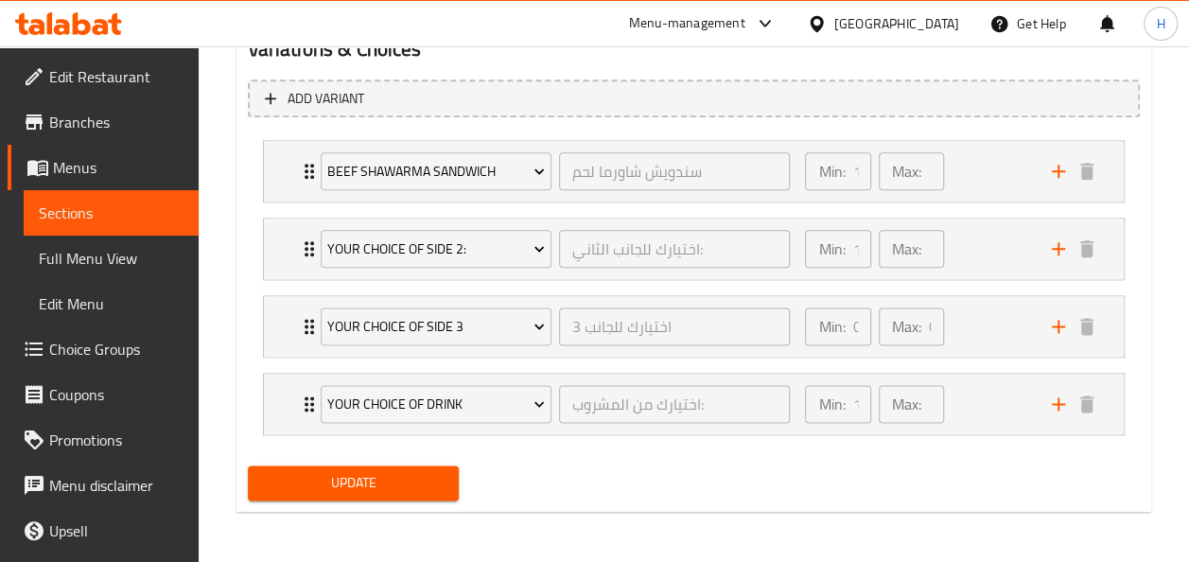
click at [374, 477] on span "Update" at bounding box center [354, 483] width 182 height 24
click at [287, 191] on div "Beef Shawarma Sandwich سندويش شاورما لحم ​ Min: 1 ​ Max: 1 ​" at bounding box center [694, 171] width 860 height 61
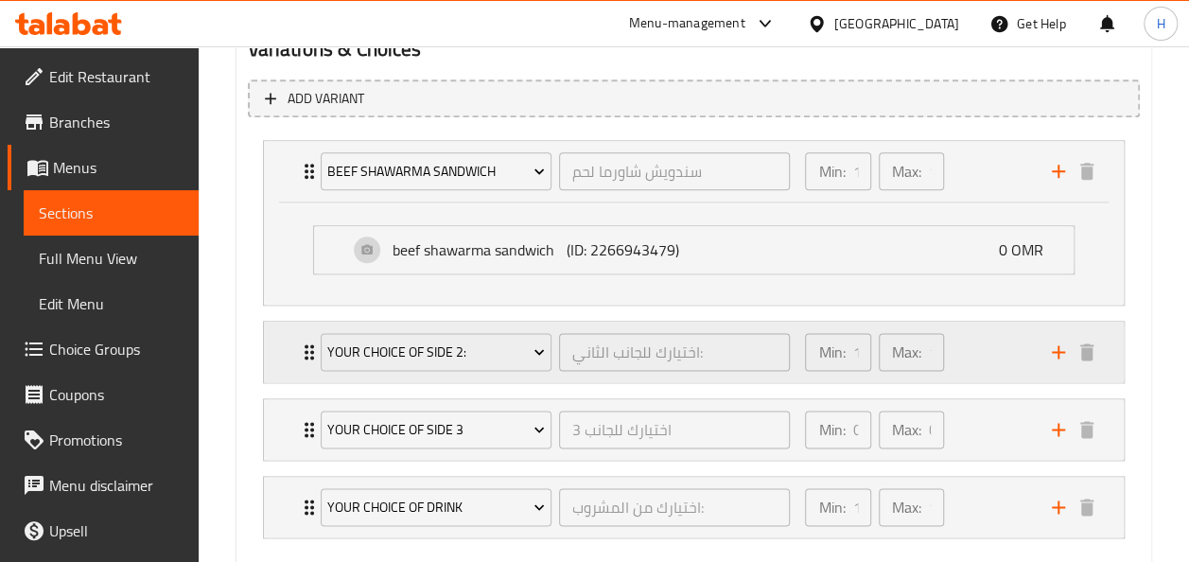
click at [312, 365] on div "Your Choice of Side 2: اختيارك للجانب الثاني: ​" at bounding box center [555, 352] width 493 height 61
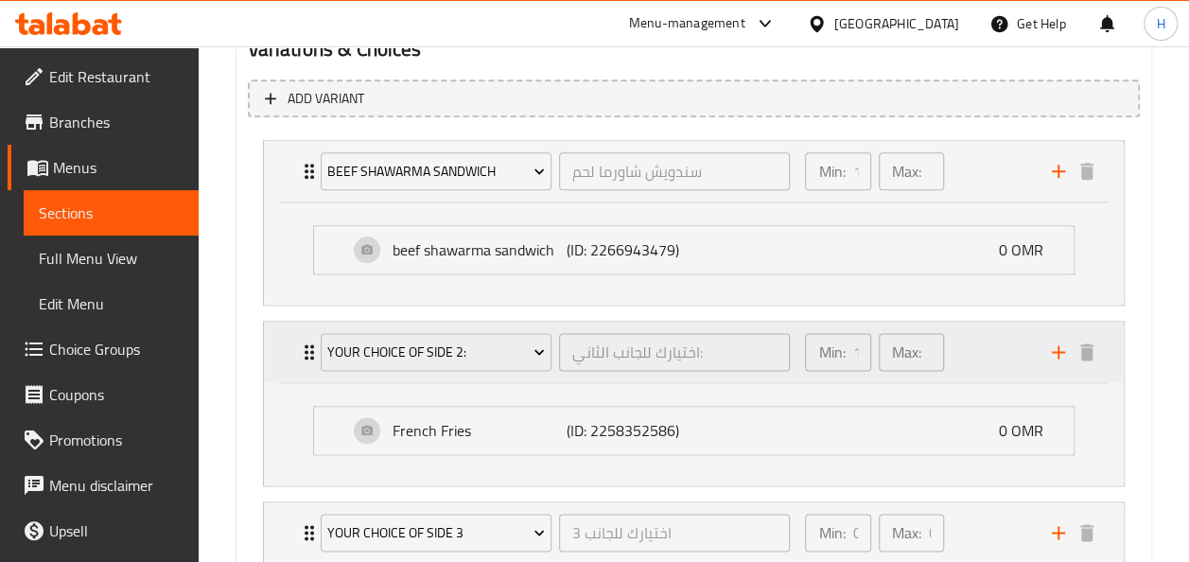
scroll to position [1268, 0]
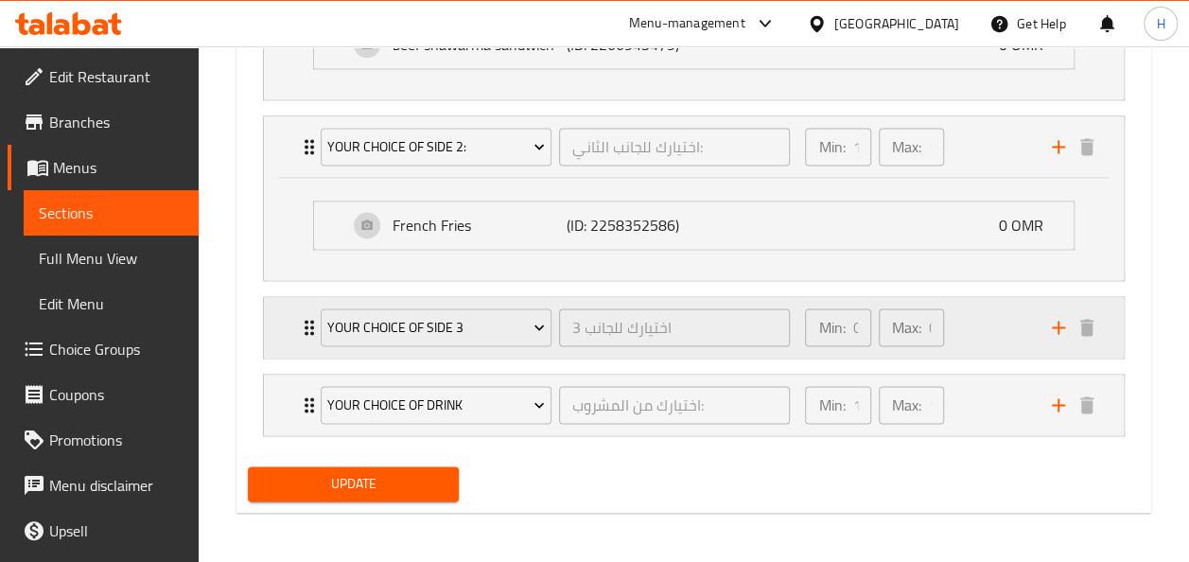
click at [296, 340] on div "your choice of side 3 اختيارك للجانب 3 ​ Min: 0 ​ Max: 0 ​" at bounding box center [694, 327] width 860 height 61
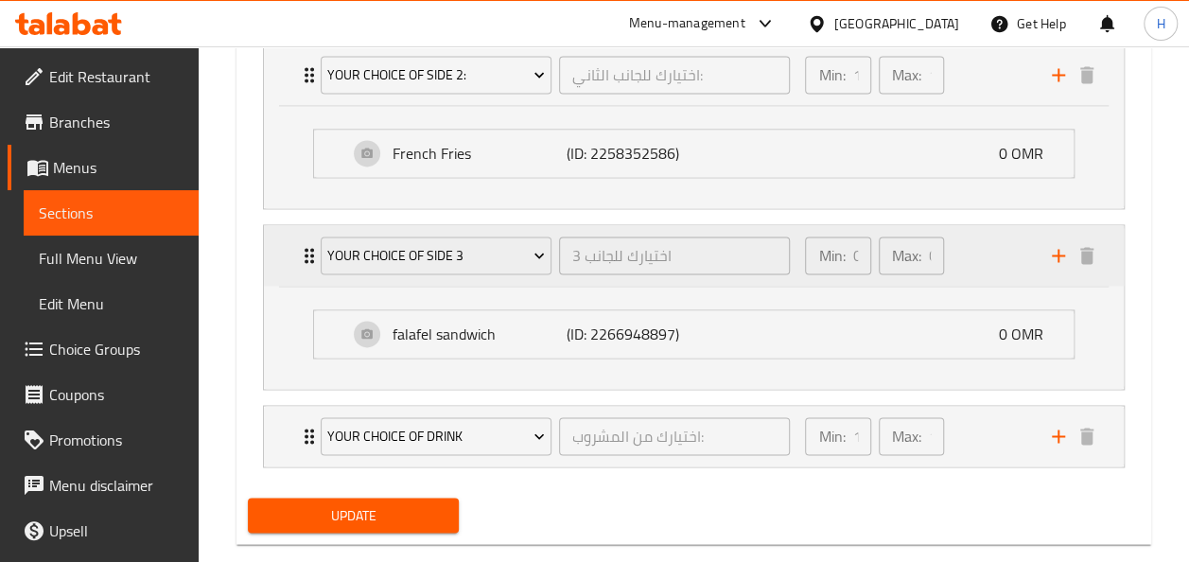
scroll to position [1346, 0]
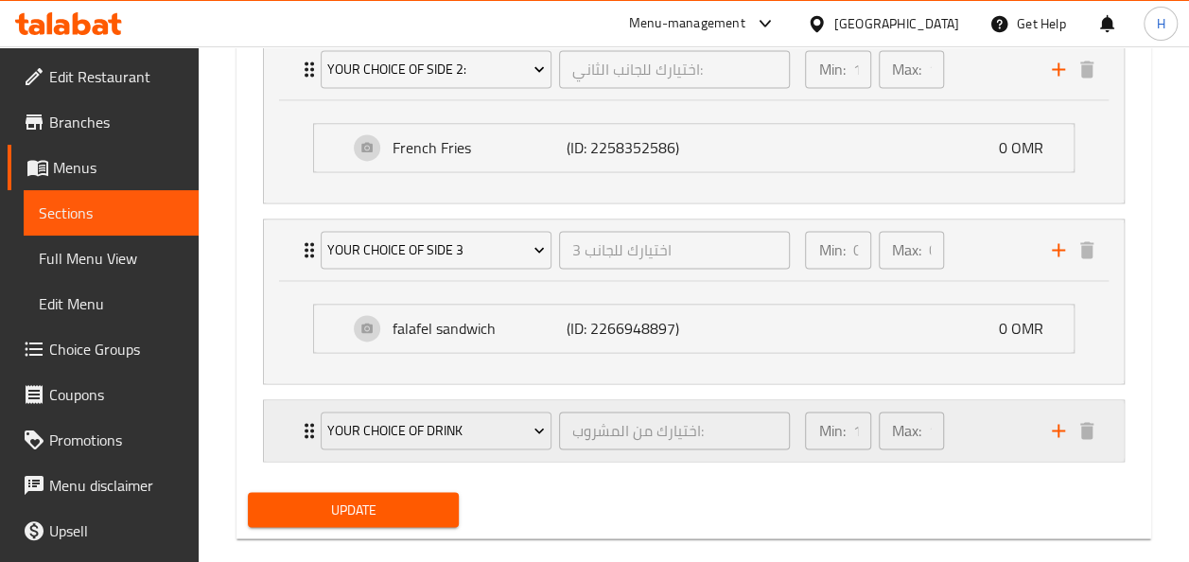
click at [290, 443] on div "your choice of drink اختيارك من المشروب: ​ Min: 1 ​ Max: 1 ​" at bounding box center [694, 430] width 860 height 61
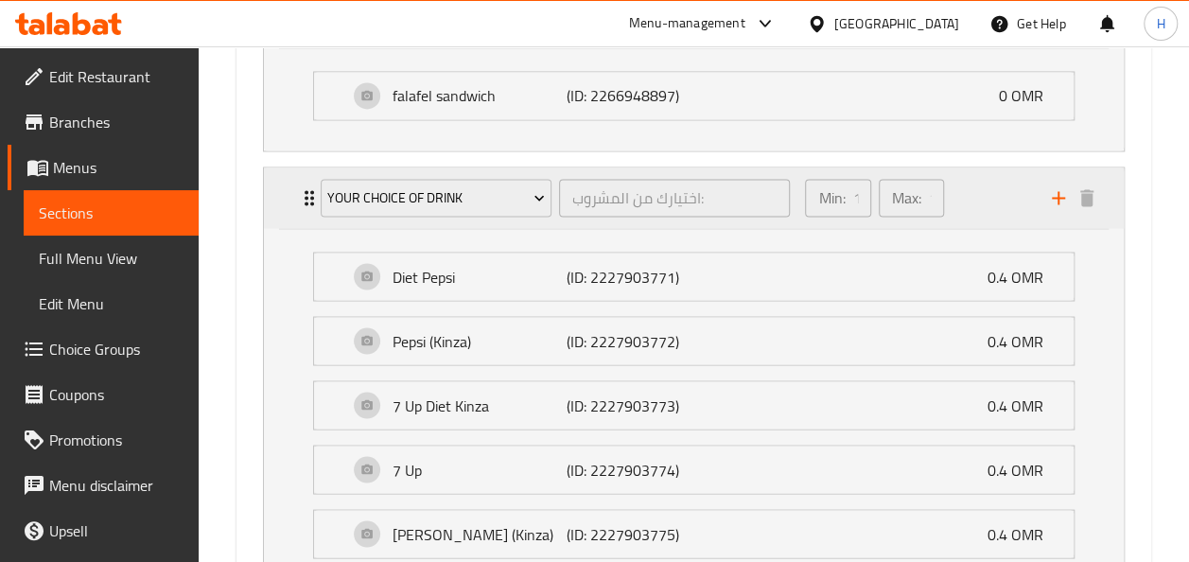
scroll to position [1262, 0]
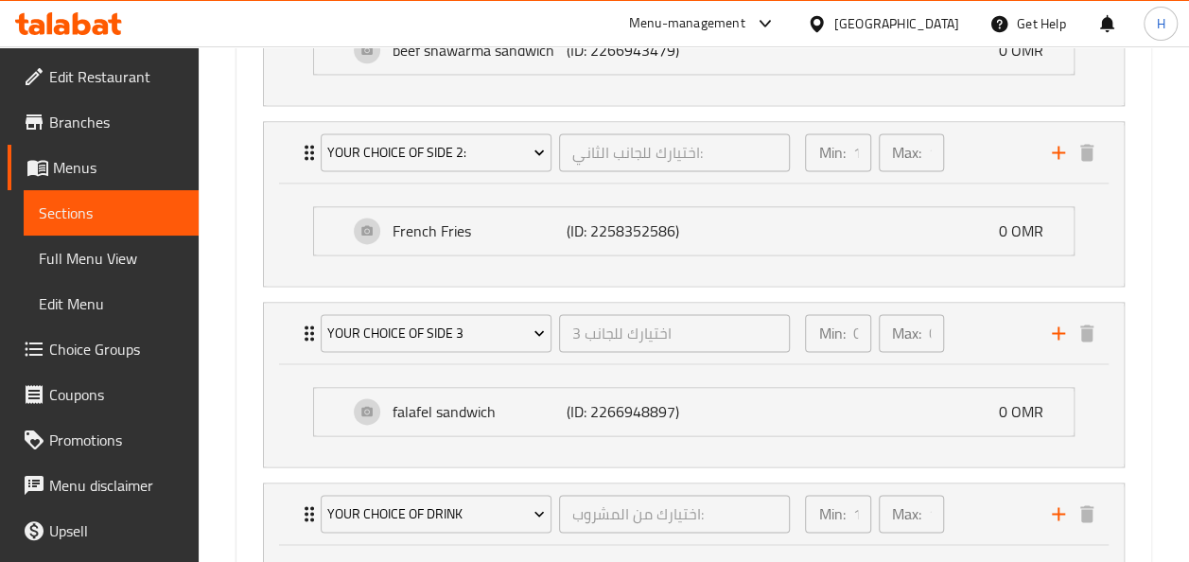
click at [296, 418] on div "falafel sandwich (ID: 2266948897) 0 OMR Name (En) falafel sandwich Name (En) Na…" at bounding box center [694, 415] width 860 height 102
click at [291, 333] on div "your choice of side 3 اختيارك للجانب 3 ​ Min: 0 ​ Max: 0 ​" at bounding box center [694, 333] width 860 height 61
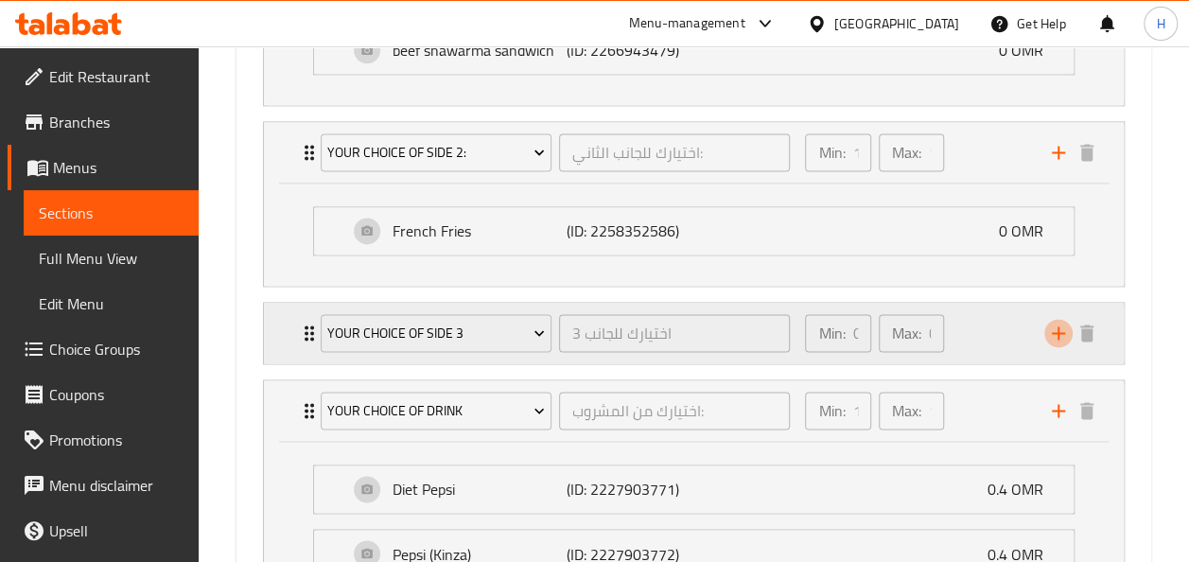
click at [1048, 326] on icon "add" at bounding box center [1058, 333] width 23 height 23
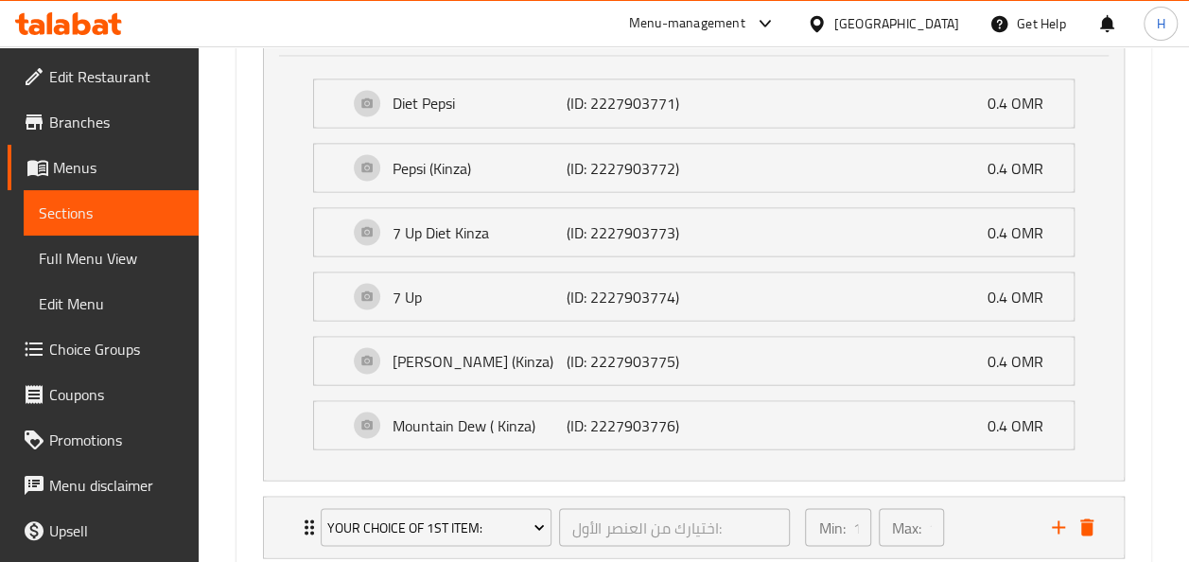
scroll to position [1766, 0]
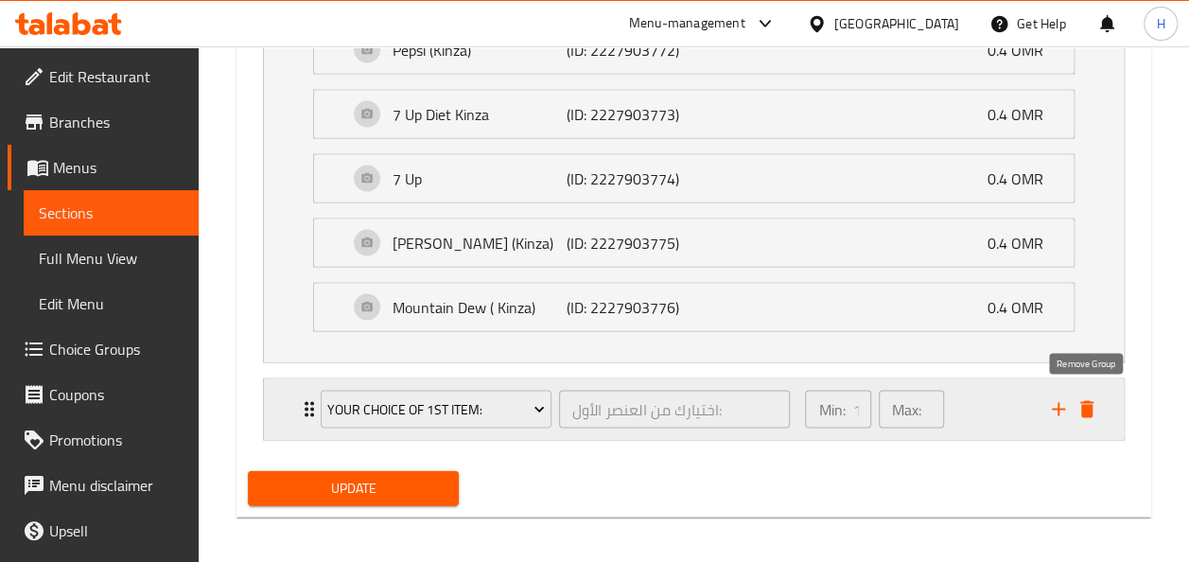
click at [1086, 405] on icon "delete" at bounding box center [1086, 408] width 13 height 17
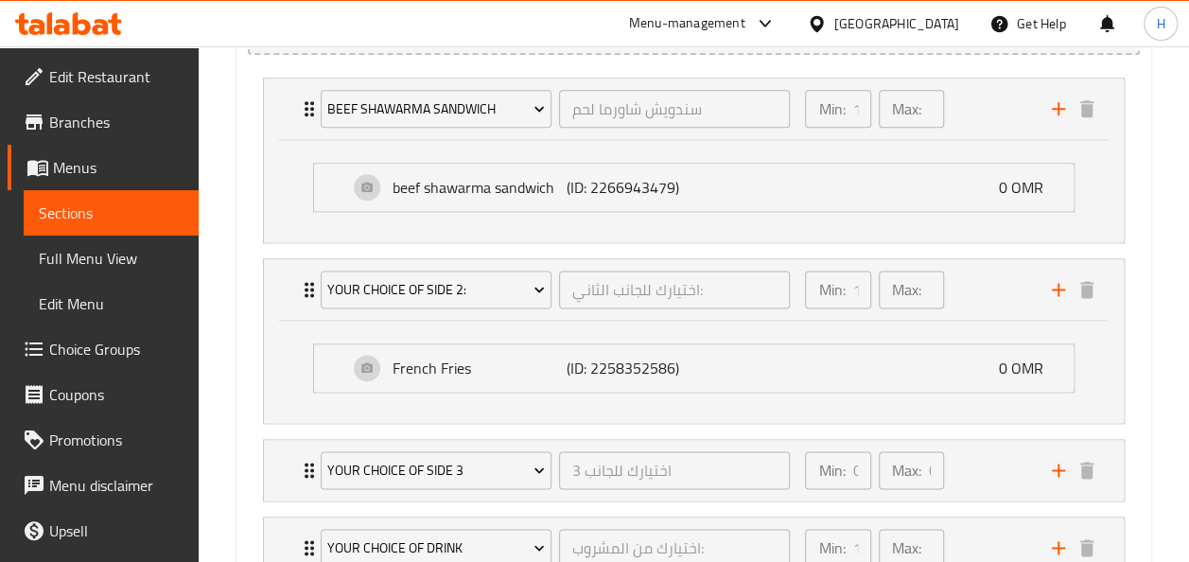
scroll to position [1210, 0]
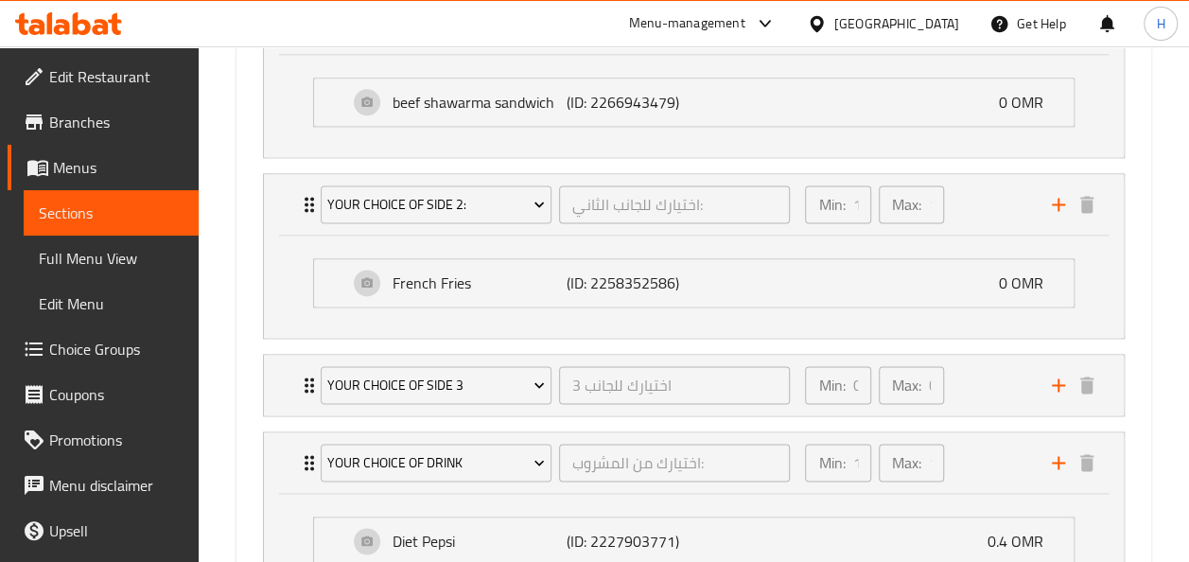
click at [450, 412] on div "your choice of side 3 اختيارك للجانب 3 ​ Min: 0 ​ Max: 0 ​ falafel sandwich (ID…" at bounding box center [693, 385] width 861 height 62
click at [445, 403] on div "your choice of side 3" at bounding box center [436, 384] width 238 height 45
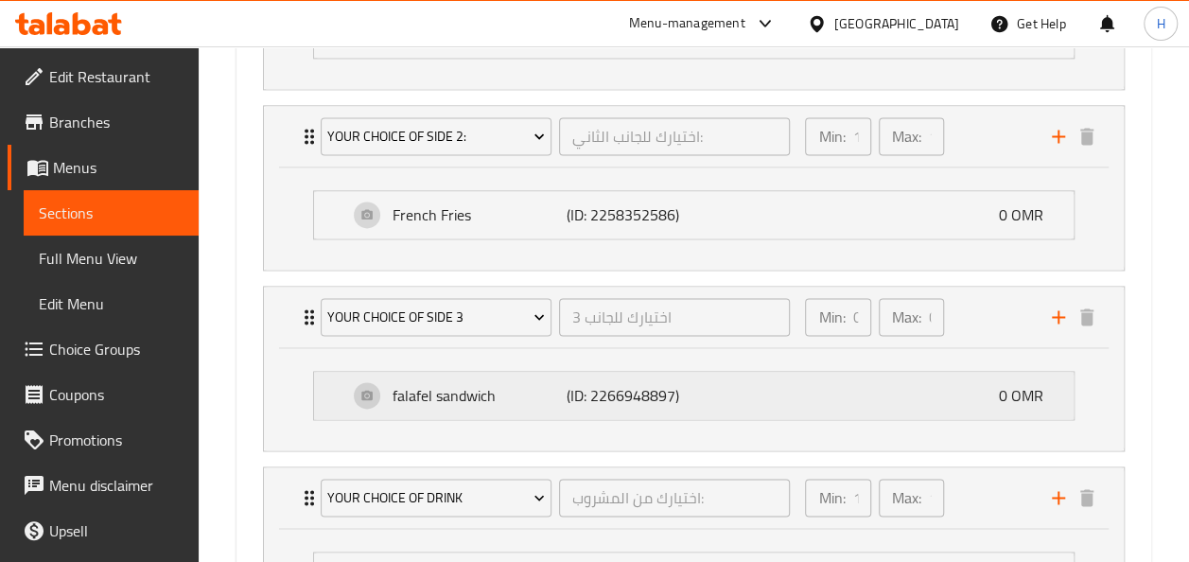
scroll to position [1280, 0]
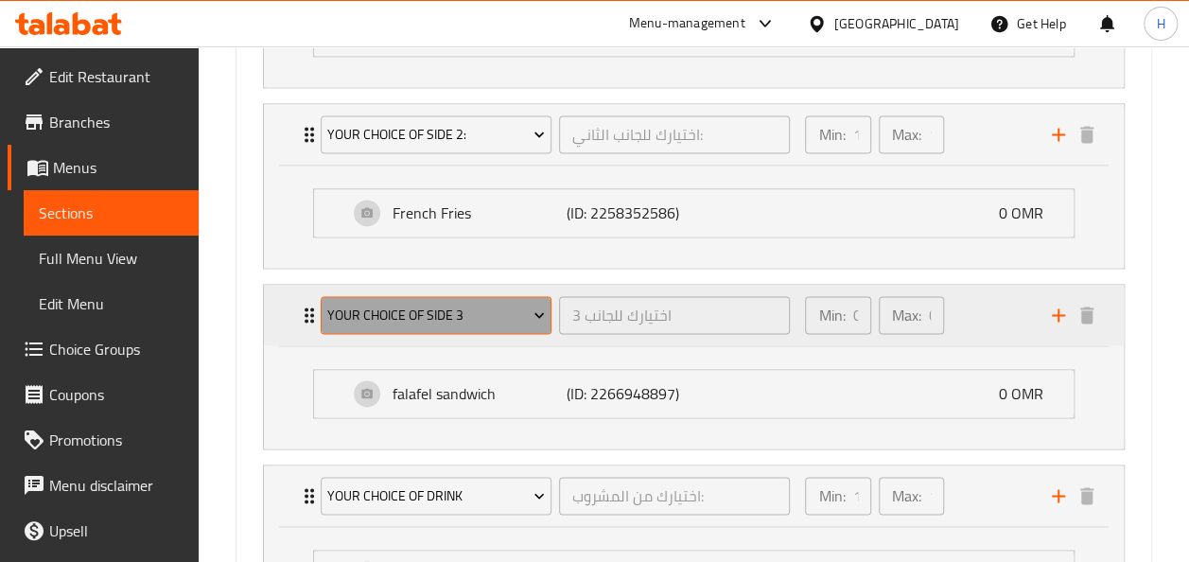
click at [519, 310] on span "your choice of side 3" at bounding box center [435, 316] width 217 height 24
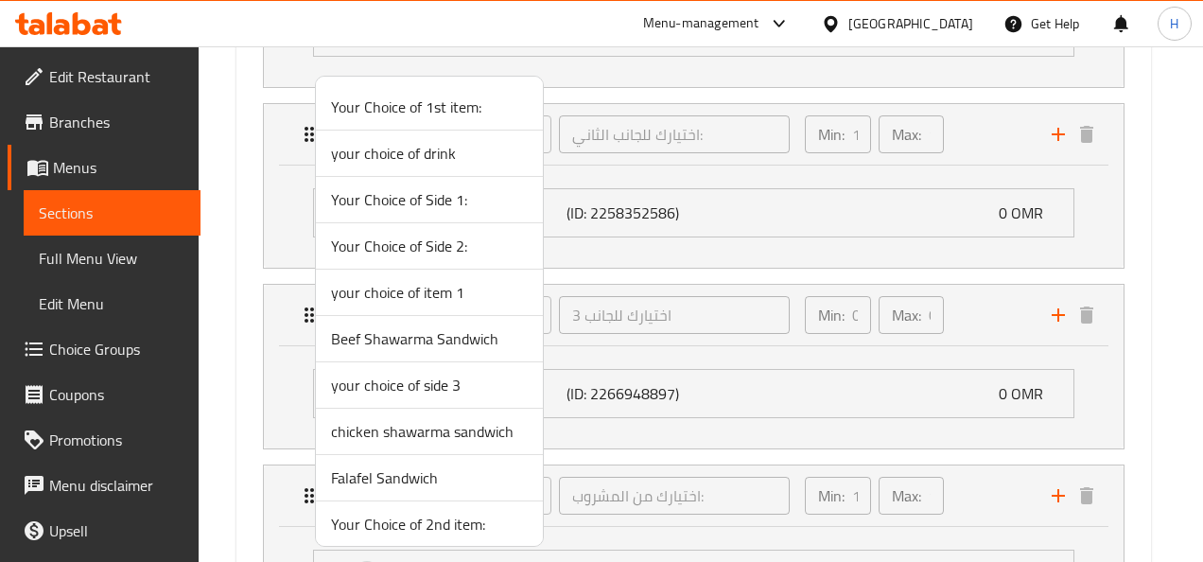
click at [489, 287] on span "your choice of item 1" at bounding box center [429, 292] width 197 height 23
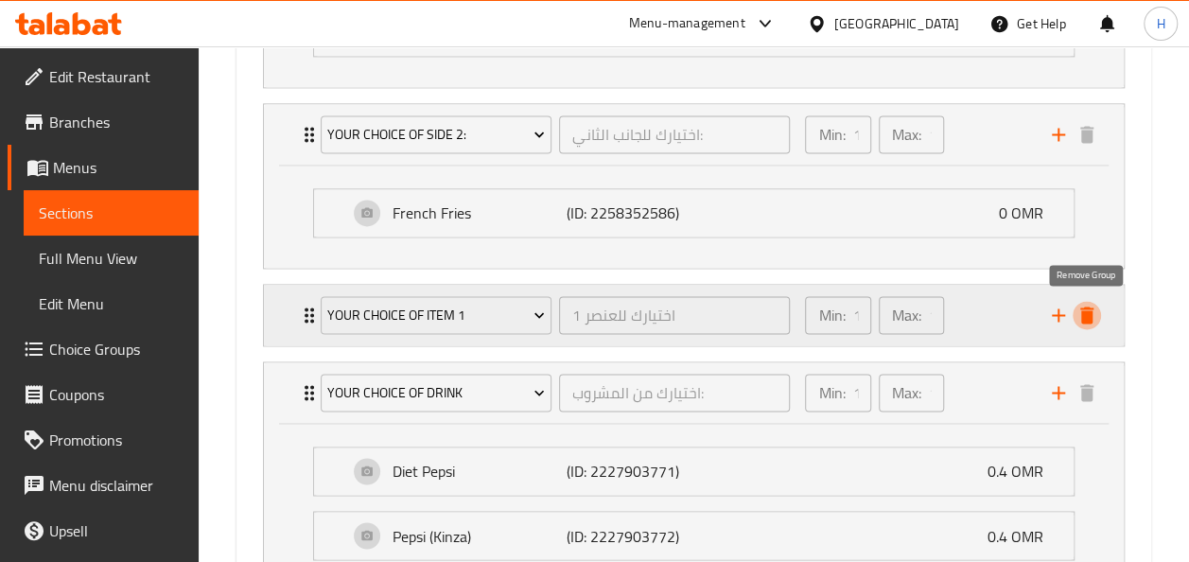
click at [1084, 314] on icon "delete" at bounding box center [1086, 314] width 13 height 17
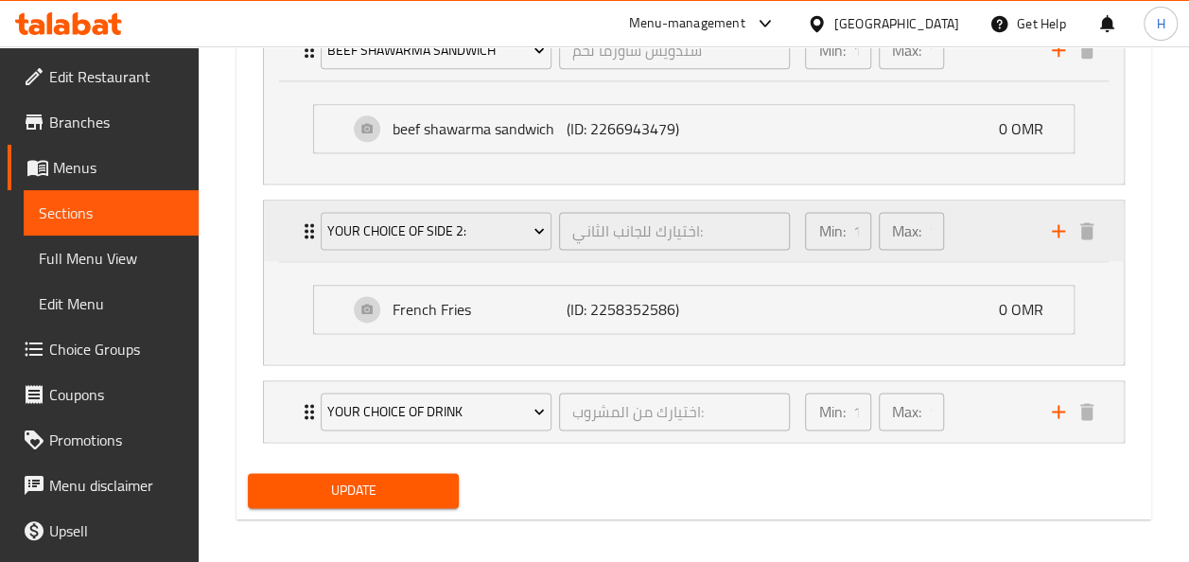
scroll to position [1186, 0]
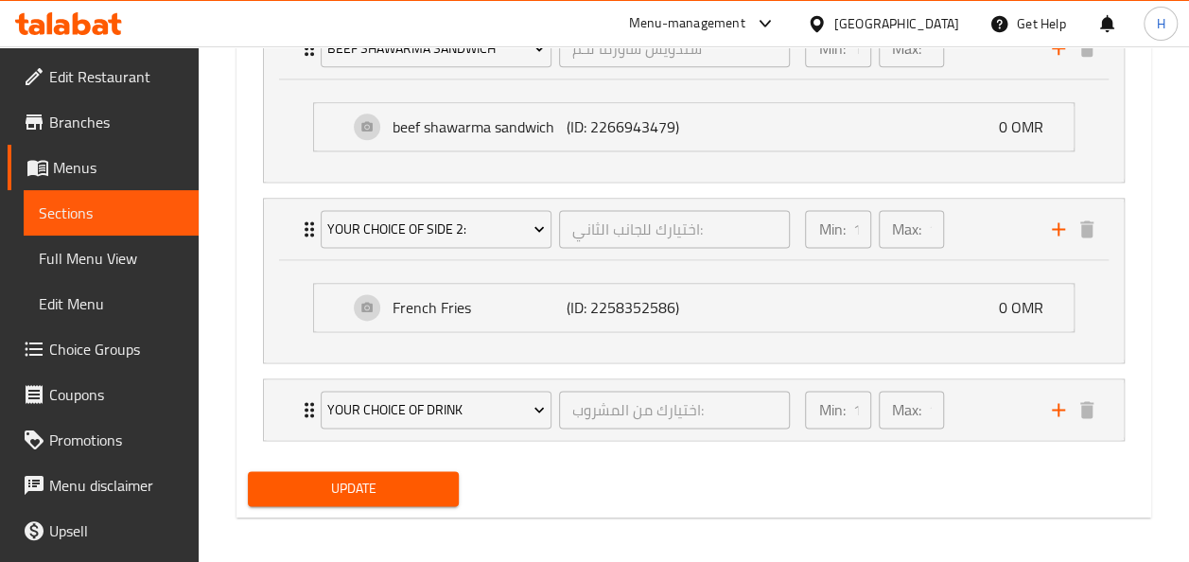
click at [425, 507] on div "Update" at bounding box center [353, 488] width 227 height 50
click at [411, 488] on span "Update" at bounding box center [354, 489] width 182 height 24
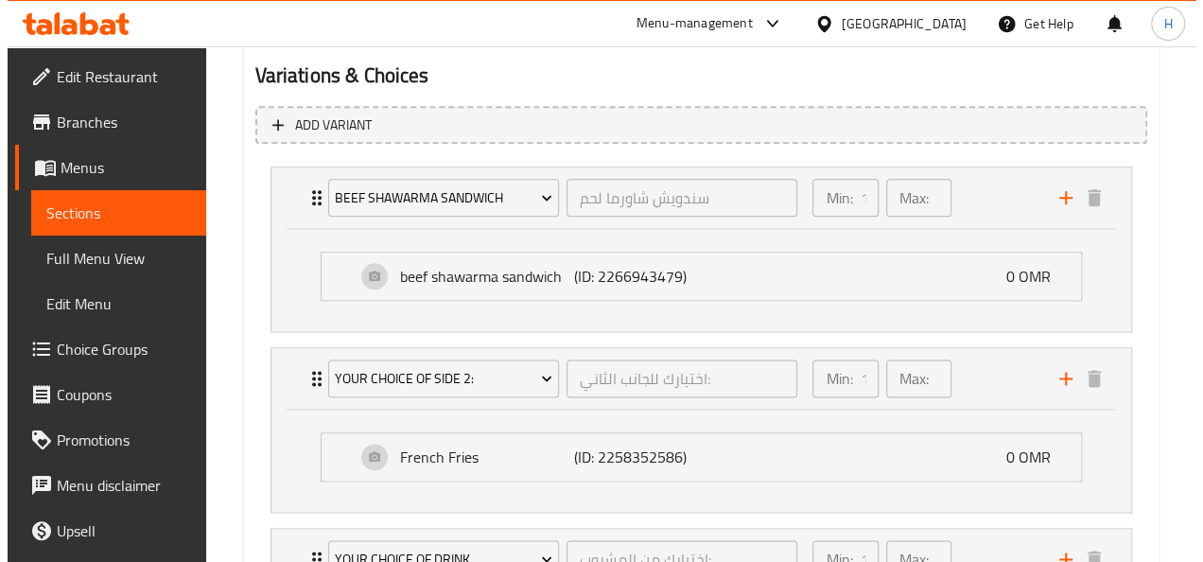
scroll to position [1191, 0]
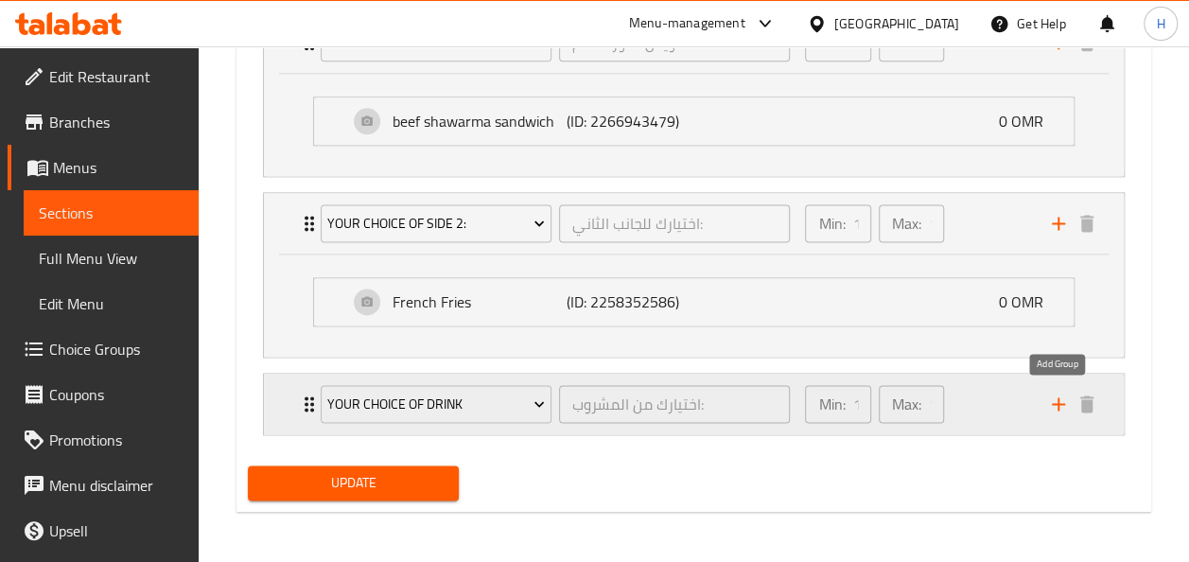
click at [1050, 397] on icon "add" at bounding box center [1058, 403] width 23 height 23
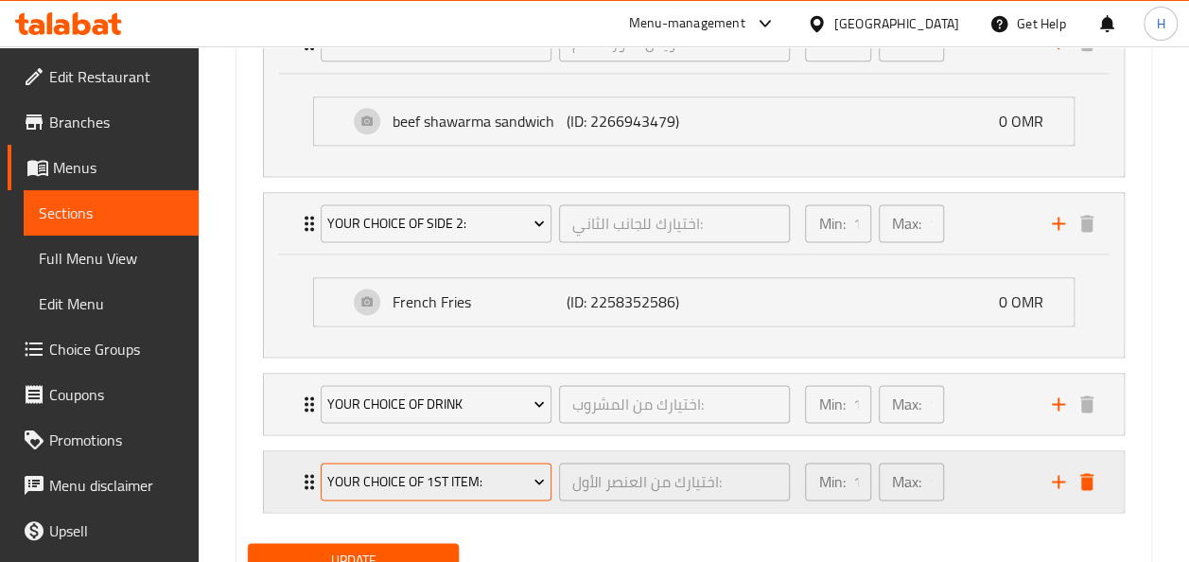
click at [373, 470] on span "Your Choice of 1st item:" at bounding box center [435, 482] width 217 height 24
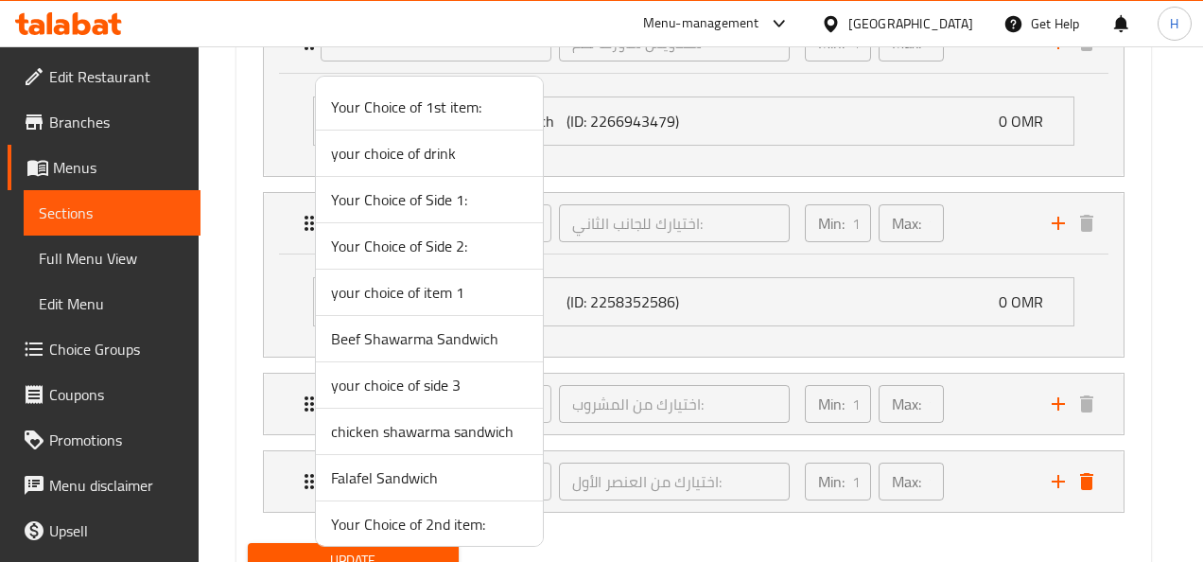
click at [360, 390] on span "your choice of side 3" at bounding box center [429, 385] width 197 height 23
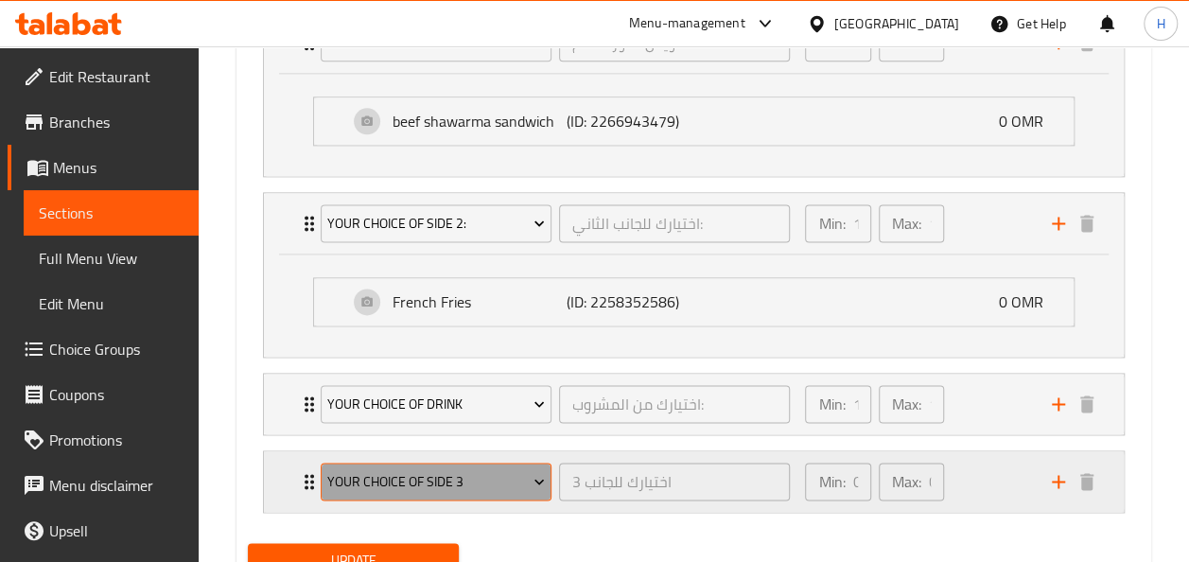
click at [490, 473] on span "your choice of side 3" at bounding box center [435, 482] width 217 height 24
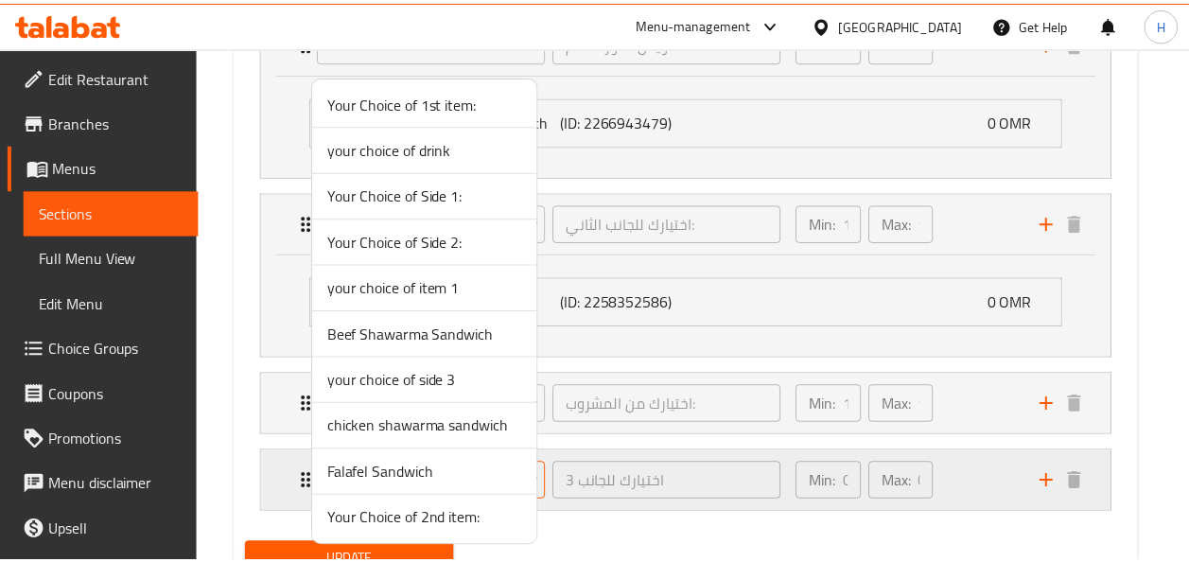
scroll to position [0, 0]
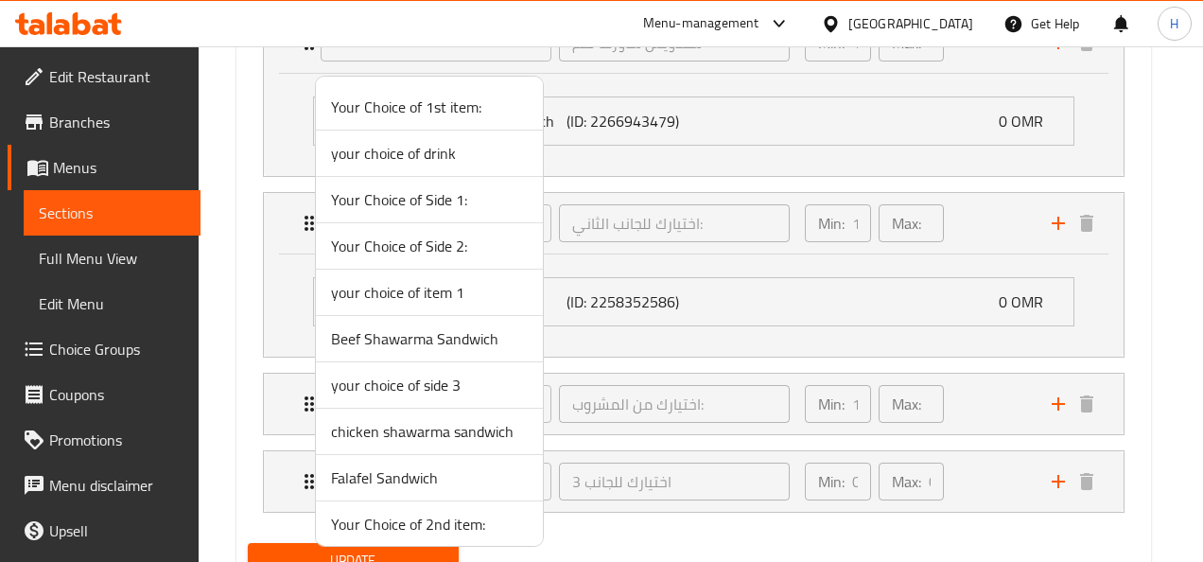
click at [782, 504] on div at bounding box center [601, 281] width 1203 height 562
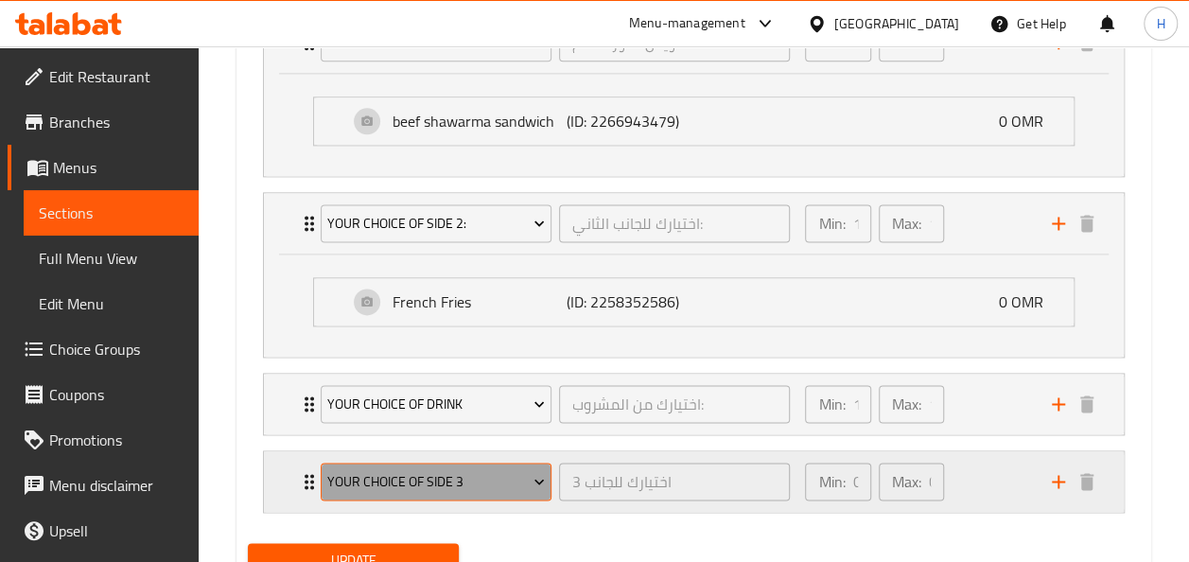
click at [545, 480] on icon "Expand" at bounding box center [539, 481] width 19 height 19
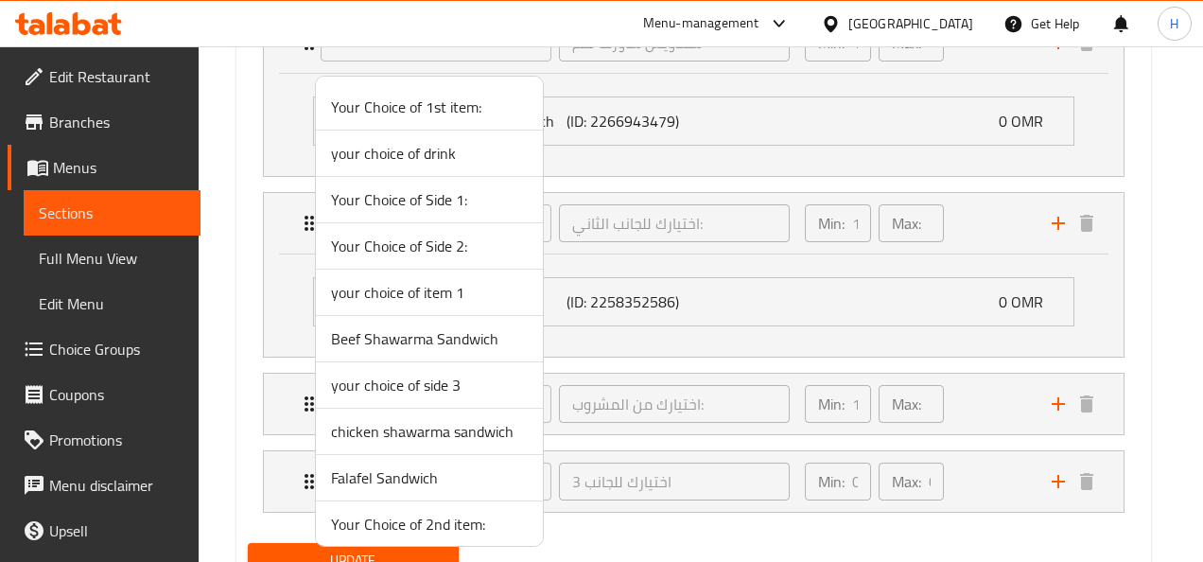
click at [403, 257] on span "Your Choice of Side 2:" at bounding box center [429, 246] width 197 height 23
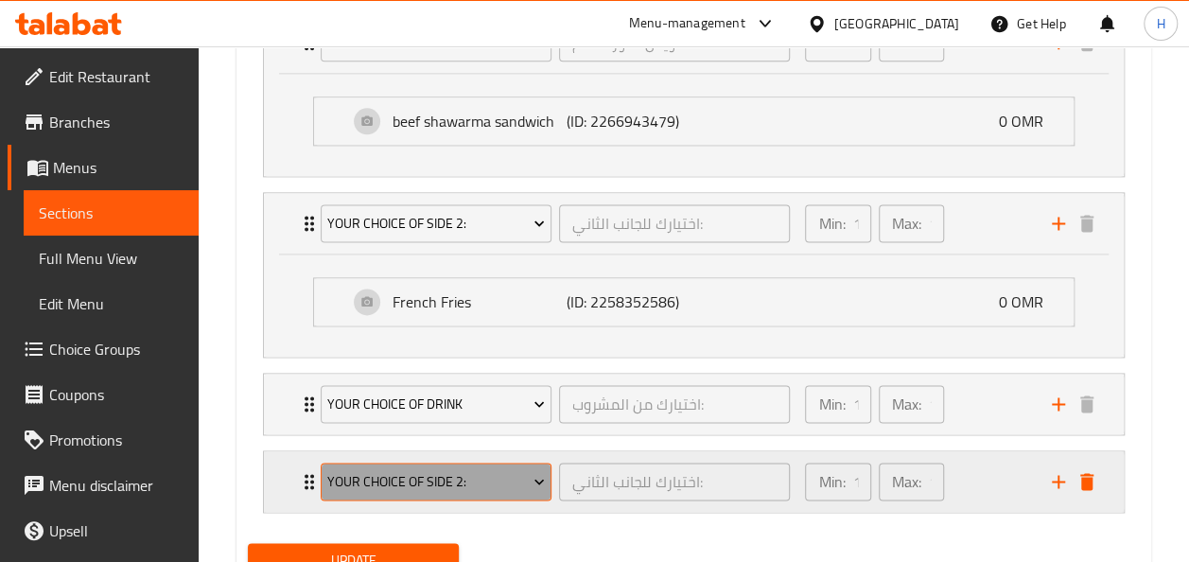
click at [492, 494] on button "Your Choice of Side 2:" at bounding box center [436, 481] width 231 height 38
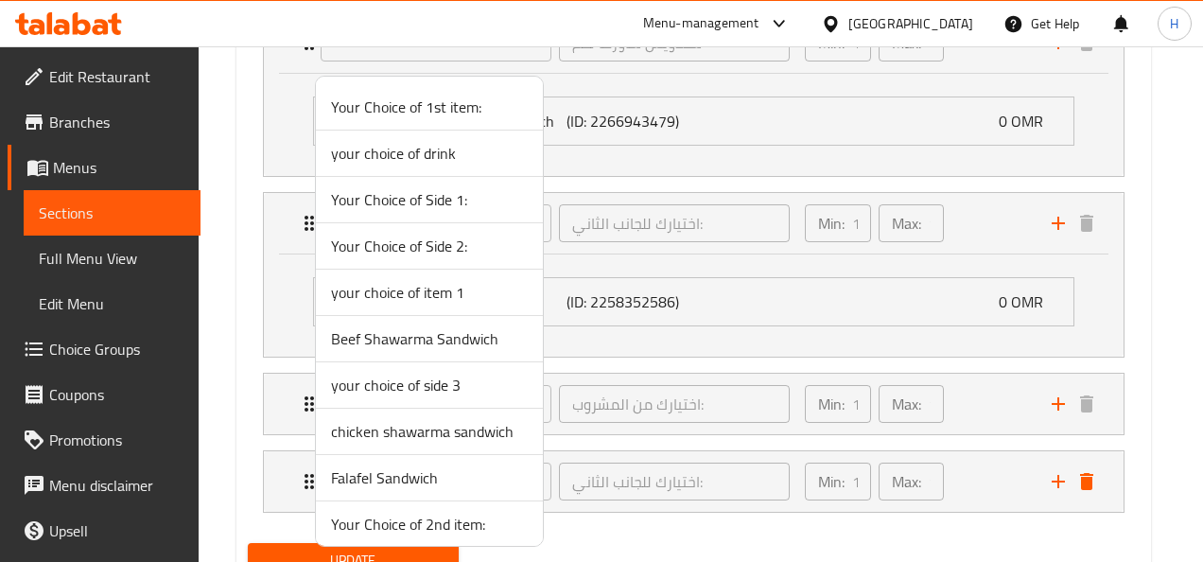
click at [565, 506] on div at bounding box center [601, 281] width 1203 height 562
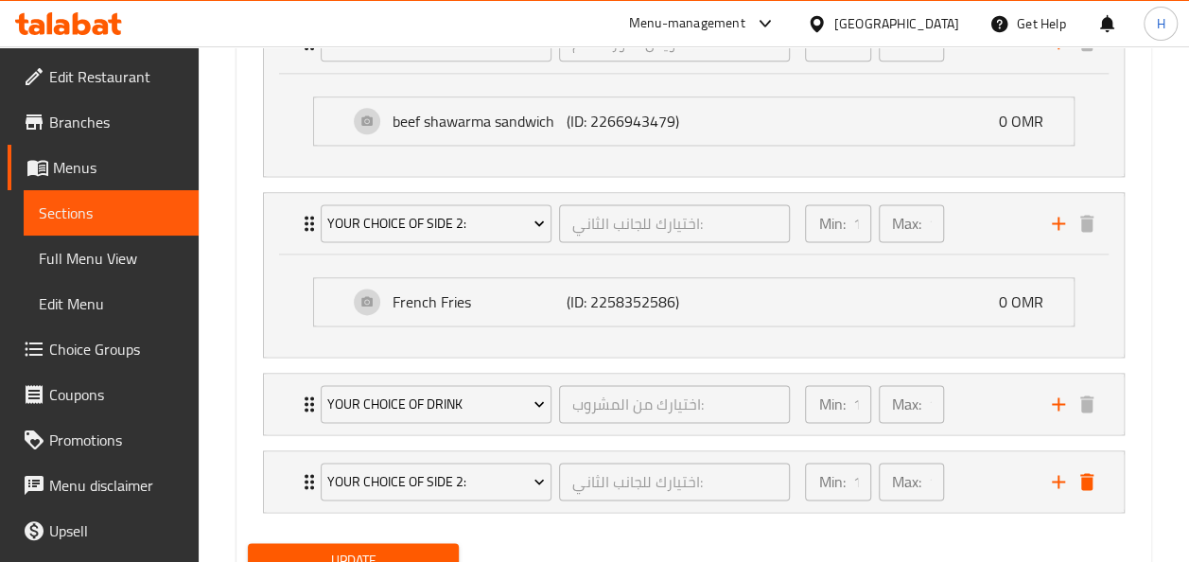
click at [565, 506] on div "Your Choice of Side 2: اختيارك للجانب الثاني: ​" at bounding box center [555, 481] width 493 height 61
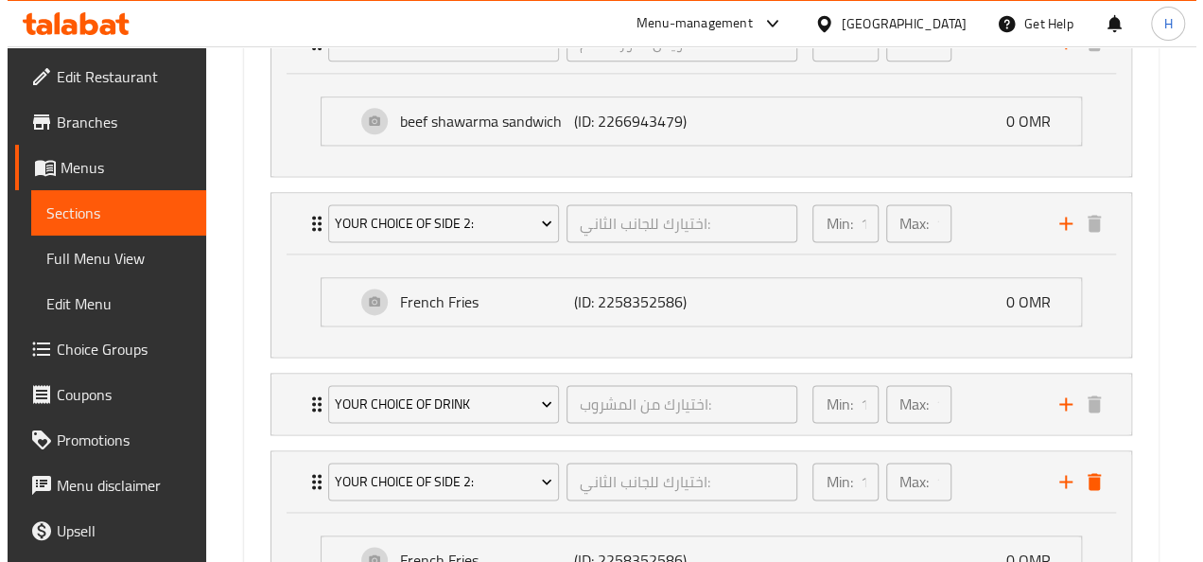
scroll to position [1371, 0]
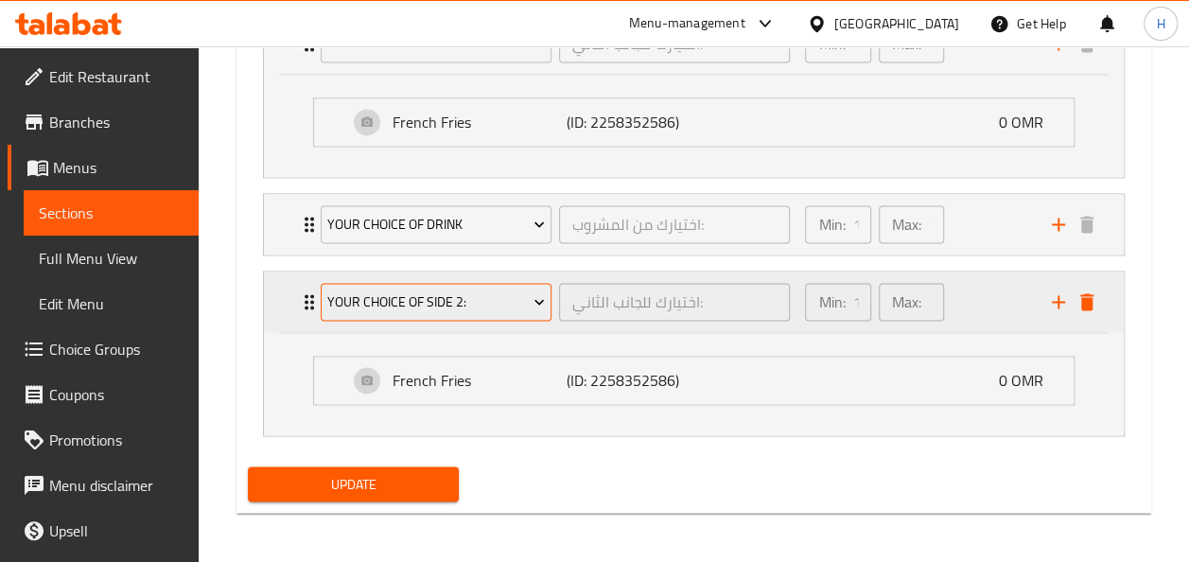
click at [539, 300] on icon "Expand" at bounding box center [538, 303] width 9 height 6
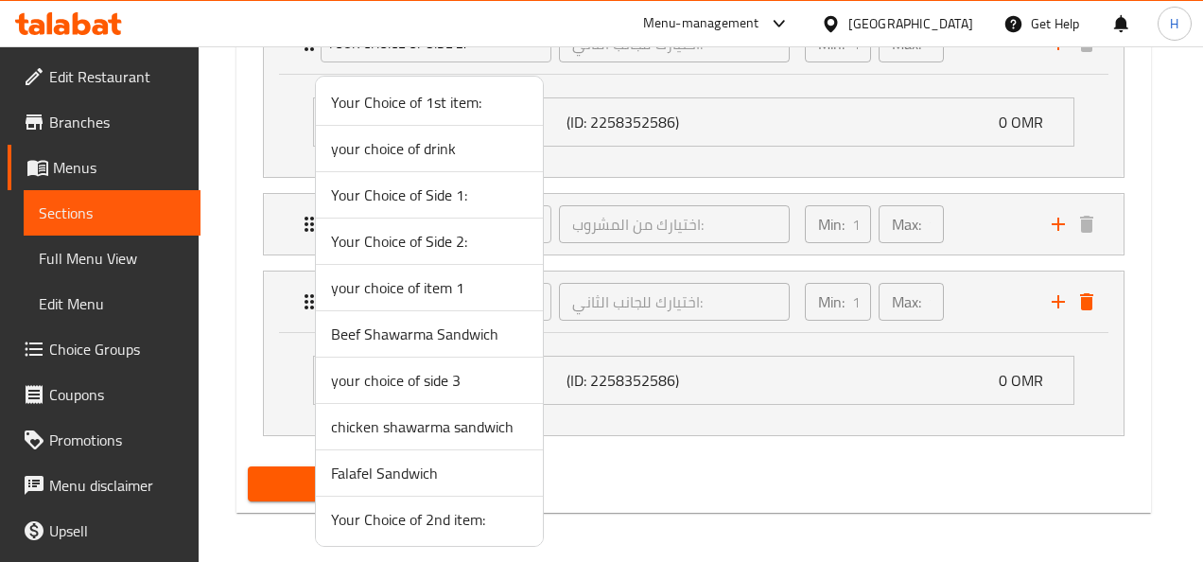
scroll to position [0, 0]
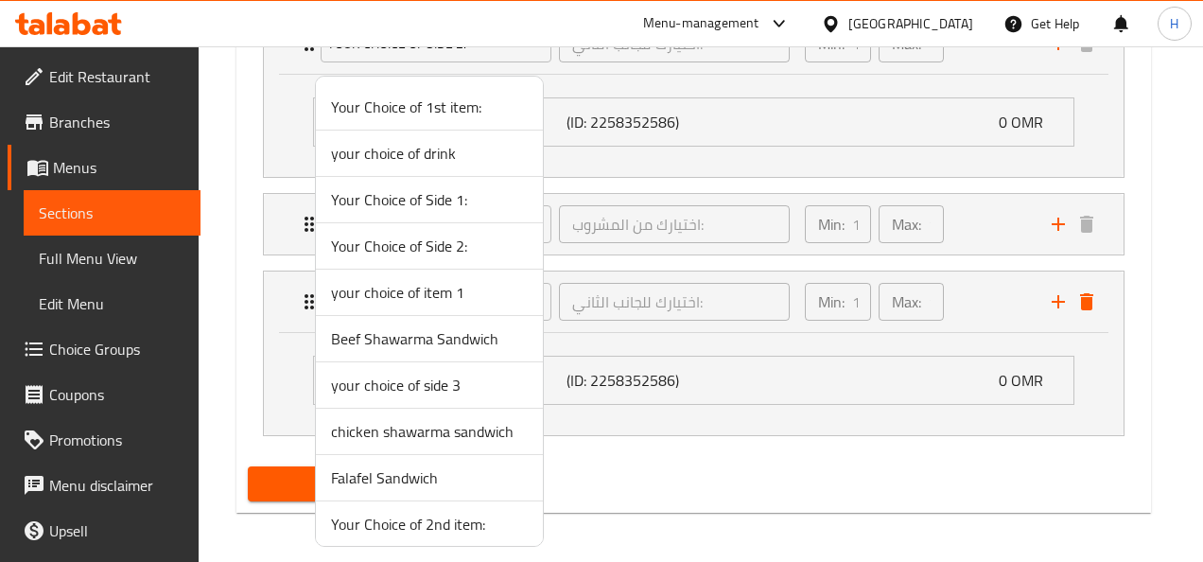
click at [437, 384] on span "your choice of side 3" at bounding box center [429, 385] width 197 height 23
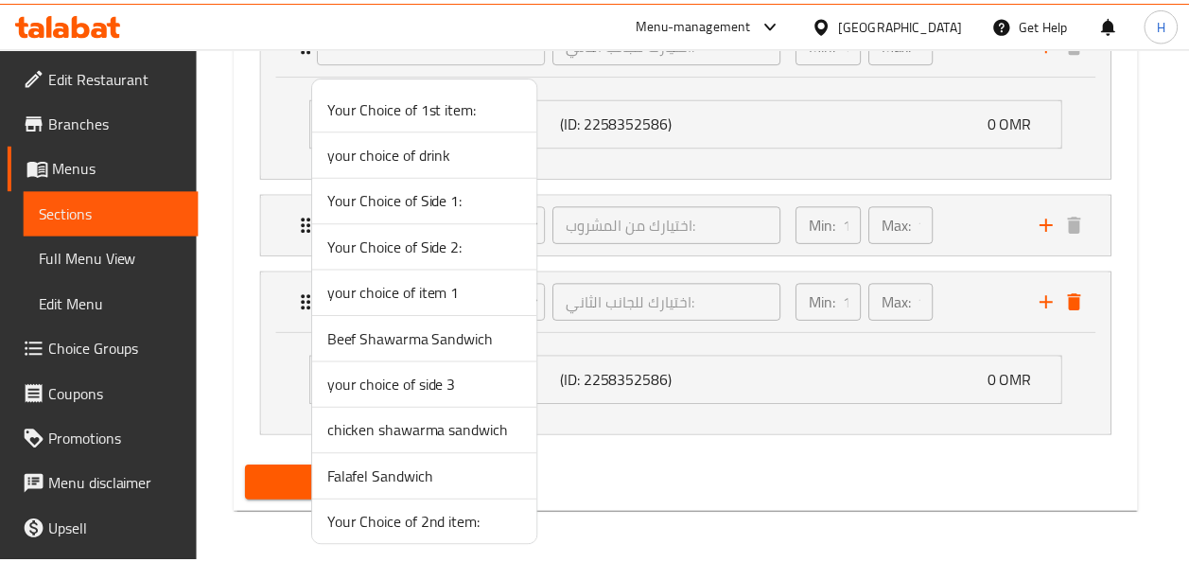
scroll to position [1268, 0]
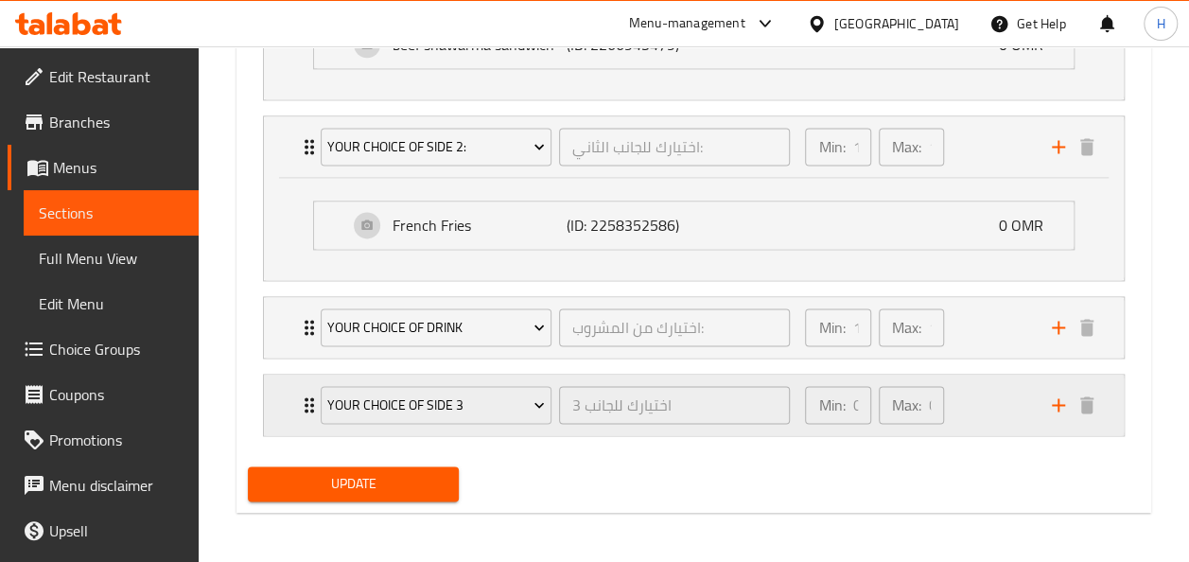
click at [464, 421] on div "your choice of side 3" at bounding box center [436, 404] width 238 height 45
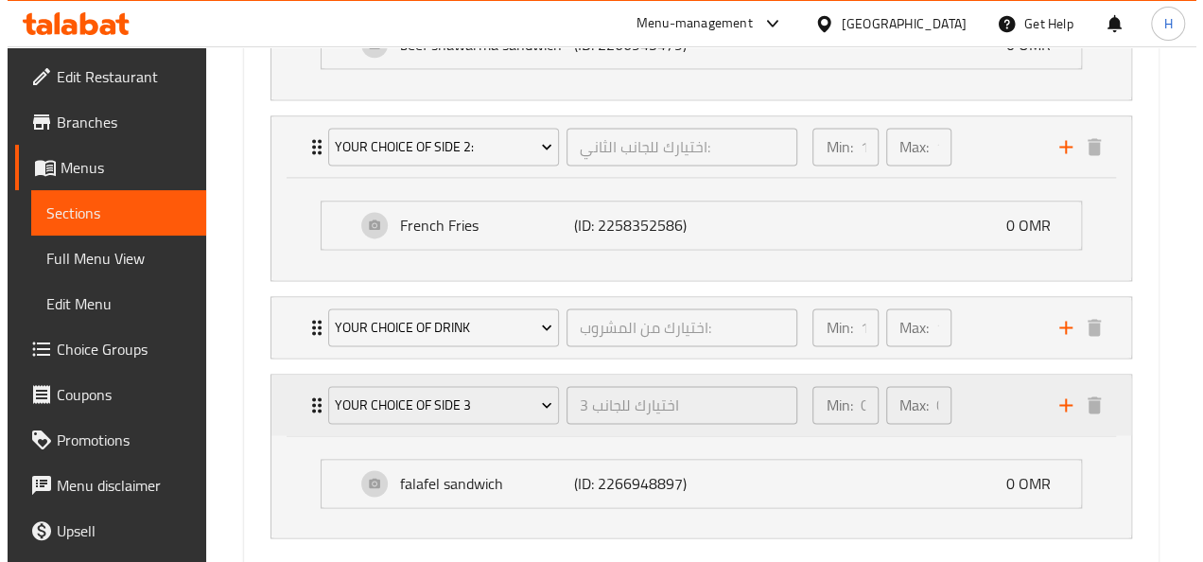
scroll to position [1371, 0]
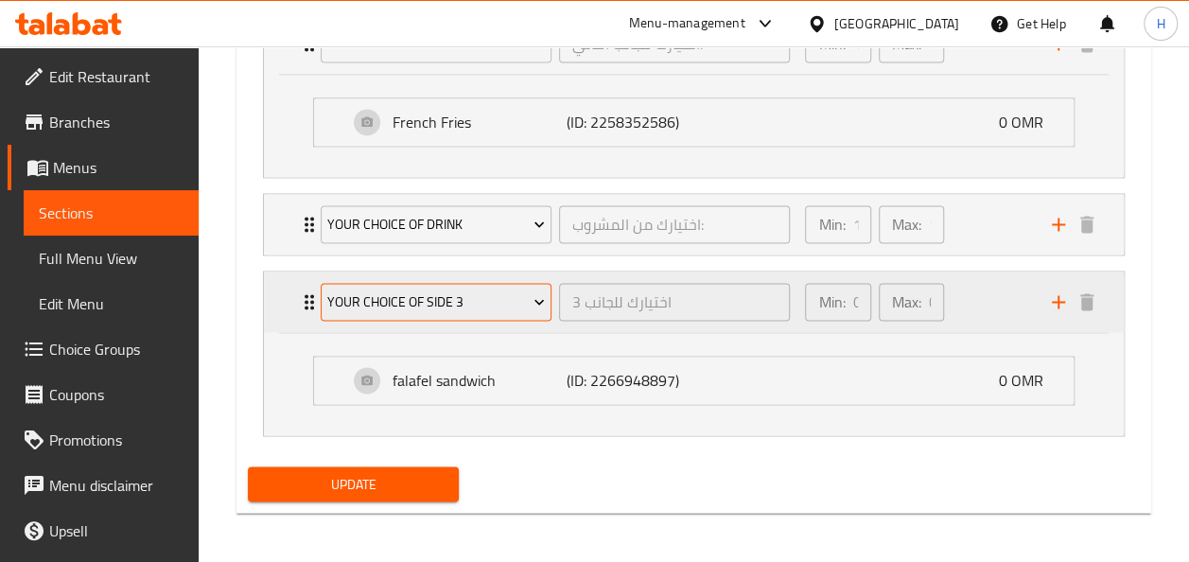
click at [536, 300] on icon "Expand" at bounding box center [538, 303] width 9 height 6
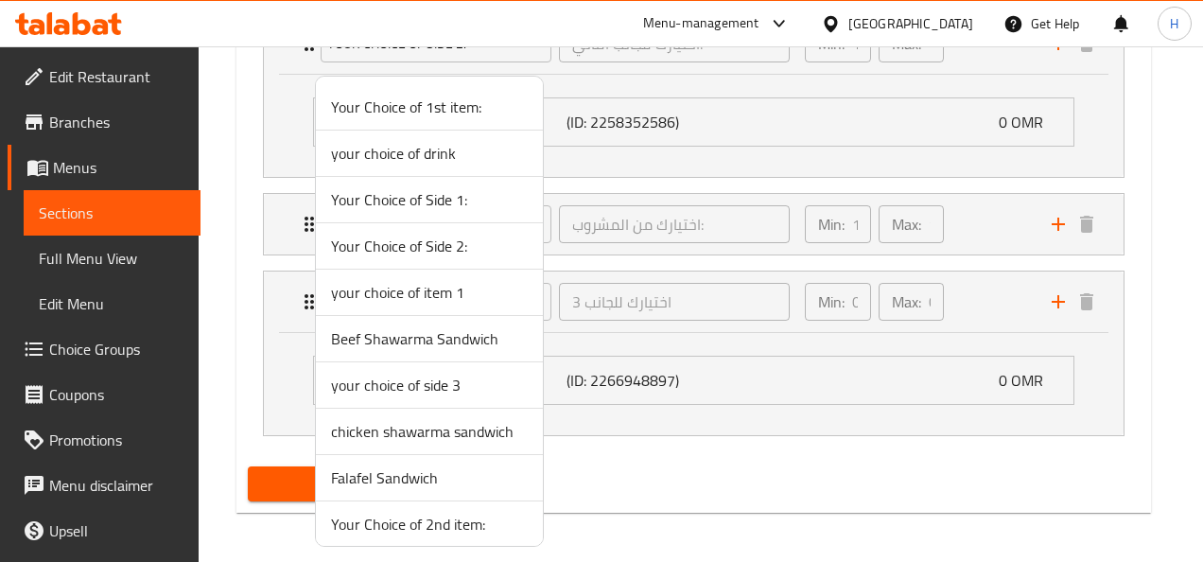
click at [453, 255] on span "Your Choice of Side 2:" at bounding box center [429, 246] width 197 height 23
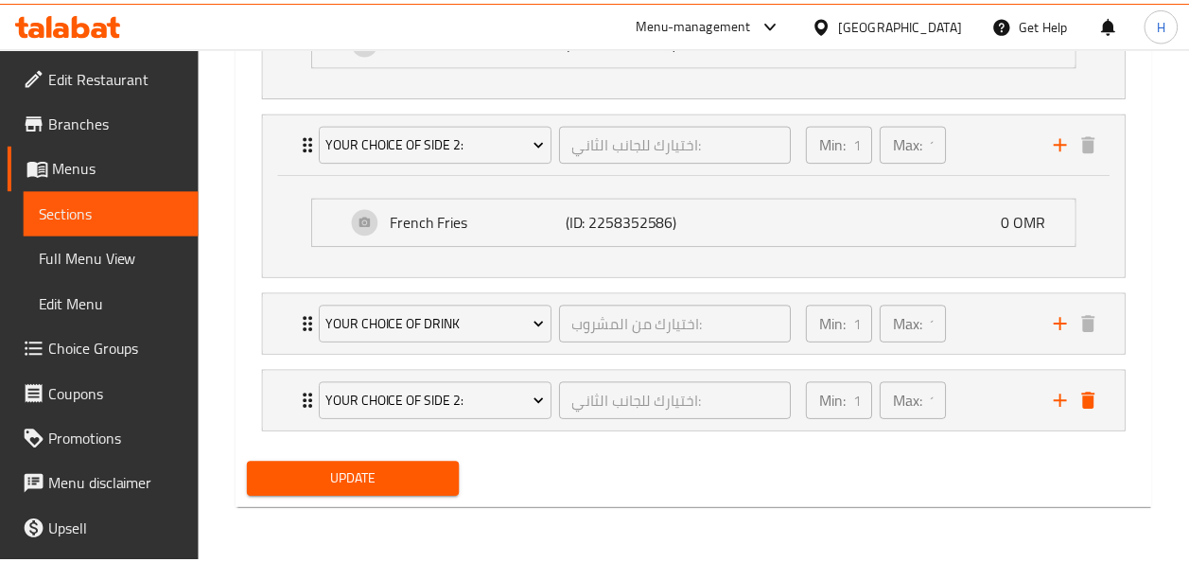
scroll to position [1268, 0]
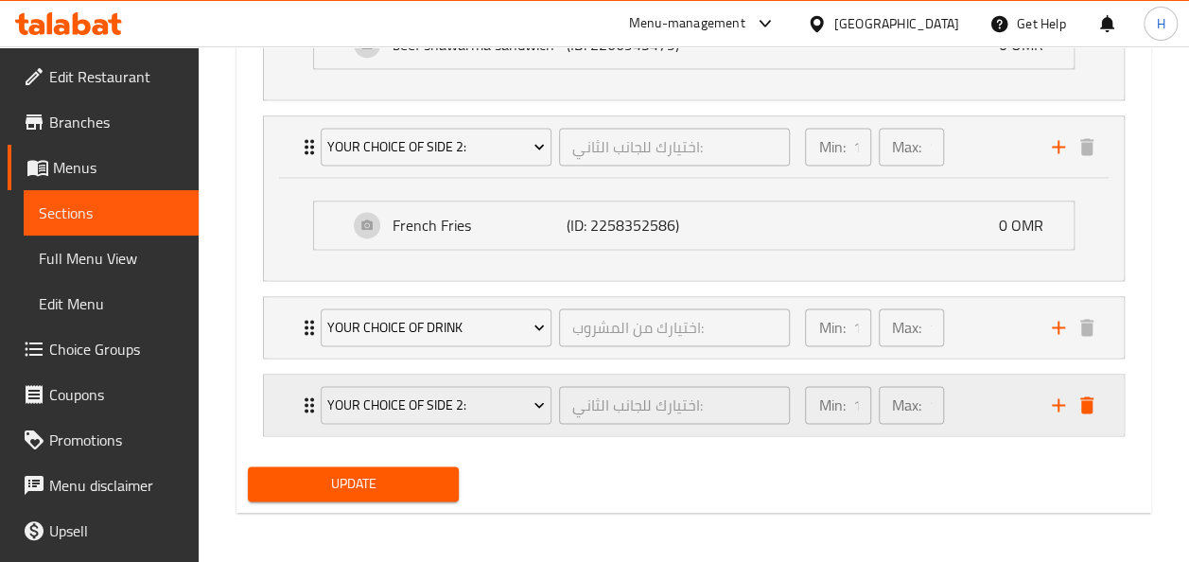
click at [515, 429] on div "Your Choice of Side 2: اختيارك للجانب الثاني: ​" at bounding box center [555, 404] width 493 height 61
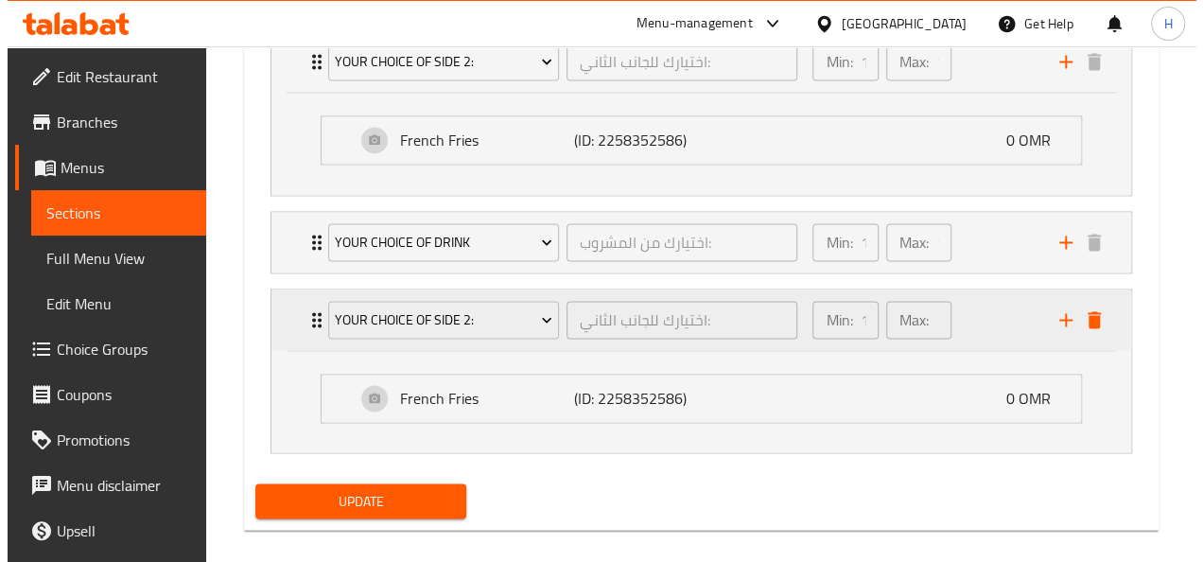
scroll to position [1371, 0]
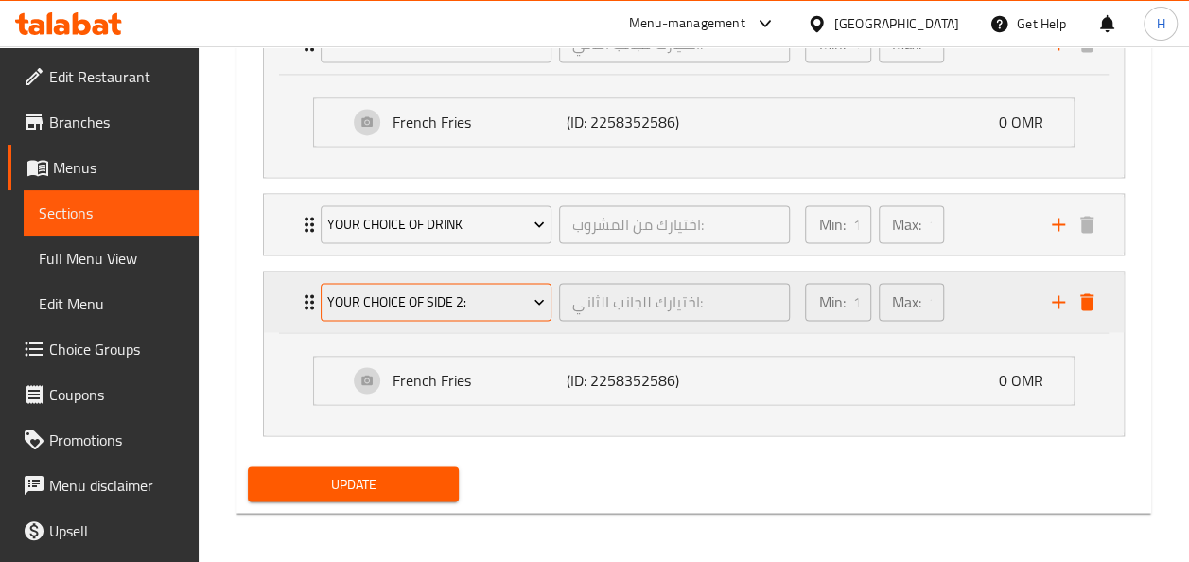
click at [489, 290] on span "Your Choice of Side 2:" at bounding box center [435, 302] width 217 height 24
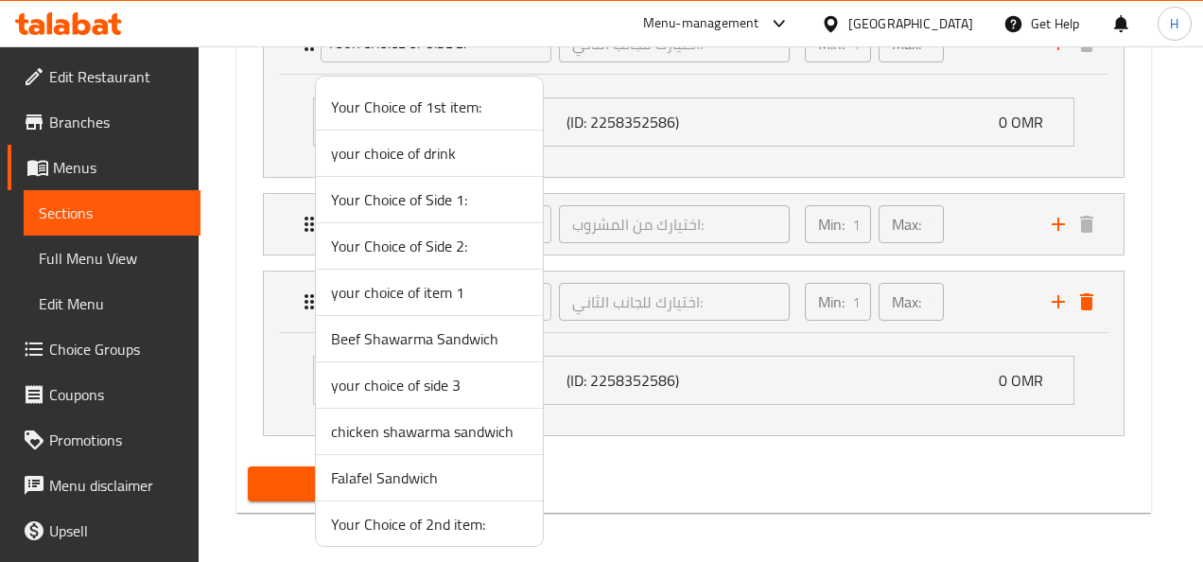
click at [450, 110] on span "Your Choice of 1st item:" at bounding box center [429, 107] width 197 height 23
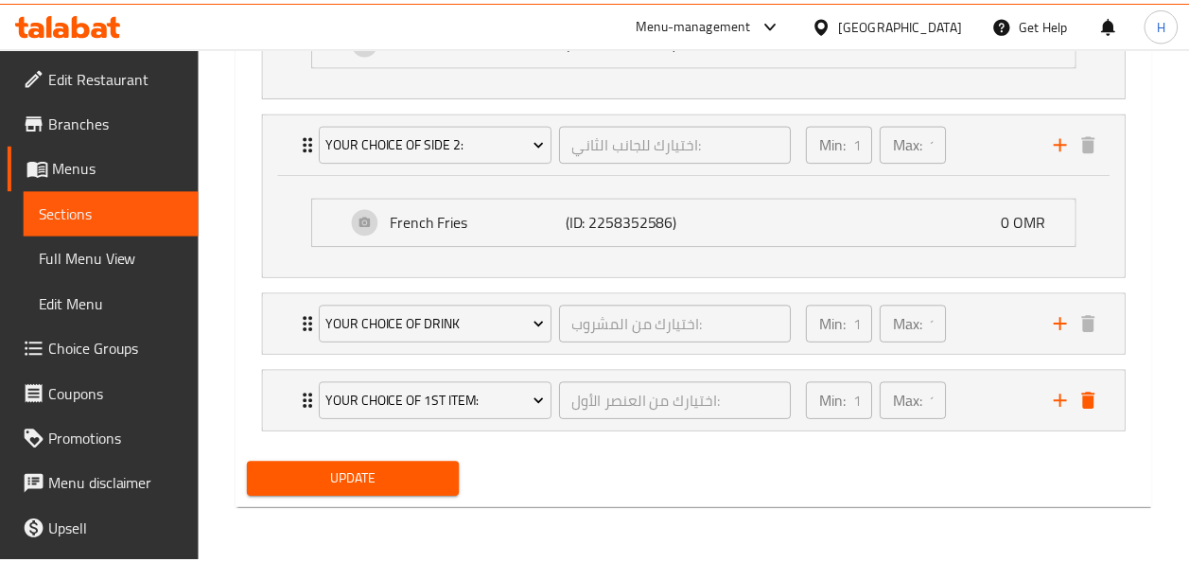
scroll to position [1268, 0]
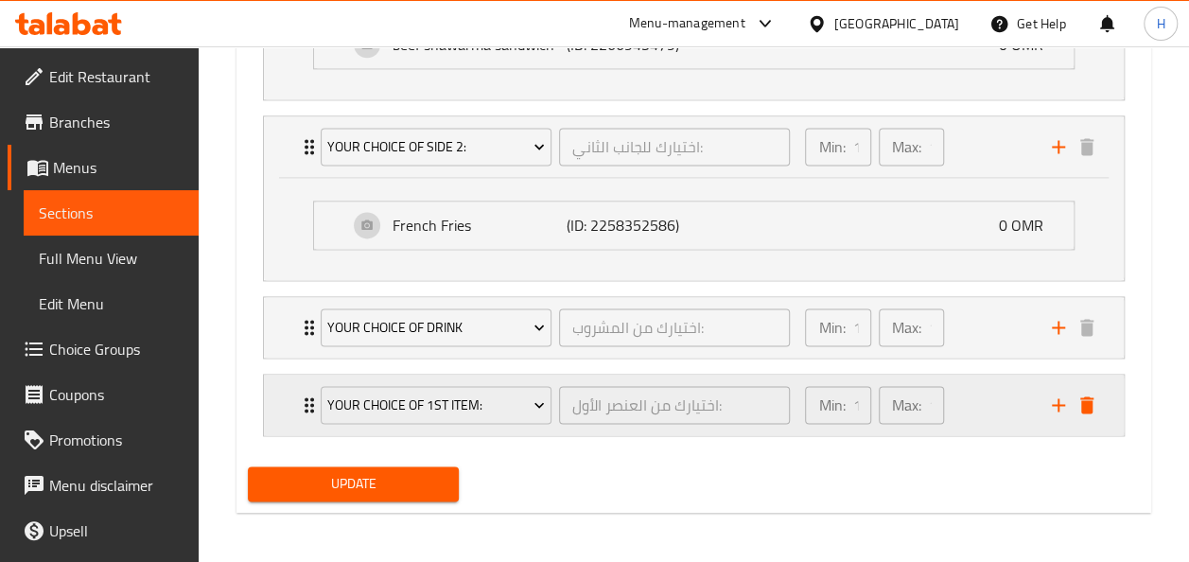
click at [490, 425] on div "Your Choice of 1st item: اختيارك من العنصر الأول: ​" at bounding box center [555, 404] width 493 height 61
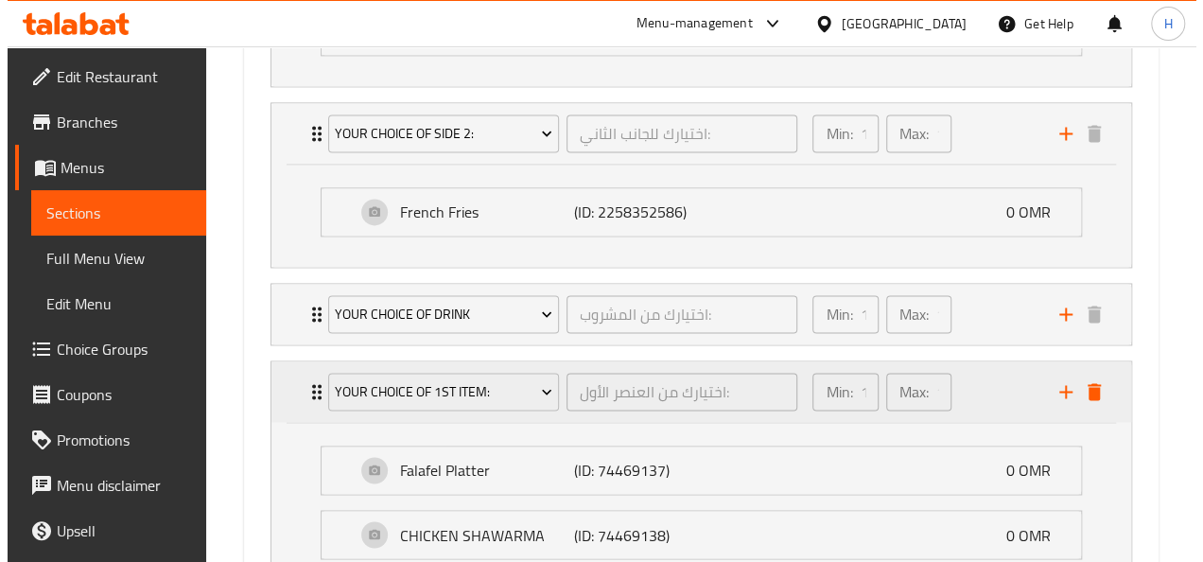
scroll to position [1278, 0]
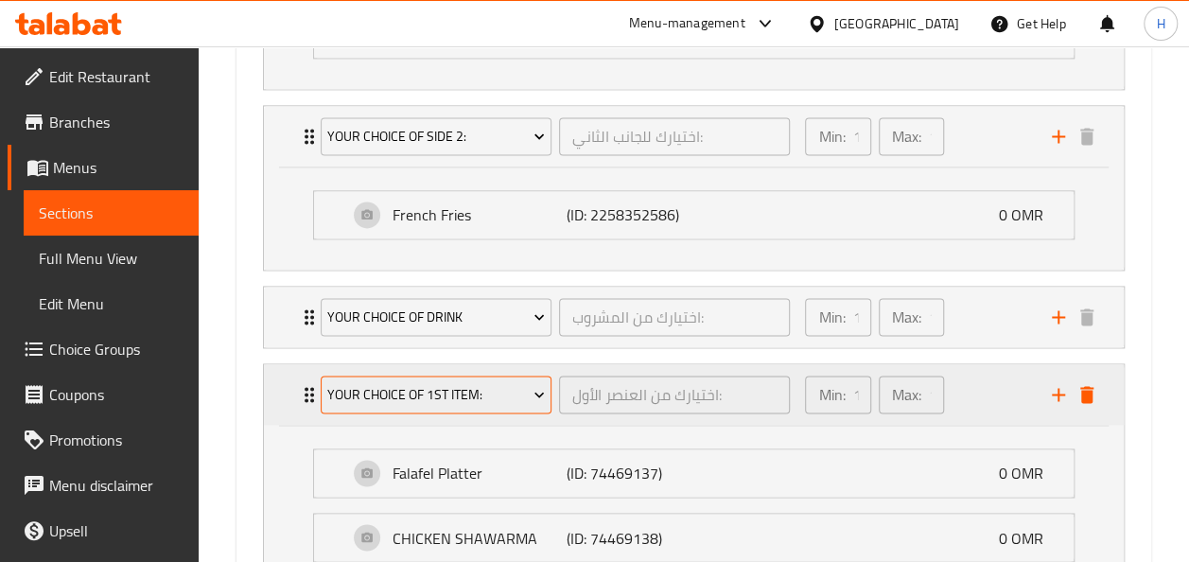
click at [499, 396] on span "Your Choice of 1st item:" at bounding box center [435, 395] width 217 height 24
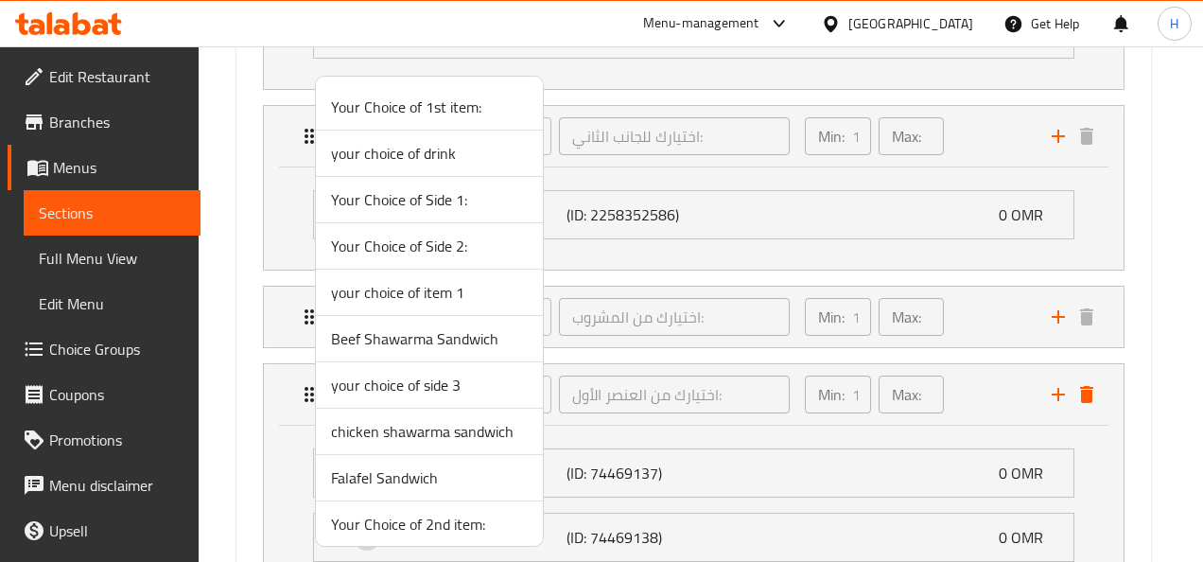
click at [416, 173] on li "your choice of drink" at bounding box center [429, 153] width 227 height 46
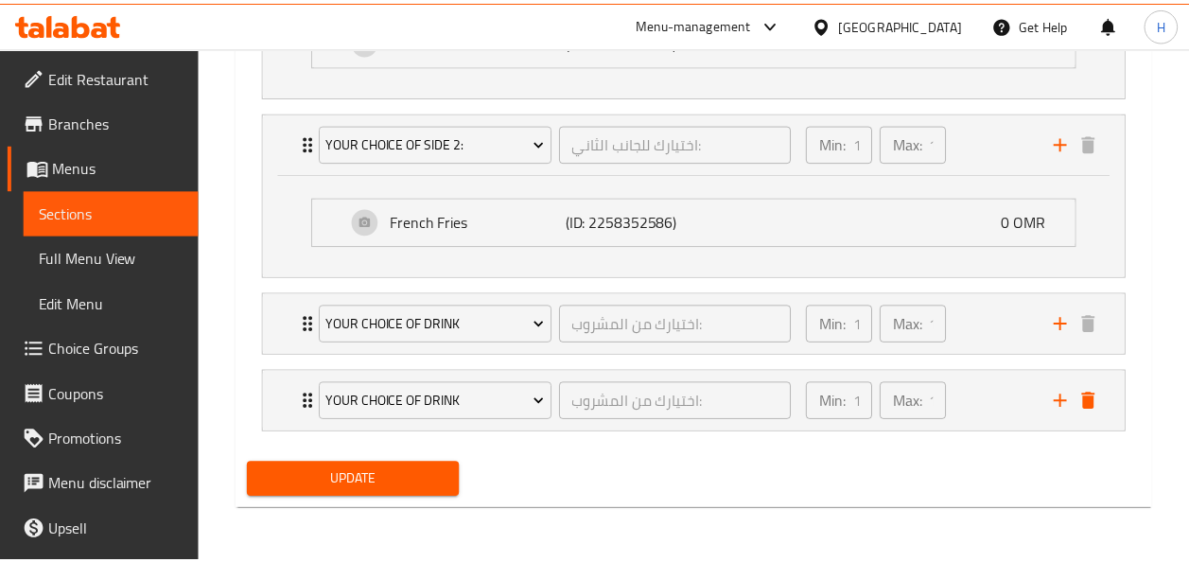
scroll to position [1268, 0]
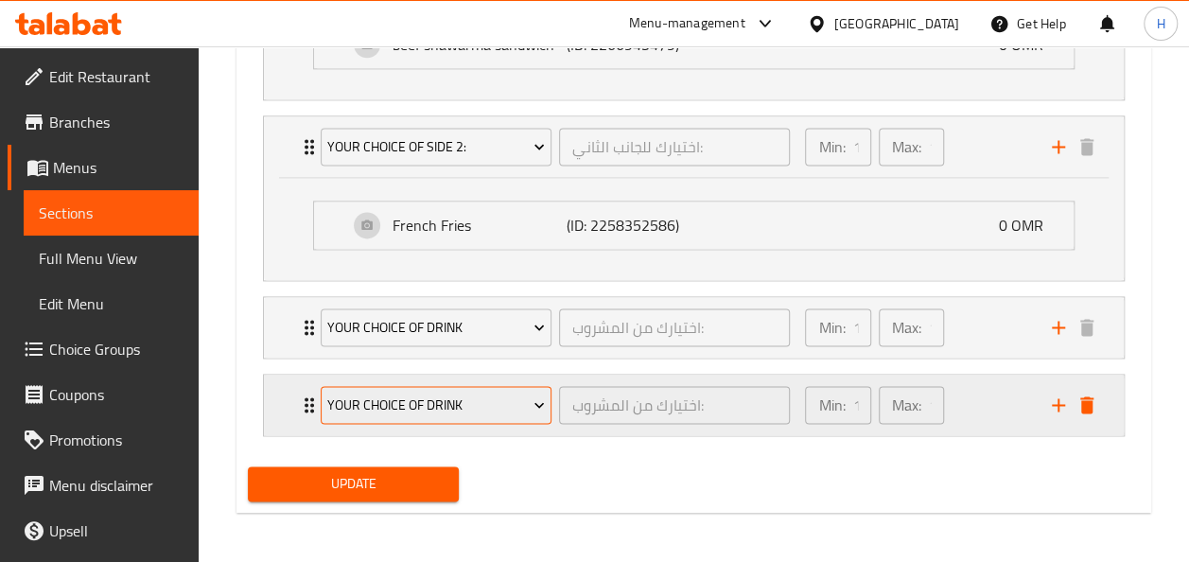
click at [466, 404] on span "your choice of drink" at bounding box center [435, 405] width 217 height 24
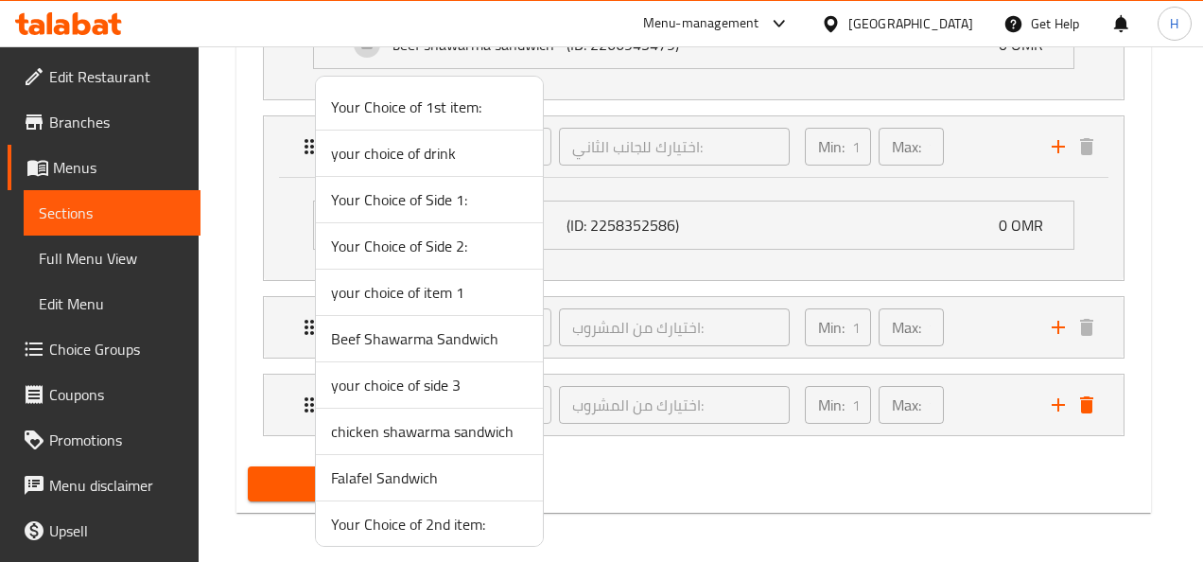
click at [420, 205] on span "Your Choice of Side 1:" at bounding box center [429, 199] width 197 height 23
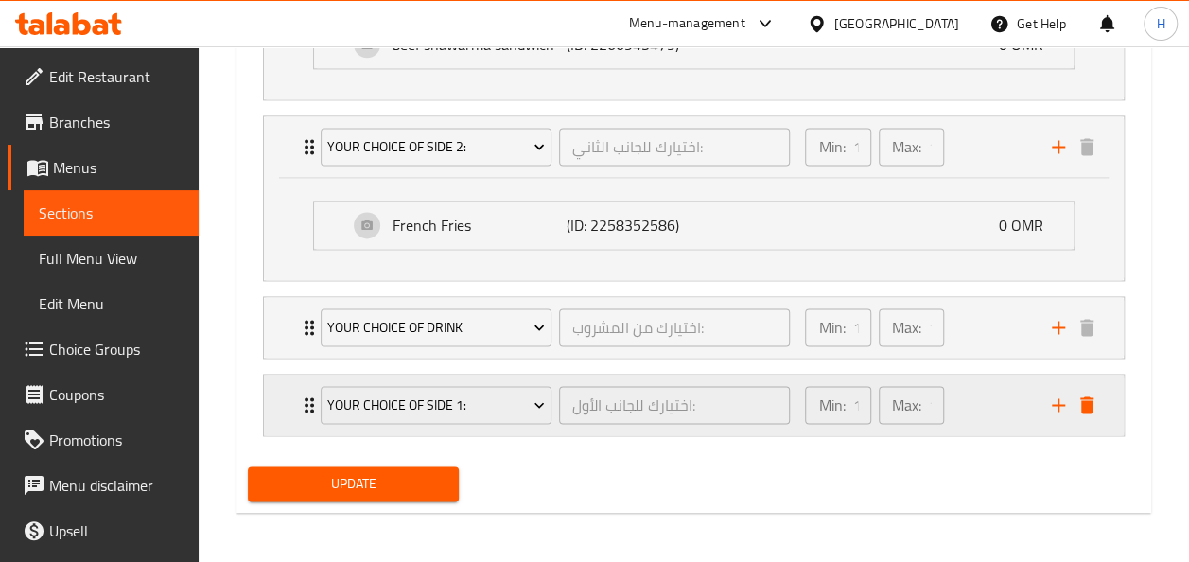
click at [471, 430] on div "Your Choice of Side 1: اختيارك للجانب الأول: ​" at bounding box center [555, 404] width 493 height 61
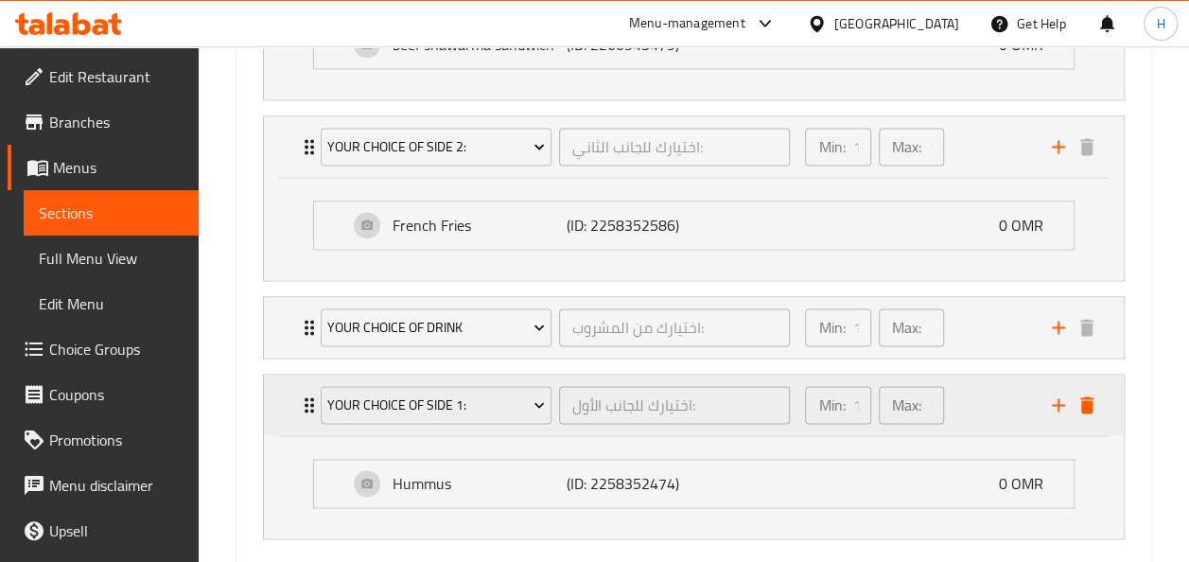
scroll to position [1331, 0]
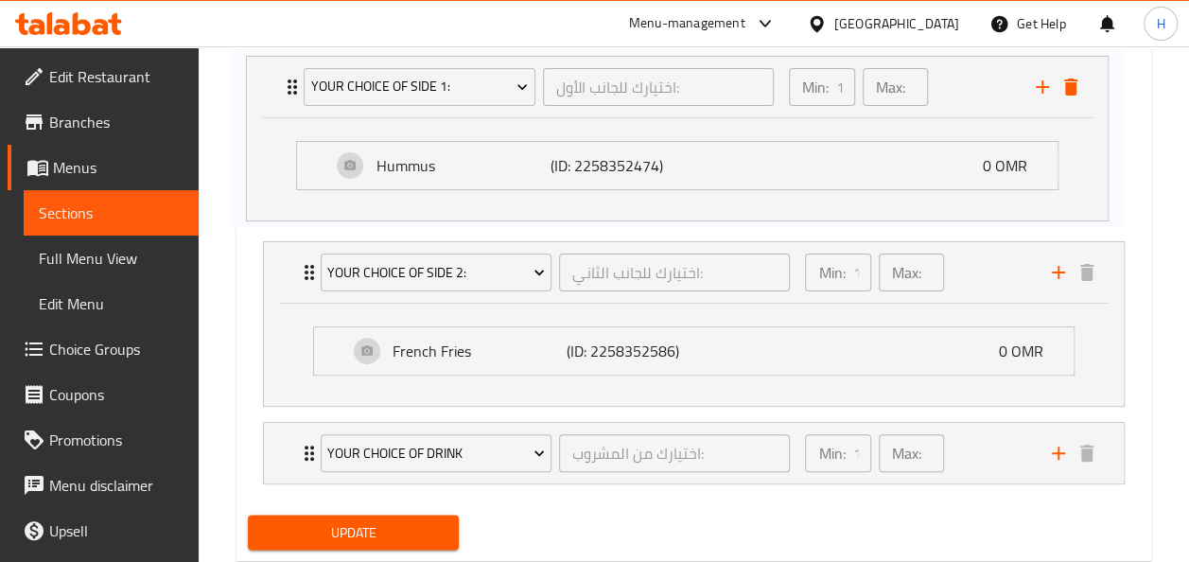
drag, startPoint x: 291, startPoint y: 345, endPoint x: 278, endPoint y: 87, distance: 258.5
click at [278, 87] on div "Beef Shawarma Sandwich سندويش شاورما لحم ​ Min: 1 ​ Max: 1 ​ beef shawarma sand…" at bounding box center [694, 182] width 892 height 618
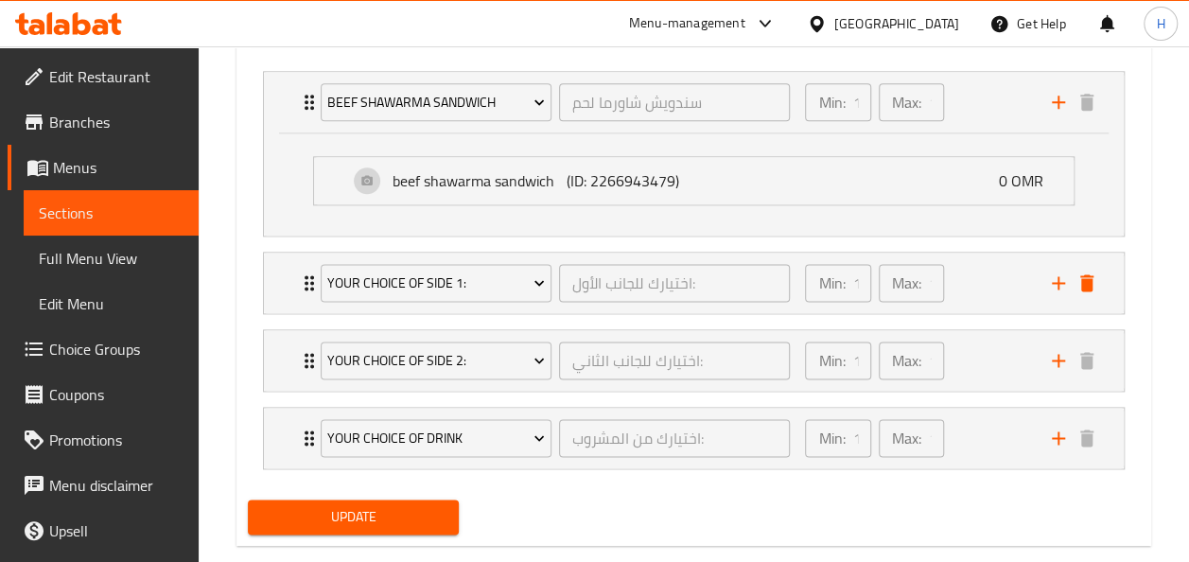
scroll to position [1133, 0]
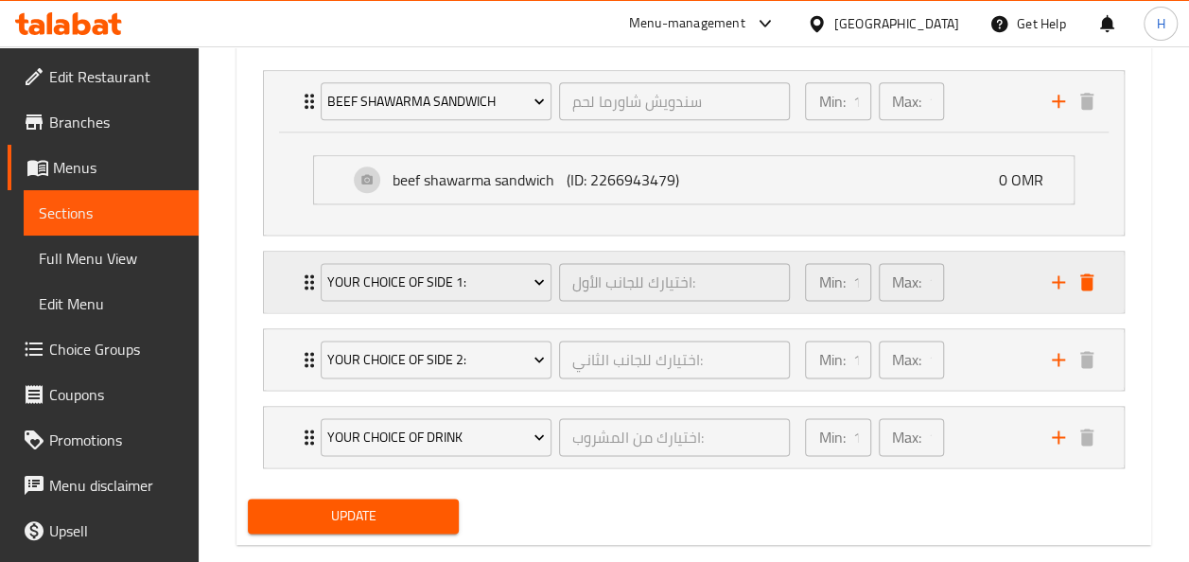
click at [367, 301] on div "Your Choice of Side 1:" at bounding box center [436, 281] width 238 height 45
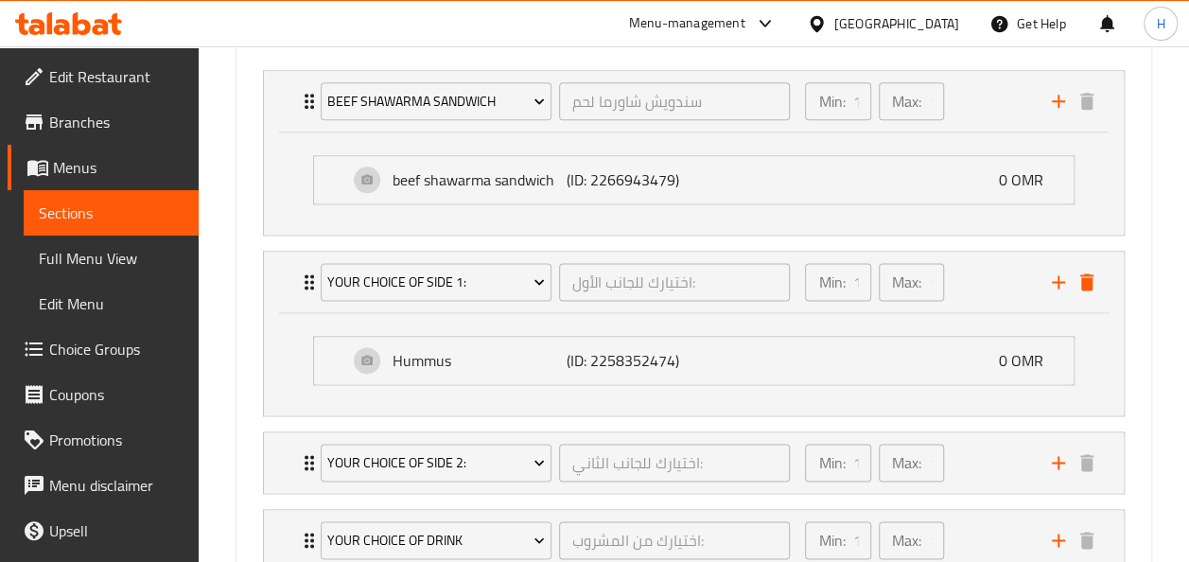
scroll to position [1195, 0]
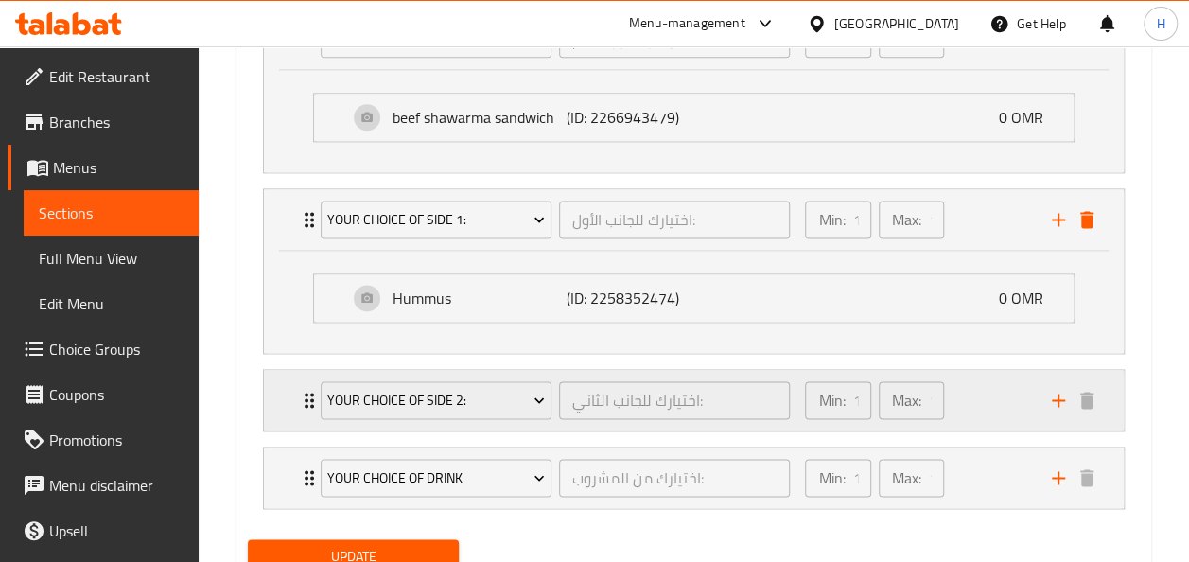
click at [361, 424] on div "Your Choice of Side 2: اختيارك للجانب الثاني: ​" at bounding box center [555, 400] width 493 height 61
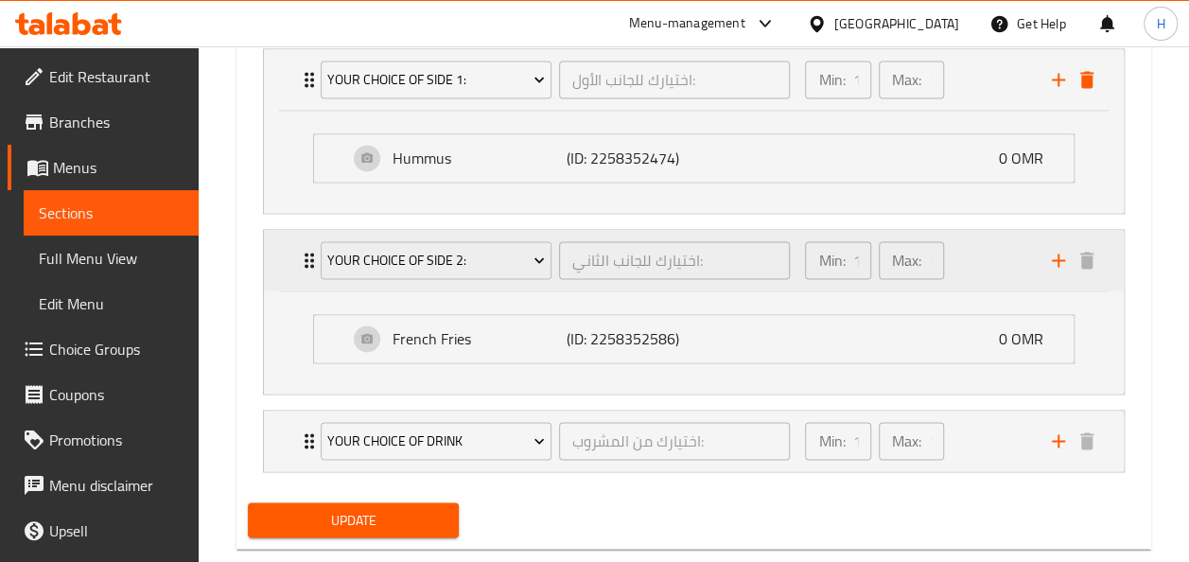
scroll to position [1371, 0]
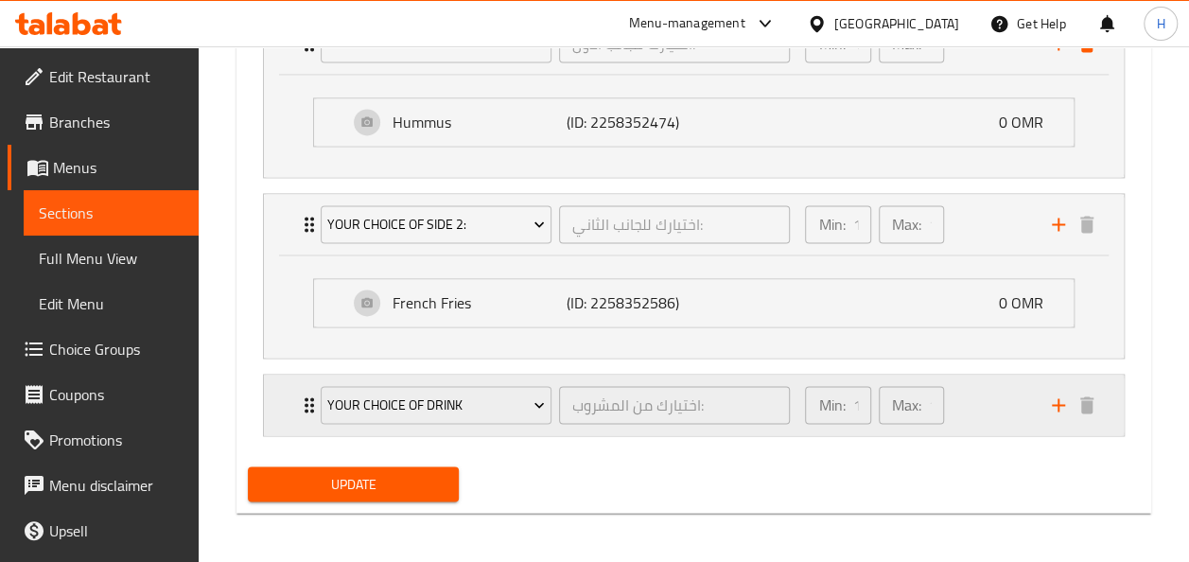
click at [359, 420] on div "your choice of drink" at bounding box center [436, 404] width 238 height 45
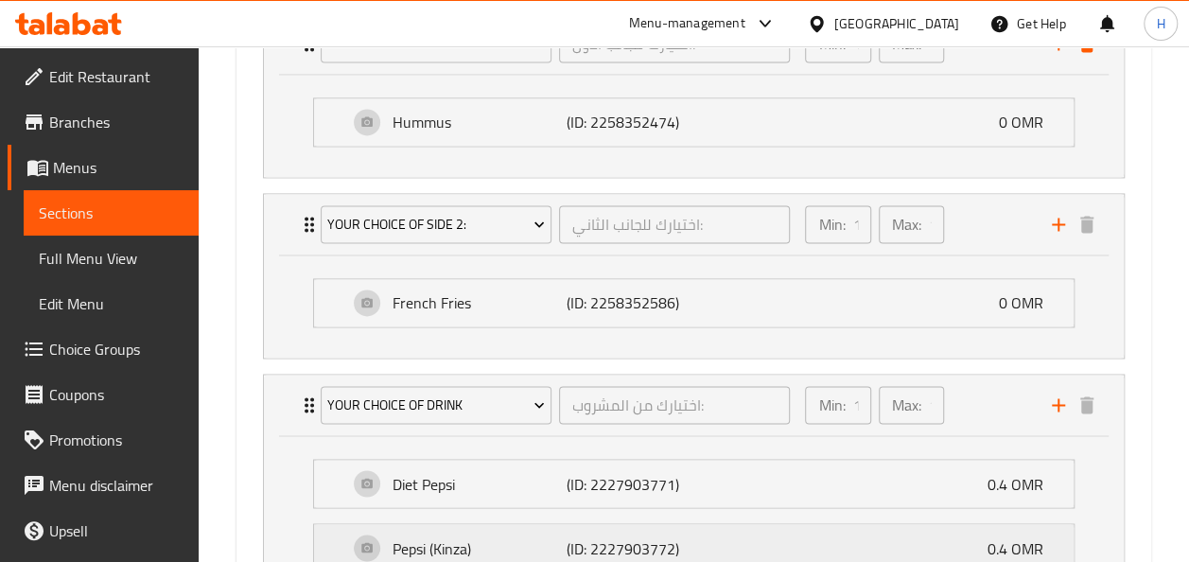
scroll to position [1791, 0]
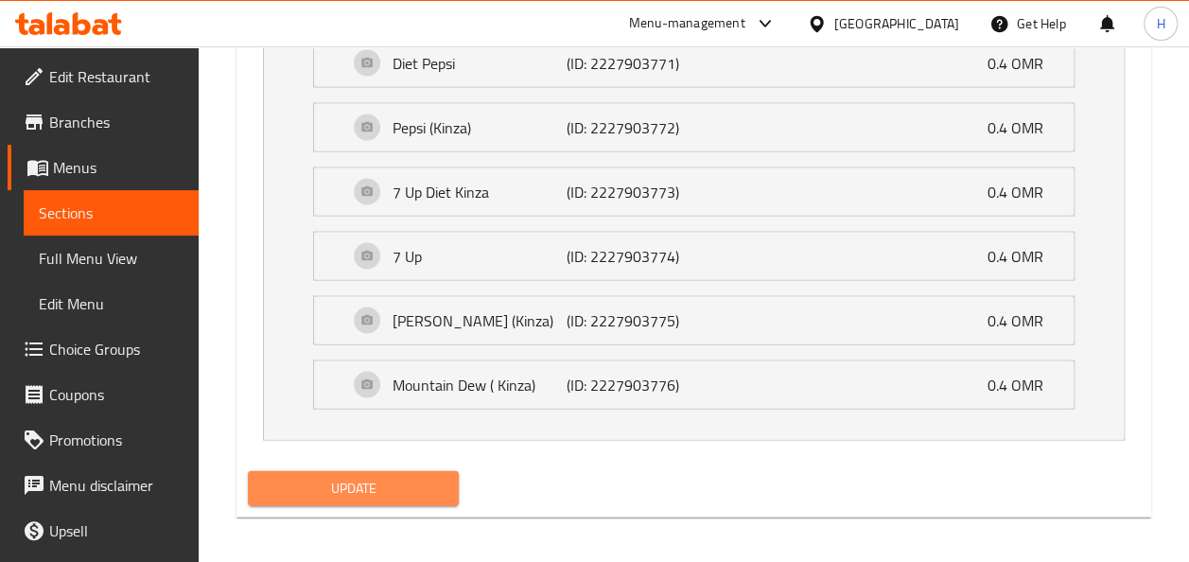
click at [382, 477] on span "Update" at bounding box center [354, 489] width 182 height 24
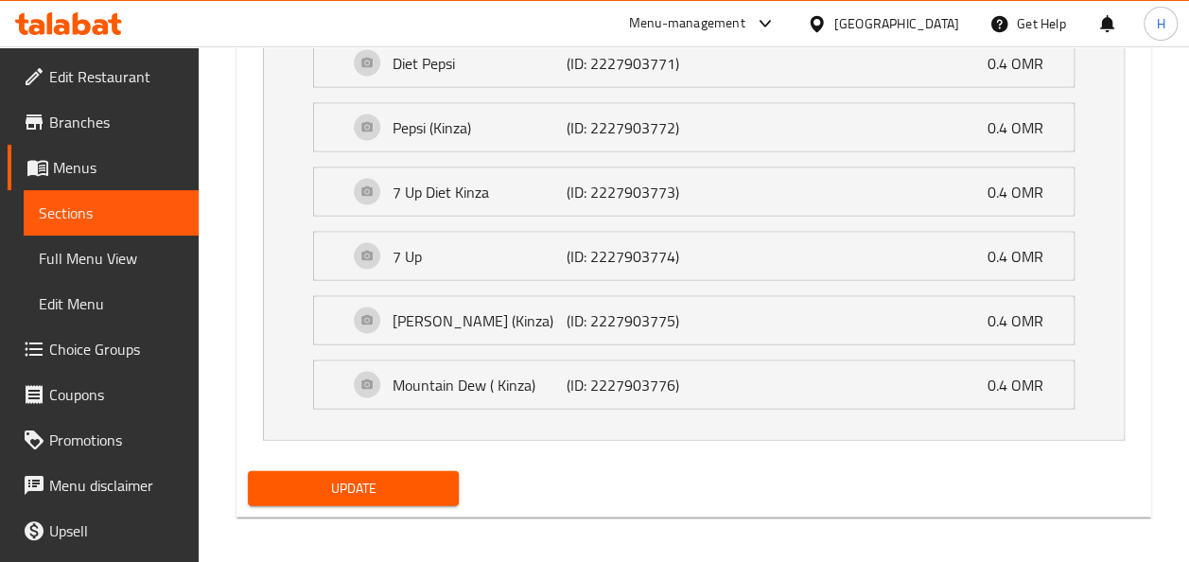
click at [382, 477] on span "Update" at bounding box center [354, 489] width 182 height 24
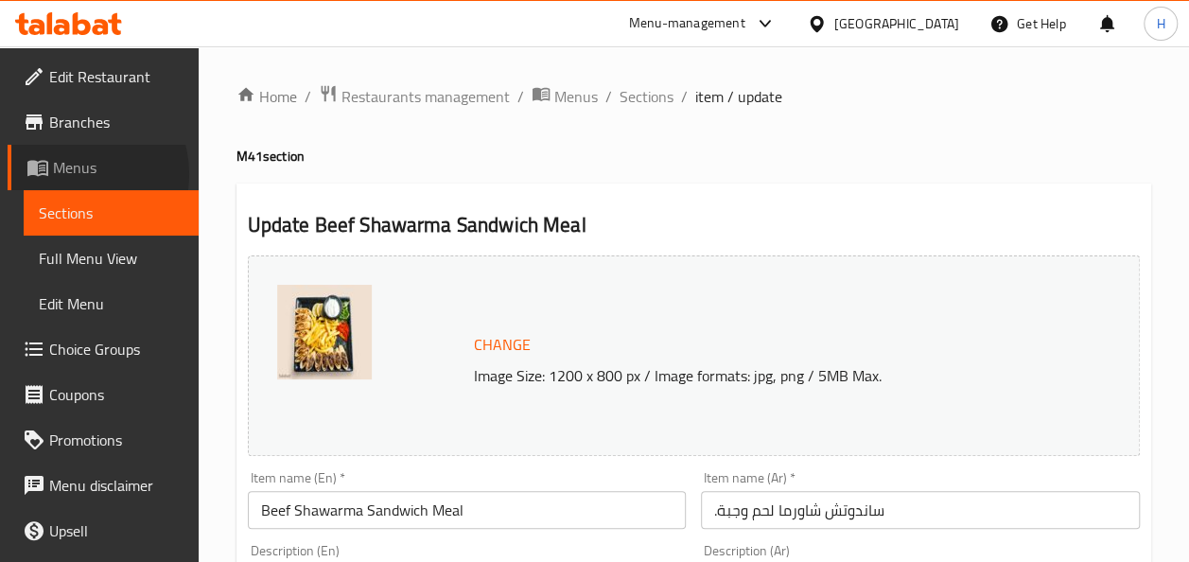
click at [72, 174] on span "Menus" at bounding box center [118, 167] width 130 height 23
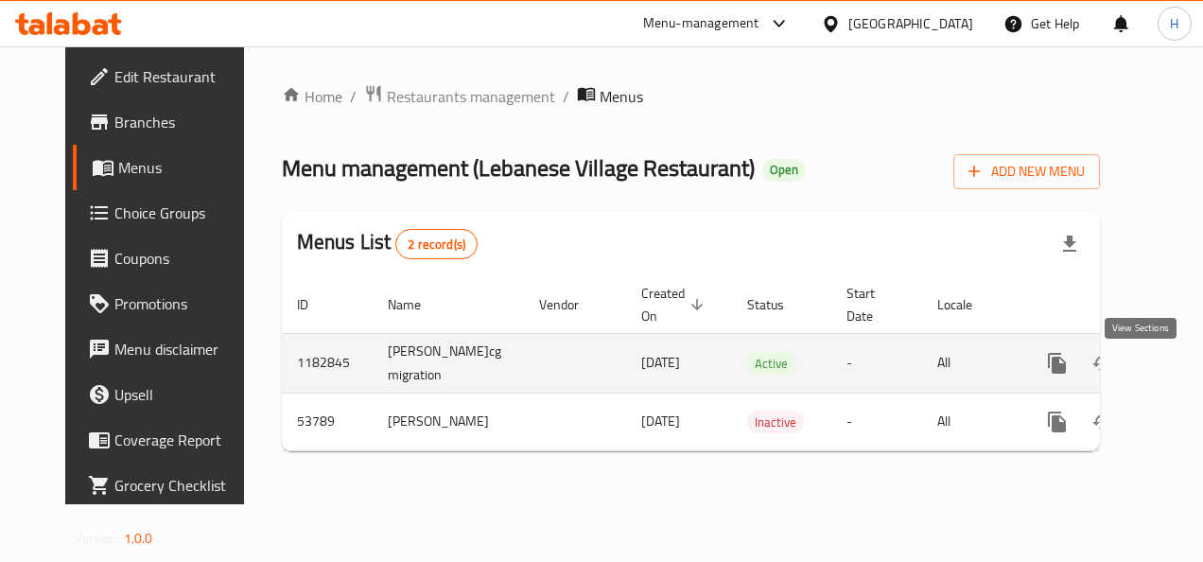
click at [1171, 381] on link "enhanced table" at bounding box center [1193, 362] width 45 height 45
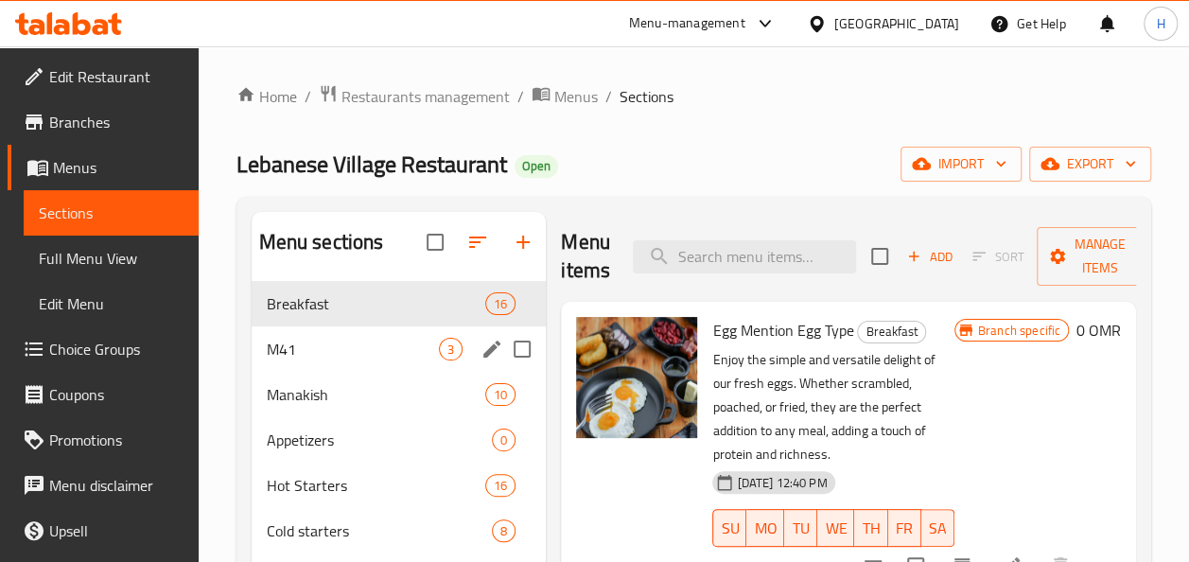
click at [371, 335] on div "M41 3" at bounding box center [399, 348] width 295 height 45
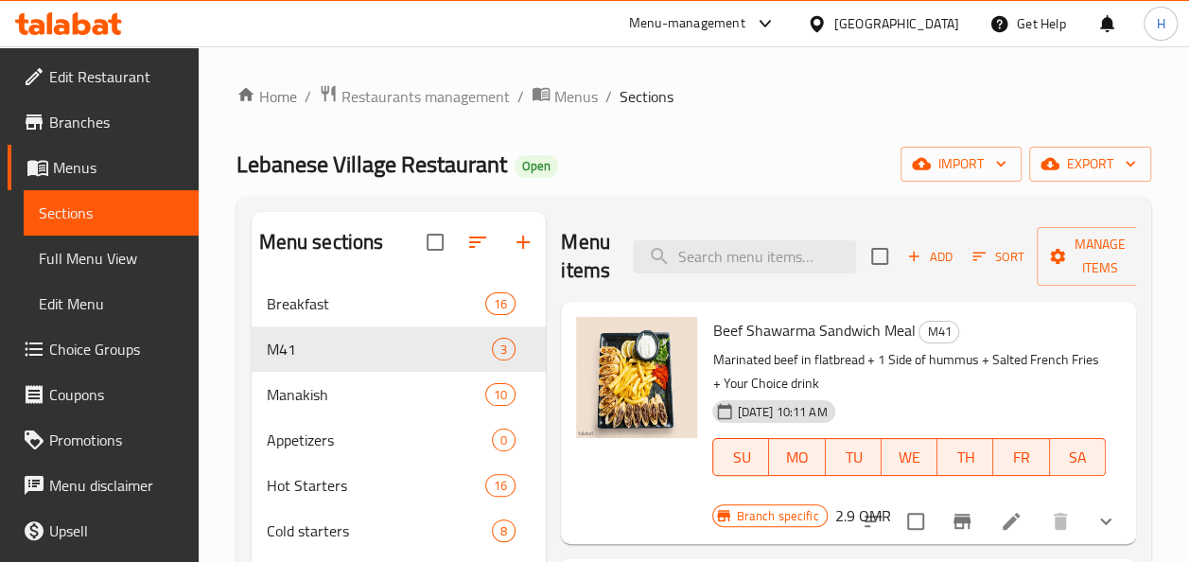
scroll to position [301, 0]
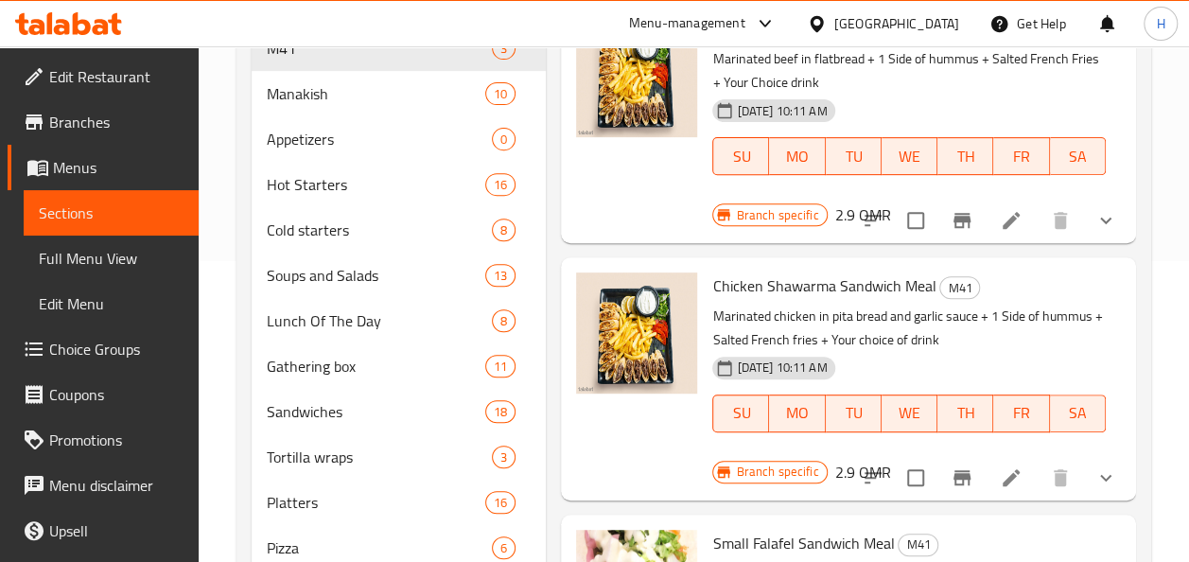
click at [1000, 477] on icon at bounding box center [1011, 477] width 23 height 23
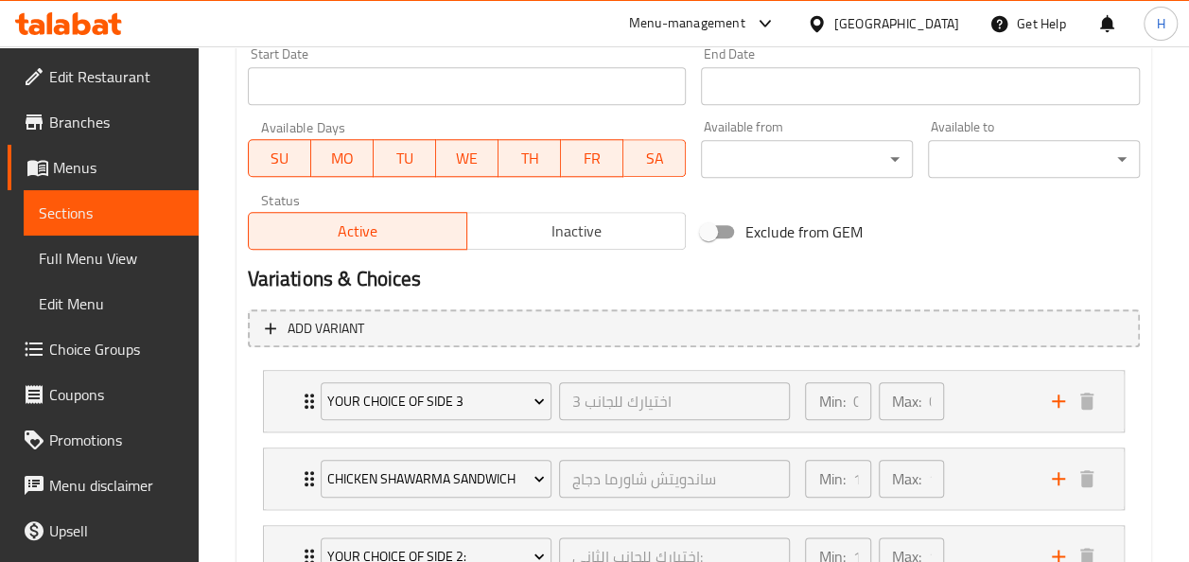
scroll to position [1063, 0]
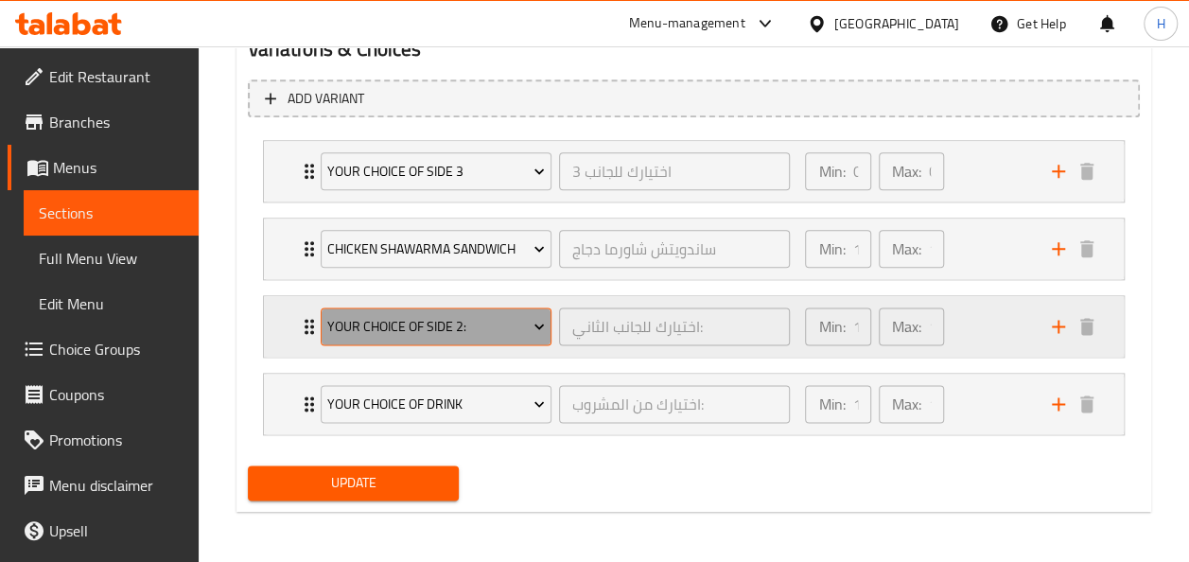
click at [405, 315] on span "Your Choice of Side 2:" at bounding box center [435, 327] width 217 height 24
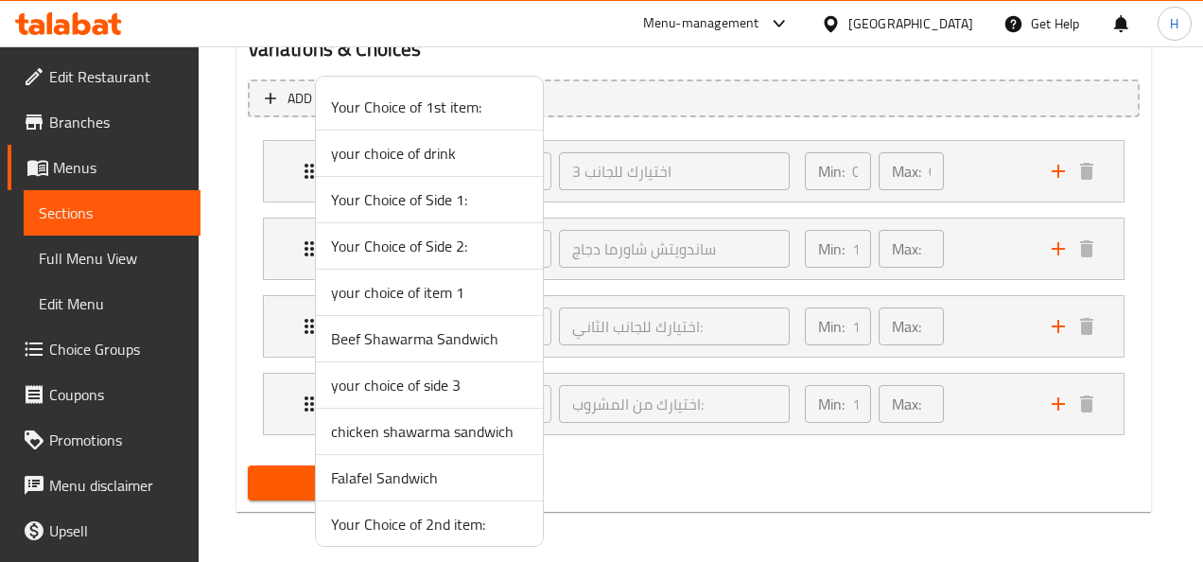
click at [287, 310] on div at bounding box center [601, 281] width 1203 height 562
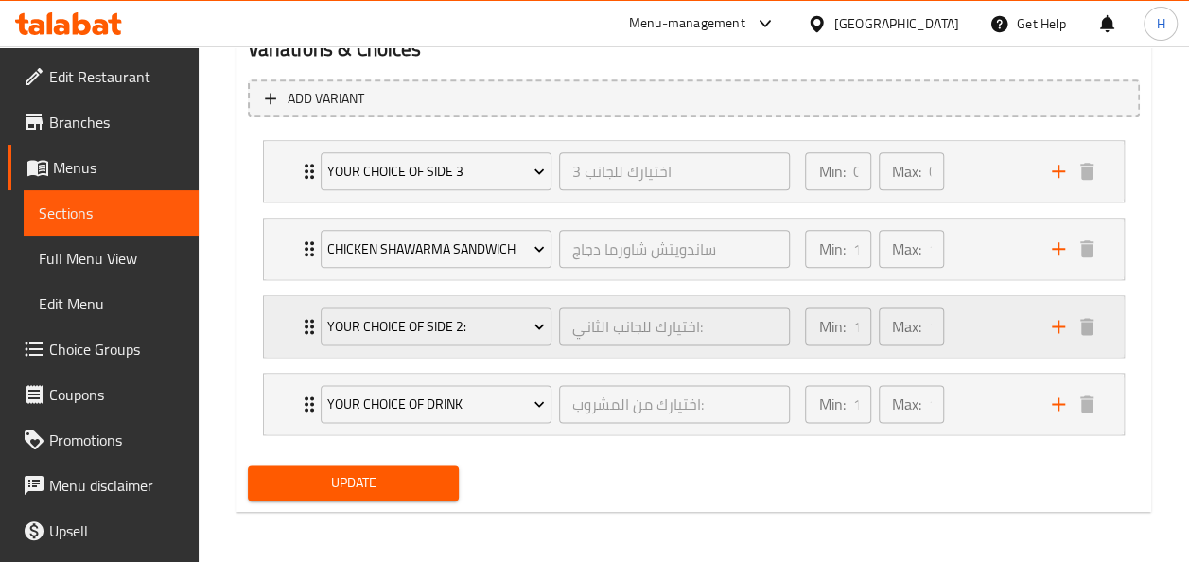
click at [333, 348] on div "Your Choice of Side 2: اختيارك للجانب الثاني: ​" at bounding box center [555, 326] width 493 height 61
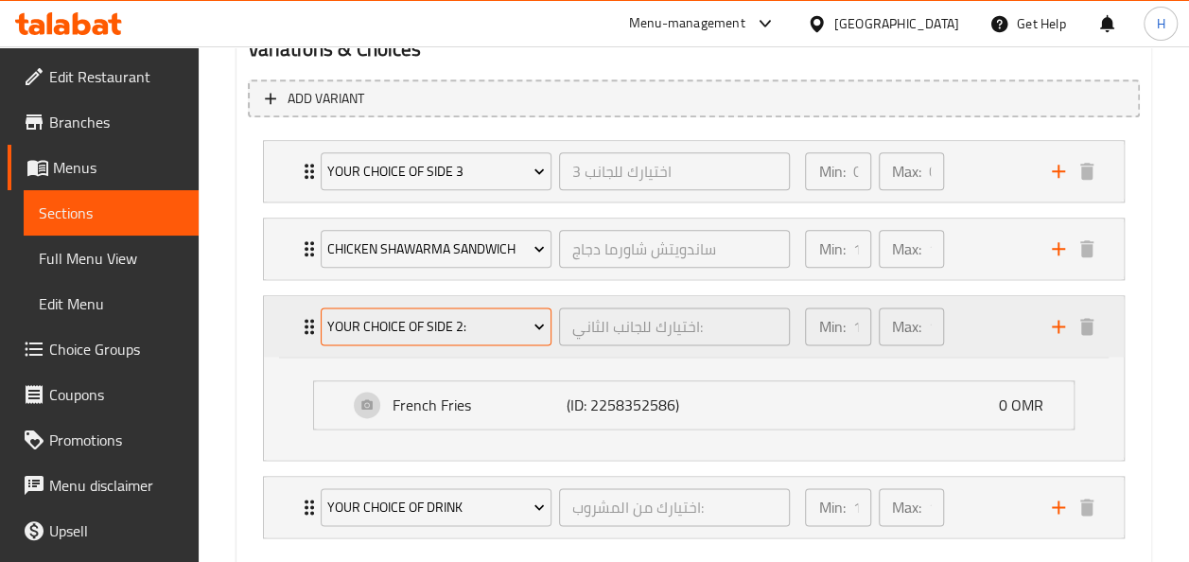
scroll to position [1072, 0]
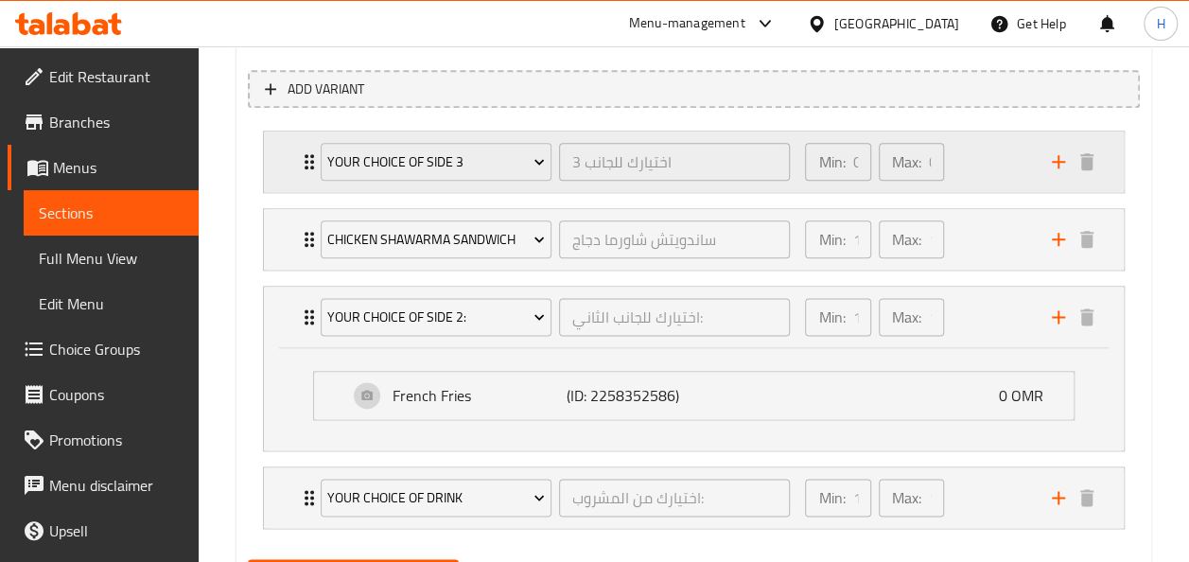
click at [291, 187] on div "your choice of side 3 اختيارك للجانب 3 ​ Min: 0 ​ Max: 0 ​" at bounding box center [694, 161] width 860 height 61
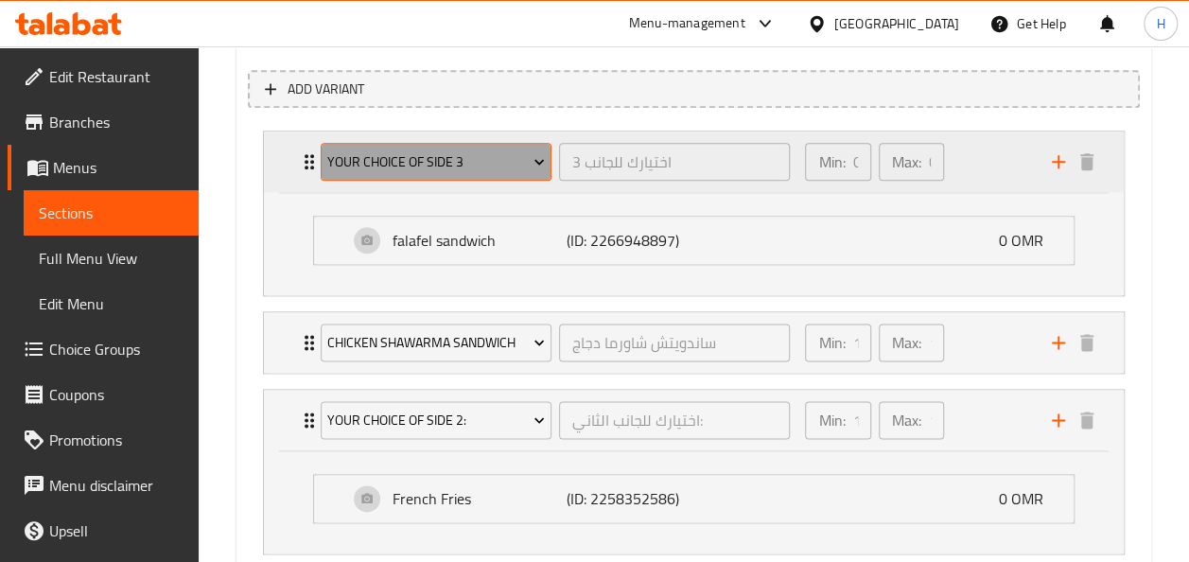
click at [416, 165] on span "your choice of side 3" at bounding box center [435, 162] width 217 height 24
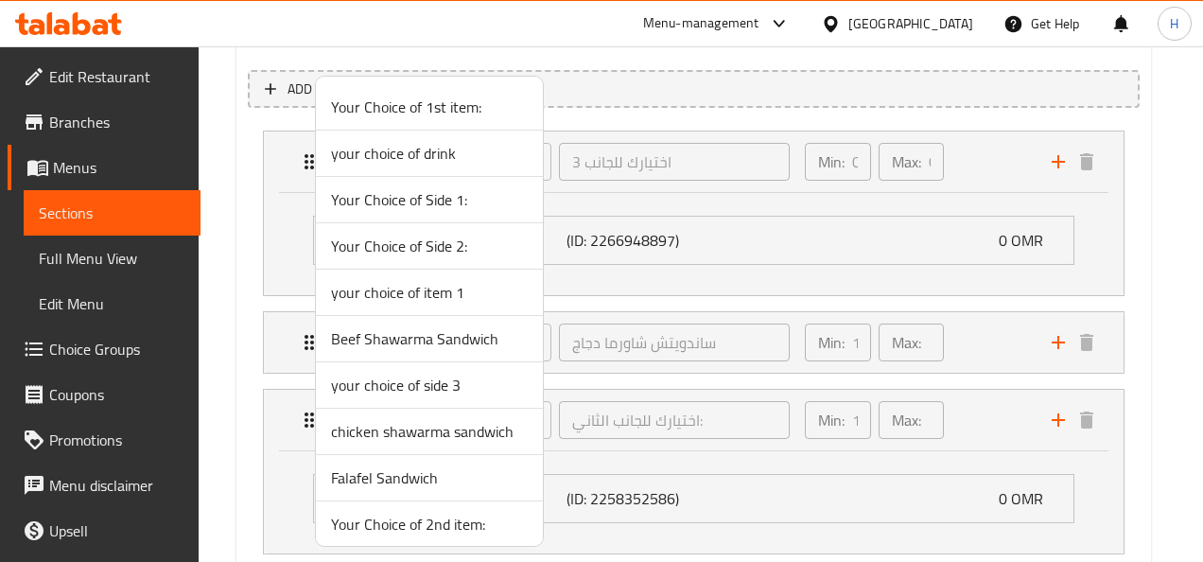
click at [427, 261] on li "Your Choice of Side 2:" at bounding box center [429, 246] width 227 height 46
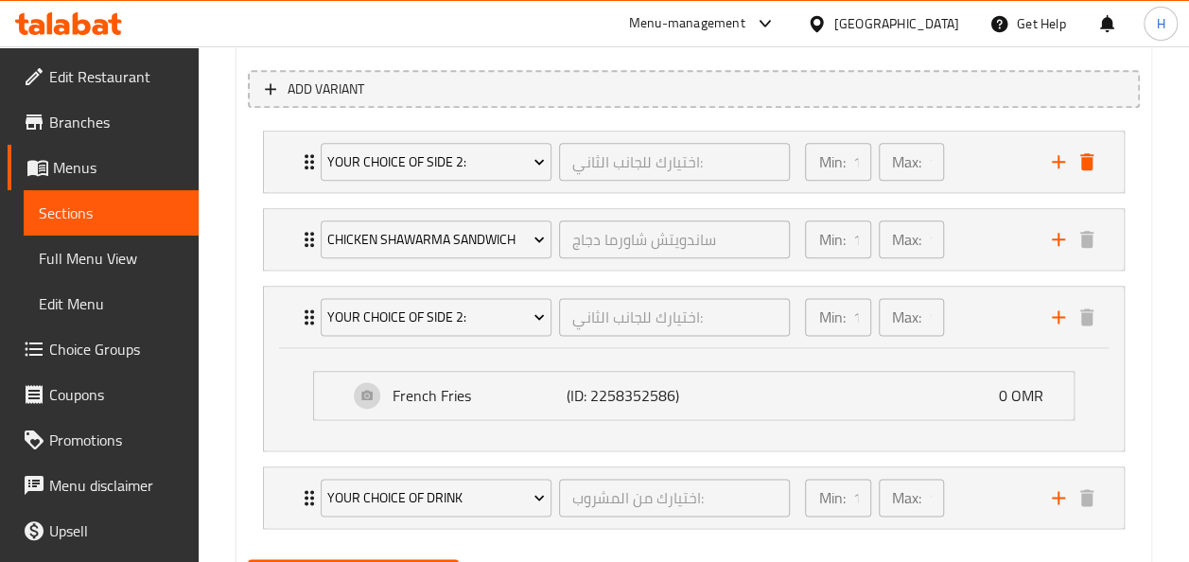
click at [413, 195] on li "Your Choice of Side 2: اختيارك للجانب الثاني: ​ Min: 1 ​ Max: 1 ​ French Fries …" at bounding box center [694, 162] width 892 height 78
click at [407, 187] on div "Your Choice of Side 2: اختيارك للجانب الثاني: ​" at bounding box center [555, 161] width 493 height 61
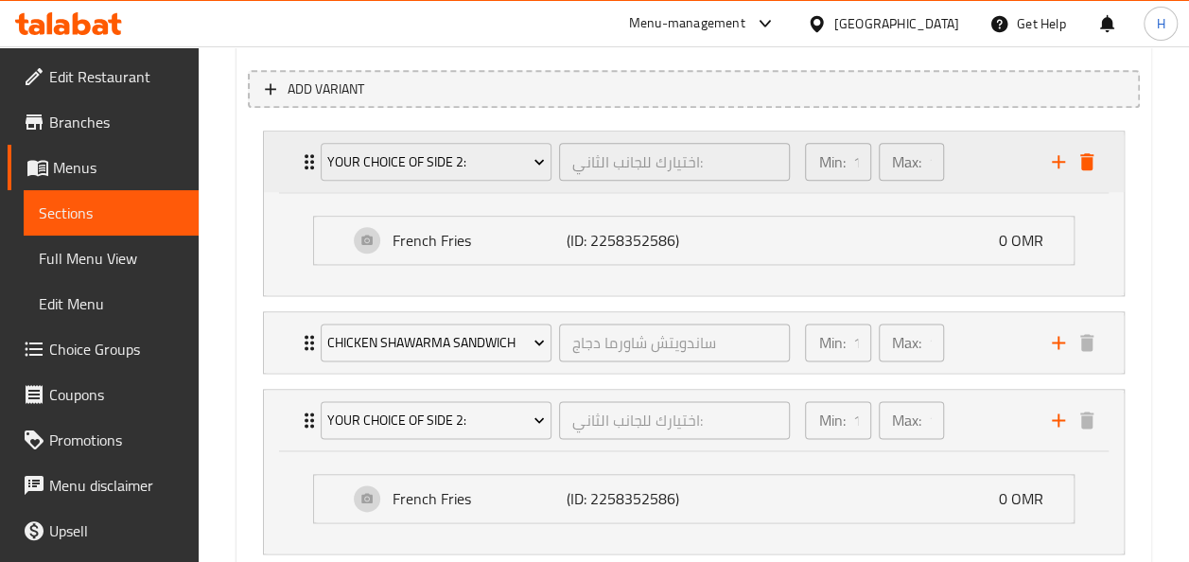
click at [407, 187] on div "Your Choice of Side 2: اختيارك للجانب الثاني: ​" at bounding box center [555, 161] width 493 height 61
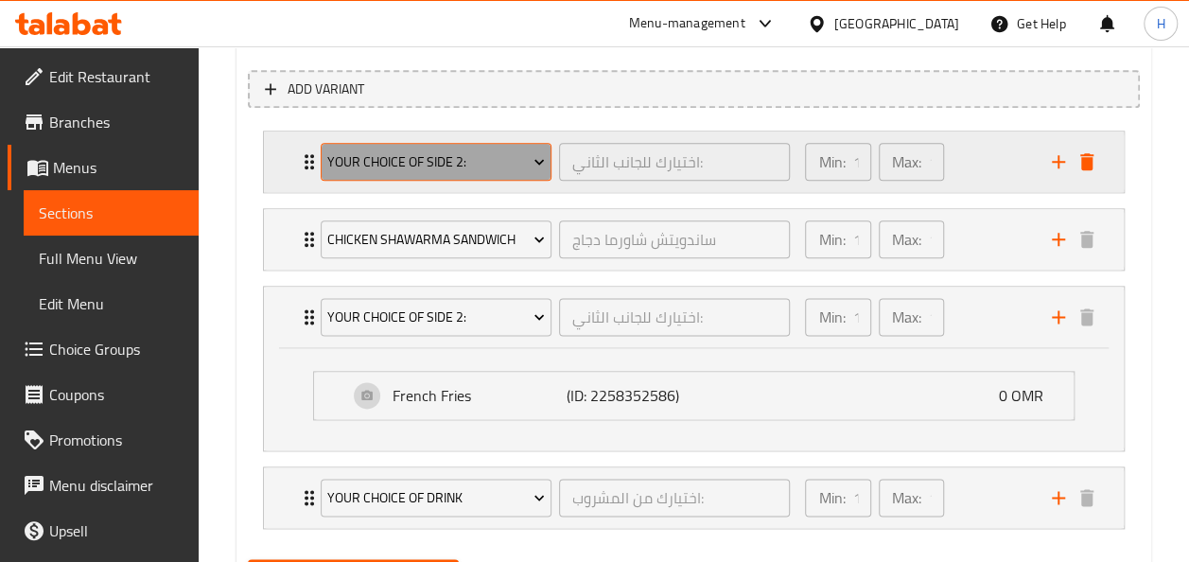
click at [397, 170] on span "Your Choice of Side 2:" at bounding box center [435, 162] width 217 height 24
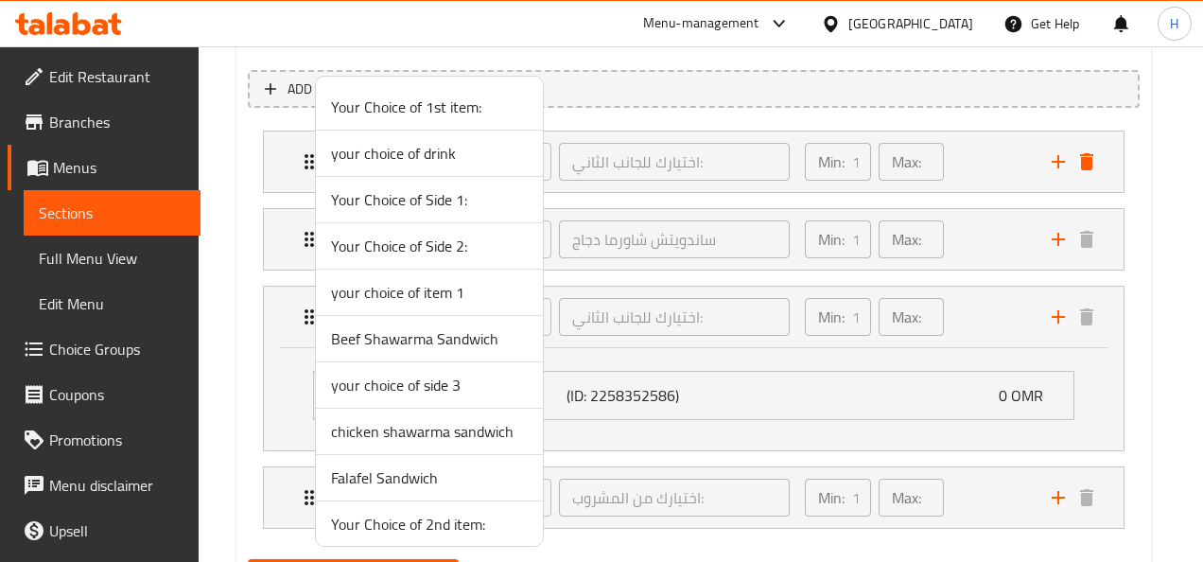
click at [410, 200] on span "Your Choice of Side 1:" at bounding box center [429, 199] width 197 height 23
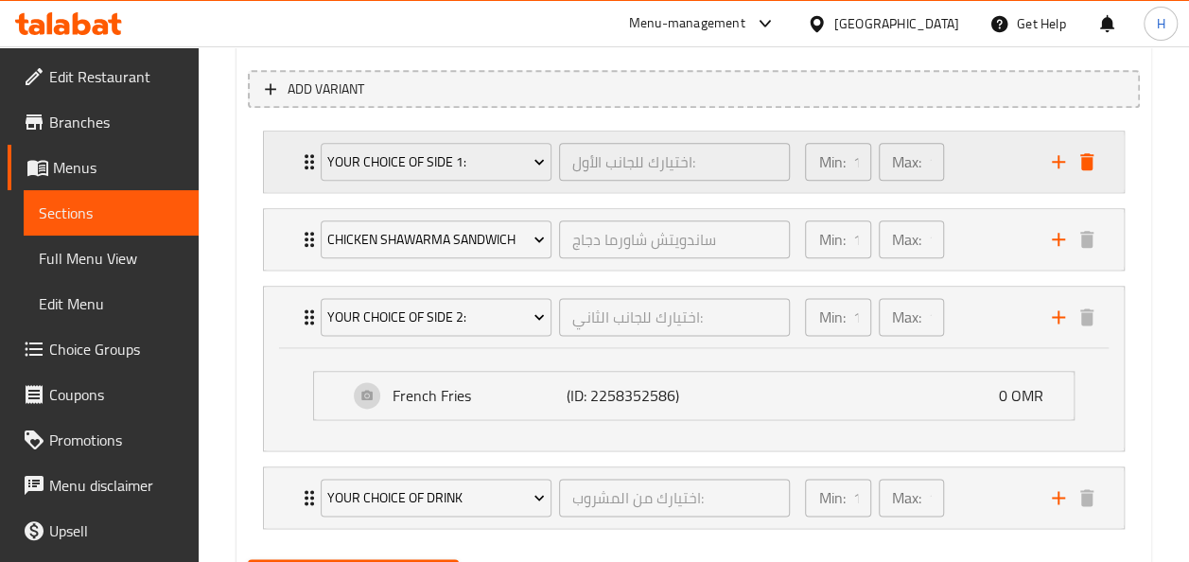
click at [425, 187] on div "Your Choice of Side 1: اختيارك للجانب الأول: ​" at bounding box center [555, 161] width 493 height 61
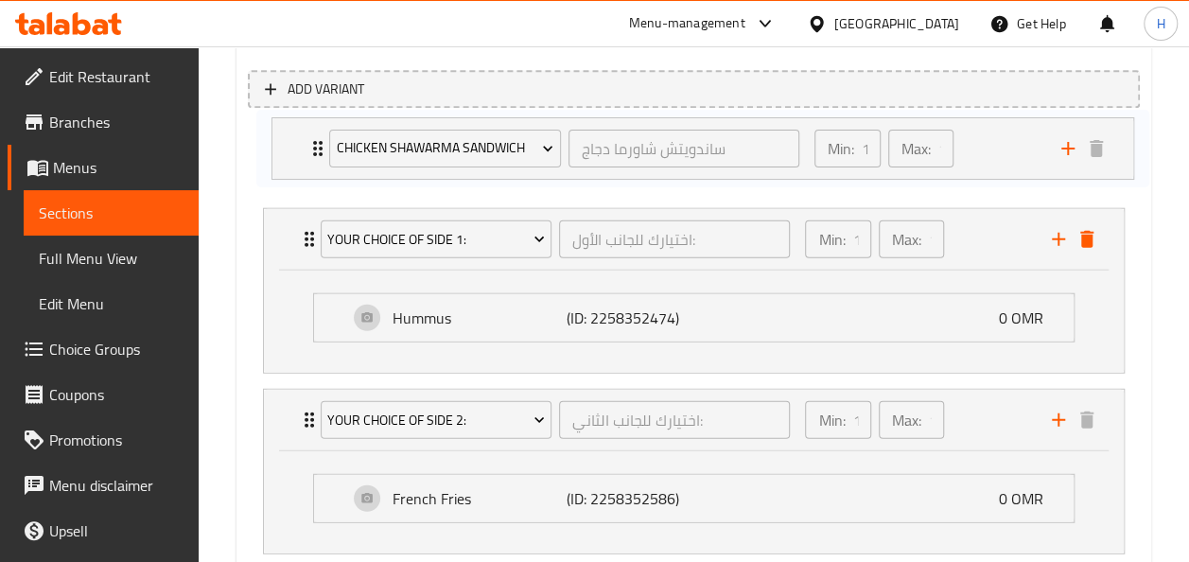
drag, startPoint x: 285, startPoint y: 348, endPoint x: 295, endPoint y: 146, distance: 202.6
click at [295, 146] on div "Your Choice of Side 1: اختيارك للجانب الأول: ​ Min: 1 ​ Max: 1 ​ Hummus (ID: 22…" at bounding box center [694, 380] width 892 height 515
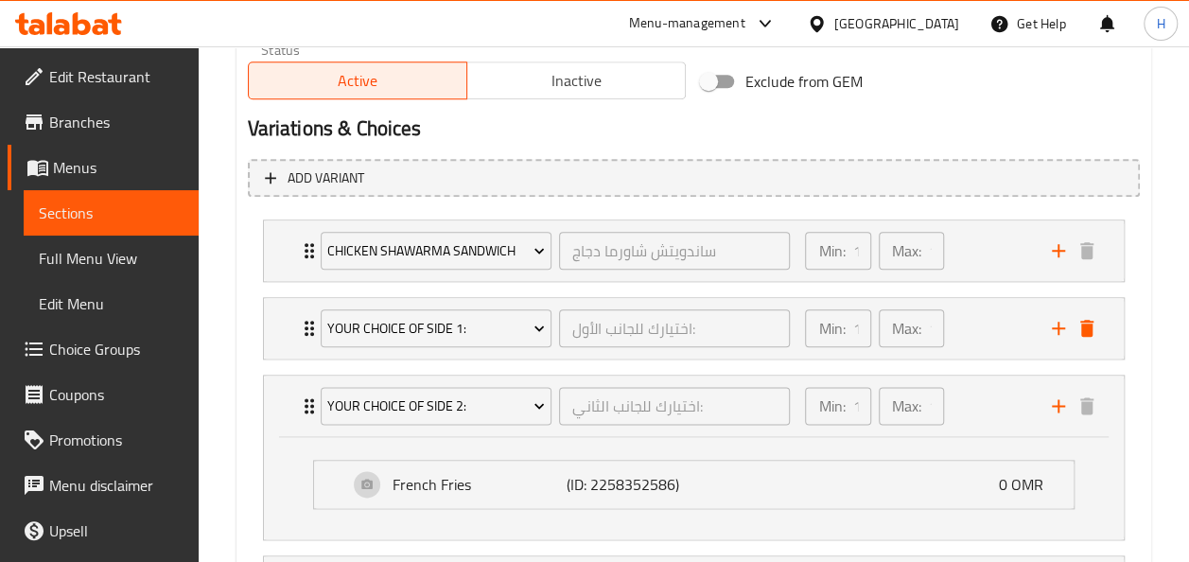
scroll to position [1166, 0]
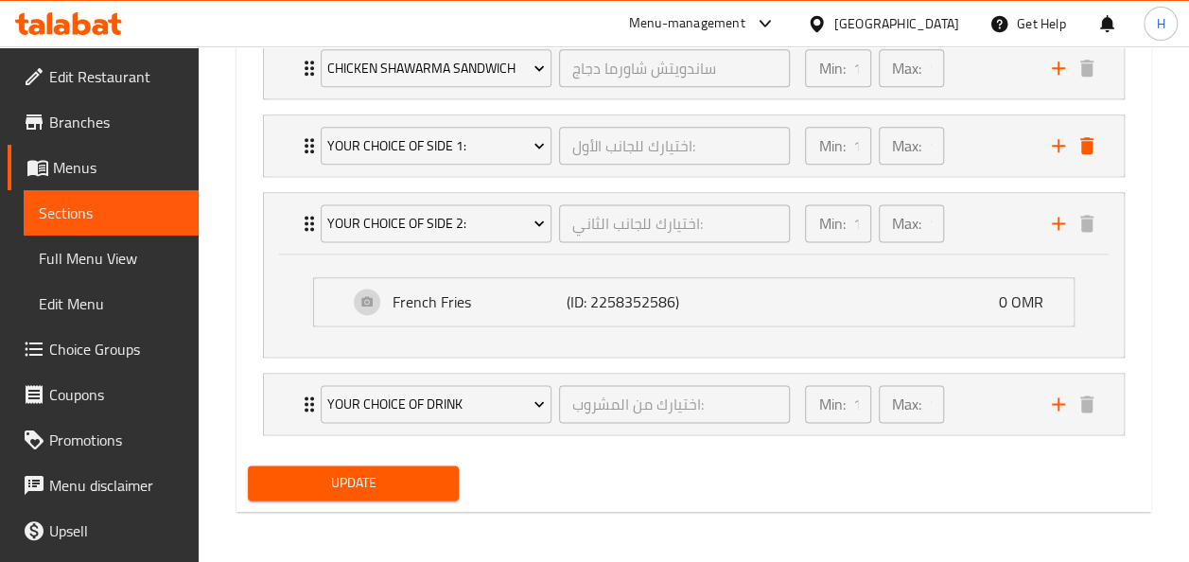
click at [378, 472] on span "Update" at bounding box center [354, 483] width 182 height 24
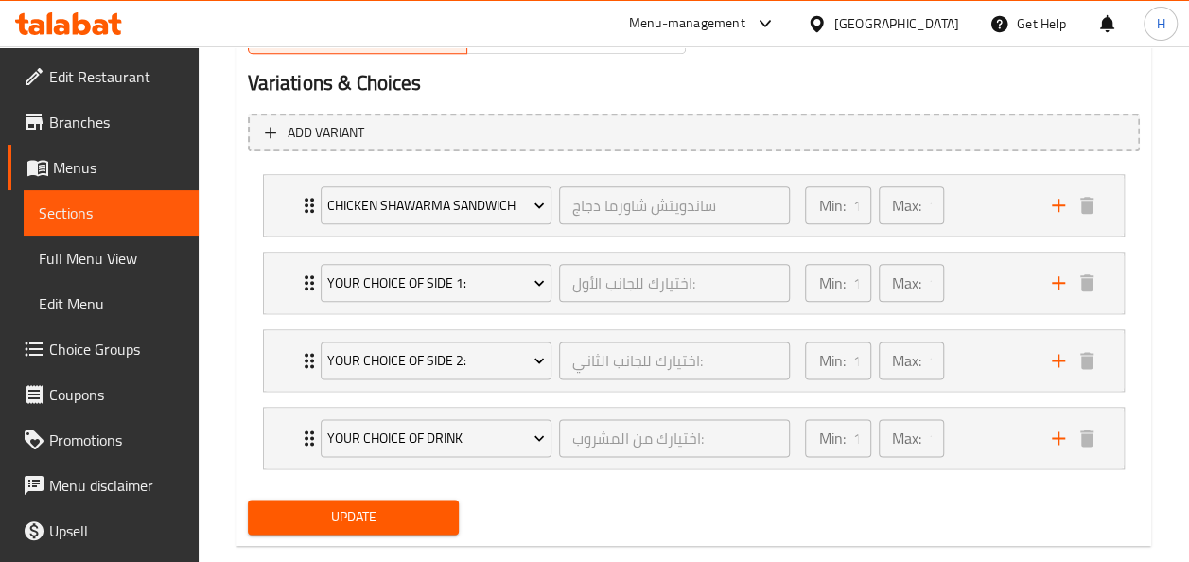
scroll to position [1030, 0]
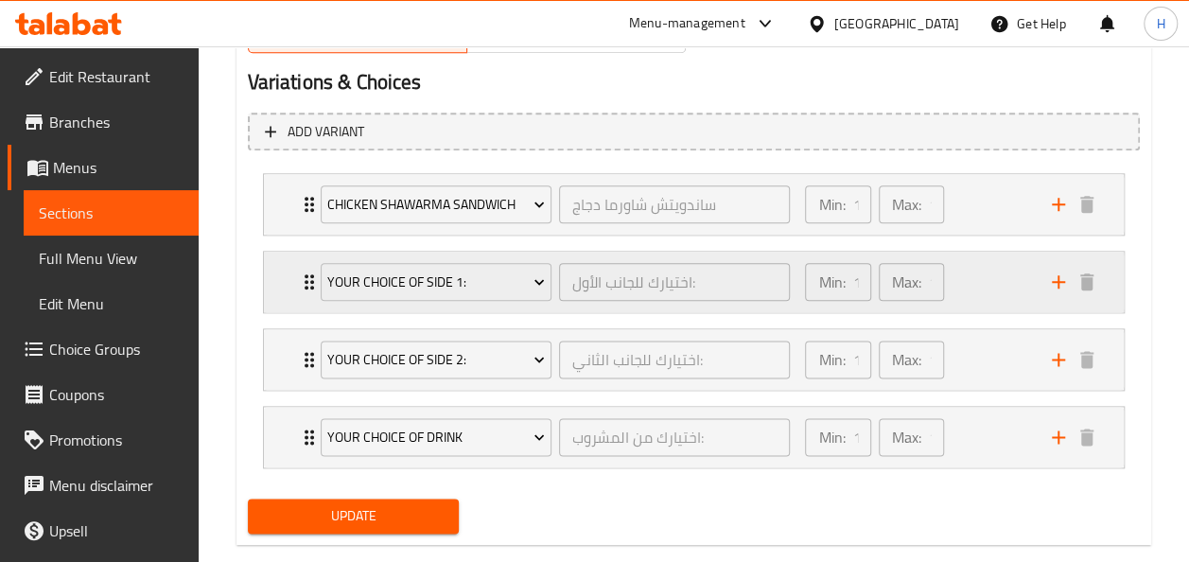
click at [331, 306] on div "Your Choice of Side 1: اختيارك للجانب الأول: ​" at bounding box center [555, 282] width 493 height 61
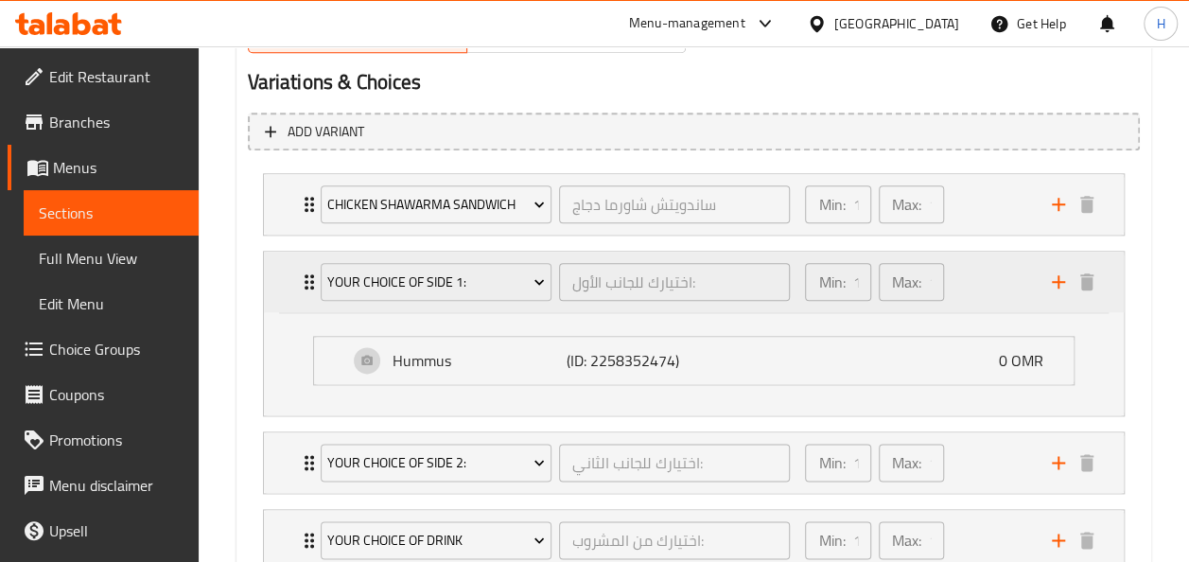
scroll to position [1166, 0]
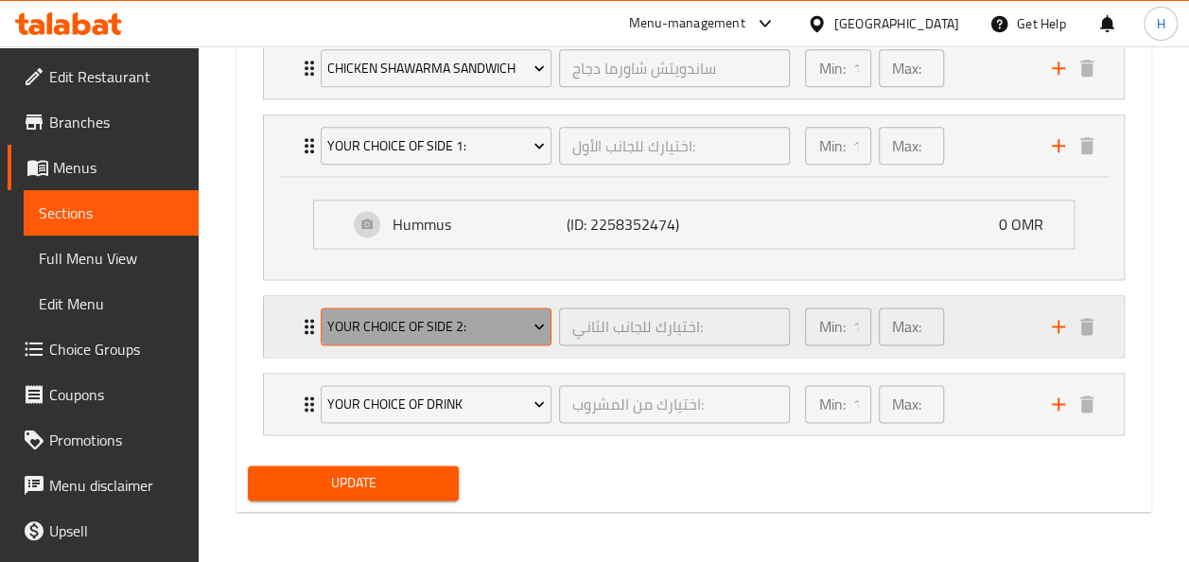
click at [333, 340] on button "Your Choice of Side 2:" at bounding box center [436, 326] width 231 height 38
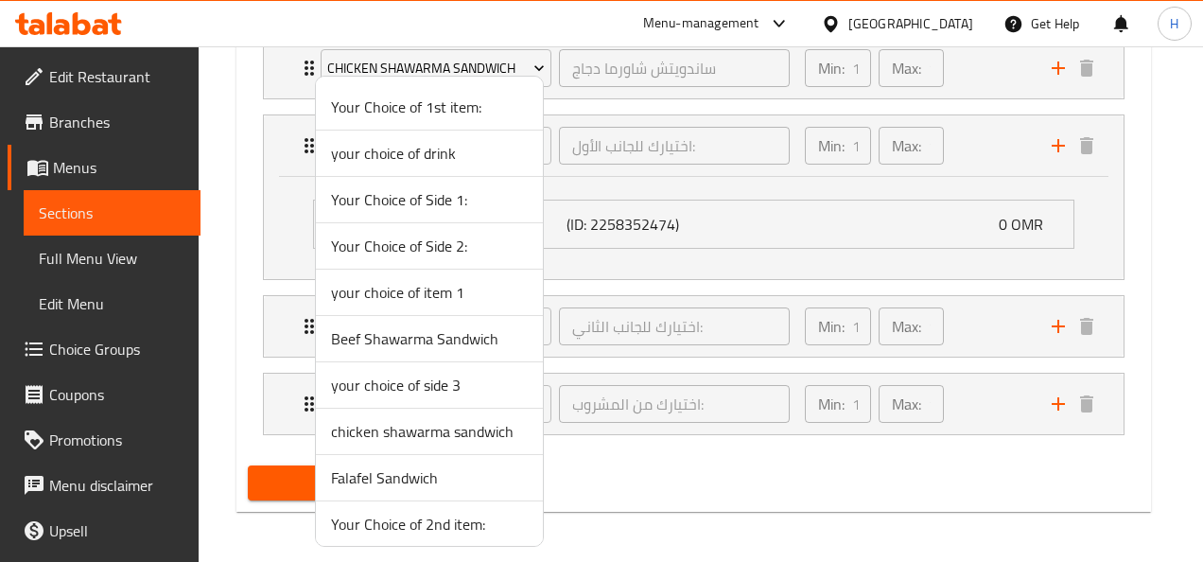
click at [294, 342] on div at bounding box center [601, 281] width 1203 height 562
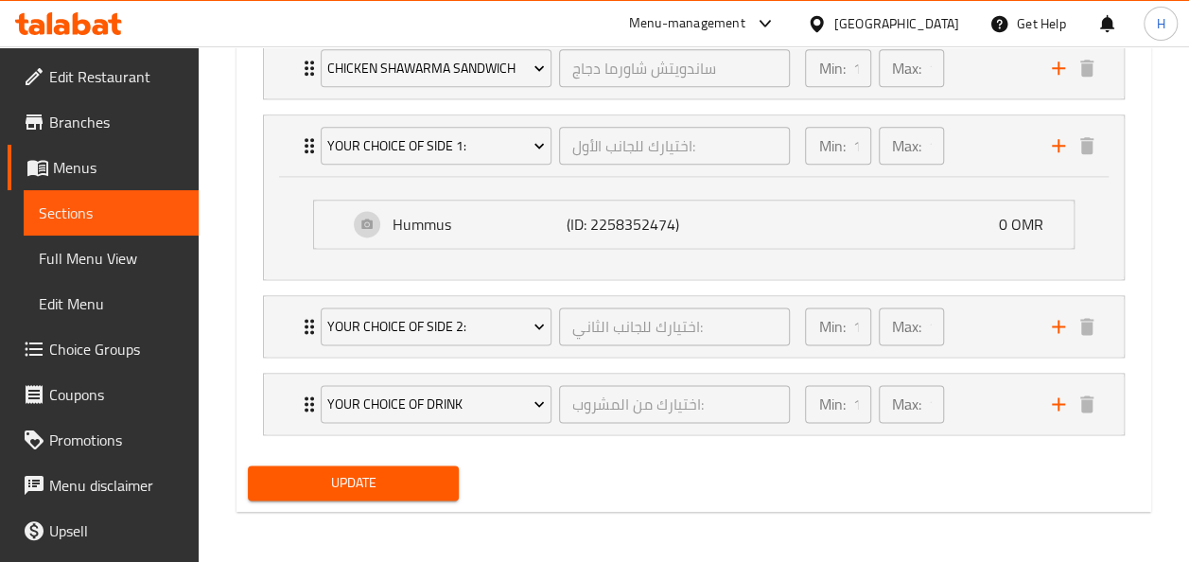
click at [294, 342] on div "Your Choice of Side 2: اختيارك للجانب الثاني: ​ Min: 1 ​ Max: 1 ​" at bounding box center [694, 326] width 860 height 61
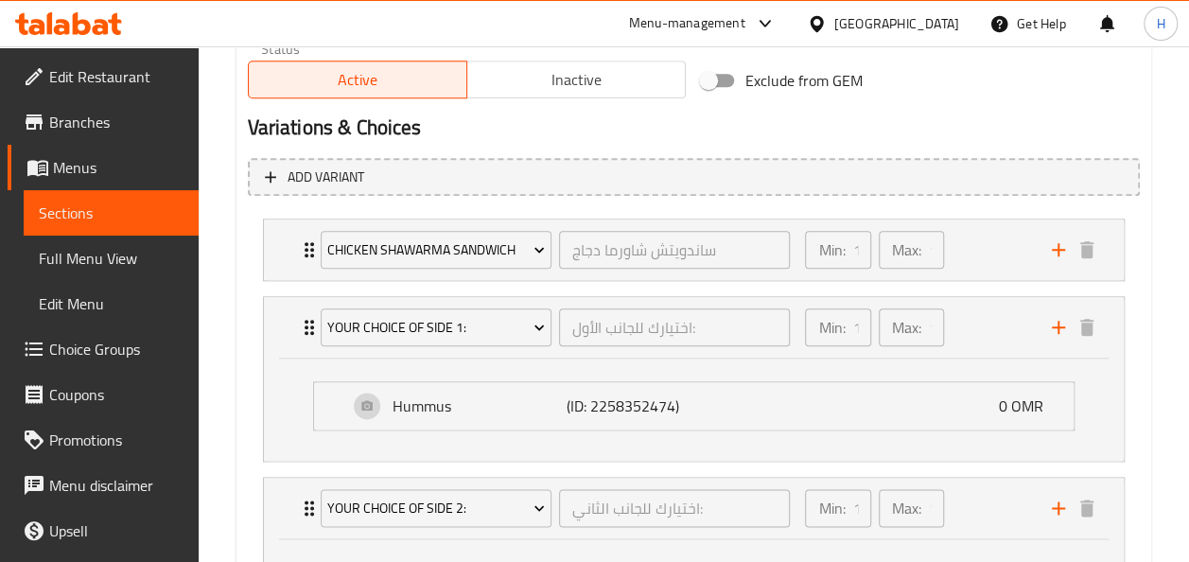
scroll to position [1268, 0]
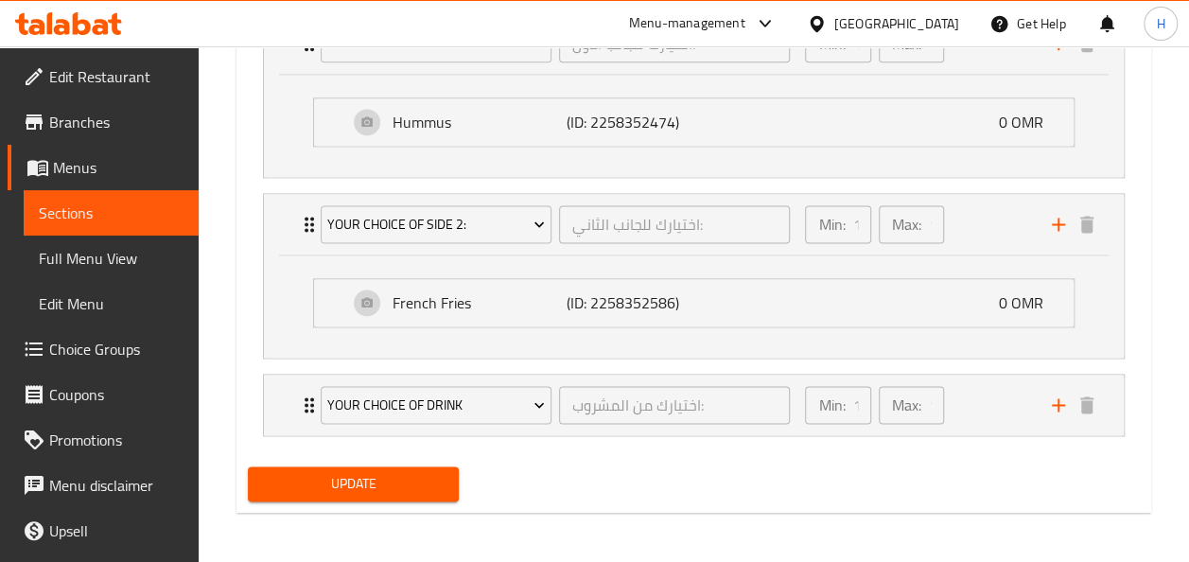
click at [387, 503] on div "Update" at bounding box center [353, 484] width 227 height 50
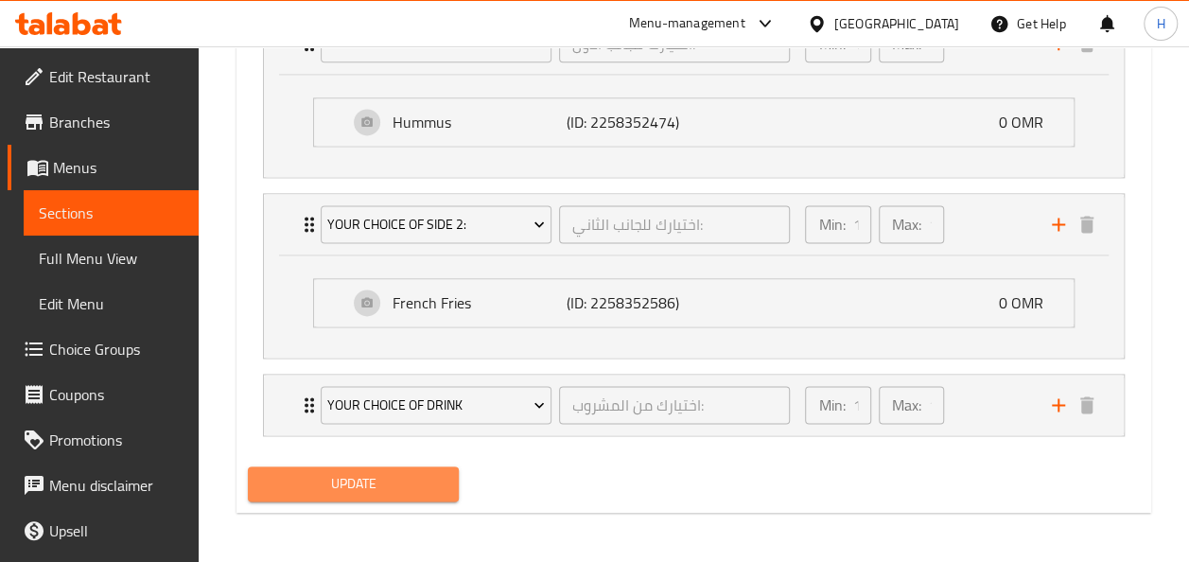
click at [365, 477] on span "Update" at bounding box center [354, 484] width 182 height 24
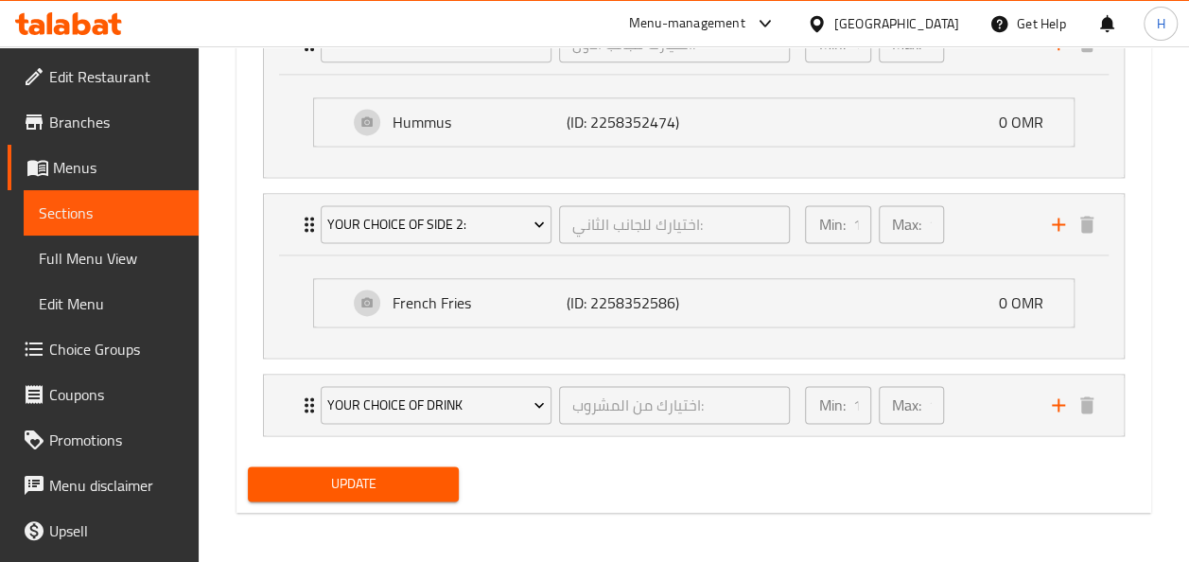
click at [120, 112] on span "Branches" at bounding box center [116, 122] width 134 height 23
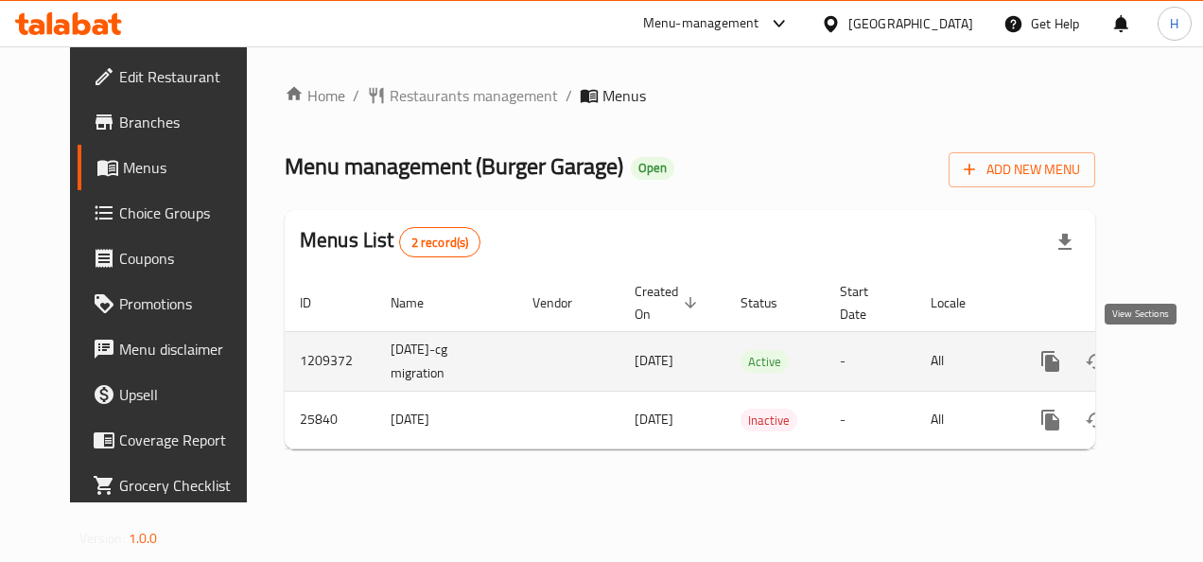
click at [1178, 365] on icon "enhanced table" at bounding box center [1186, 361] width 17 height 17
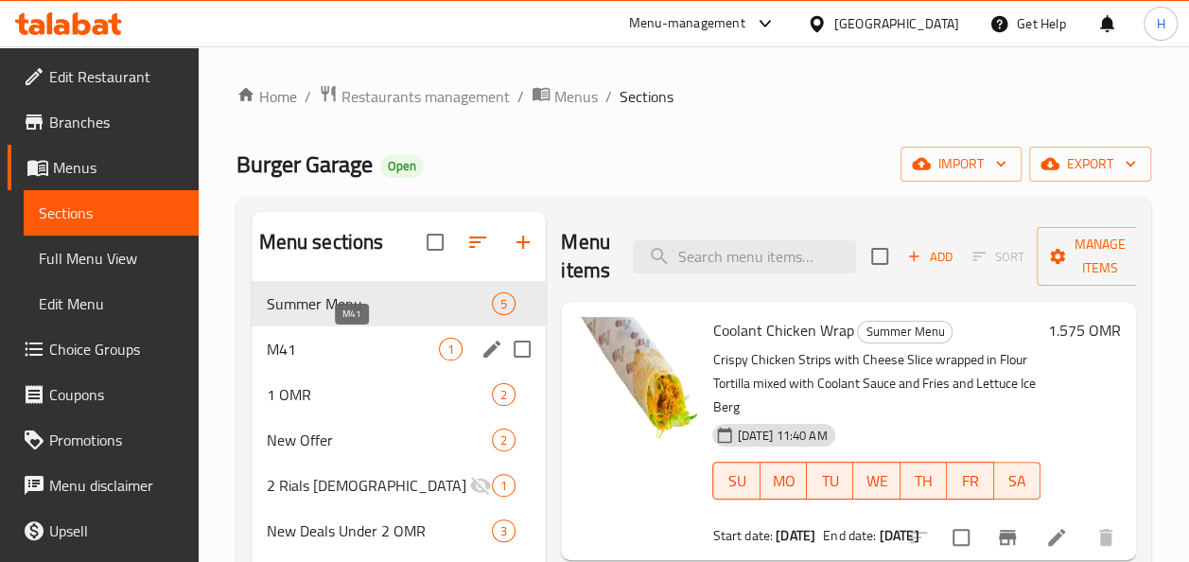
click at [304, 350] on span "M41" at bounding box center [353, 349] width 173 height 23
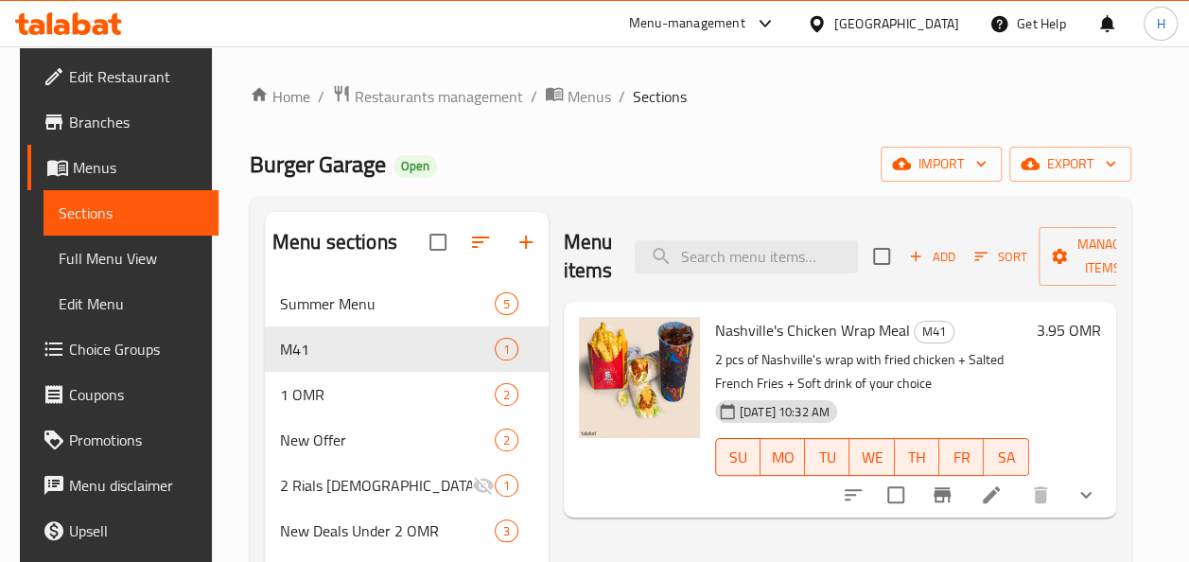
click at [102, 344] on span "Choice Groups" at bounding box center [136, 349] width 134 height 23
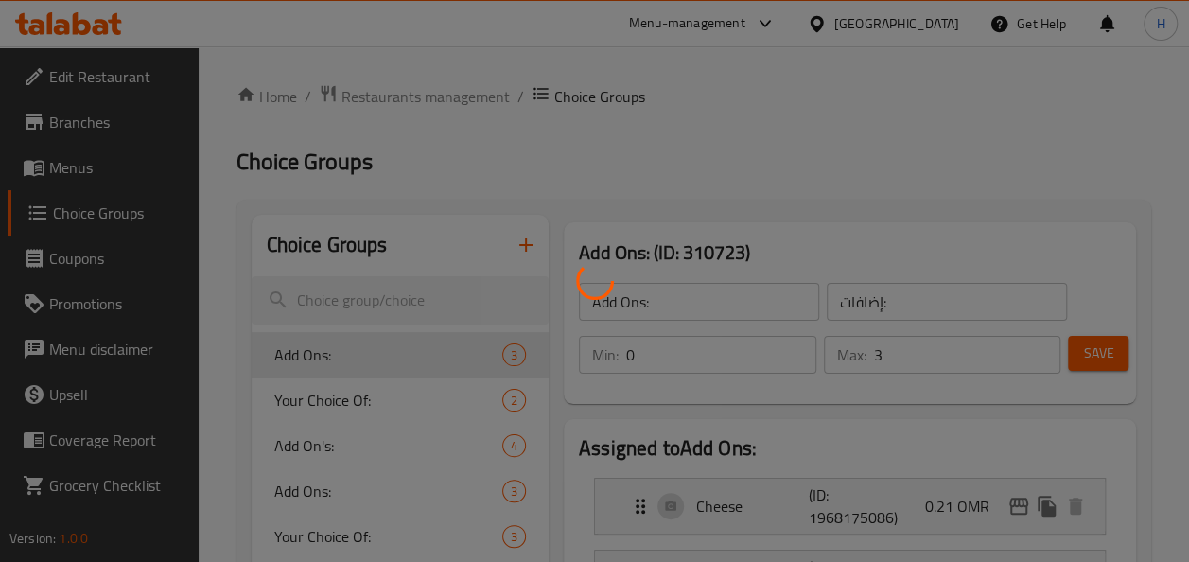
click at [539, 243] on div at bounding box center [594, 281] width 1189 height 562
click at [526, 241] on div at bounding box center [594, 281] width 1189 height 562
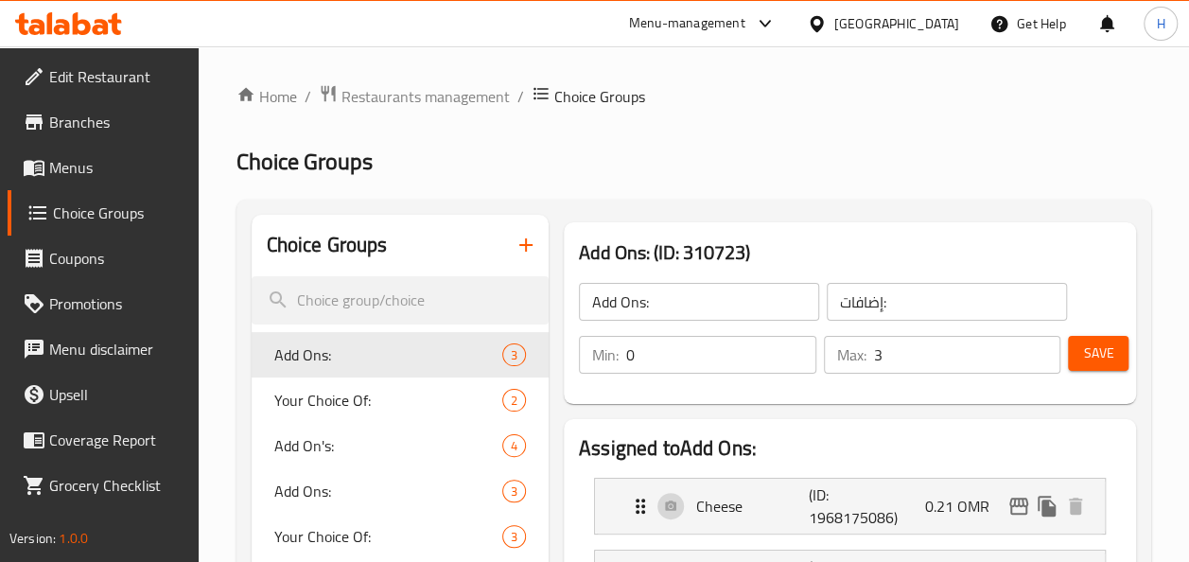
click at [519, 247] on icon "button" at bounding box center [525, 245] width 23 height 23
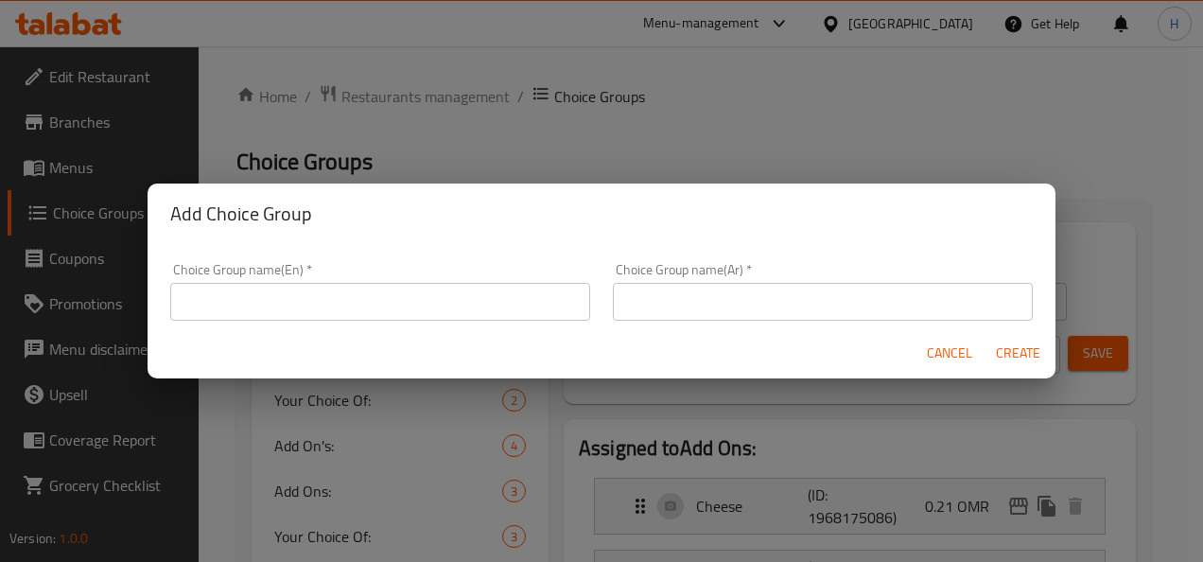
click at [528, 306] on input "text" at bounding box center [380, 302] width 420 height 38
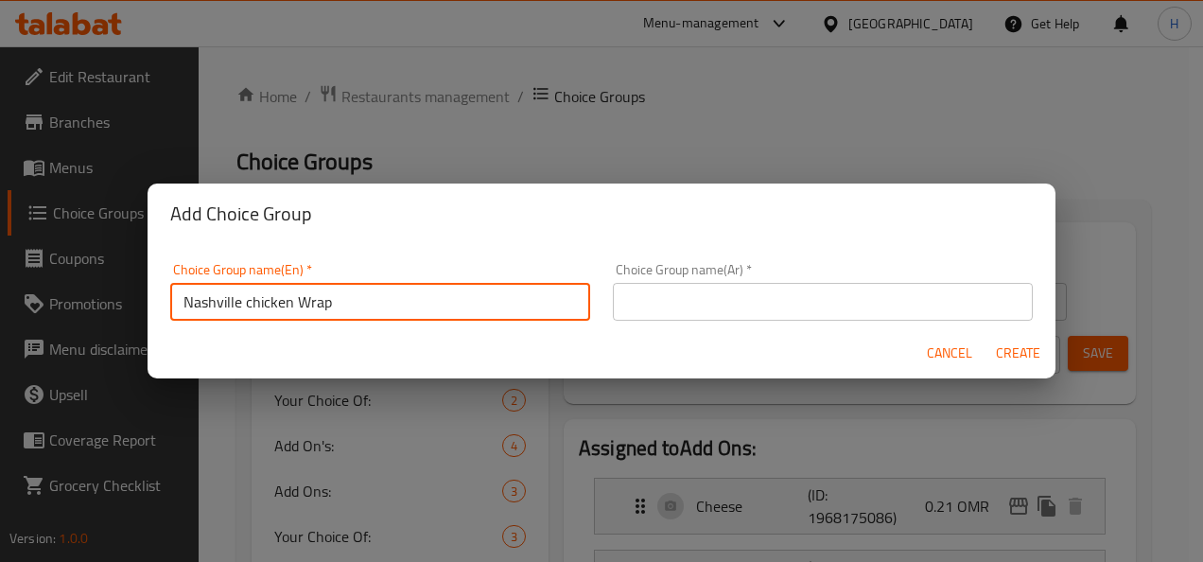
click at [465, 302] on input "Nashville chicken Wrap" at bounding box center [380, 302] width 420 height 38
type input "Nashville chicken Wrap"
click at [673, 300] on input "text" at bounding box center [823, 302] width 420 height 38
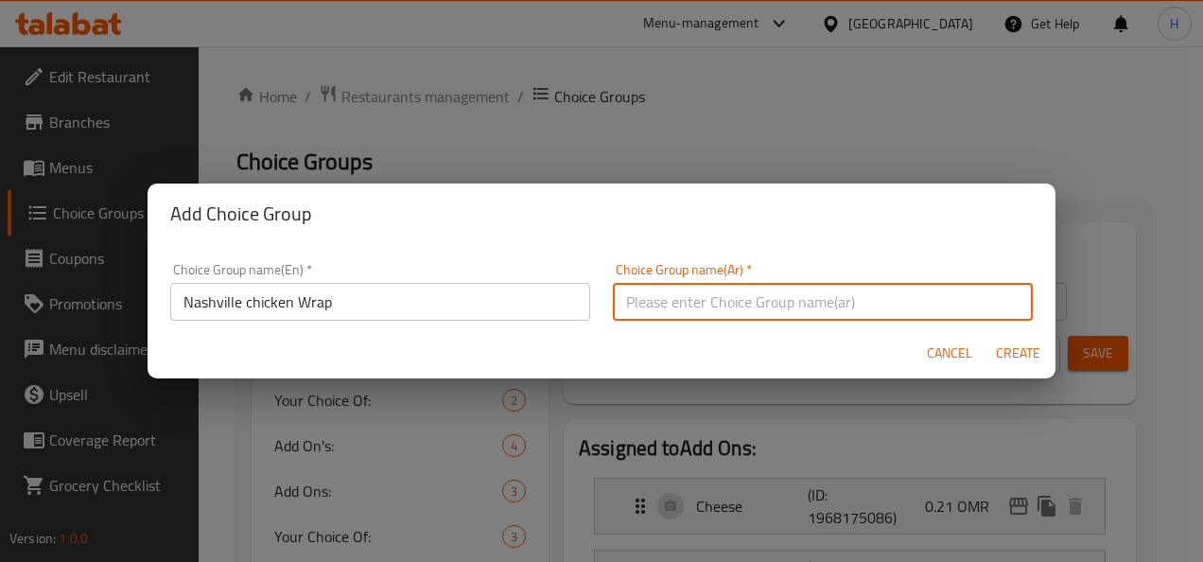
paste input "لفائف دجاج ناشفيل"
type input "لفائف دجاج ناشفيل"
click at [1025, 355] on span "Create" at bounding box center [1017, 353] width 45 height 24
type input "Nashville chicken Wrap"
type input "لفائف دجاج ناشفيل"
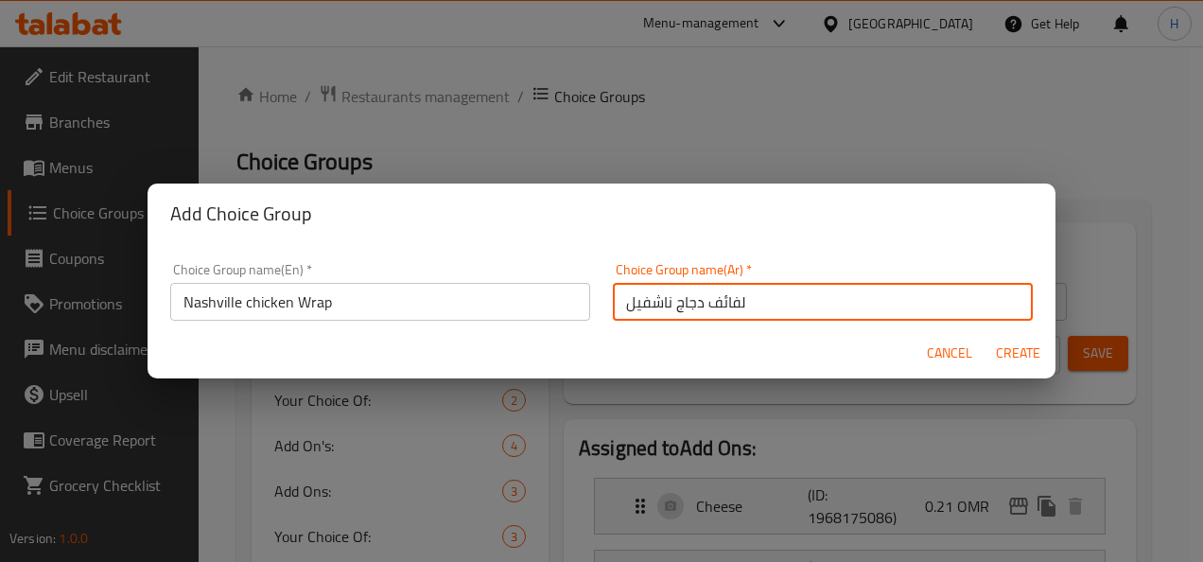
type input "0"
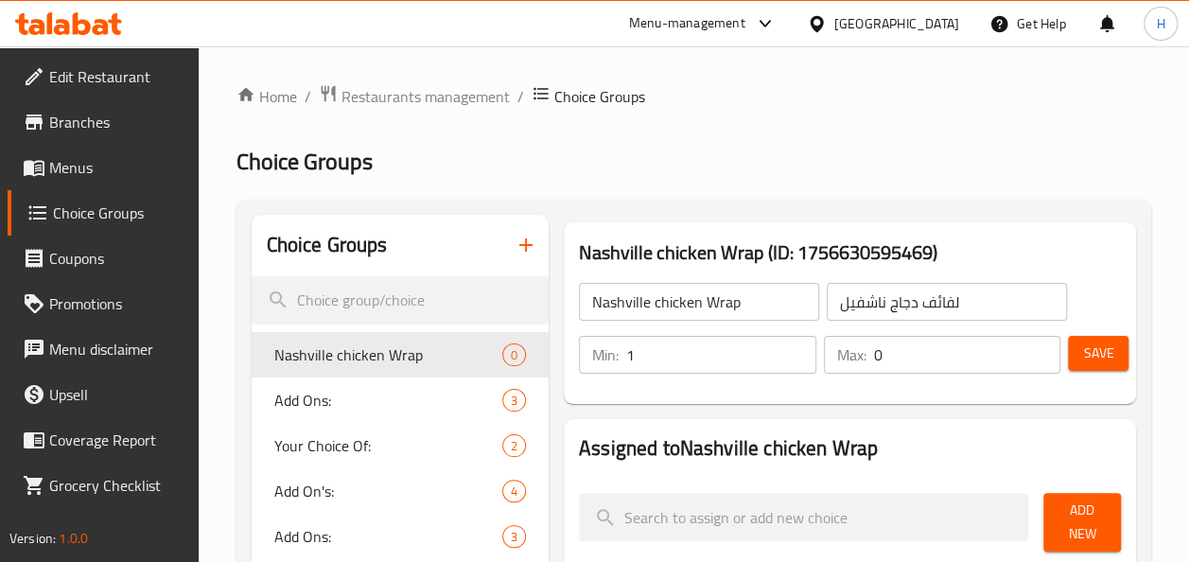
click at [790, 353] on input "1" at bounding box center [721, 355] width 190 height 38
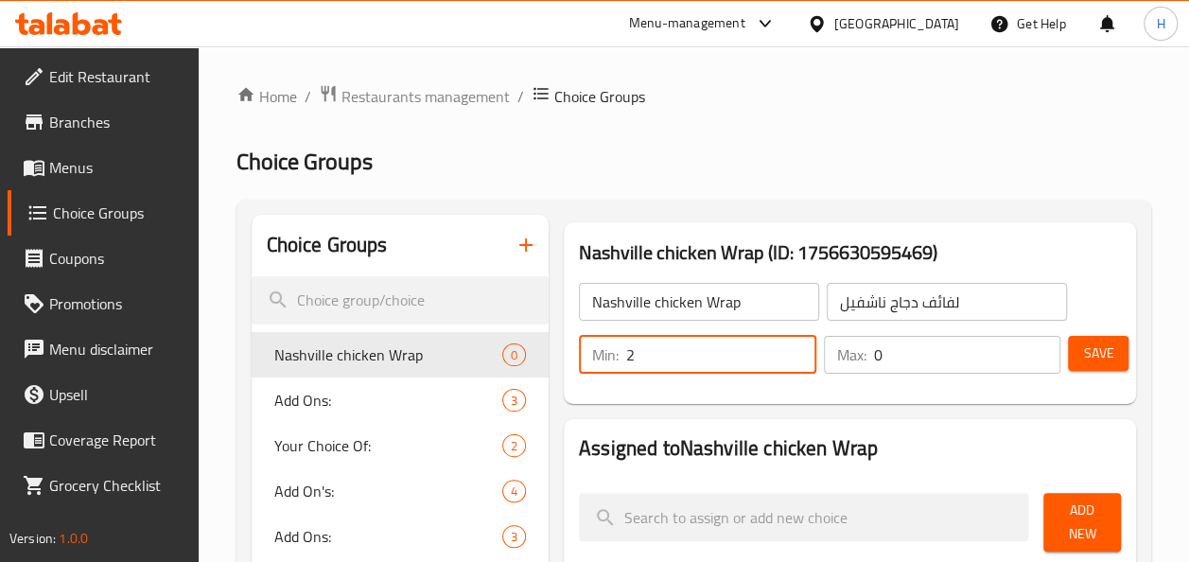
click at [790, 353] on input "2" at bounding box center [721, 355] width 190 height 38
click at [790, 353] on input "3" at bounding box center [721, 355] width 190 height 38
click at [796, 361] on input "2" at bounding box center [721, 355] width 190 height 38
type input "1"
click at [796, 361] on input "1" at bounding box center [721, 355] width 190 height 38
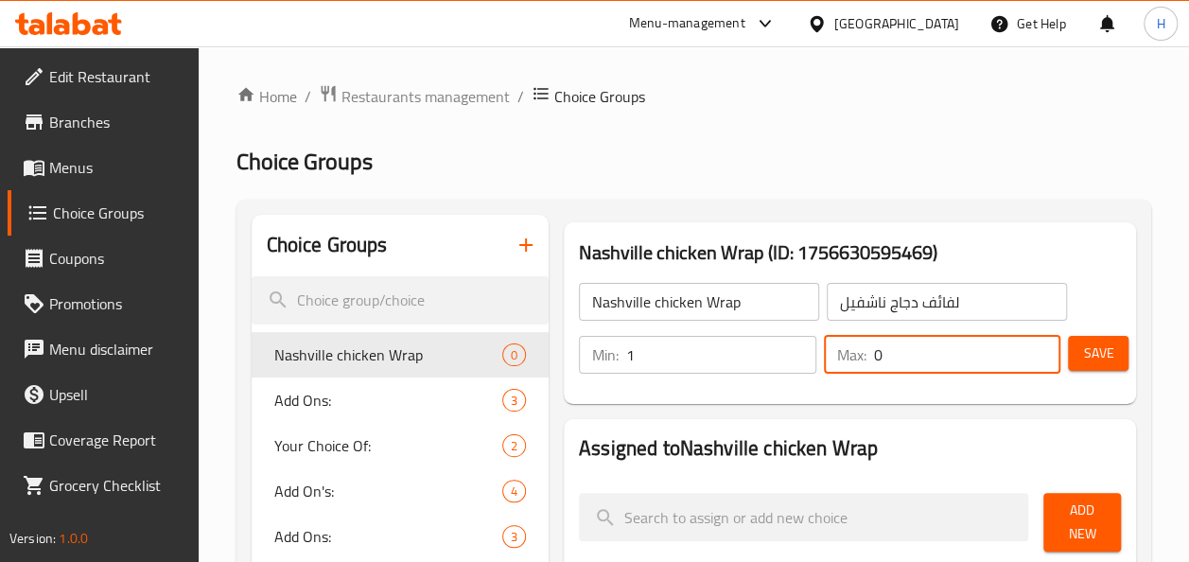
click at [917, 357] on input "0" at bounding box center [967, 355] width 187 height 38
type input "1"
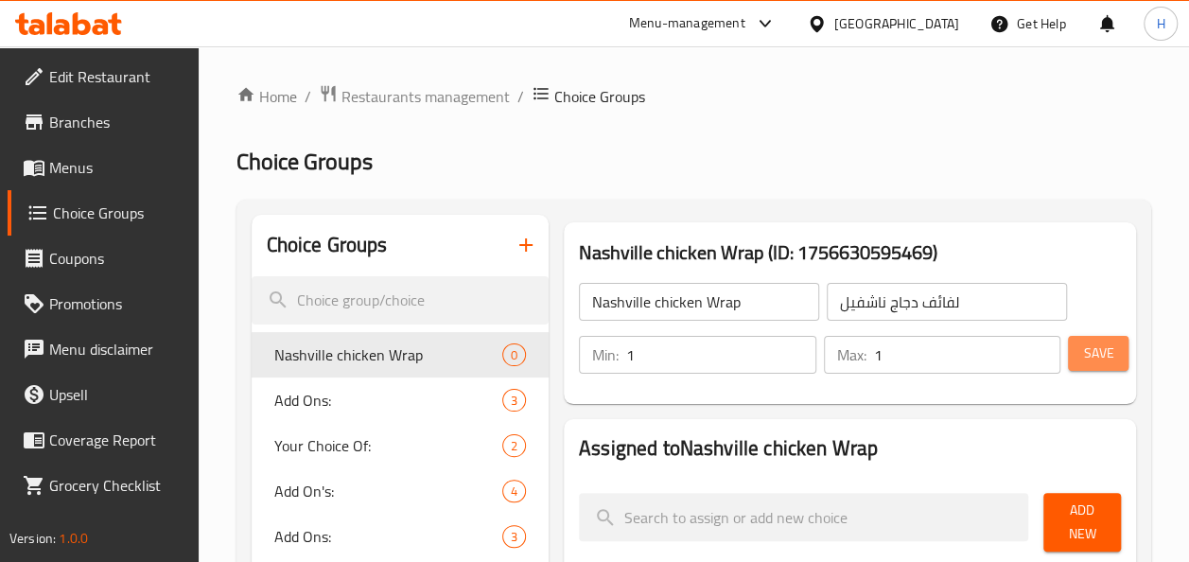
click at [1109, 359] on span "Save" at bounding box center [1098, 353] width 30 height 24
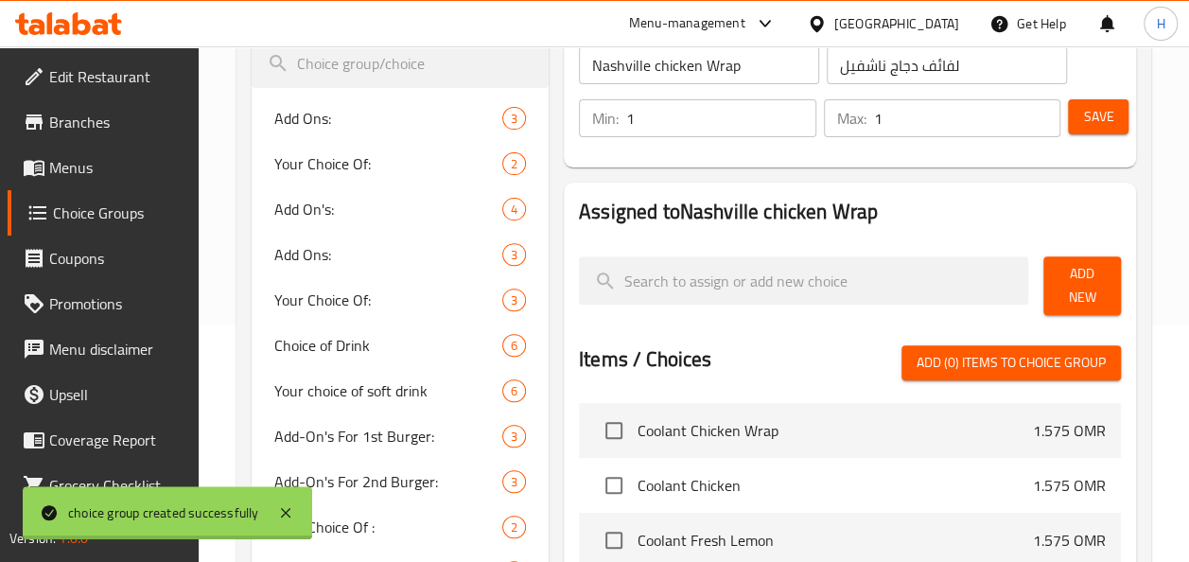
scroll to position [240, 0]
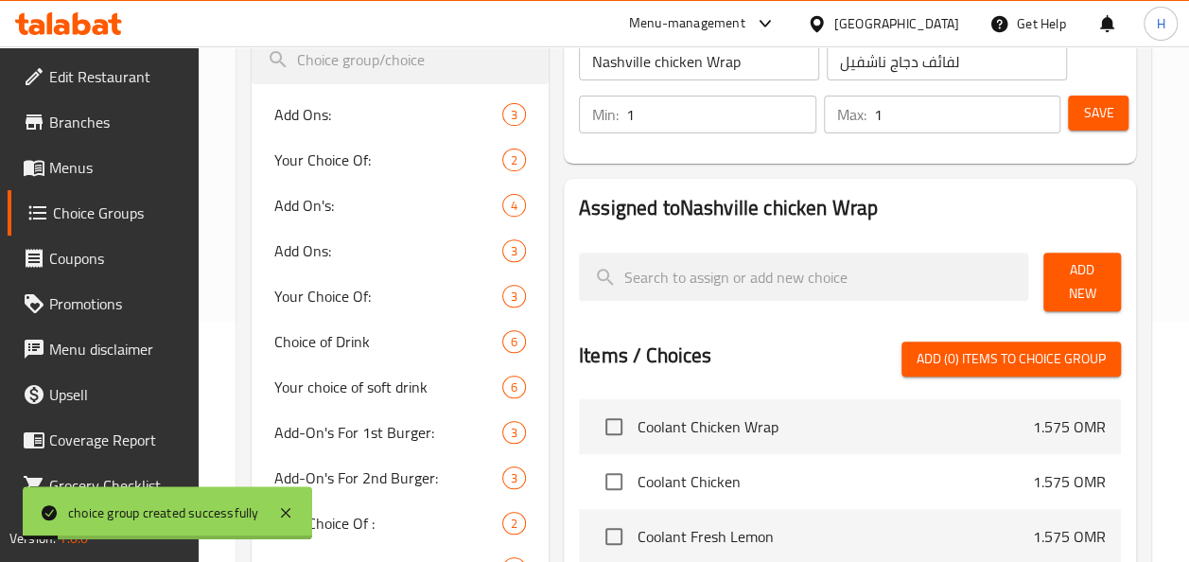
click at [1079, 290] on span "Add New" at bounding box center [1081, 281] width 47 height 47
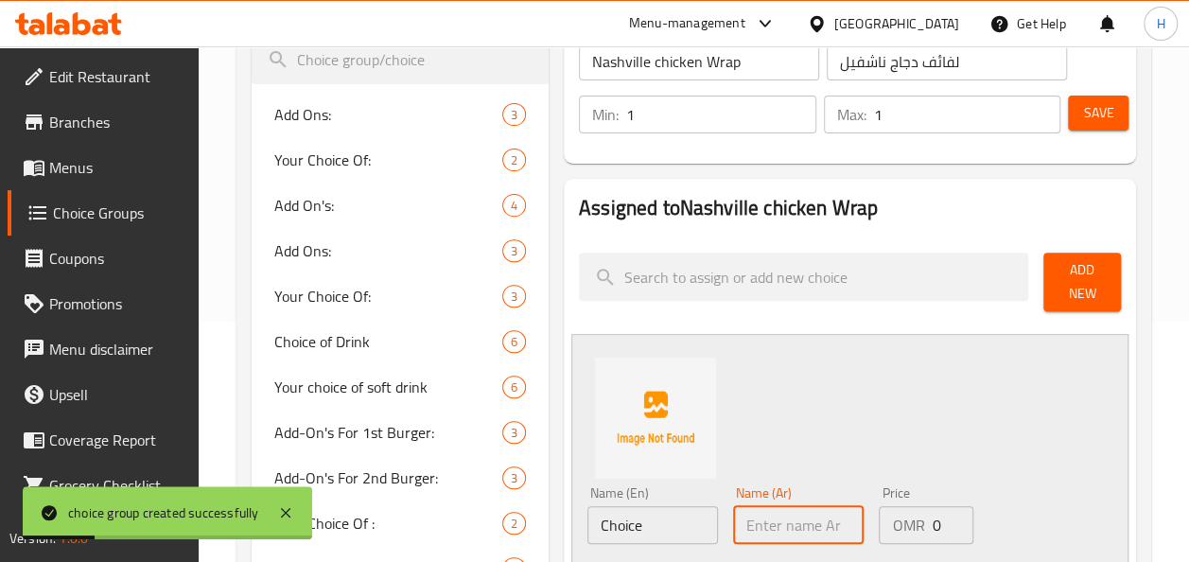
click at [768, 533] on input "text" at bounding box center [798, 525] width 130 height 38
paste input "لفائف دجاج ناشفيل"
type input "لفائف دجاج ناشفيل"
click at [654, 526] on input "Choice" at bounding box center [652, 525] width 130 height 38
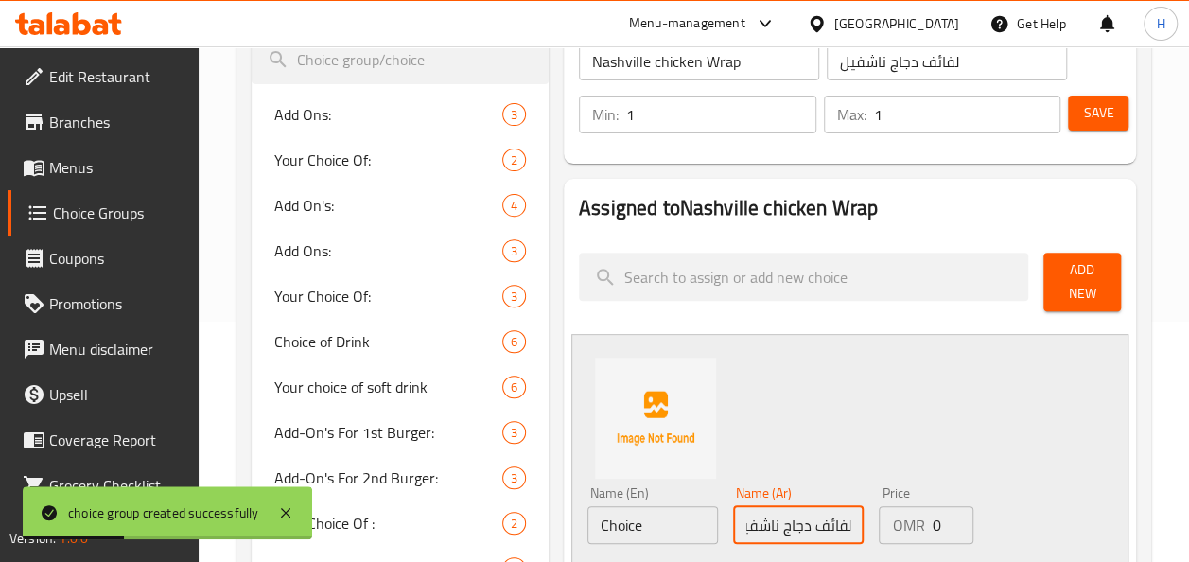
scroll to position [0, 0]
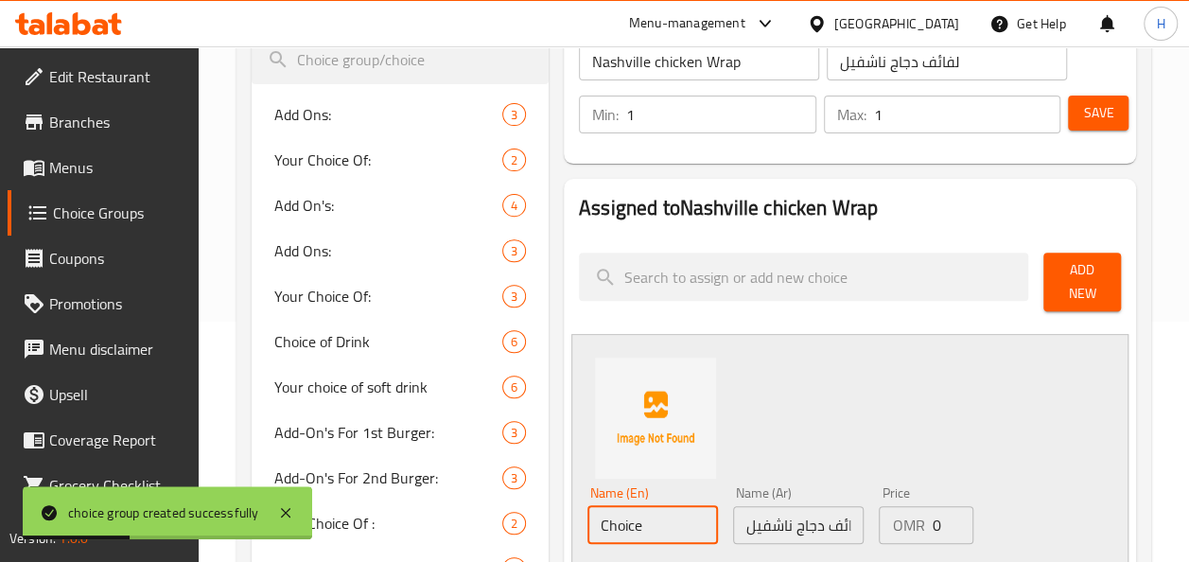
click at [654, 526] on input "Choice" at bounding box center [652, 525] width 130 height 38
type input "N"
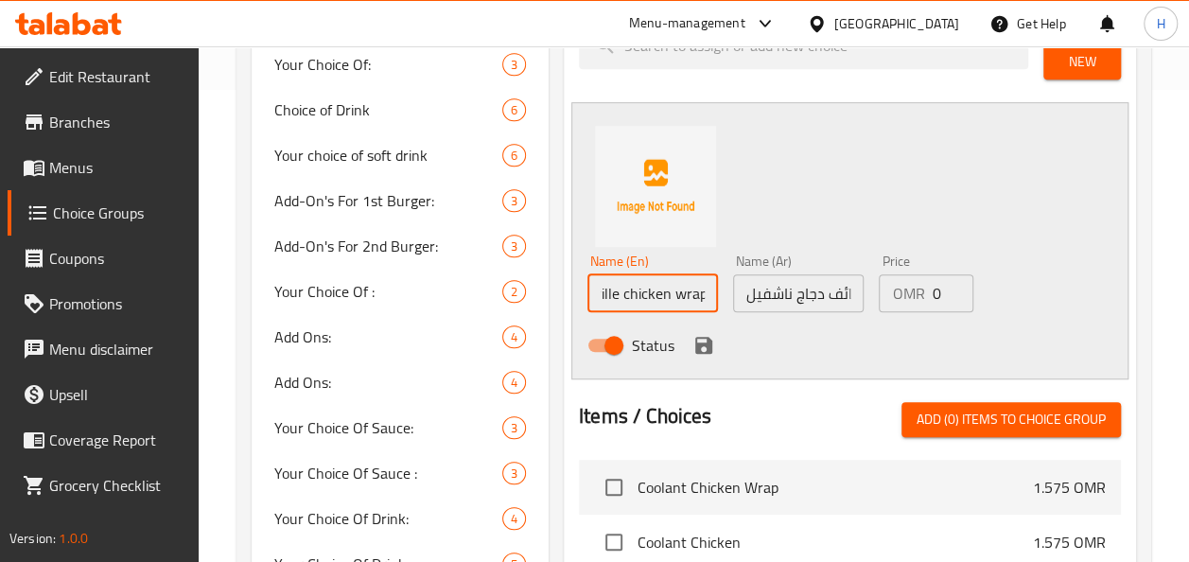
scroll to position [481, 0]
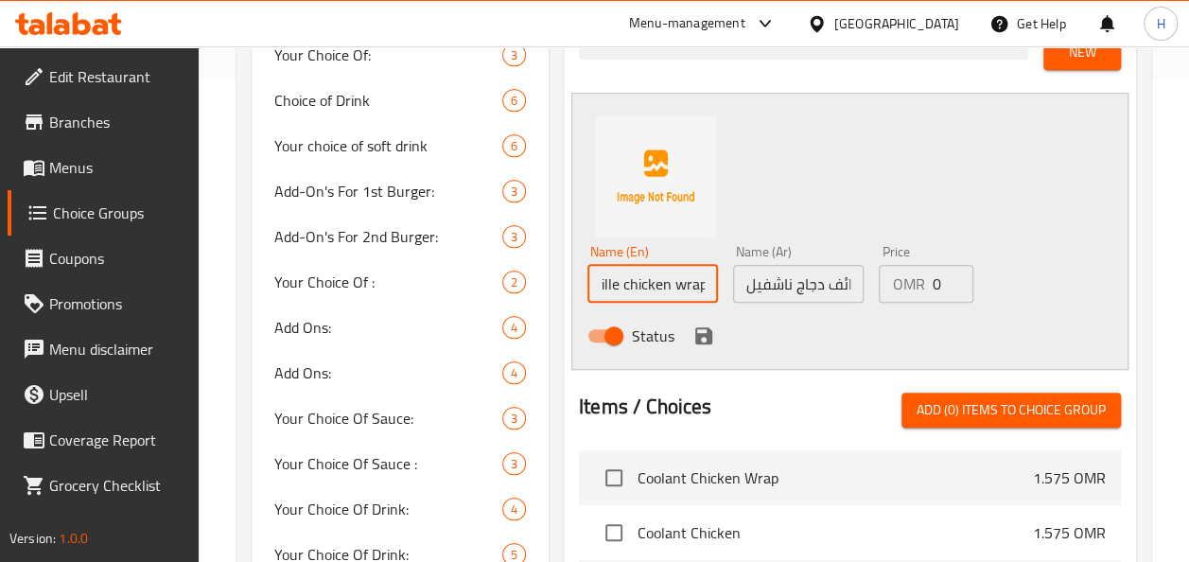
type input "2 Nashville chicken wrap"
click at [697, 344] on icon "save" at bounding box center [703, 335] width 23 height 23
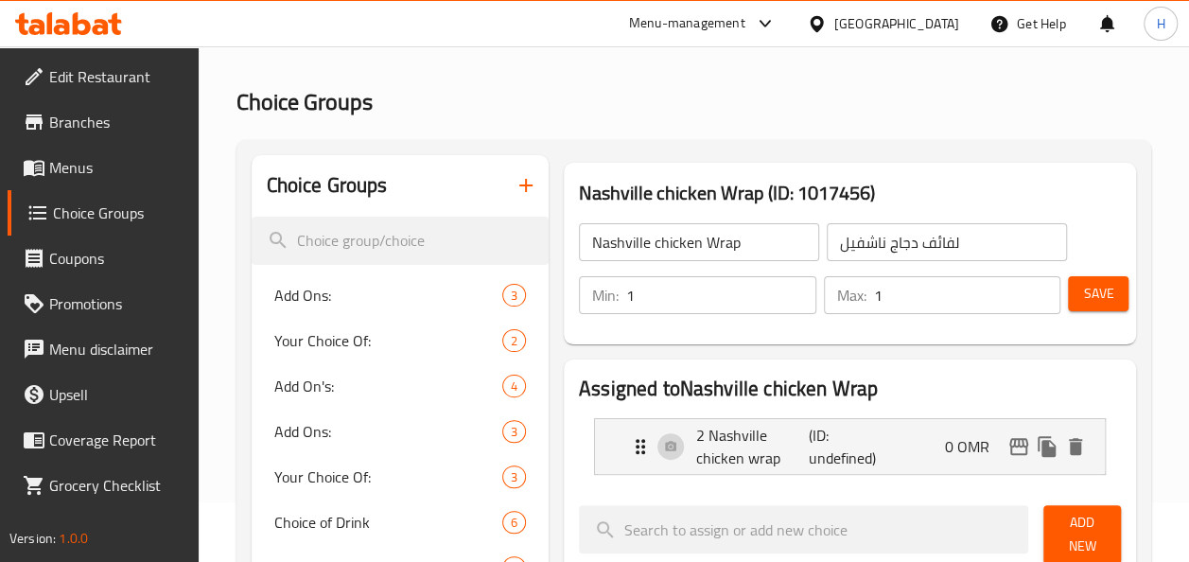
scroll to position [0, 0]
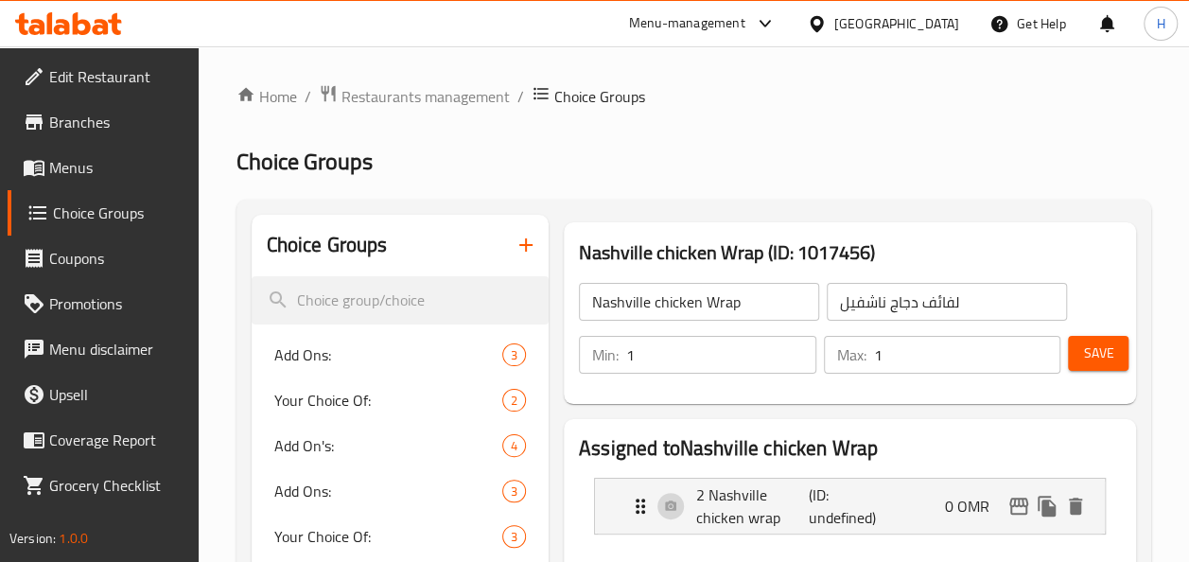
click at [1106, 339] on button "Save" at bounding box center [1098, 353] width 61 height 35
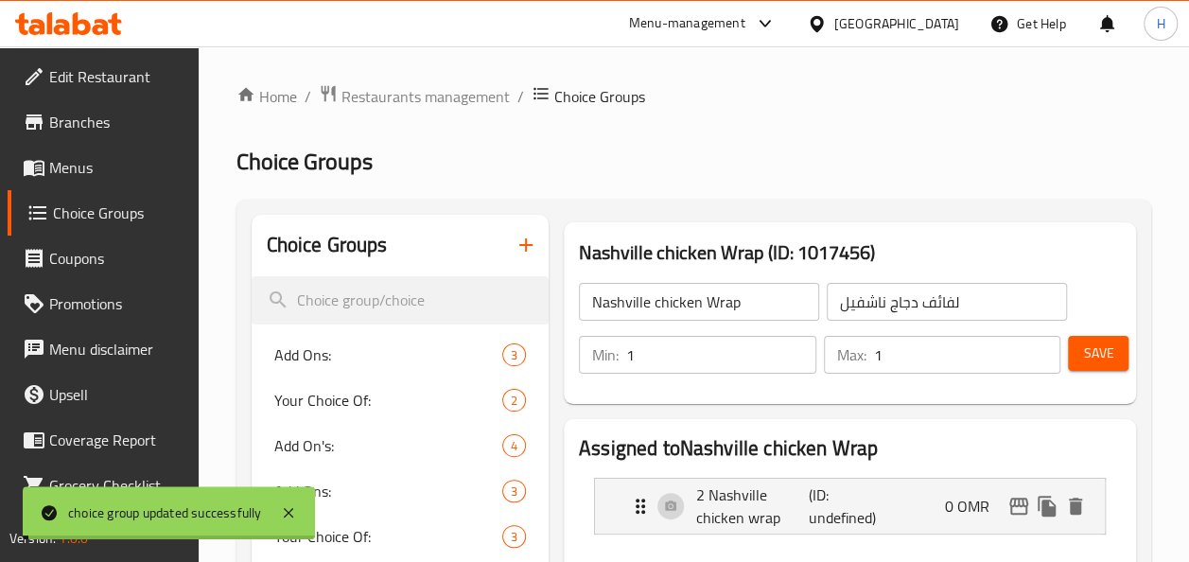
click at [76, 166] on span "Menus" at bounding box center [116, 167] width 134 height 23
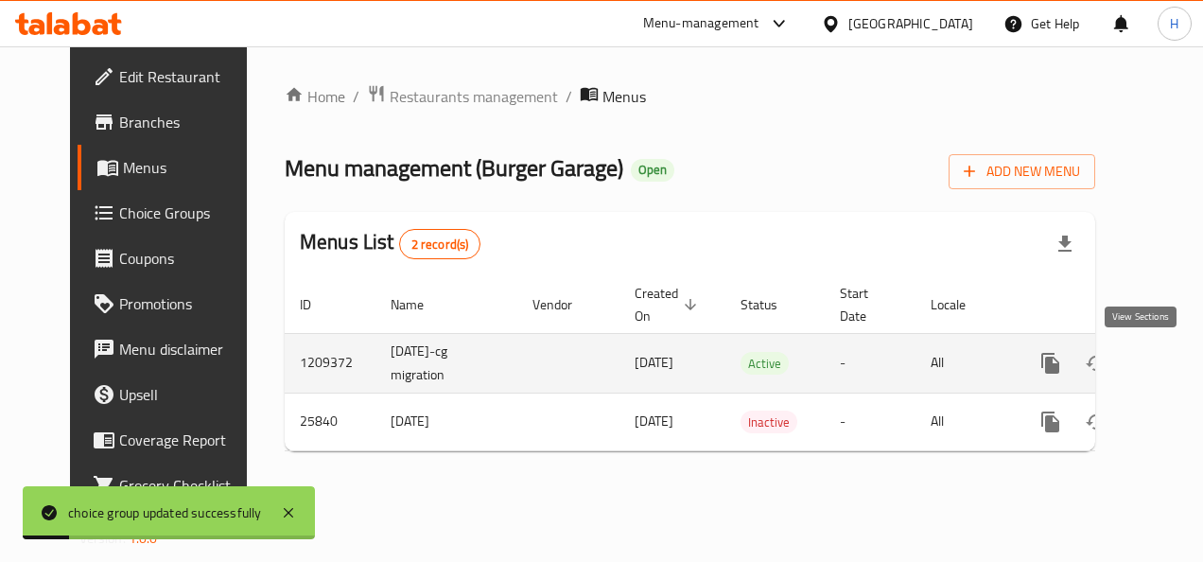
click at [1164, 369] on link "enhanced table" at bounding box center [1186, 362] width 45 height 45
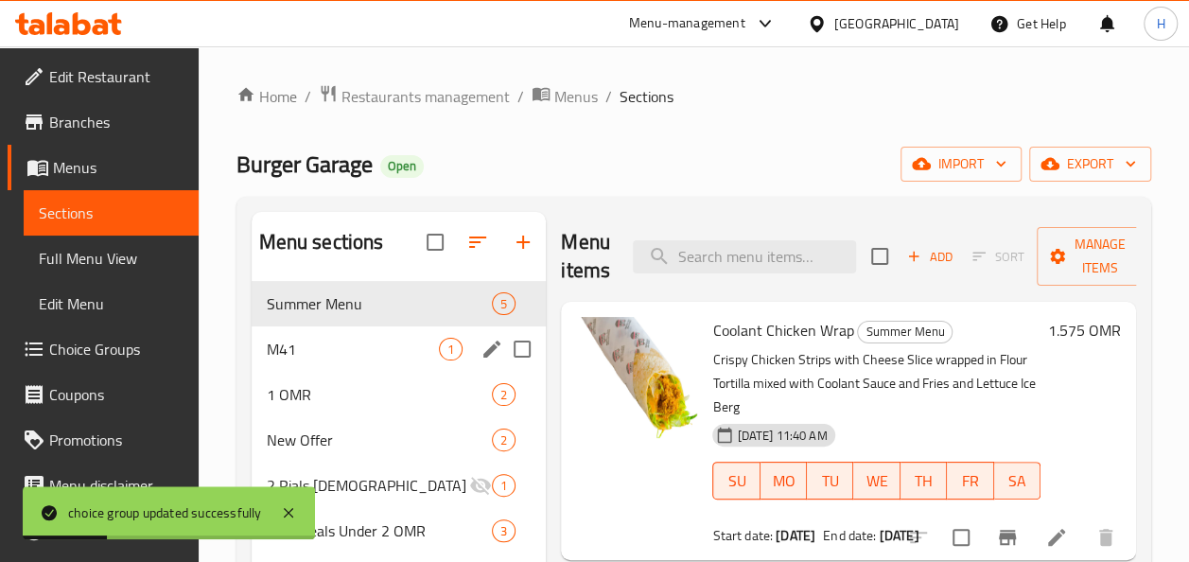
click at [411, 333] on div "M41 1" at bounding box center [399, 348] width 295 height 45
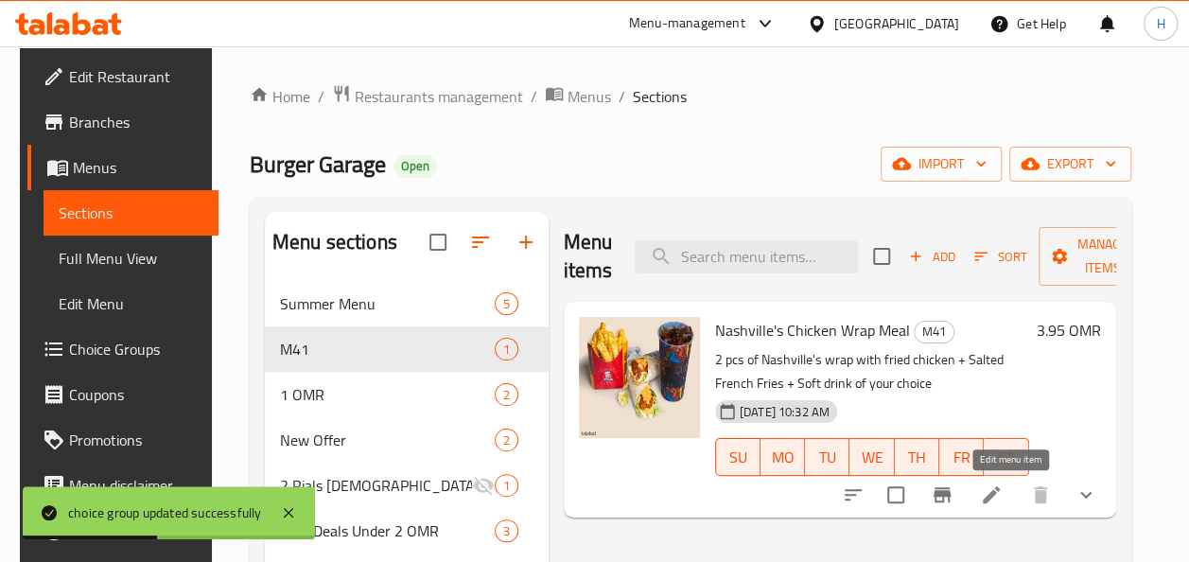
click at [997, 493] on li at bounding box center [991, 495] width 53 height 34
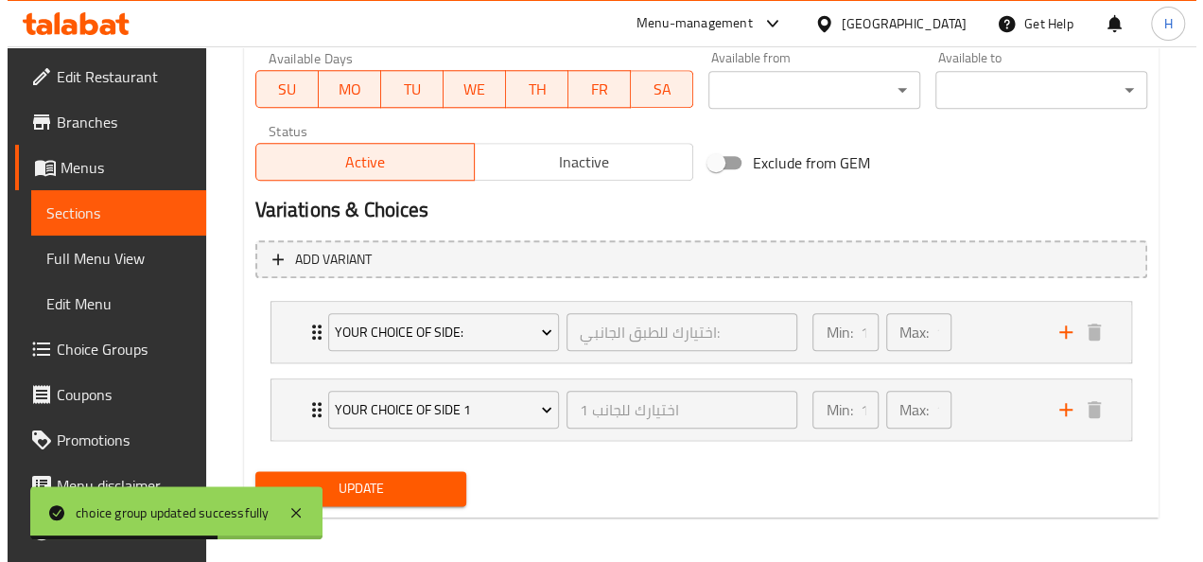
scroll to position [910, 0]
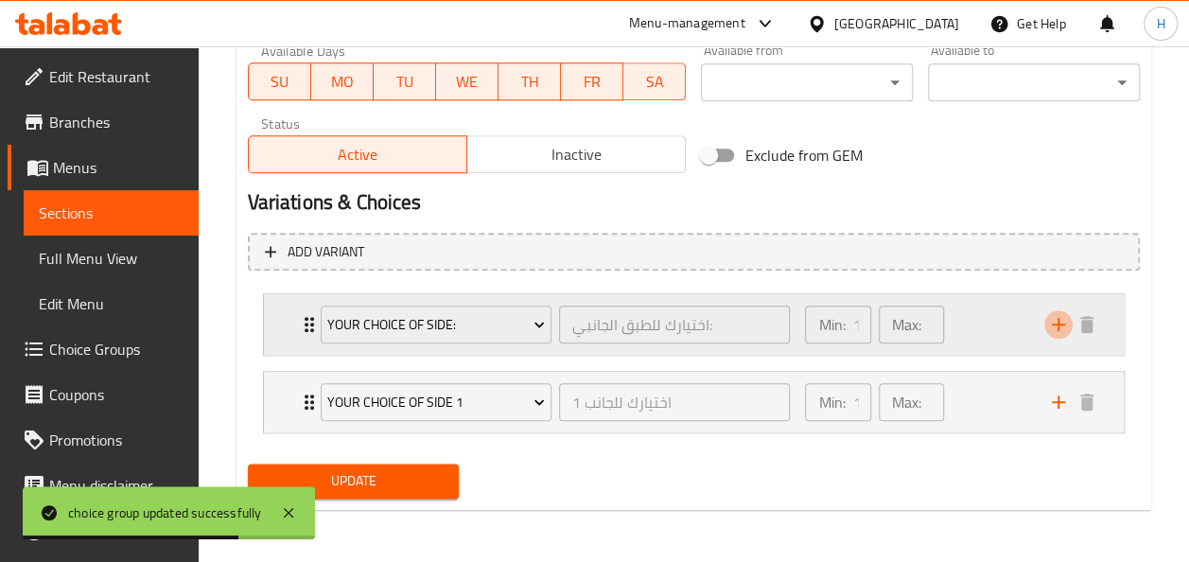
click at [1047, 322] on icon "add" at bounding box center [1058, 324] width 23 height 23
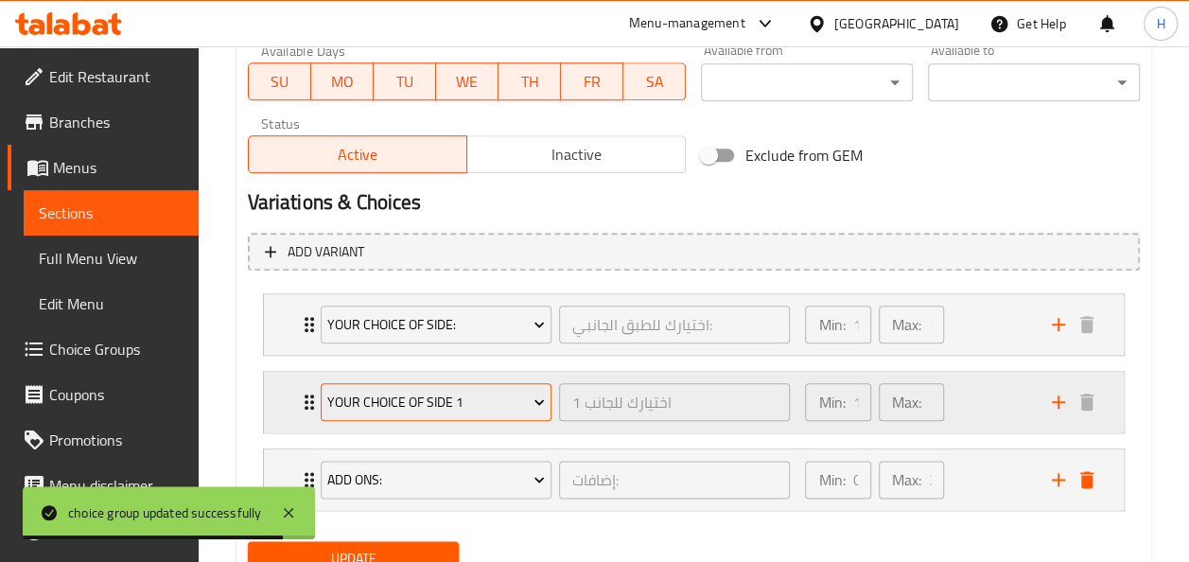
click at [411, 397] on span "your choice of side 1" at bounding box center [435, 403] width 217 height 24
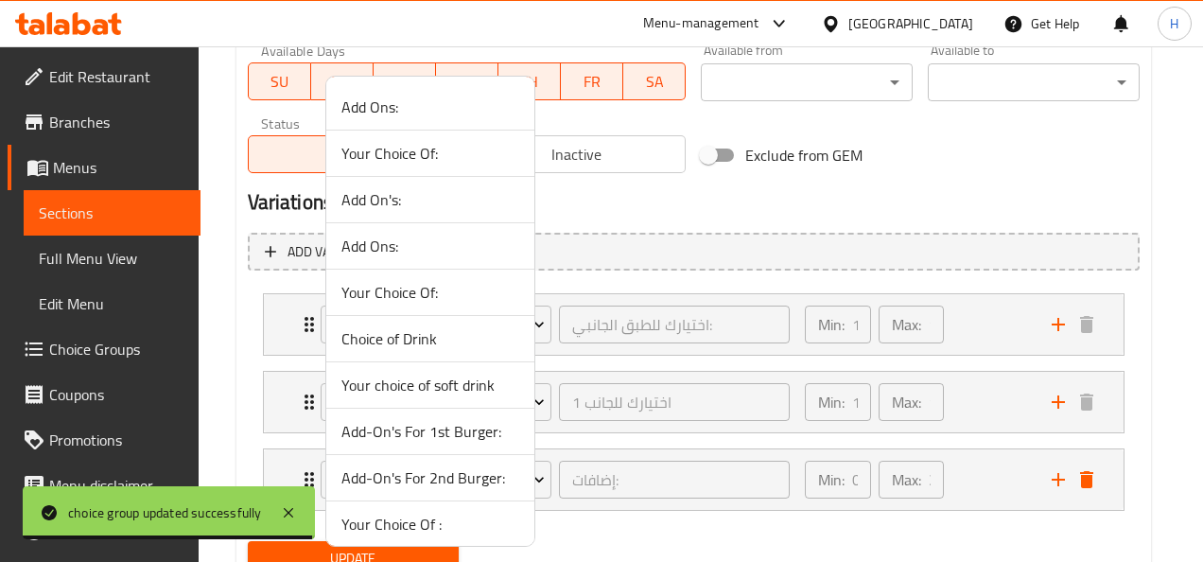
click at [253, 359] on div at bounding box center [601, 281] width 1203 height 562
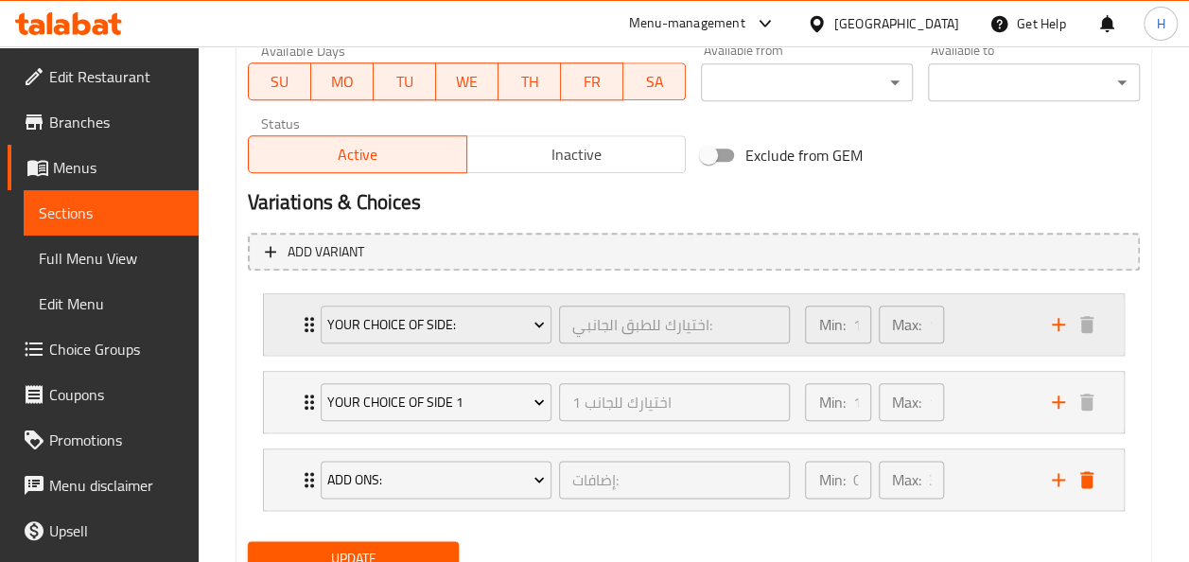
click at [298, 354] on div "Your Choice of Side: اختيارك للطبق الجانبي: ​ Min: 1 ​ Max: 1 ​" at bounding box center [699, 324] width 803 height 61
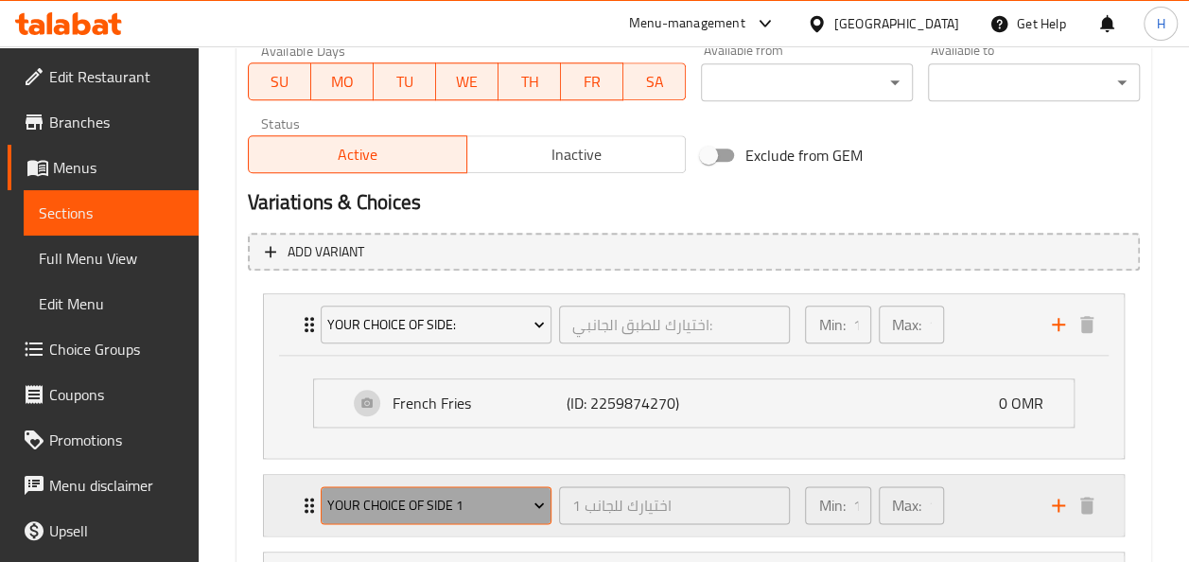
click at [426, 497] on span "your choice of side 1" at bounding box center [435, 506] width 217 height 24
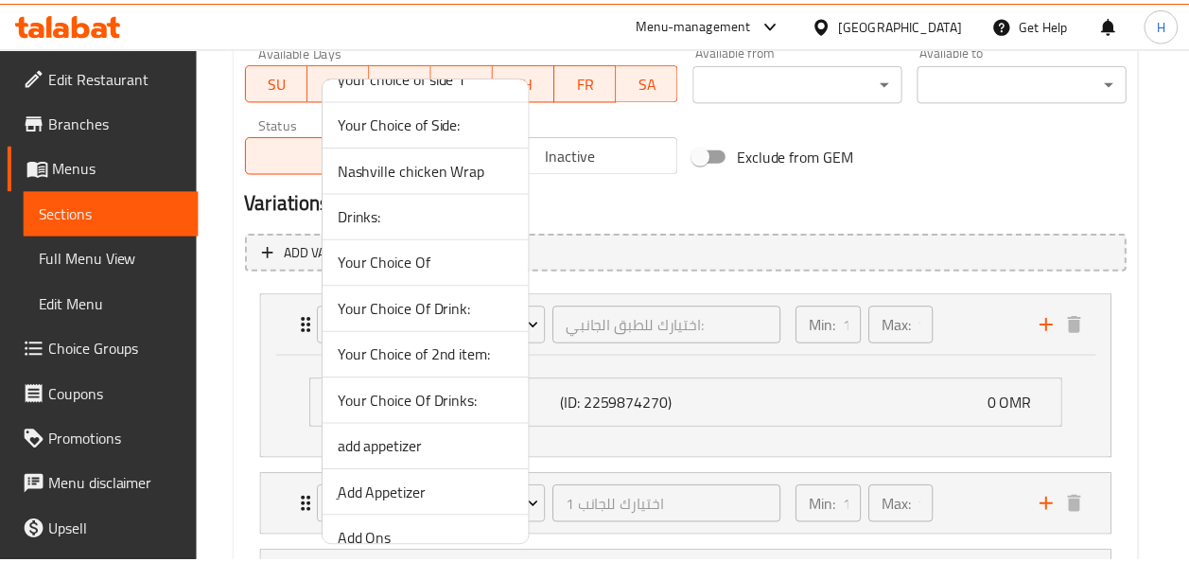
scroll to position [1158, 0]
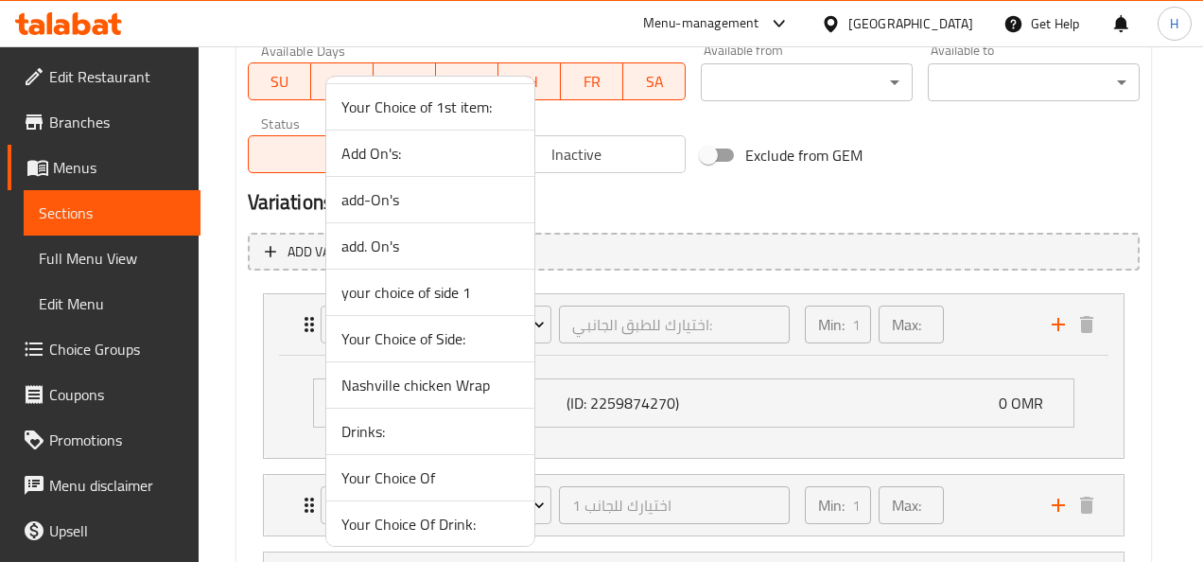
click at [408, 375] on span "Nashville chicken Wrap" at bounding box center [430, 385] width 178 height 23
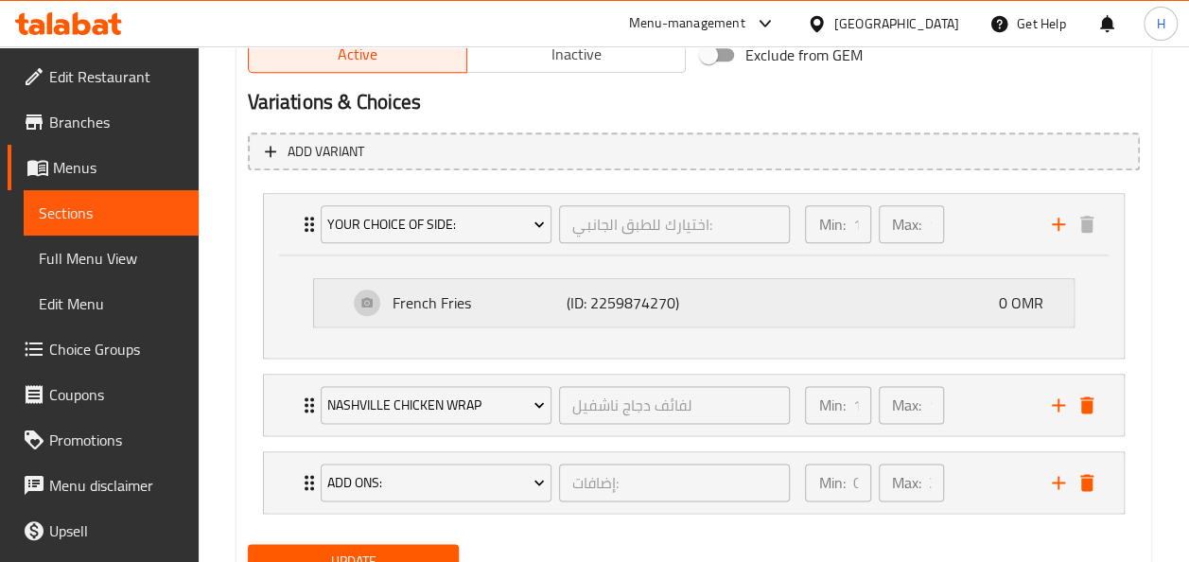
scroll to position [1011, 0]
click at [461, 421] on div "Nashville chicken Wrap" at bounding box center [436, 403] width 238 height 45
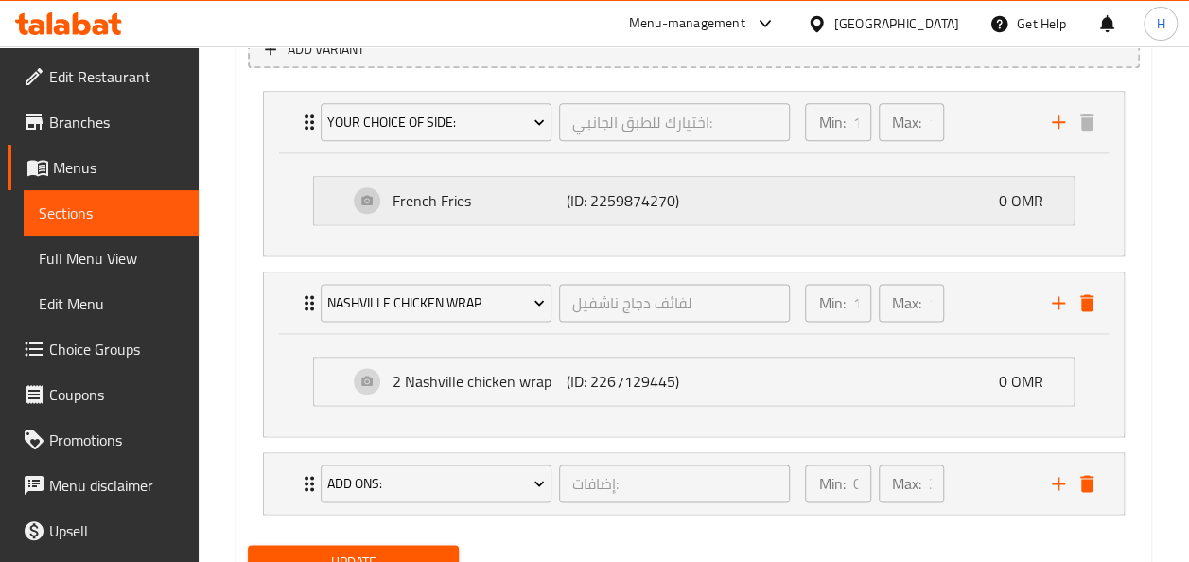
scroll to position [1191, 0]
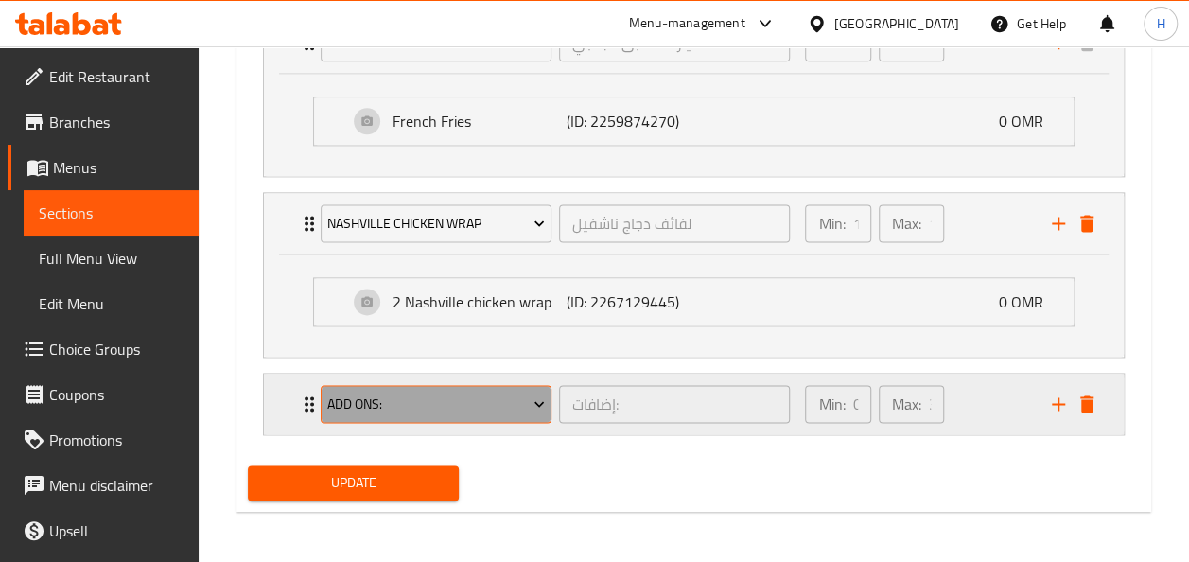
click at [359, 419] on button "Add Ons:" at bounding box center [436, 404] width 231 height 38
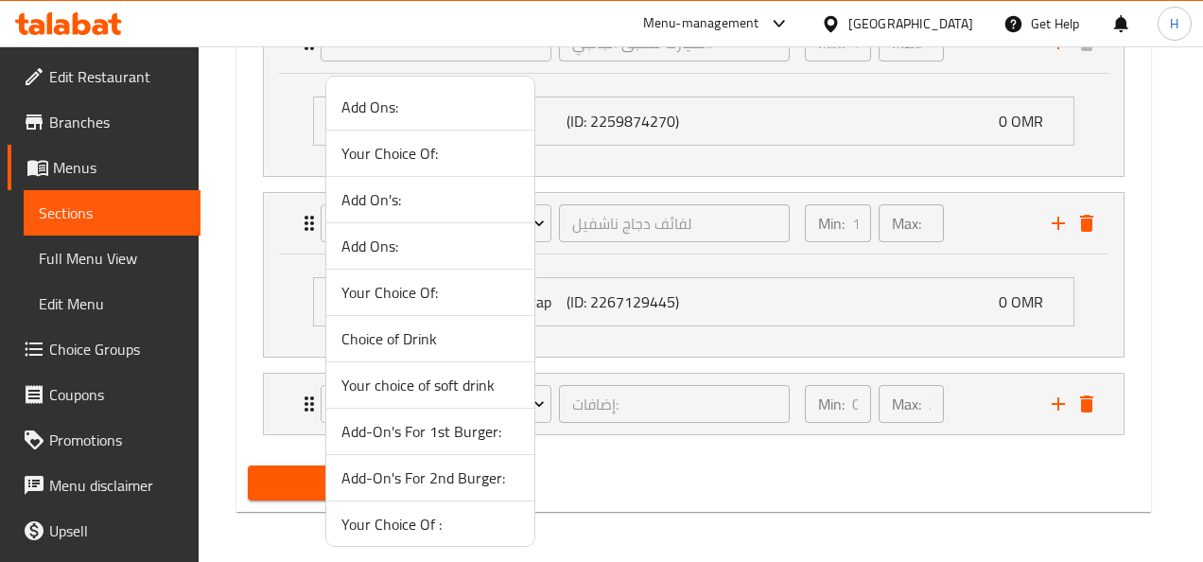
click at [287, 287] on div at bounding box center [601, 281] width 1203 height 562
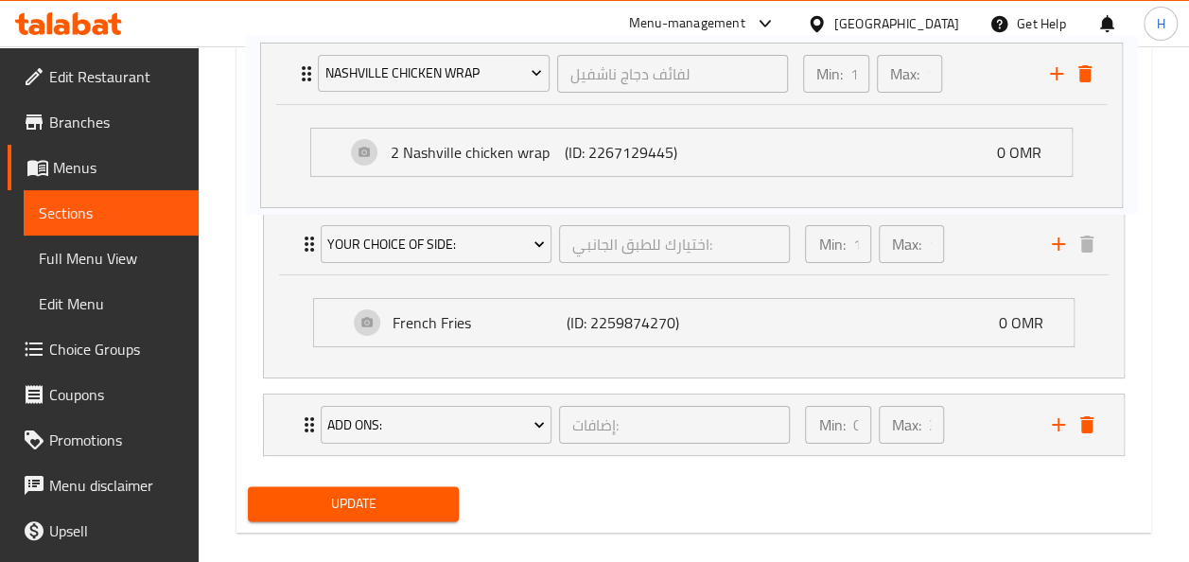
drag, startPoint x: 278, startPoint y: 210, endPoint x: 281, endPoint y: 43, distance: 166.5
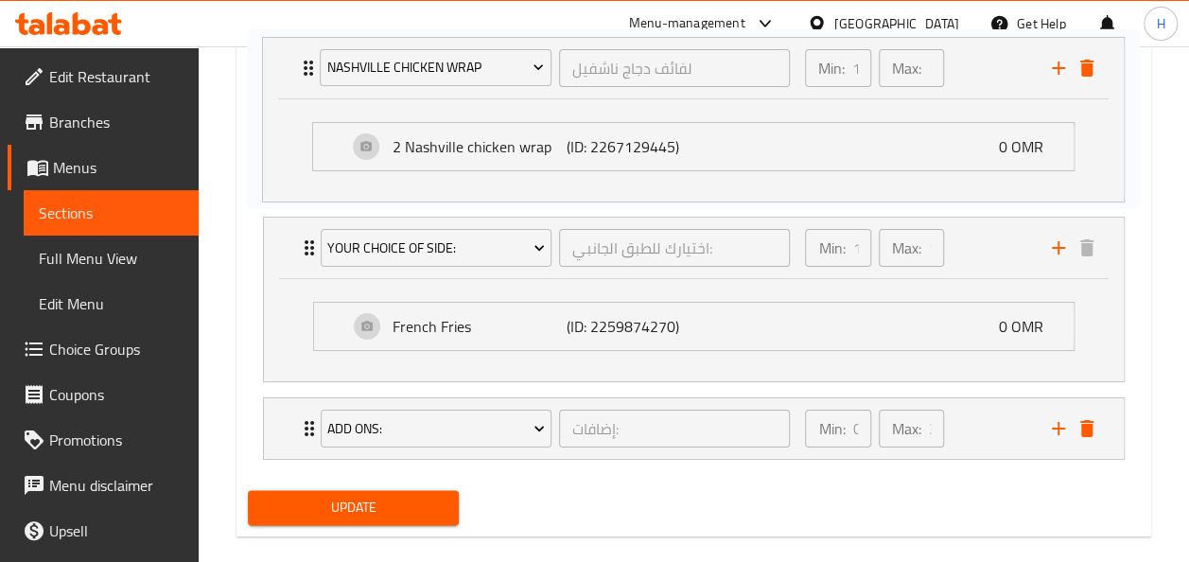
scroll to position [986, 0]
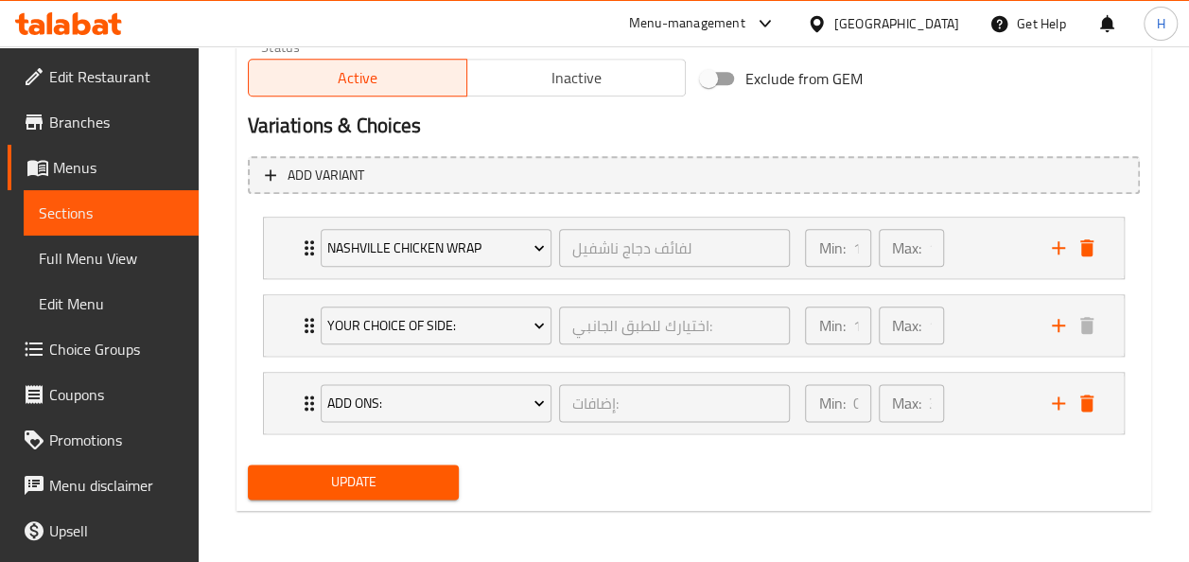
click at [329, 481] on span "Update" at bounding box center [354, 482] width 182 height 24
click at [81, 161] on span "Menus" at bounding box center [118, 167] width 130 height 23
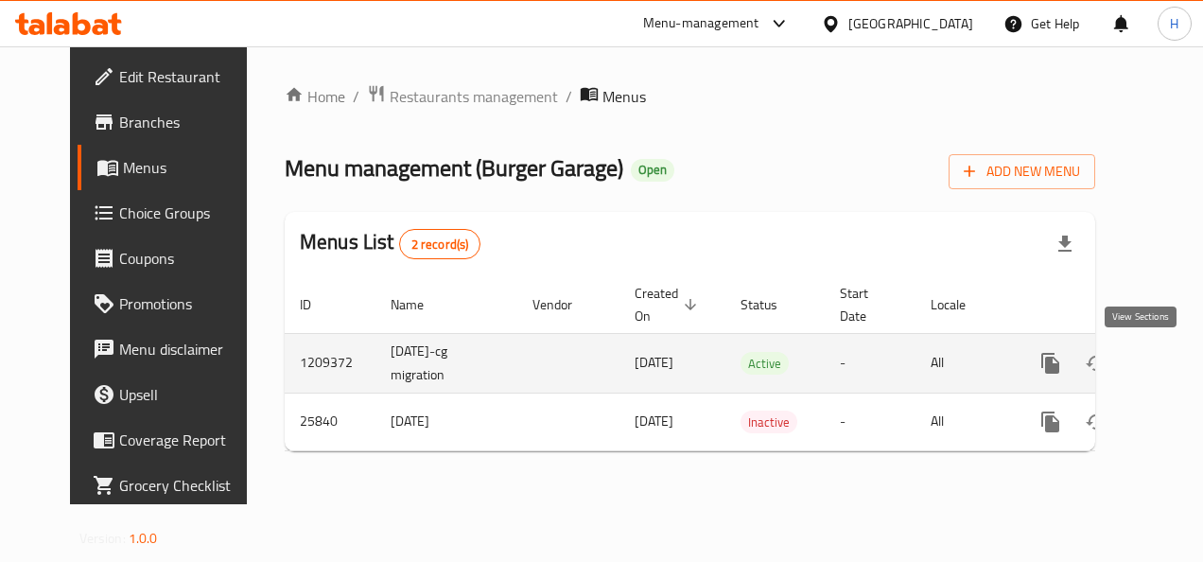
click at [1164, 354] on link "enhanced table" at bounding box center [1186, 362] width 45 height 45
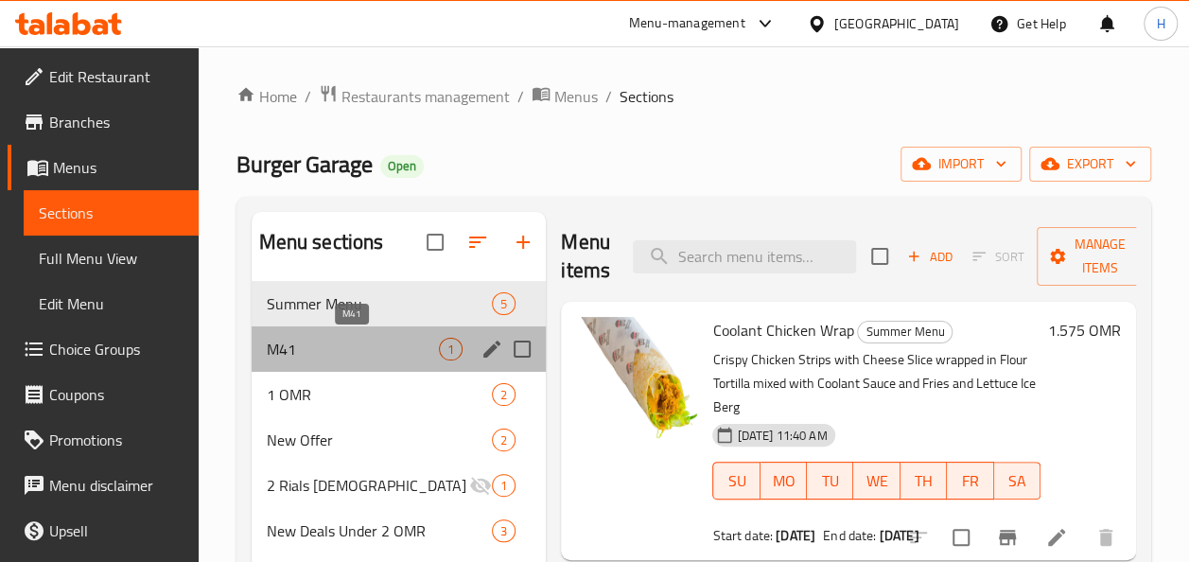
click at [383, 348] on span "M41" at bounding box center [353, 349] width 173 height 23
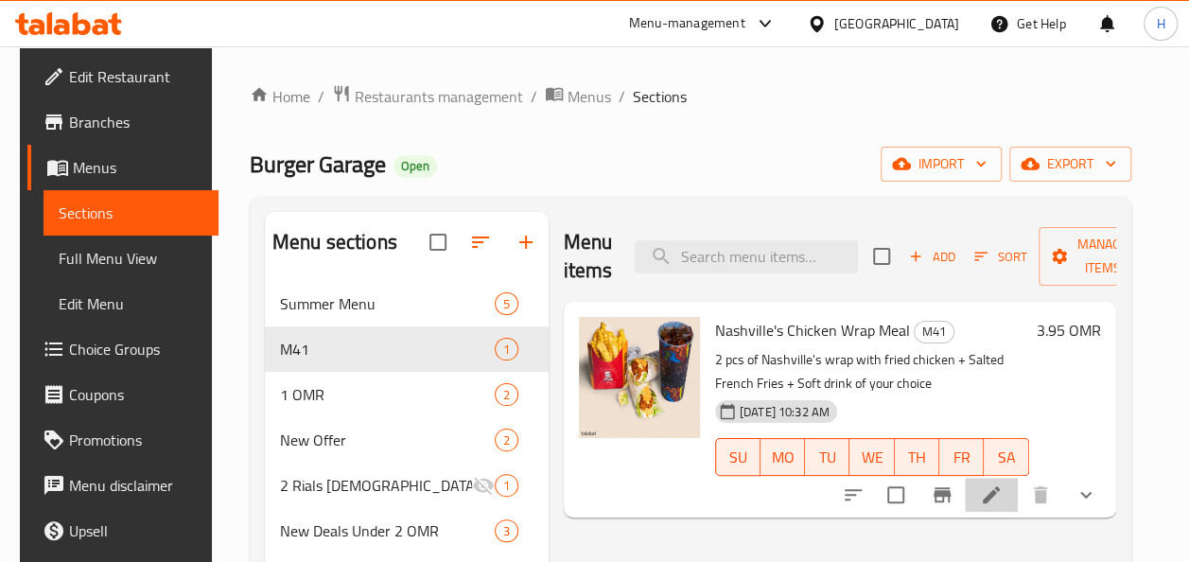
click at [999, 495] on icon at bounding box center [991, 494] width 23 height 23
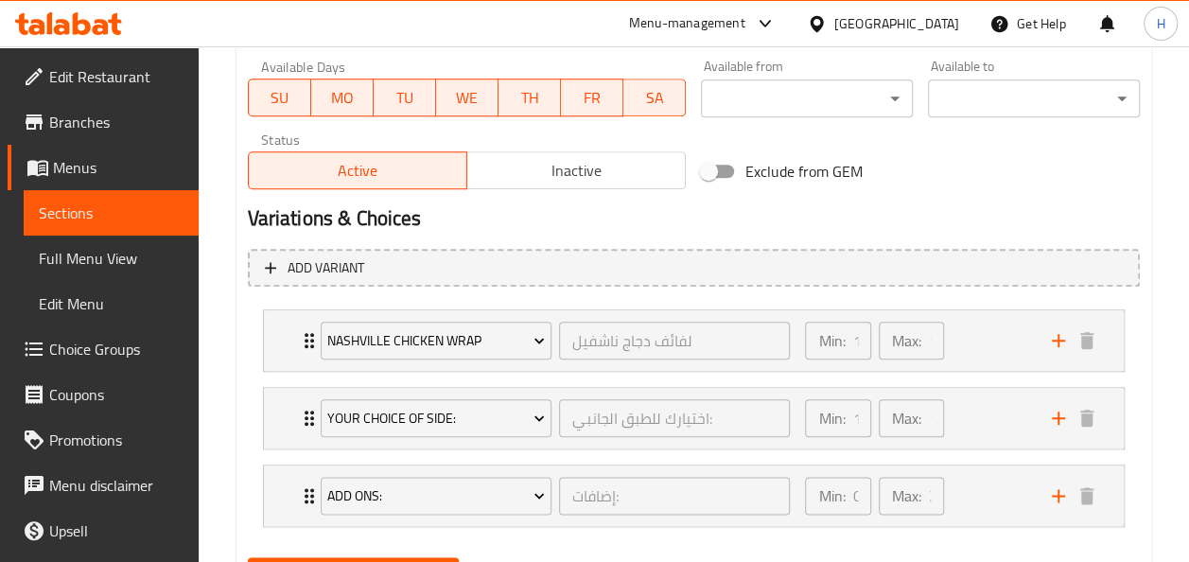
scroll to position [893, 0]
